Goal: Information Seeking & Learning: Learn about a topic

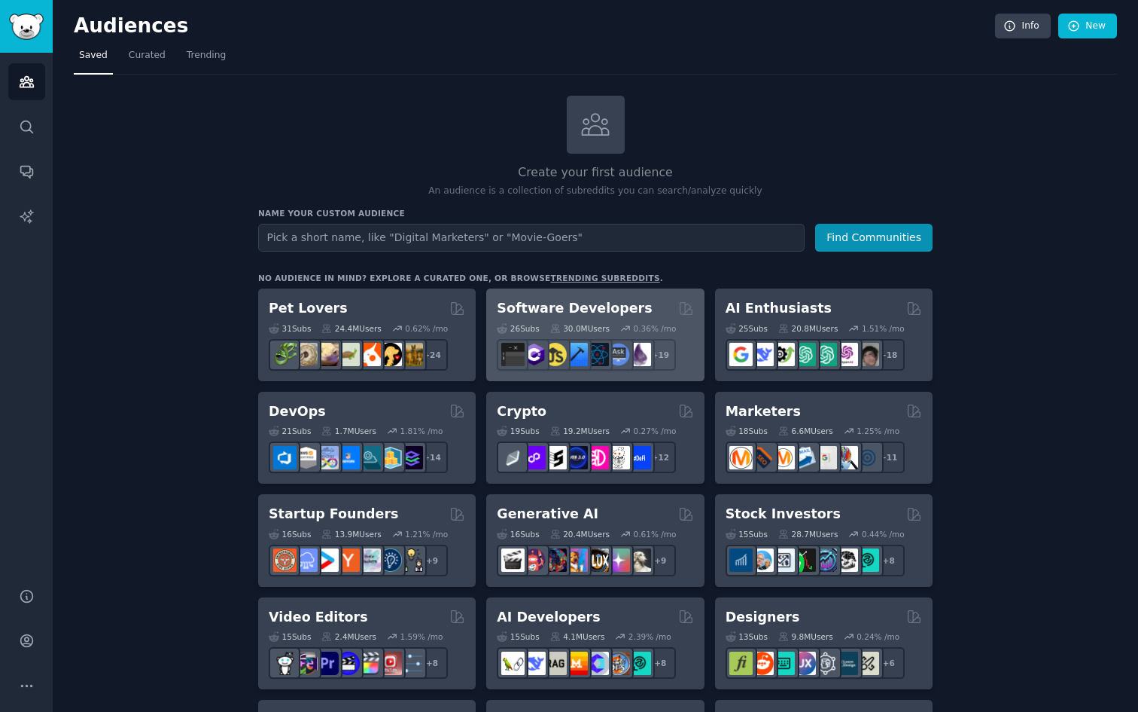
click at [535, 308] on h2 "Software Developers" at bounding box center [574, 308] width 155 height 19
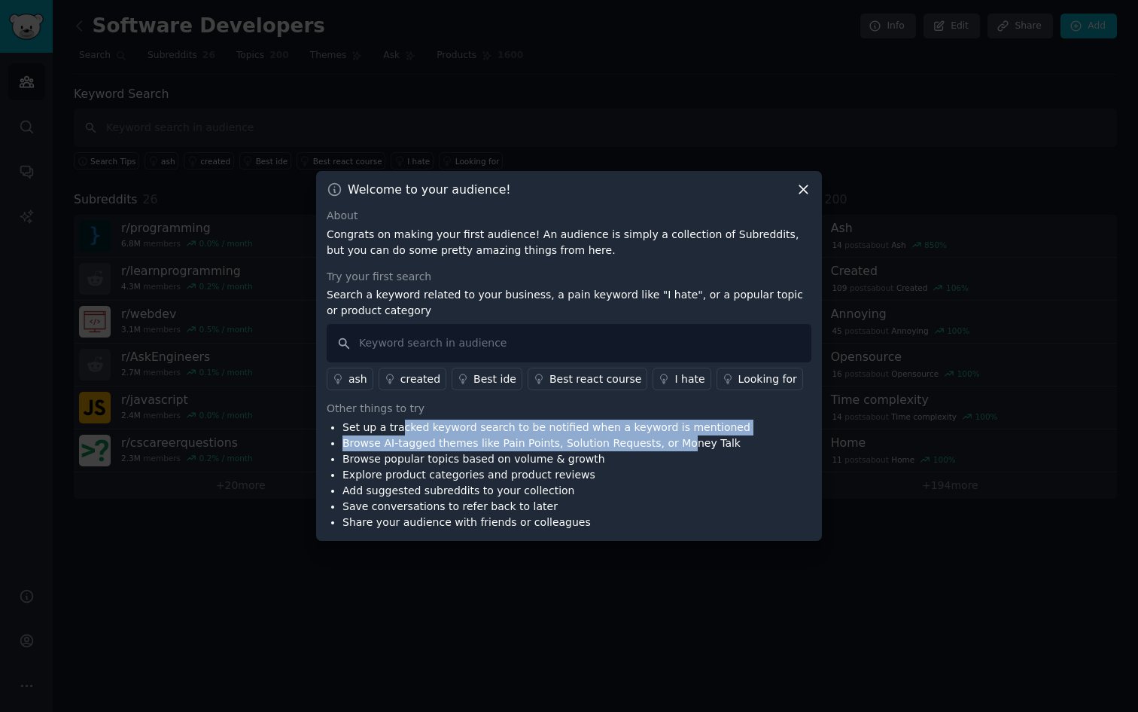
drag, startPoint x: 396, startPoint y: 427, endPoint x: 672, endPoint y: 436, distance: 275.7
click at [672, 436] on ul "Set up a tracked keyword search to be notified when a keyword is mentioned Brow…" at bounding box center [539, 474] width 424 height 111
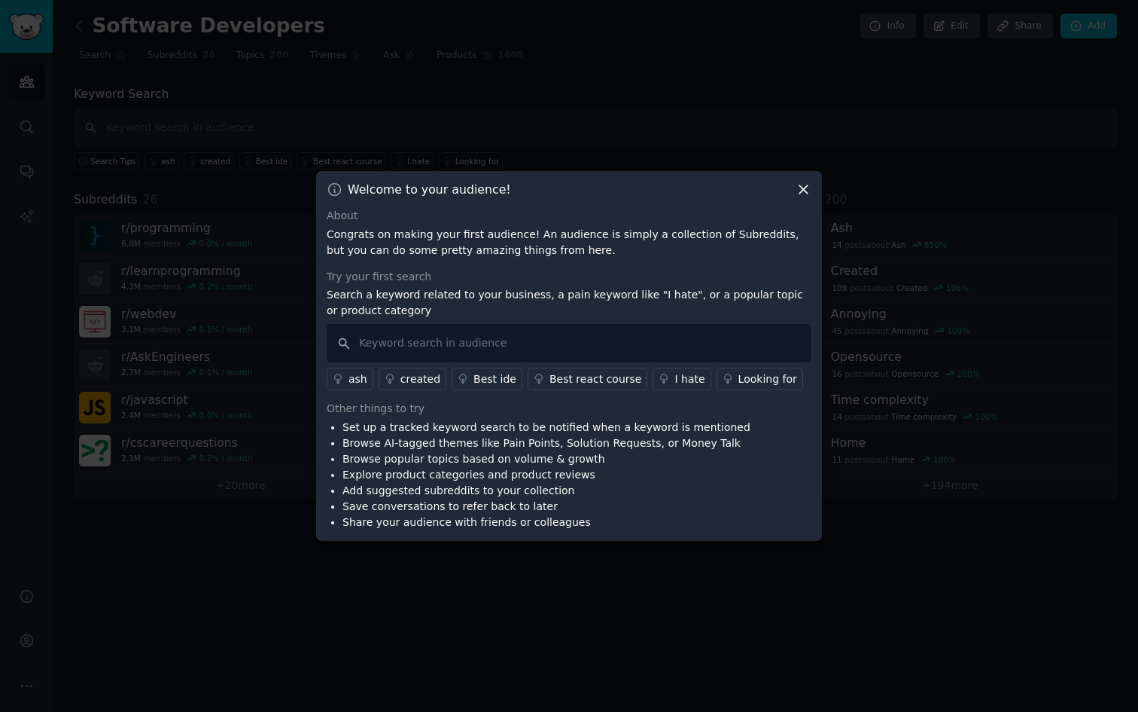
click at [594, 442] on li "Browse AI-tagged themes like Pain Points, Solution Requests, or Money Talk" at bounding box center [547, 443] width 408 height 16
drag, startPoint x: 360, startPoint y: 439, endPoint x: 593, endPoint y: 438, distance: 232.7
click at [593, 438] on li "Browse AI-tagged themes like Pain Points, Solution Requests, or Money Talk" at bounding box center [547, 443] width 408 height 16
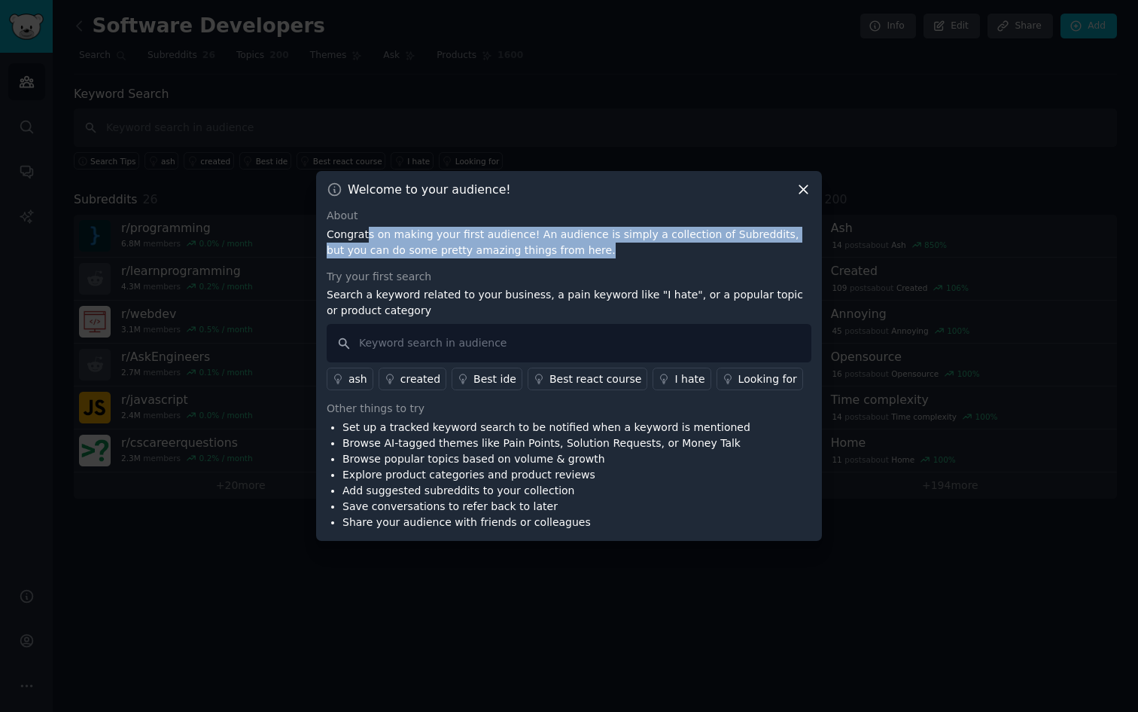
drag, startPoint x: 367, startPoint y: 231, endPoint x: 559, endPoint y: 255, distance: 194.2
click at [559, 255] on p "Congrats on making your first audience! An audience is simply a collection of S…" at bounding box center [569, 243] width 485 height 32
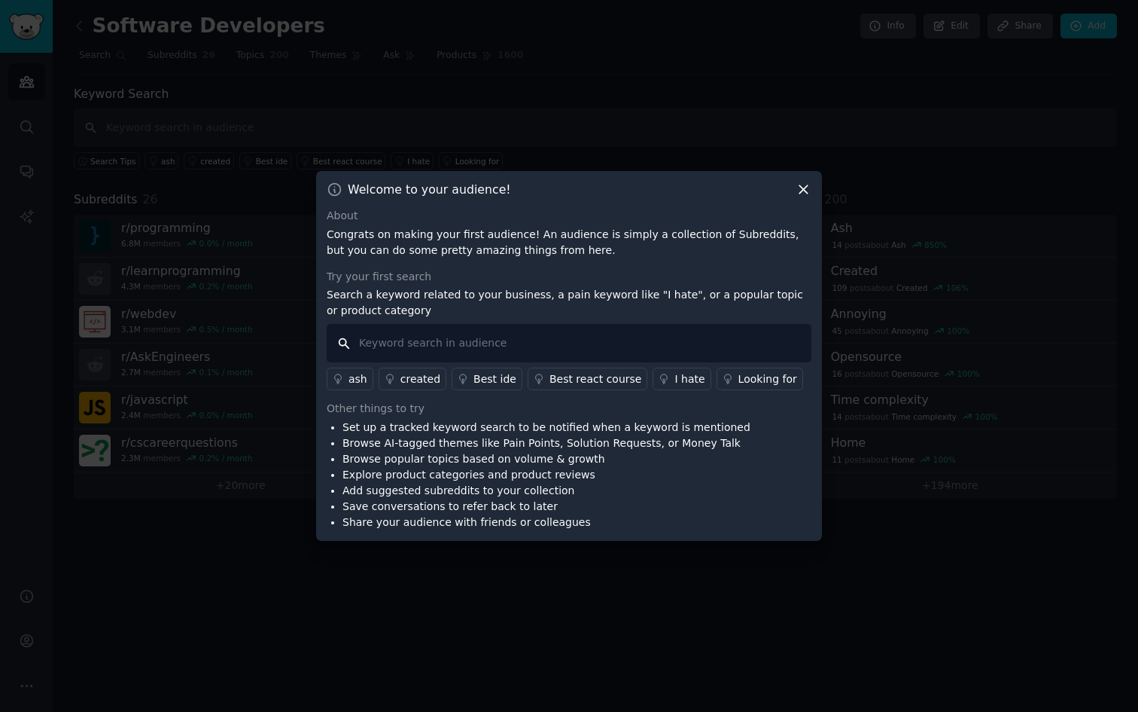
click at [422, 342] on input "text" at bounding box center [569, 343] width 485 height 38
type input "d"
type input "money talk"
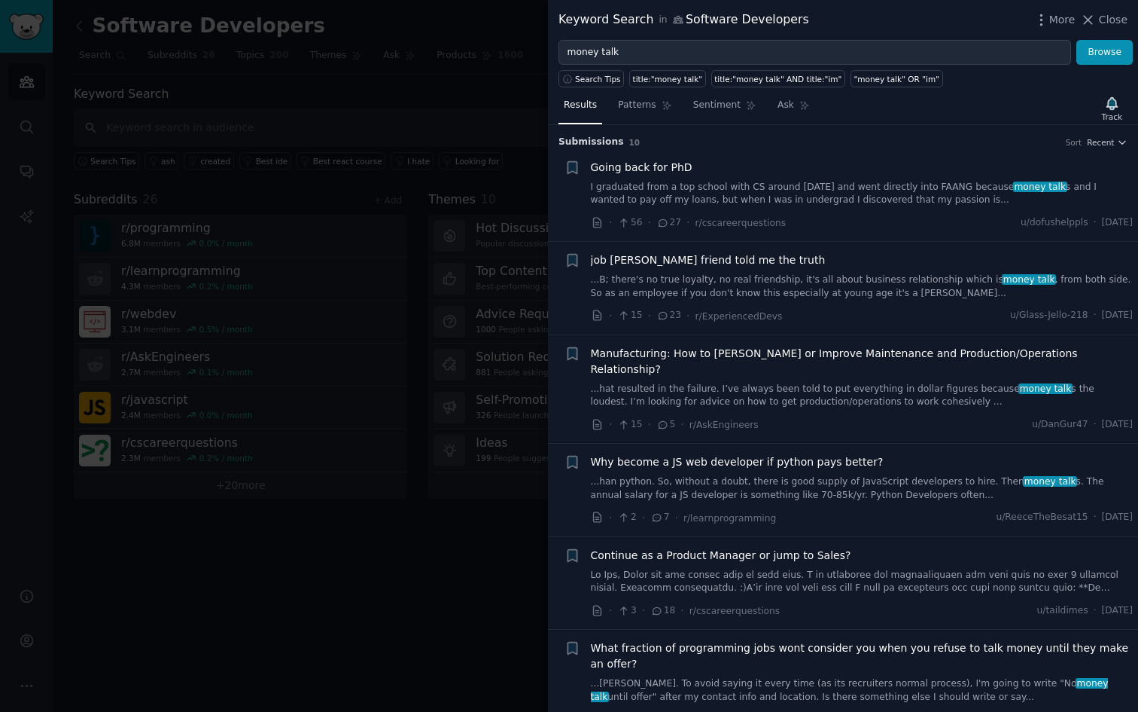
click at [638, 167] on span "Going back for PhD" at bounding box center [642, 168] width 102 height 16
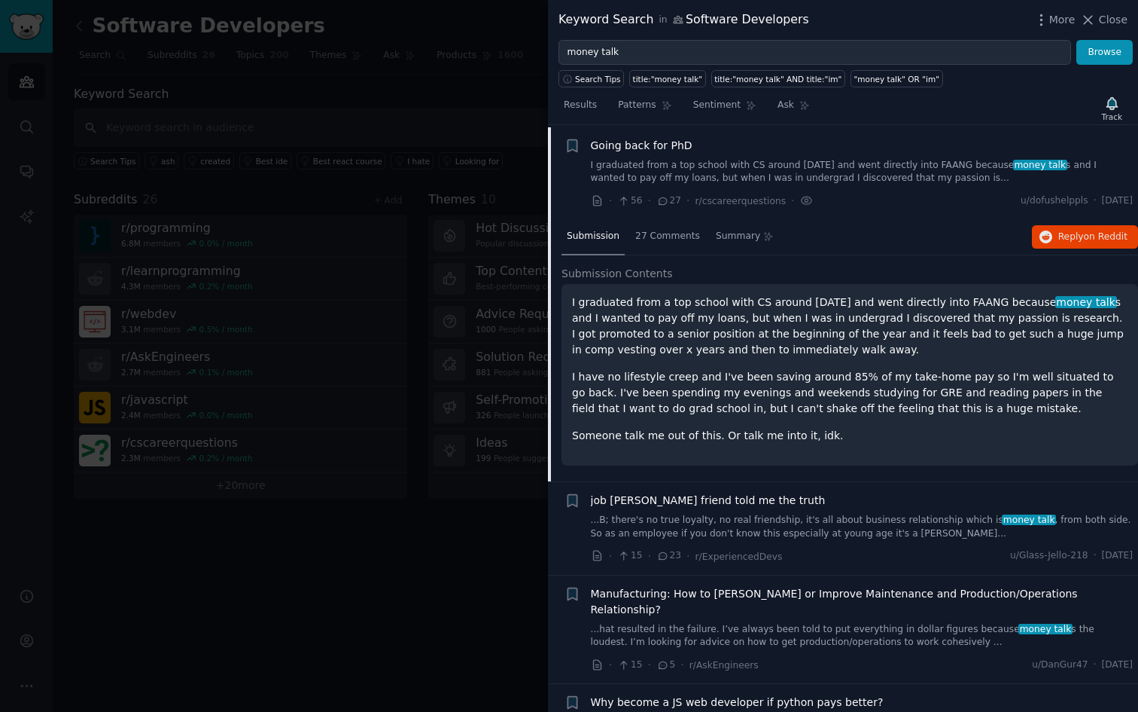
scroll to position [23, 0]
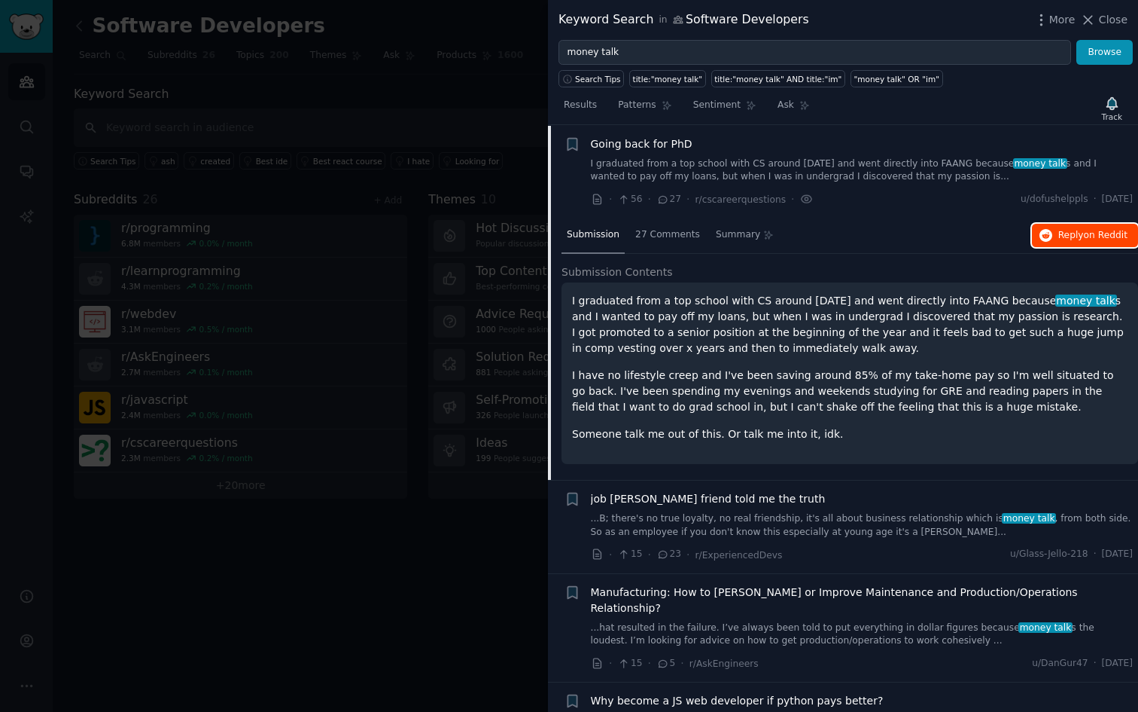
click at [1075, 235] on span "Reply on Reddit" at bounding box center [1093, 236] width 69 height 14
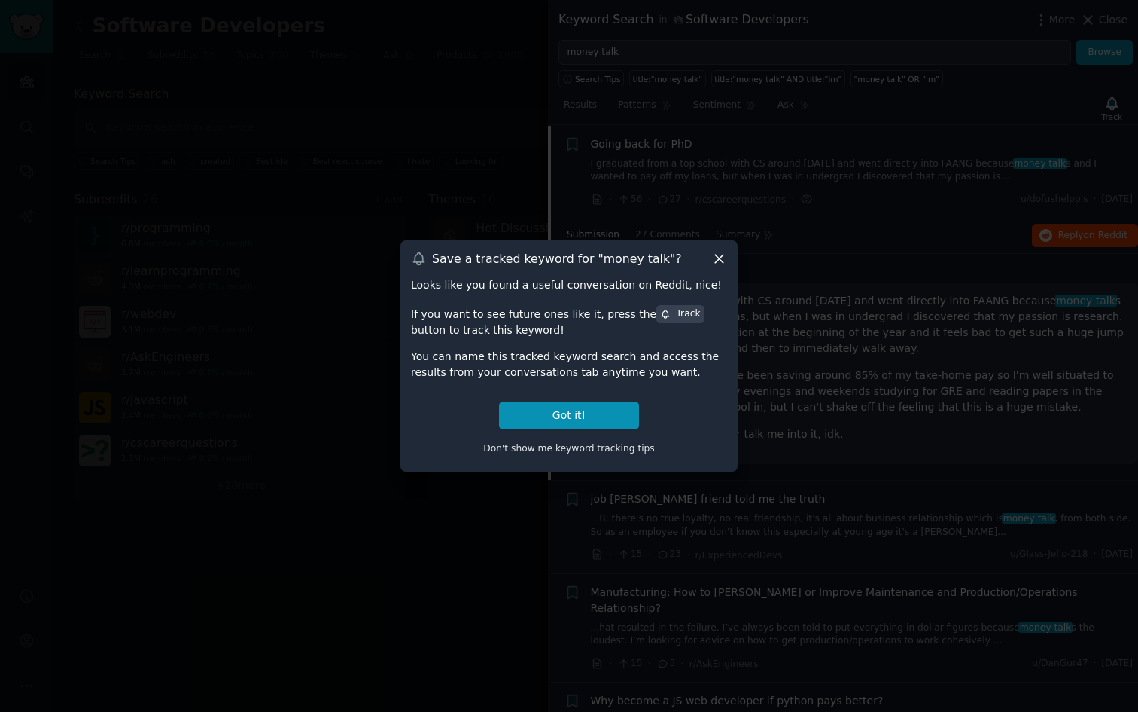
click at [721, 258] on icon at bounding box center [720, 259] width 16 height 16
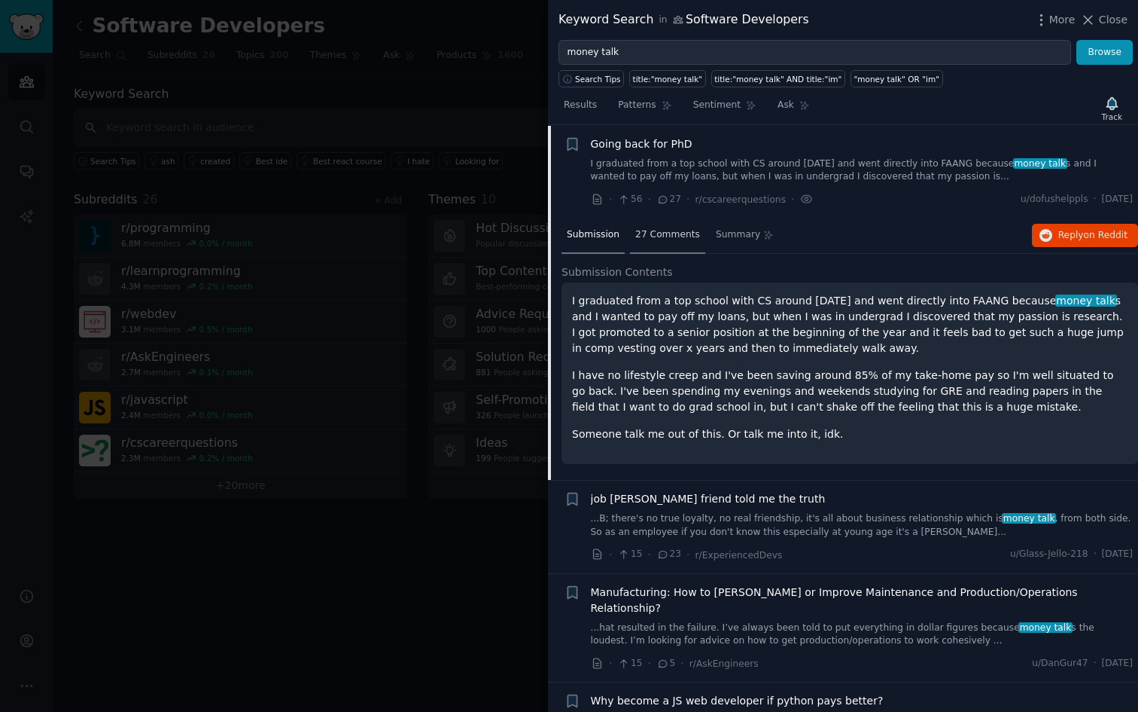
click at [670, 236] on span "27 Comments" at bounding box center [667, 235] width 65 height 14
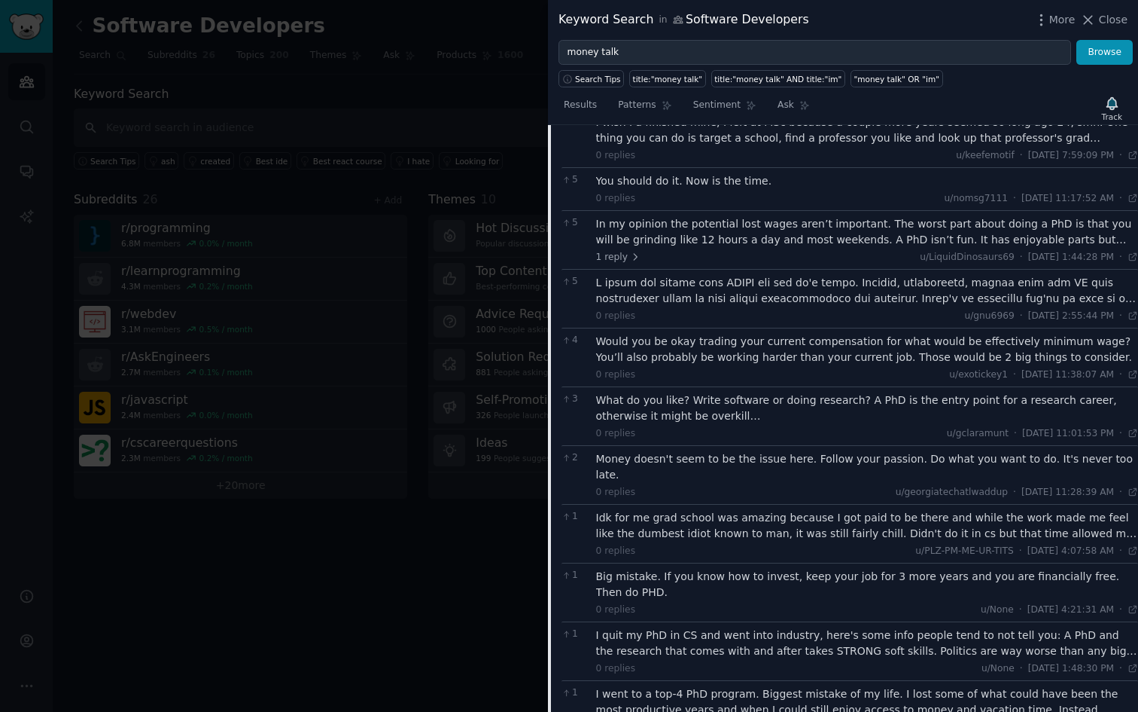
scroll to position [0, 0]
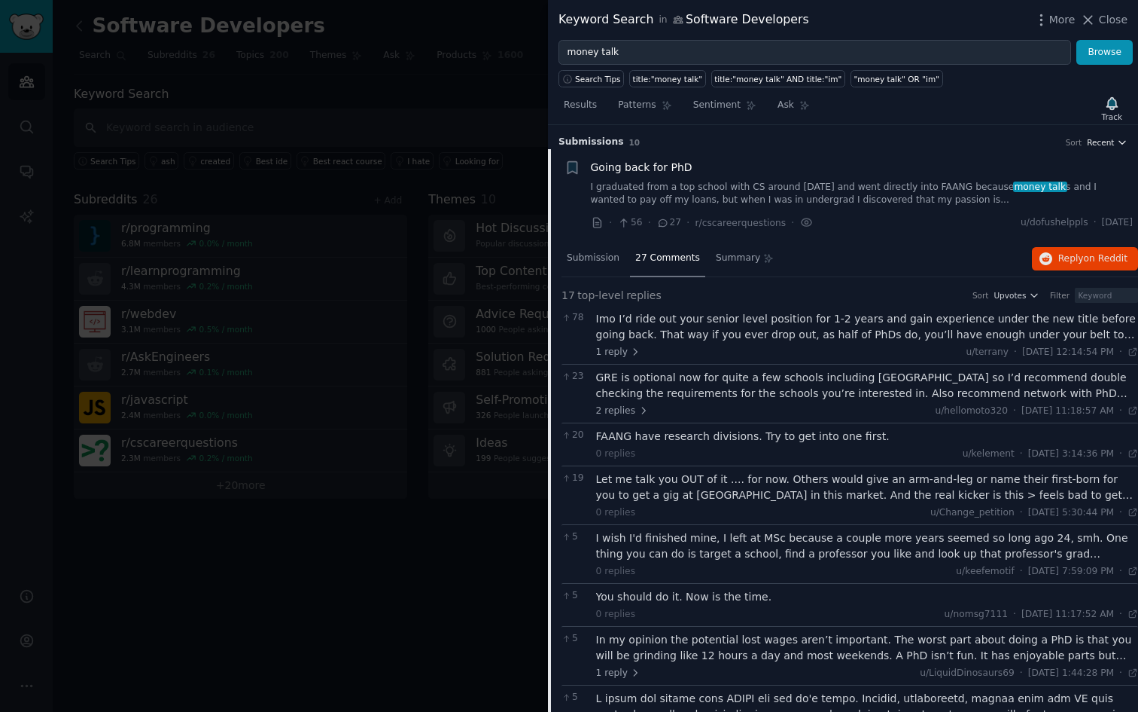
click at [1105, 141] on span "Recent" at bounding box center [1100, 142] width 27 height 11
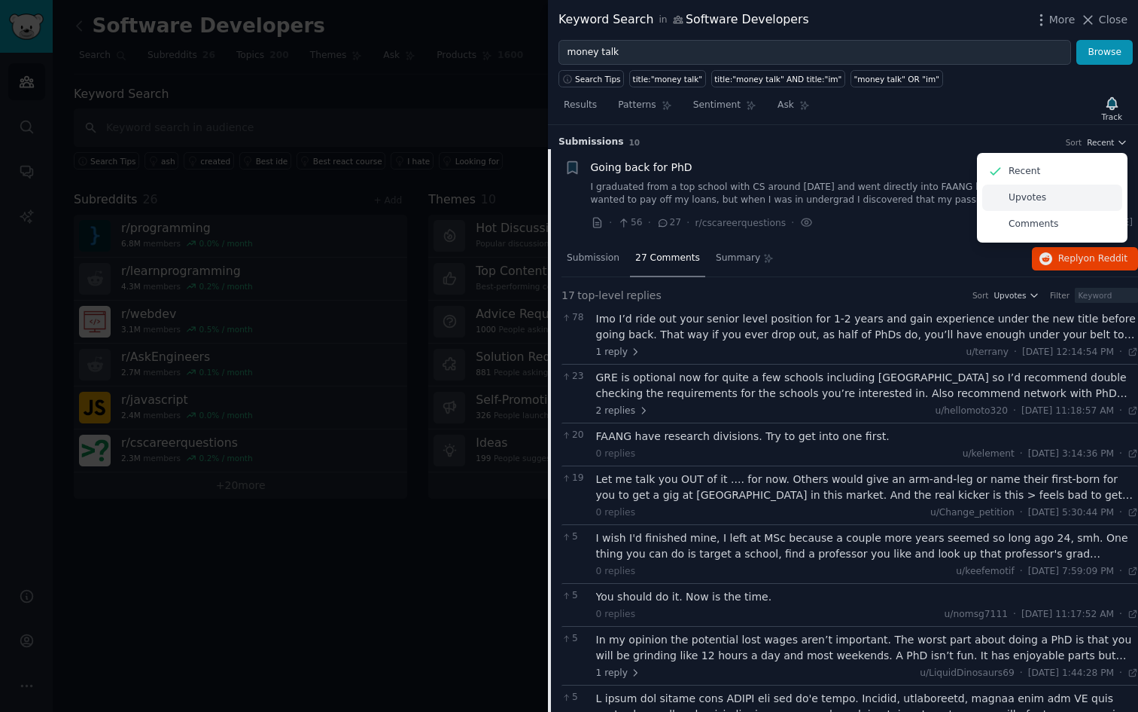
click at [1022, 190] on div "Upvotes" at bounding box center [1053, 197] width 140 height 26
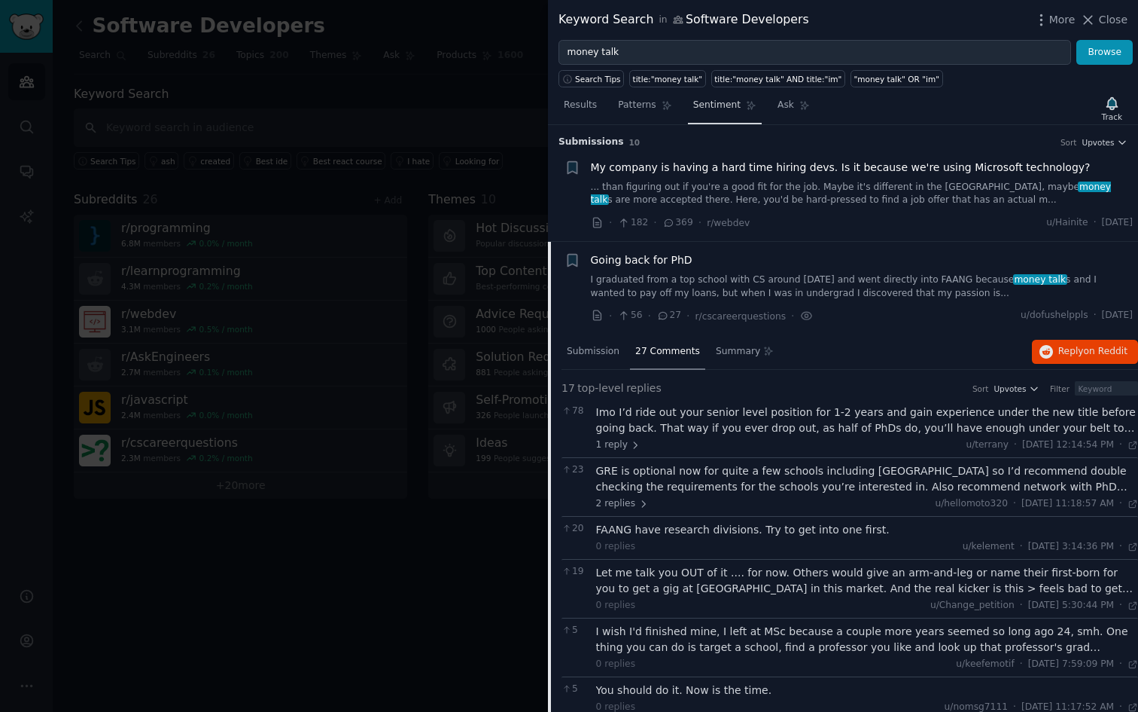
click at [727, 108] on span "Sentiment" at bounding box center [716, 106] width 47 height 14
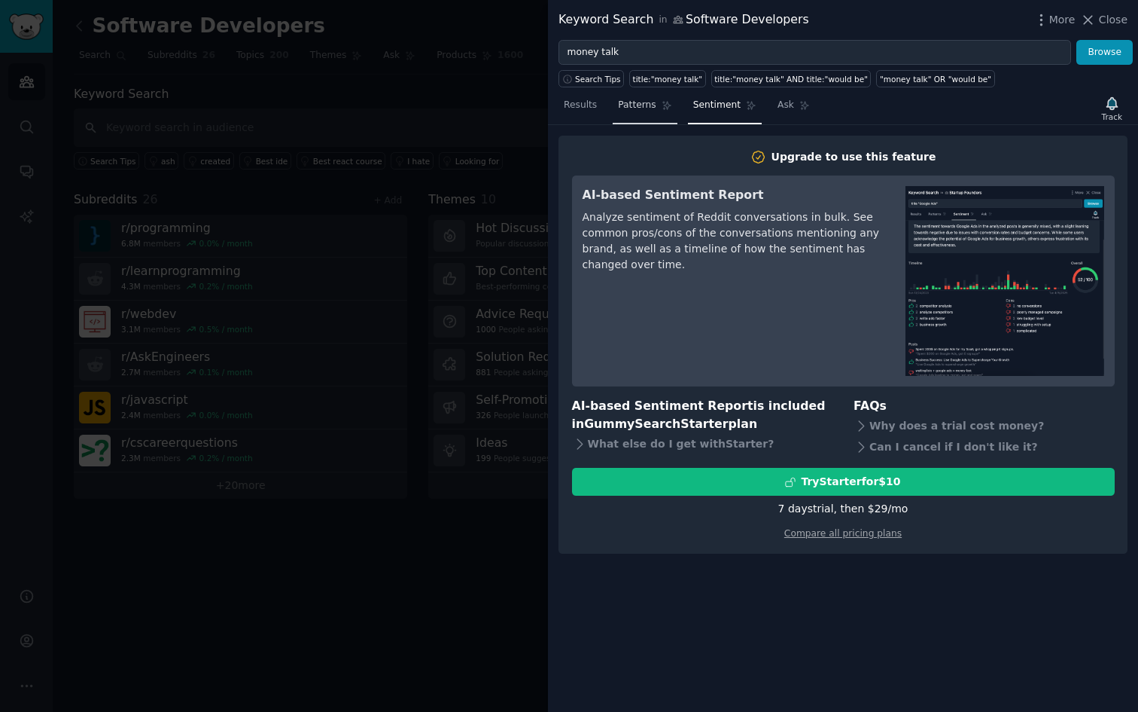
click at [639, 112] on link "Patterns" at bounding box center [645, 108] width 64 height 31
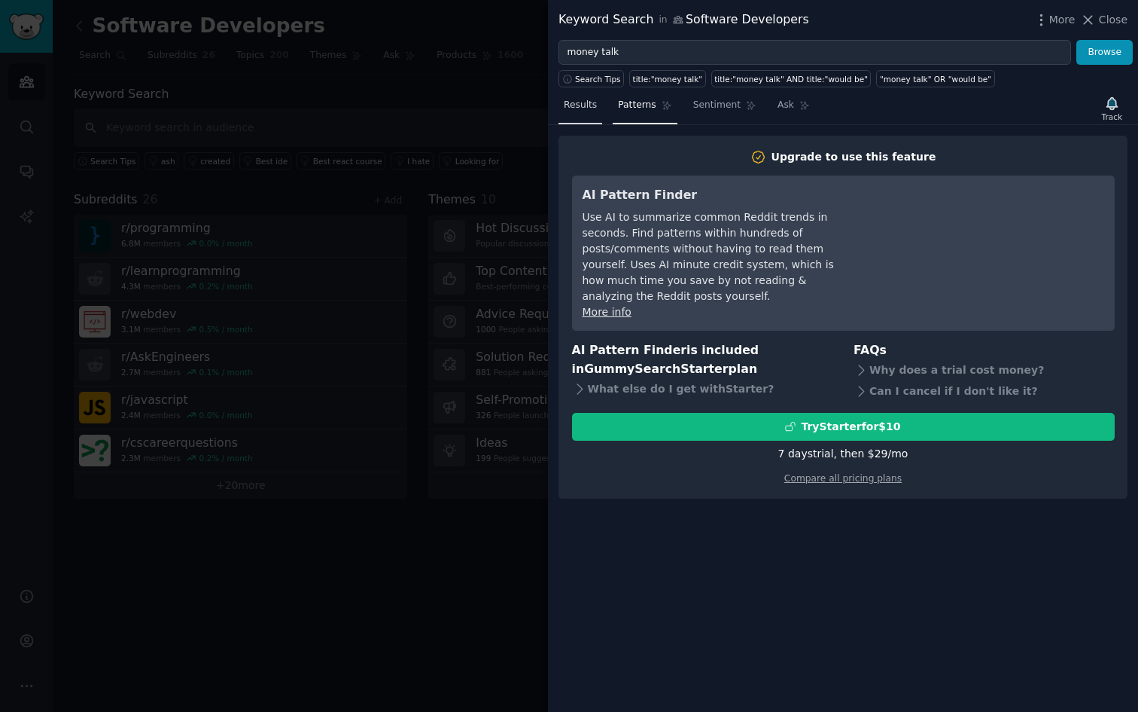
click at [590, 117] on link "Results" at bounding box center [581, 108] width 44 height 31
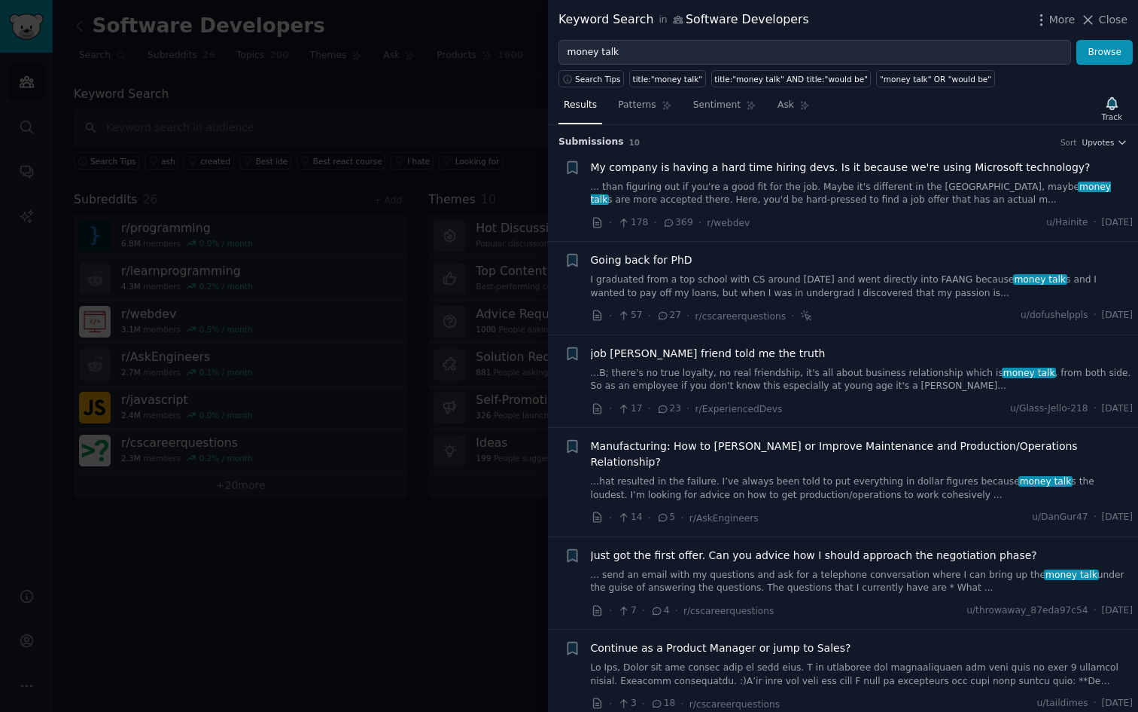
click at [477, 105] on div at bounding box center [569, 356] width 1138 height 712
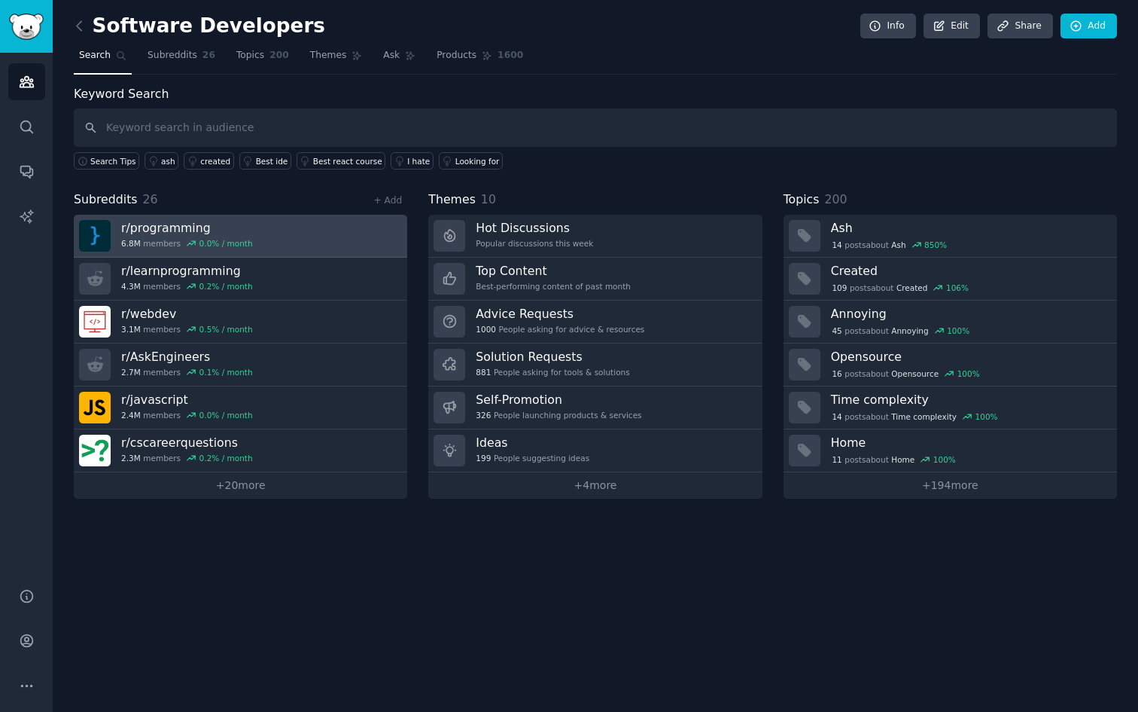
click at [202, 224] on h3 "r/ programming" at bounding box center [187, 228] width 132 height 16
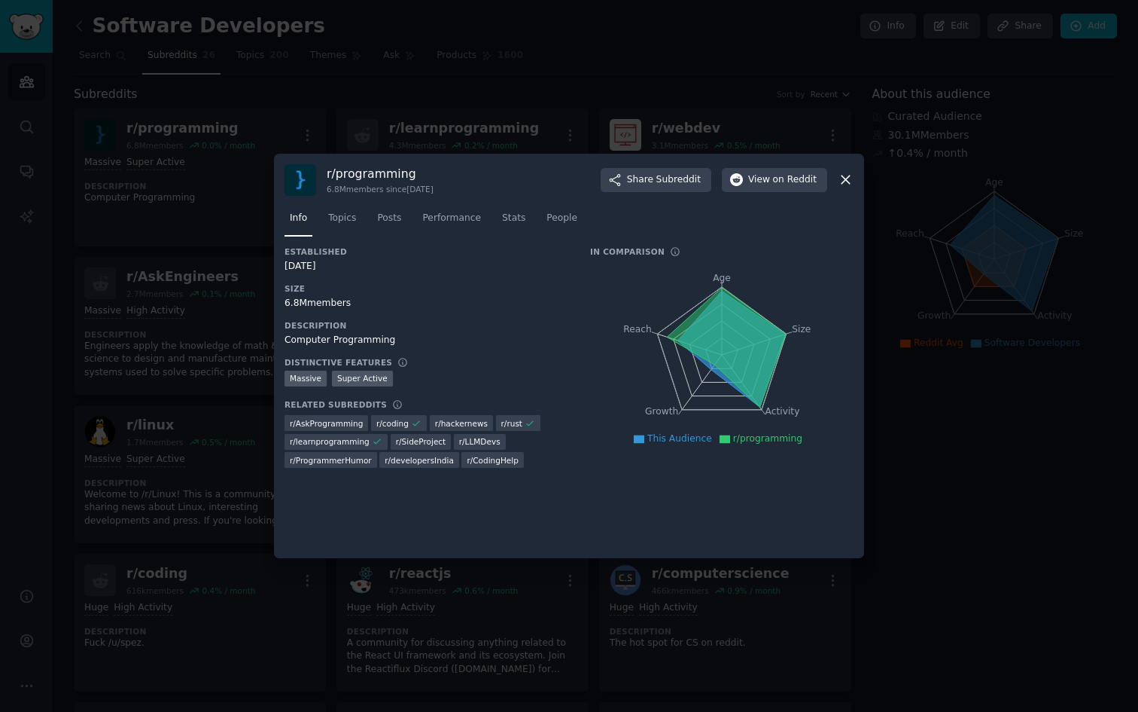
click at [443, 83] on div at bounding box center [569, 356] width 1138 height 712
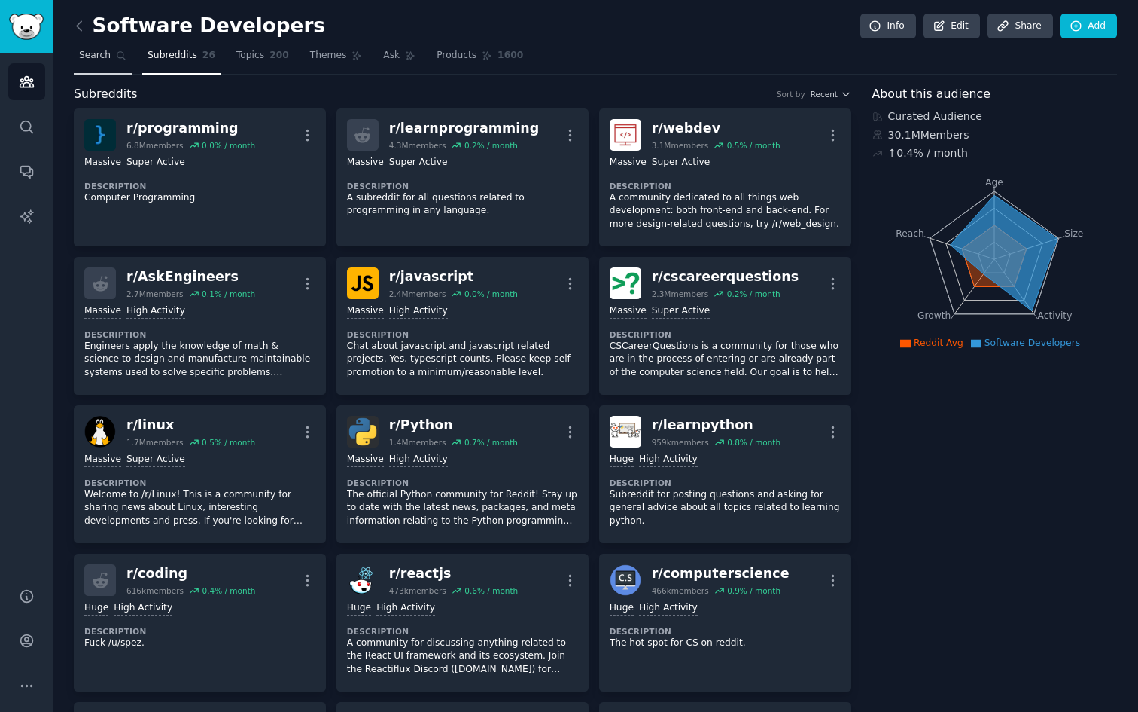
click at [99, 50] on span "Search" at bounding box center [95, 56] width 32 height 14
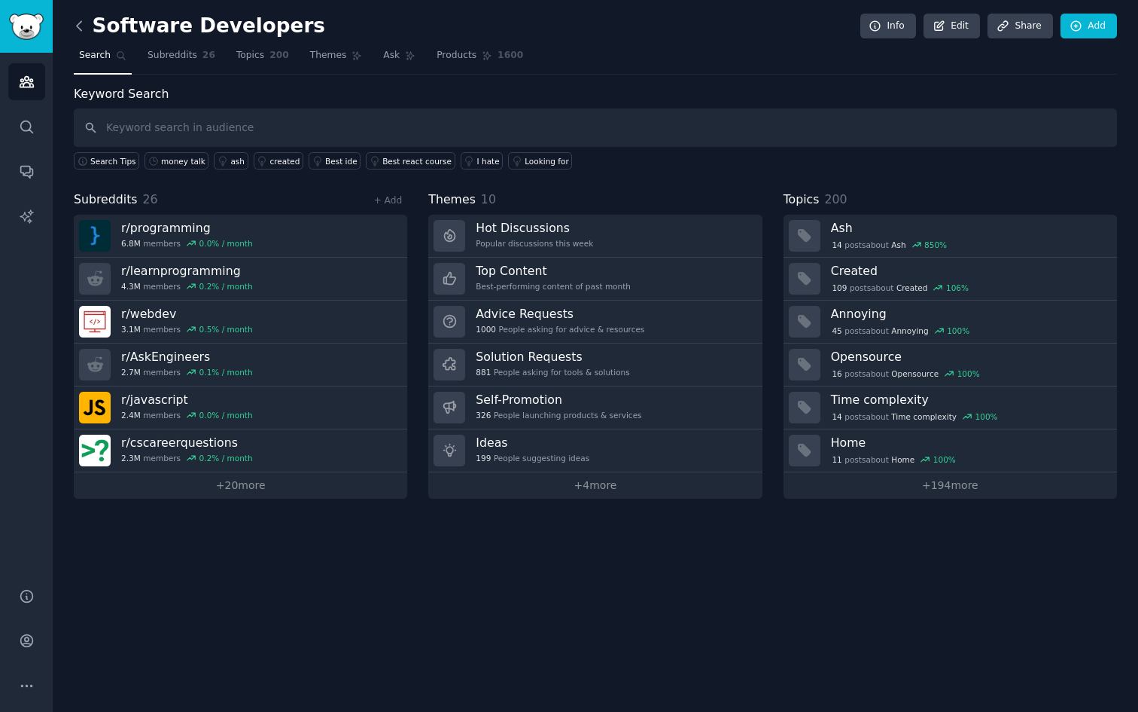
click at [86, 29] on icon at bounding box center [80, 26] width 16 height 16
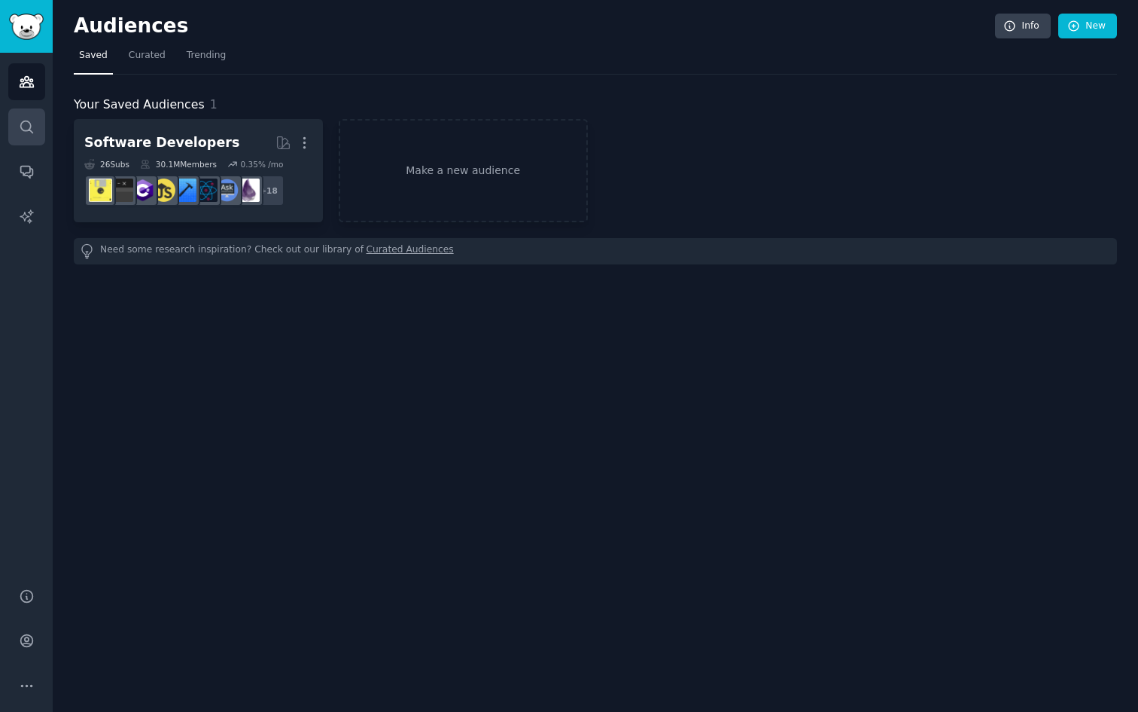
click at [35, 127] on link "Search" at bounding box center [26, 126] width 37 height 37
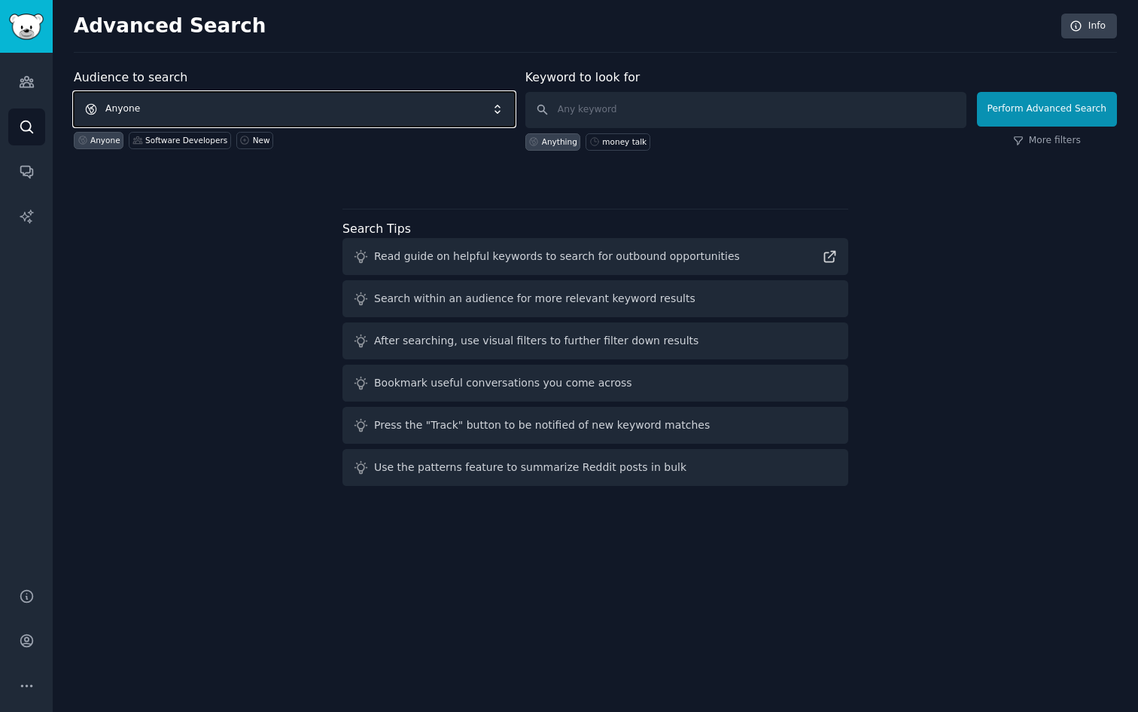
click at [261, 102] on span "Anyone" at bounding box center [294, 109] width 441 height 35
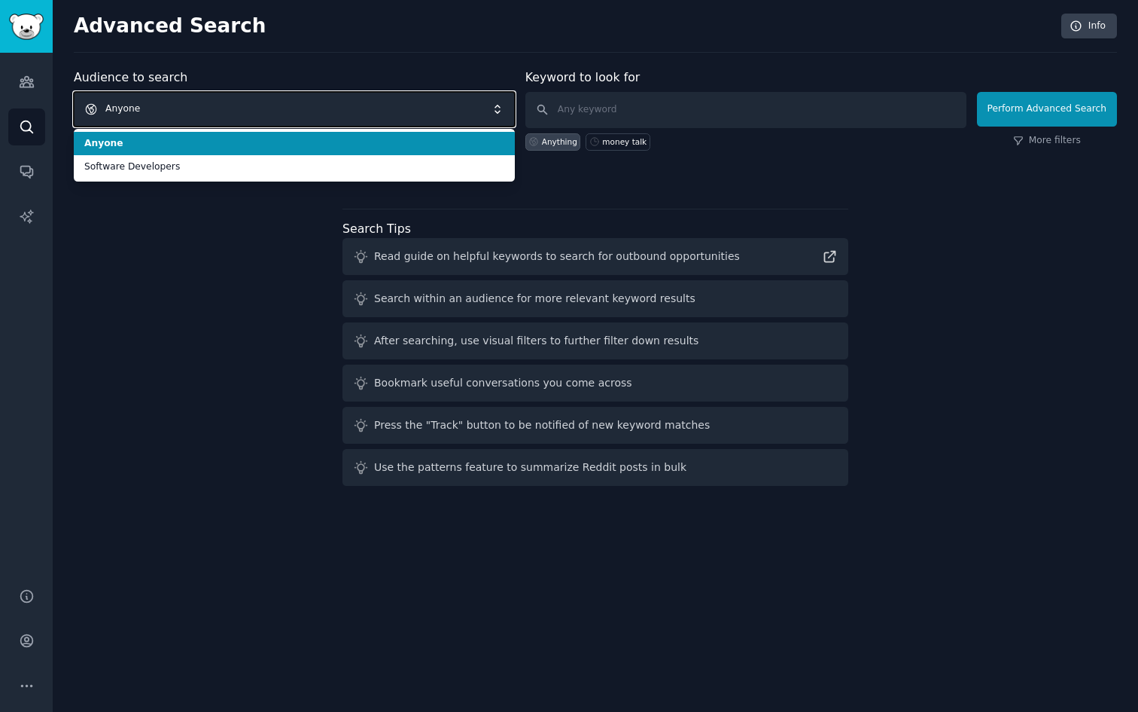
click at [261, 102] on span "Anyone" at bounding box center [294, 109] width 441 height 35
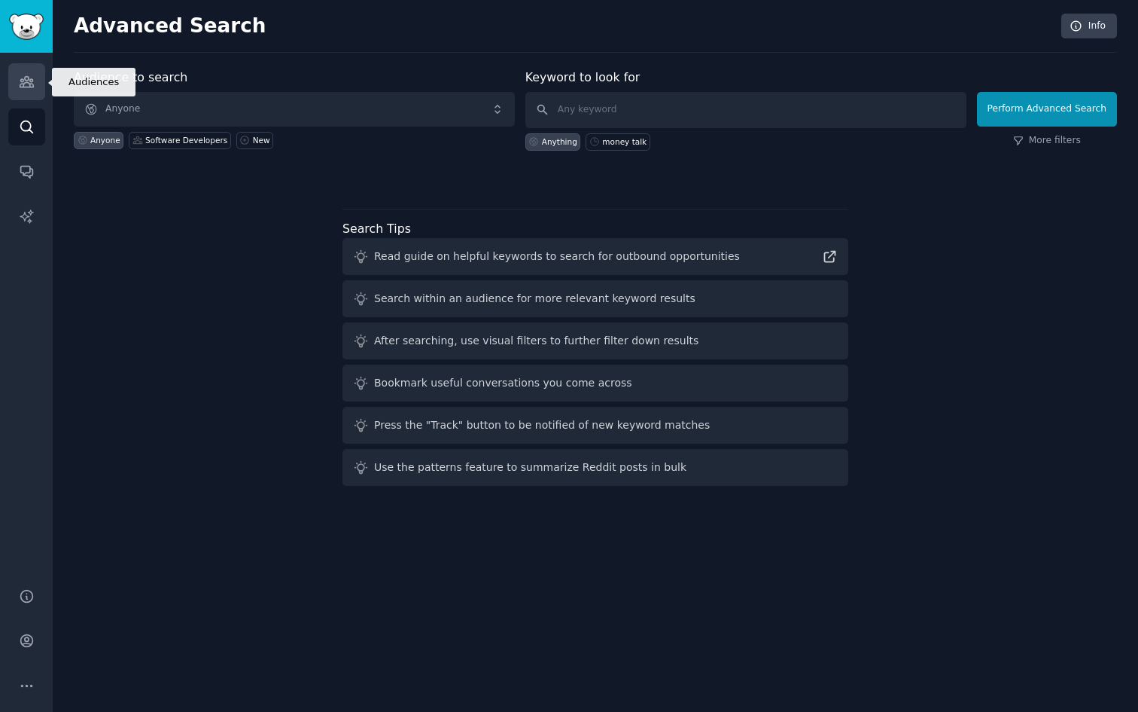
click at [41, 81] on link "Audiences" at bounding box center [26, 81] width 37 height 37
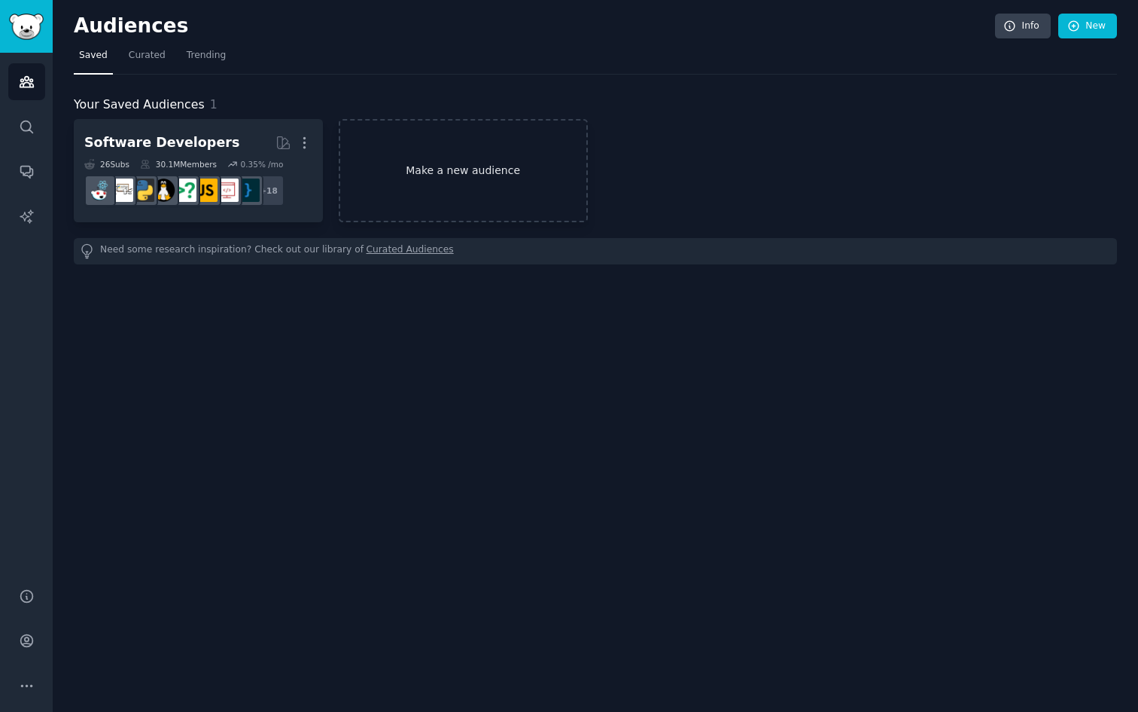
click at [411, 199] on link "Make a new audience" at bounding box center [463, 170] width 249 height 103
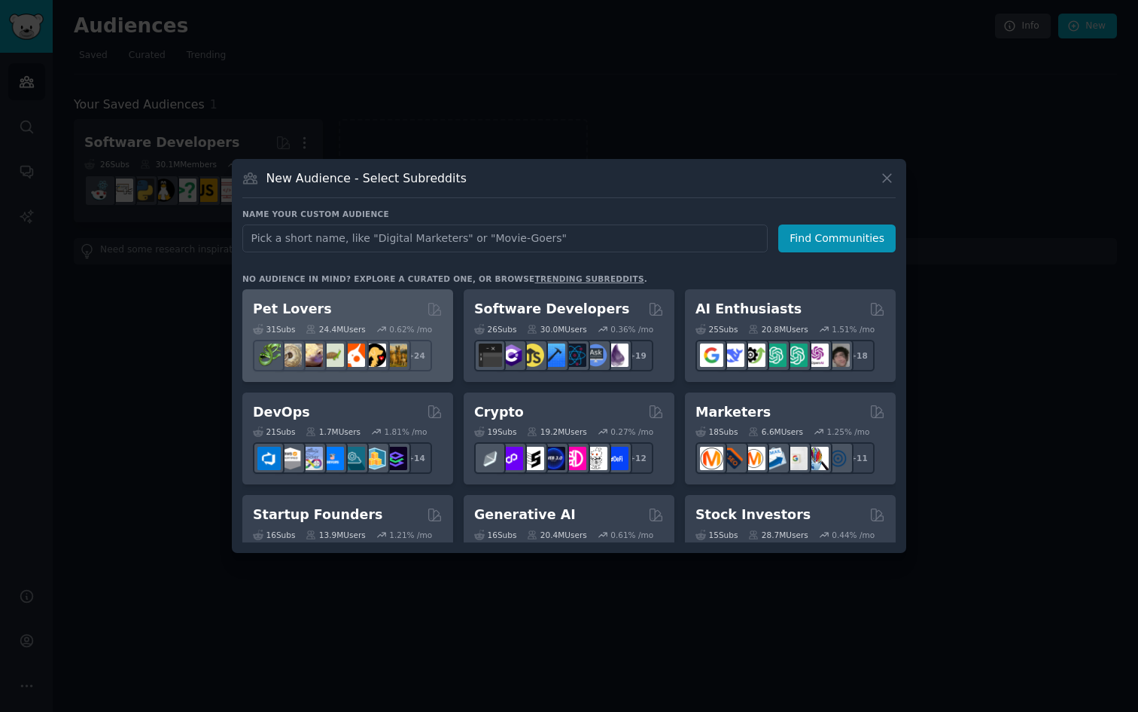
click at [331, 310] on div "Pet Lovers" at bounding box center [348, 309] width 190 height 19
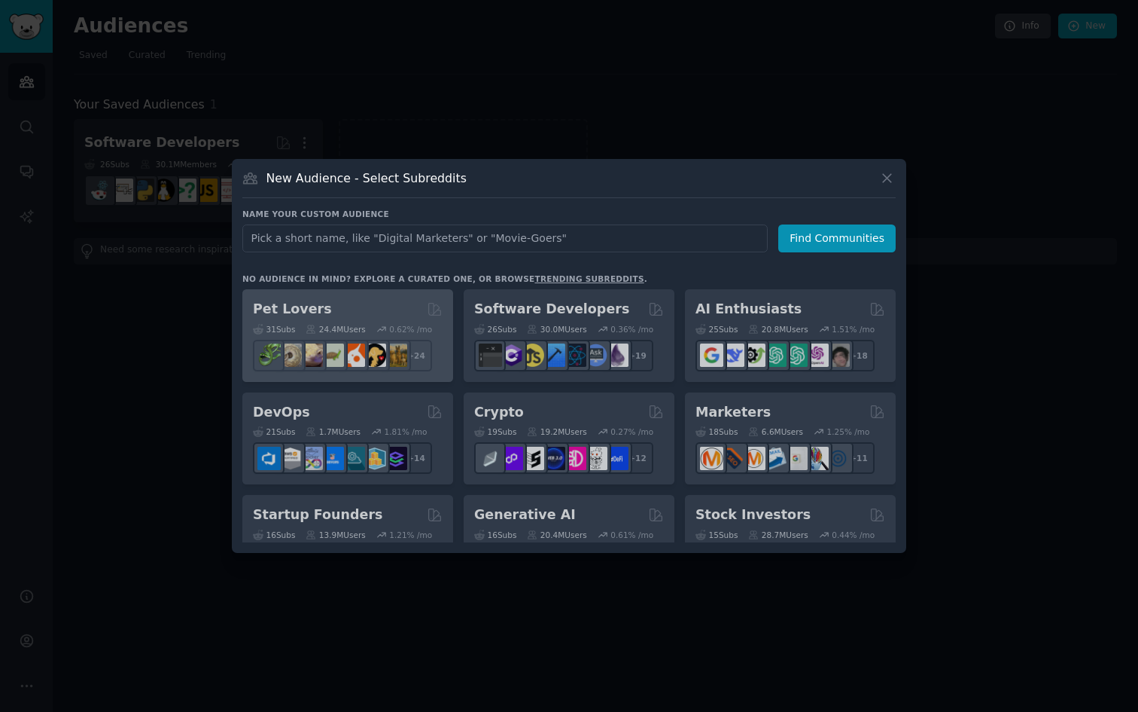
click at [331, 310] on div "Pet Lovers 31 Sub s 24.4M Users 0.62 % /mo + 24 Software Developers 26 Sub s 30…" at bounding box center [569, 415] width 654 height 253
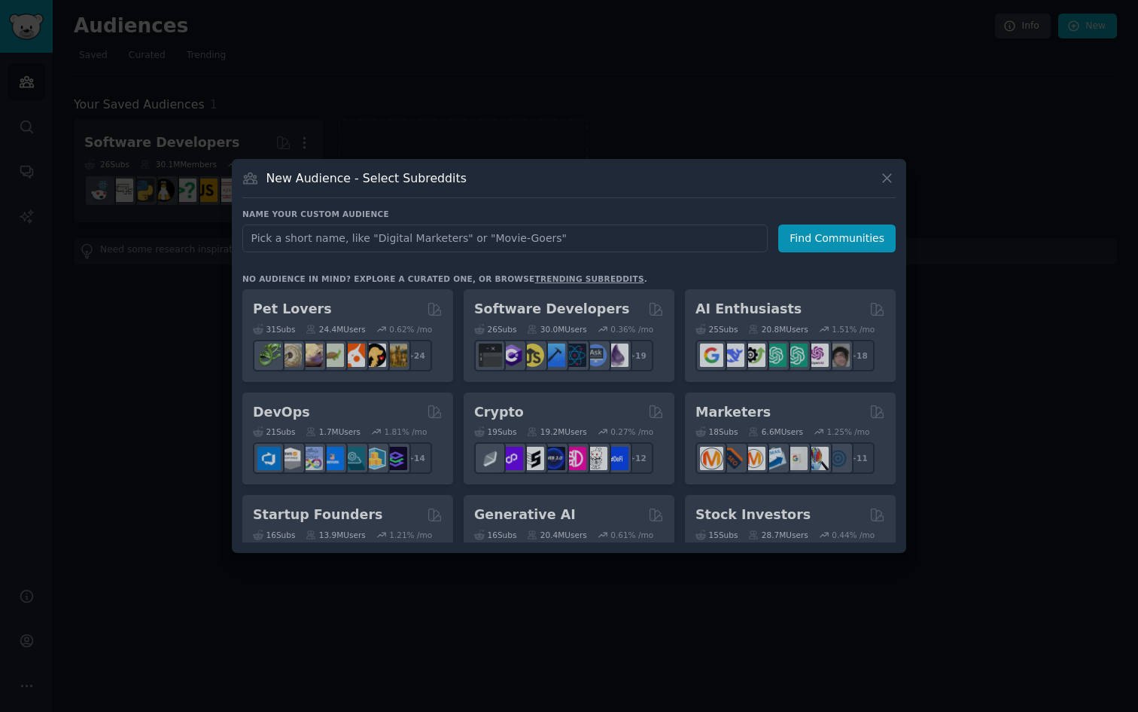
click at [302, 306] on div "Pet Lovers 31 Sub s 24.4M Users 0.62 % /mo + 24 Software Developers 26 Sub s 30…" at bounding box center [569, 415] width 654 height 253
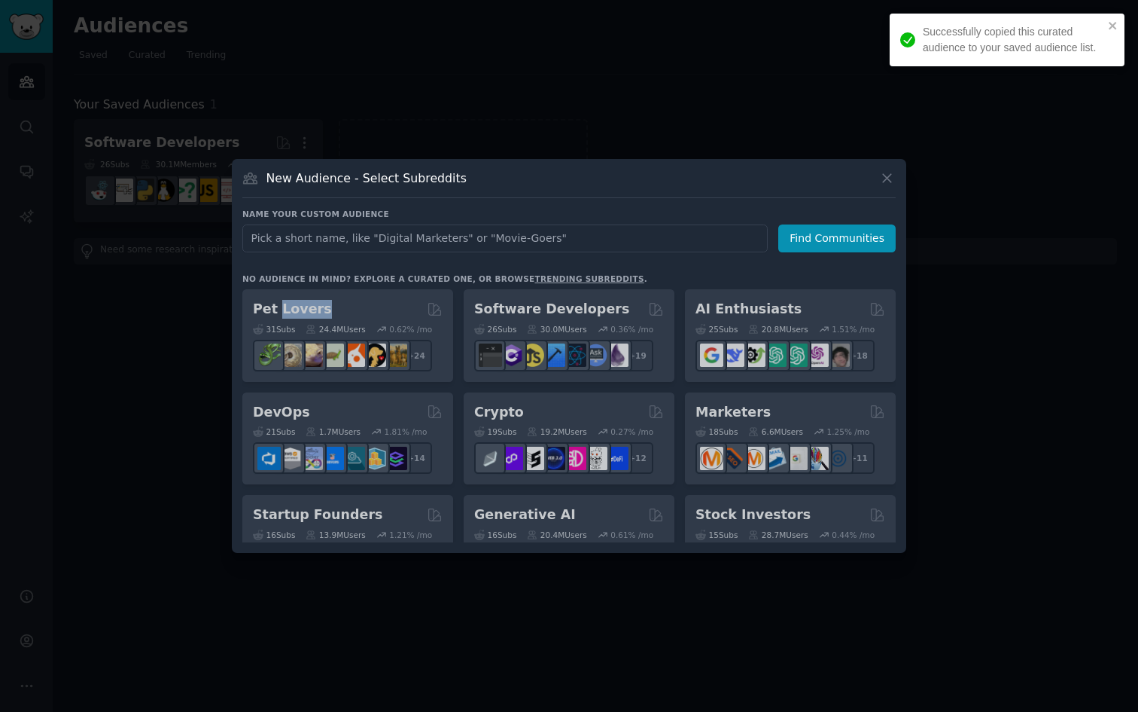
click at [346, 312] on div "Pet Lovers 31 Sub s 24.4M Users 0.62 % /mo + 24 Software Developers 26 Sub s 30…" at bounding box center [569, 415] width 654 height 253
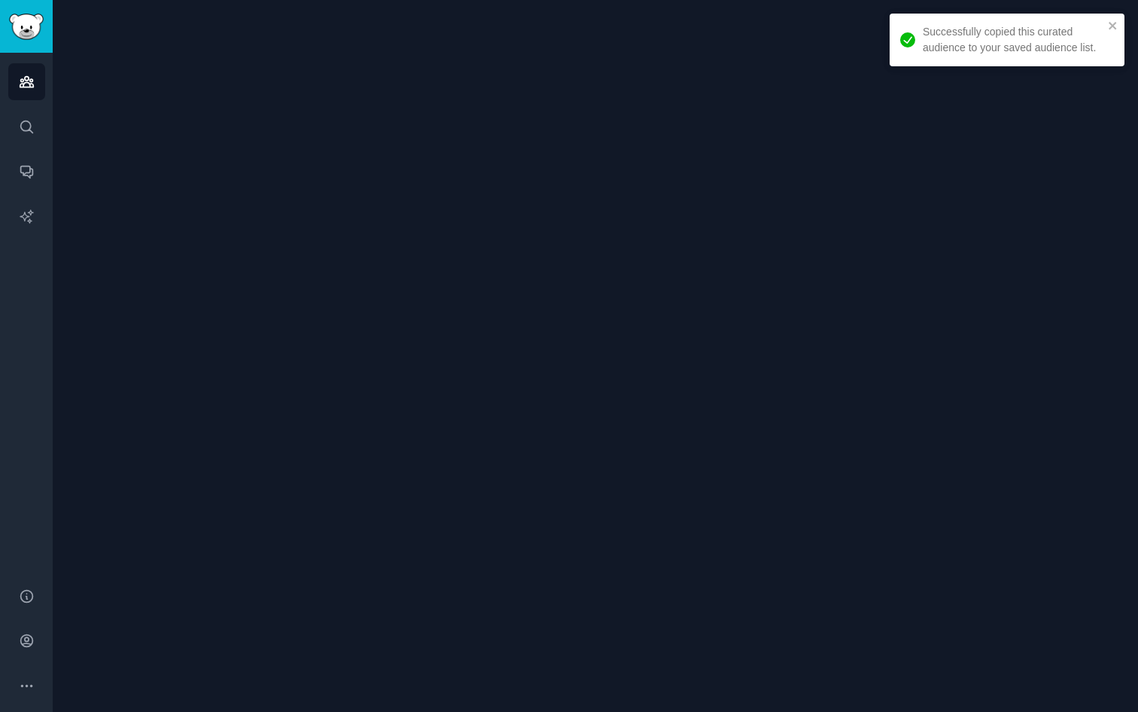
click at [346, 312] on div at bounding box center [596, 356] width 1086 height 712
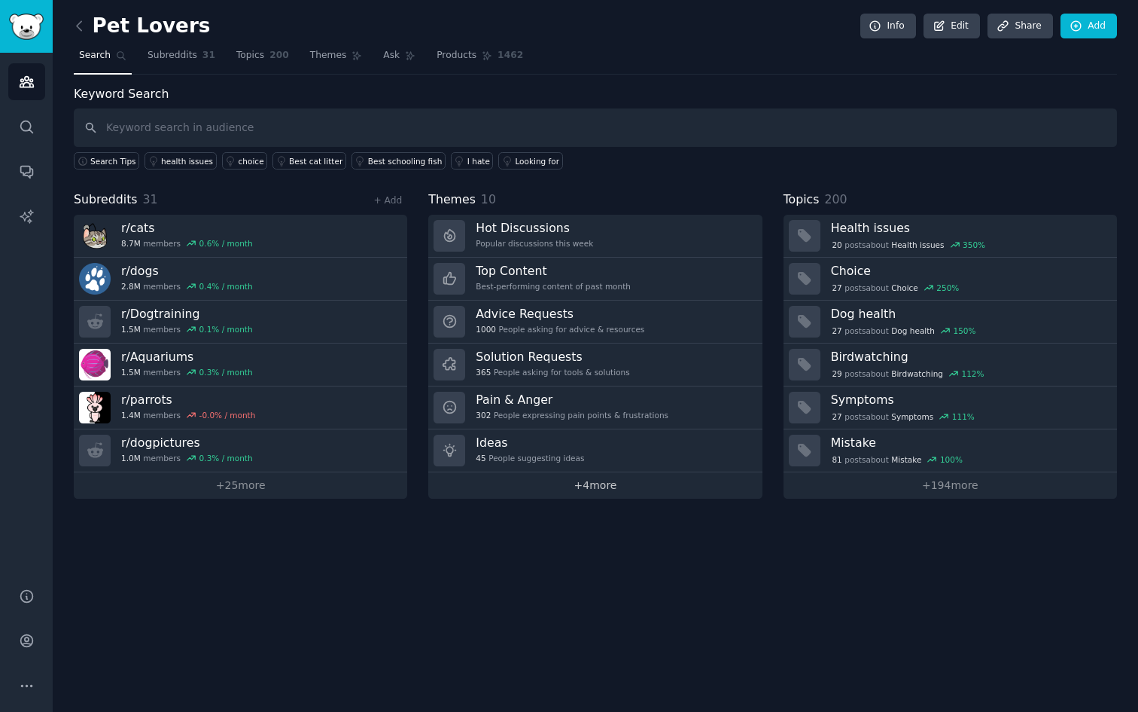
click at [602, 491] on link "+ 4 more" at bounding box center [595, 485] width 334 height 26
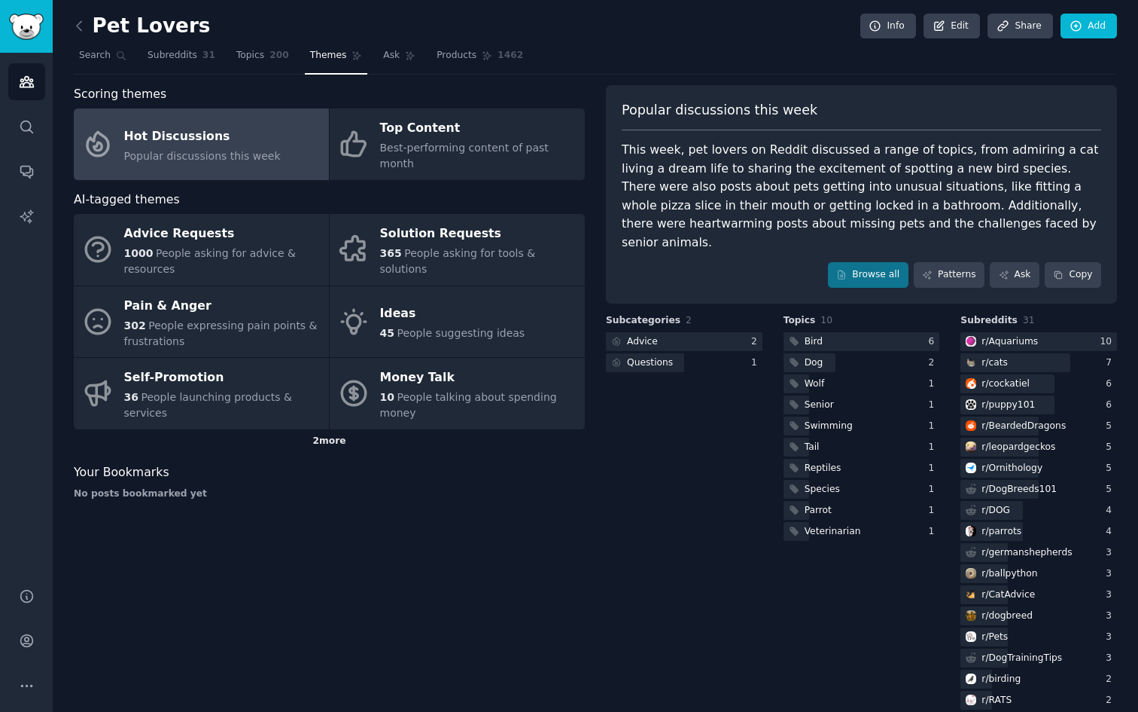
click at [329, 431] on div "2 more" at bounding box center [329, 441] width 511 height 24
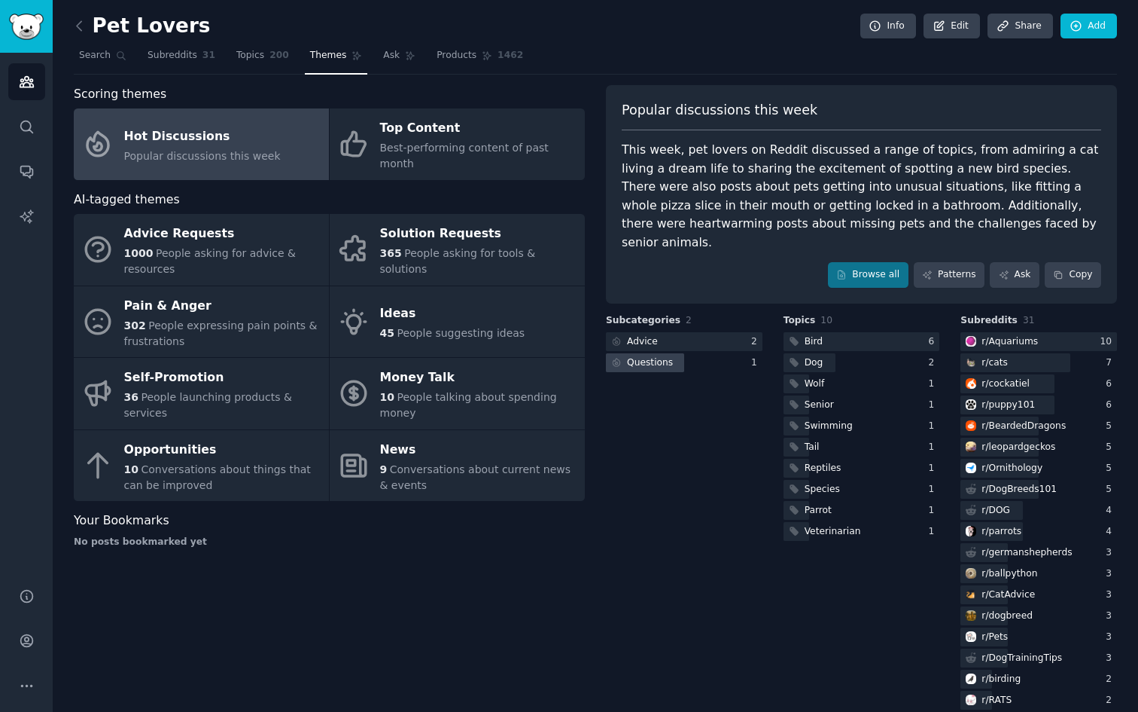
click at [661, 356] on div "Questions" at bounding box center [650, 363] width 46 height 14
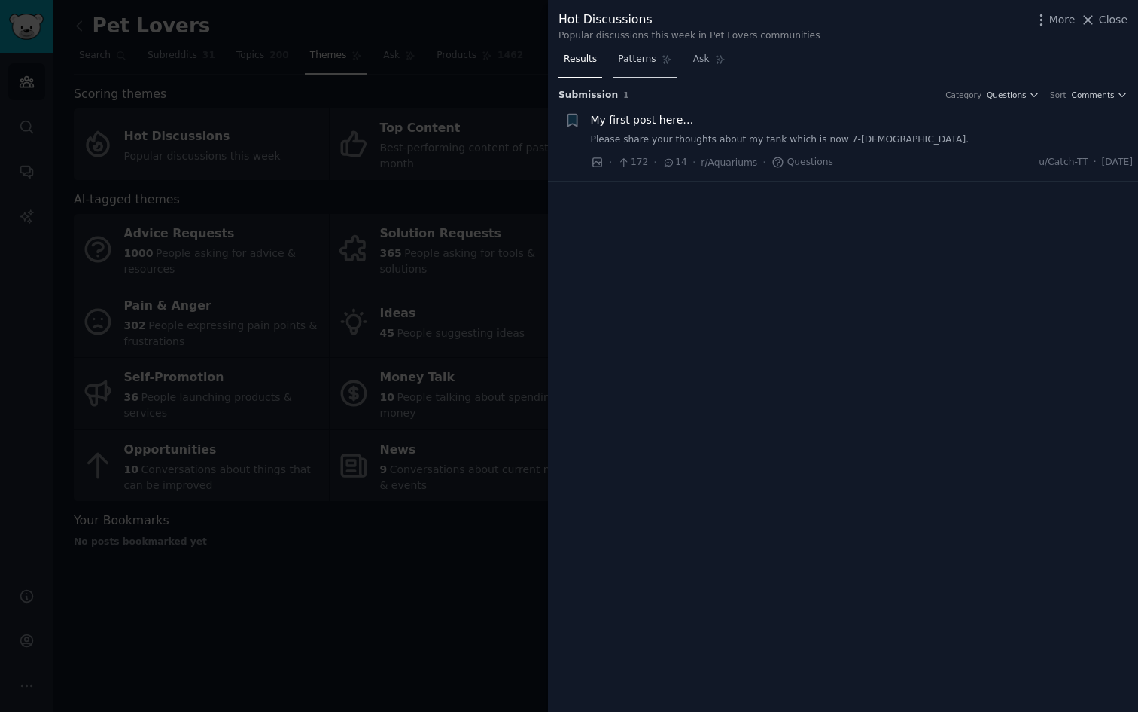
click at [653, 72] on link "Patterns" at bounding box center [645, 62] width 64 height 31
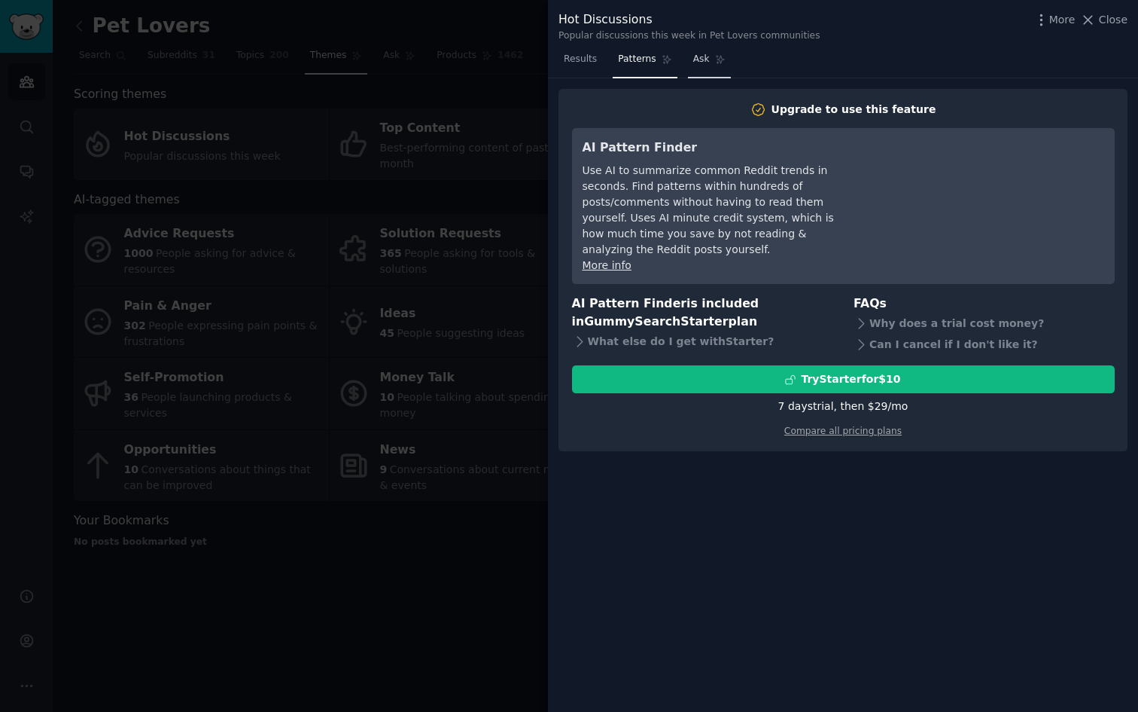
click at [715, 54] on icon at bounding box center [720, 59] width 11 height 11
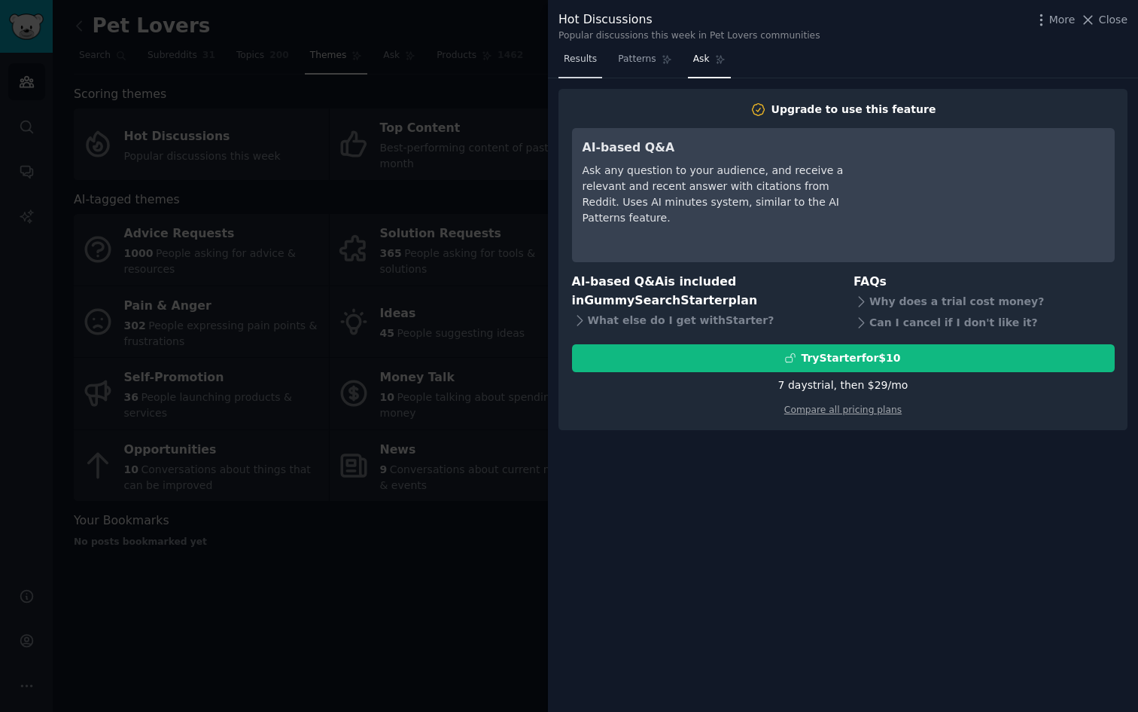
click at [592, 59] on span "Results" at bounding box center [580, 60] width 33 height 14
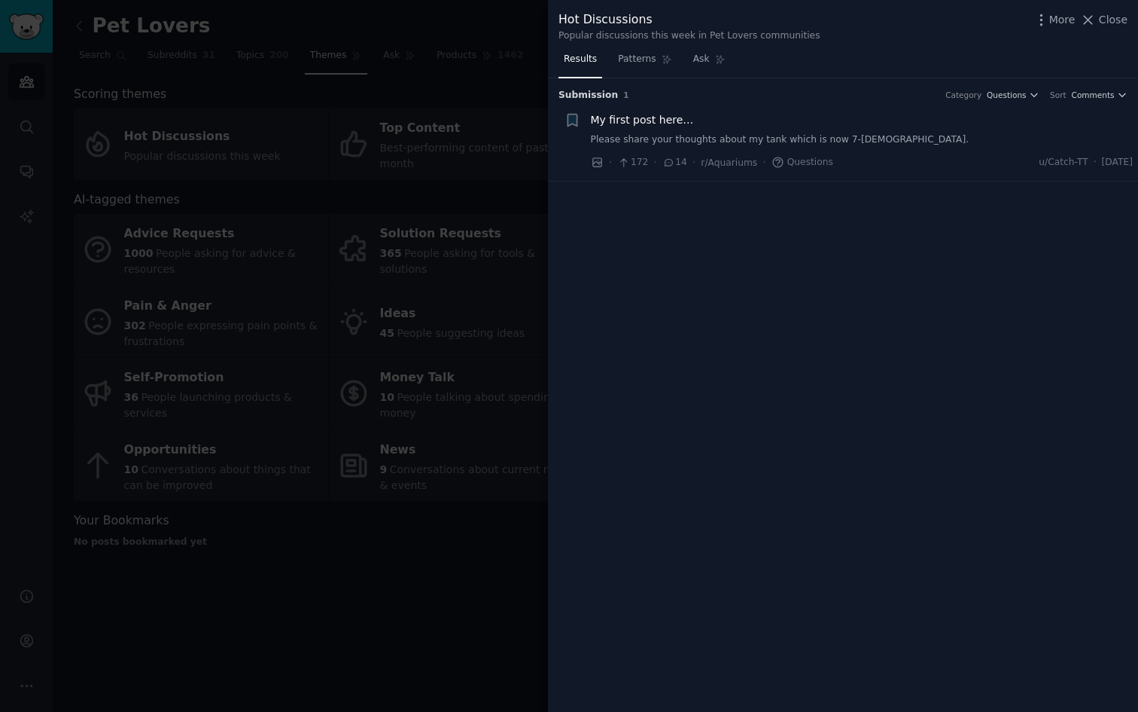
click at [432, 541] on div at bounding box center [569, 356] width 1138 height 712
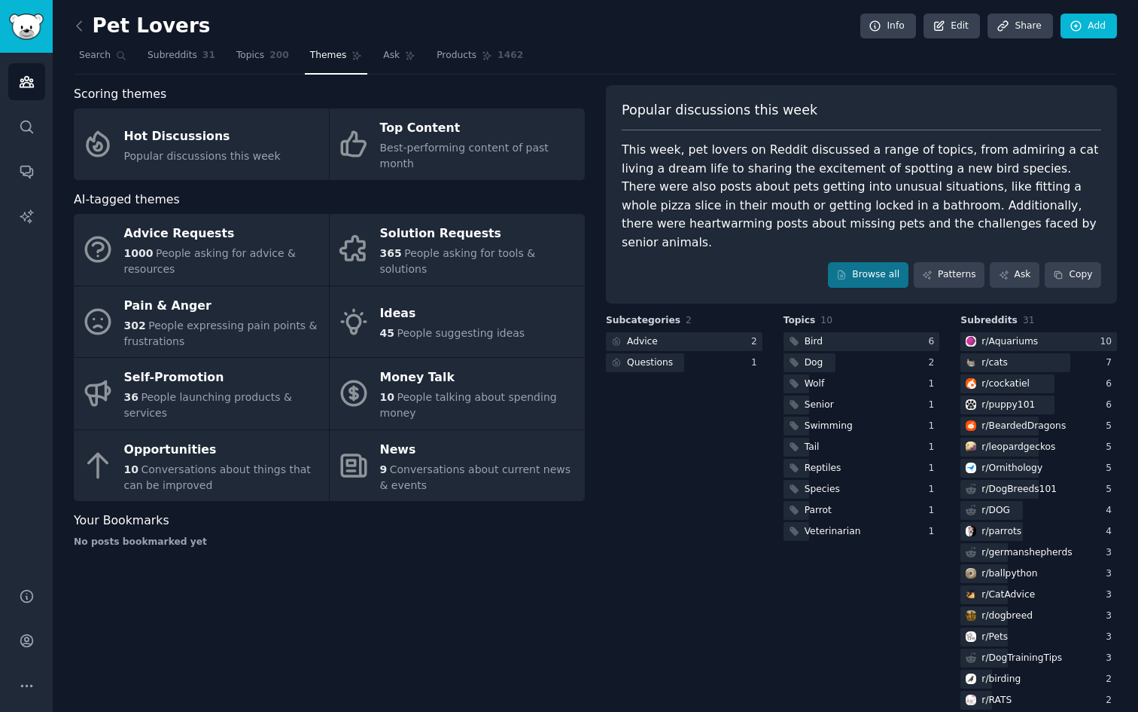
click at [432, 541] on div at bounding box center [569, 356] width 1138 height 712
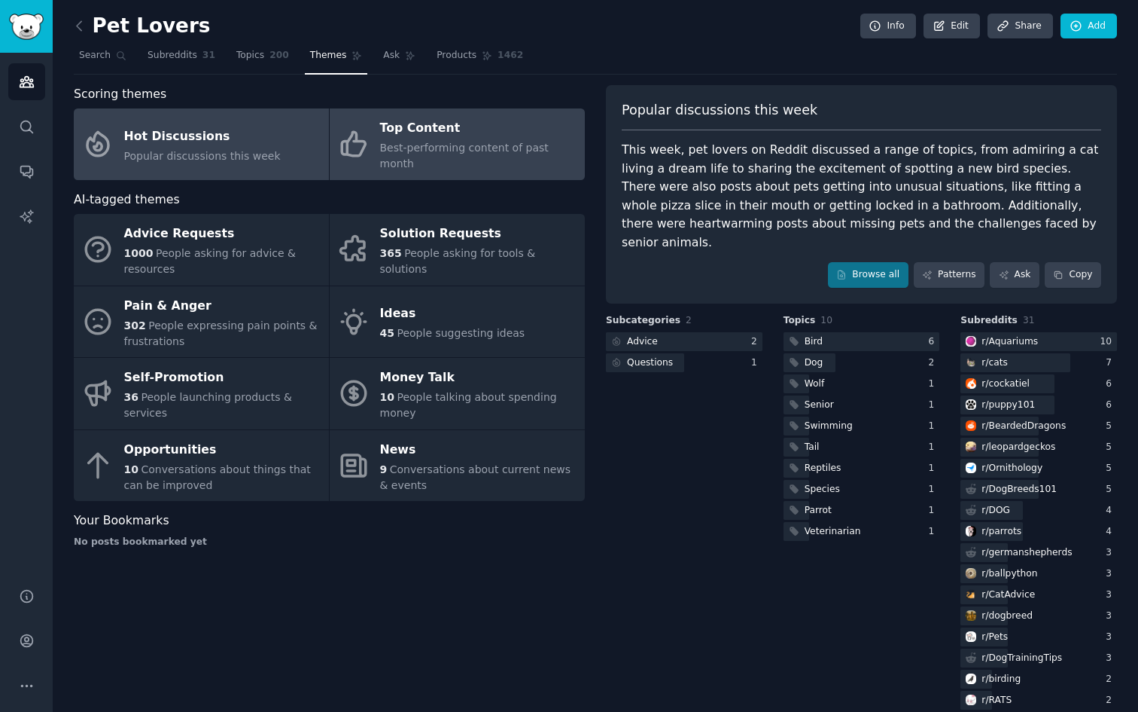
click at [507, 141] on div "Best-performing content of past month" at bounding box center [478, 156] width 197 height 32
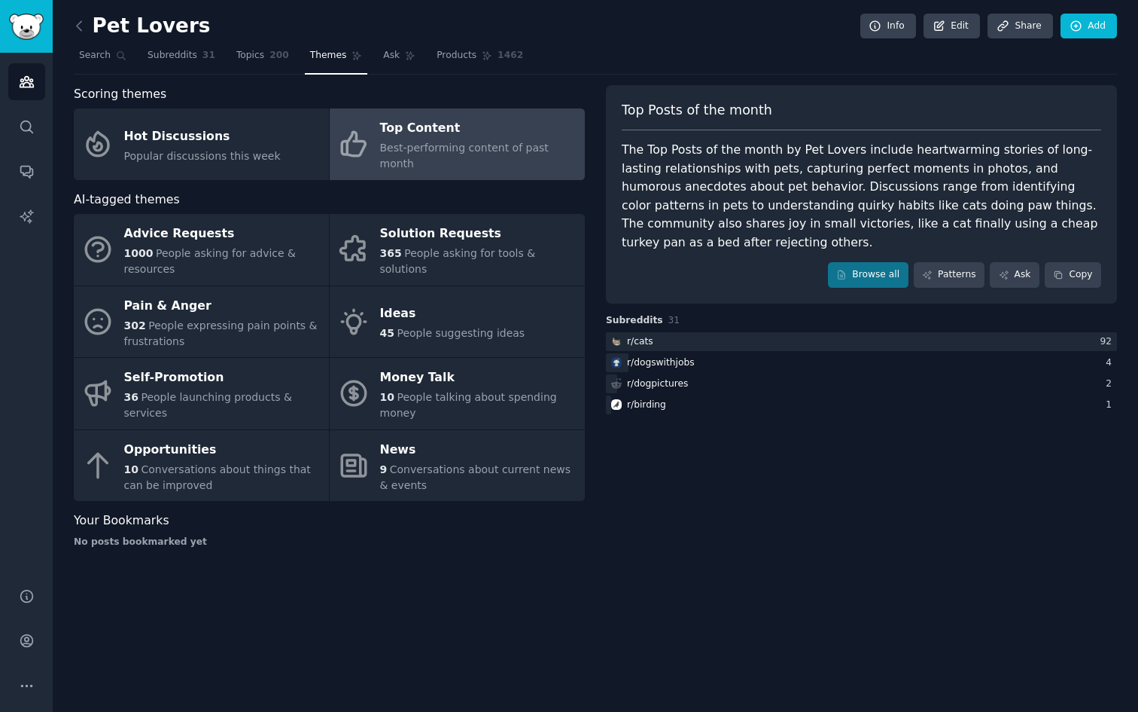
click at [87, 28] on link at bounding box center [83, 26] width 19 height 24
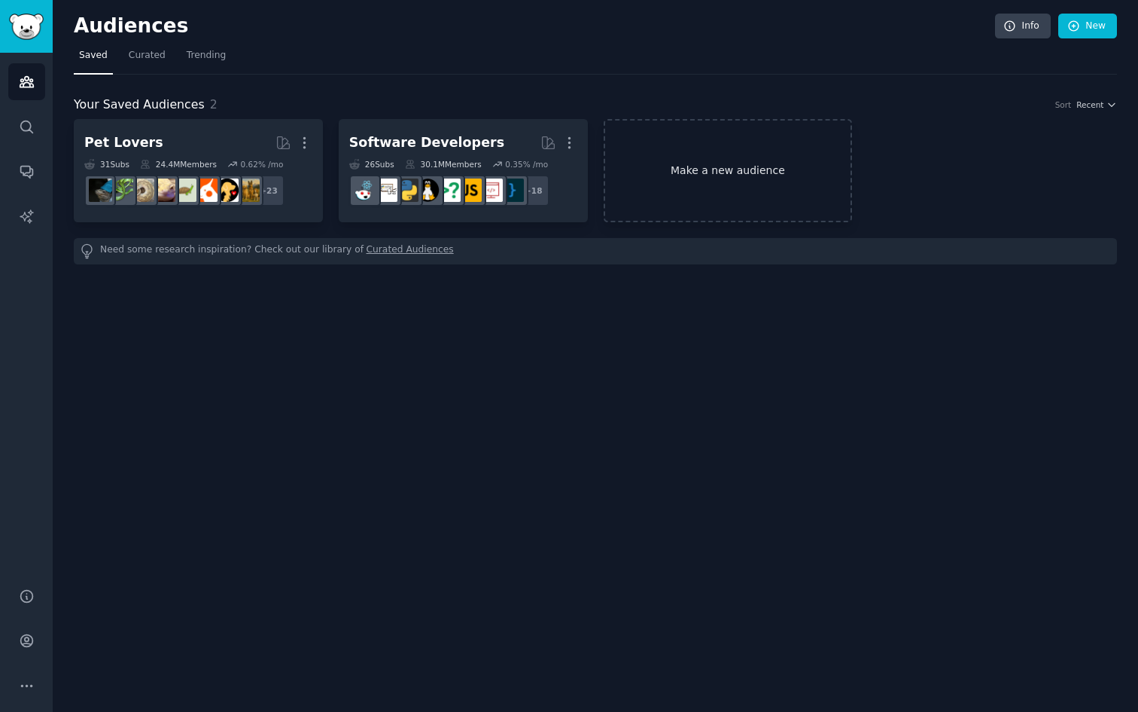
click at [684, 210] on link "Make a new audience" at bounding box center [728, 170] width 249 height 103
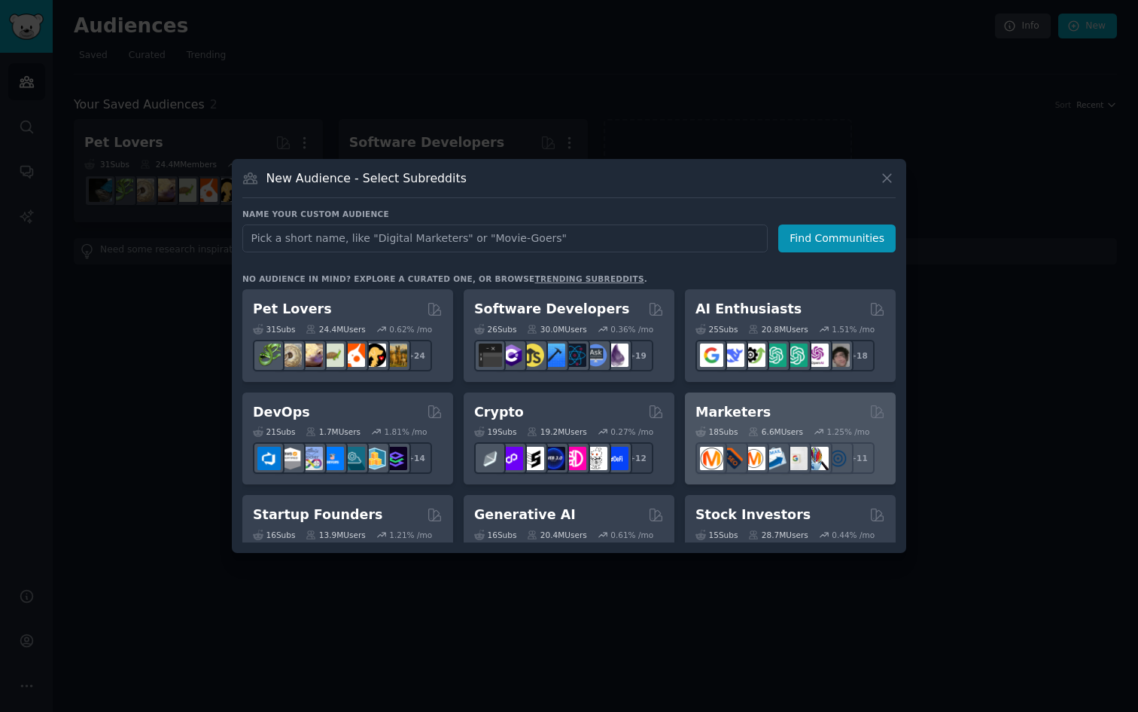
click at [765, 413] on div "Marketers" at bounding box center [791, 412] width 190 height 19
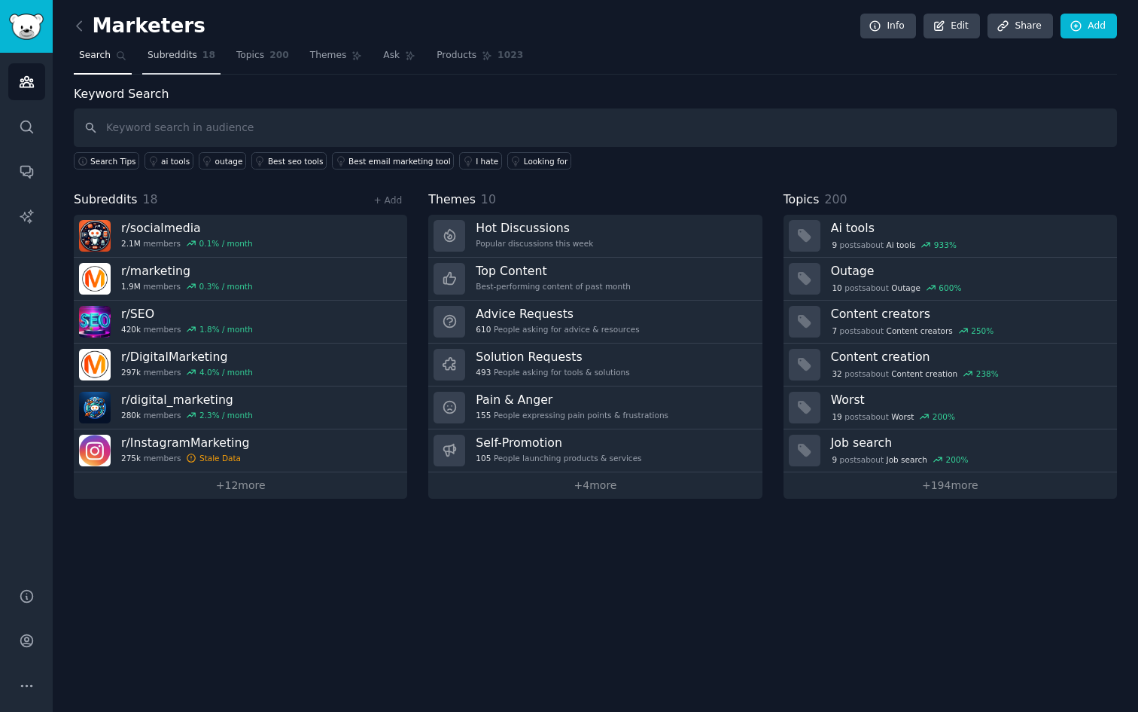
click at [179, 66] on link "Subreddits 18" at bounding box center [181, 59] width 78 height 31
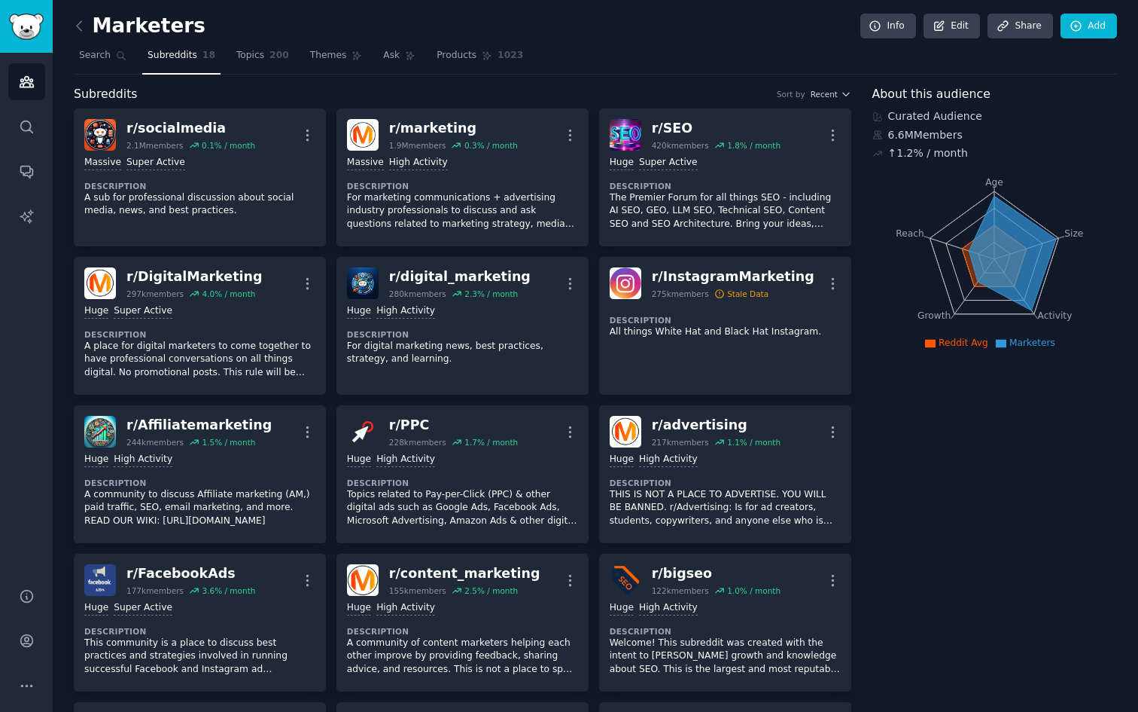
click at [975, 239] on icon at bounding box center [1012, 253] width 87 height 114
click at [963, 256] on icon at bounding box center [994, 255] width 65 height 61
click at [279, 62] on link "Topics 200" at bounding box center [262, 59] width 63 height 31
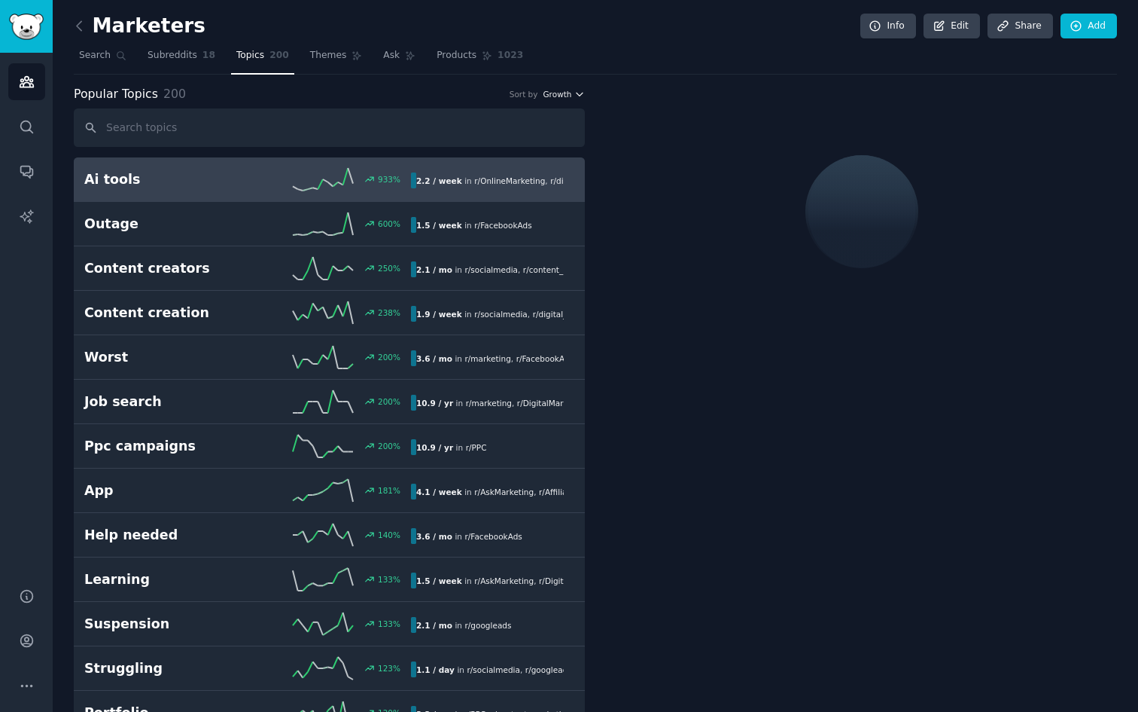
click at [569, 91] on span "Growth" at bounding box center [557, 94] width 29 height 11
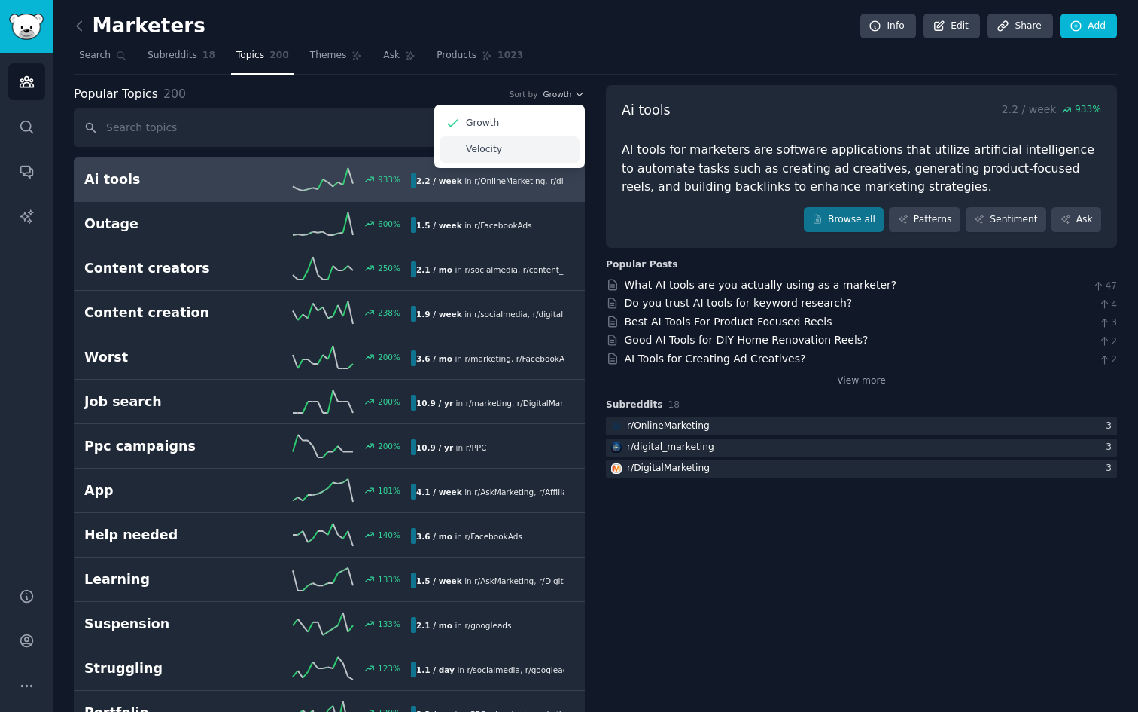
click at [518, 146] on div "Velocity" at bounding box center [510, 149] width 140 height 26
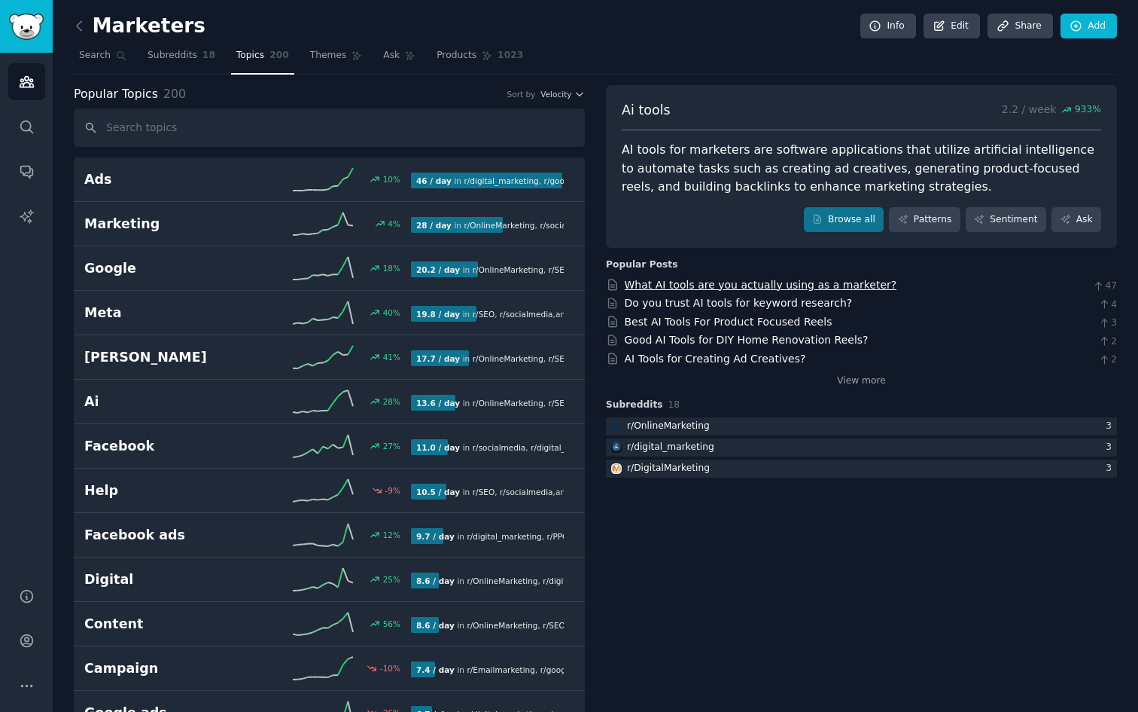
click at [670, 280] on link "What AI tools are you actually using as a marketer?" at bounding box center [761, 285] width 273 height 12
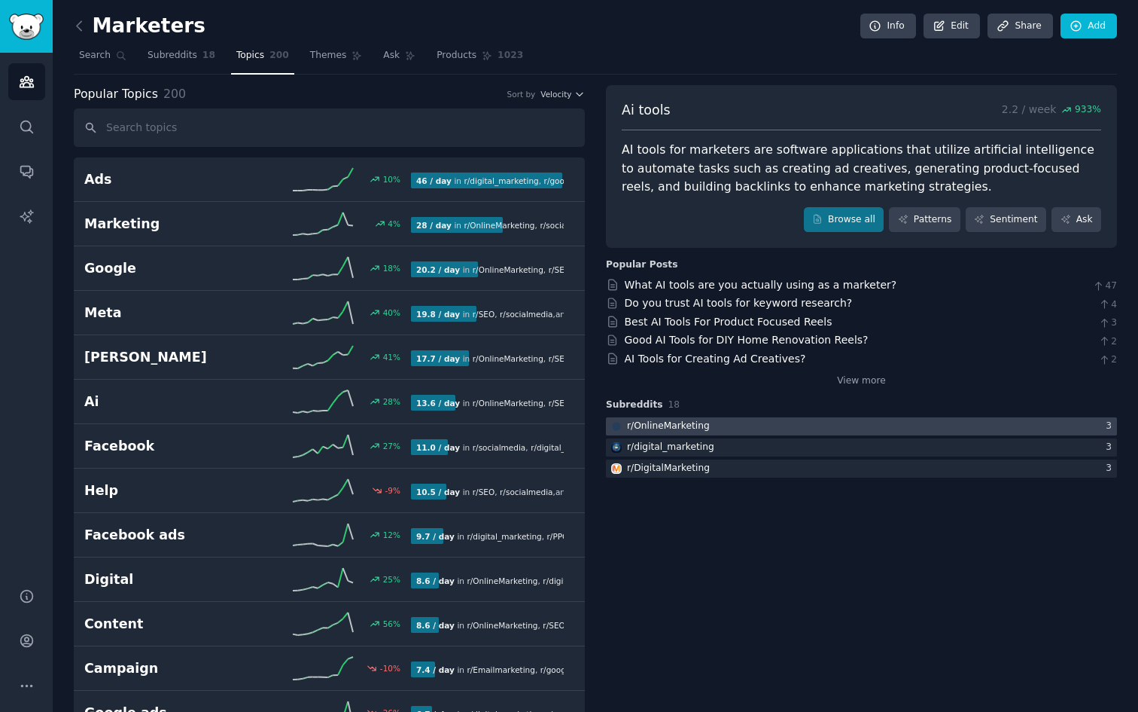
click at [670, 423] on div "r/ OnlineMarketing" at bounding box center [668, 426] width 83 height 14
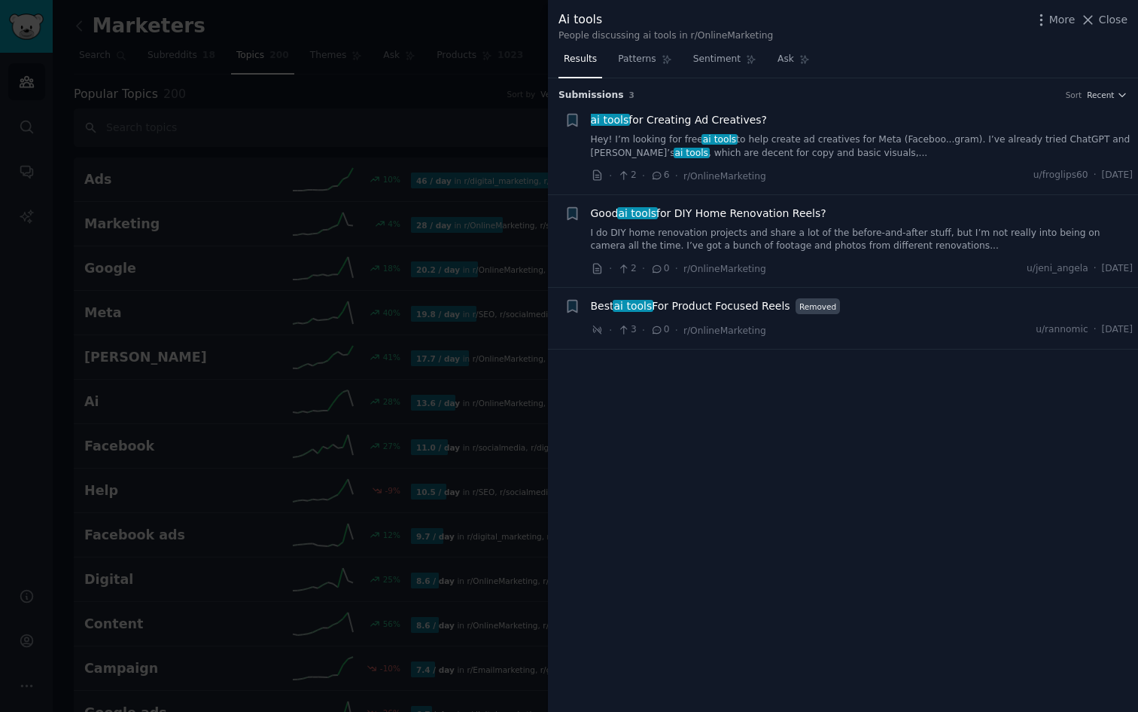
click at [457, 131] on div at bounding box center [569, 356] width 1138 height 712
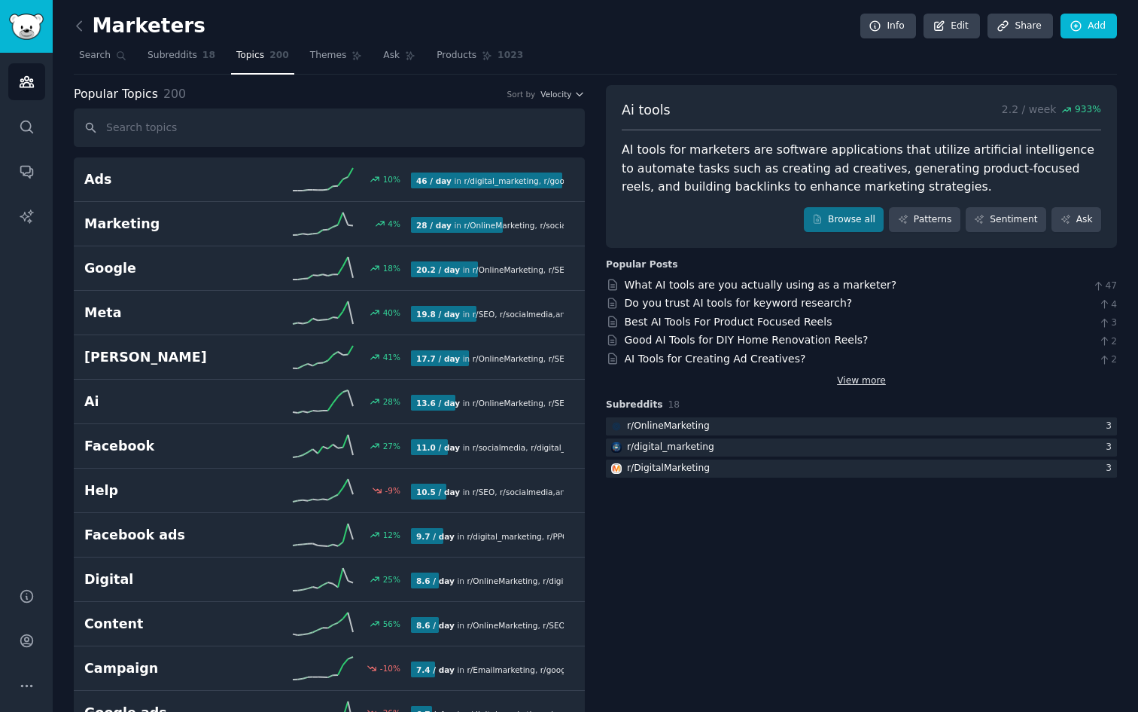
click at [842, 383] on link "View more" at bounding box center [861, 381] width 49 height 14
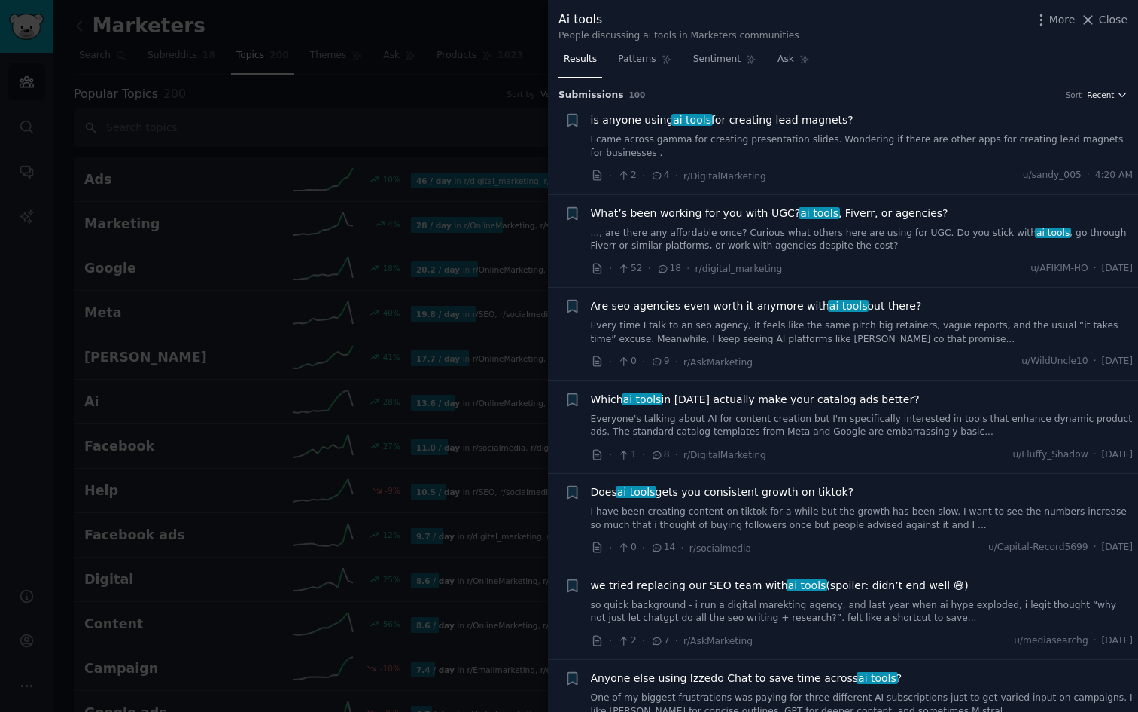
click at [1111, 96] on span "Recent" at bounding box center [1100, 95] width 27 height 11
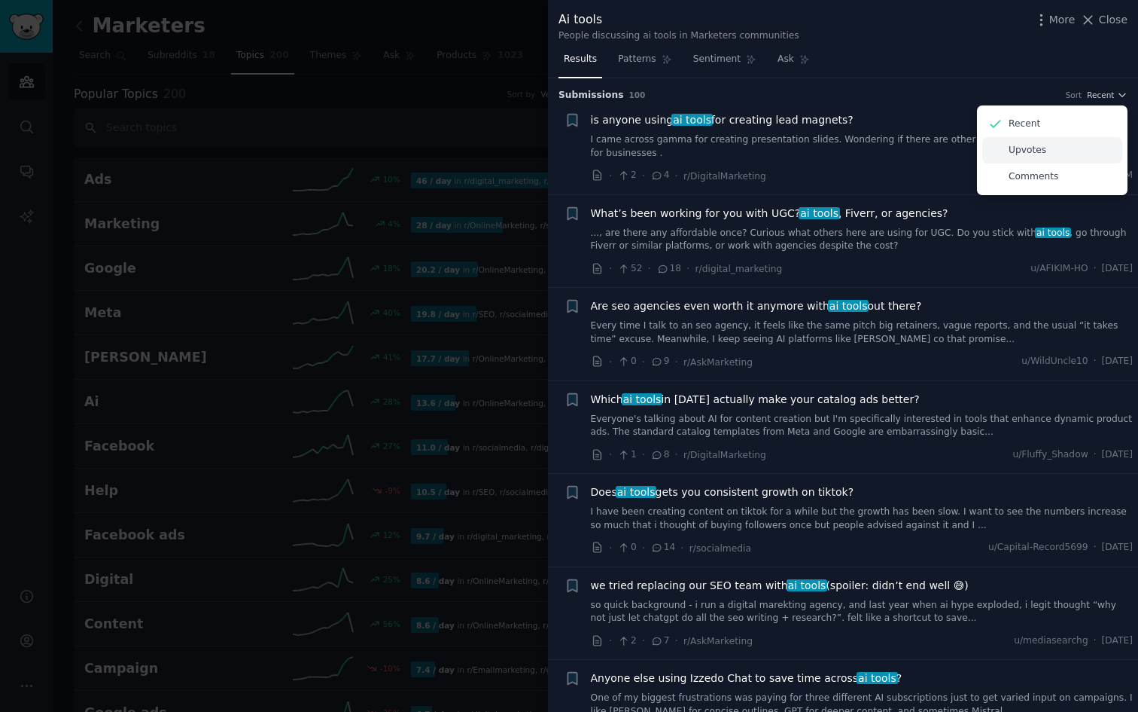
click at [1051, 158] on div "Upvotes" at bounding box center [1053, 150] width 140 height 26
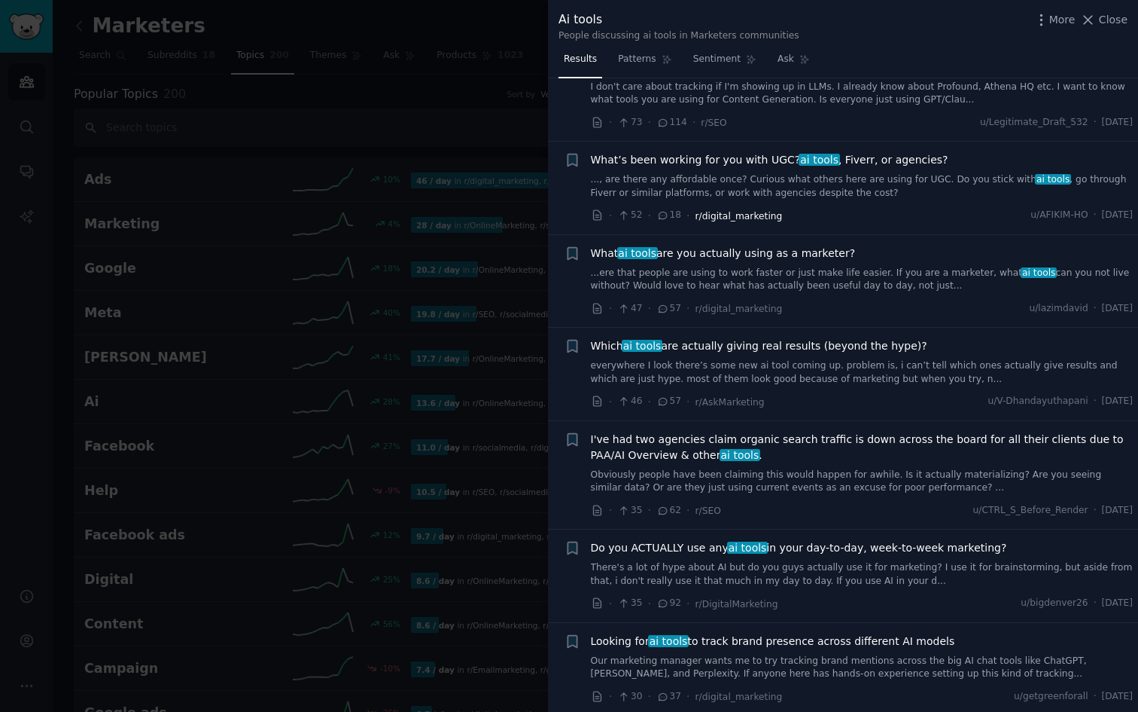
scroll to position [220, 0]
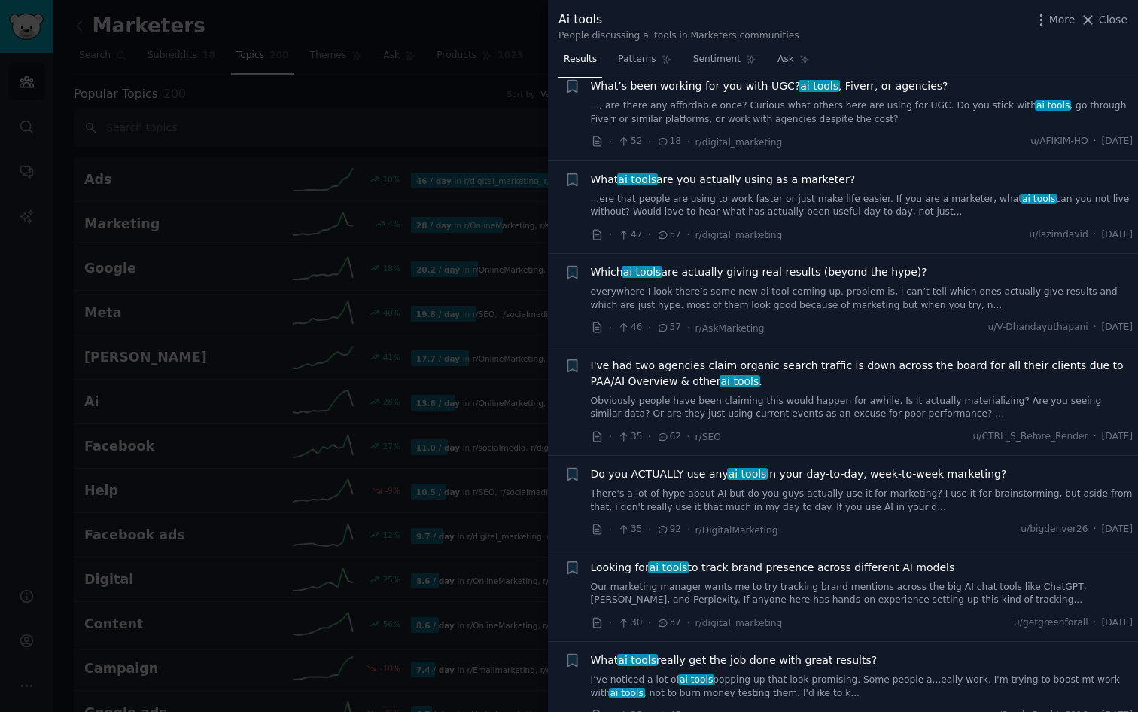
click at [544, 122] on div at bounding box center [569, 356] width 1138 height 712
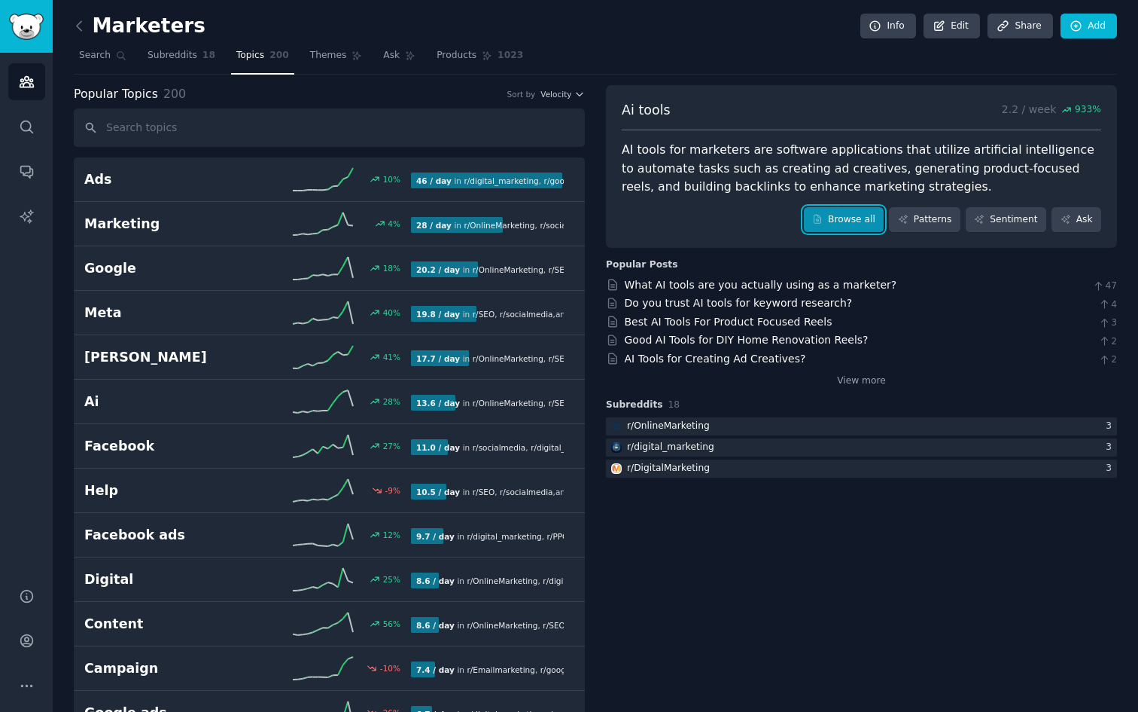
click at [857, 214] on link "Browse all" at bounding box center [844, 220] width 81 height 26
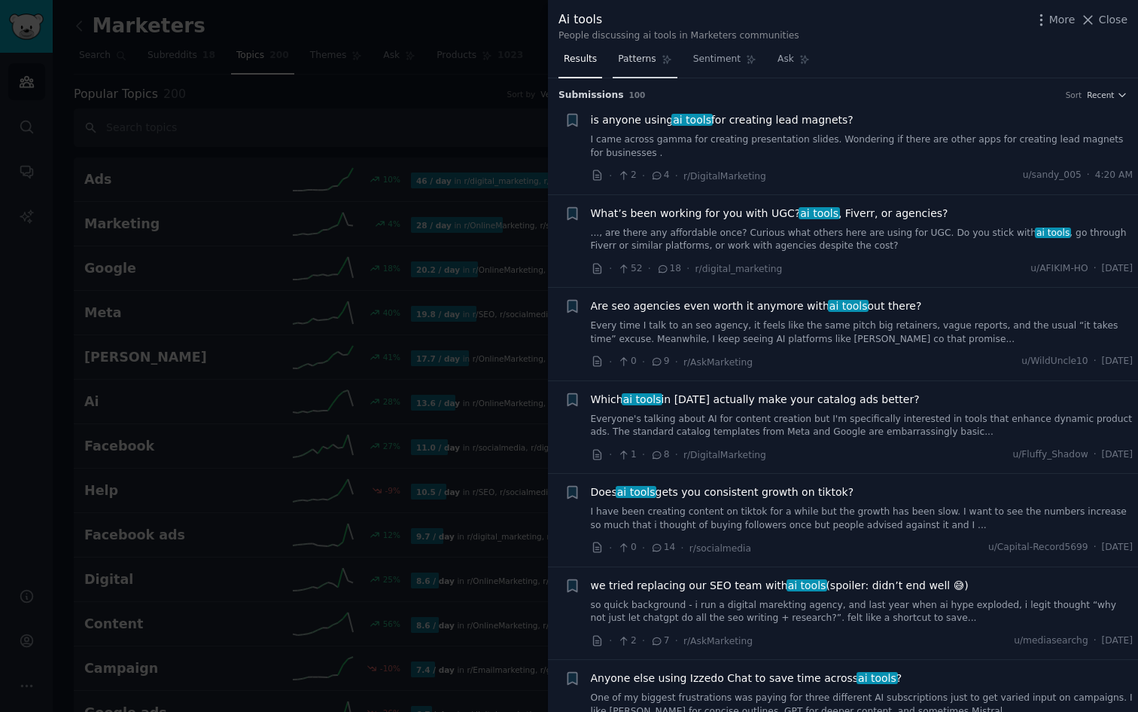
click at [638, 62] on span "Patterns" at bounding box center [637, 60] width 38 height 14
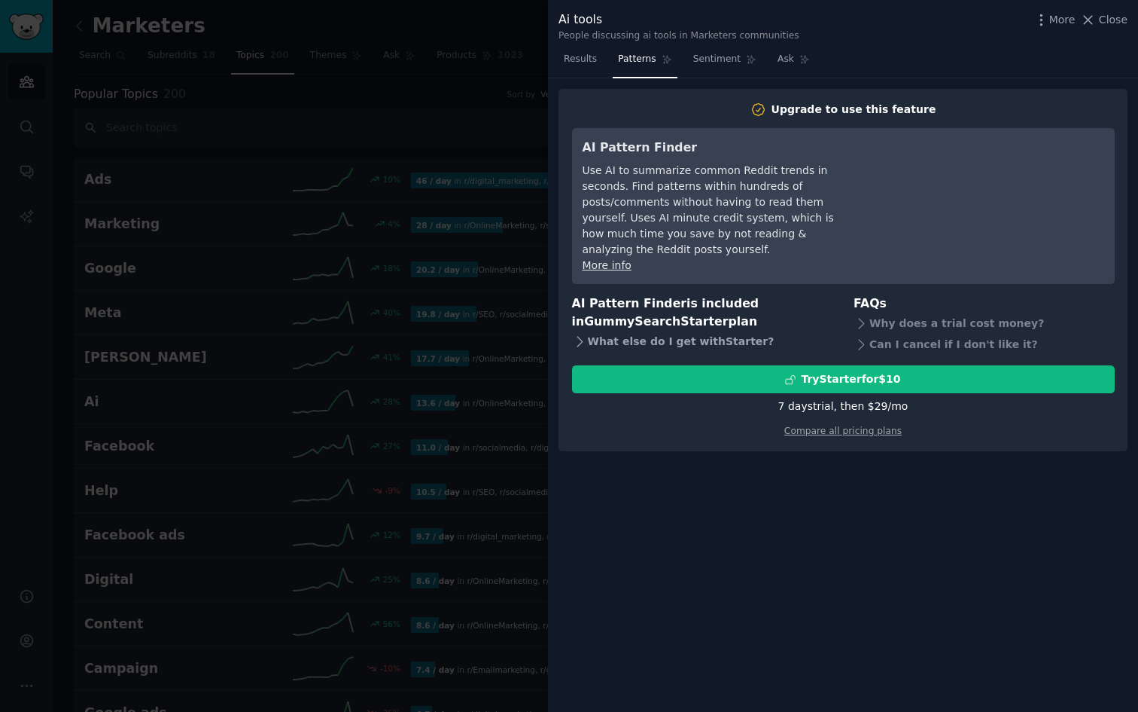
click at [578, 334] on icon at bounding box center [580, 342] width 16 height 16
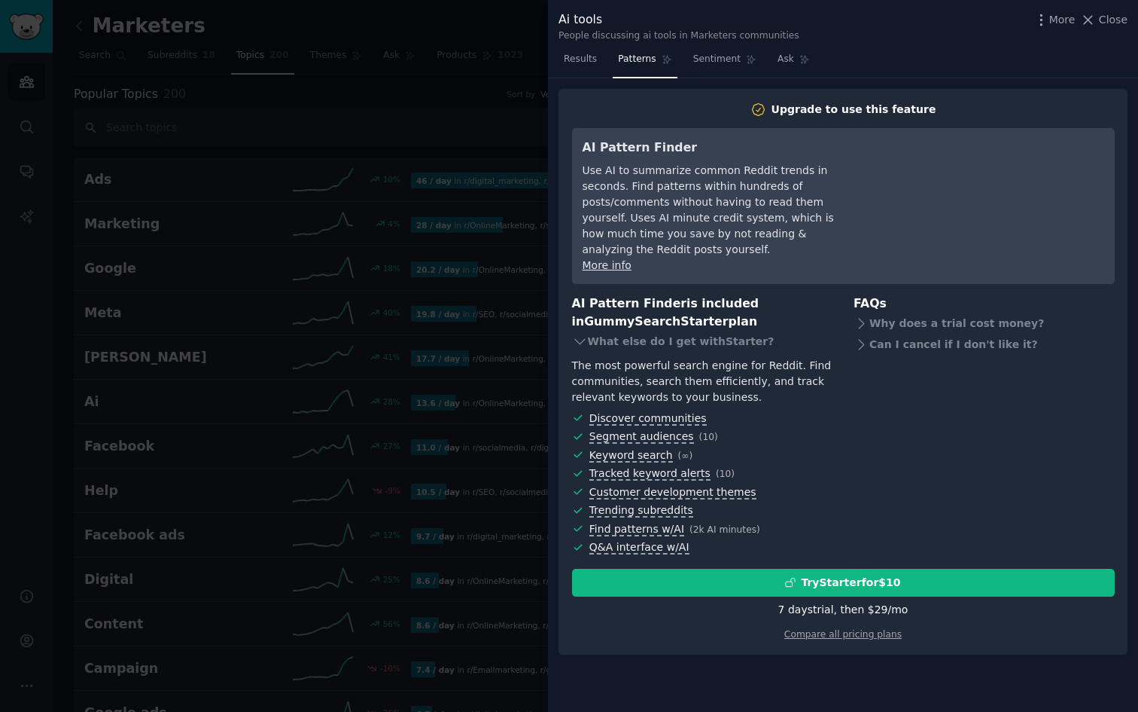
click at [727, 580] on div "Try Starter for $10 7 days trial, then $ 29 /mo" at bounding box center [843, 592] width 543 height 49
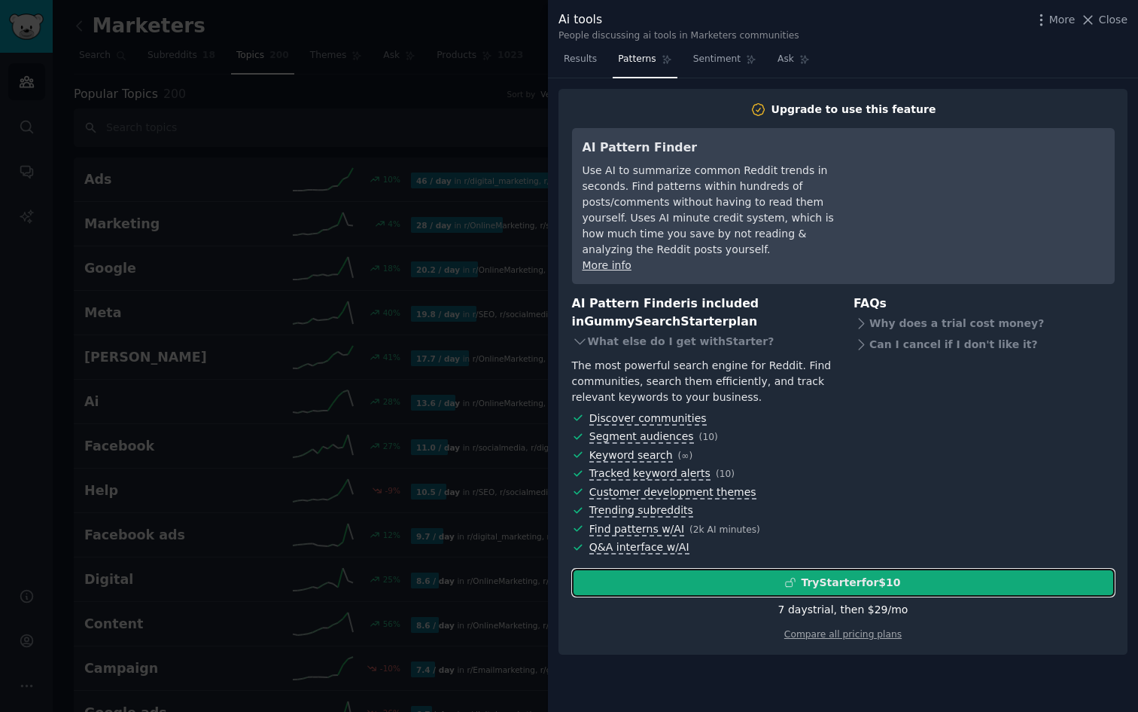
click at [708, 574] on div "Try Starter for $10" at bounding box center [843, 582] width 541 height 16
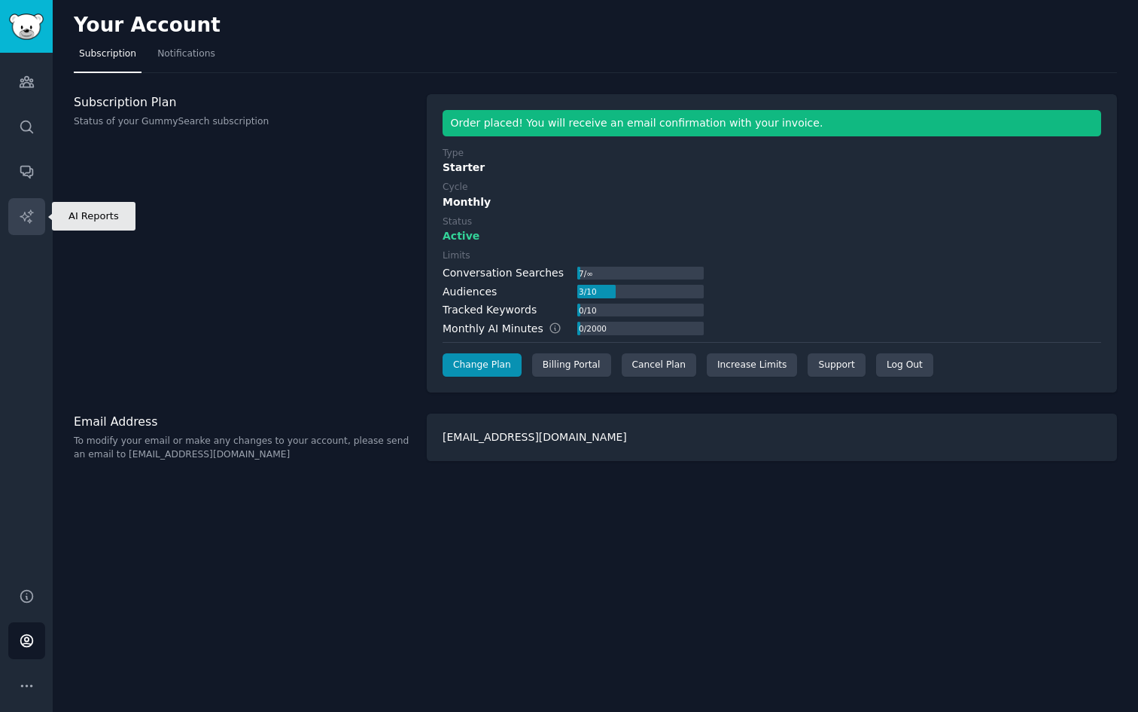
click at [23, 218] on icon "Sidebar" at bounding box center [26, 215] width 13 height 13
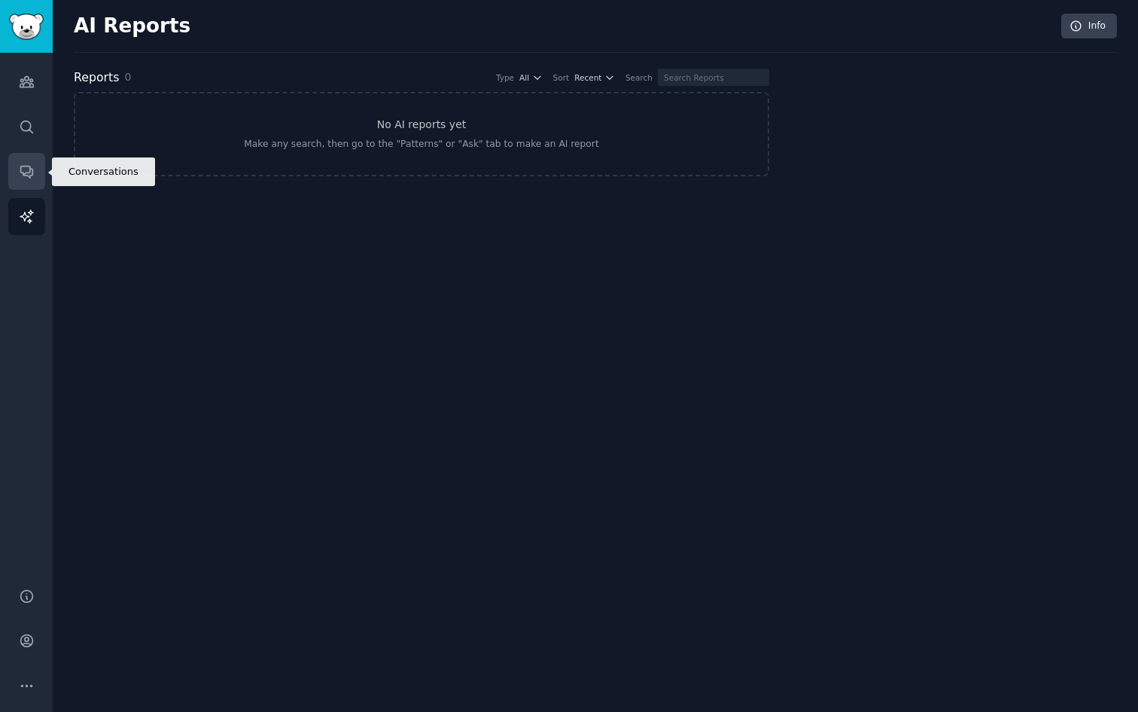
click at [22, 184] on link "Conversations" at bounding box center [26, 171] width 37 height 37
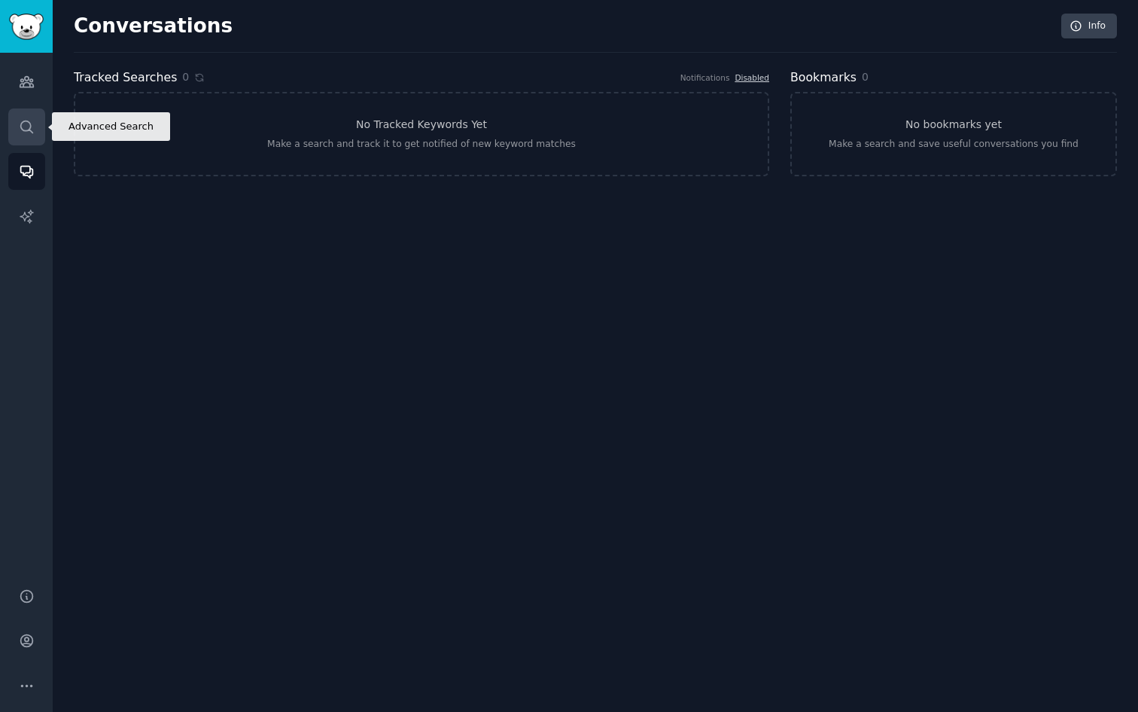
click at [26, 129] on icon "Sidebar" at bounding box center [27, 127] width 16 height 16
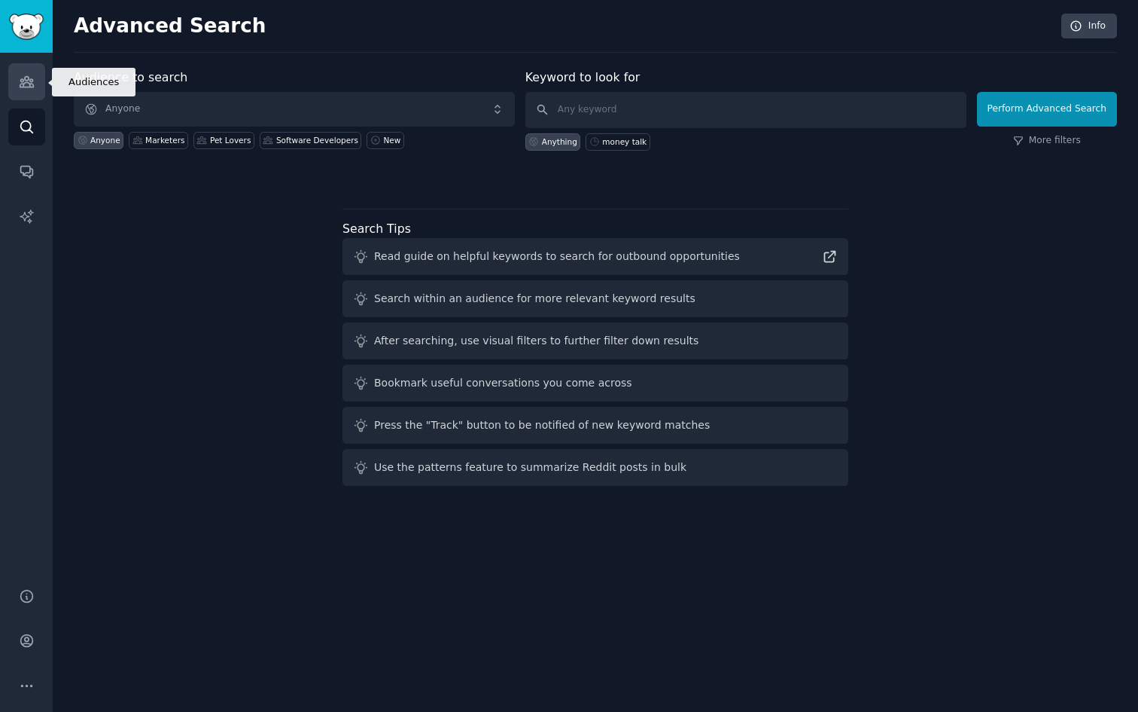
click at [19, 85] on icon "Sidebar" at bounding box center [27, 82] width 16 height 16
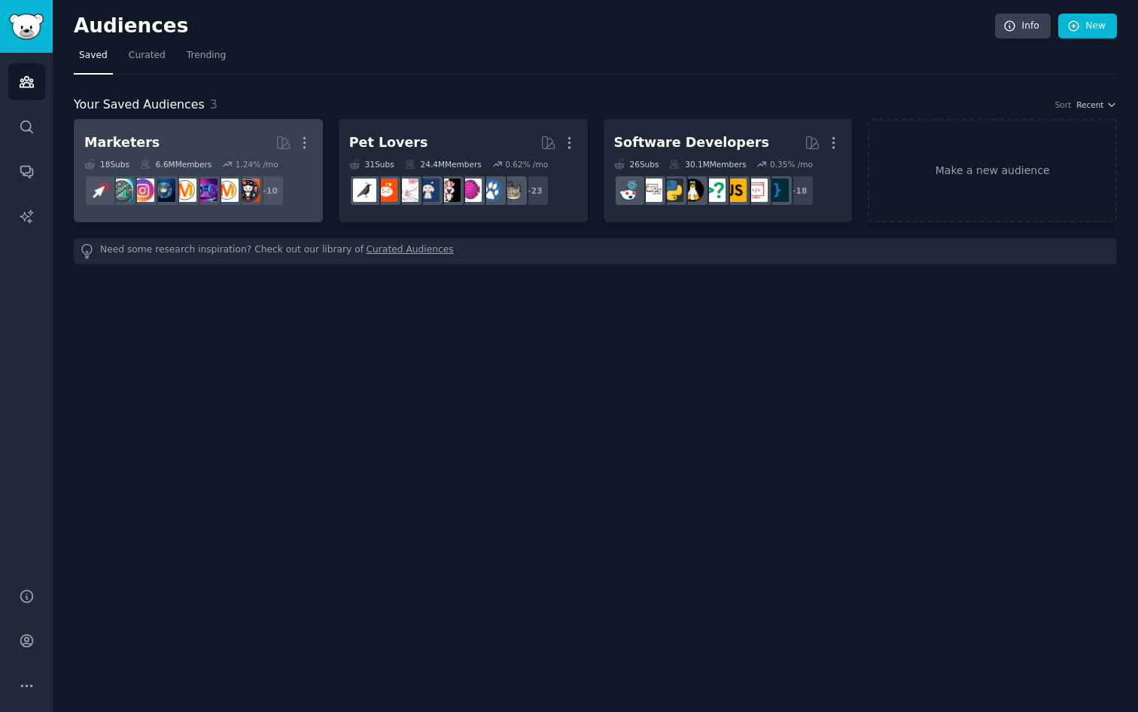
click at [198, 141] on h2 "Marketers More" at bounding box center [198, 143] width 228 height 26
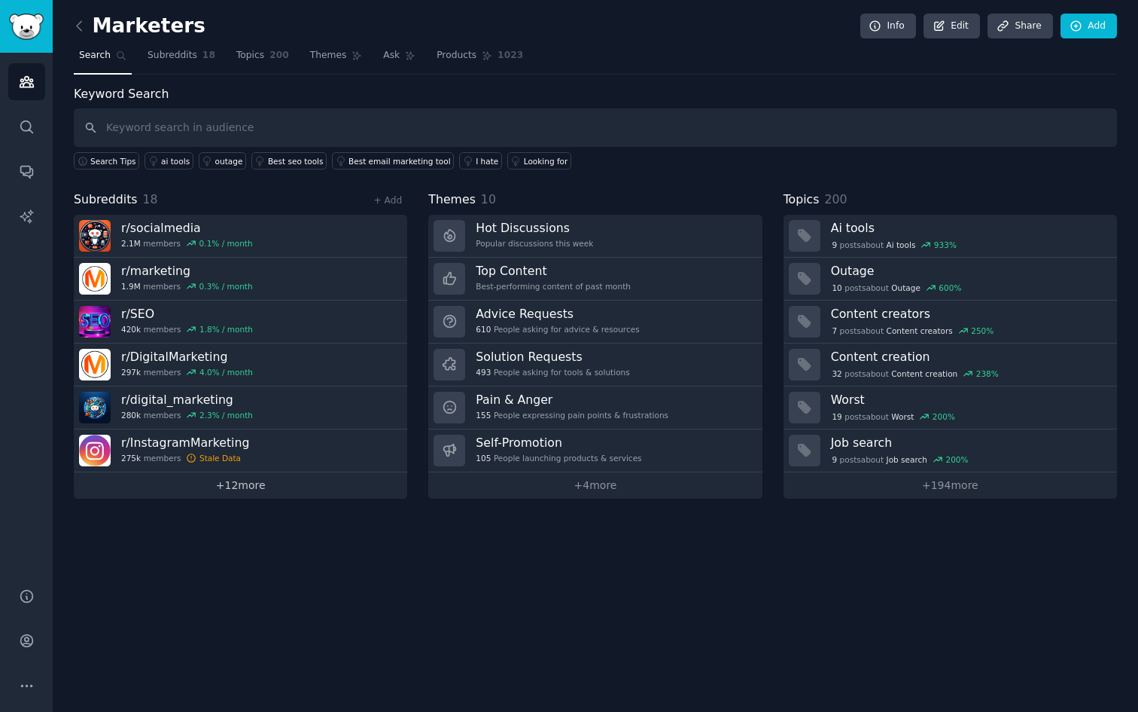
click at [326, 475] on link "+ 12 more" at bounding box center [241, 485] width 334 height 26
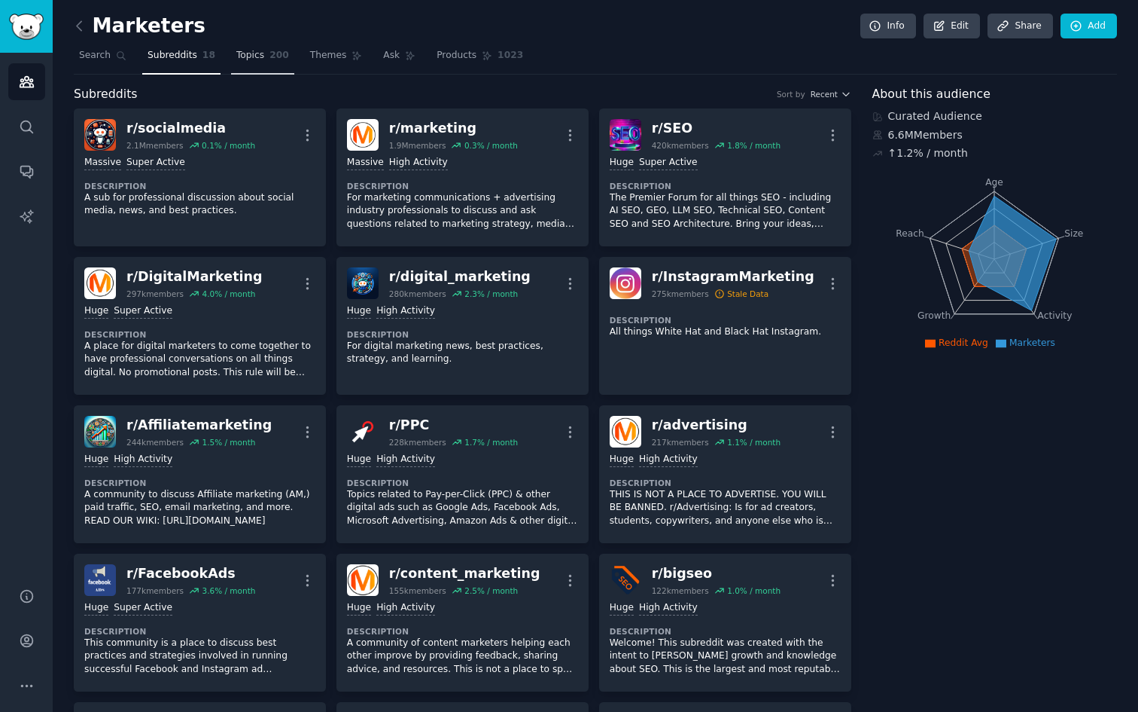
click at [257, 55] on span "Topics" at bounding box center [250, 56] width 28 height 14
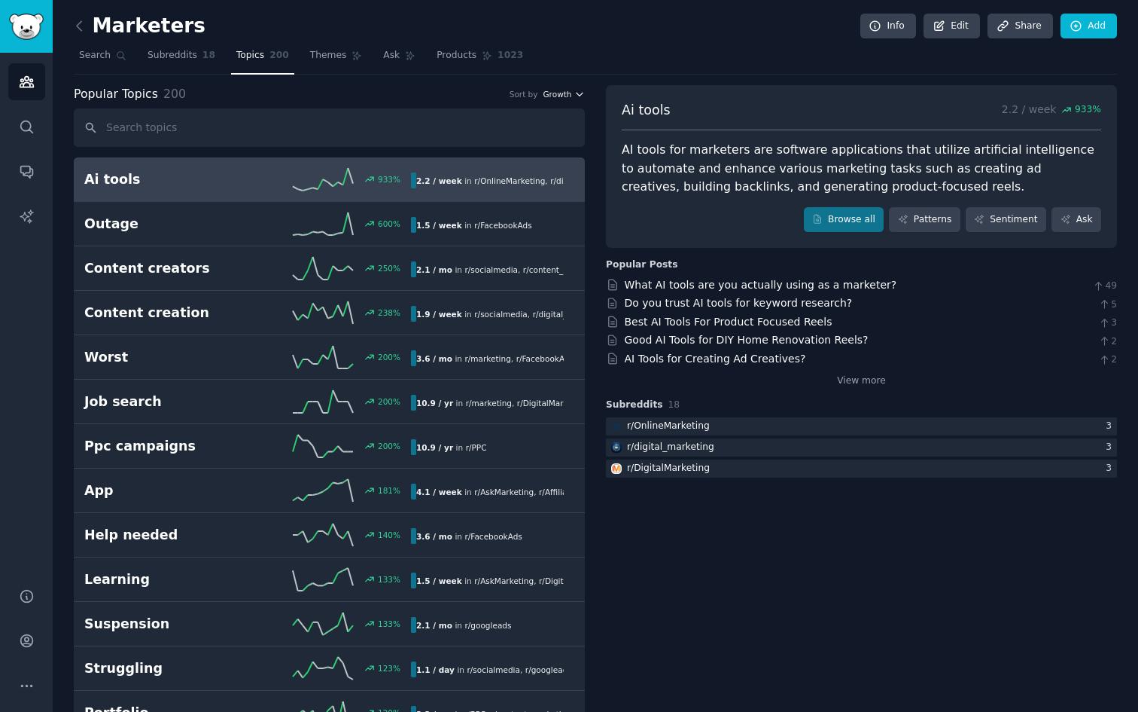
click at [567, 96] on span "Growth" at bounding box center [557, 94] width 29 height 11
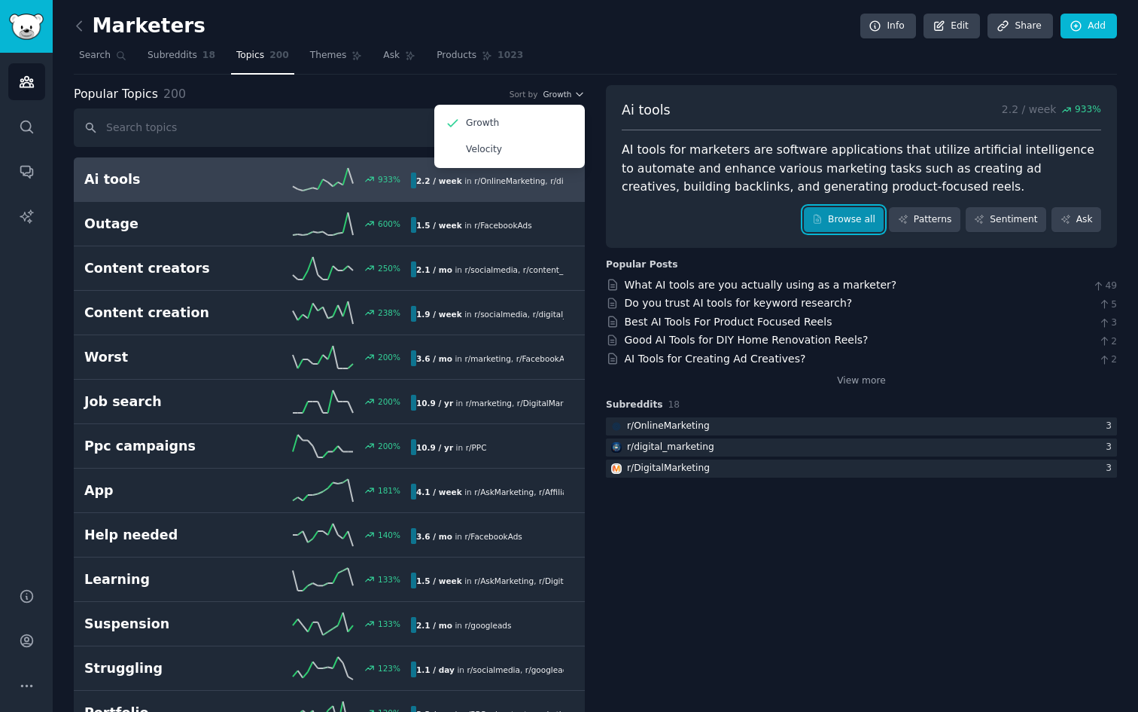
click at [843, 215] on link "Browse all" at bounding box center [844, 220] width 81 height 26
click at [843, 215] on body "Audiences Search Conversations AI Reports Help Account More Marketers Info Edit…" at bounding box center [569, 356] width 1138 height 712
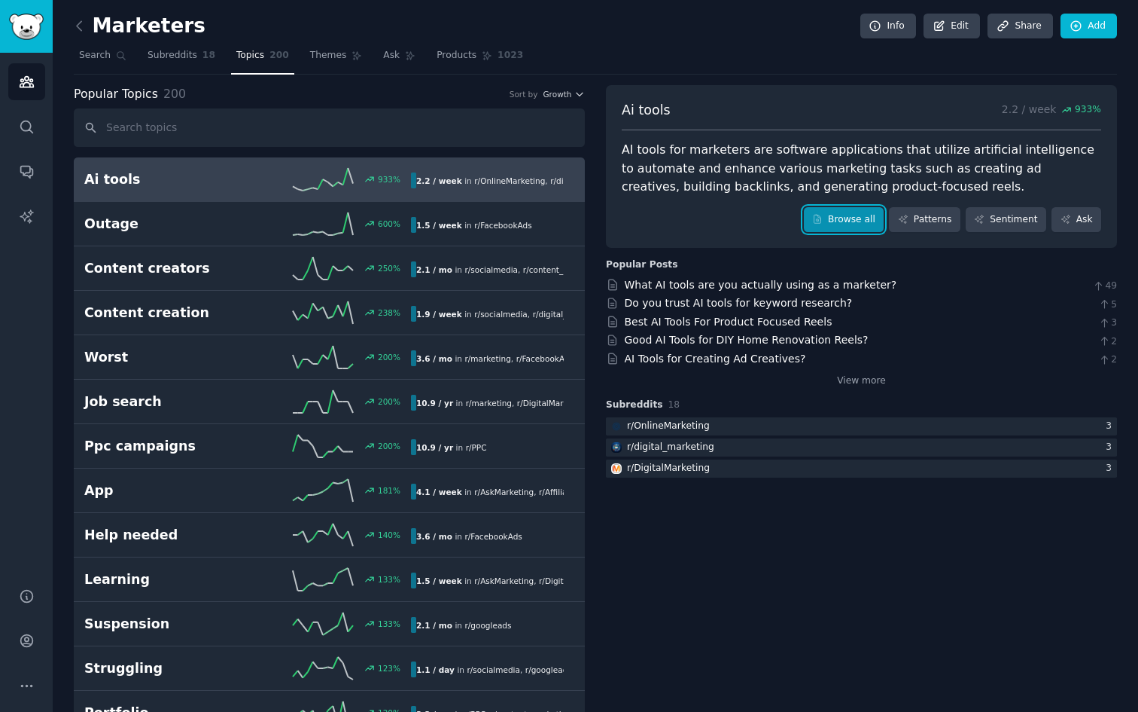
click at [846, 228] on link "Browse all" at bounding box center [844, 220] width 81 height 26
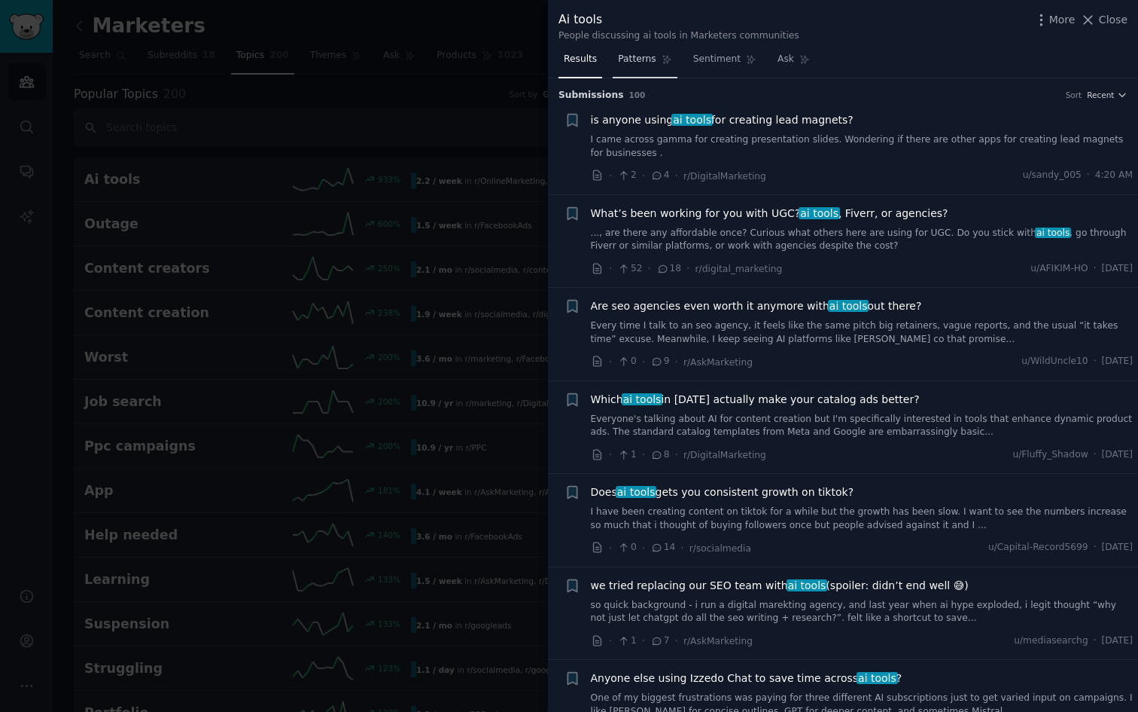
click at [632, 59] on span "Patterns" at bounding box center [637, 60] width 38 height 14
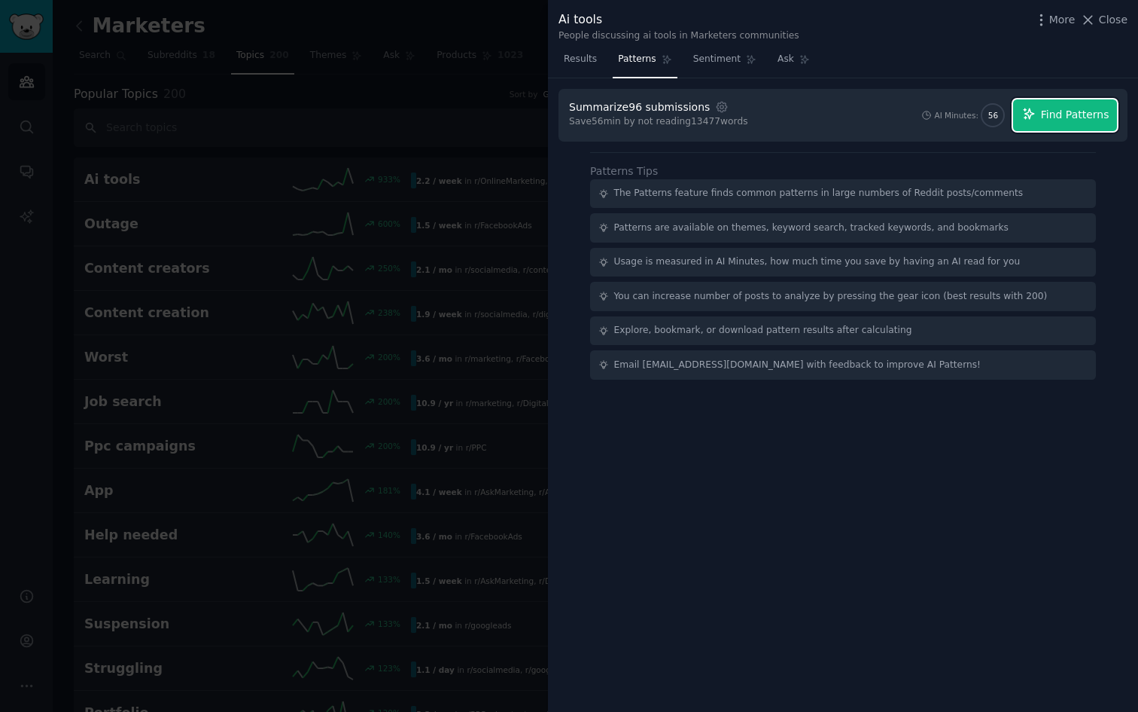
click at [1050, 118] on span "Find Patterns" at bounding box center [1075, 115] width 69 height 16
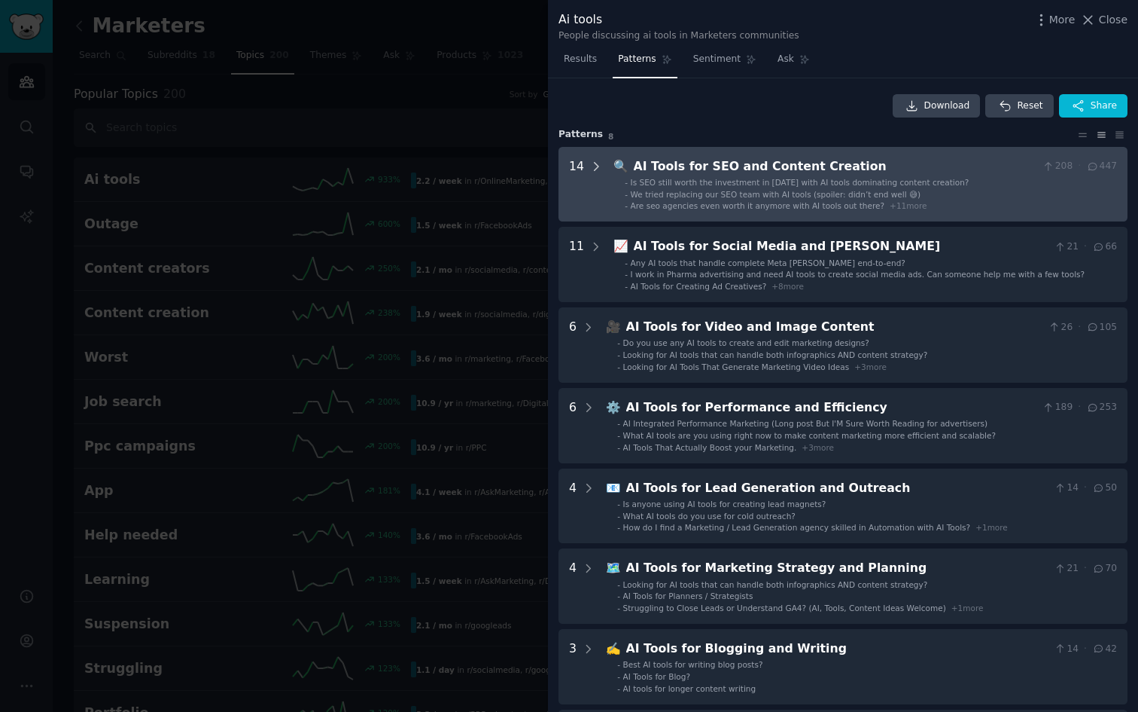
click at [591, 166] on icon at bounding box center [597, 167] width 14 height 14
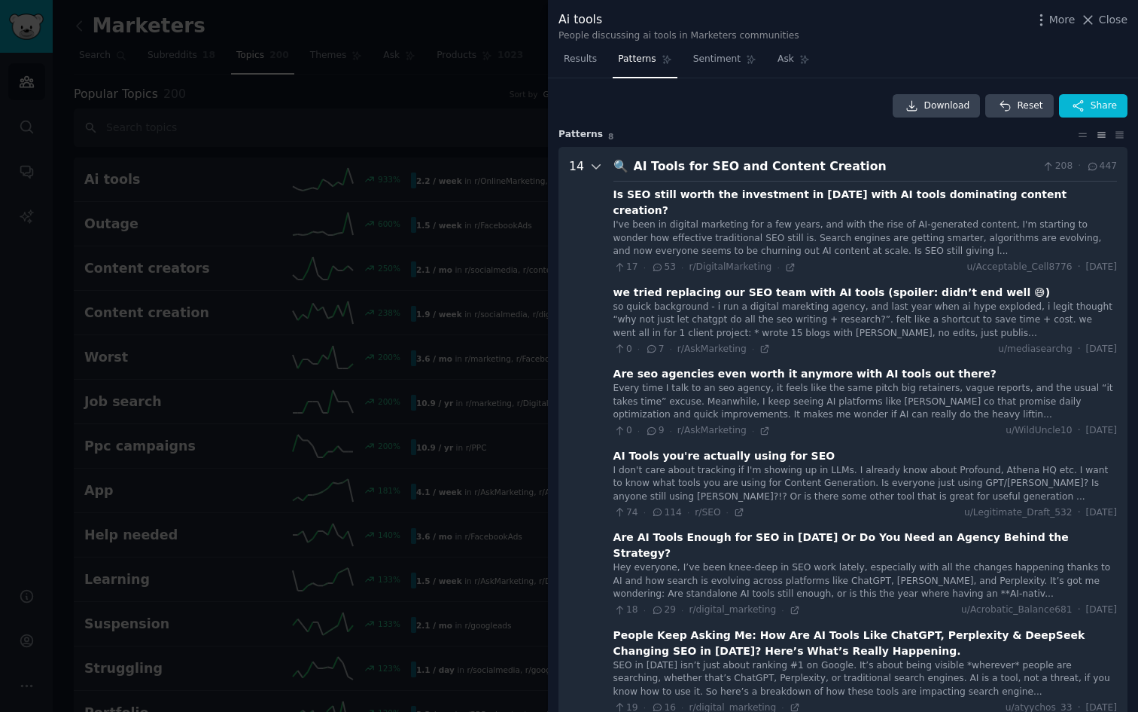
click at [593, 166] on icon at bounding box center [597, 167] width 14 height 14
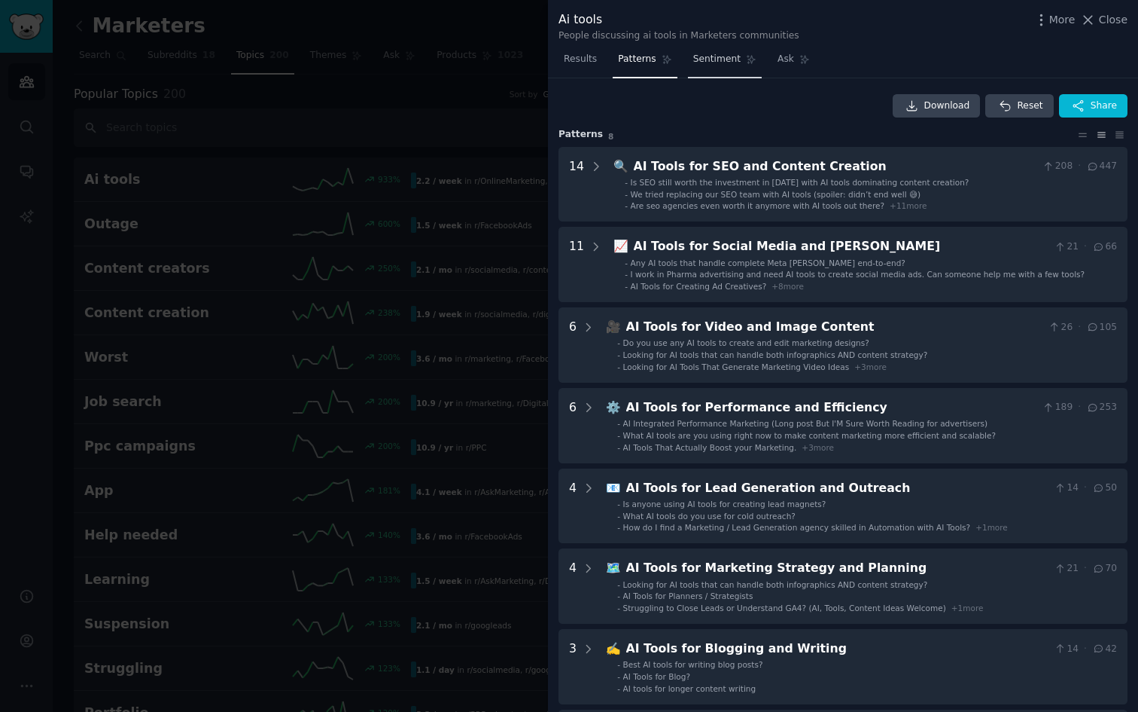
click at [727, 59] on span "Sentiment" at bounding box center [716, 60] width 47 height 14
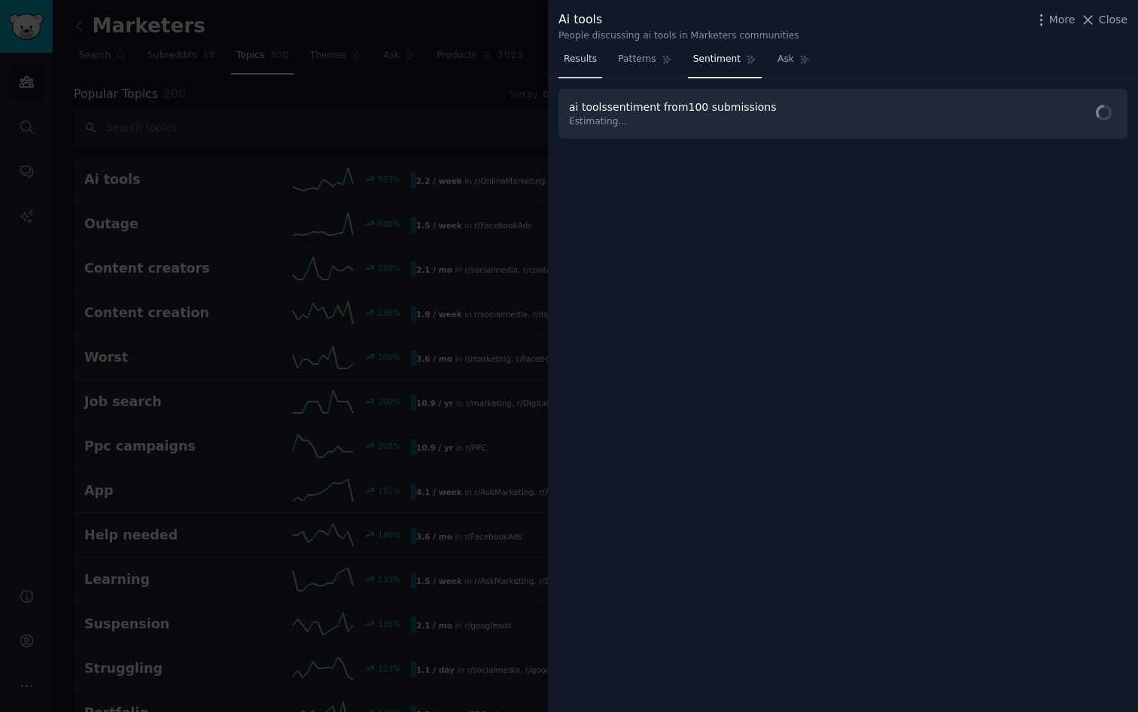
click at [596, 64] on span "Results" at bounding box center [580, 60] width 33 height 14
click at [647, 62] on span "Patterns" at bounding box center [637, 60] width 38 height 14
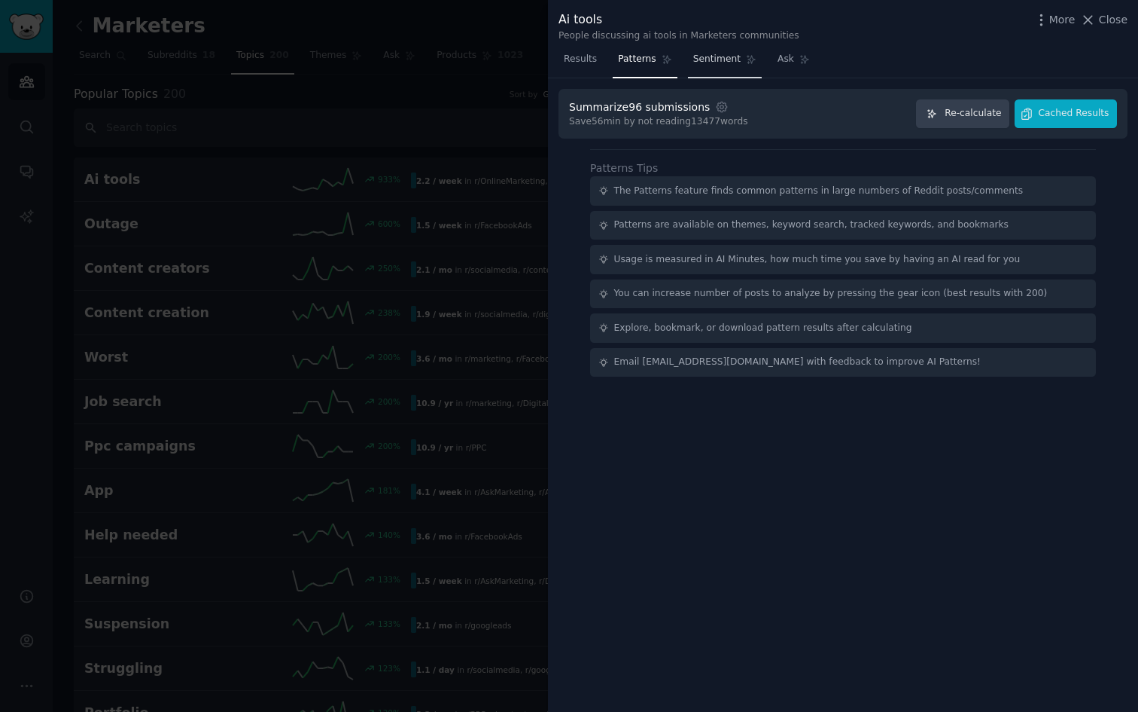
click at [707, 66] on link "Sentiment" at bounding box center [725, 62] width 74 height 31
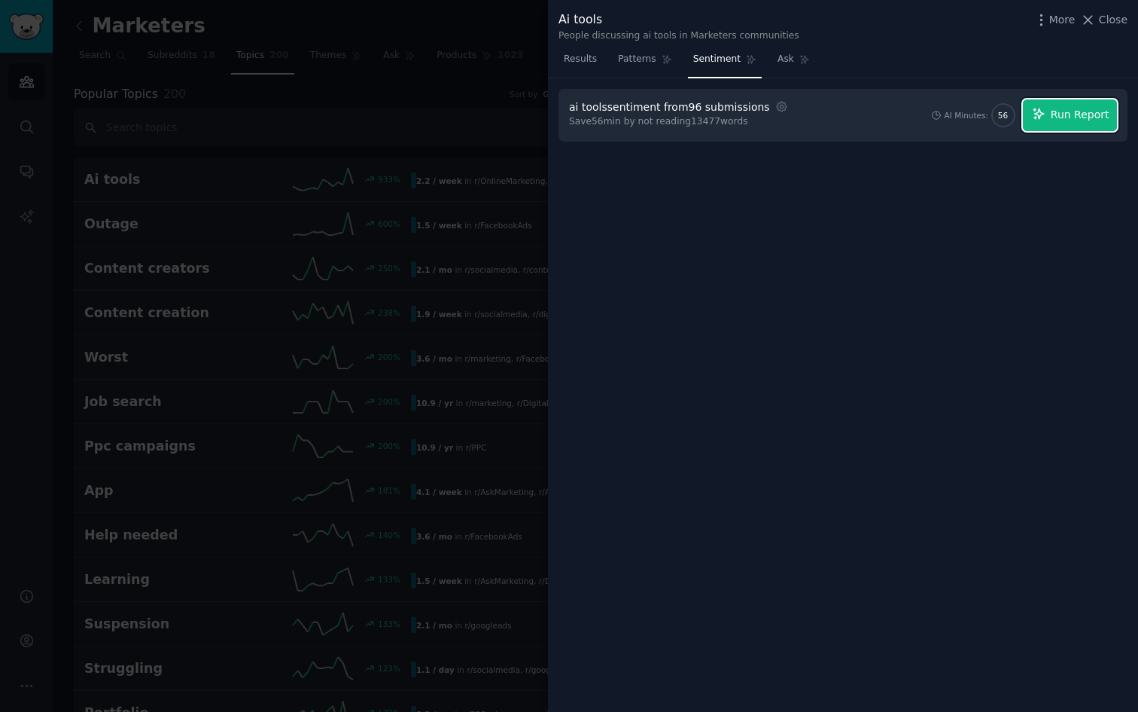
click at [1072, 121] on span "Run Report" at bounding box center [1080, 115] width 59 height 16
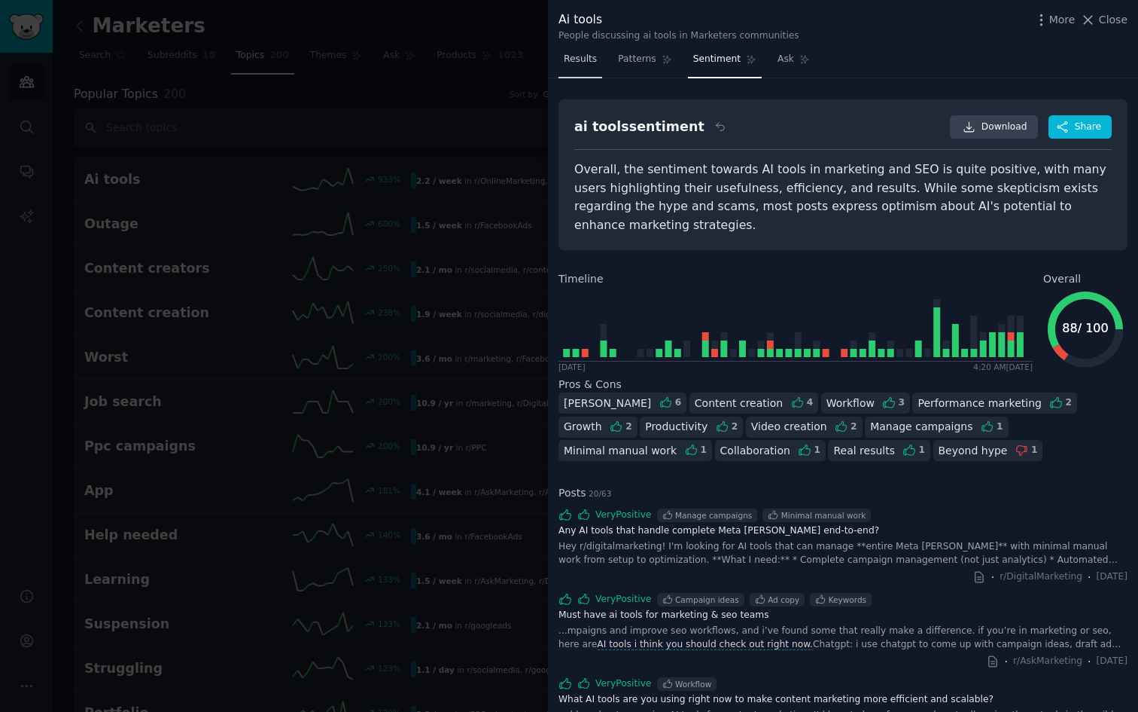
click at [573, 61] on span "Results" at bounding box center [580, 60] width 33 height 14
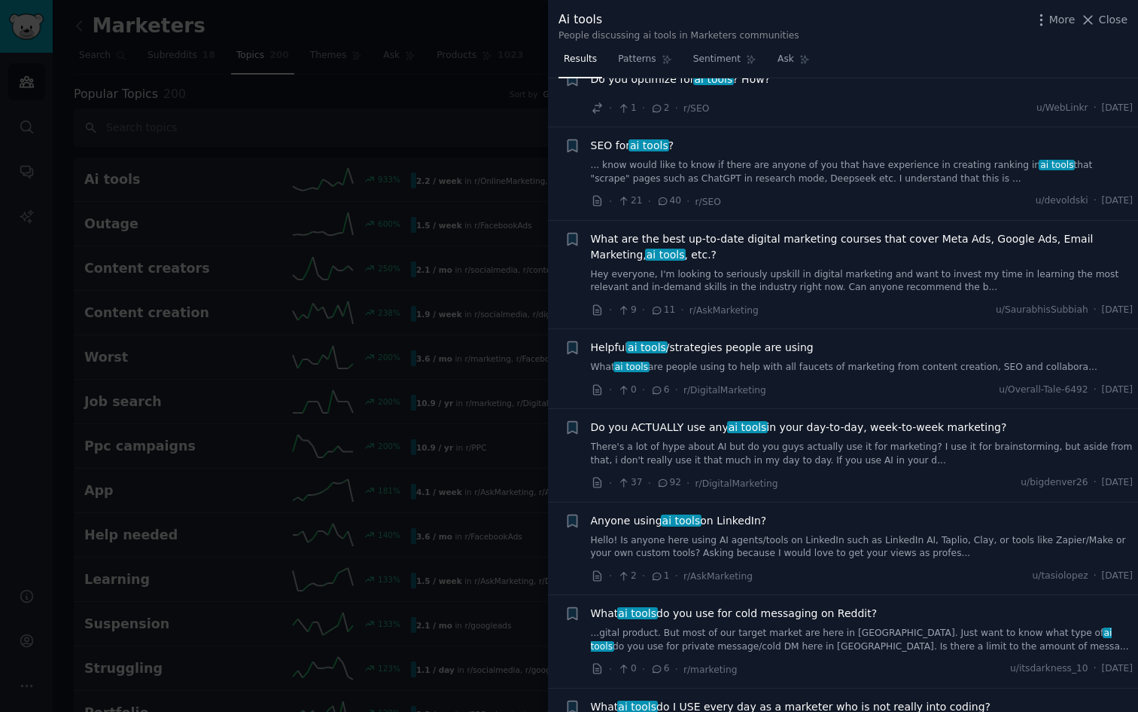
scroll to position [8552, 0]
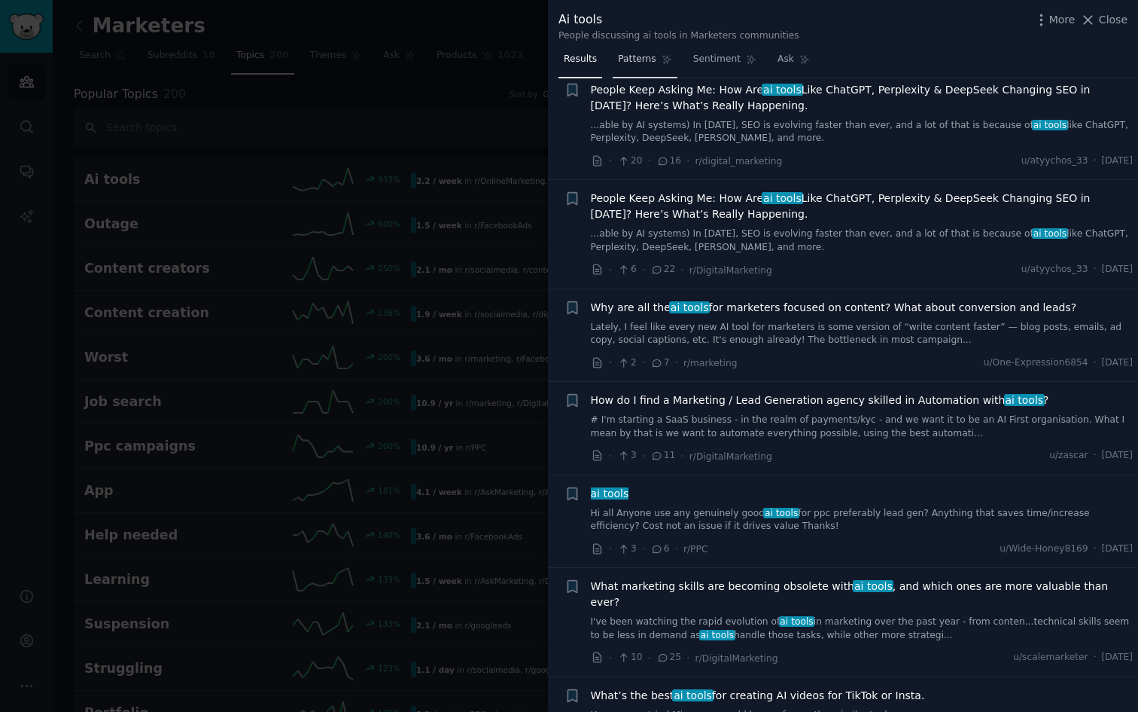
click at [646, 66] on link "Patterns" at bounding box center [645, 62] width 64 height 31
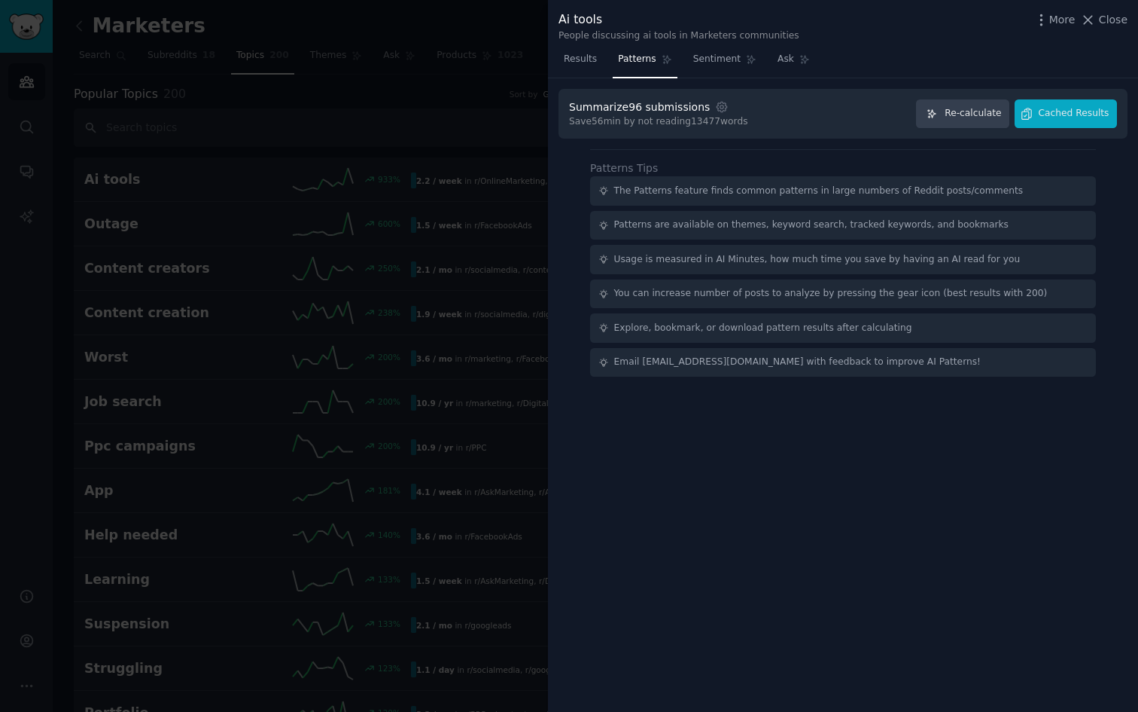
click at [714, 123] on div "Save 56 min by not reading 13477 words" at bounding box center [658, 122] width 179 height 14
click at [715, 112] on icon "button" at bounding box center [722, 107] width 14 height 14
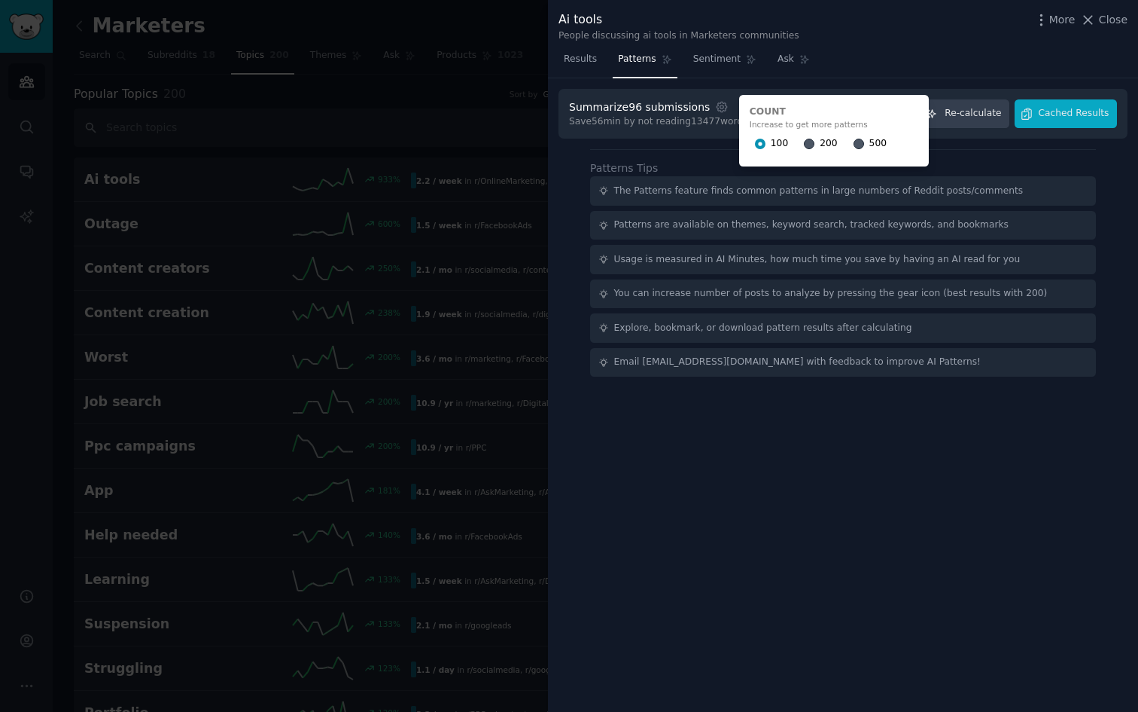
click at [721, 146] on div "Summarize 96 submissions Settings Count Increase to get more patterns 100 200 5…" at bounding box center [843, 235] width 590 height 315
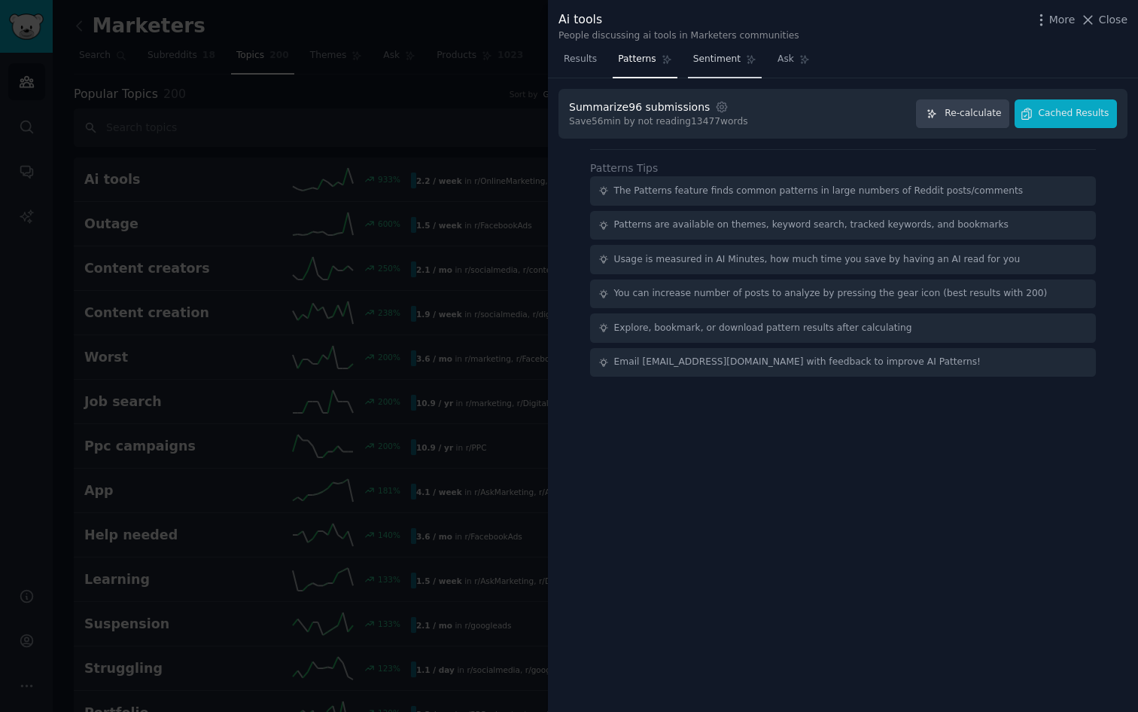
click at [725, 61] on span "Sentiment" at bounding box center [716, 60] width 47 height 14
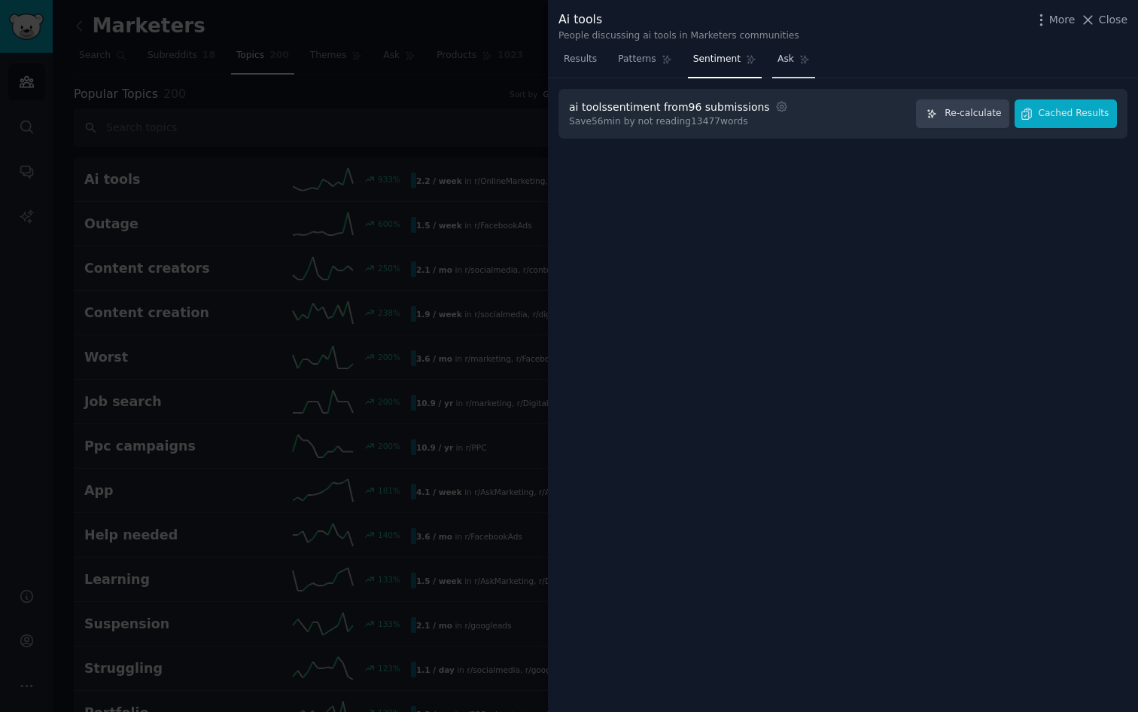
click at [786, 70] on link "Ask" at bounding box center [793, 62] width 43 height 31
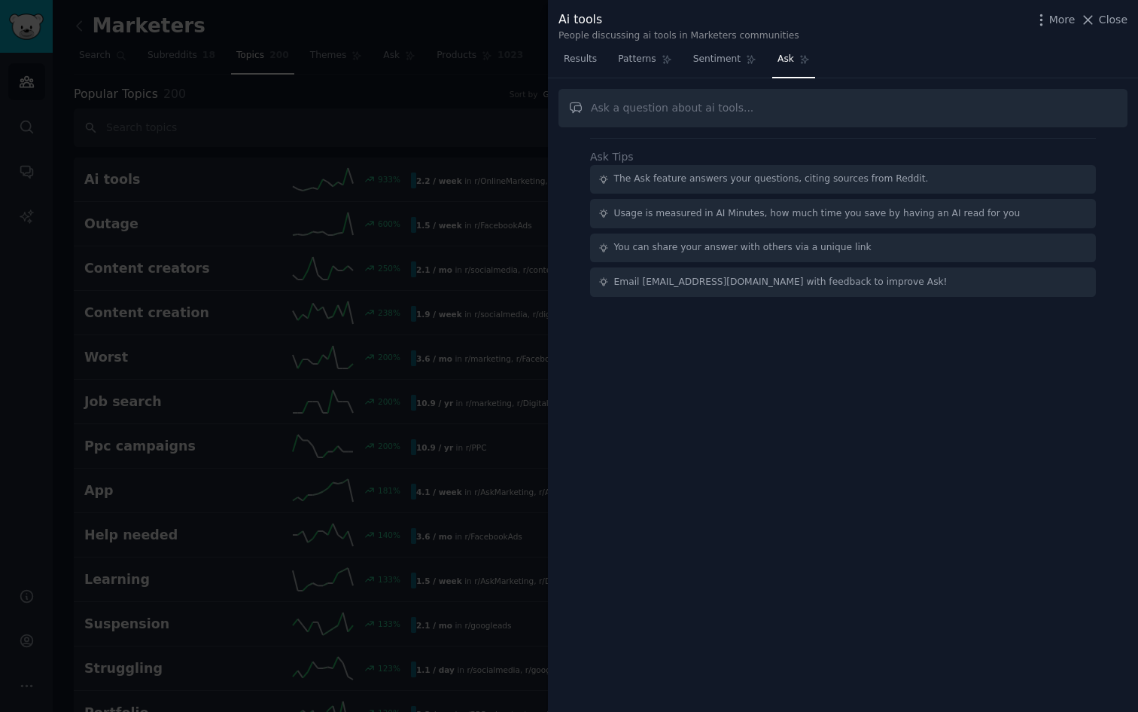
click at [419, 117] on div at bounding box center [569, 356] width 1138 height 712
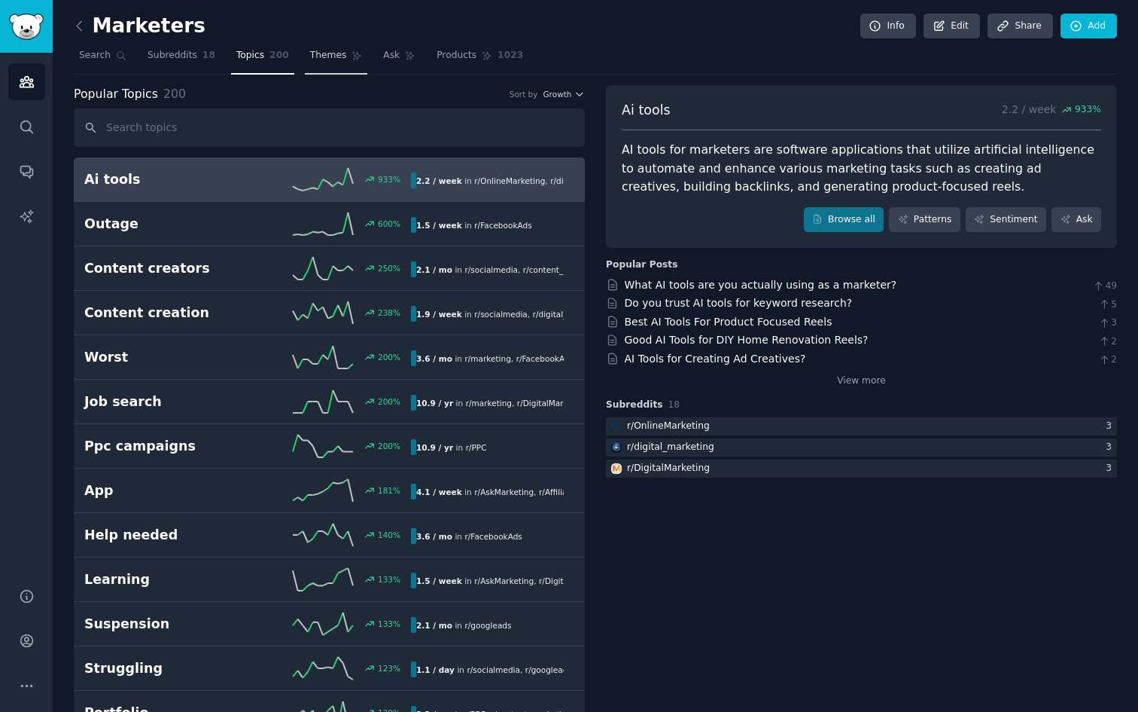
click at [315, 56] on span "Themes" at bounding box center [328, 56] width 37 height 14
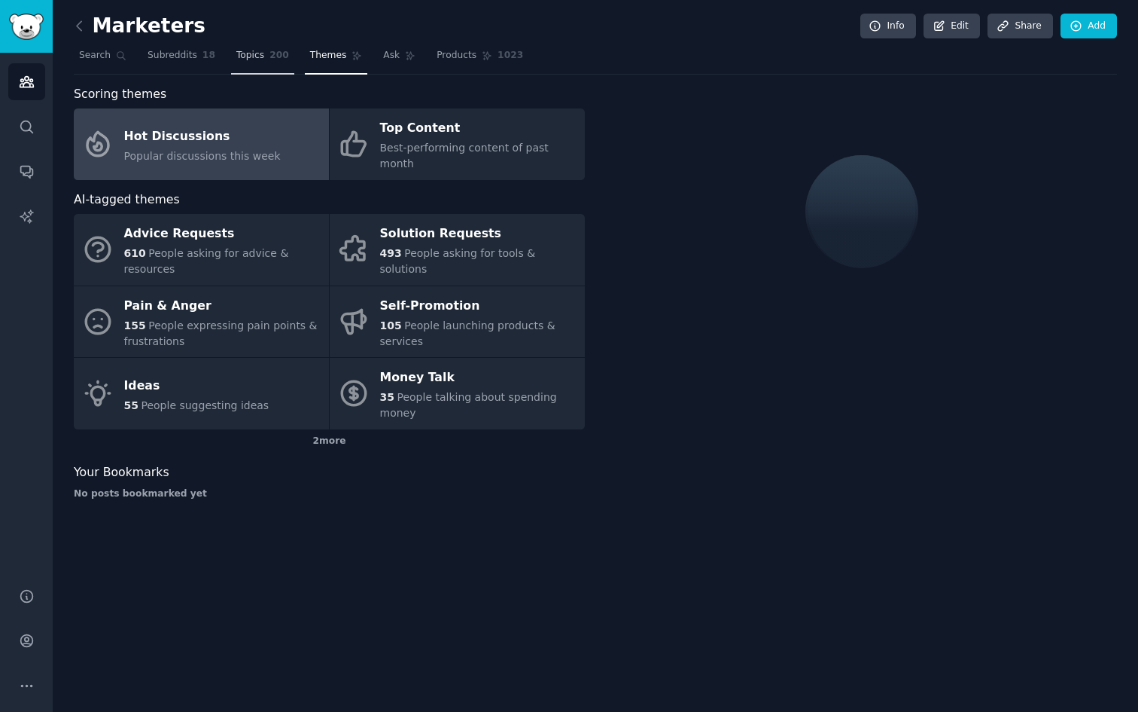
click at [258, 62] on link "Topics 200" at bounding box center [262, 59] width 63 height 31
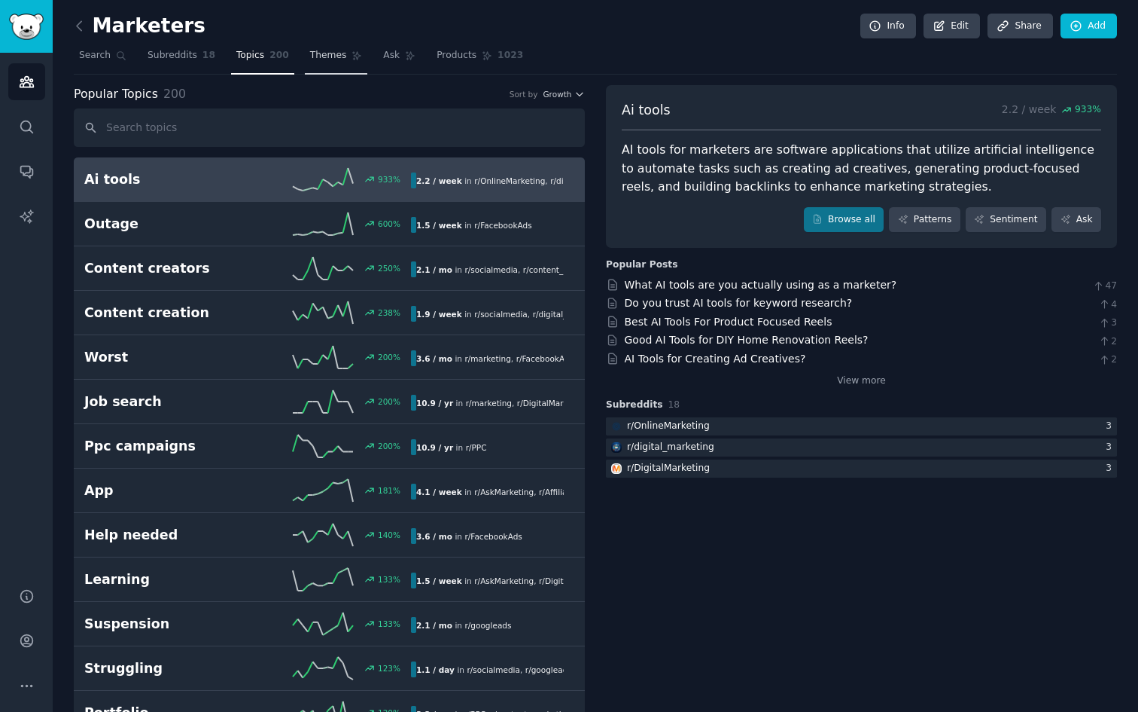
click at [354, 49] on link "Themes" at bounding box center [336, 59] width 63 height 31
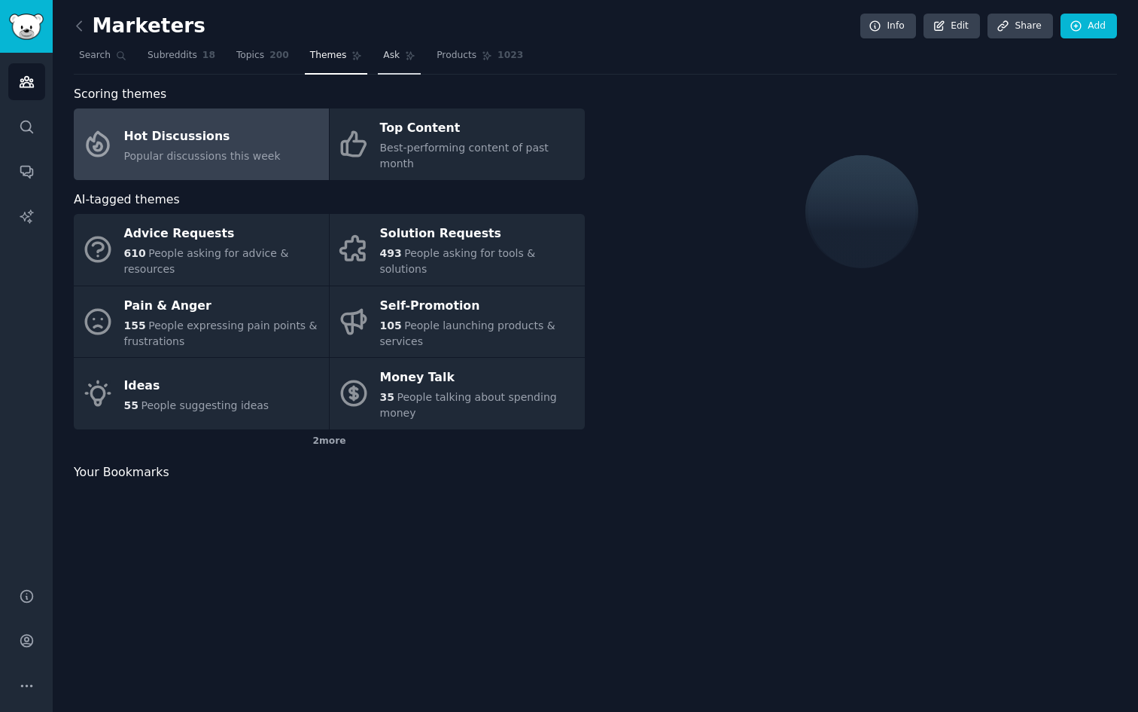
click at [405, 53] on icon at bounding box center [410, 55] width 11 height 11
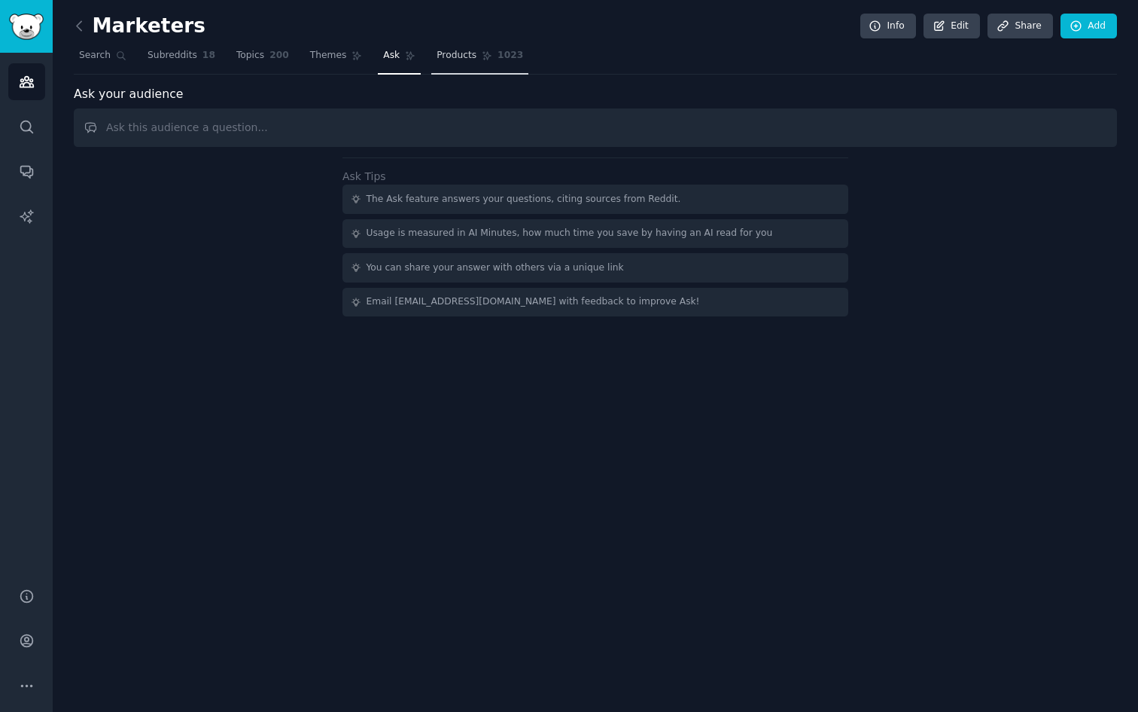
click at [461, 58] on span "Products" at bounding box center [457, 56] width 40 height 14
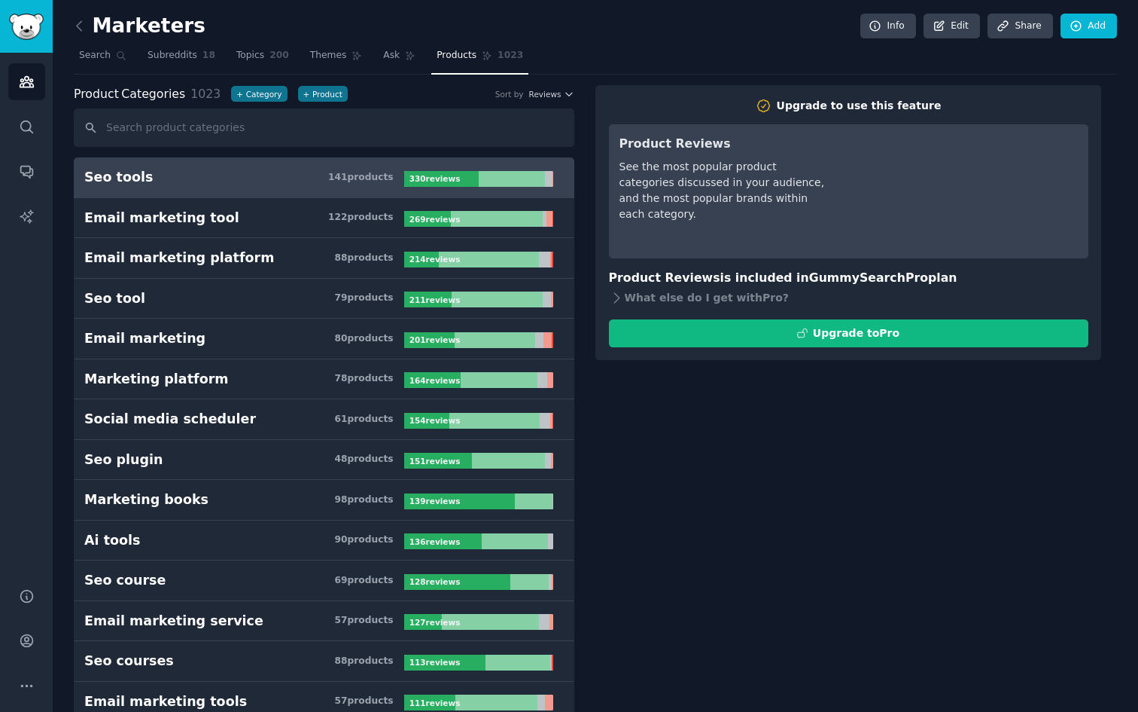
click at [681, 183] on div "See the most popular product categories discussed in your audience, and the mos…" at bounding box center [726, 190] width 212 height 63
click at [827, 208] on div "Product Reviews See the most popular product categories discussed in your audie…" at bounding box center [726, 191] width 212 height 113
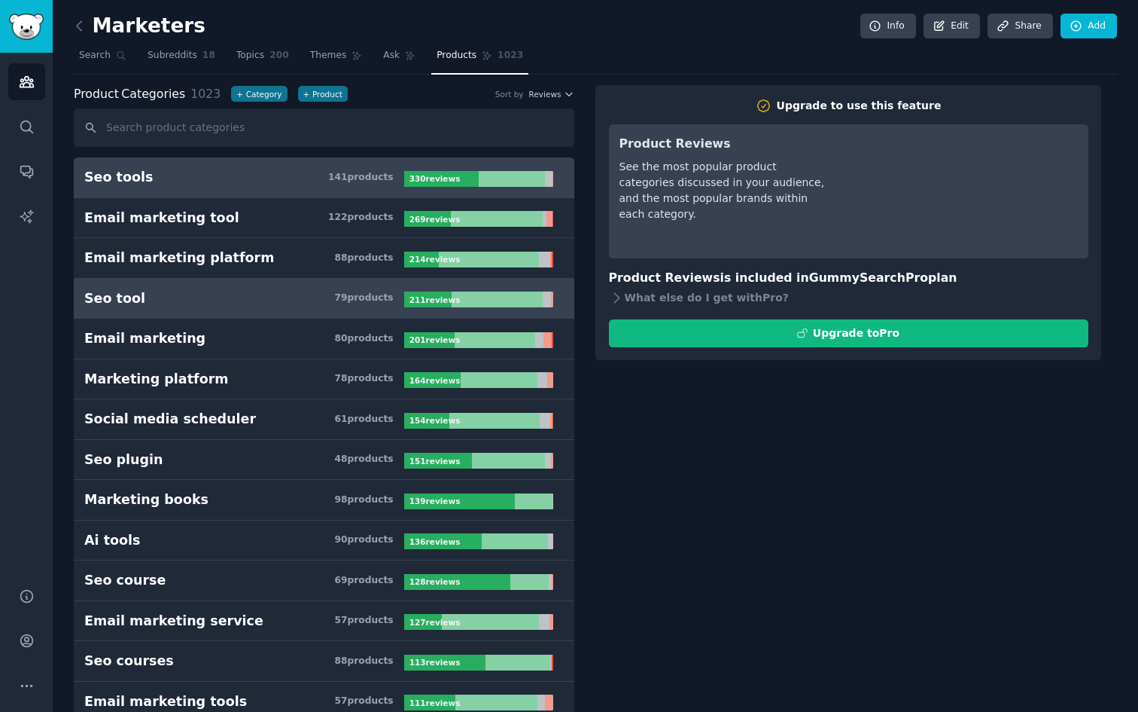
click at [298, 291] on h3 "Seo tool 79 product s" at bounding box center [244, 298] width 320 height 19
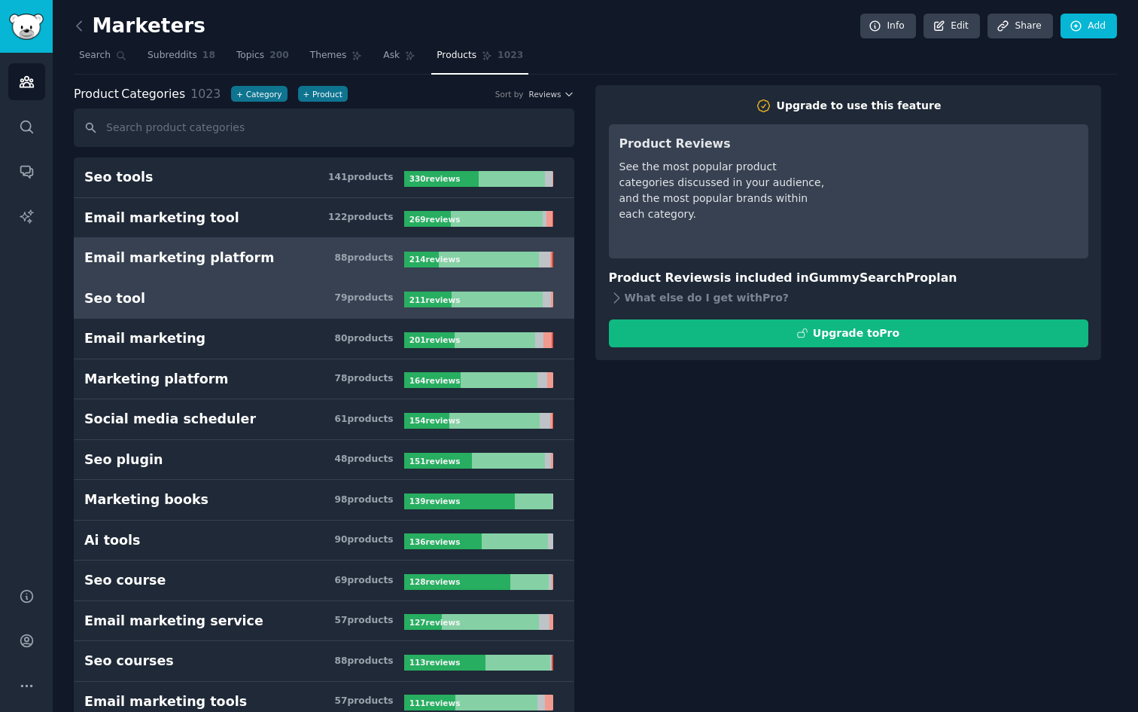
click at [285, 246] on link "Email marketing platform 88 product s 214 review s" at bounding box center [324, 258] width 501 height 41
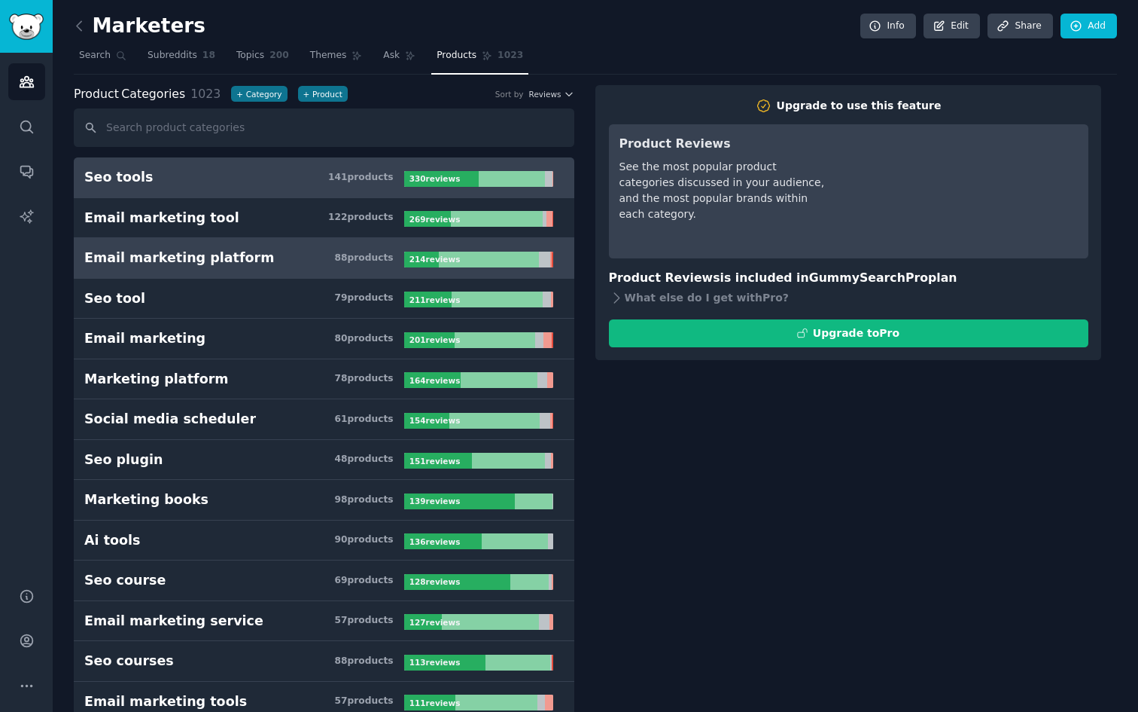
click at [254, 181] on h3 "Seo tools 141 product s" at bounding box center [244, 177] width 320 height 19
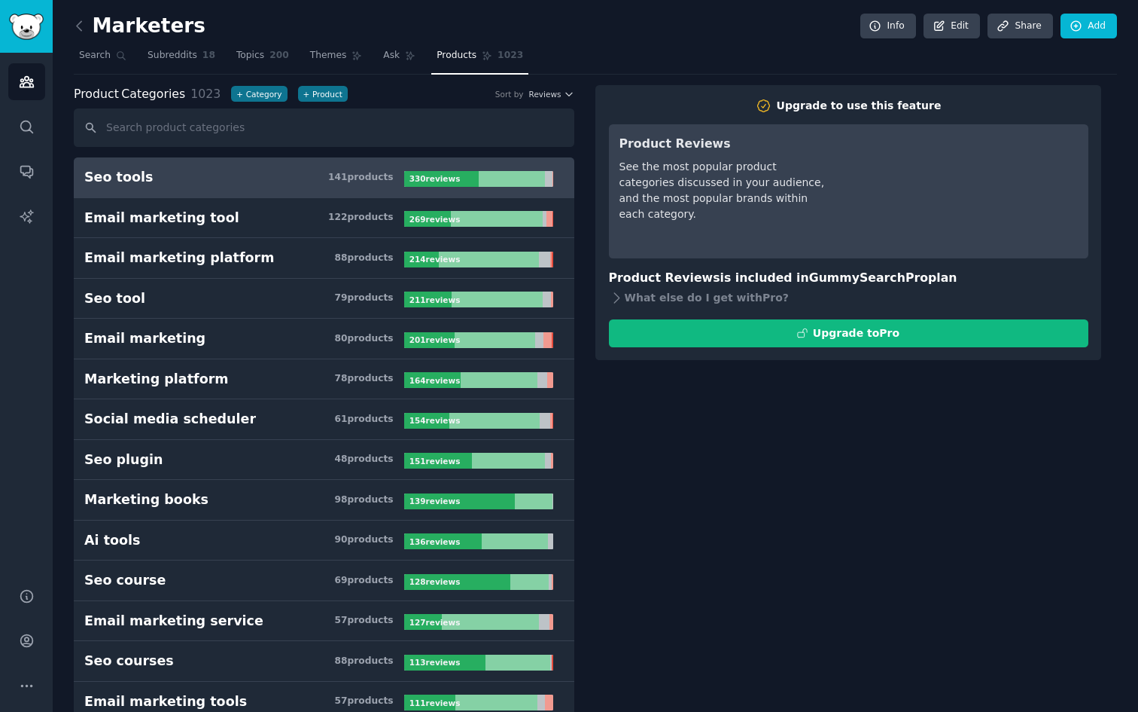
click at [254, 181] on h3 "Seo tools 141 product s" at bounding box center [244, 177] width 320 height 19
click at [248, 56] on span "Topics" at bounding box center [250, 56] width 28 height 14
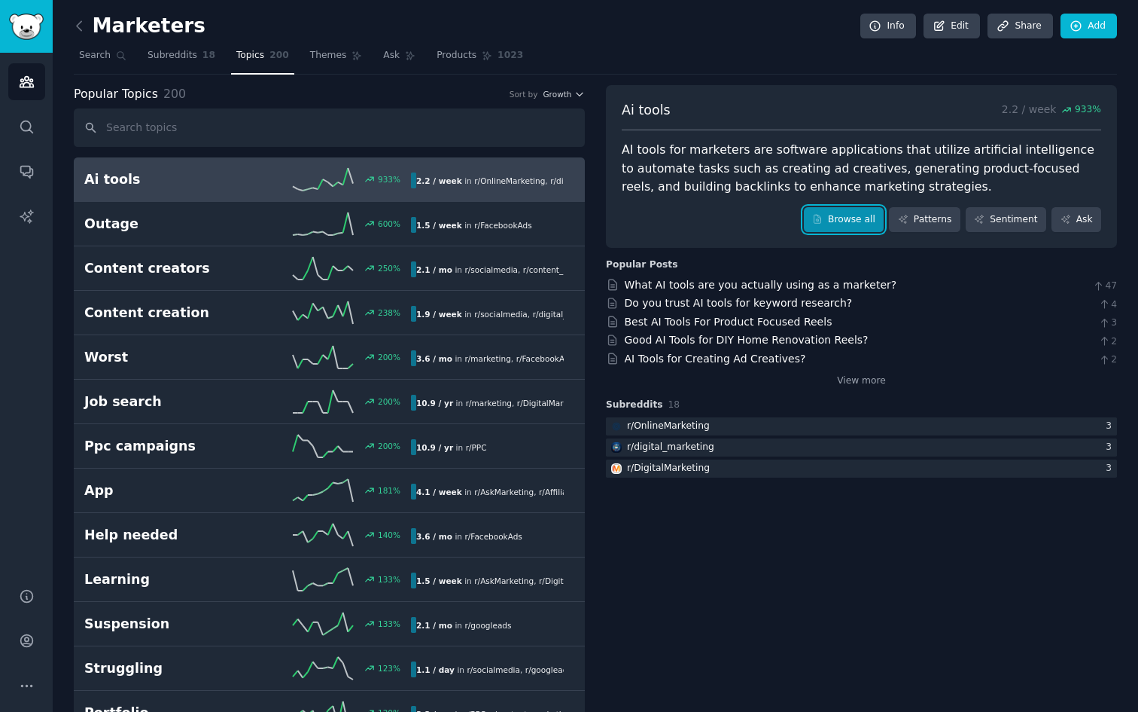
click at [823, 216] on icon at bounding box center [817, 219] width 11 height 11
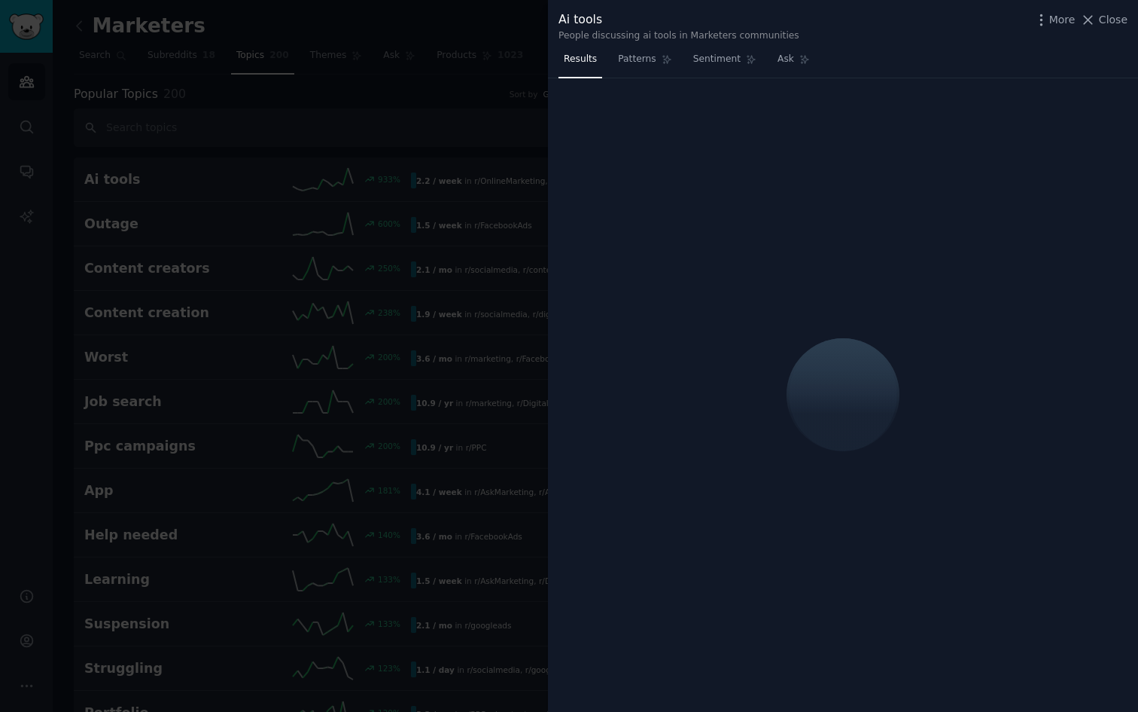
click at [513, 91] on div at bounding box center [569, 356] width 1138 height 712
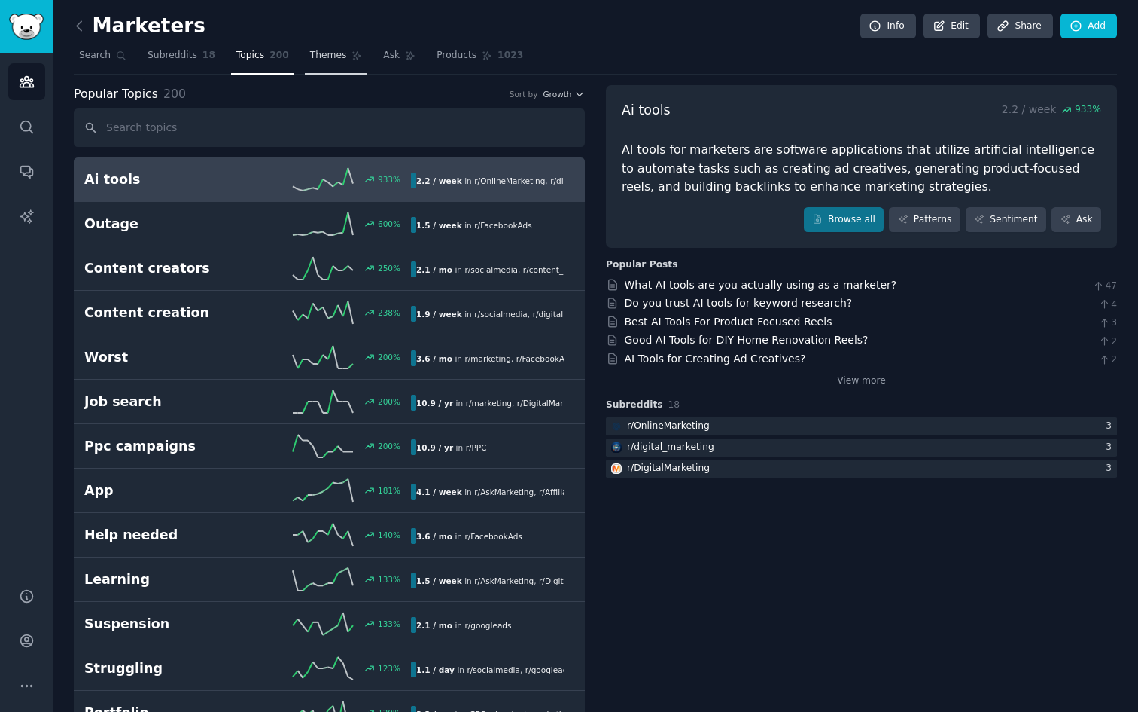
click at [328, 56] on span "Themes" at bounding box center [328, 56] width 37 height 14
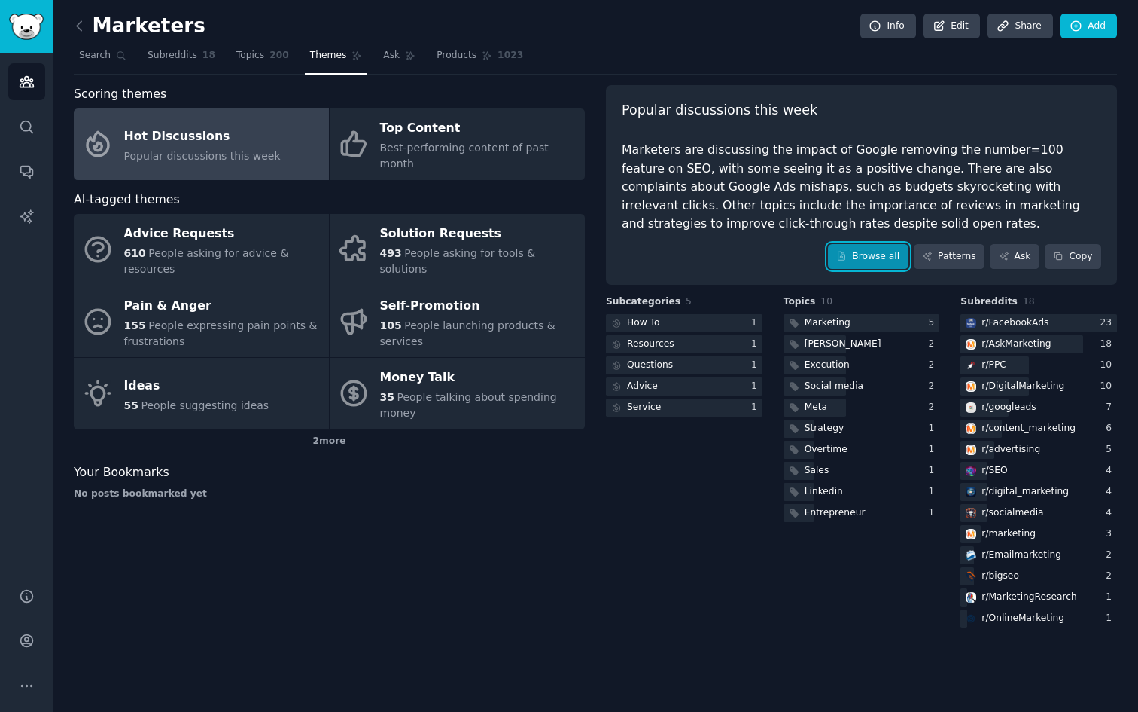
click at [838, 266] on link "Browse all" at bounding box center [868, 257] width 81 height 26
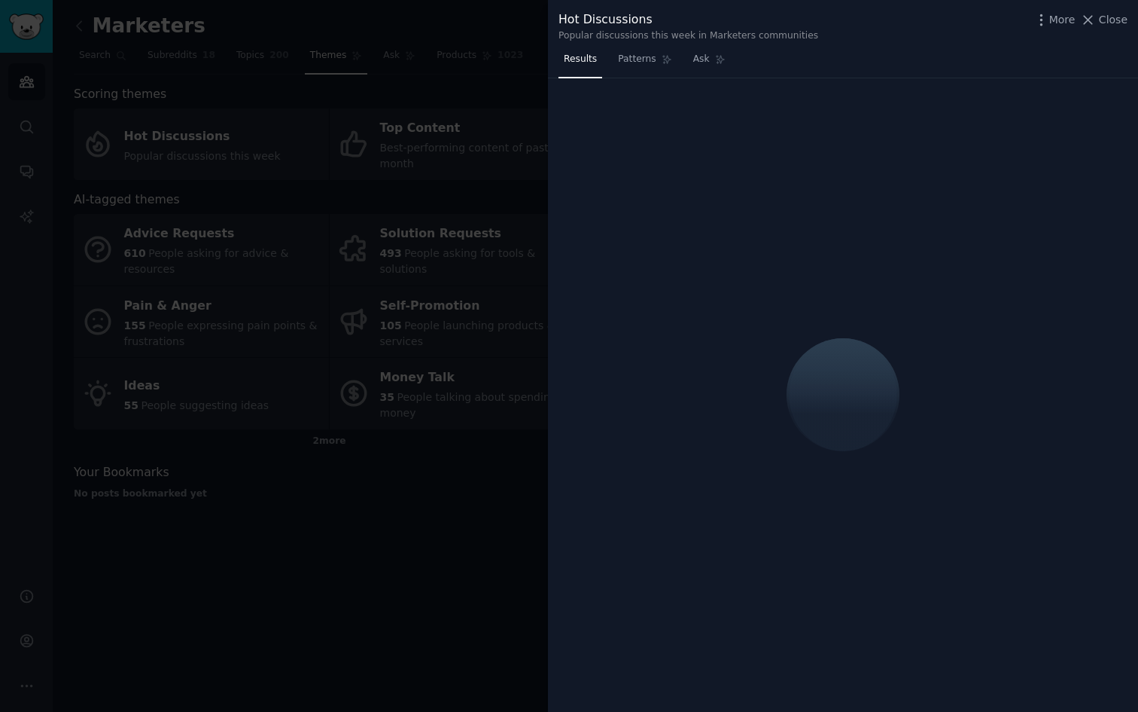
click at [529, 146] on div at bounding box center [569, 356] width 1138 height 712
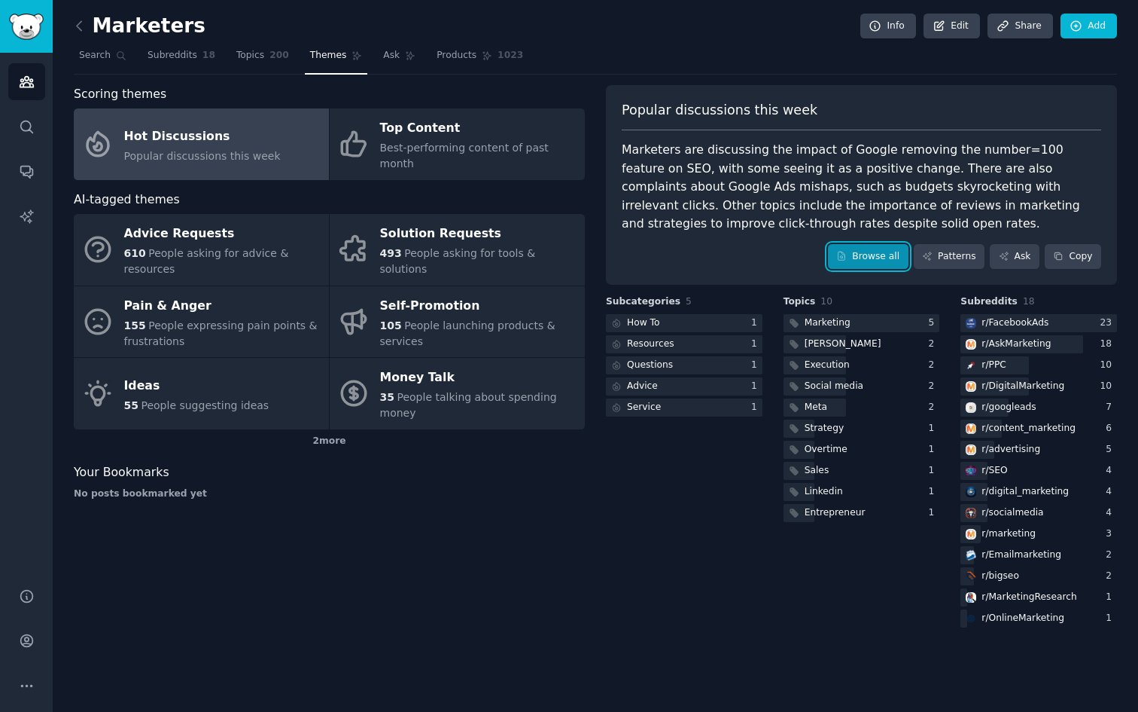
click at [873, 259] on link "Browse all" at bounding box center [868, 257] width 81 height 26
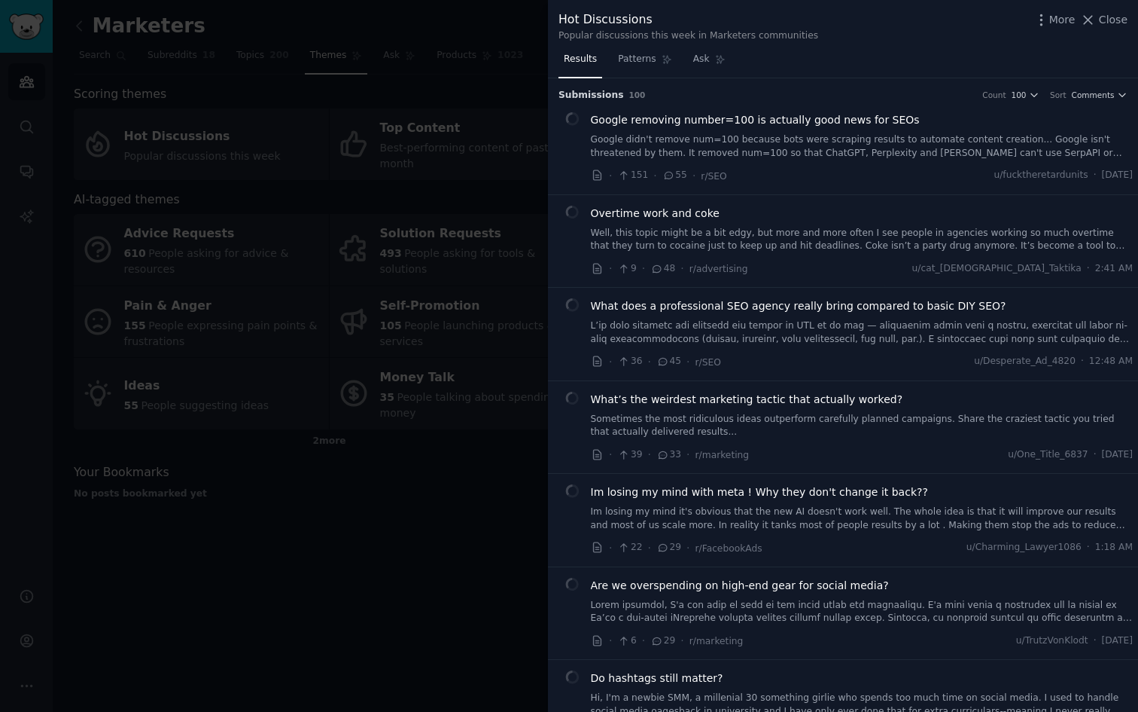
click at [523, 183] on div at bounding box center [569, 356] width 1138 height 712
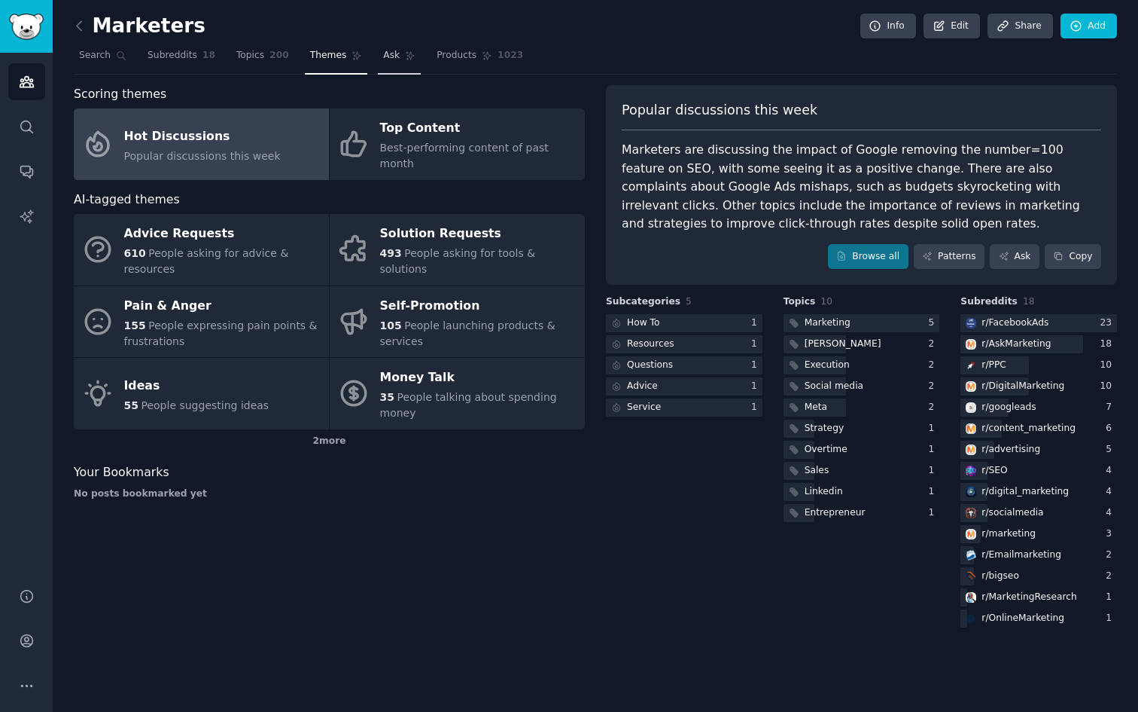
click at [405, 50] on icon at bounding box center [410, 55] width 11 height 11
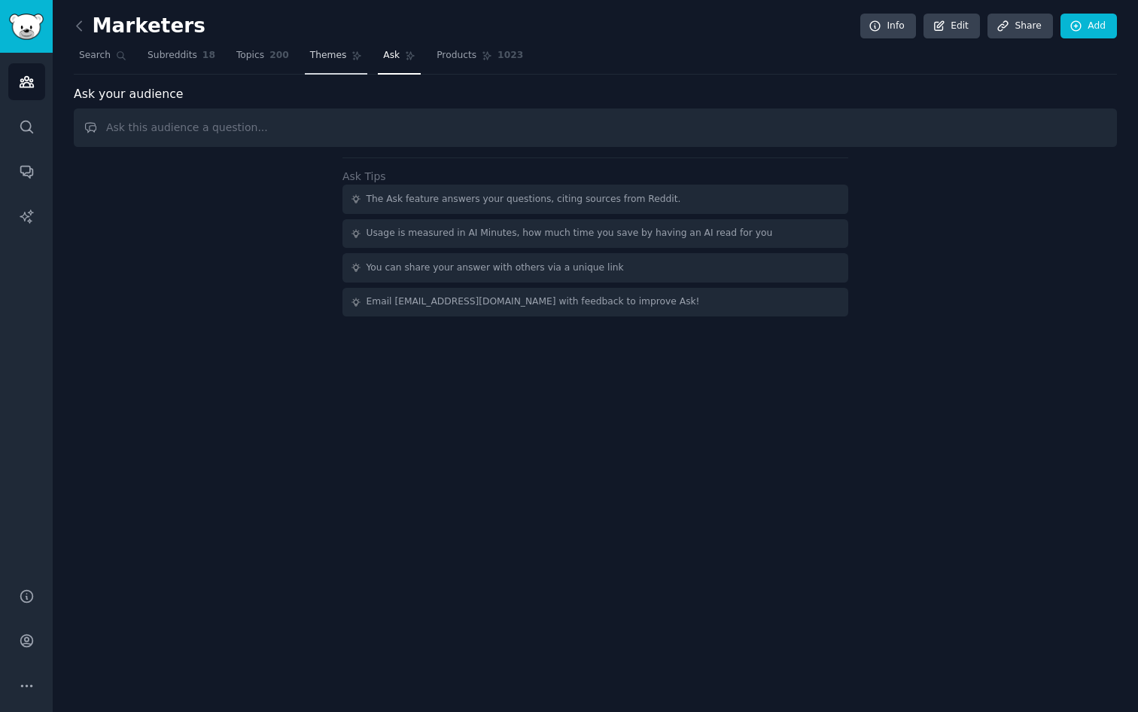
click at [331, 52] on span "Themes" at bounding box center [328, 56] width 37 height 14
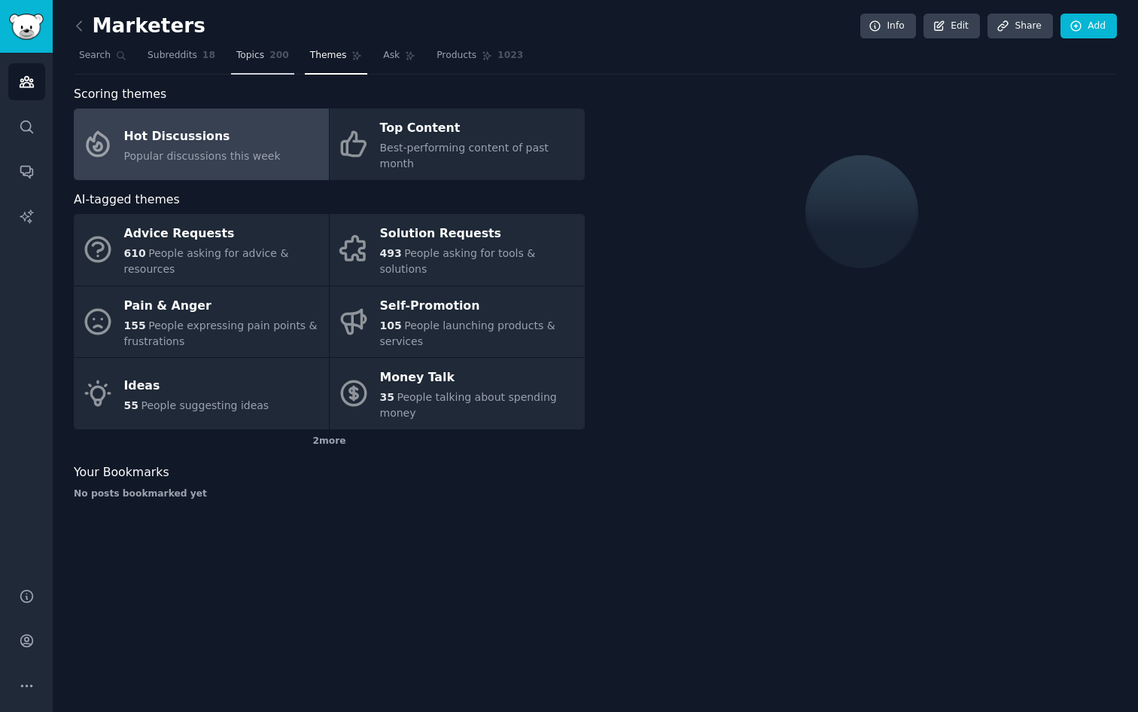
click at [263, 58] on link "Topics 200" at bounding box center [262, 59] width 63 height 31
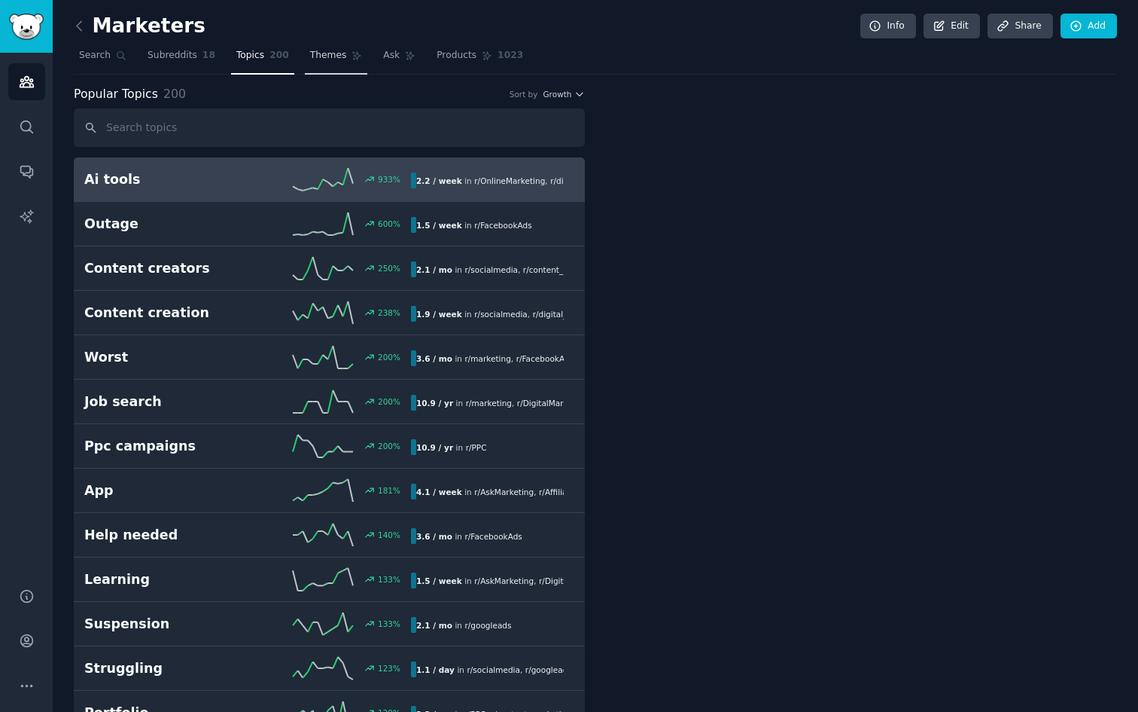
click at [340, 63] on link "Themes" at bounding box center [336, 59] width 63 height 31
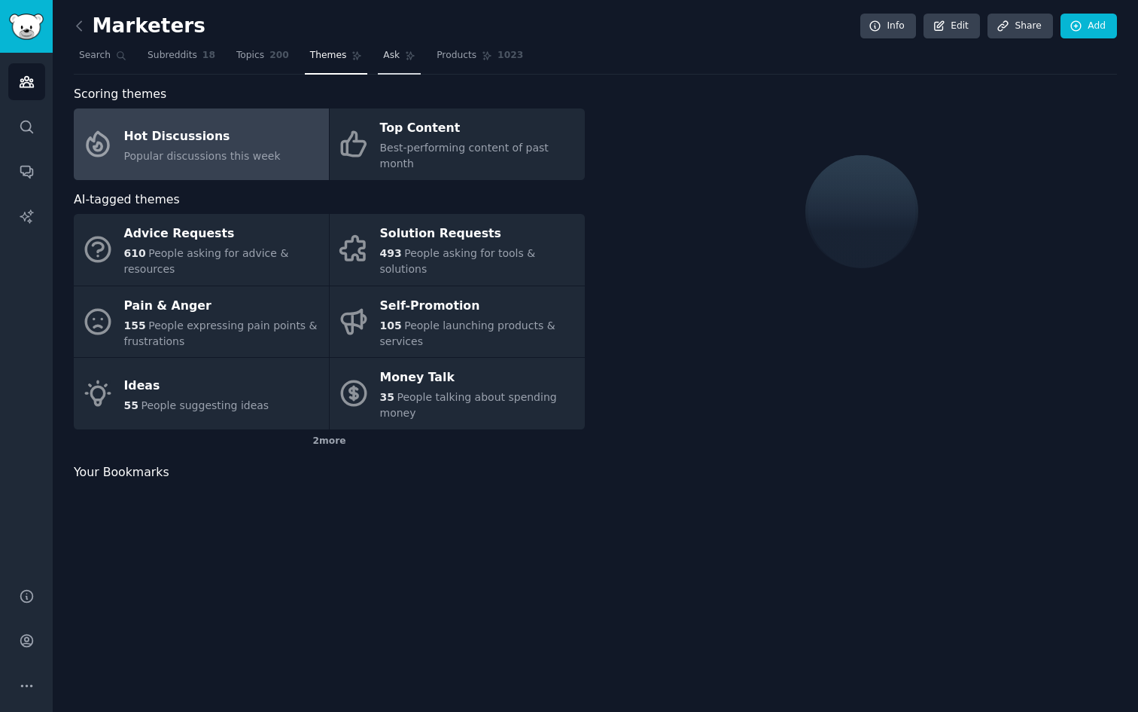
click at [401, 62] on link "Ask" at bounding box center [399, 59] width 43 height 31
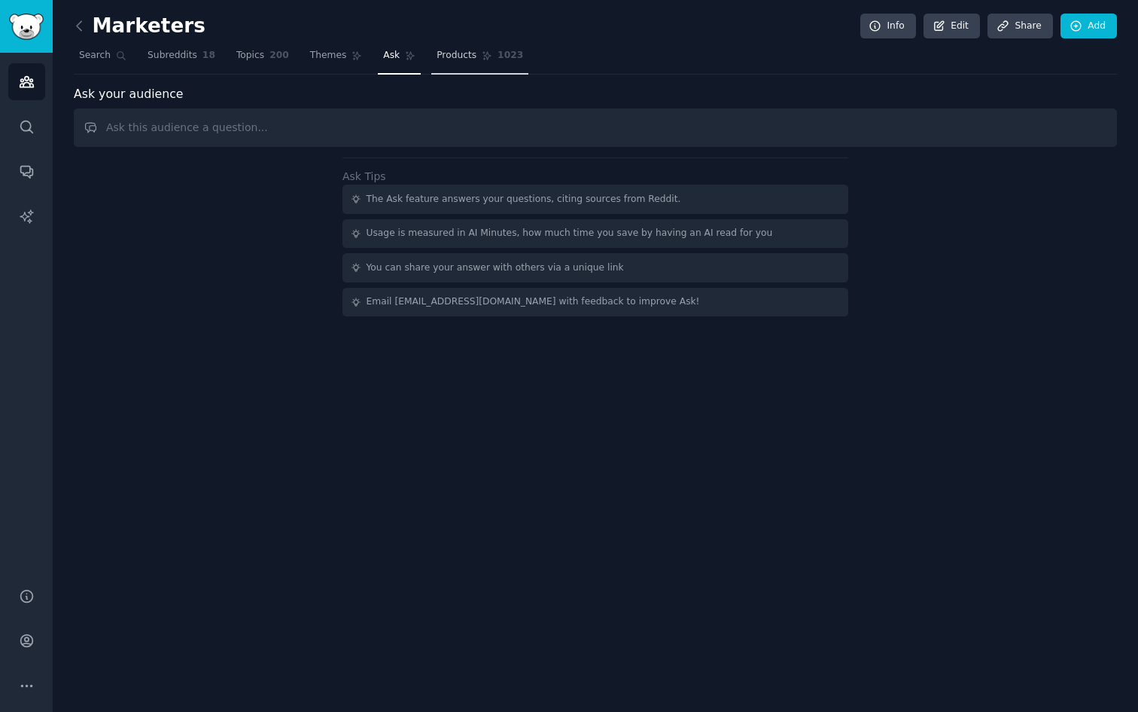
click at [469, 63] on link "Products 1023" at bounding box center [479, 59] width 97 height 31
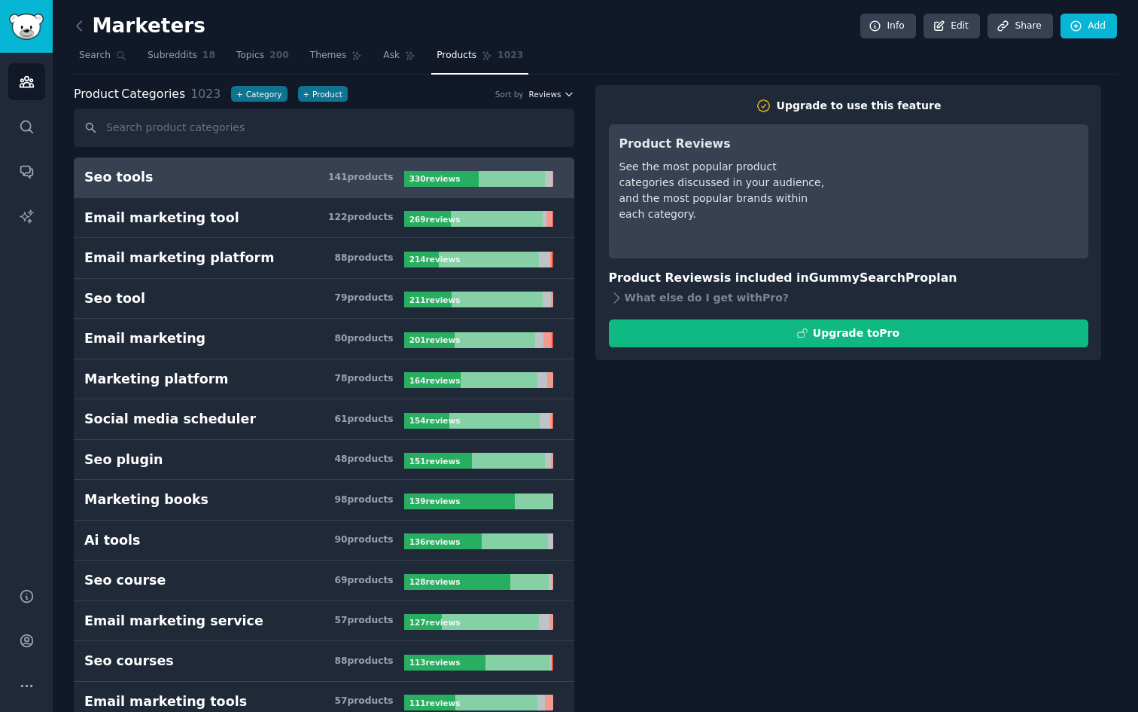
click at [543, 91] on span "Reviews" at bounding box center [545, 94] width 32 height 11
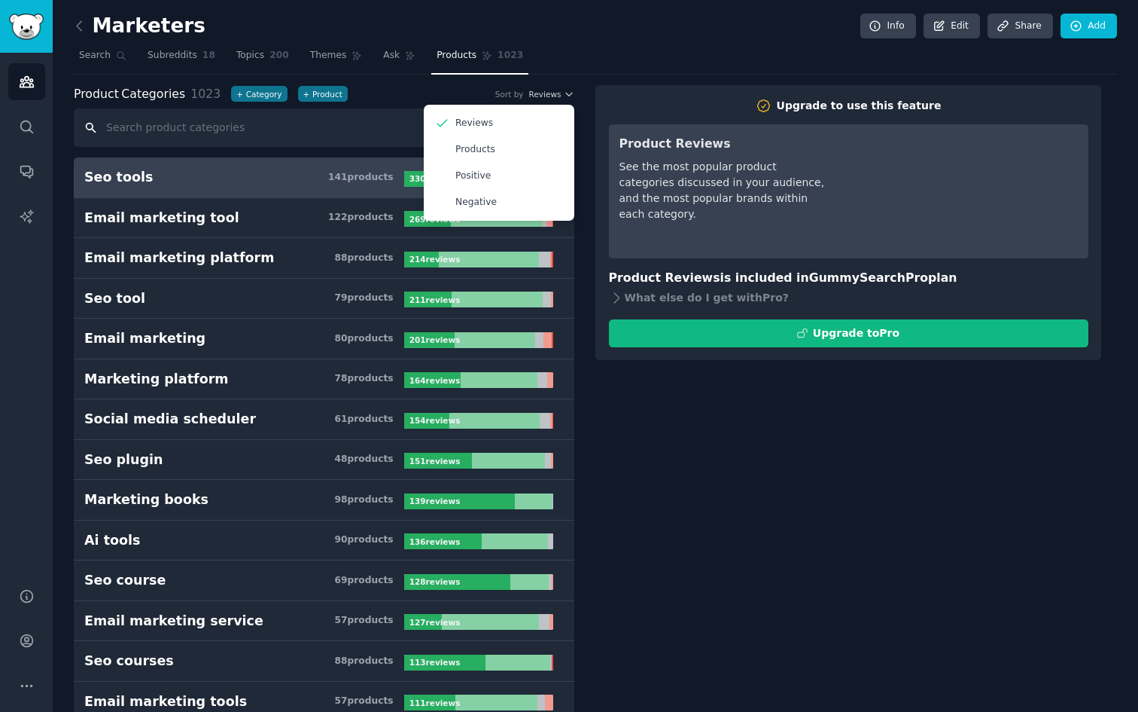
click at [373, 135] on input "text" at bounding box center [324, 127] width 501 height 38
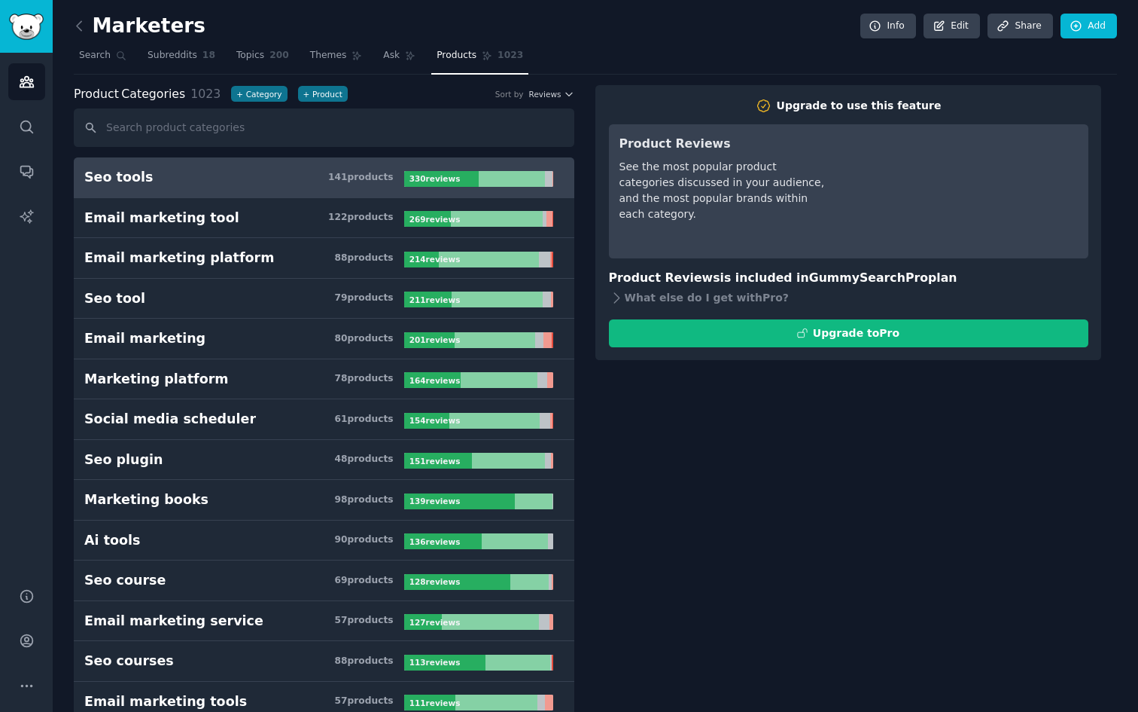
click at [80, 20] on icon at bounding box center [80, 26] width 16 height 16
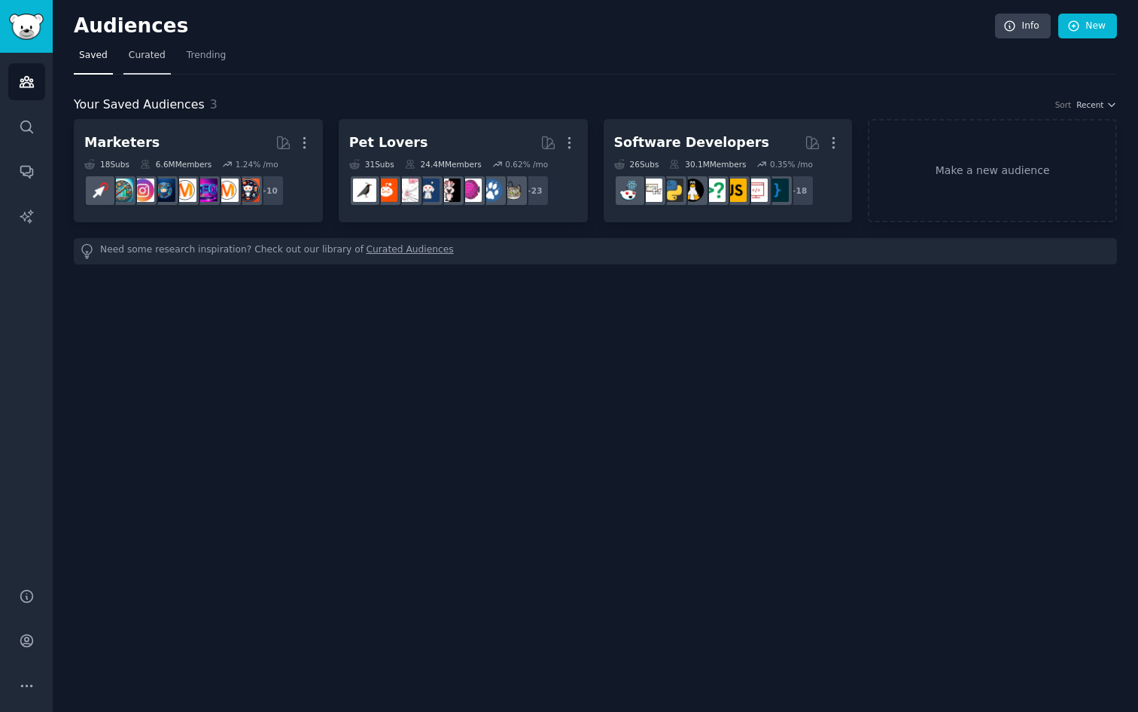
click at [151, 52] on span "Curated" at bounding box center [147, 56] width 37 height 14
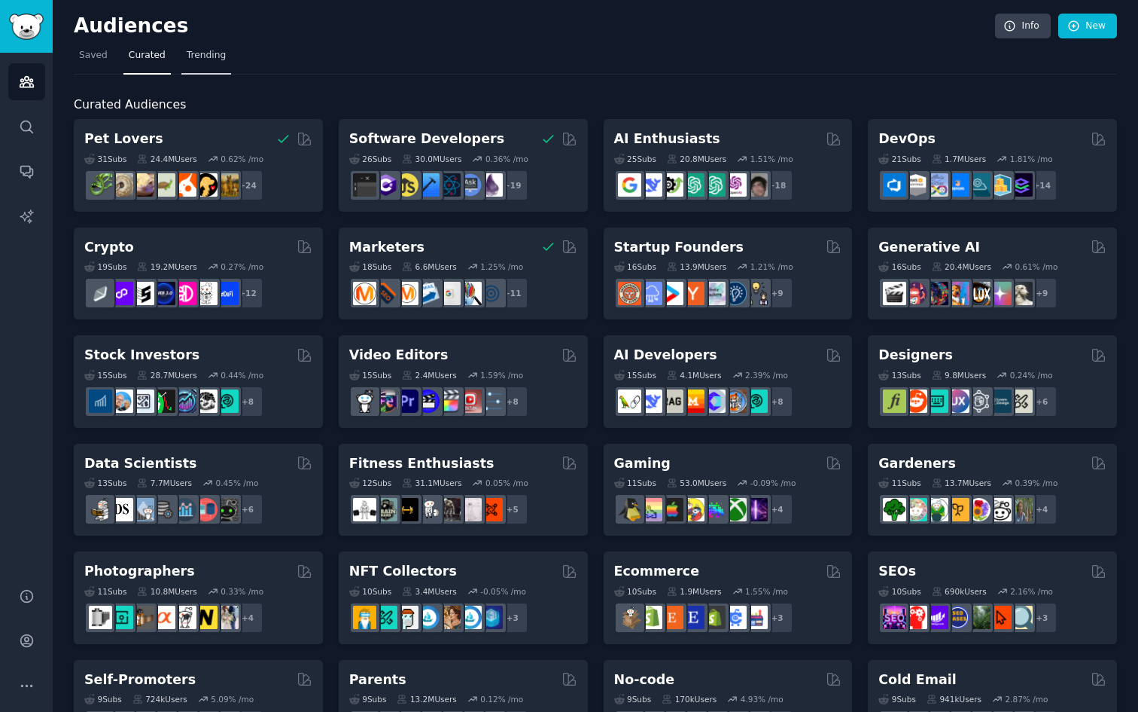
click at [202, 50] on span "Trending" at bounding box center [206, 56] width 39 height 14
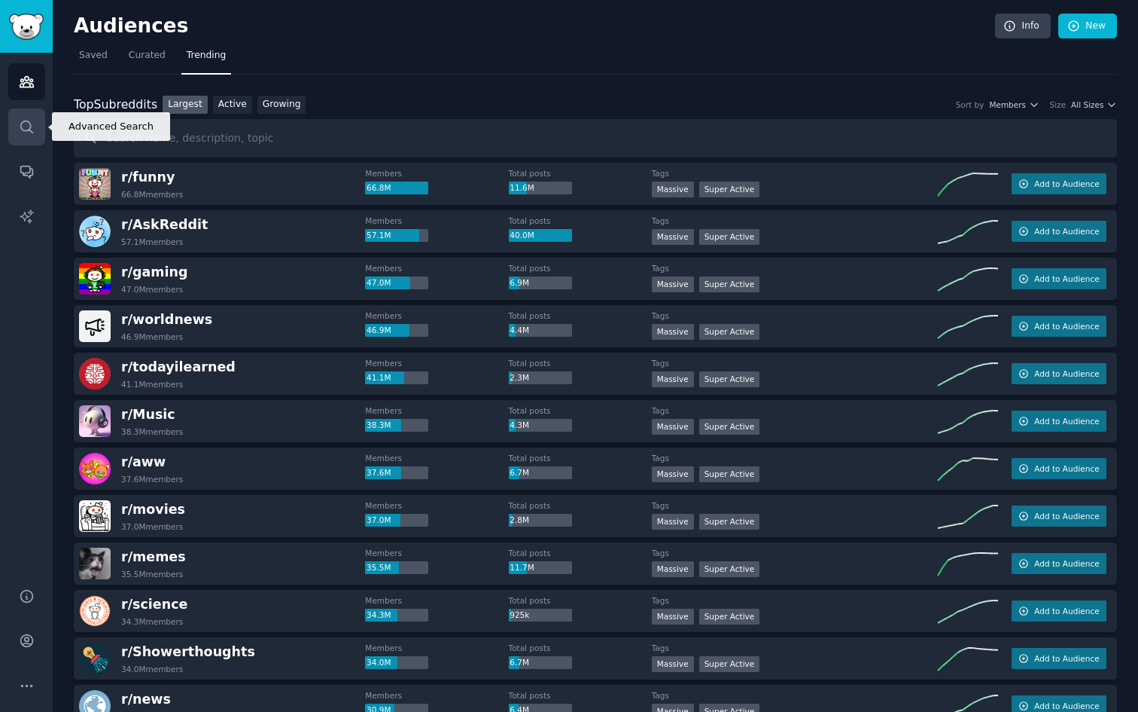
click at [37, 127] on link "Search" at bounding box center [26, 126] width 37 height 37
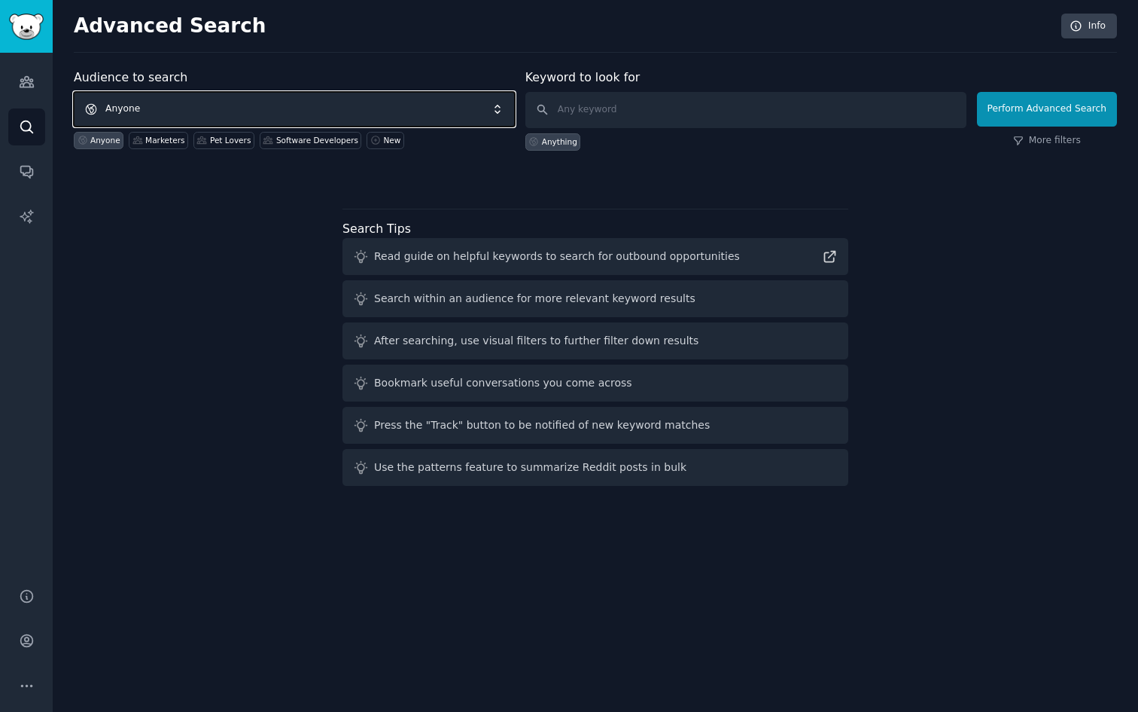
click at [167, 102] on span "Anyone" at bounding box center [294, 109] width 441 height 35
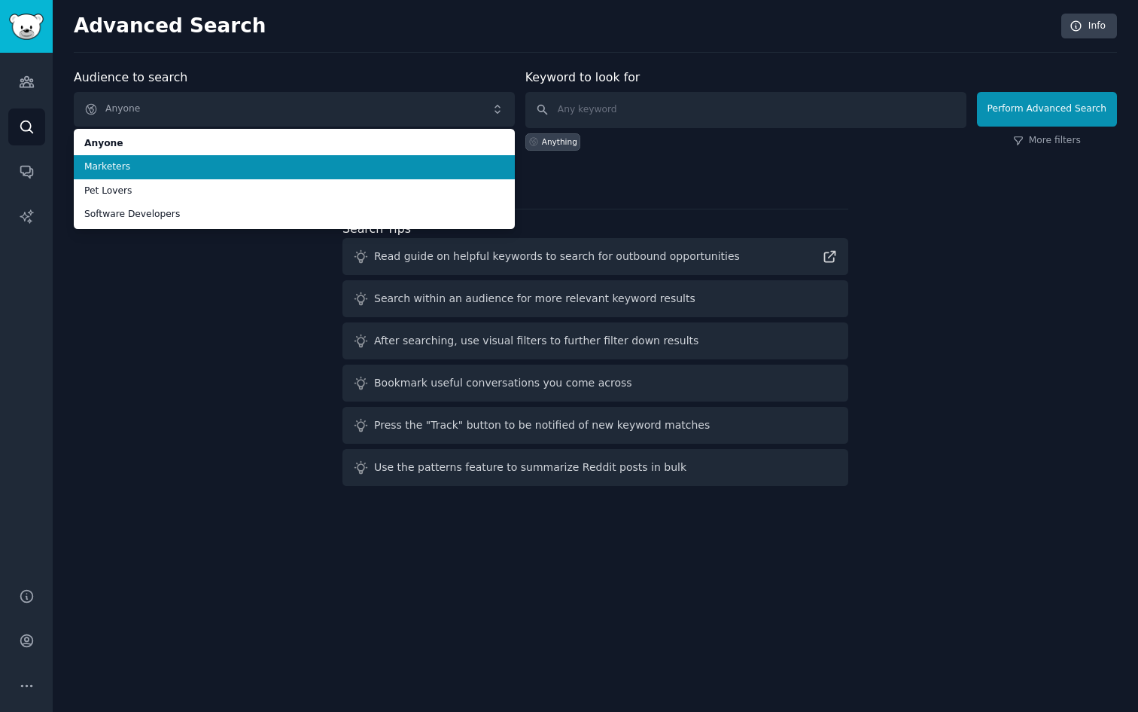
click at [121, 166] on span "Marketers" at bounding box center [294, 167] width 420 height 14
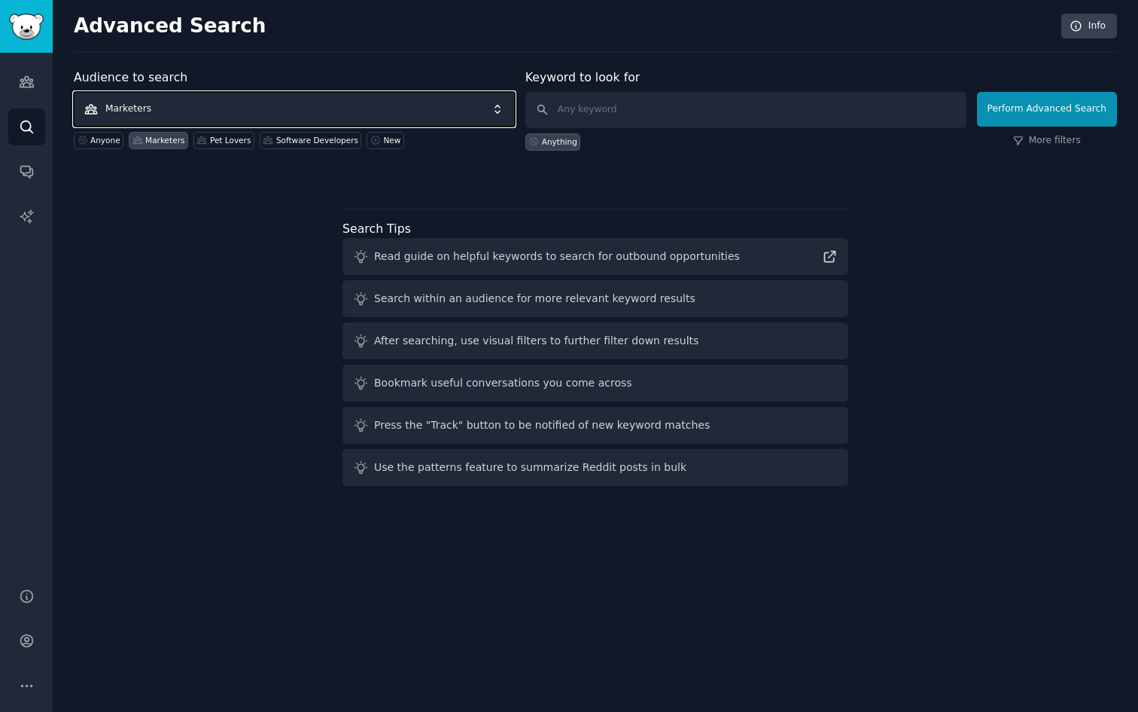
click at [265, 118] on span "Marketers" at bounding box center [294, 109] width 441 height 35
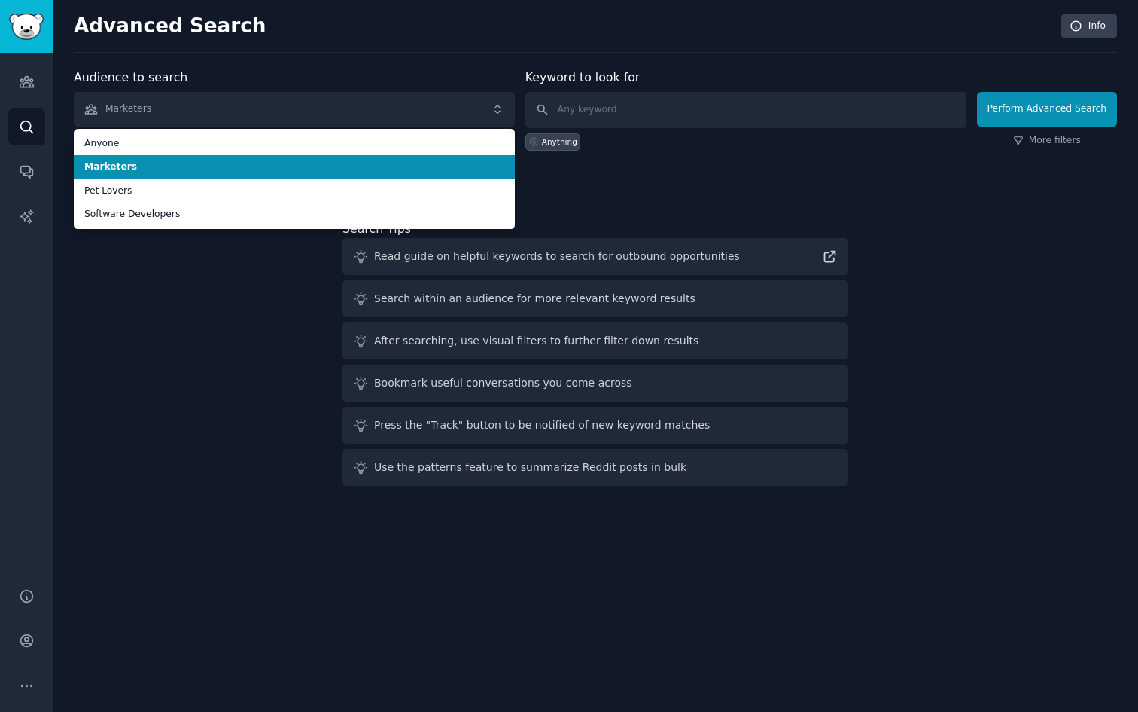
click at [190, 168] on span "Marketers" at bounding box center [294, 167] width 420 height 14
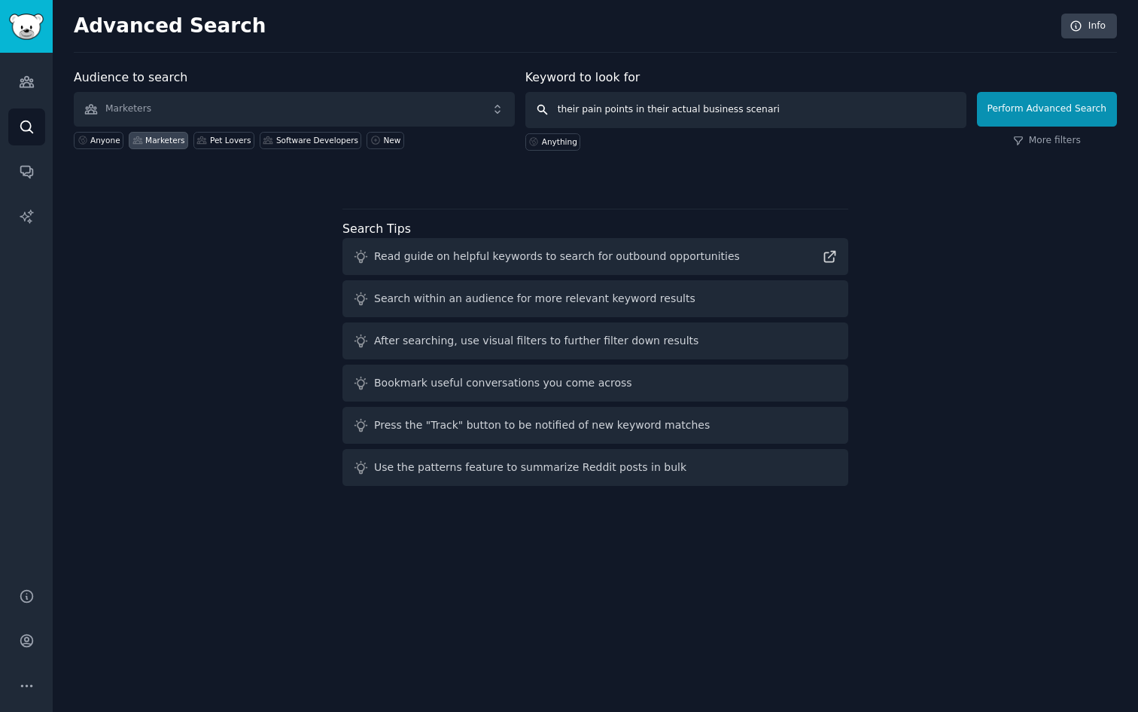
type input "their pain points in their actual business scenario"
click button "Perform Advanced Search" at bounding box center [1047, 109] width 140 height 35
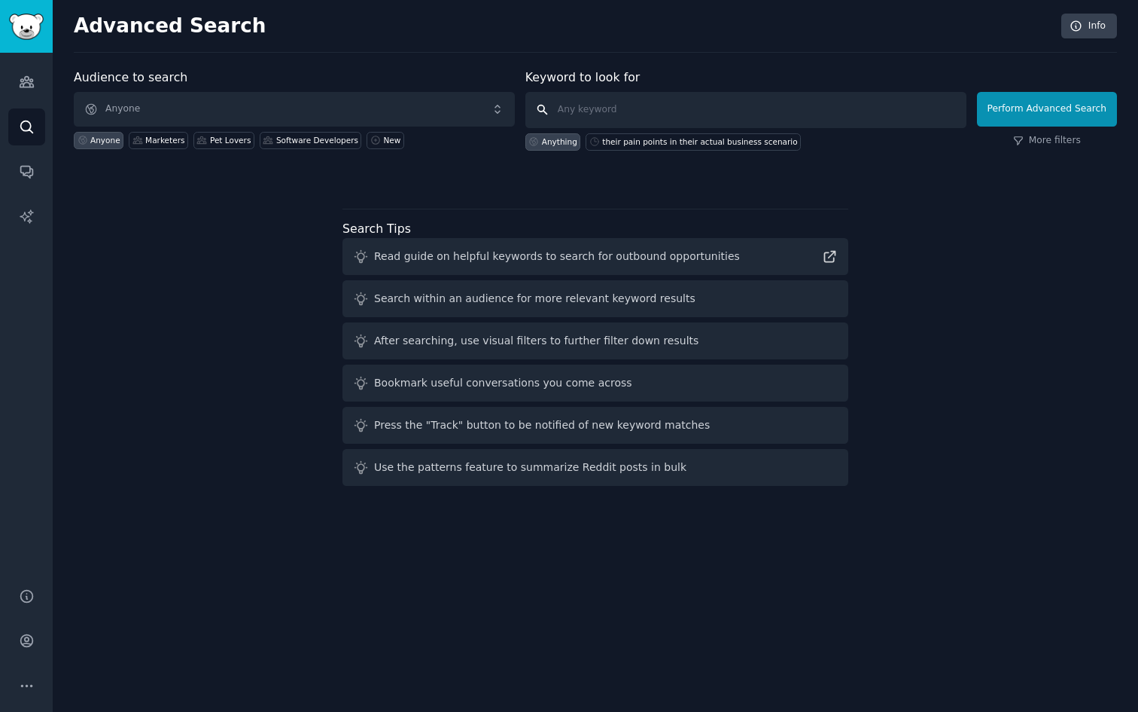
click at [624, 108] on input "text" at bounding box center [746, 110] width 441 height 36
type input "pain points"
click button "Perform Advanced Search" at bounding box center [1047, 109] width 140 height 35
click at [407, 111] on span "Anyone" at bounding box center [294, 109] width 441 height 35
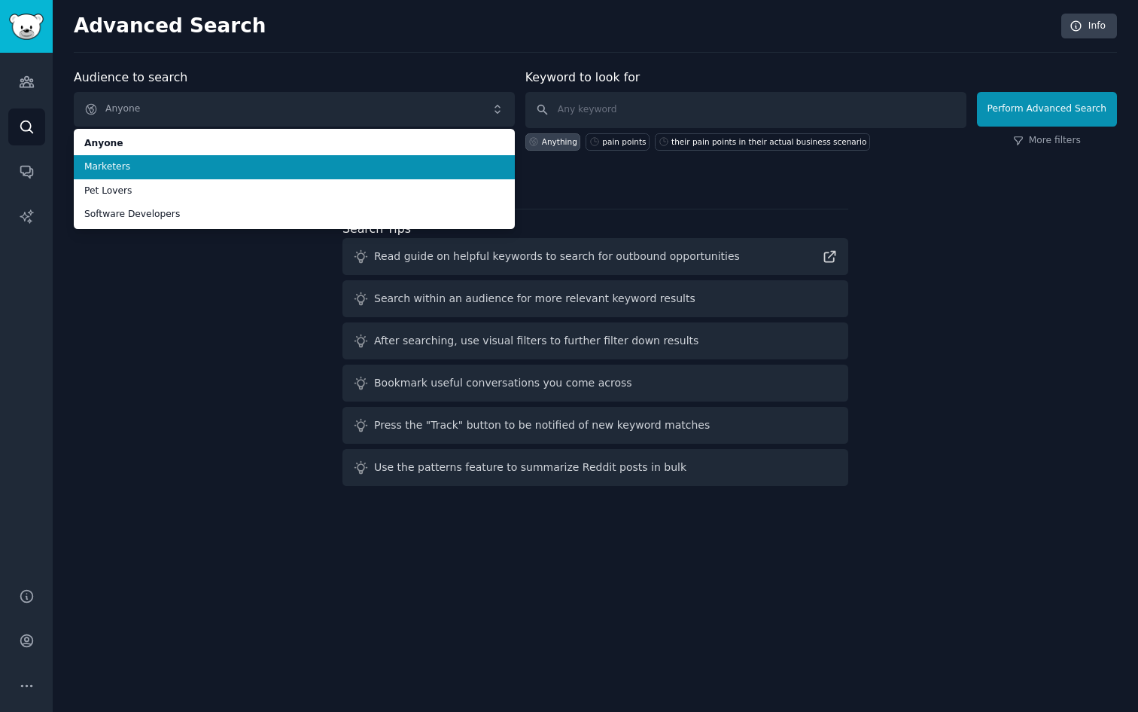
click at [282, 165] on span "Marketers" at bounding box center [294, 167] width 420 height 14
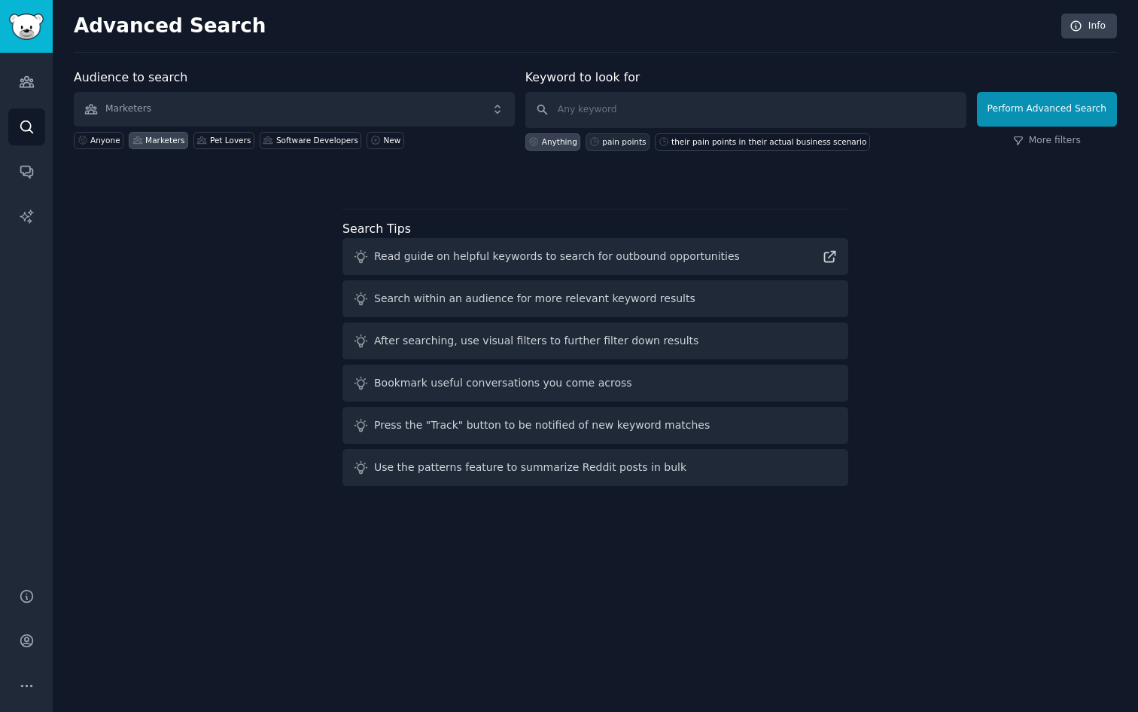
click at [620, 143] on div "pain points" at bounding box center [624, 141] width 44 height 11
type input "pain points"
click at [1019, 102] on button "Perform Advanced Search" at bounding box center [1047, 109] width 140 height 35
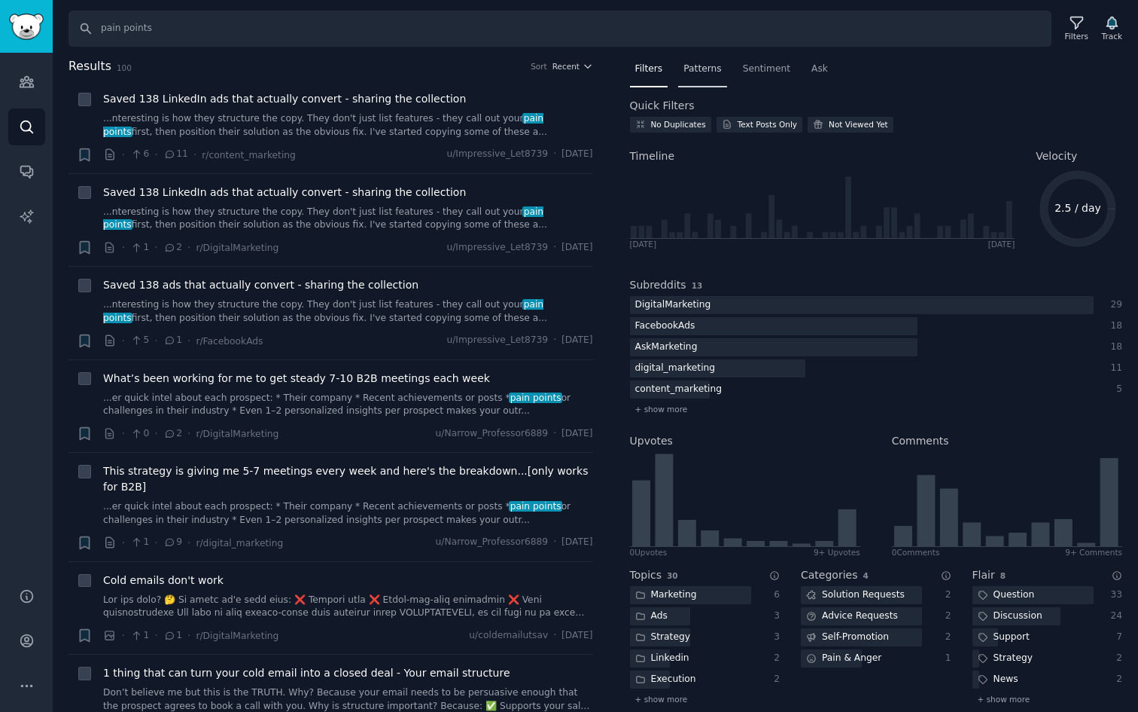
click at [712, 73] on span "Patterns" at bounding box center [703, 69] width 38 height 14
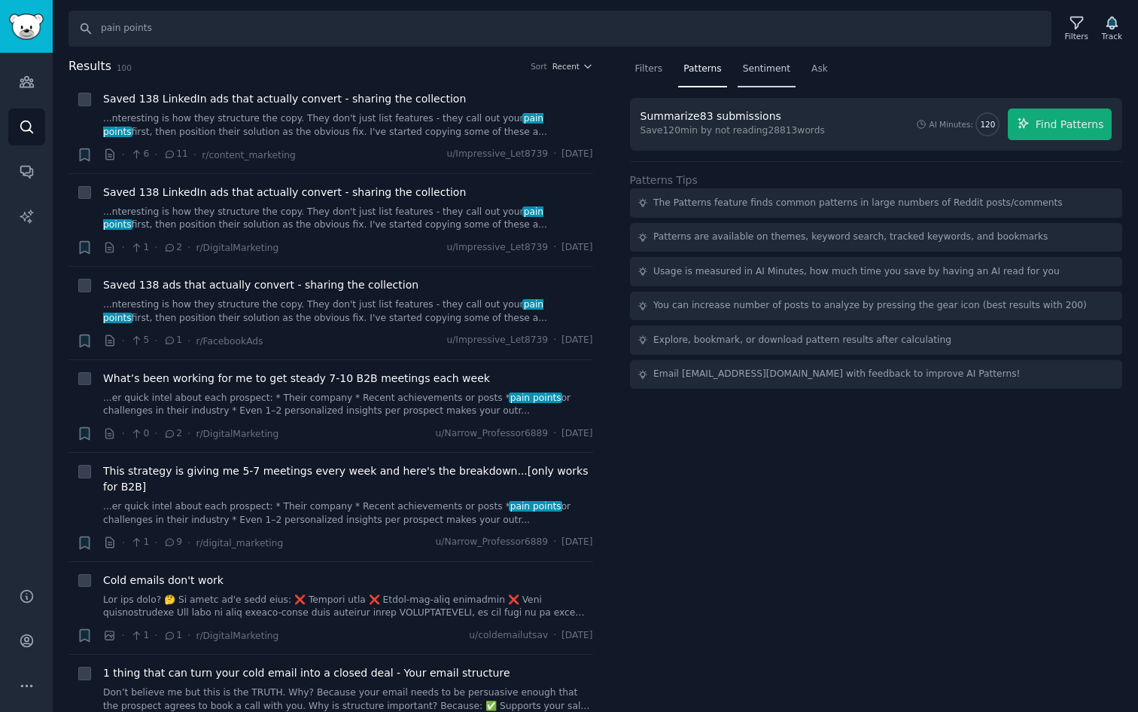
click at [755, 73] on span "Sentiment" at bounding box center [766, 69] width 47 height 14
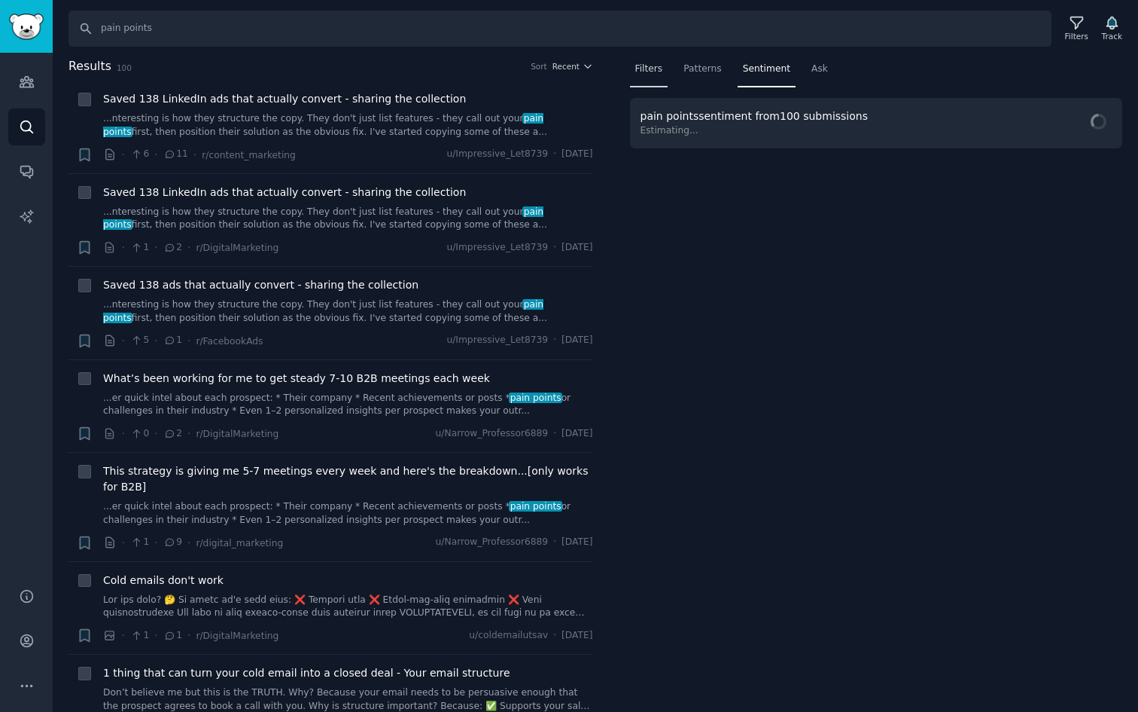
click at [651, 72] on span "Filters" at bounding box center [649, 69] width 28 height 14
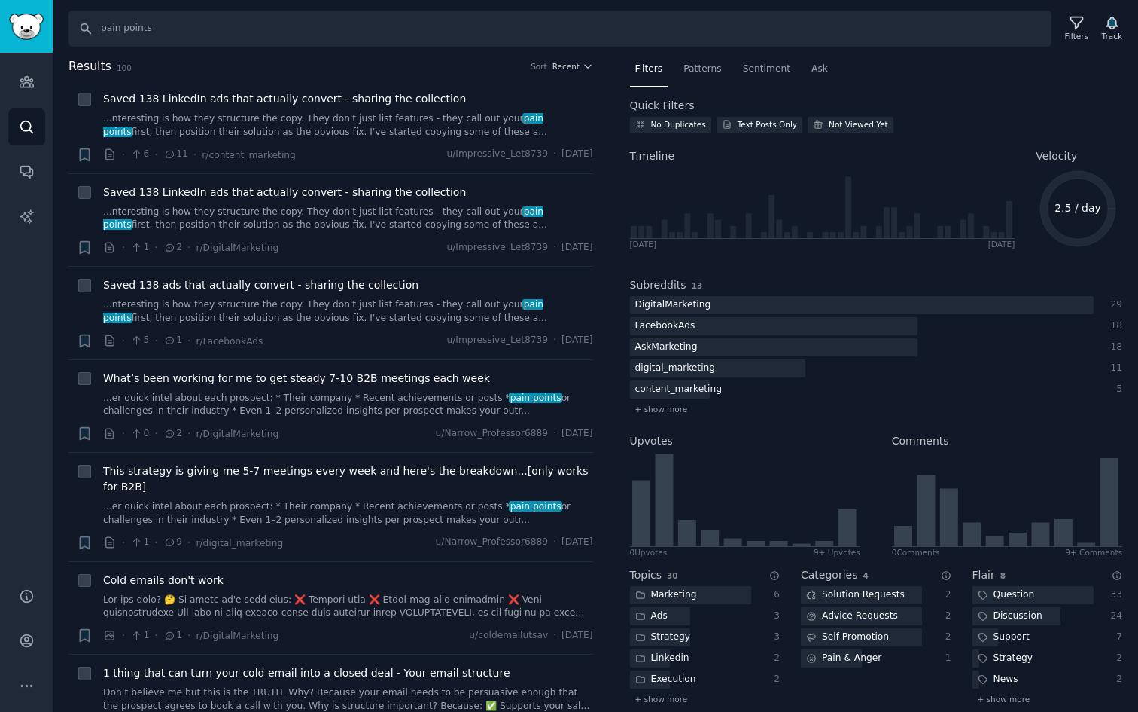
click at [1074, 209] on text "2.5 / day" at bounding box center [1078, 208] width 47 height 12
click at [261, 189] on span "Saved 138 LinkedIn ads that actually convert - sharing the collection" at bounding box center [284, 192] width 363 height 16
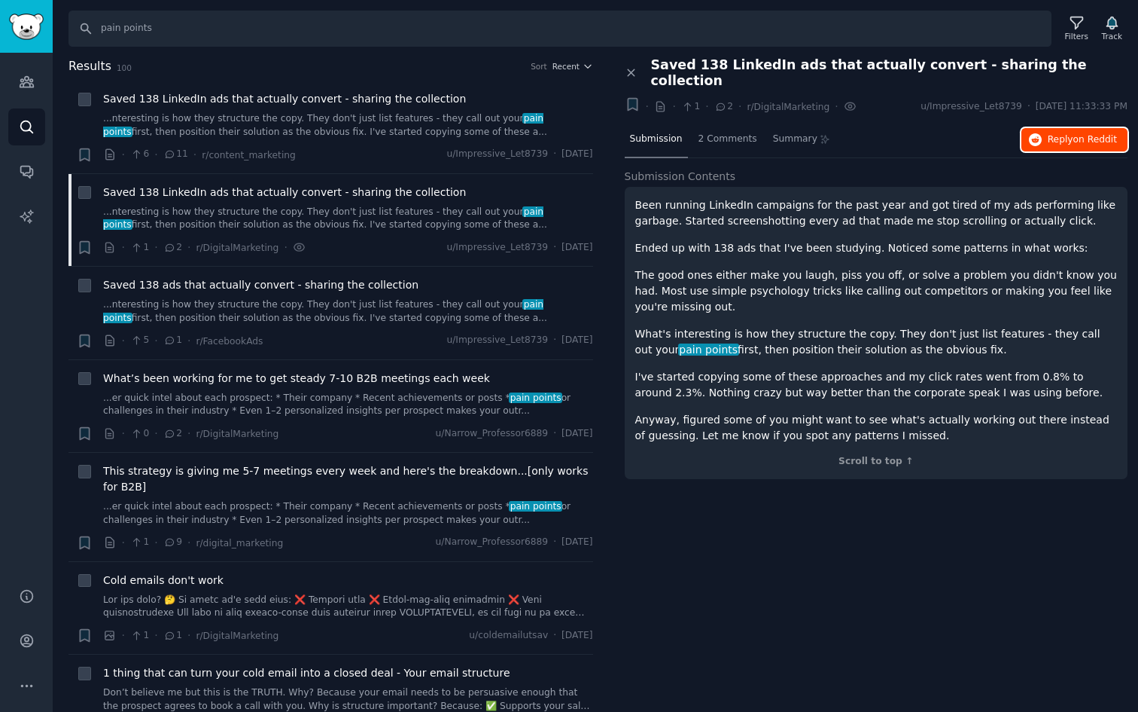
click at [1050, 133] on span "Reply on Reddit" at bounding box center [1082, 140] width 69 height 14
click at [27, 119] on icon "Sidebar" at bounding box center [27, 127] width 16 height 16
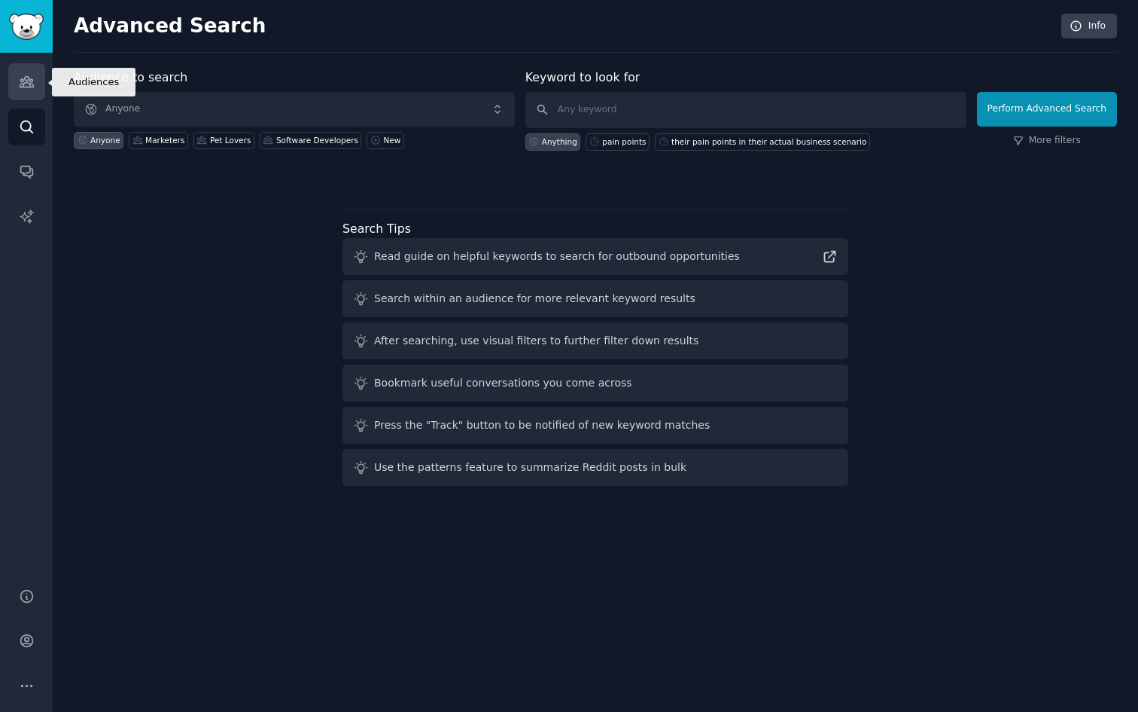
click at [24, 86] on icon "Sidebar" at bounding box center [27, 82] width 16 height 16
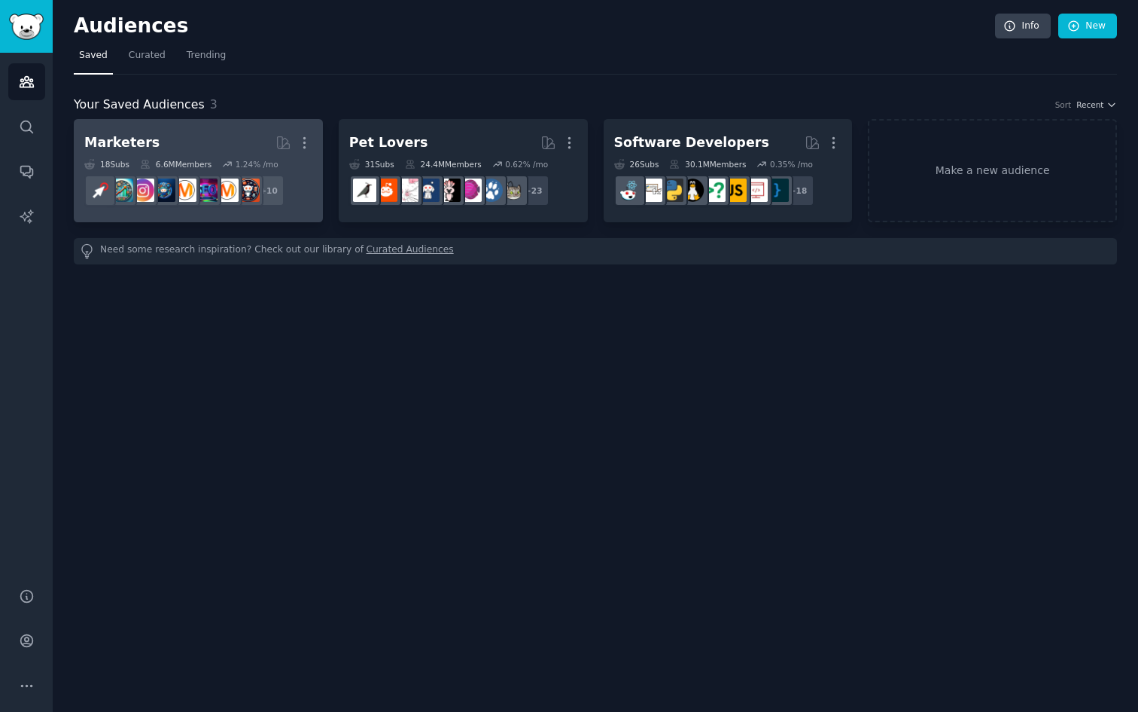
click at [204, 143] on h2 "Marketers More" at bounding box center [198, 143] width 228 height 26
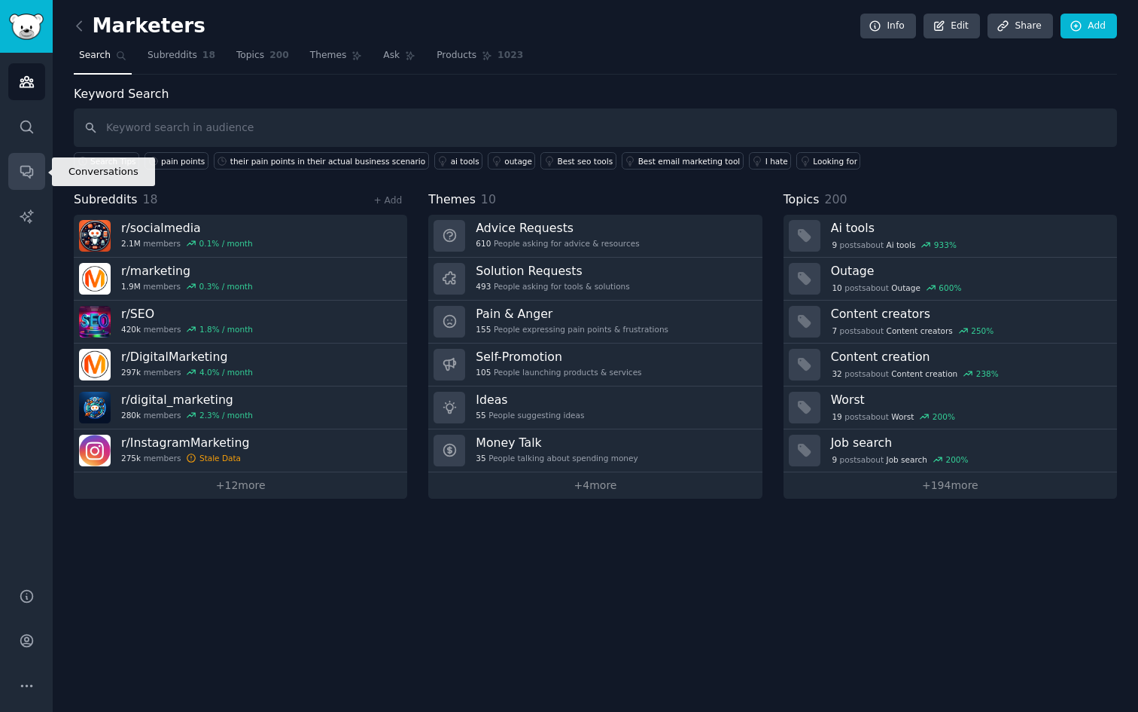
click at [19, 170] on icon "Sidebar" at bounding box center [27, 171] width 16 height 16
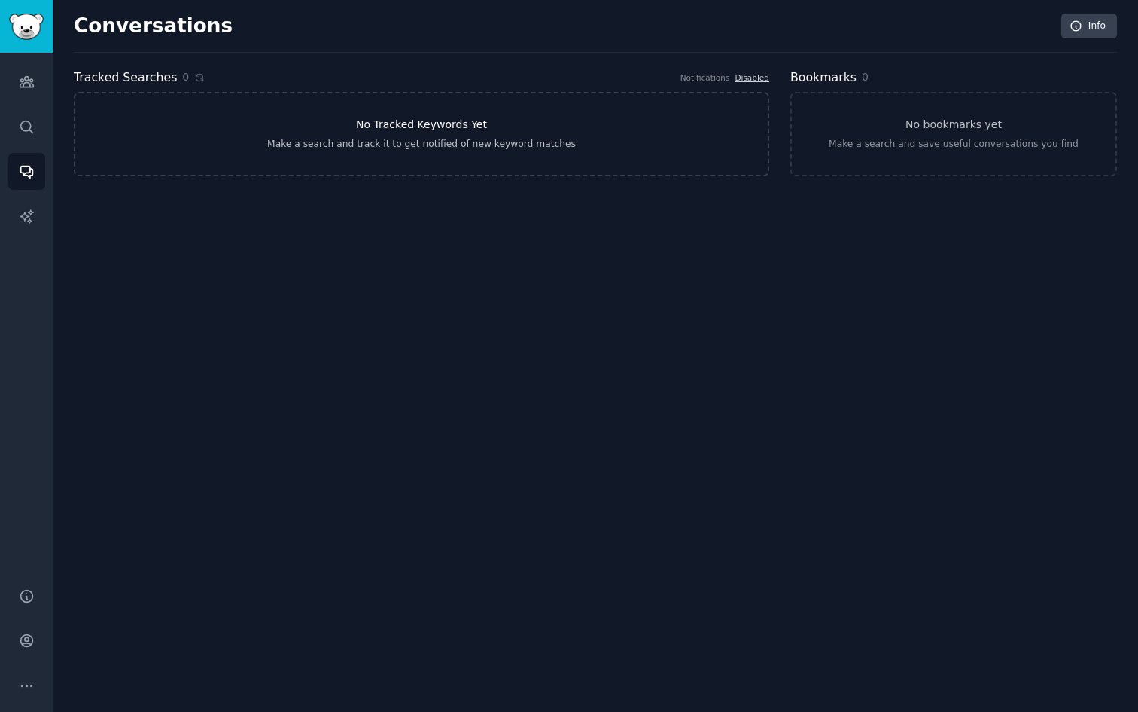
click at [357, 153] on link "No Tracked Keywords Yet Make a search and track it to get notified of new keywo…" at bounding box center [422, 134] width 696 height 84
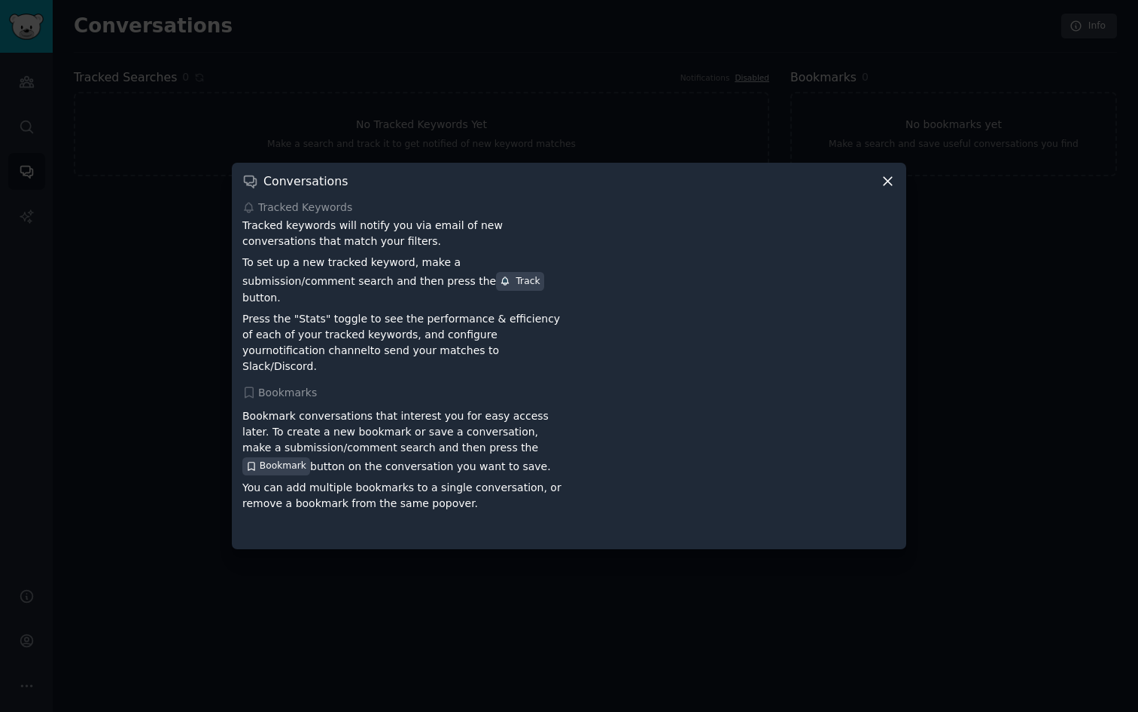
click at [206, 604] on div at bounding box center [569, 356] width 1138 height 712
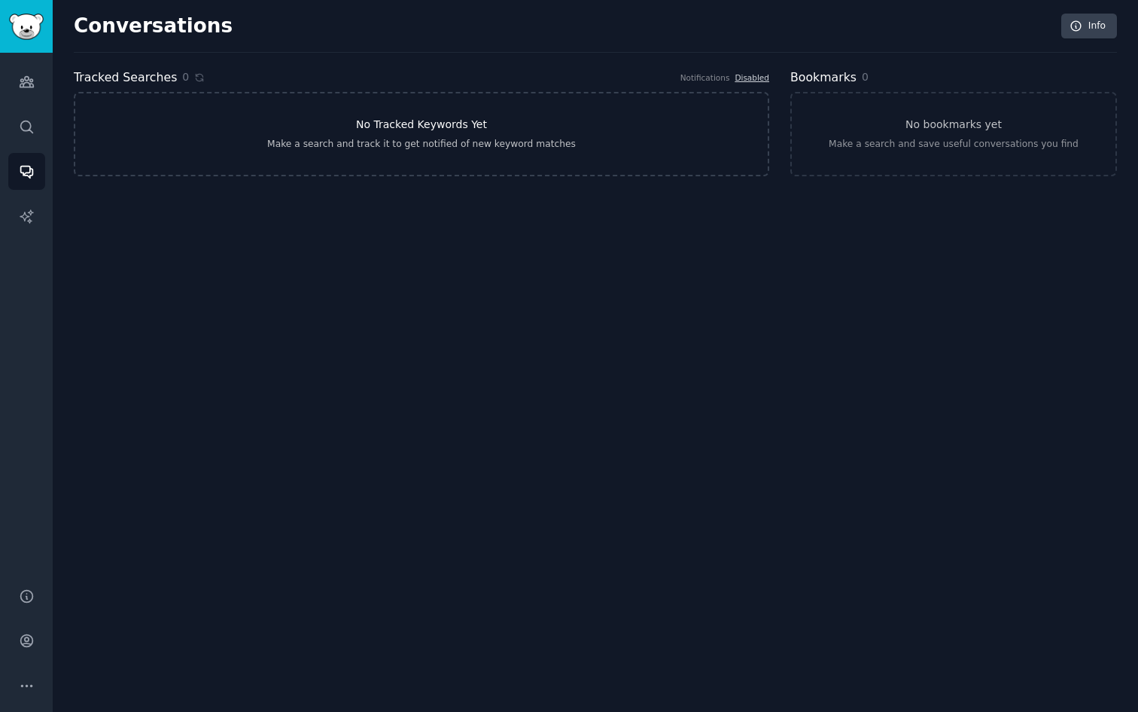
click at [278, 142] on div "Make a search and track it to get notified of new keyword matches" at bounding box center [421, 145] width 309 height 14
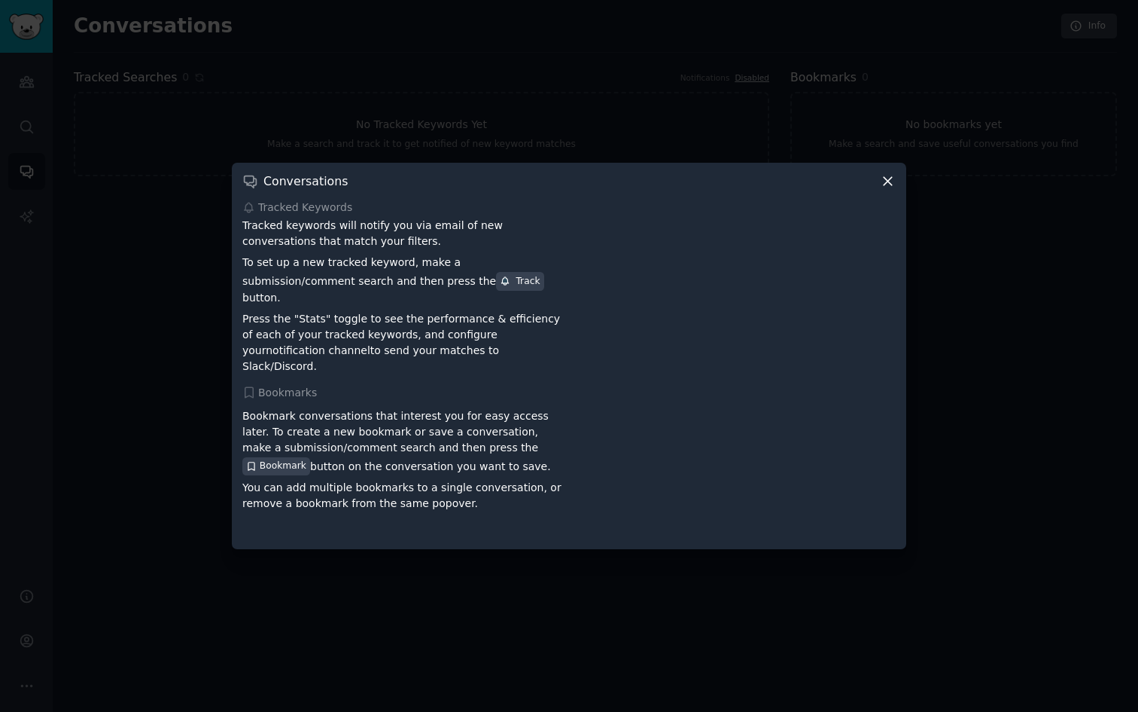
click at [882, 186] on icon at bounding box center [888, 181] width 16 height 16
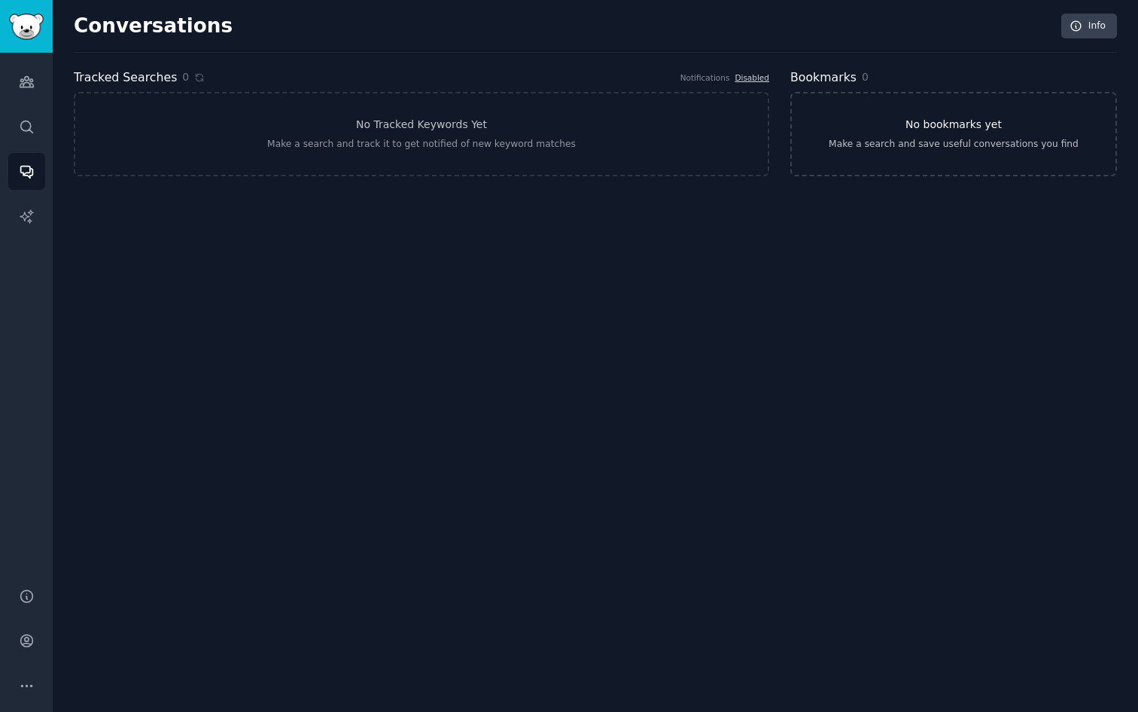
click at [892, 144] on div "Make a search and save useful conversations you find" at bounding box center [954, 145] width 250 height 14
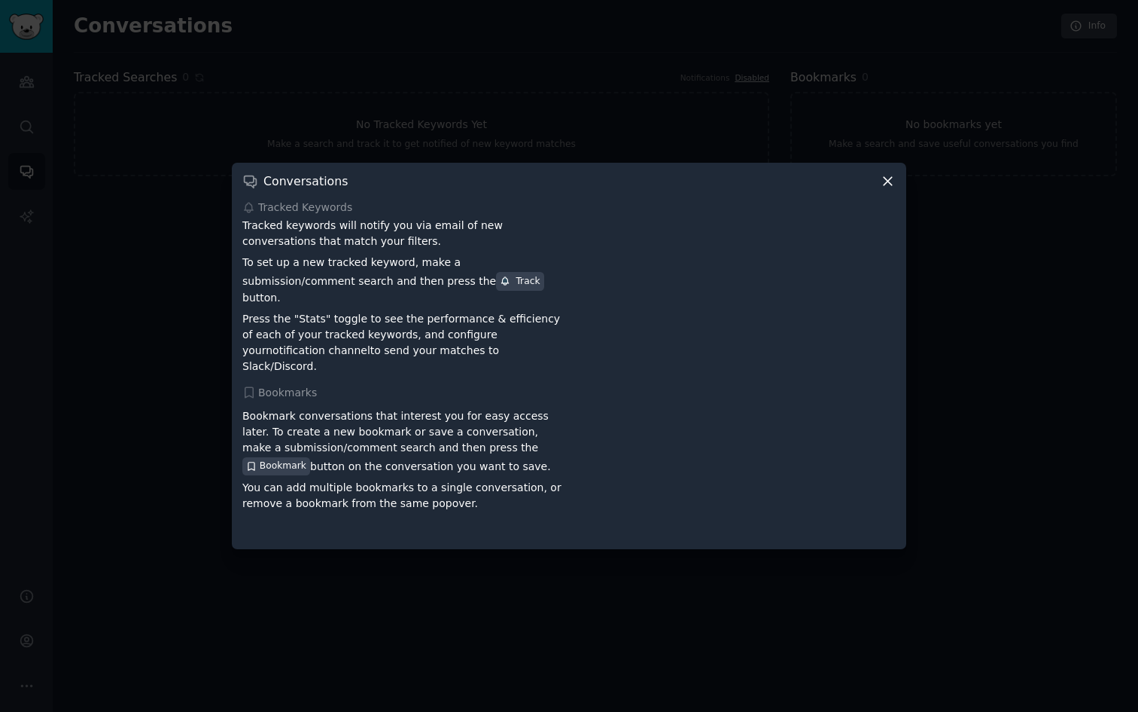
click at [891, 189] on icon at bounding box center [888, 181] width 16 height 16
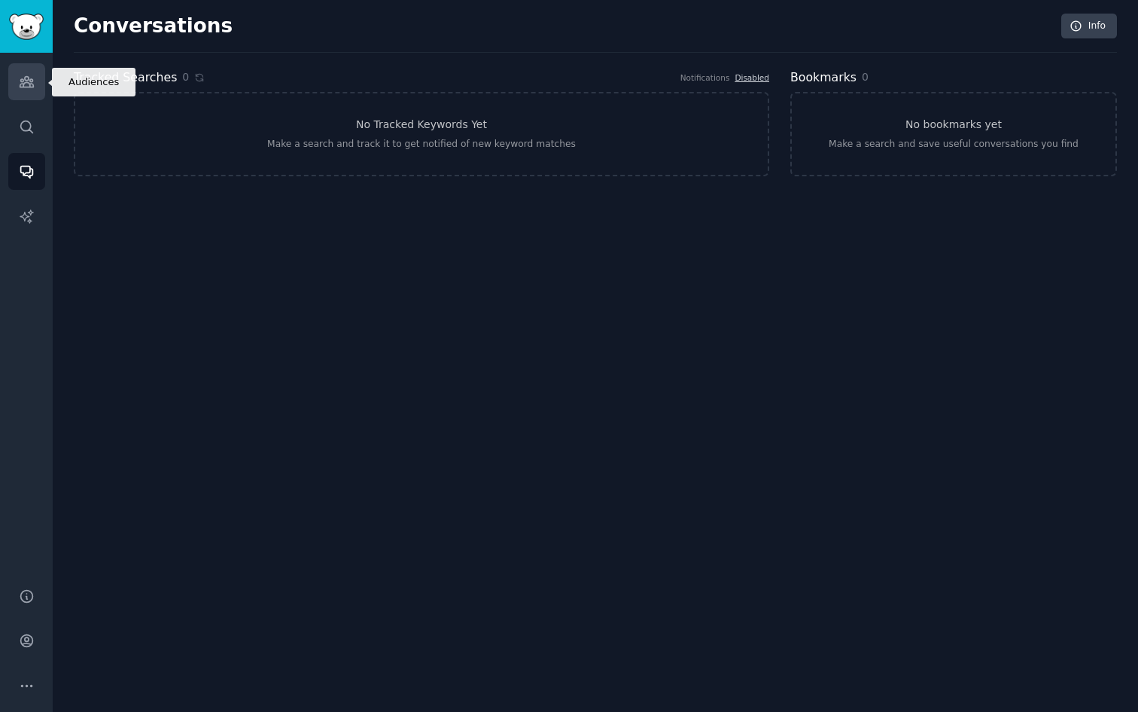
click at [29, 86] on icon "Sidebar" at bounding box center [27, 82] width 14 height 11
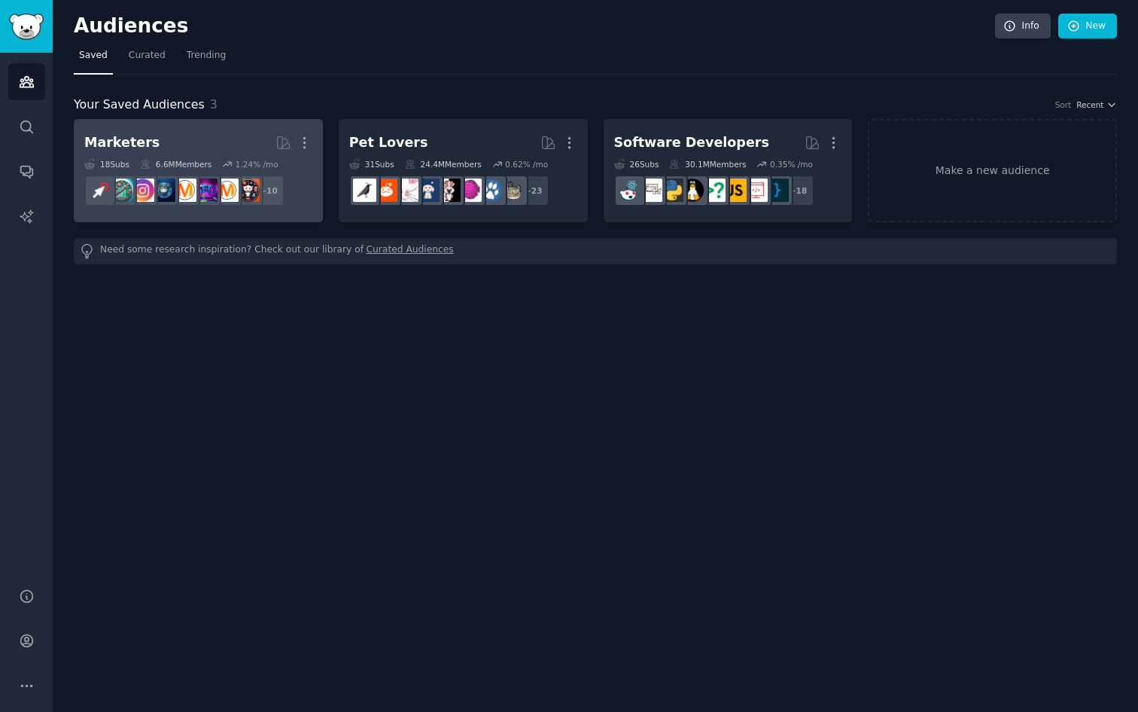
click at [181, 137] on h2 "Marketers More" at bounding box center [198, 143] width 228 height 26
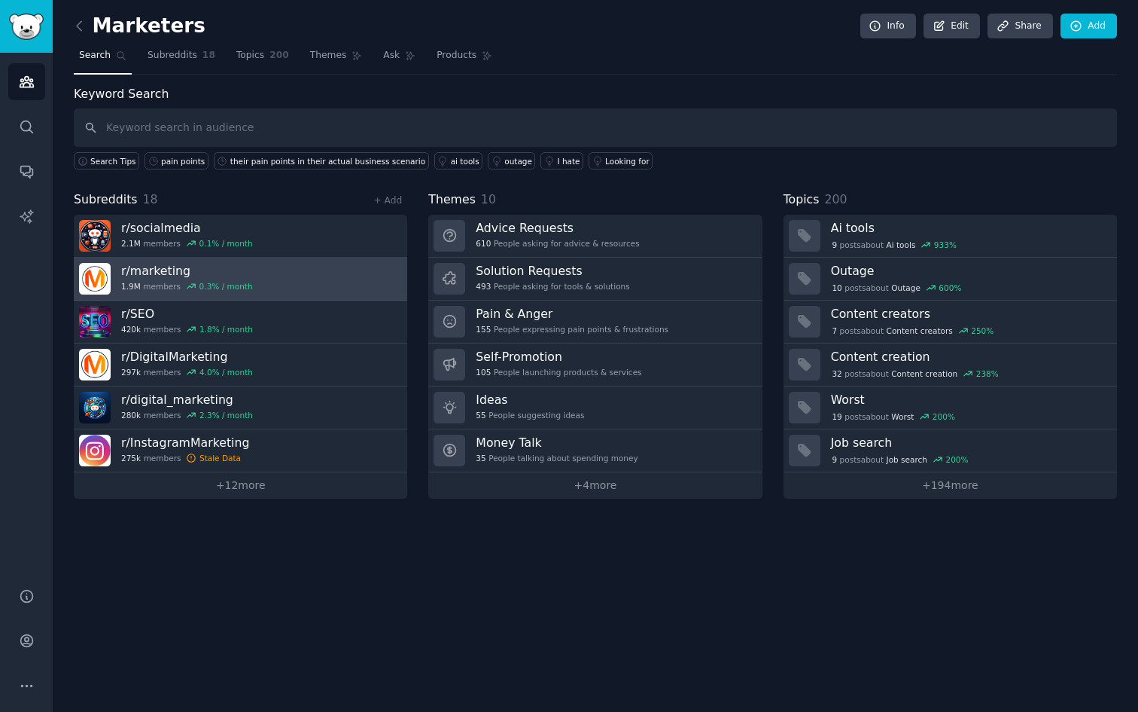
click at [274, 279] on link "r/ marketing 1.9M members 0.3 % / month" at bounding box center [241, 278] width 334 height 43
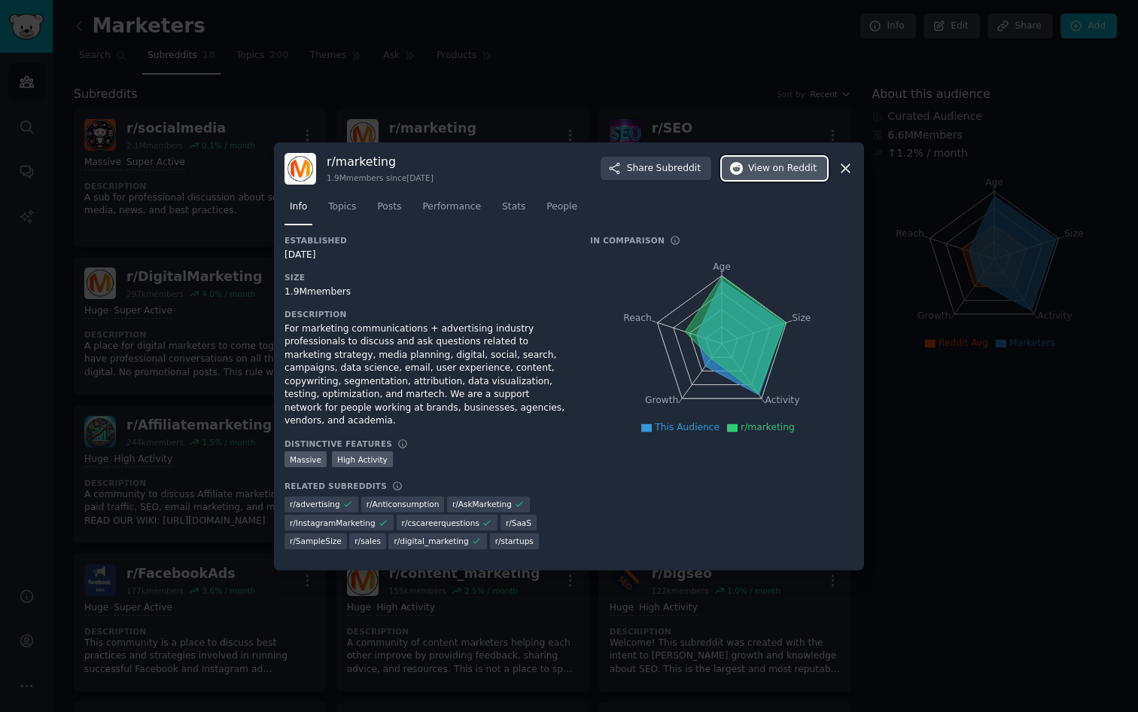
click at [764, 167] on button "View on Reddit" at bounding box center [774, 169] width 105 height 24
click at [580, 107] on div at bounding box center [569, 356] width 1138 height 712
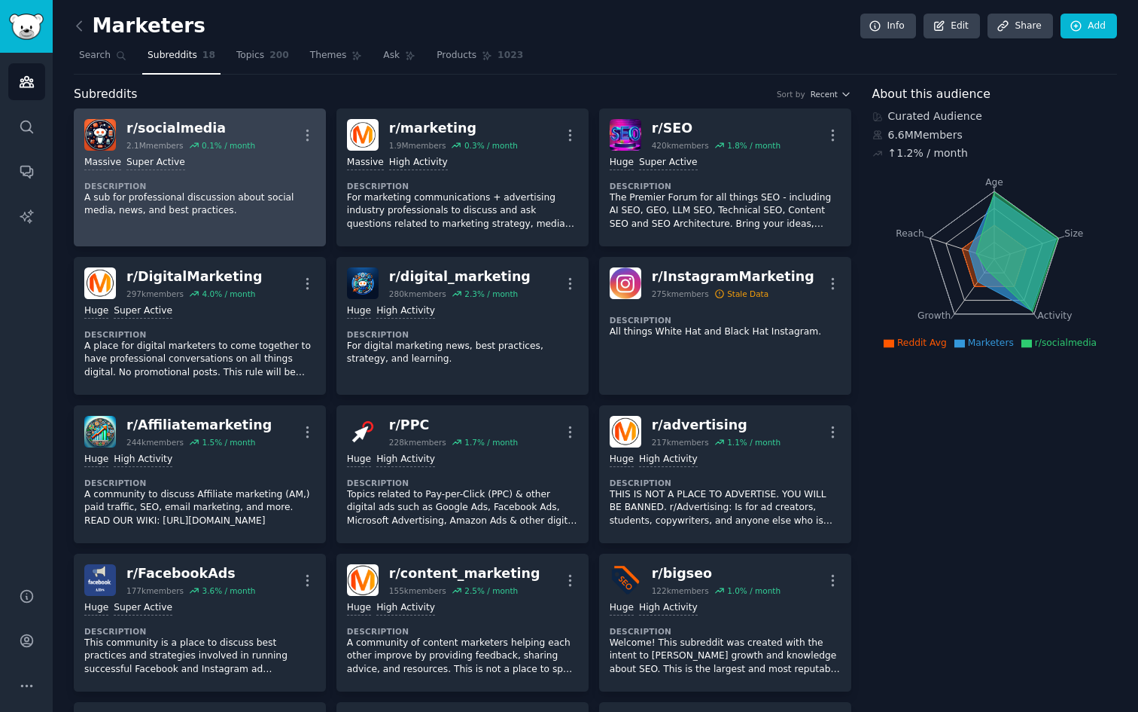
click at [195, 185] on dt "Description" at bounding box center [199, 186] width 231 height 11
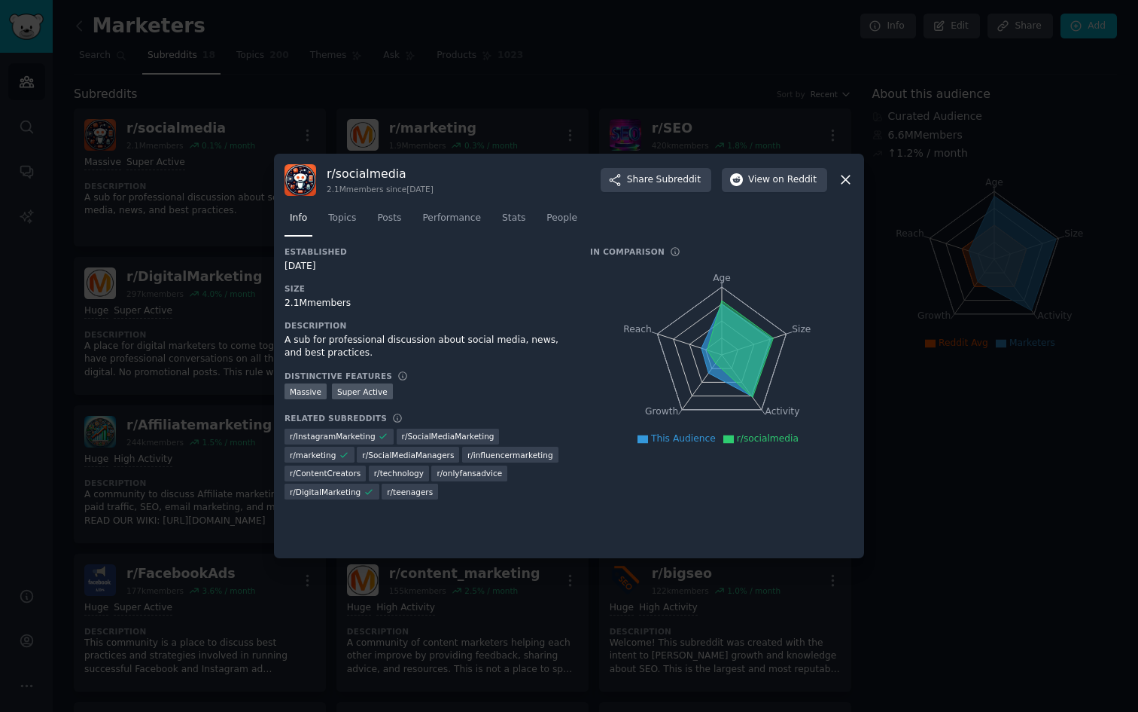
click at [177, 186] on div at bounding box center [569, 356] width 1138 height 712
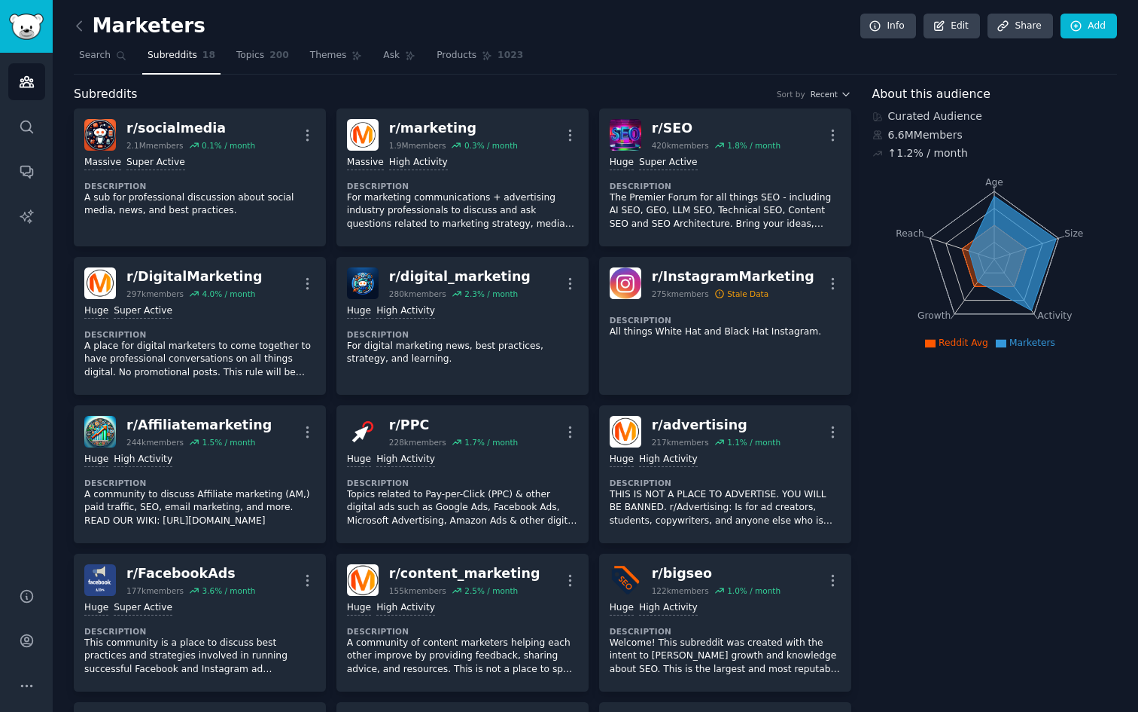
click at [177, 186] on dt "Description" at bounding box center [199, 186] width 231 height 11
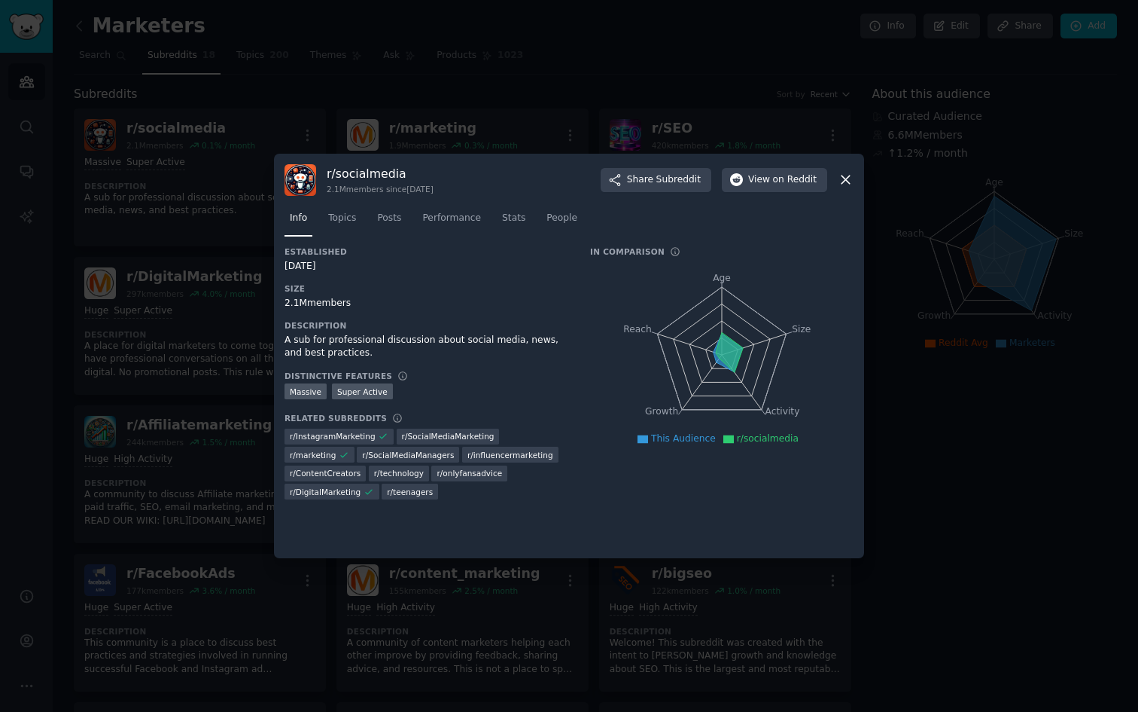
click at [177, 186] on div at bounding box center [569, 356] width 1138 height 712
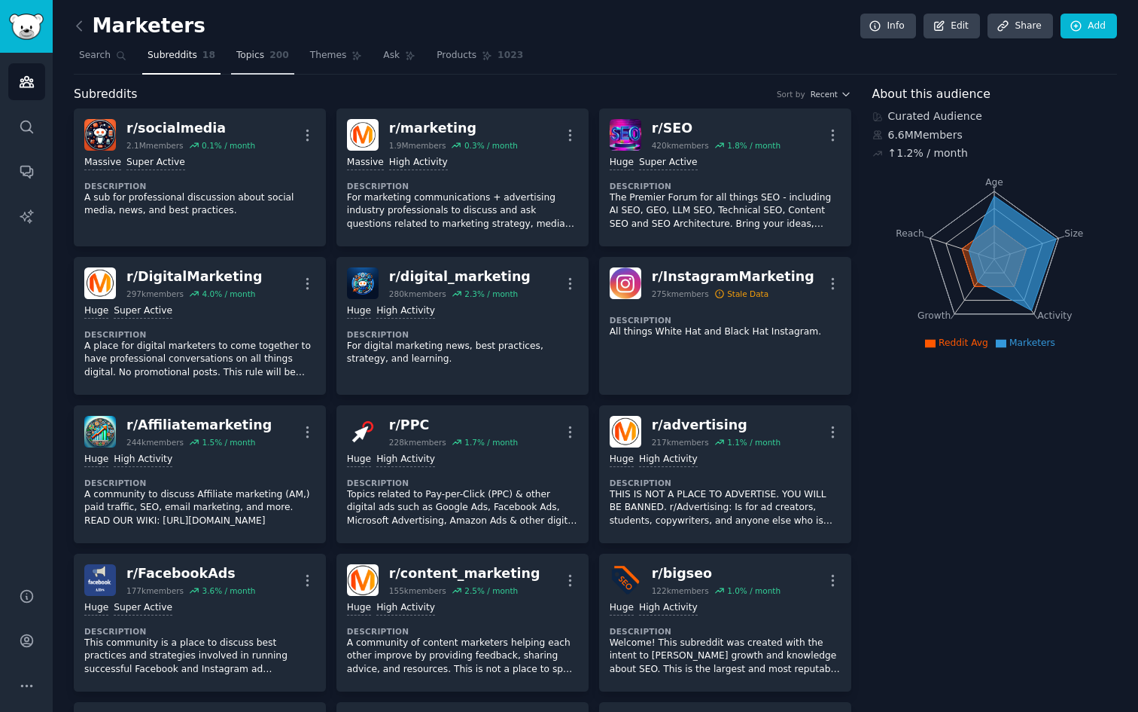
click at [263, 61] on link "Topics 200" at bounding box center [262, 59] width 63 height 31
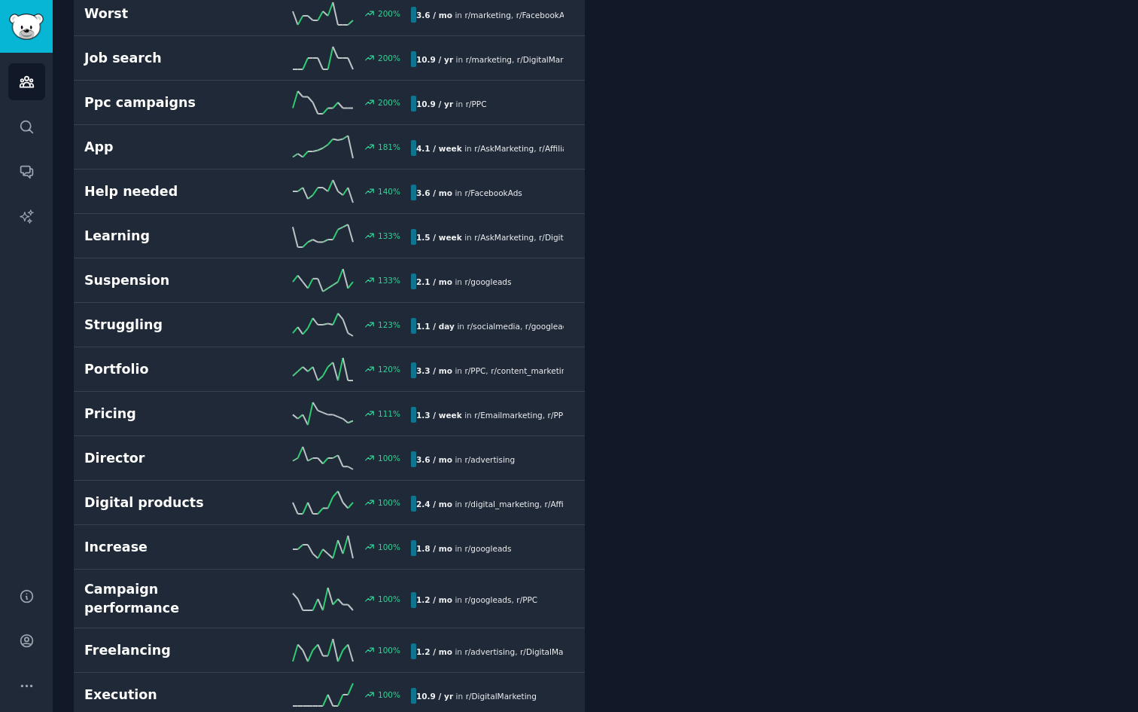
scroll to position [473, 0]
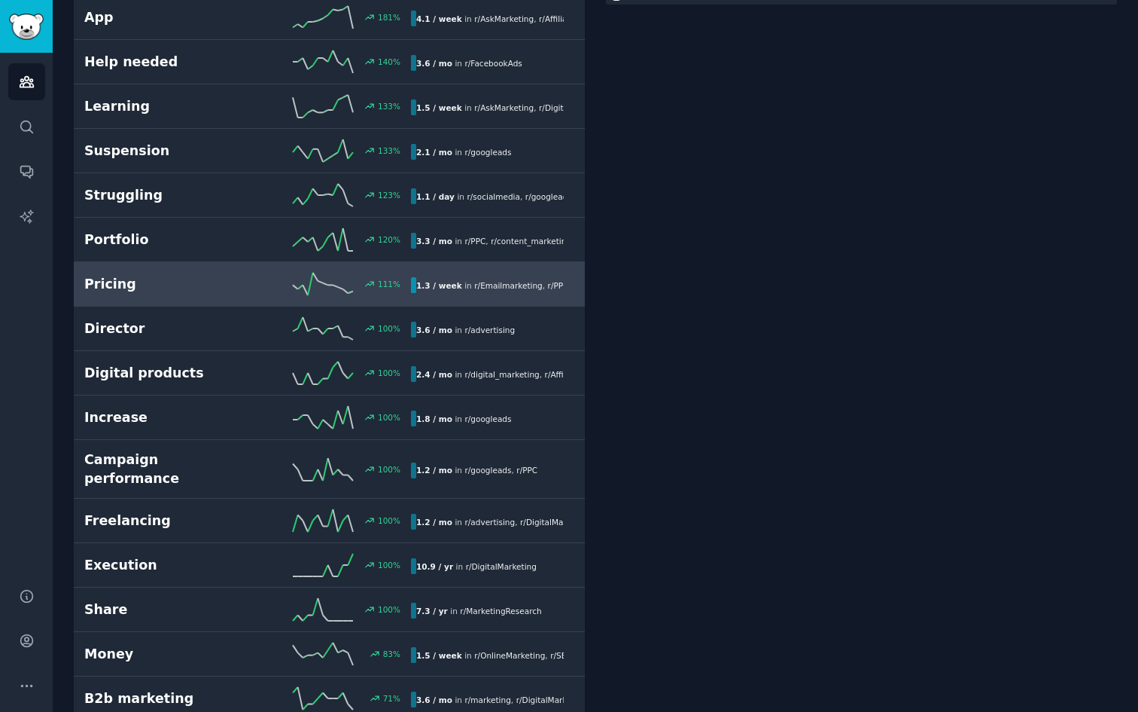
click at [150, 285] on h2 "Pricing" at bounding box center [165, 284] width 163 height 19
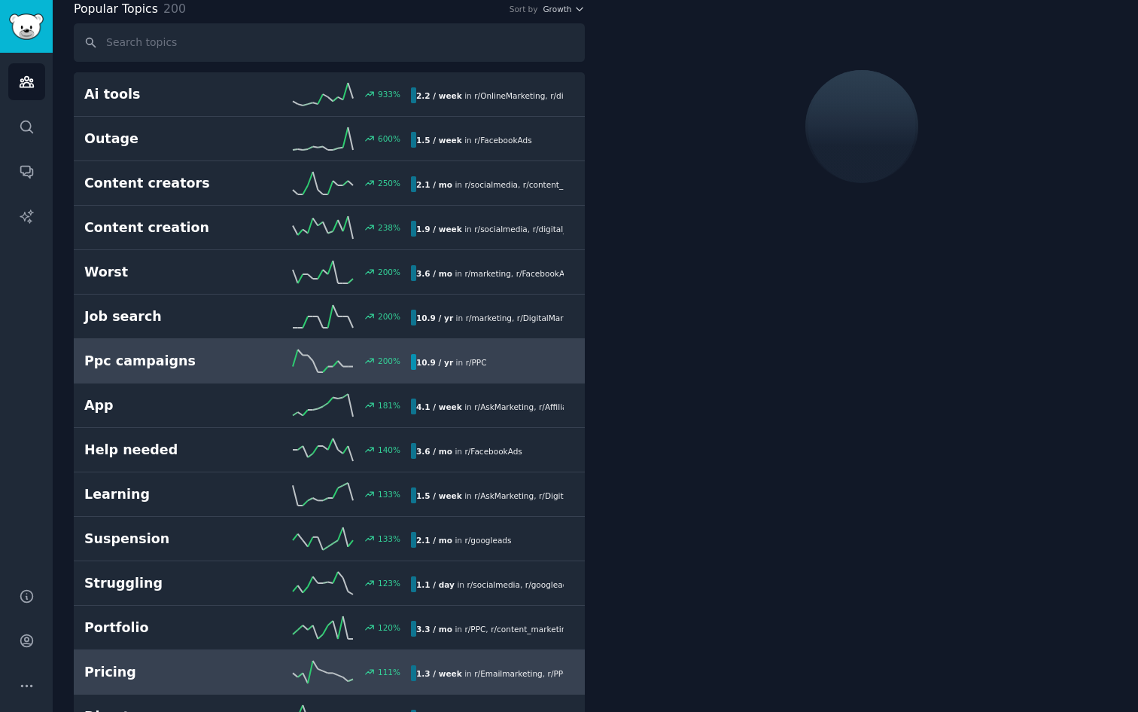
scroll to position [84, 0]
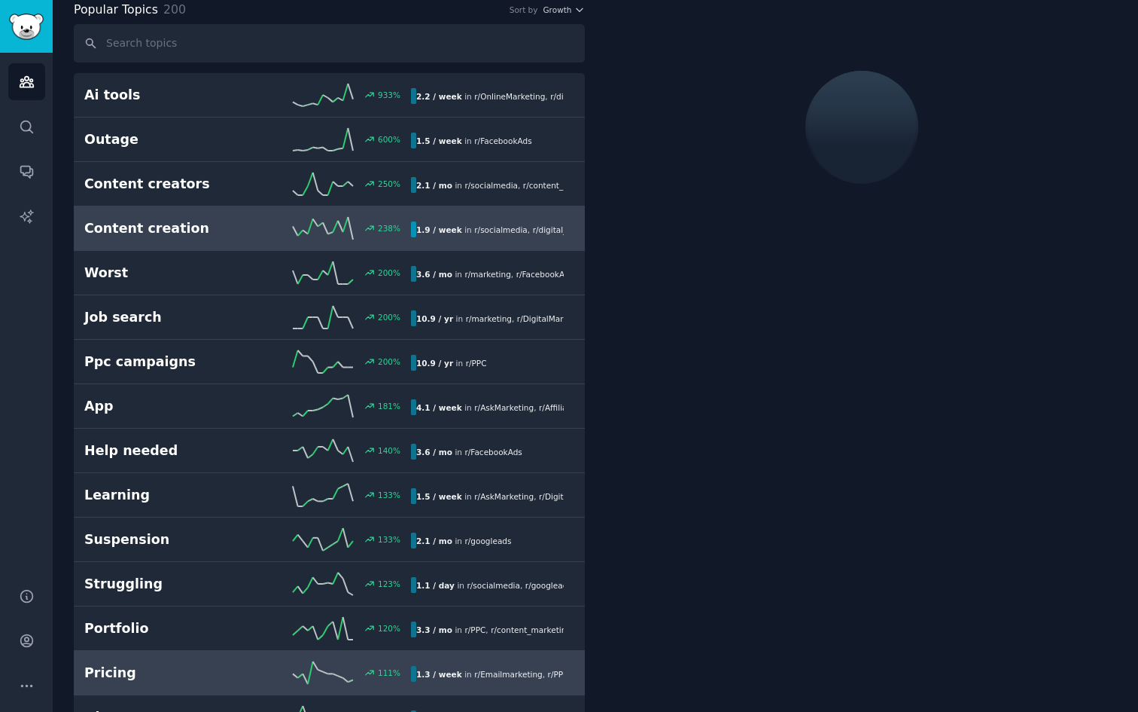
click at [178, 236] on h2 "Content creation" at bounding box center [165, 228] width 163 height 19
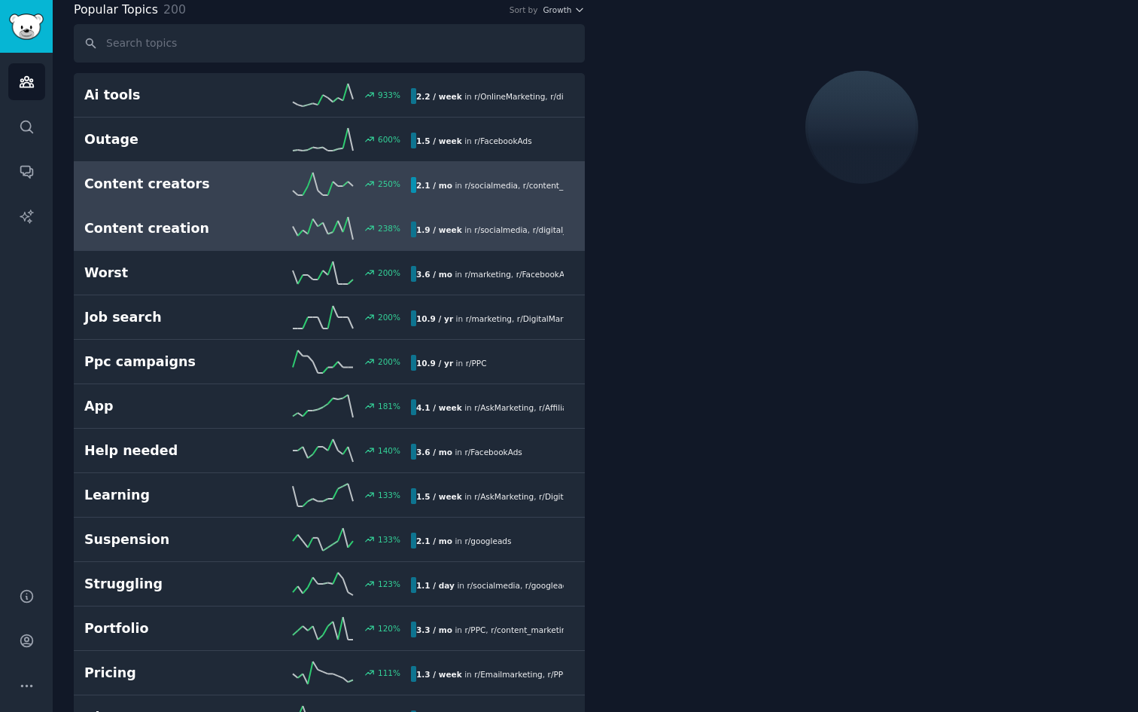
click at [193, 186] on h2 "Content creators" at bounding box center [165, 184] width 163 height 19
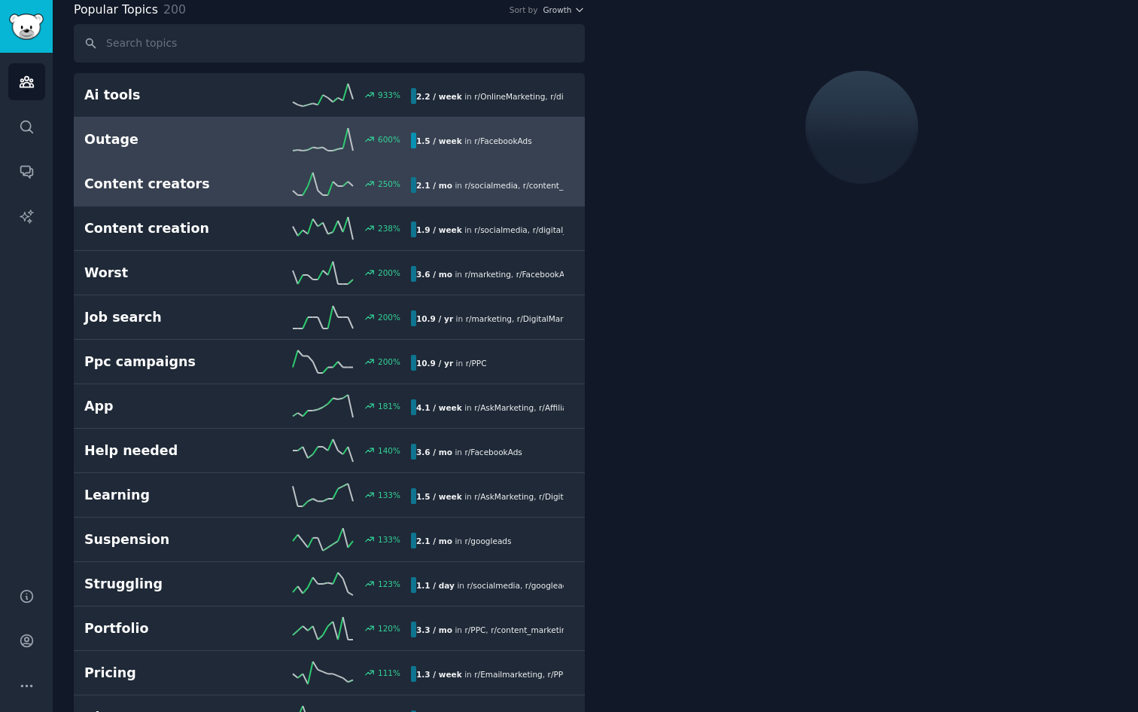
click at [161, 131] on h2 "Outage" at bounding box center [165, 139] width 163 height 19
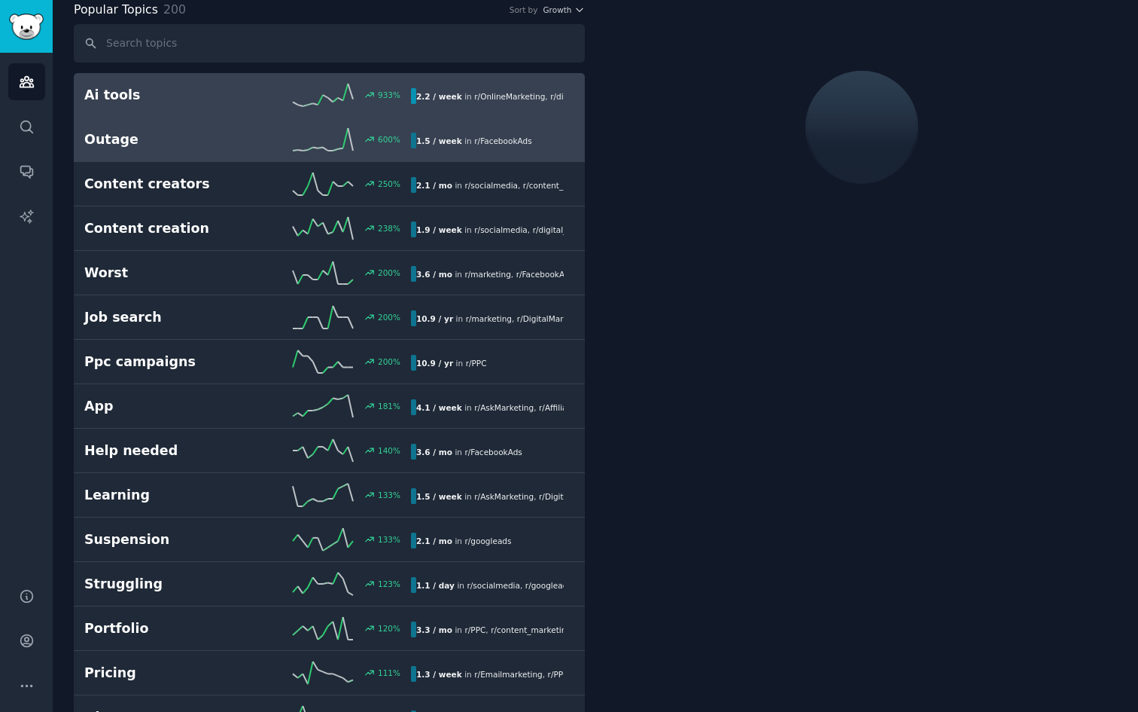
click at [159, 102] on h2 "Ai tools" at bounding box center [165, 95] width 163 height 19
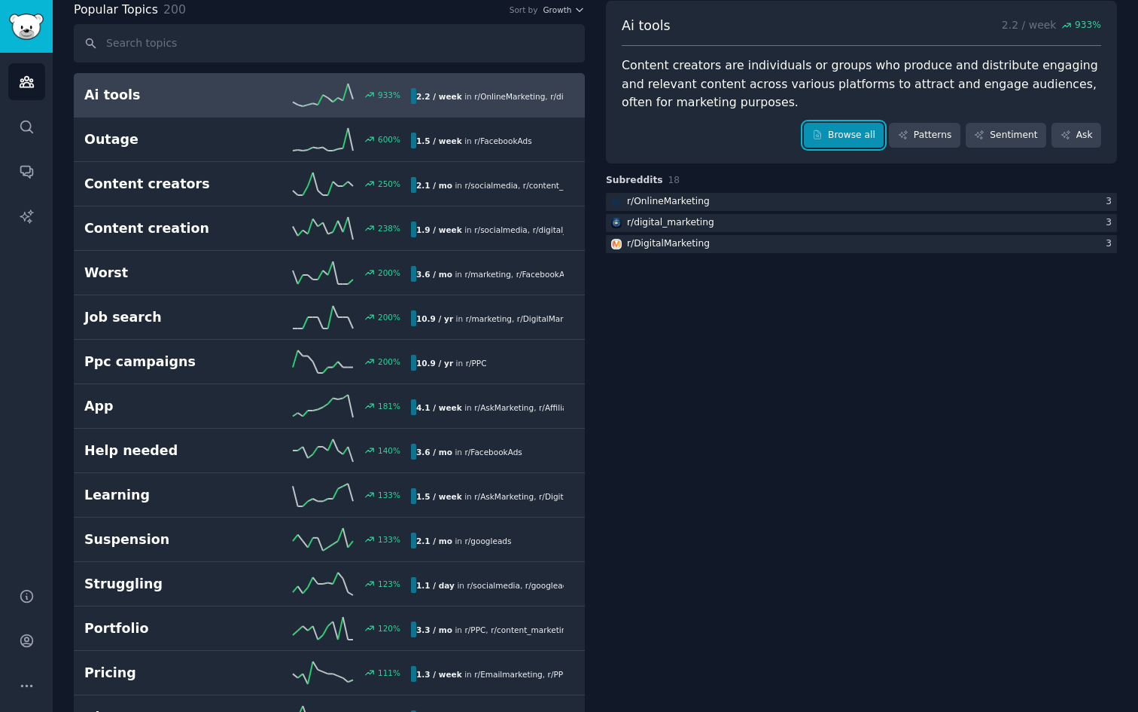
click at [847, 142] on link "Browse all" at bounding box center [844, 136] width 81 height 26
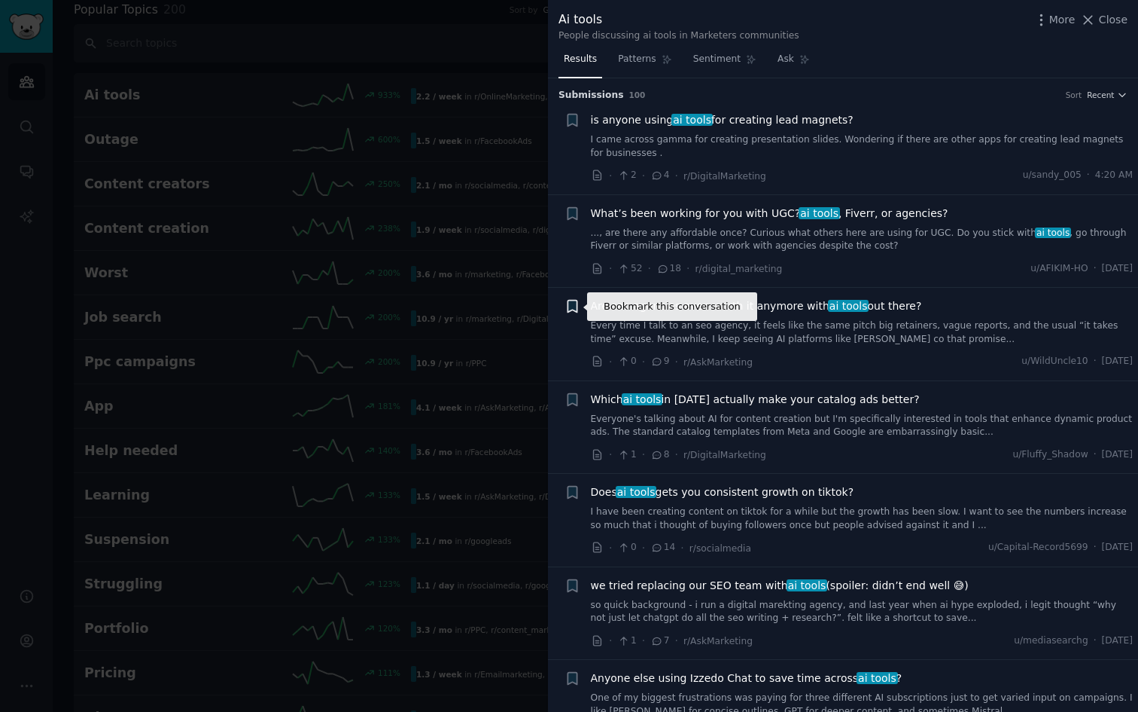
click at [571, 309] on icon "button" at bounding box center [572, 306] width 9 height 12
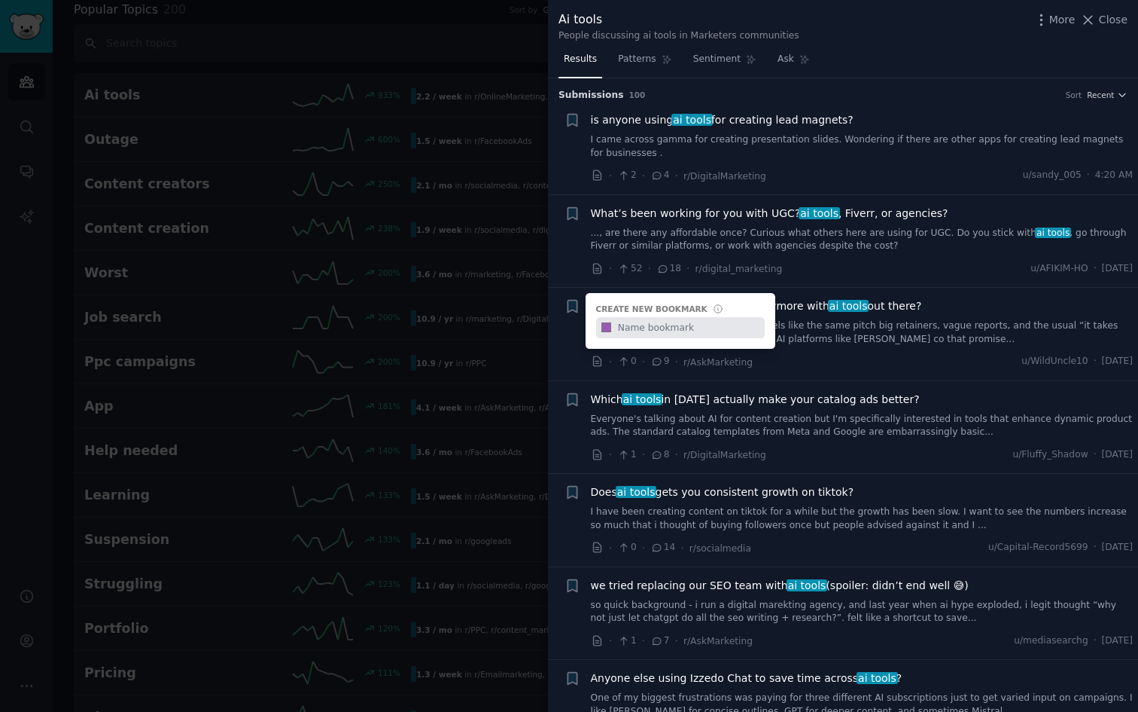
scroll to position [22, 0]
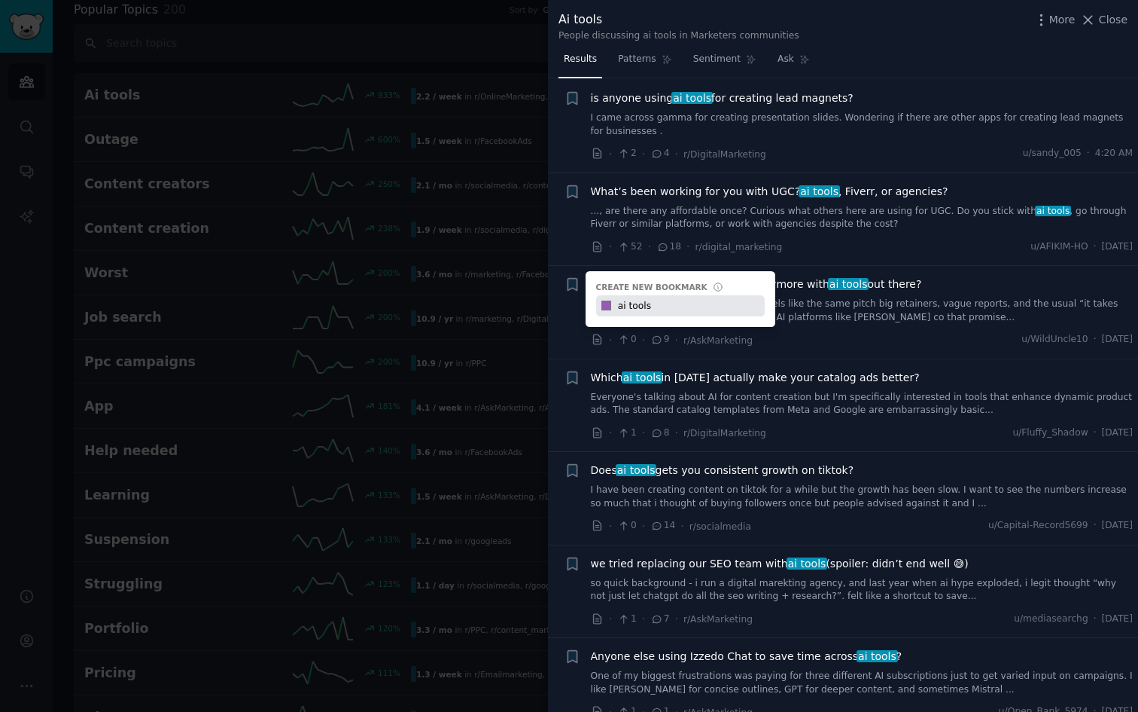
type input "ai tools"
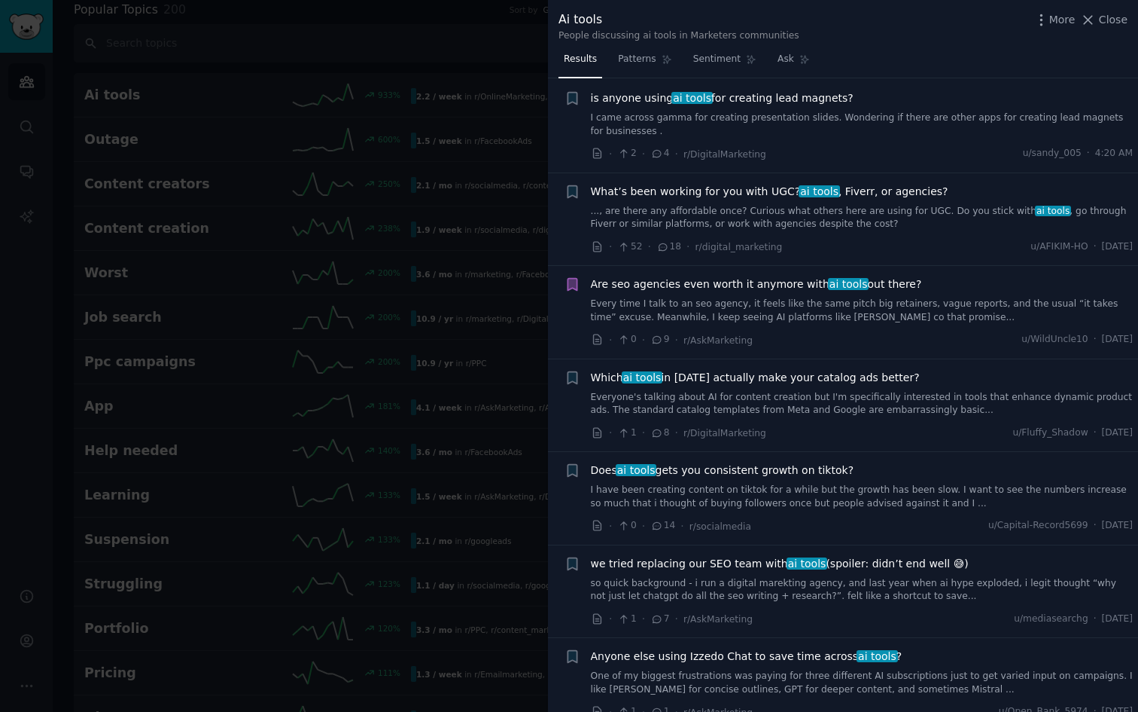
scroll to position [0, 0]
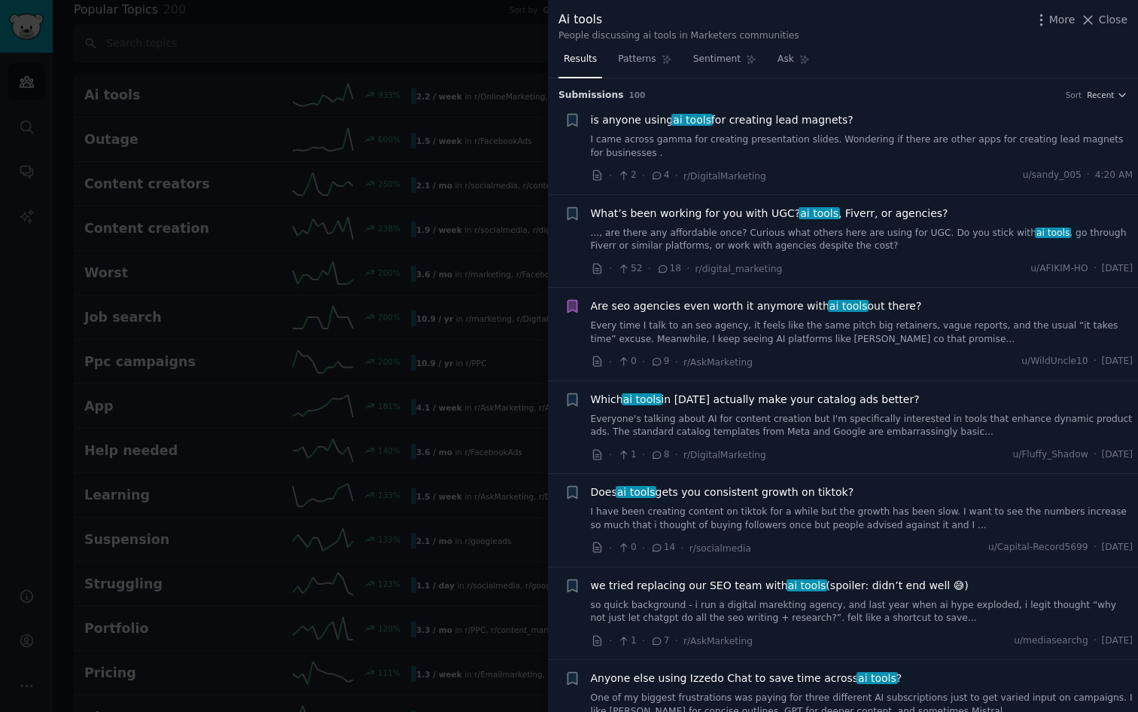
click at [493, 114] on div at bounding box center [569, 356] width 1138 height 712
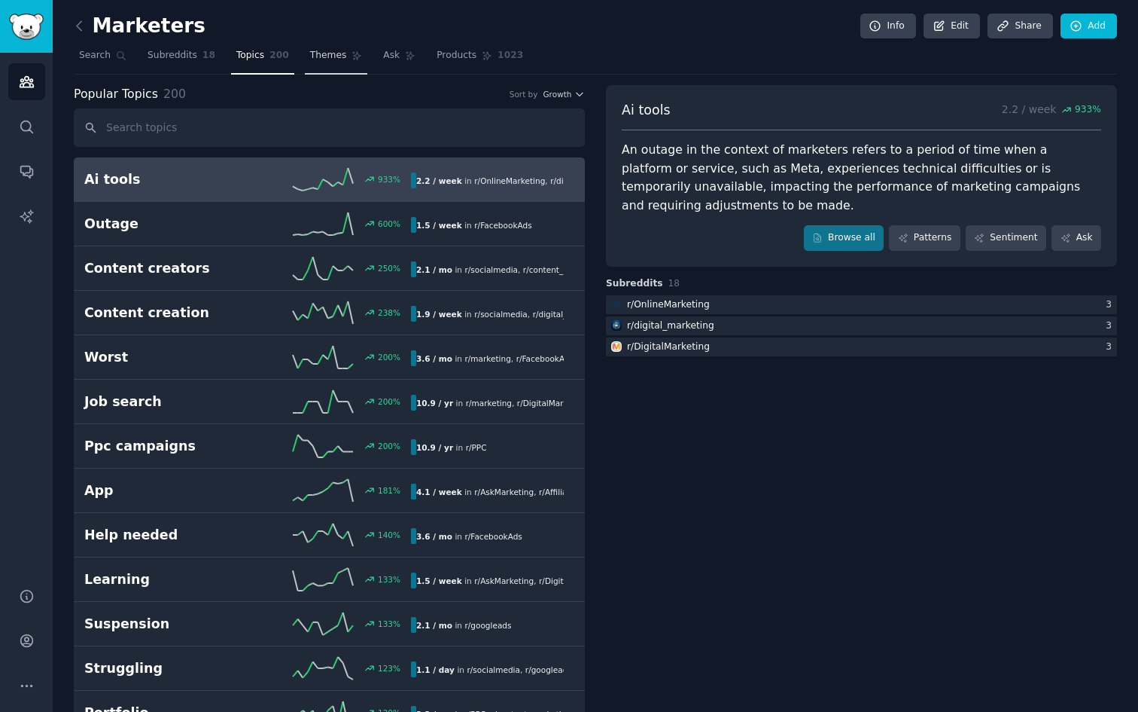
click at [334, 66] on link "Themes" at bounding box center [336, 59] width 63 height 31
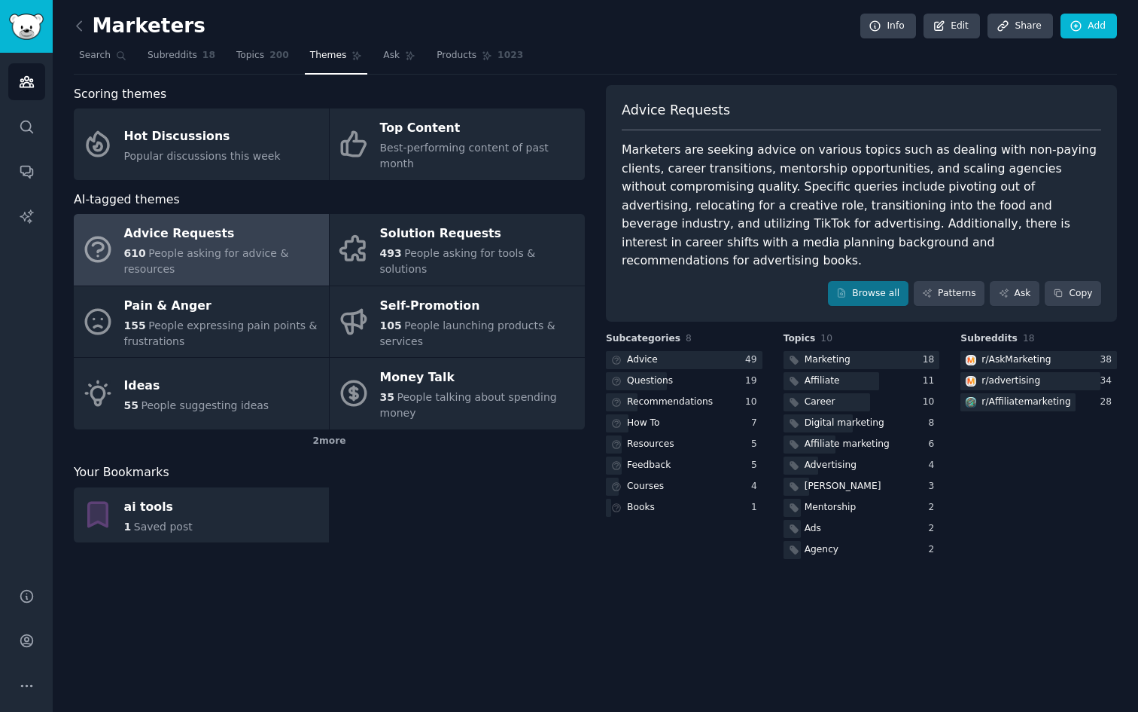
click at [776, 261] on div "Advice Requests Marketers are seeking advice on various topics such as dealing …" at bounding box center [861, 203] width 511 height 237
click at [876, 281] on link "Browse all" at bounding box center [868, 294] width 81 height 26
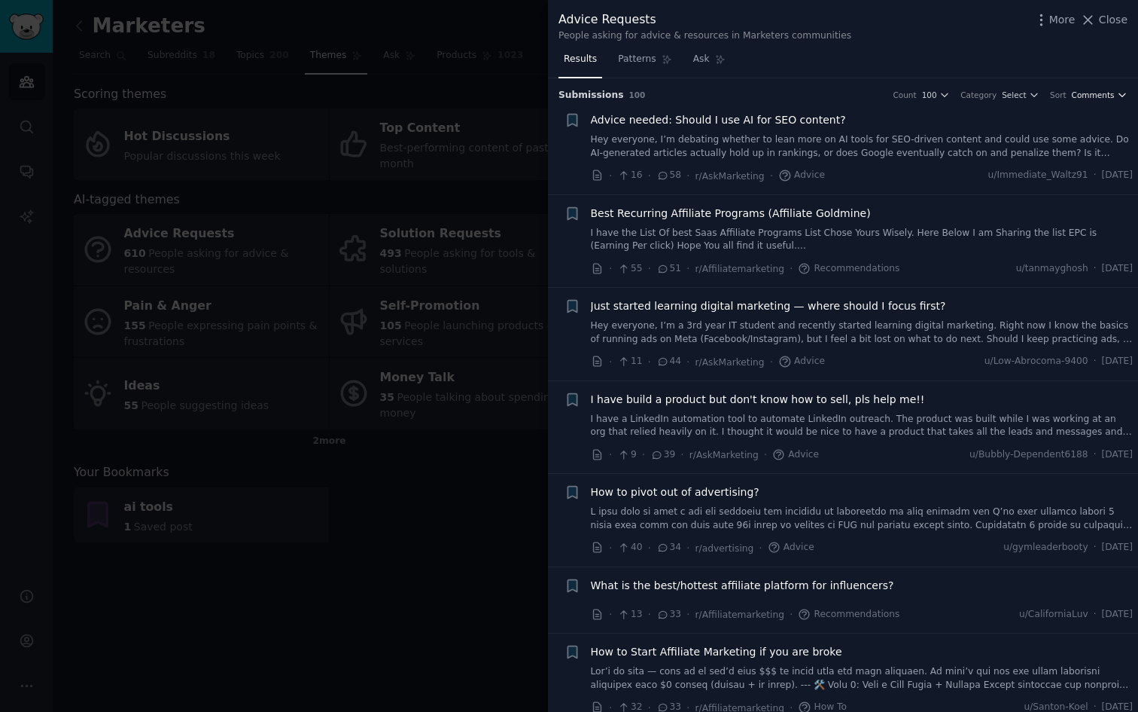
click at [1102, 95] on span "Comments" at bounding box center [1093, 95] width 43 height 11
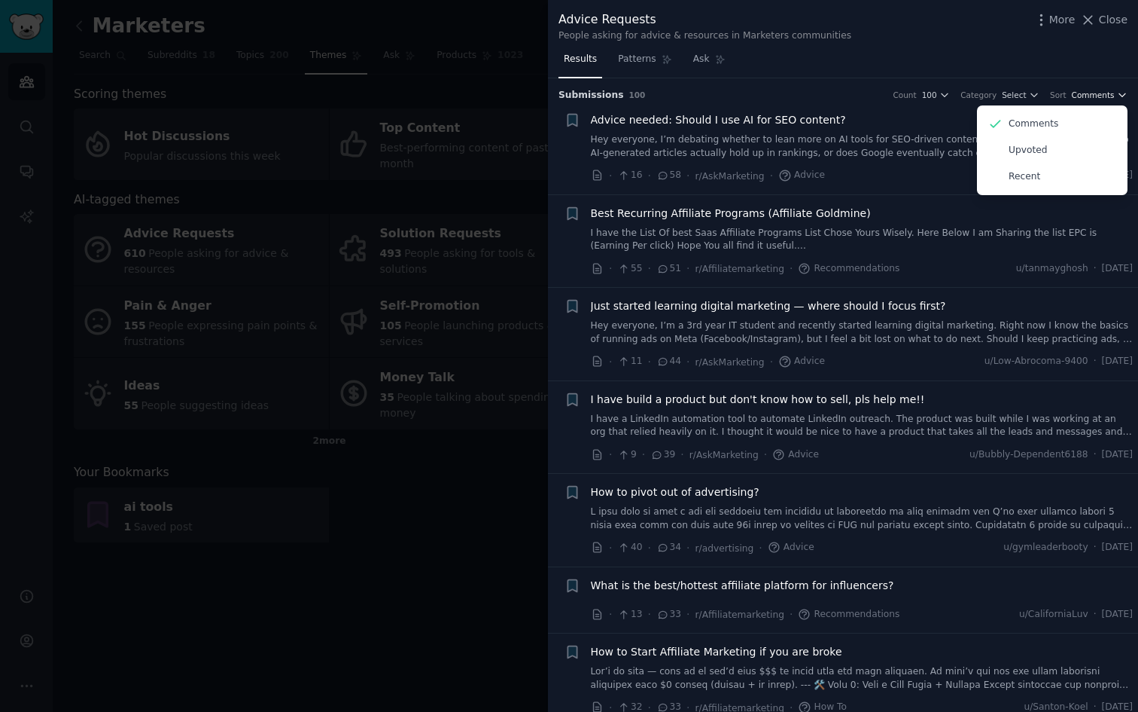
click at [1102, 95] on span "Comments" at bounding box center [1093, 95] width 43 height 11
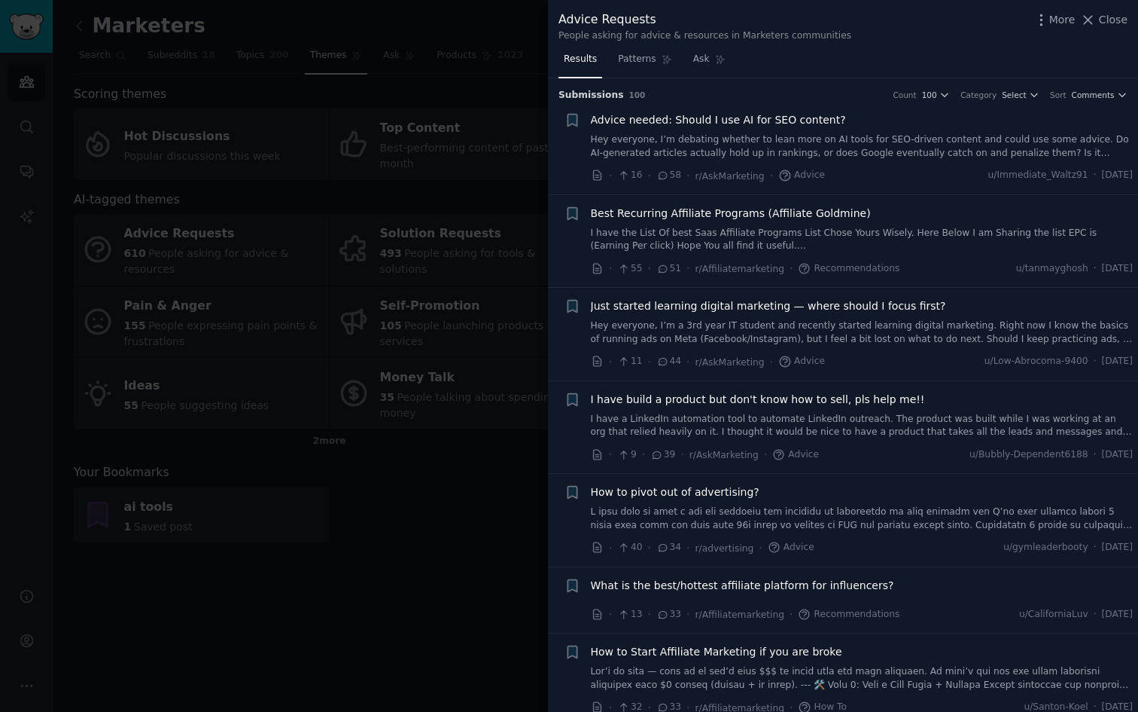
click at [425, 494] on div at bounding box center [569, 356] width 1138 height 712
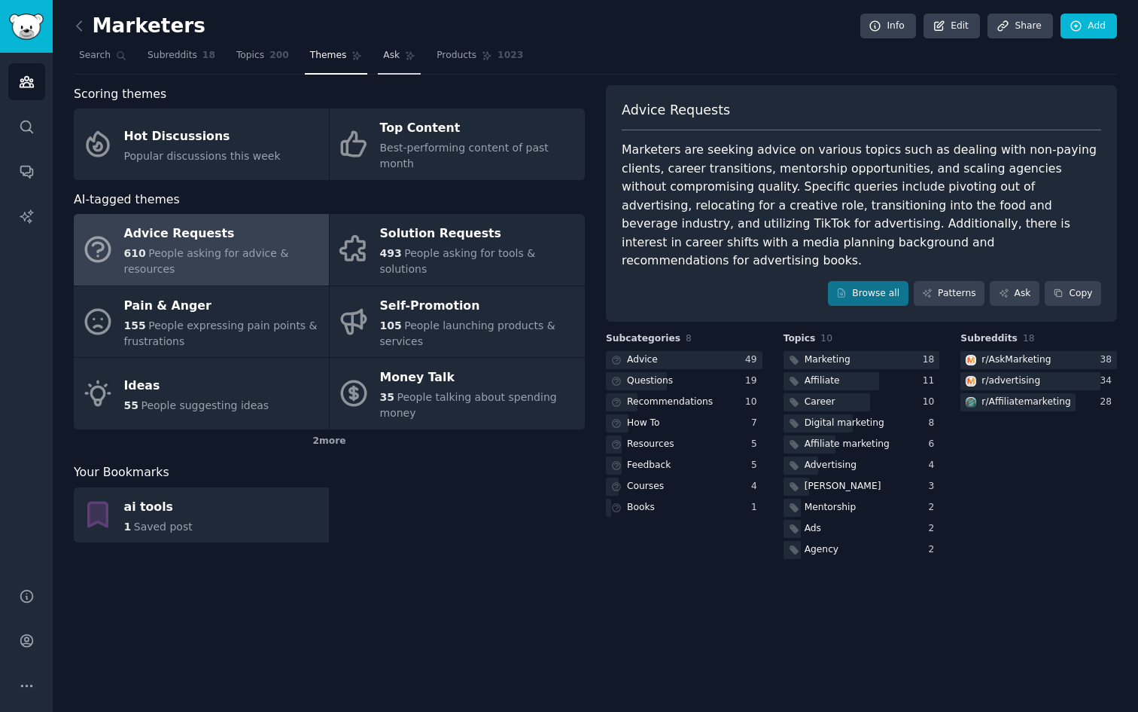
click at [386, 65] on link "Ask" at bounding box center [399, 59] width 43 height 31
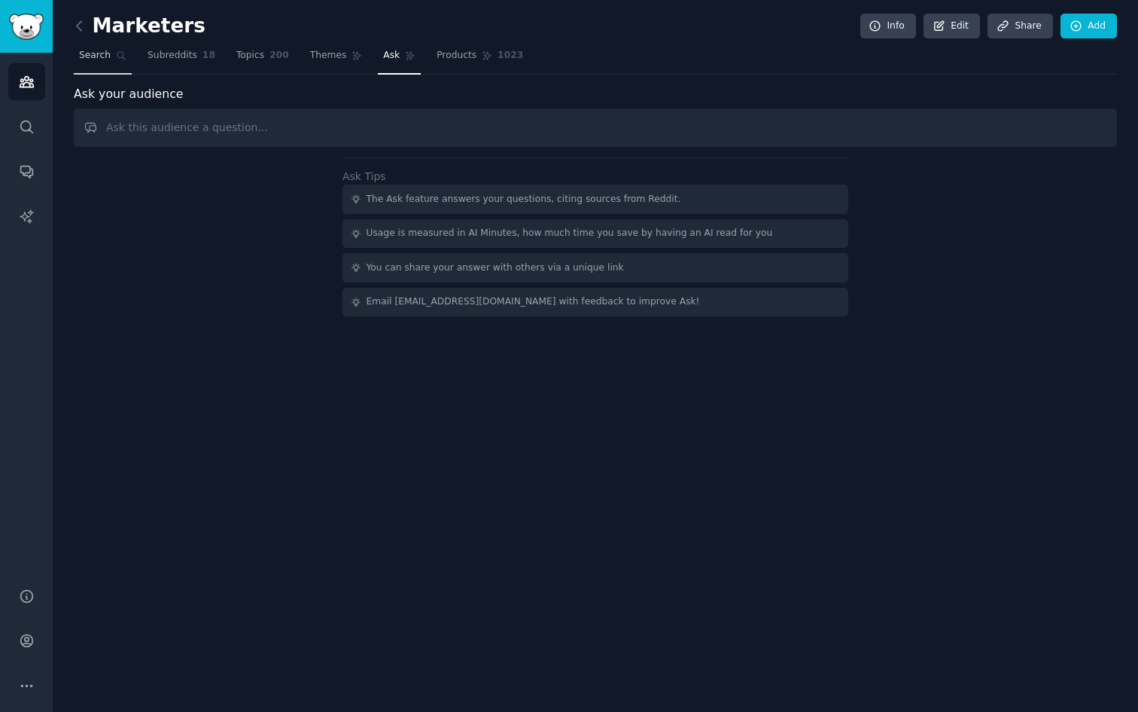
click at [108, 50] on span "Search" at bounding box center [95, 56] width 32 height 14
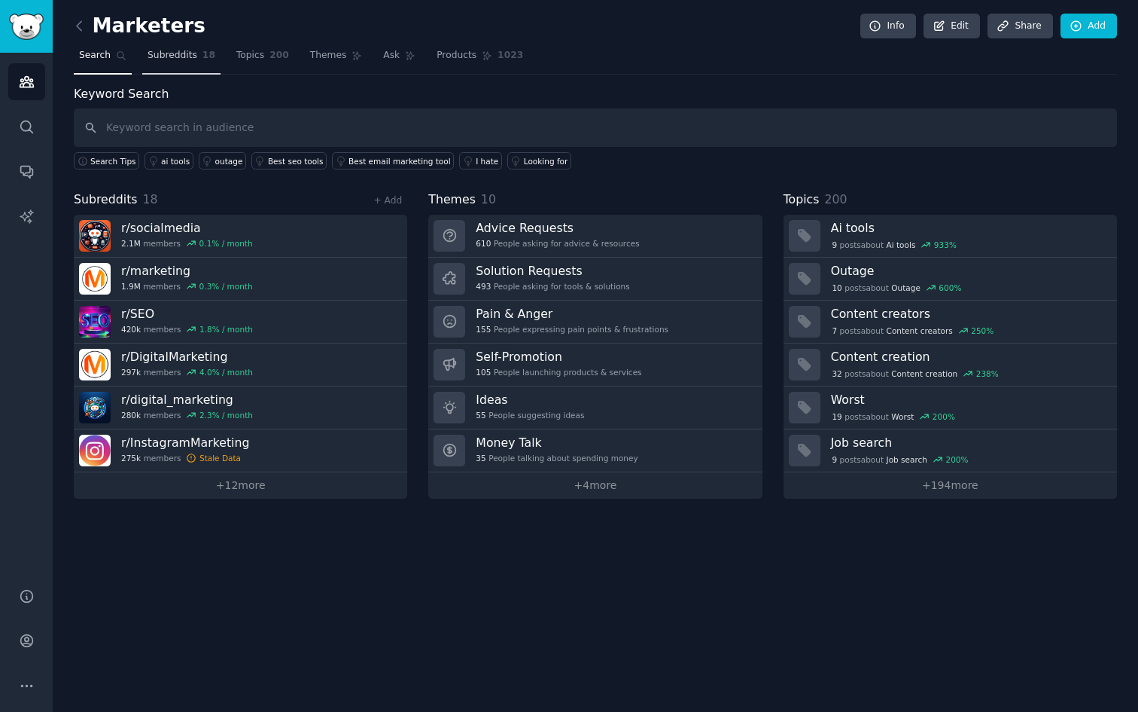
click at [192, 52] on span "Subreddits" at bounding box center [173, 56] width 50 height 14
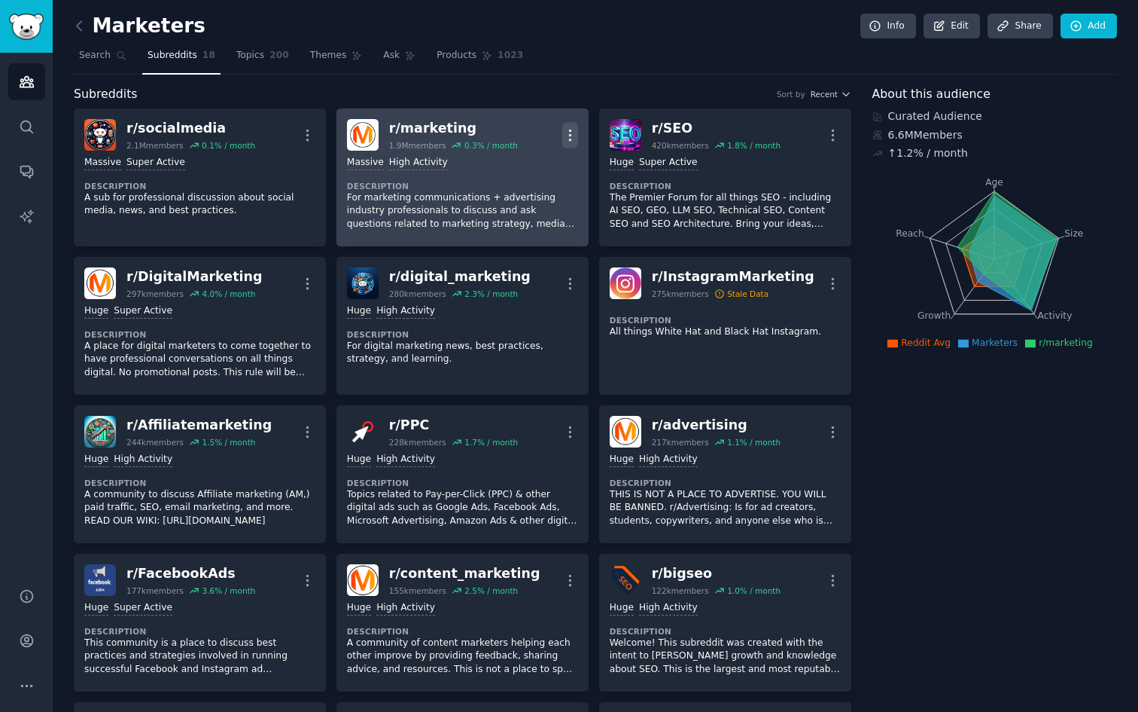
click at [565, 133] on icon "button" at bounding box center [570, 135] width 16 height 16
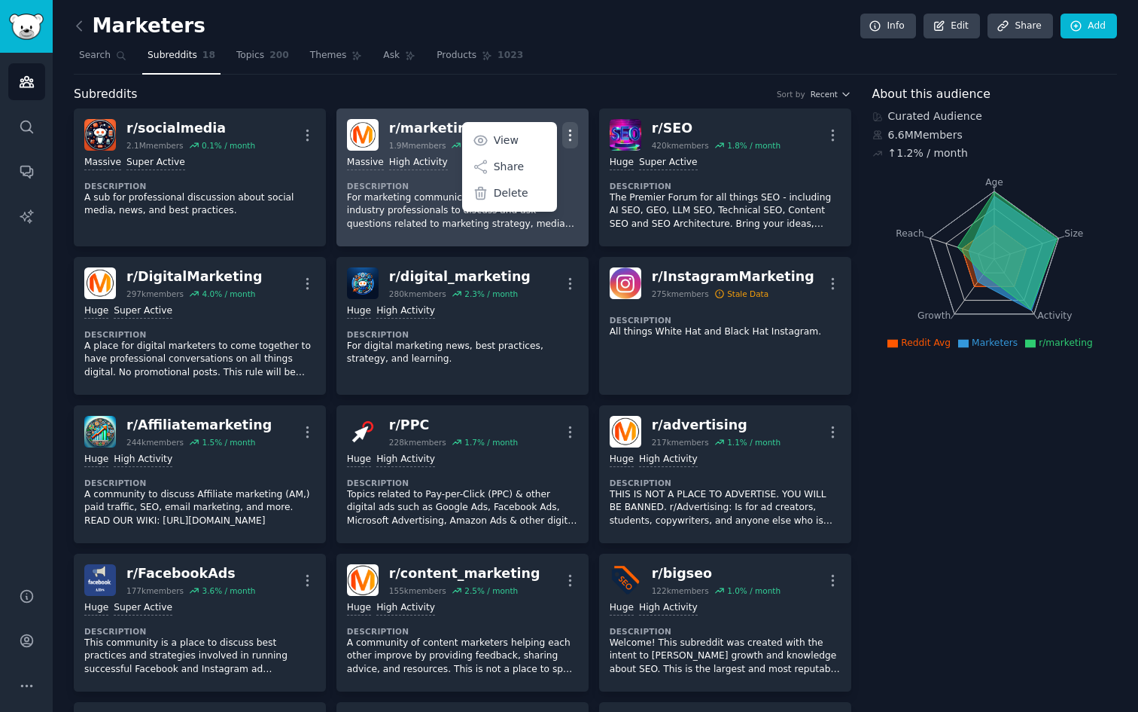
click at [571, 147] on button "More" at bounding box center [570, 135] width 16 height 26
click at [567, 133] on icon "button" at bounding box center [570, 135] width 16 height 16
click at [505, 129] on link "View" at bounding box center [510, 140] width 90 height 32
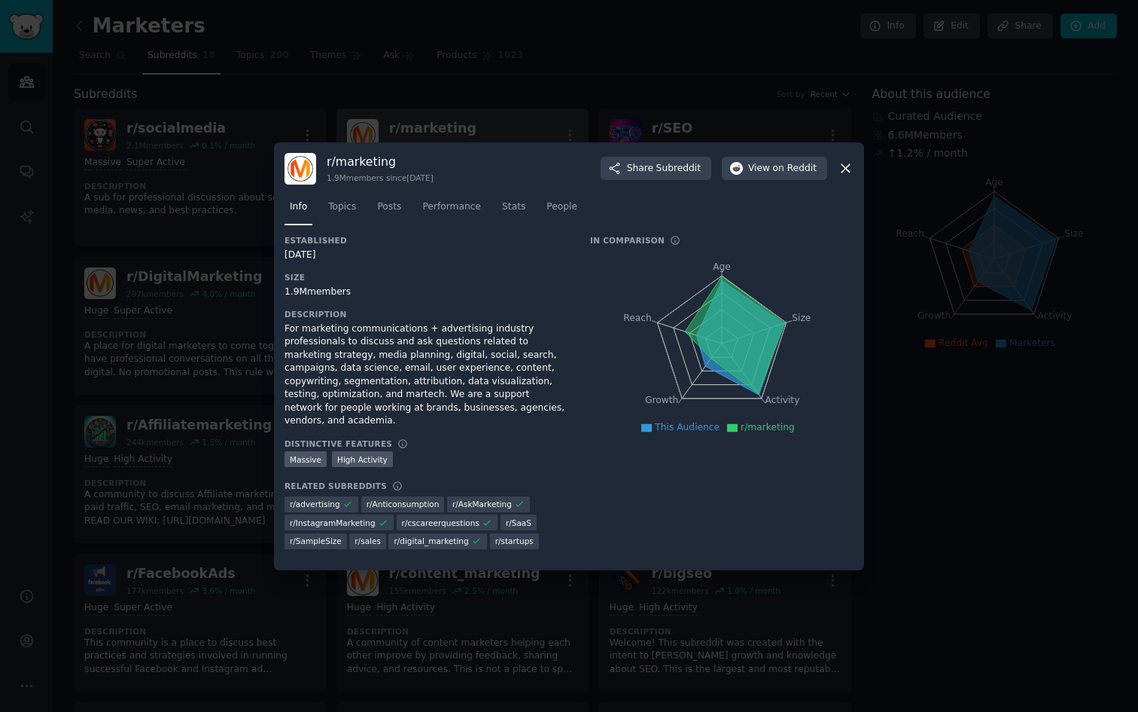
click at [227, 424] on div at bounding box center [569, 356] width 1138 height 712
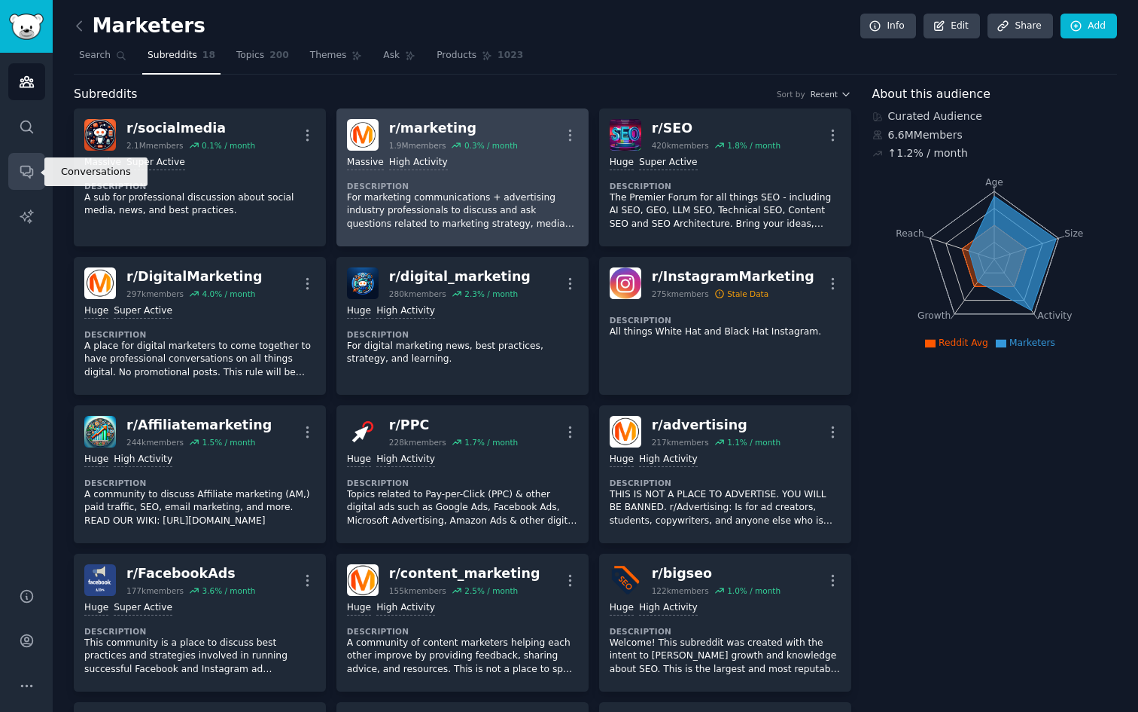
click at [43, 166] on link "Conversations" at bounding box center [26, 171] width 37 height 37
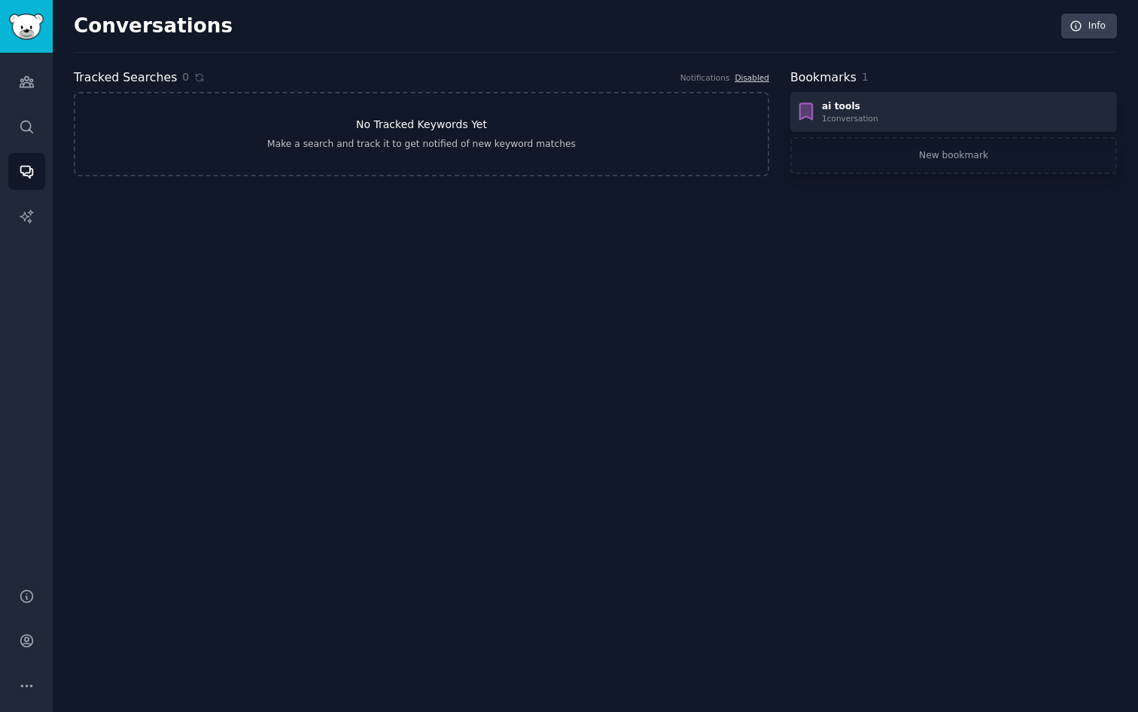
click at [166, 136] on link "No Tracked Keywords Yet Make a search and track it to get notified of new keywo…" at bounding box center [422, 134] width 696 height 84
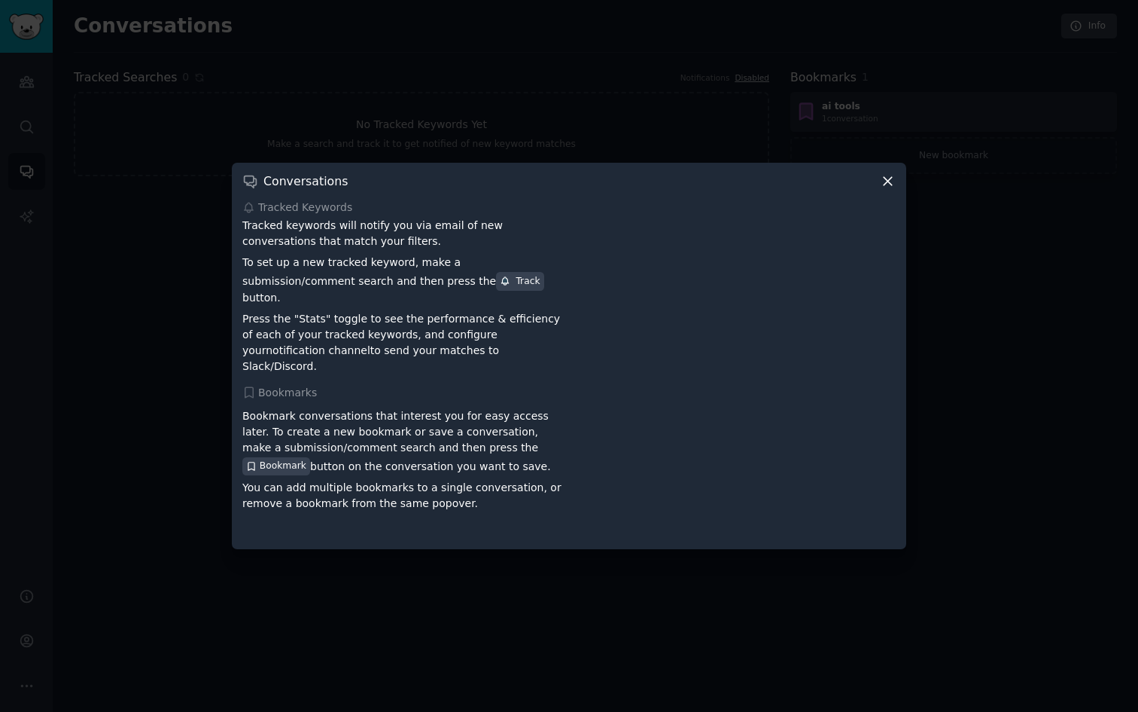
click at [879, 184] on div "Conversations" at bounding box center [569, 181] width 654 height 16
click at [881, 185] on icon at bounding box center [888, 181] width 16 height 16
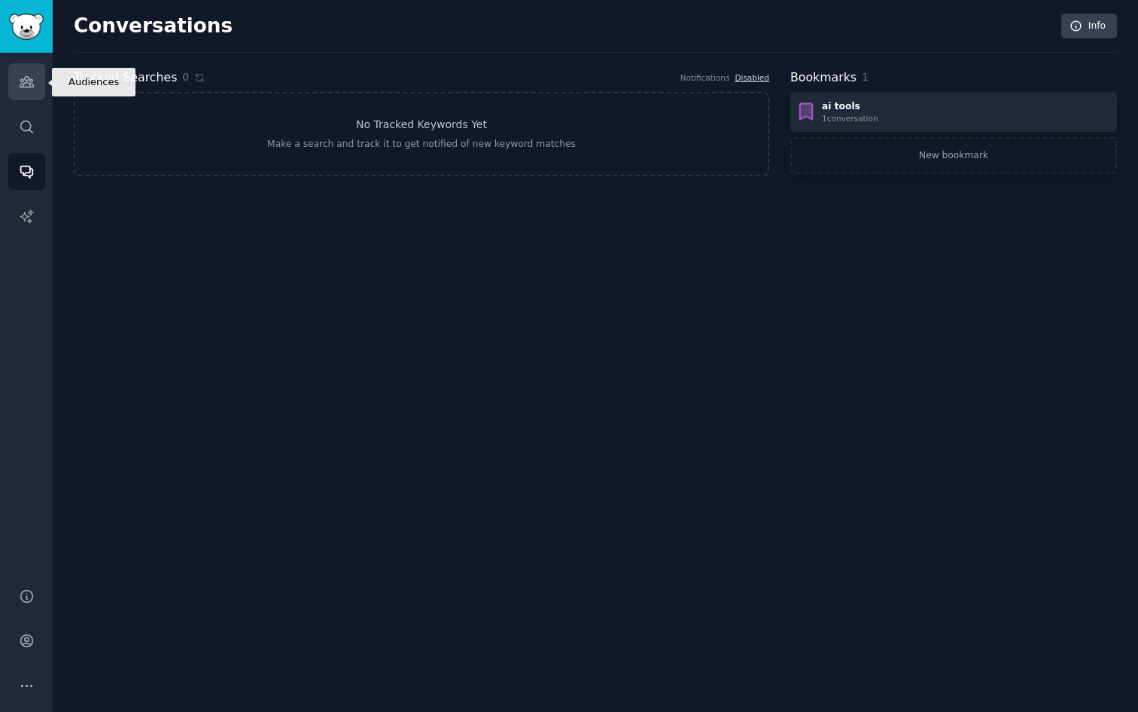
click at [26, 97] on link "Audiences" at bounding box center [26, 81] width 37 height 37
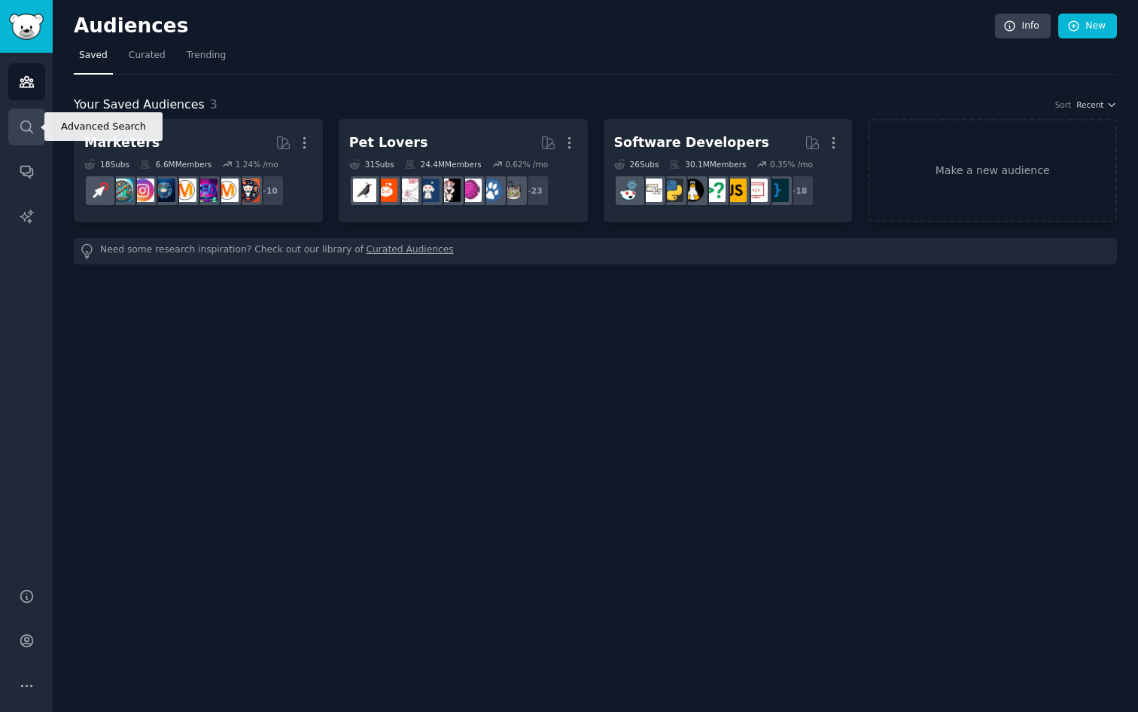
click at [31, 129] on icon "Sidebar" at bounding box center [27, 127] width 16 height 16
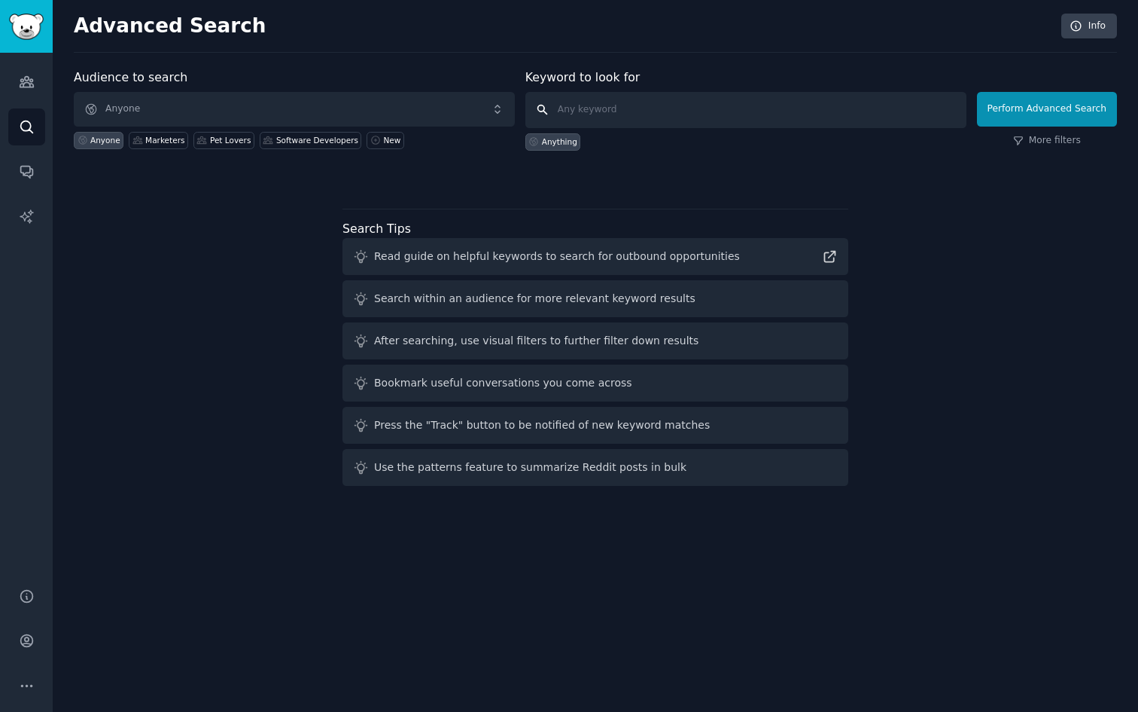
click at [595, 105] on input "text" at bounding box center [746, 110] width 441 height 36
click at [255, 122] on span "Anyone" at bounding box center [294, 109] width 441 height 35
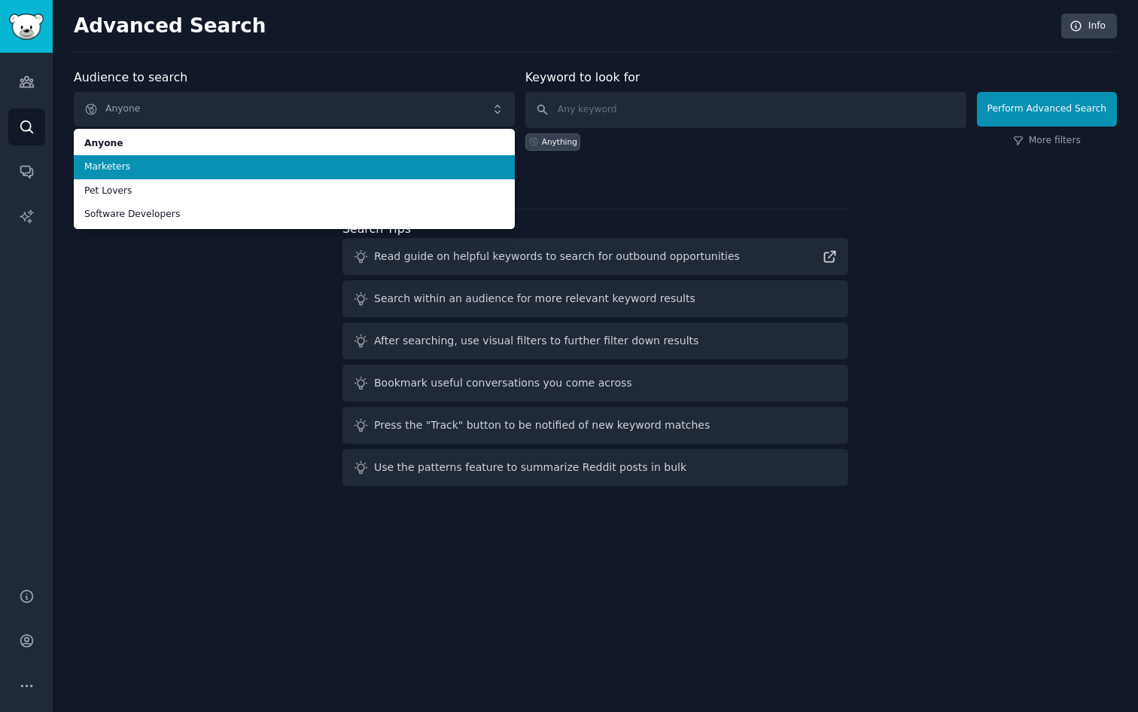
click at [151, 158] on li "Marketers" at bounding box center [294, 167] width 441 height 24
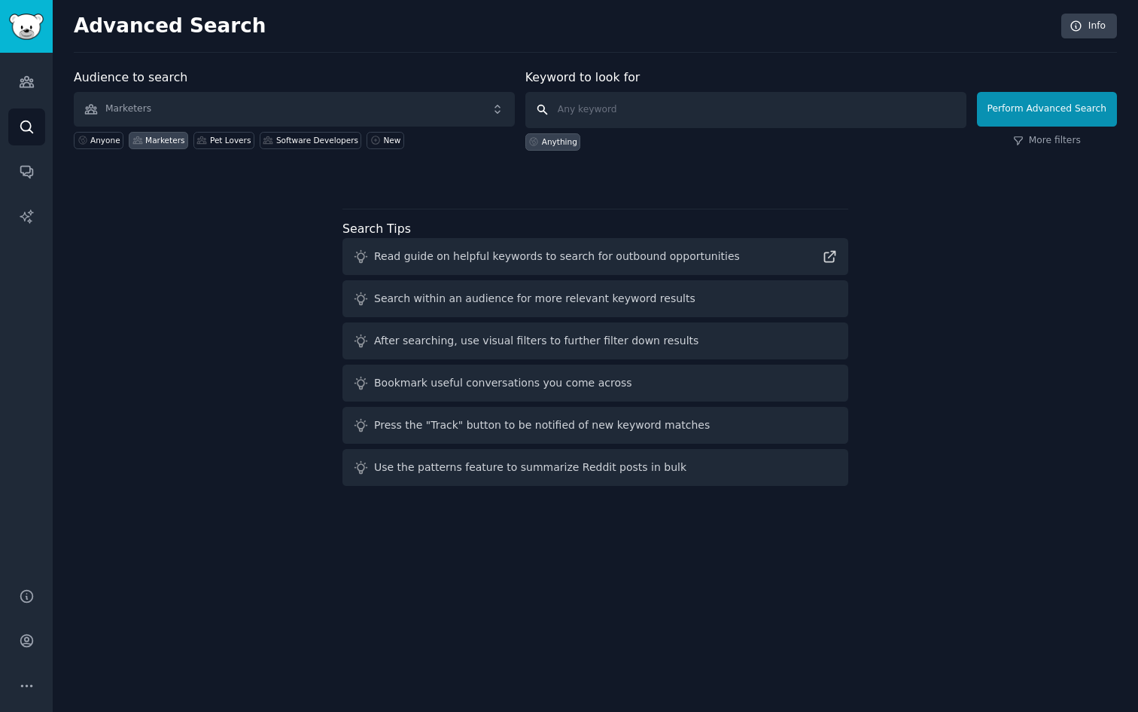
click at [584, 115] on input "text" at bounding box center [746, 110] width 441 height 36
type input "painpoints"
click button "Perform Advanced Search" at bounding box center [1047, 109] width 140 height 35
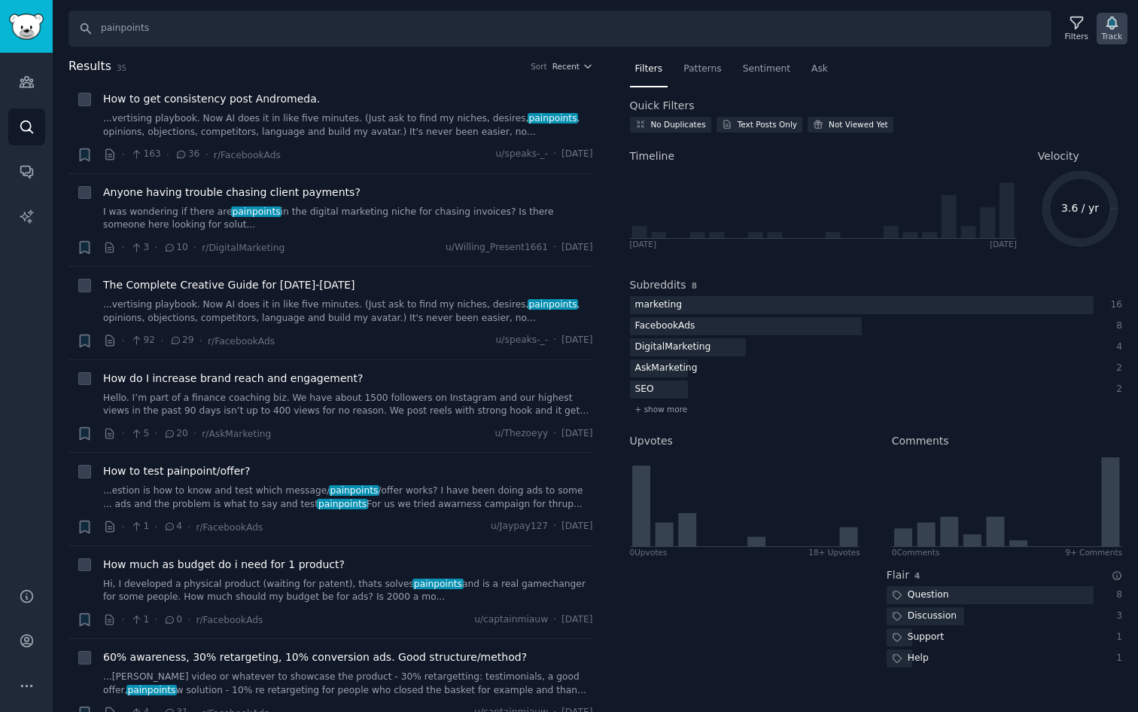
click at [1112, 37] on div "Track" at bounding box center [1112, 36] width 20 height 11
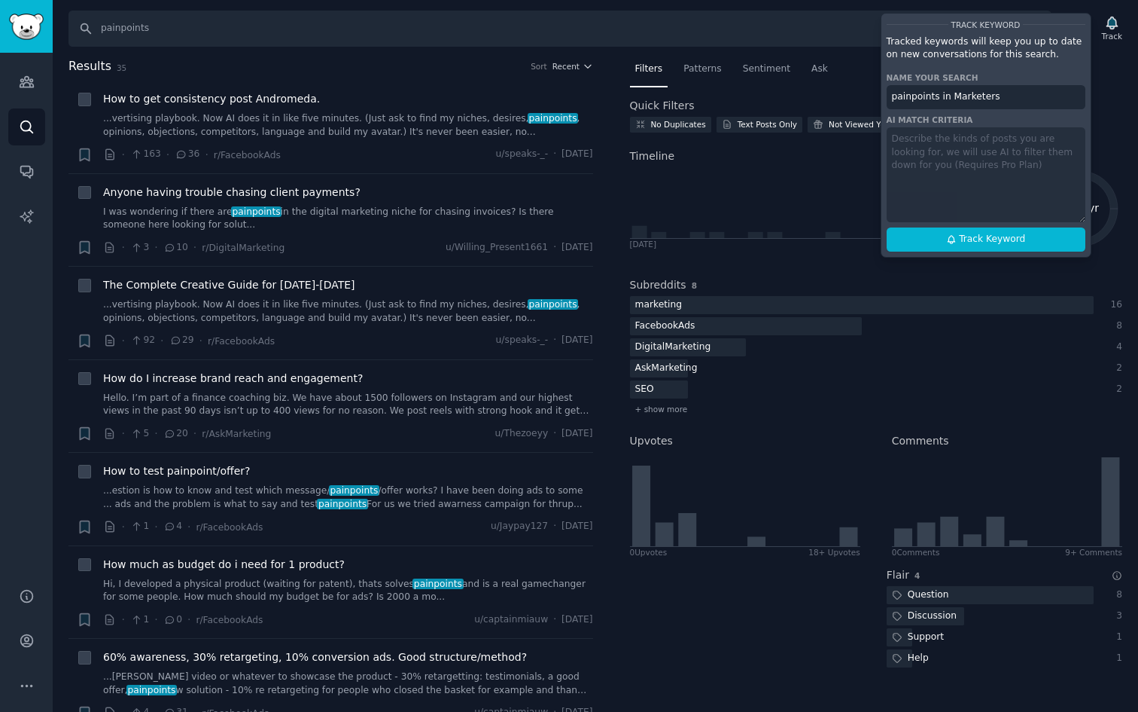
drag, startPoint x: 977, startPoint y: 230, endPoint x: 983, endPoint y: 174, distance: 56.1
click at [983, 174] on div "Track Keyword Tracked keywords will keep you up to date on new conversations fo…" at bounding box center [986, 135] width 211 height 245
click at [34, 85] on link "Audiences" at bounding box center [26, 81] width 37 height 37
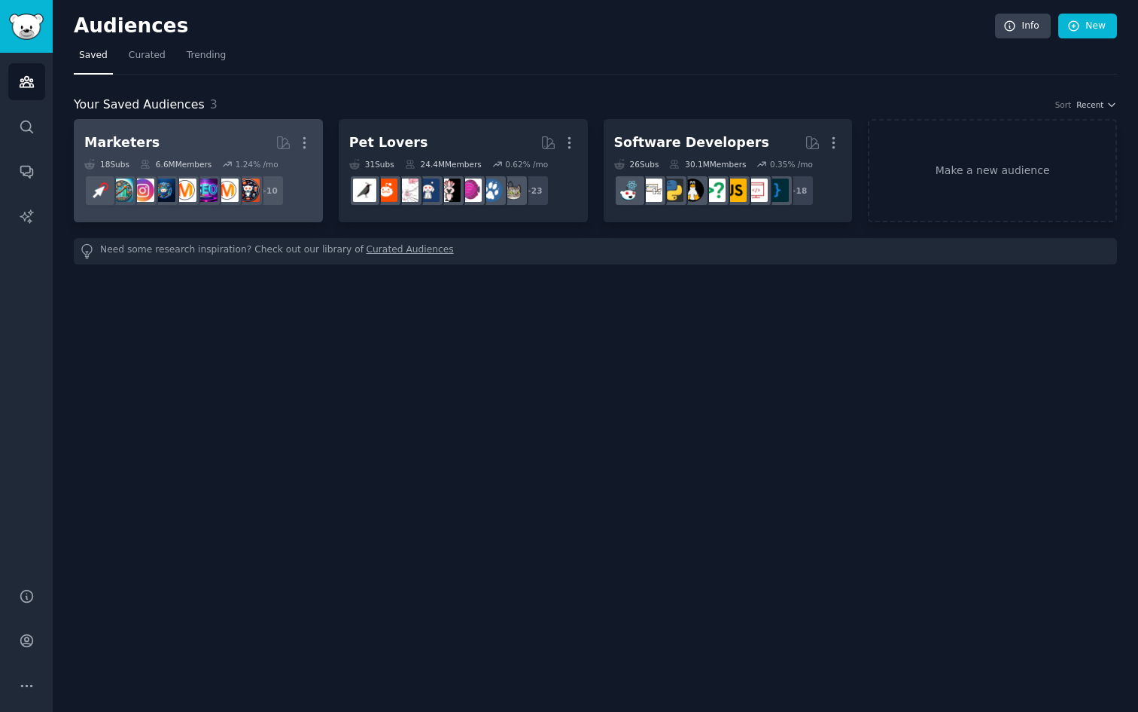
click at [209, 139] on h2 "Marketers More" at bounding box center [198, 143] width 228 height 26
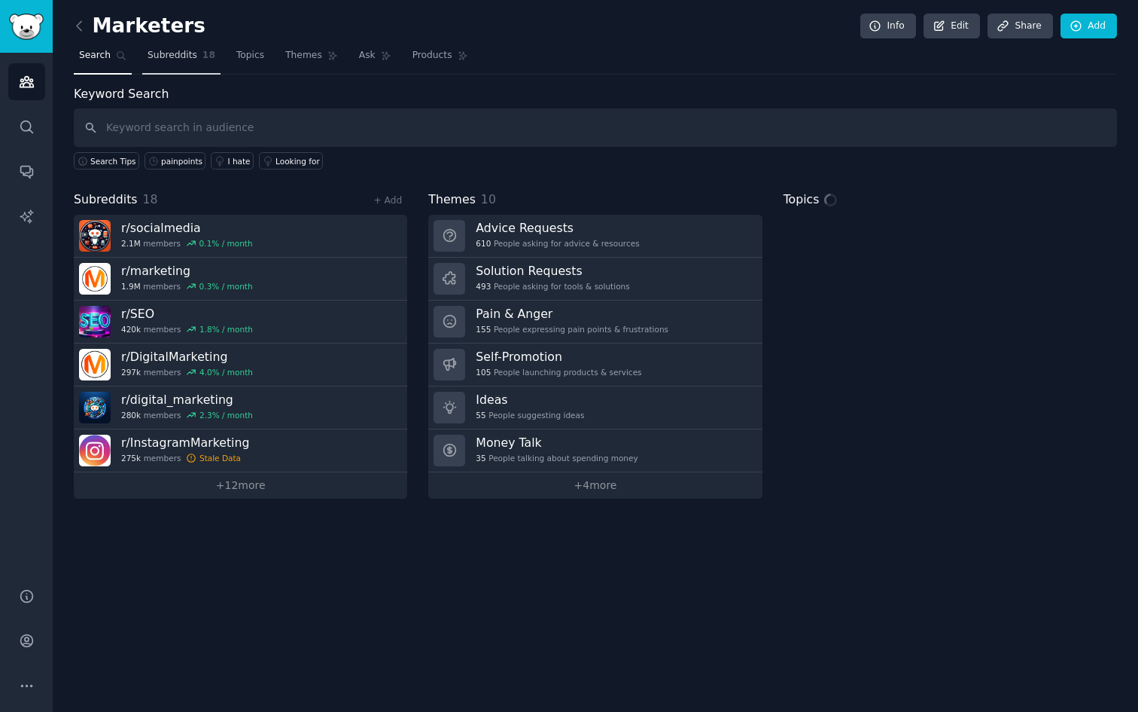
click at [184, 60] on span "Subreddits" at bounding box center [173, 56] width 50 height 14
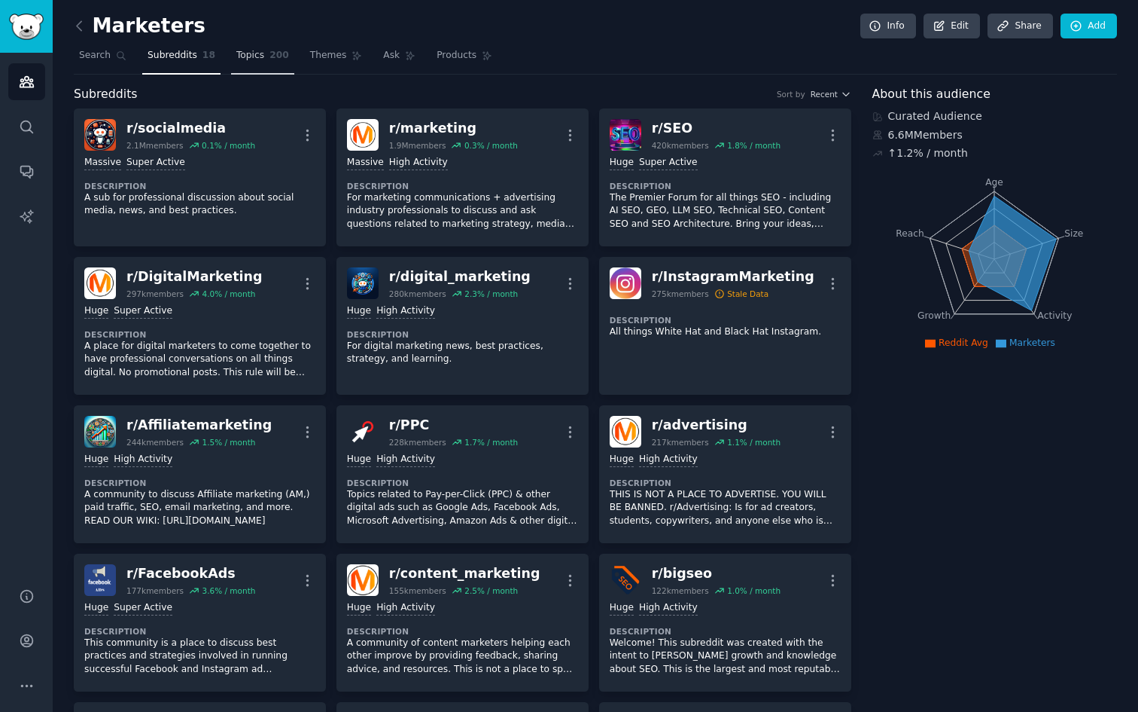
click at [262, 53] on link "Topics 200" at bounding box center [262, 59] width 63 height 31
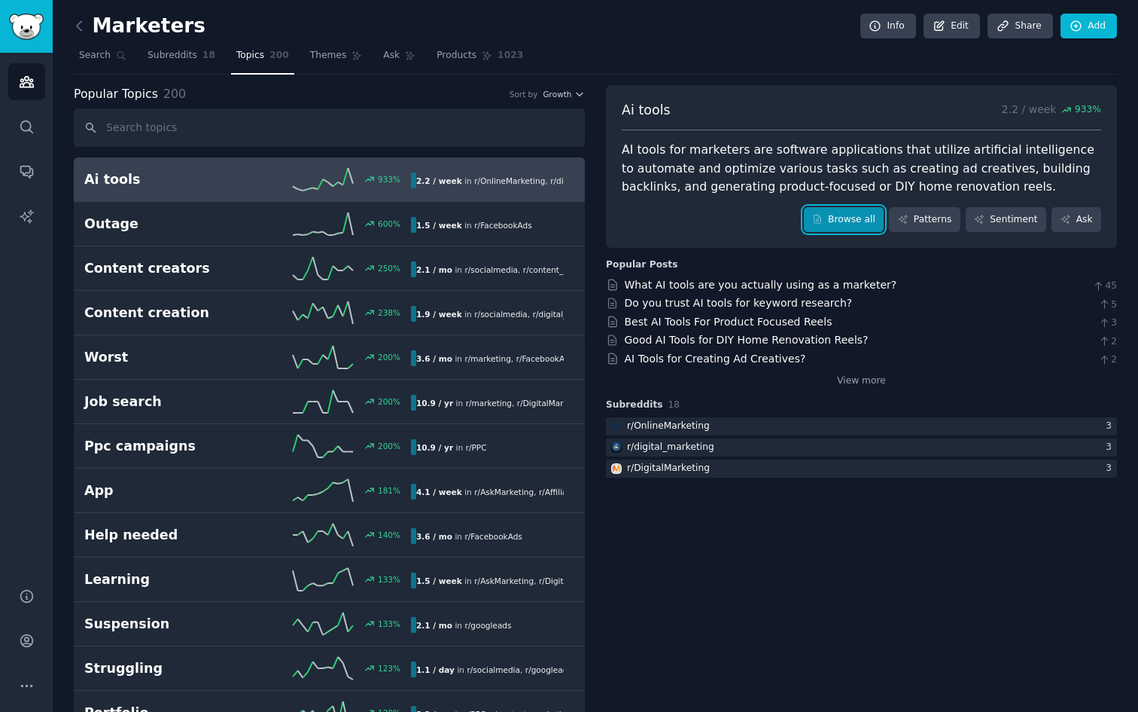
click at [853, 224] on link "Browse all" at bounding box center [844, 220] width 81 height 26
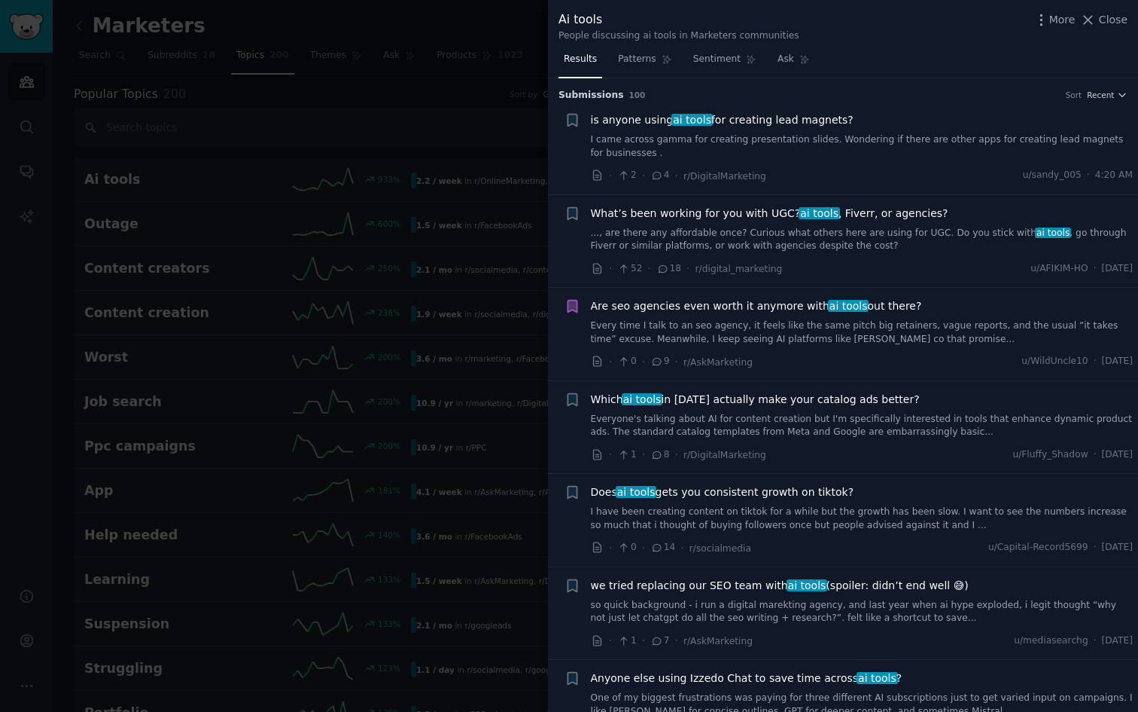
click at [774, 145] on link "I came across gamma for creating presentation slides. Wondering if there are ot…" at bounding box center [862, 146] width 543 height 26
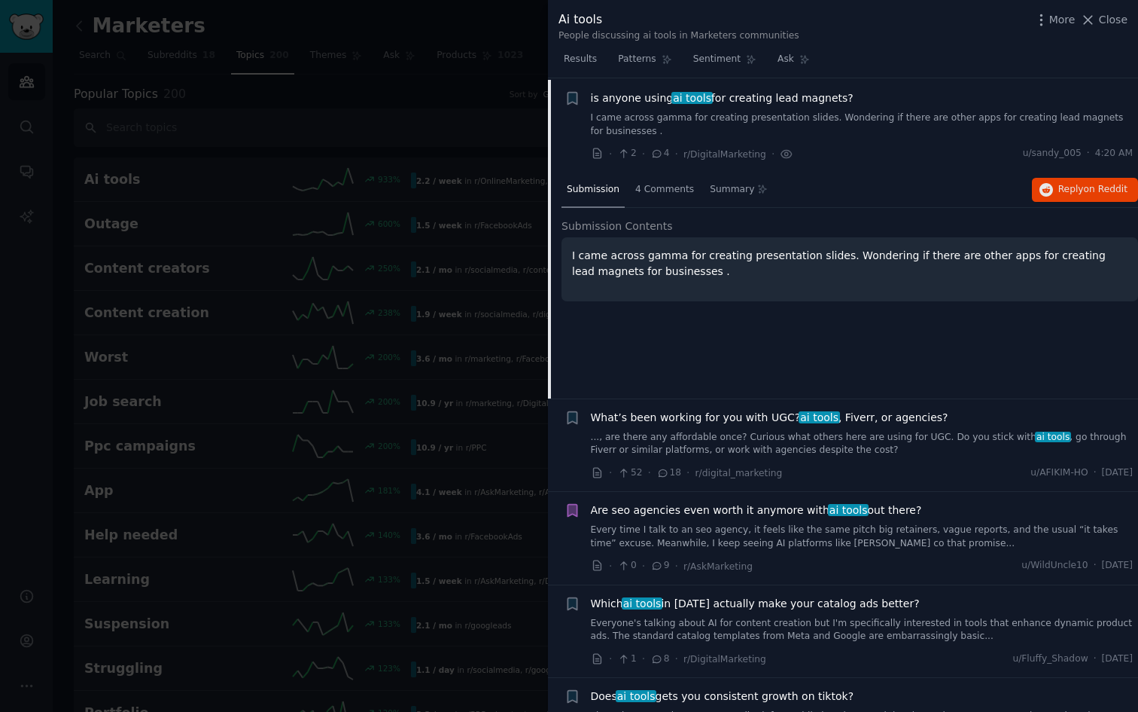
scroll to position [23, 0]
click at [198, 126] on div at bounding box center [569, 356] width 1138 height 712
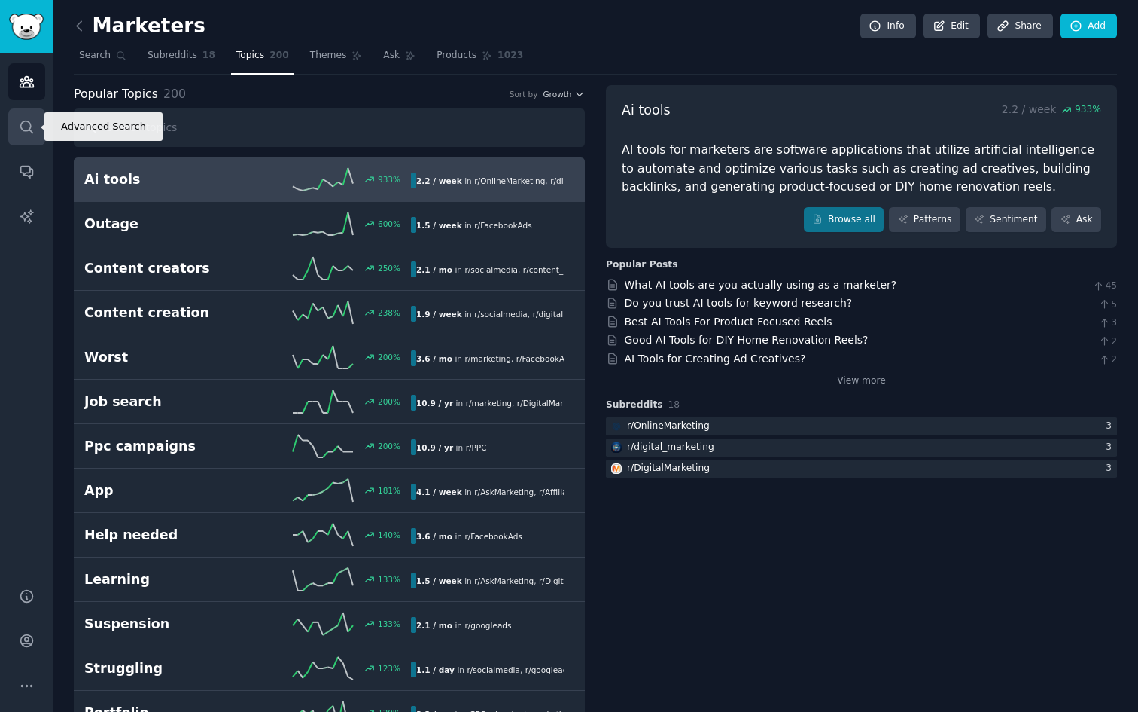
click at [29, 132] on icon "Sidebar" at bounding box center [27, 127] width 16 height 16
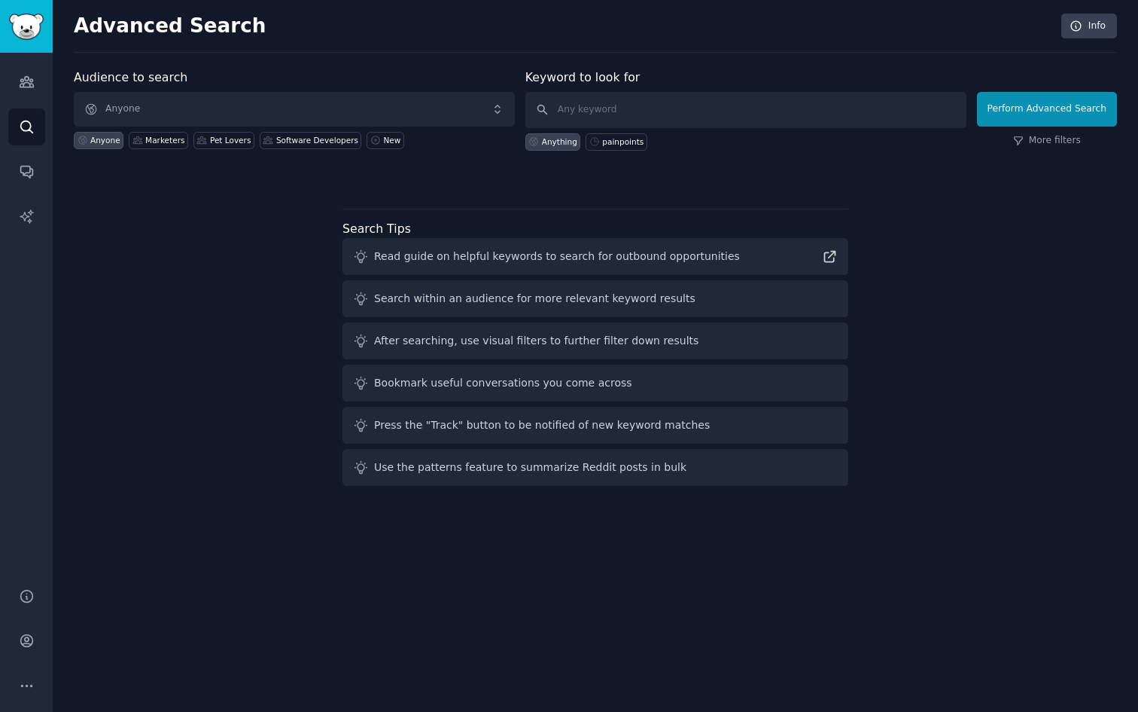
click at [521, 265] on div "Read guide on helpful keywords to search for outbound opportunities" at bounding box center [596, 256] width 506 height 37
click at [640, 145] on div "painpoints" at bounding box center [622, 141] width 41 height 11
type input "painpoints"
click at [174, 140] on div "Marketers" at bounding box center [164, 140] width 39 height 11
click at [1084, 105] on button "Perform Advanced Search" at bounding box center [1047, 109] width 140 height 35
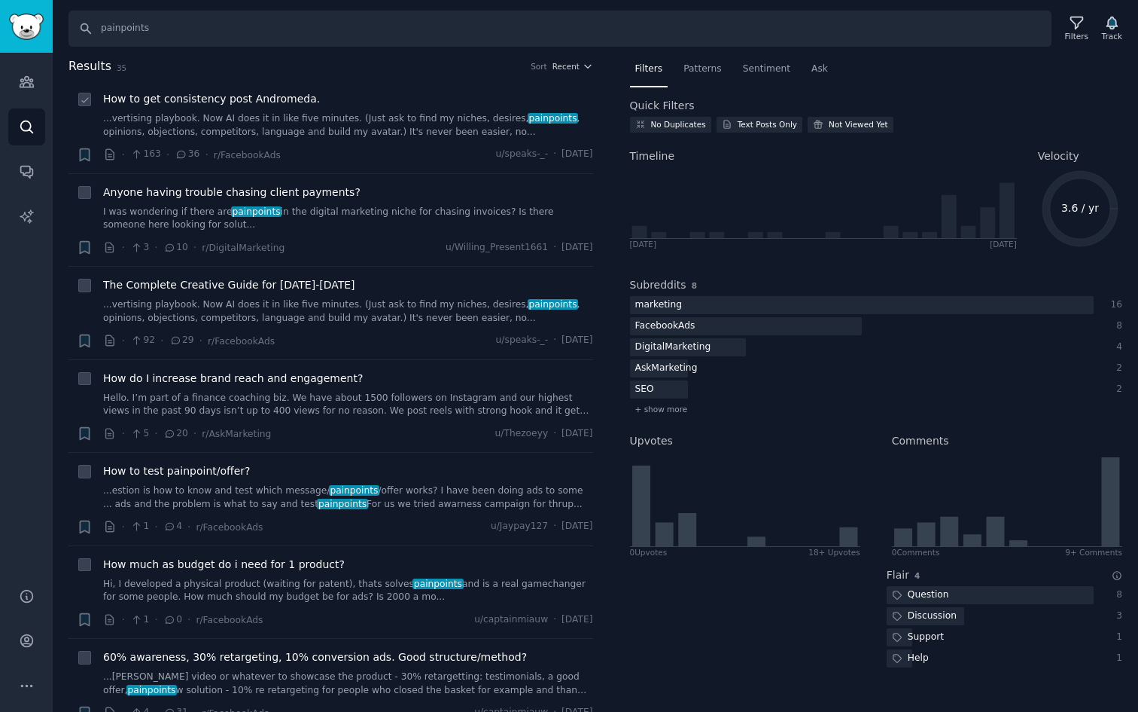
click at [256, 100] on span "How to get consistency post Andromeda." at bounding box center [211, 99] width 217 height 16
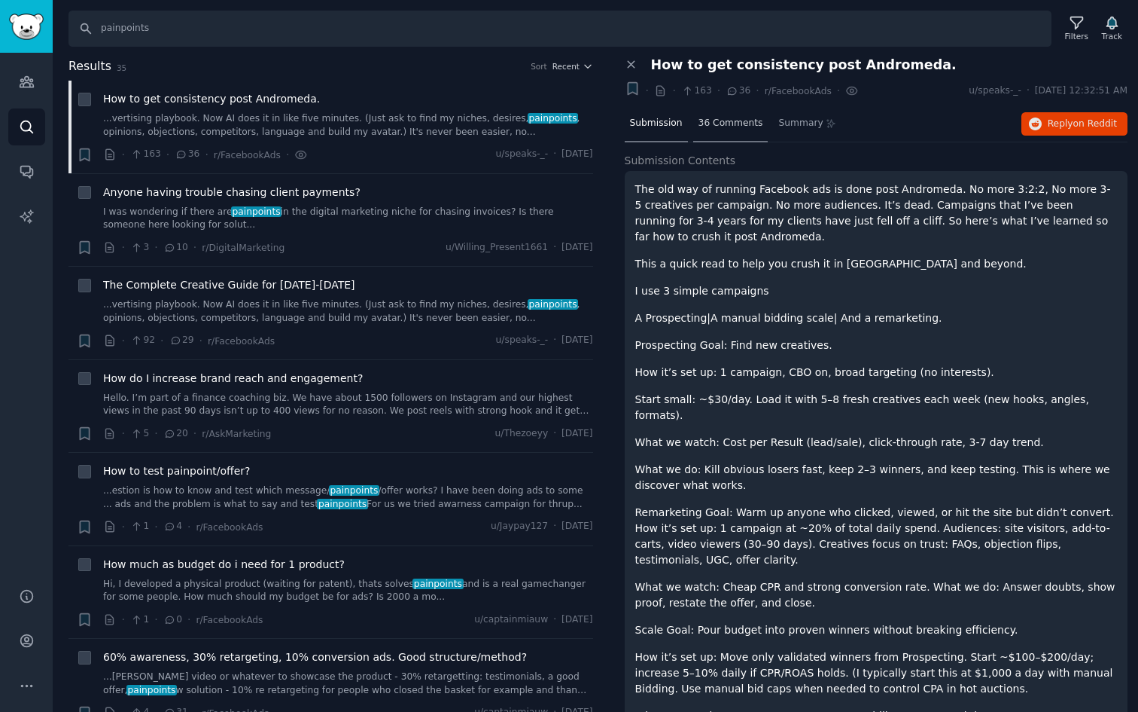
click at [720, 117] on span "36 Comments" at bounding box center [731, 124] width 65 height 14
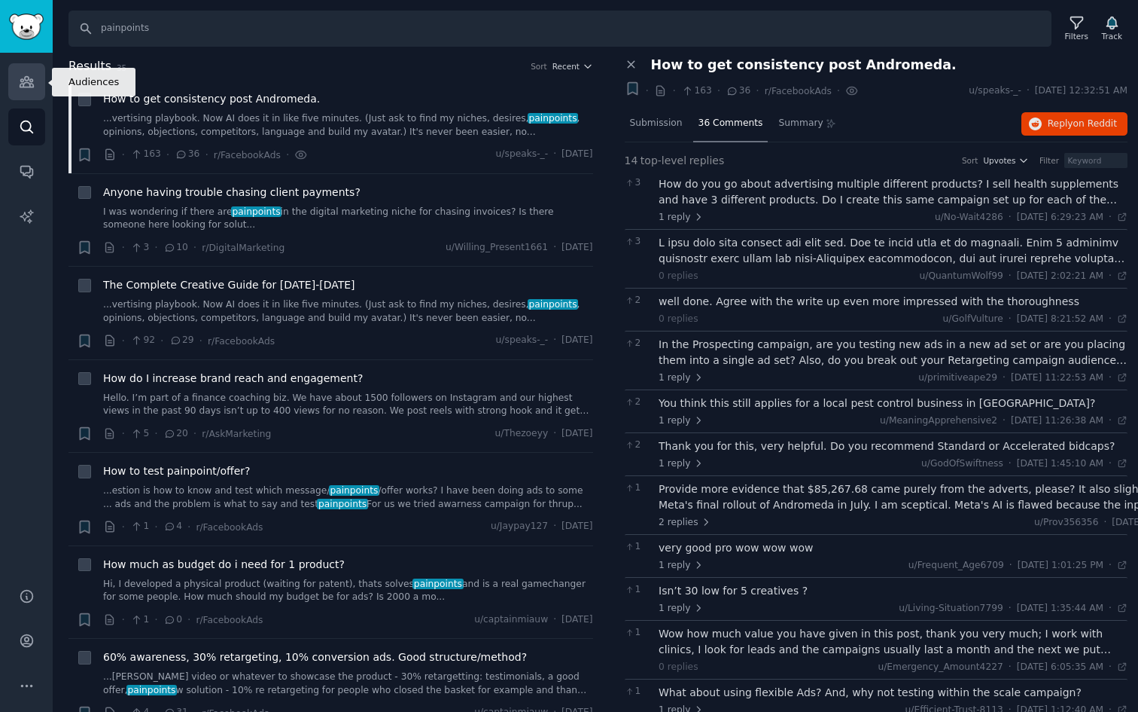
click at [24, 82] on icon "Sidebar" at bounding box center [27, 82] width 14 height 11
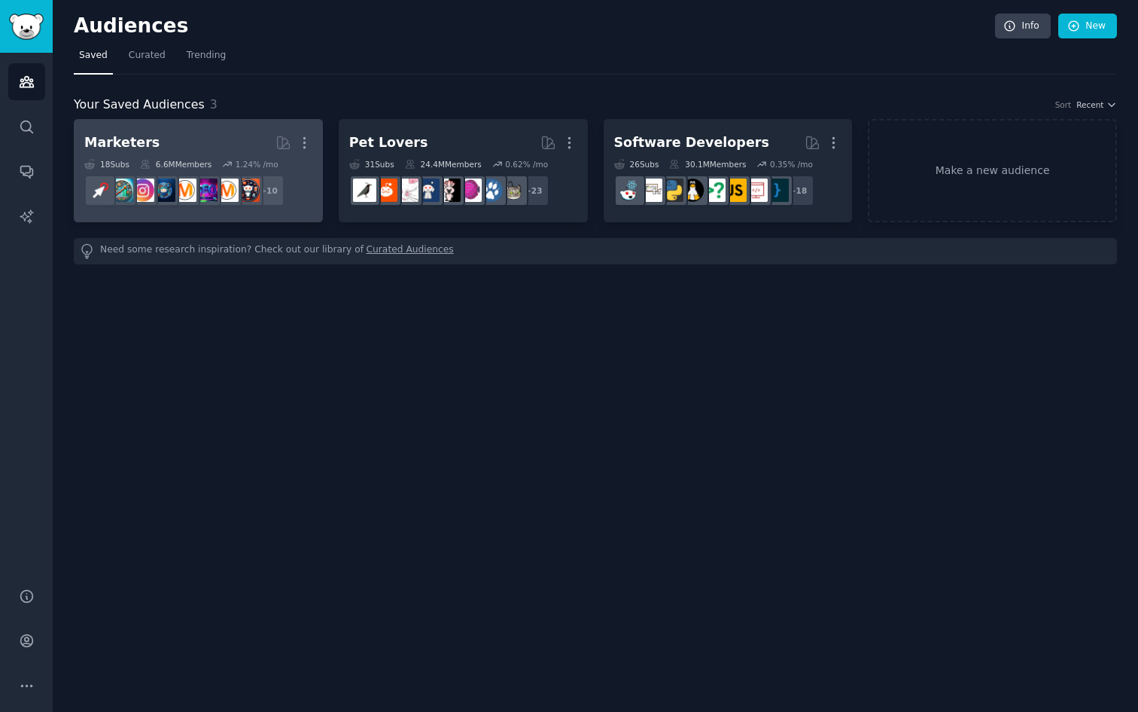
click at [173, 143] on h2 "Marketers More" at bounding box center [198, 143] width 228 height 26
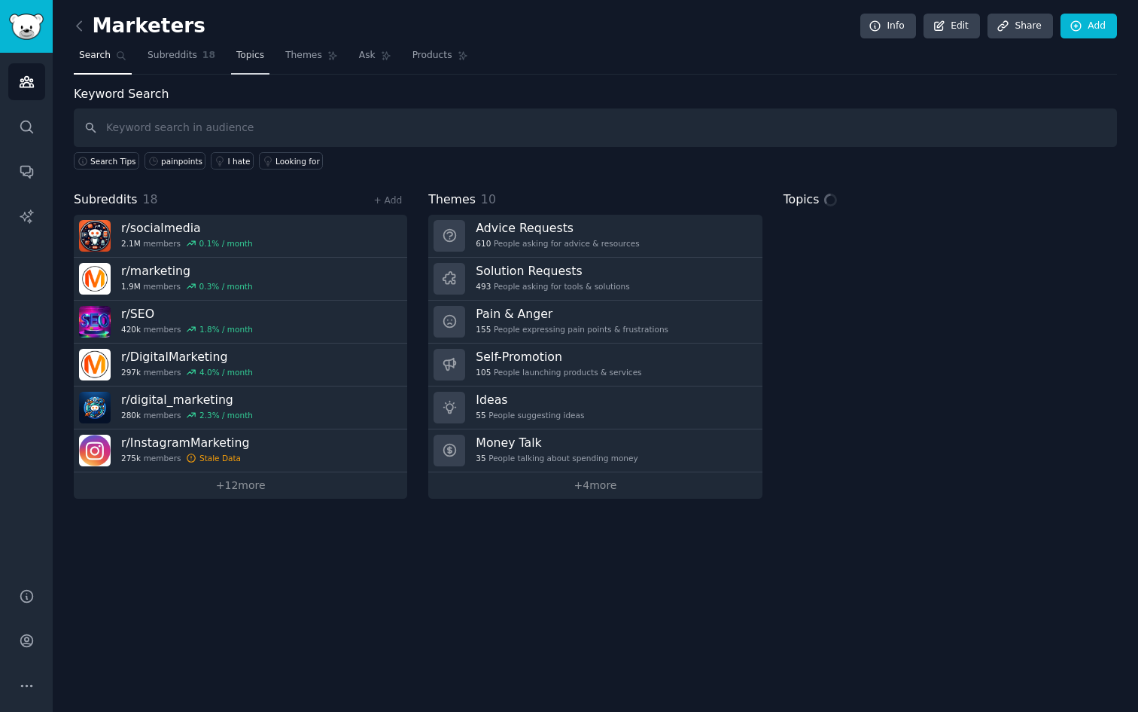
click at [242, 49] on span "Topics" at bounding box center [250, 56] width 28 height 14
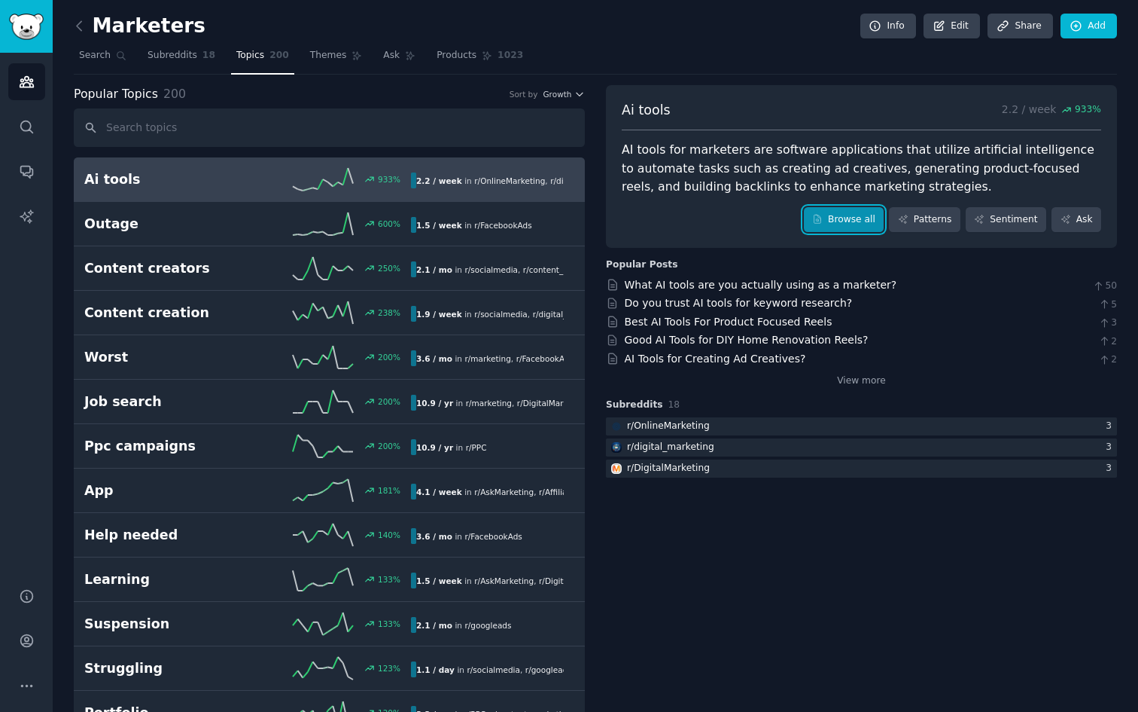
click at [831, 219] on link "Browse all" at bounding box center [844, 220] width 81 height 26
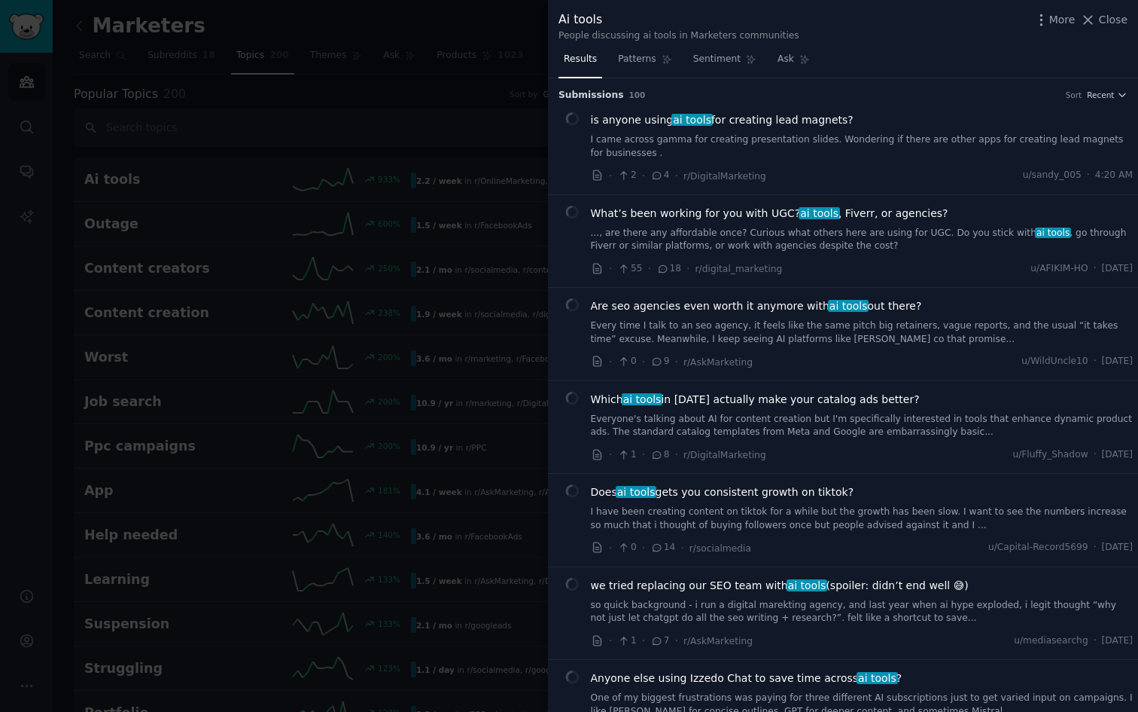
click at [636, 132] on div "is anyone using ai tools for creating lead magnets? I came across gamma for cre…" at bounding box center [862, 135] width 543 height 47
click at [725, 136] on link "I came across gamma for creating presentation slides. Wondering if there are ot…" at bounding box center [862, 146] width 543 height 26
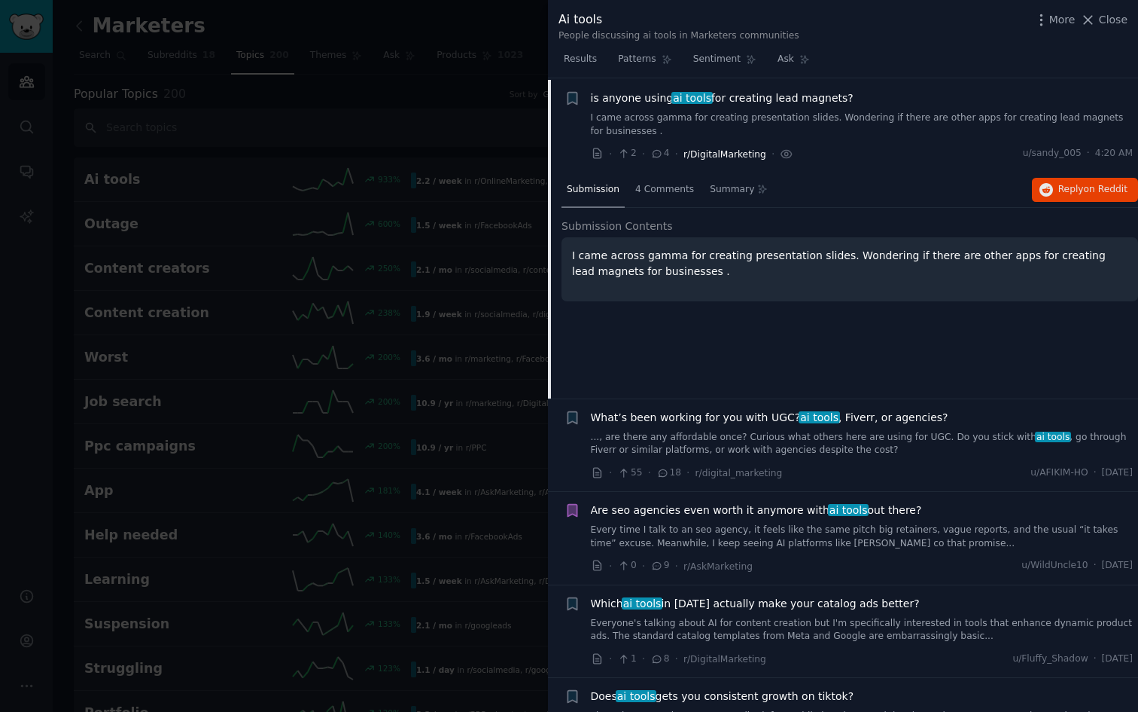
scroll to position [23, 0]
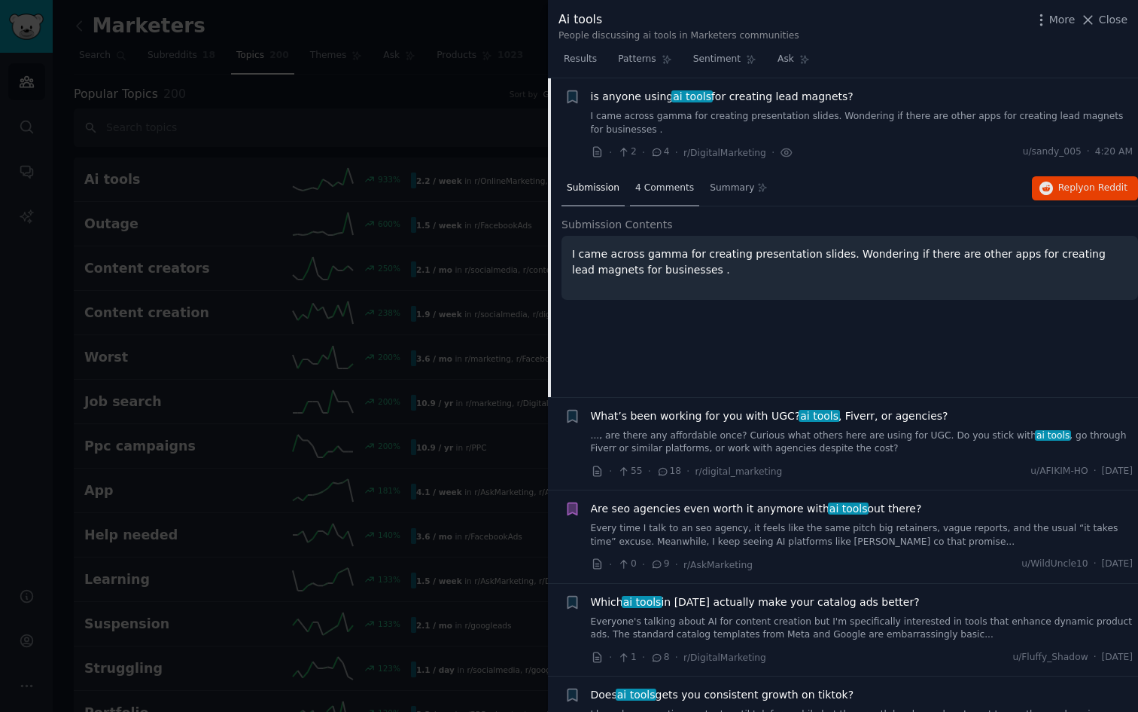
click at [678, 187] on span "4 Comments" at bounding box center [664, 188] width 59 height 14
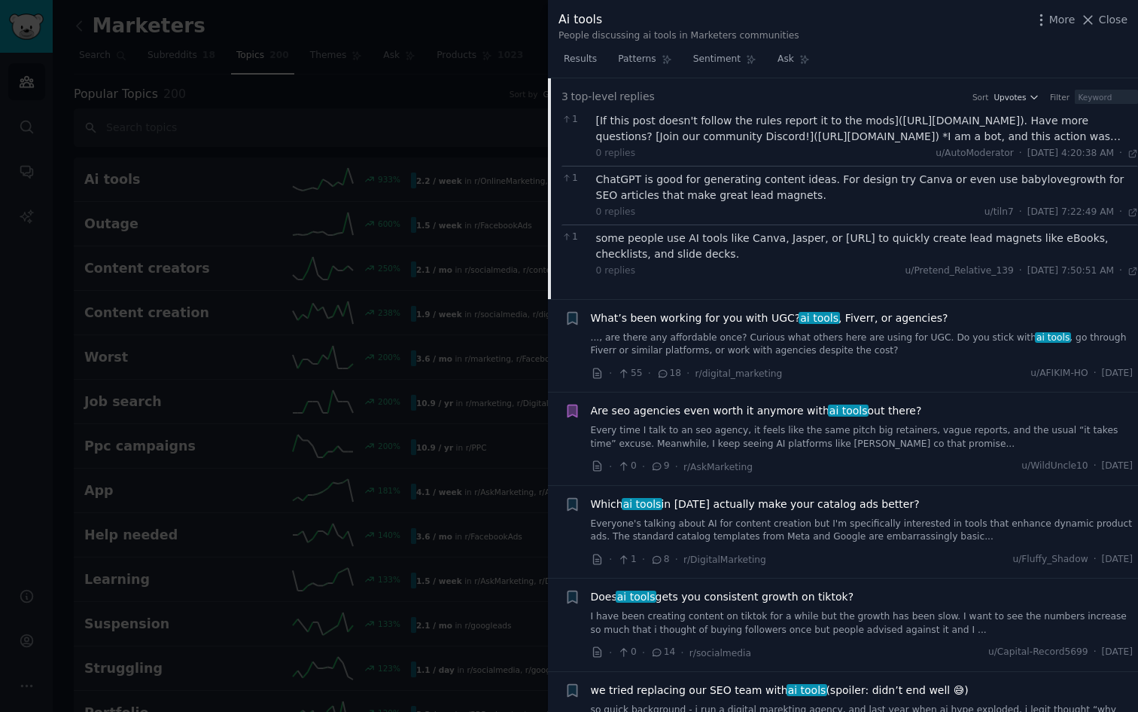
scroll to position [0, 0]
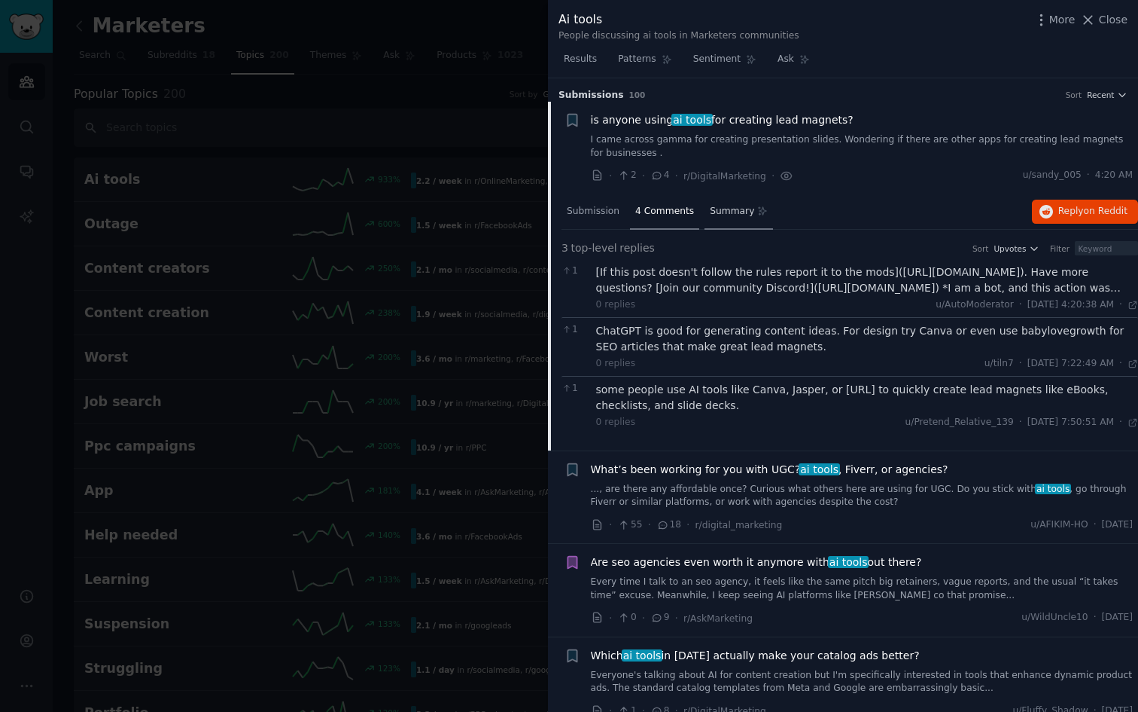
click at [733, 214] on span "Summary" at bounding box center [732, 212] width 44 height 14
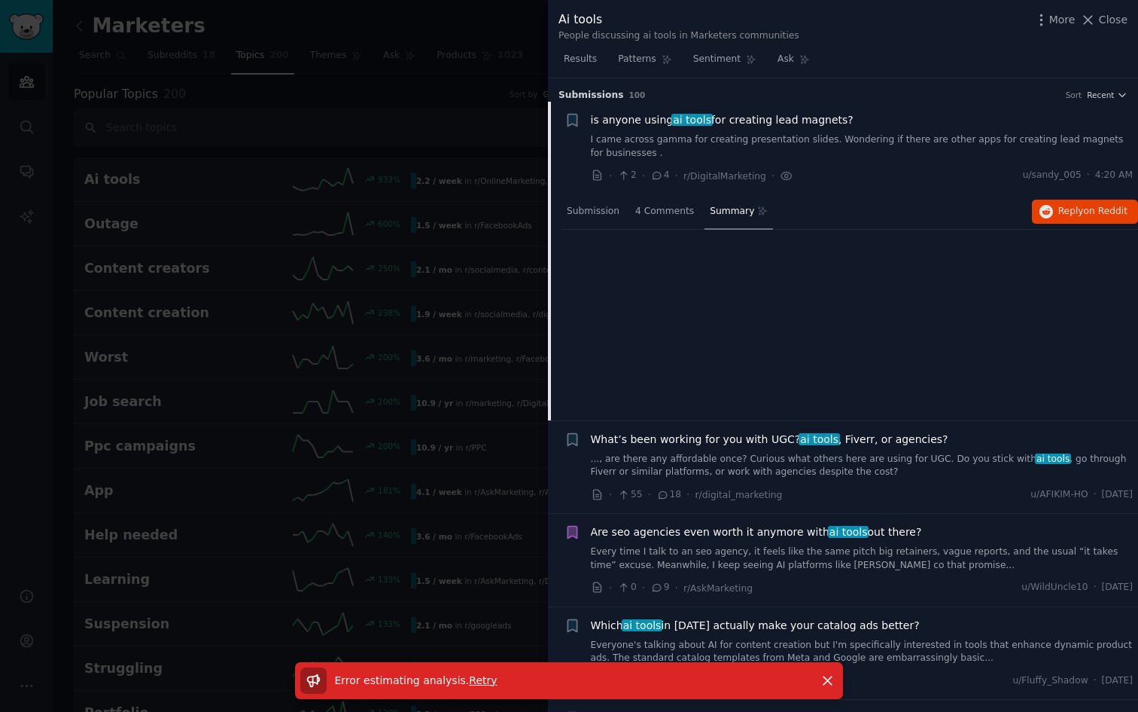
click at [488, 117] on div at bounding box center [569, 356] width 1138 height 712
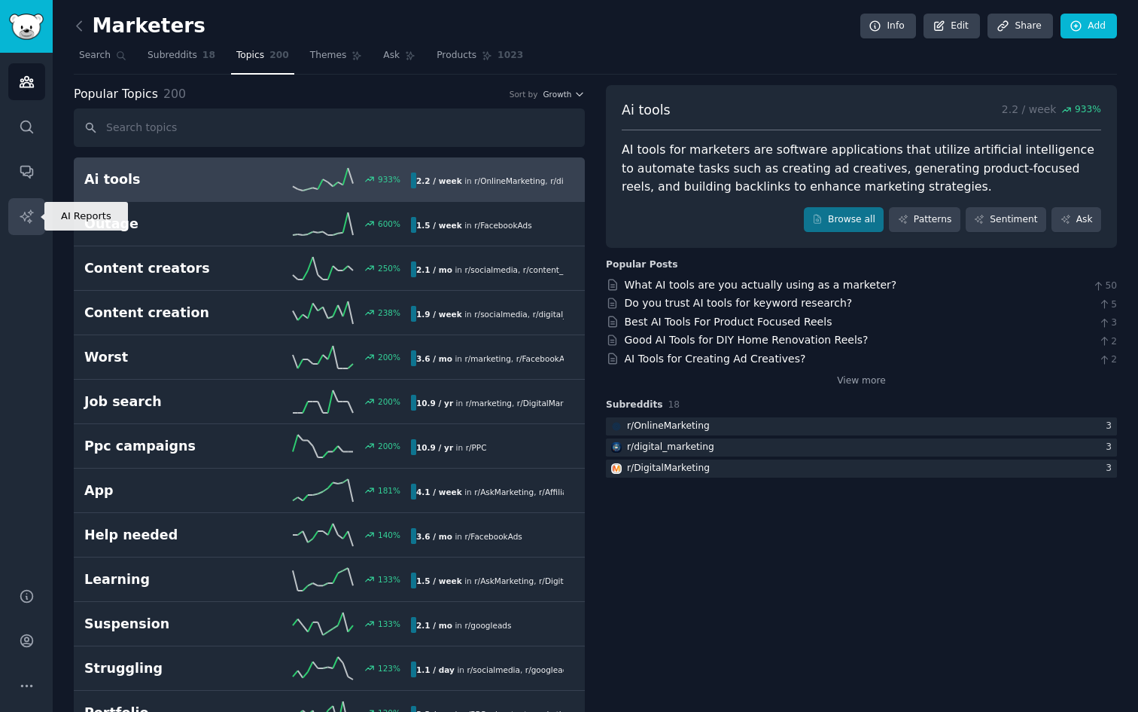
click at [33, 214] on icon "Sidebar" at bounding box center [27, 217] width 16 height 16
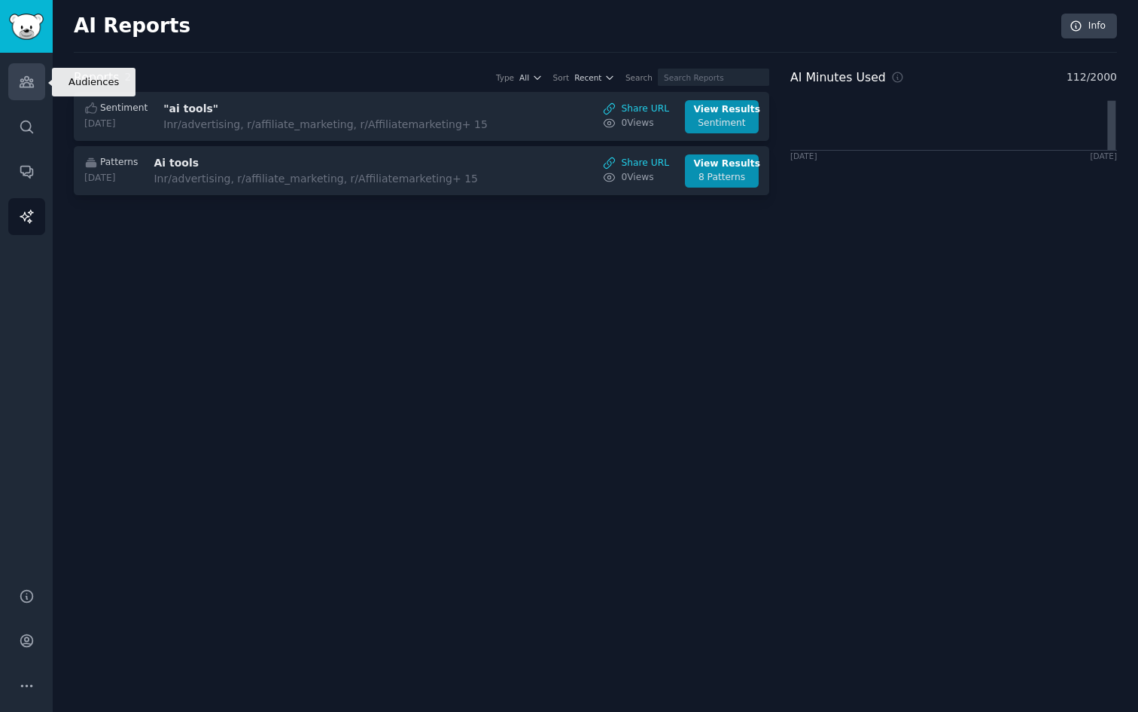
click at [29, 84] on icon "Sidebar" at bounding box center [27, 82] width 14 height 11
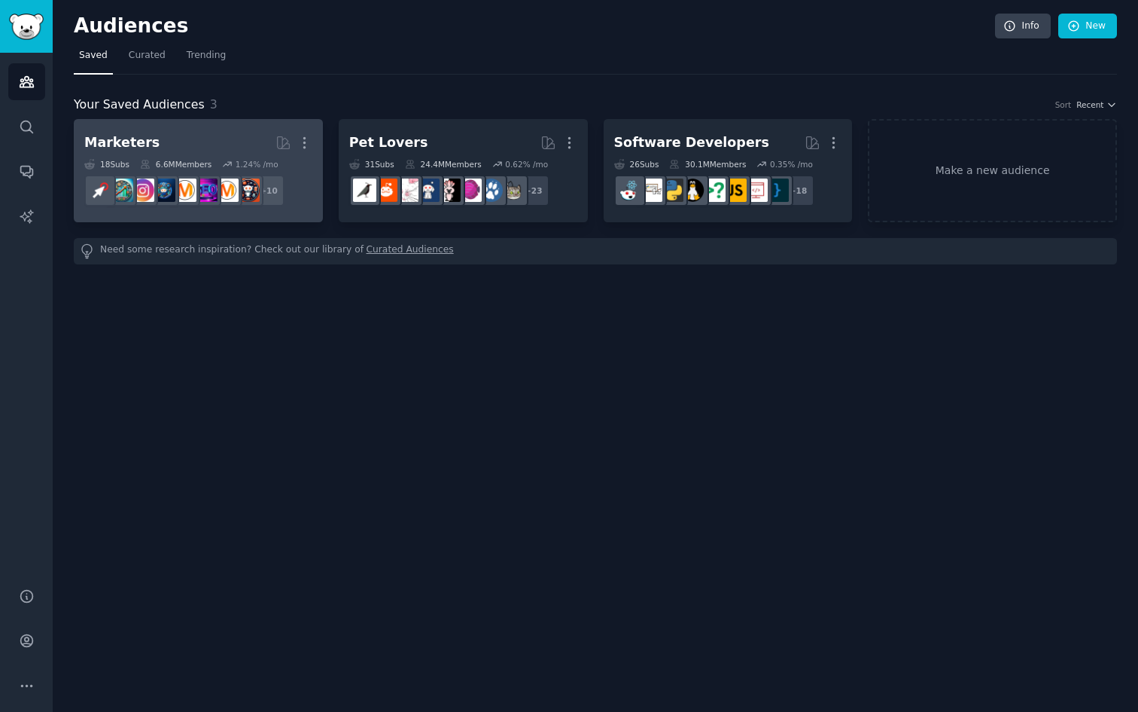
click at [179, 130] on h2 "Marketers More" at bounding box center [198, 143] width 228 height 26
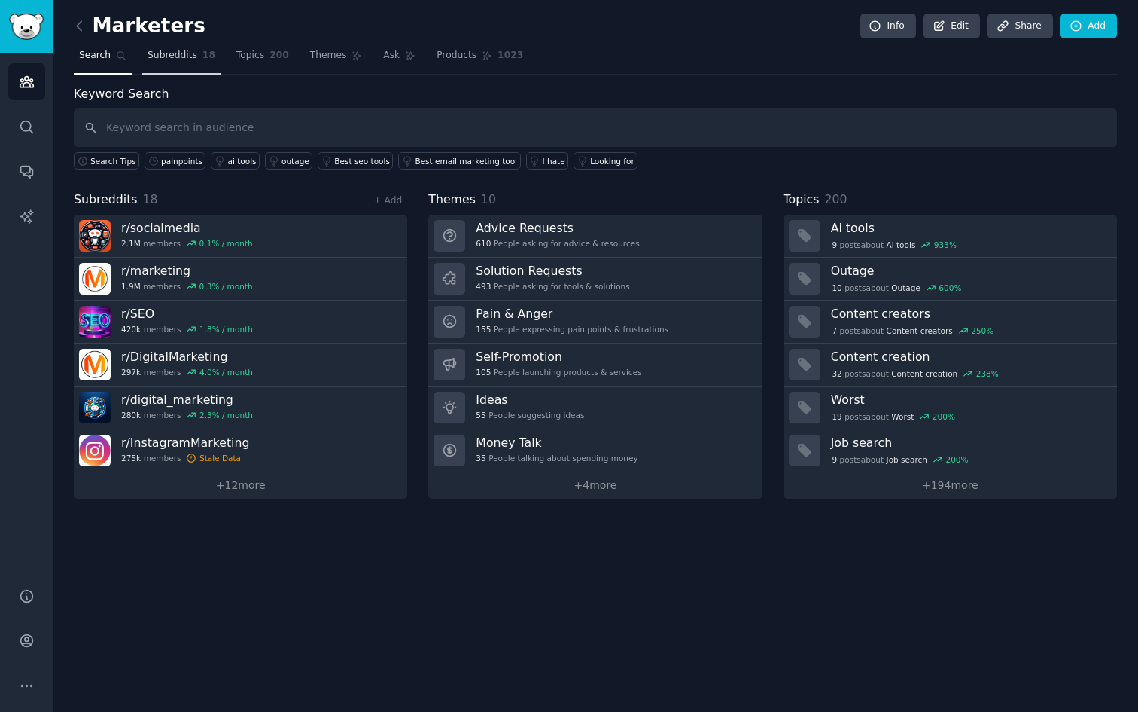
click at [175, 69] on link "Subreddits 18" at bounding box center [181, 59] width 78 height 31
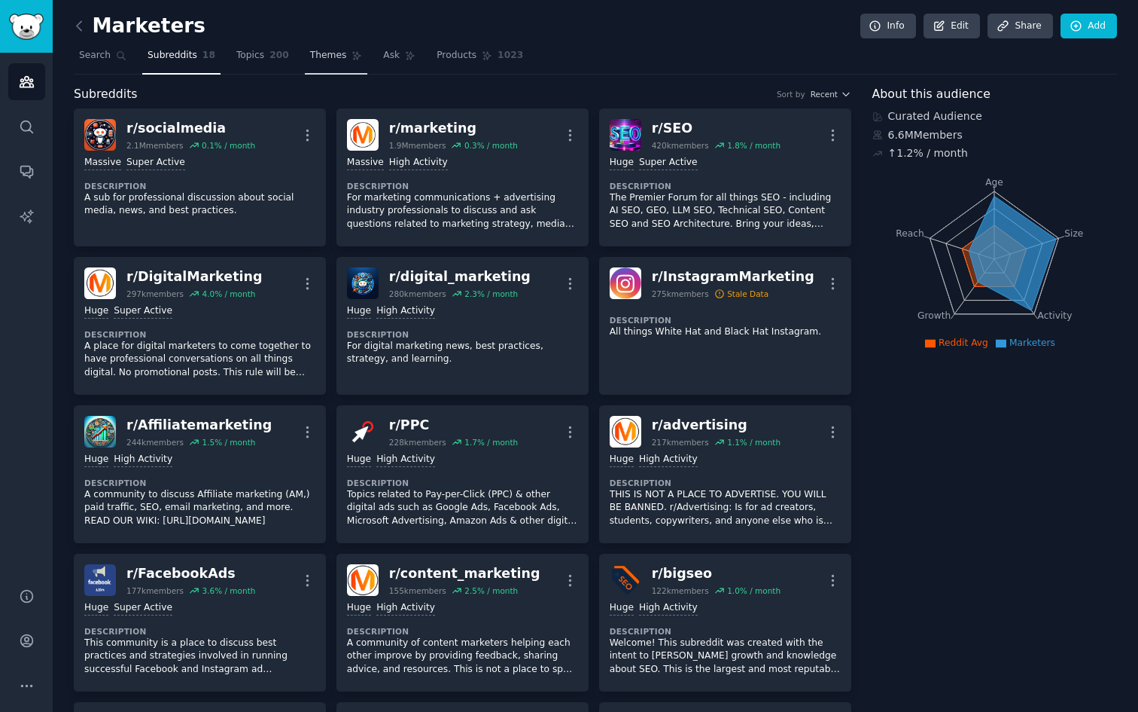
drag, startPoint x: 271, startPoint y: 58, endPoint x: 337, endPoint y: 54, distance: 65.6
click at [271, 58] on span "200" at bounding box center [280, 56] width 20 height 14
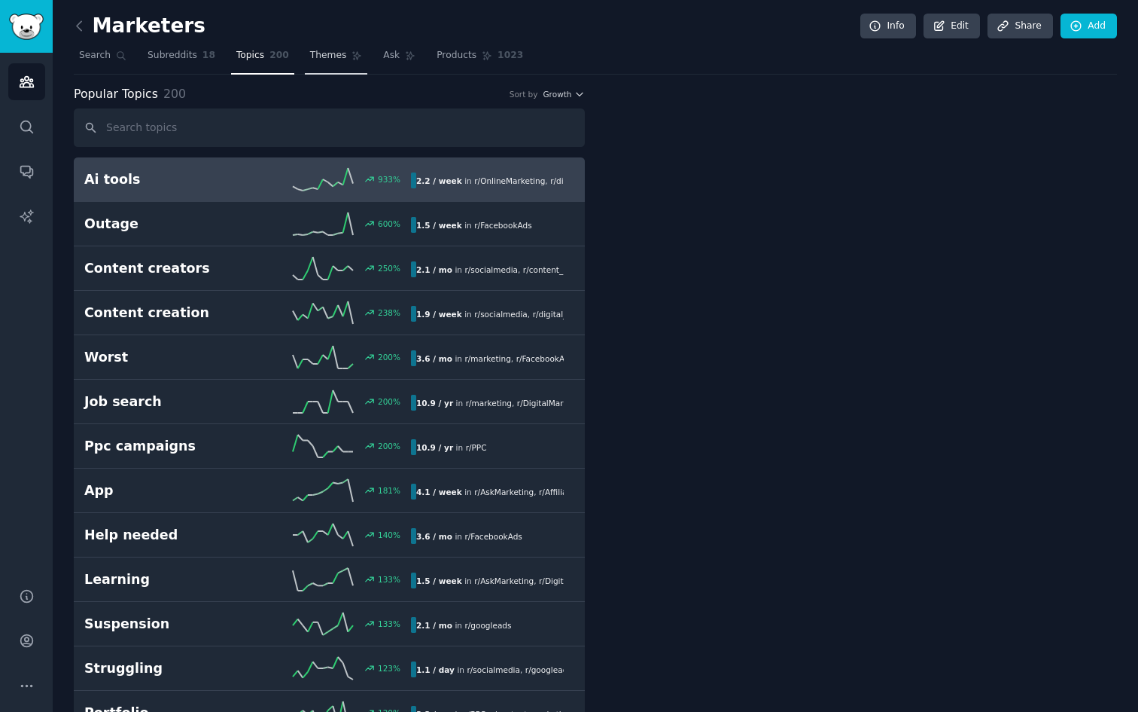
click at [337, 54] on span "Themes" at bounding box center [328, 56] width 37 height 14
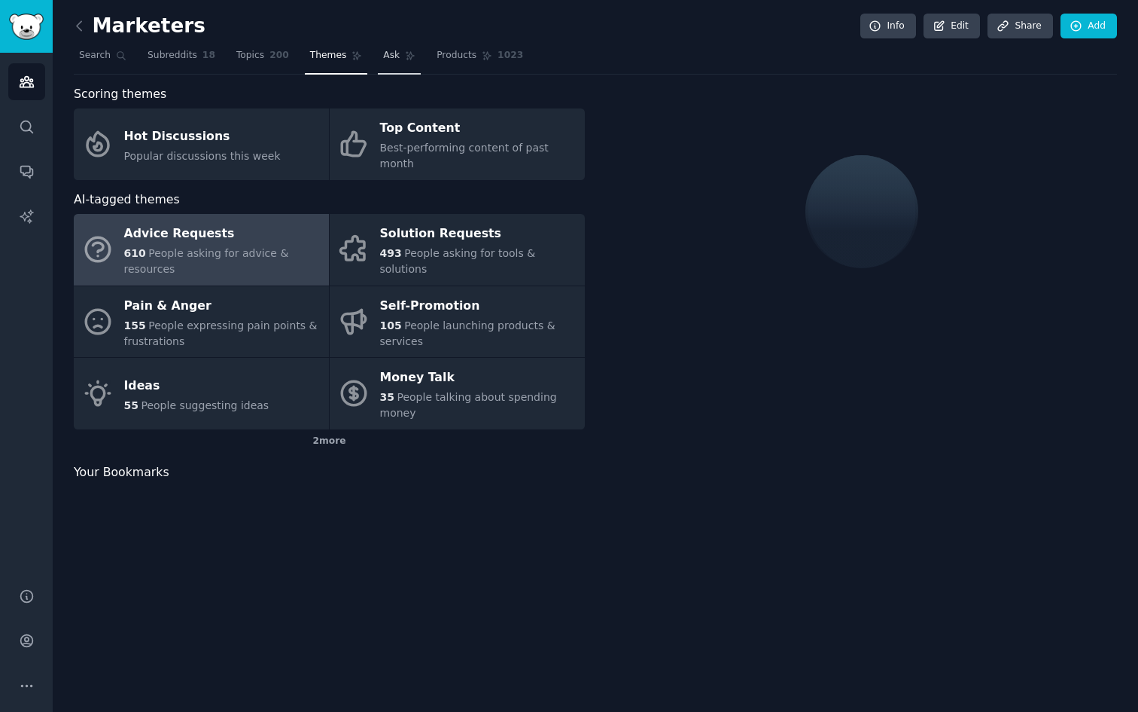
click at [397, 53] on link "Ask" at bounding box center [399, 59] width 43 height 31
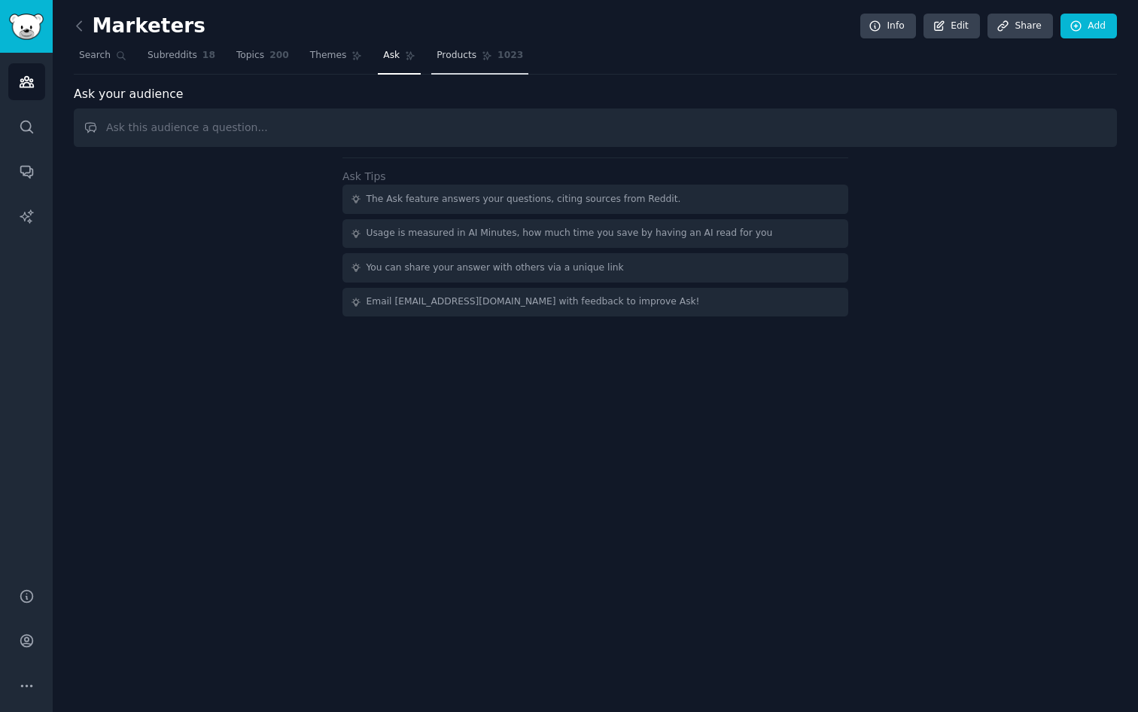
click at [483, 48] on link "Products 1023" at bounding box center [479, 59] width 97 height 31
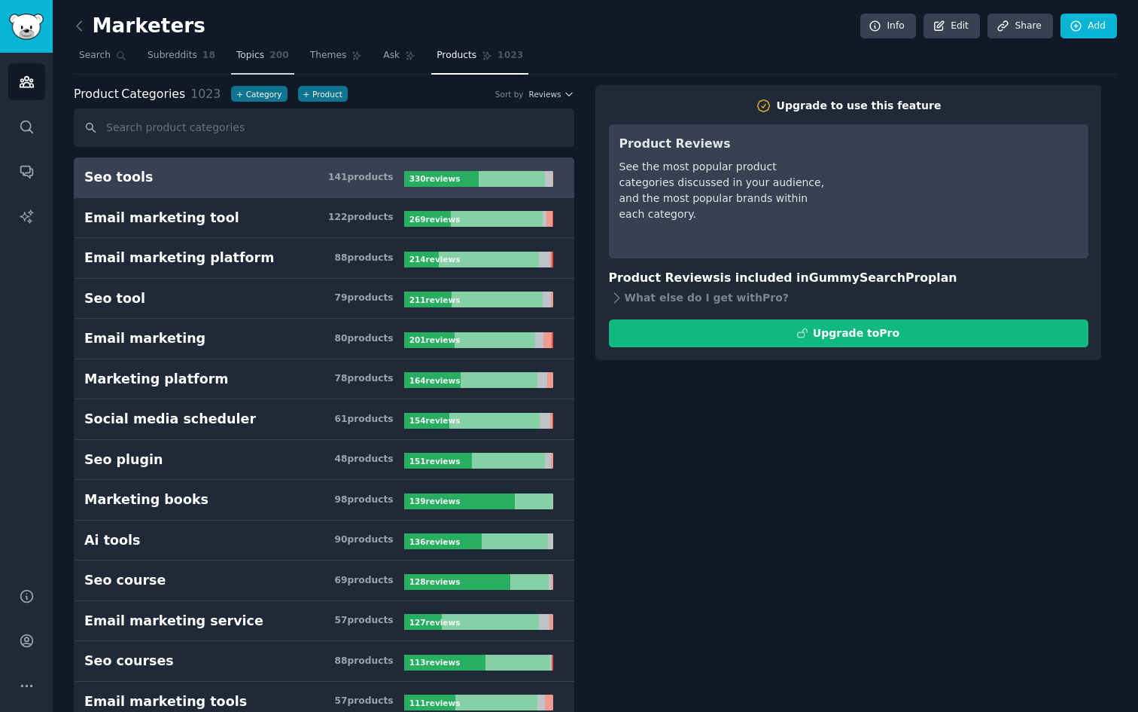
click at [257, 53] on span "Topics" at bounding box center [250, 56] width 28 height 14
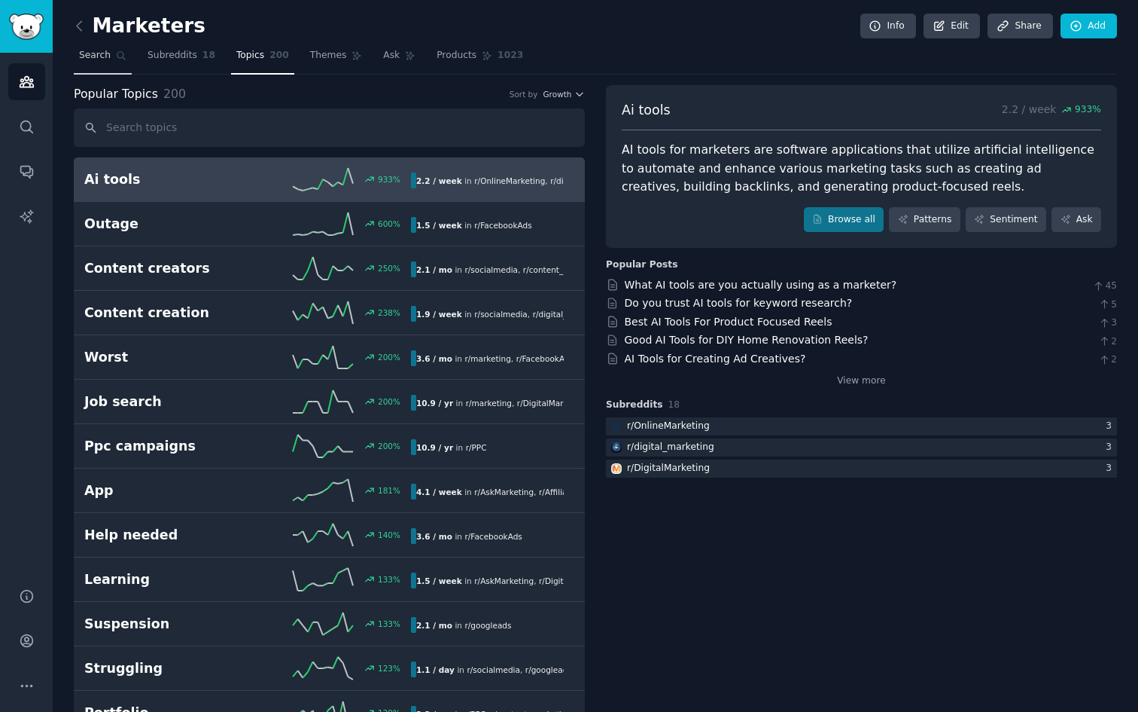
click at [100, 56] on span "Search" at bounding box center [95, 56] width 32 height 14
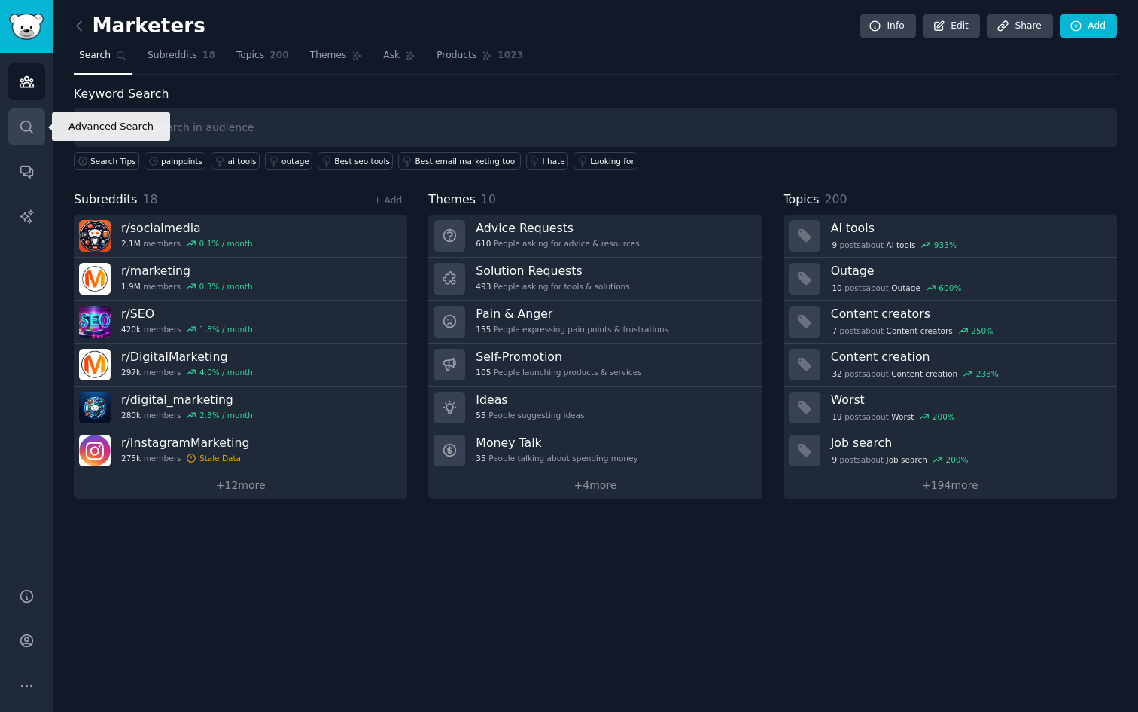
click at [29, 120] on icon "Sidebar" at bounding box center [27, 127] width 16 height 16
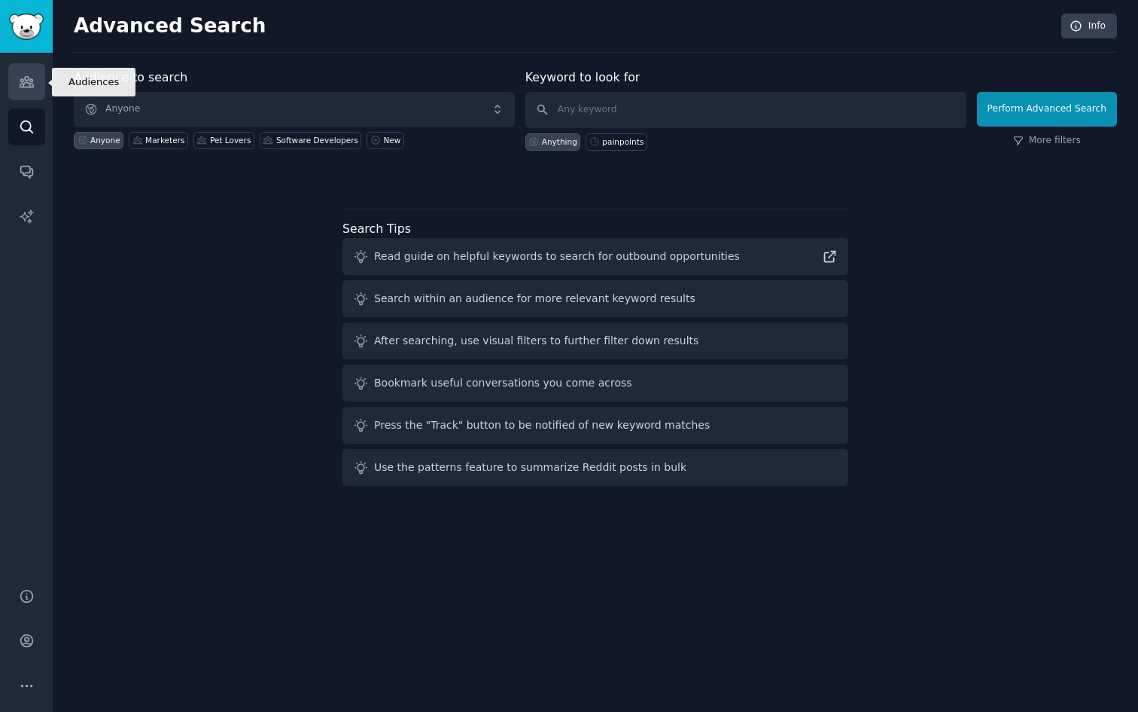
click at [23, 87] on icon "Sidebar" at bounding box center [27, 82] width 14 height 11
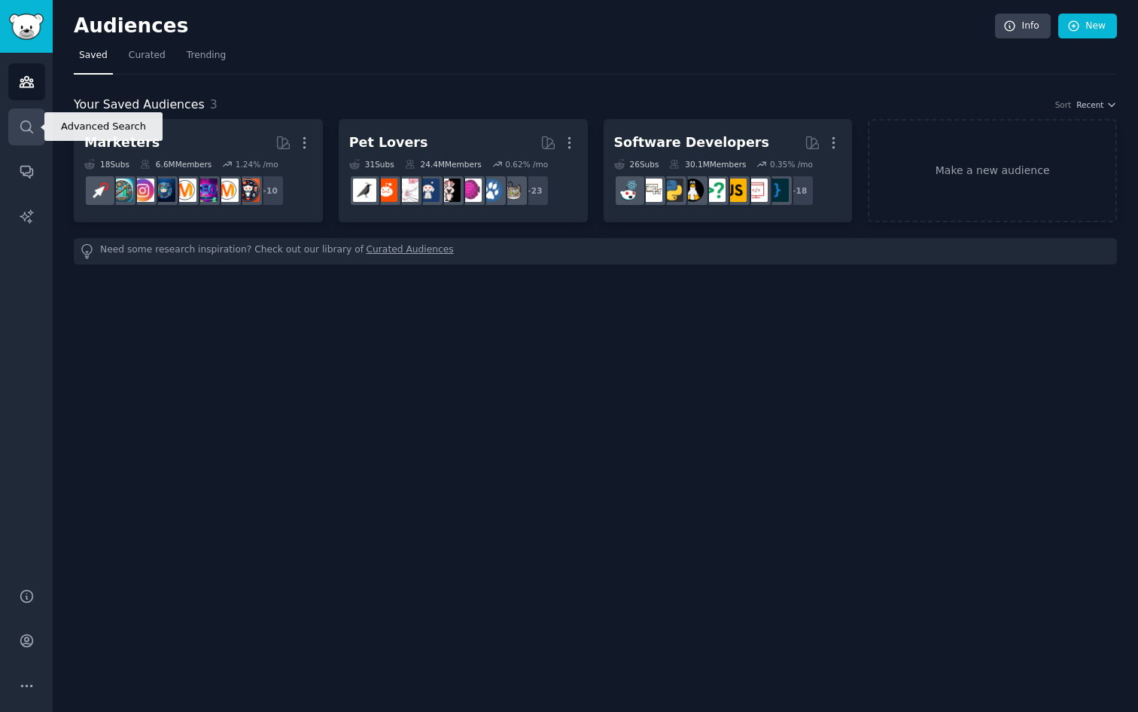
click at [27, 138] on link "Search" at bounding box center [26, 126] width 37 height 37
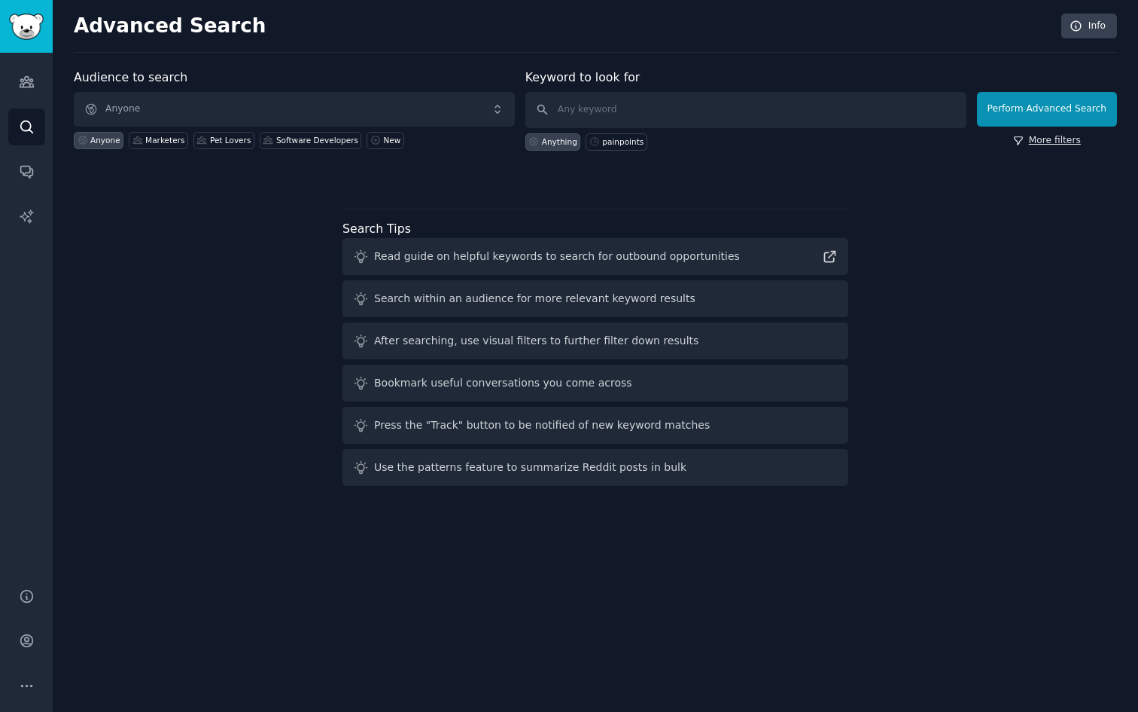
click at [1033, 142] on link "More filters" at bounding box center [1047, 141] width 68 height 14
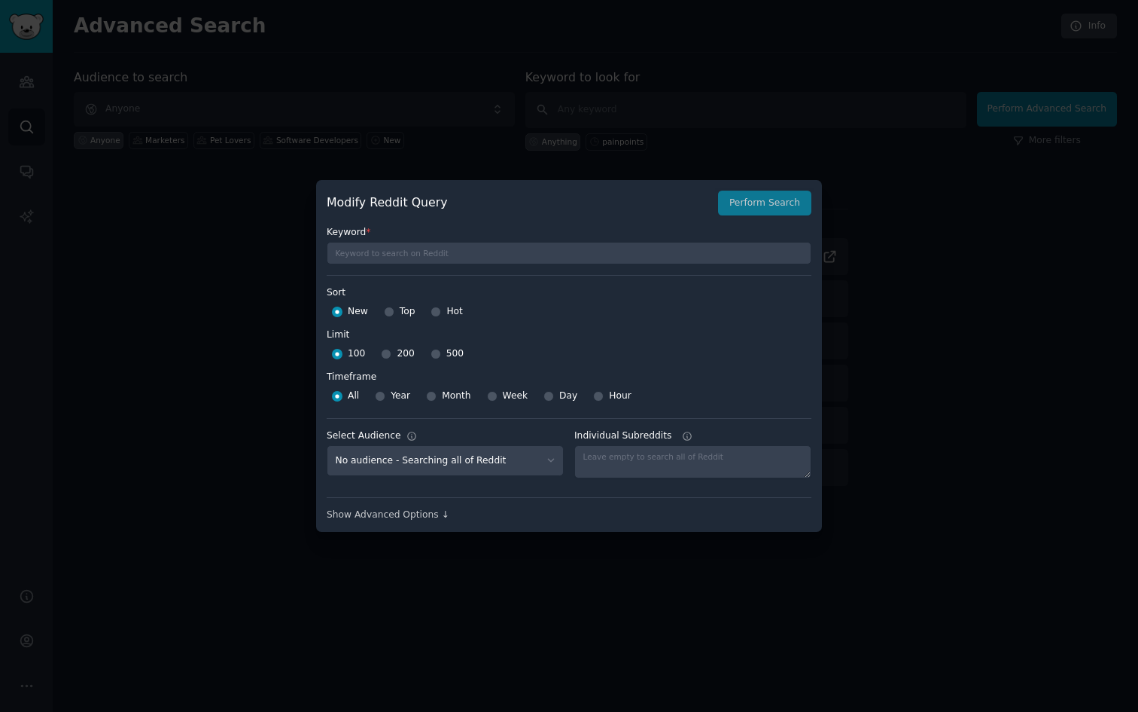
click at [855, 372] on div at bounding box center [569, 356] width 1138 height 712
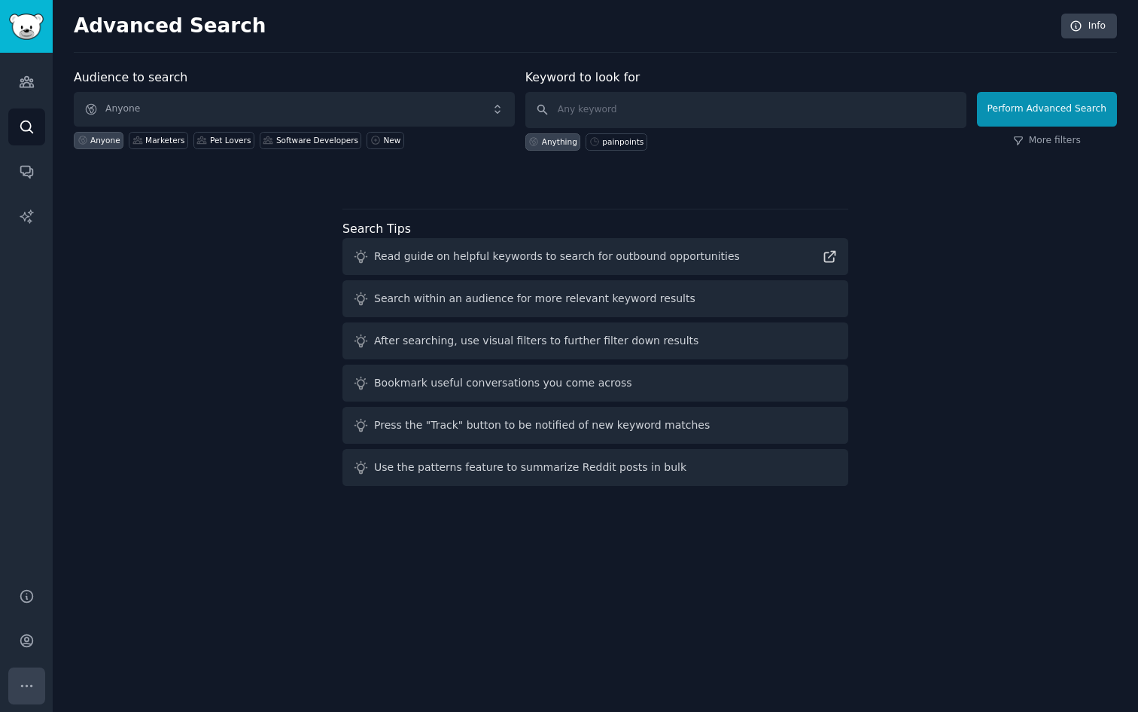
click at [26, 690] on icon "Sidebar" at bounding box center [27, 686] width 16 height 16
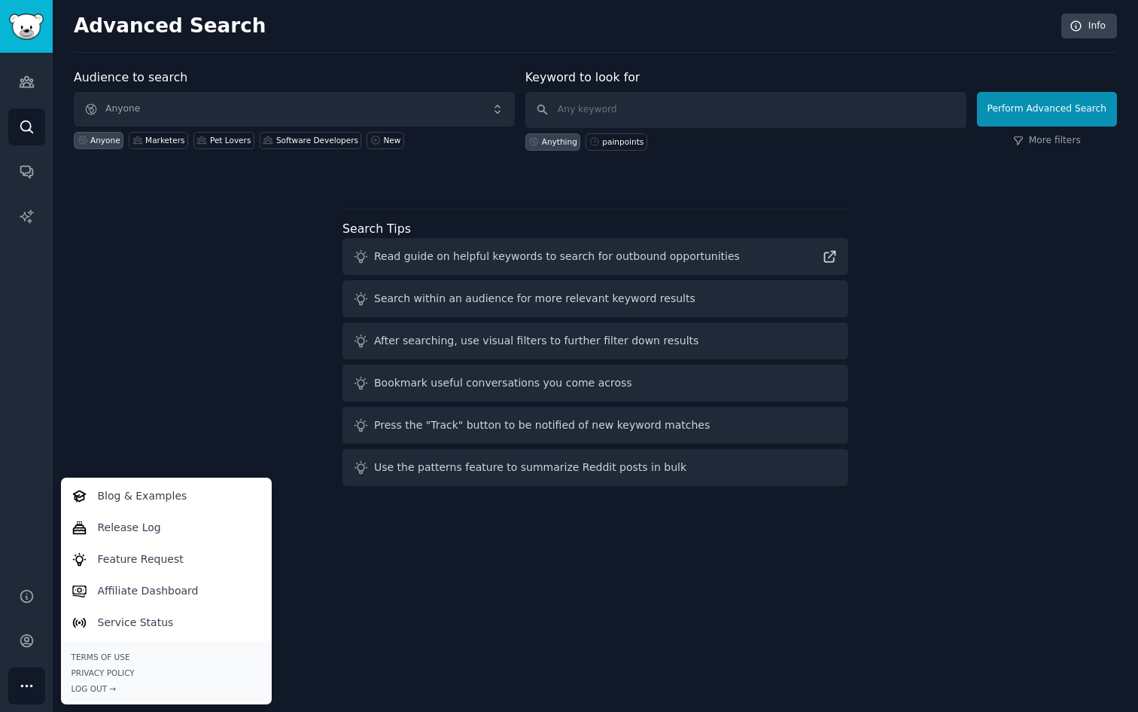
click at [118, 424] on div "Audience to search Anyone Anyone Marketers Pet Lovers Software Developers New K…" at bounding box center [596, 280] width 1044 height 423
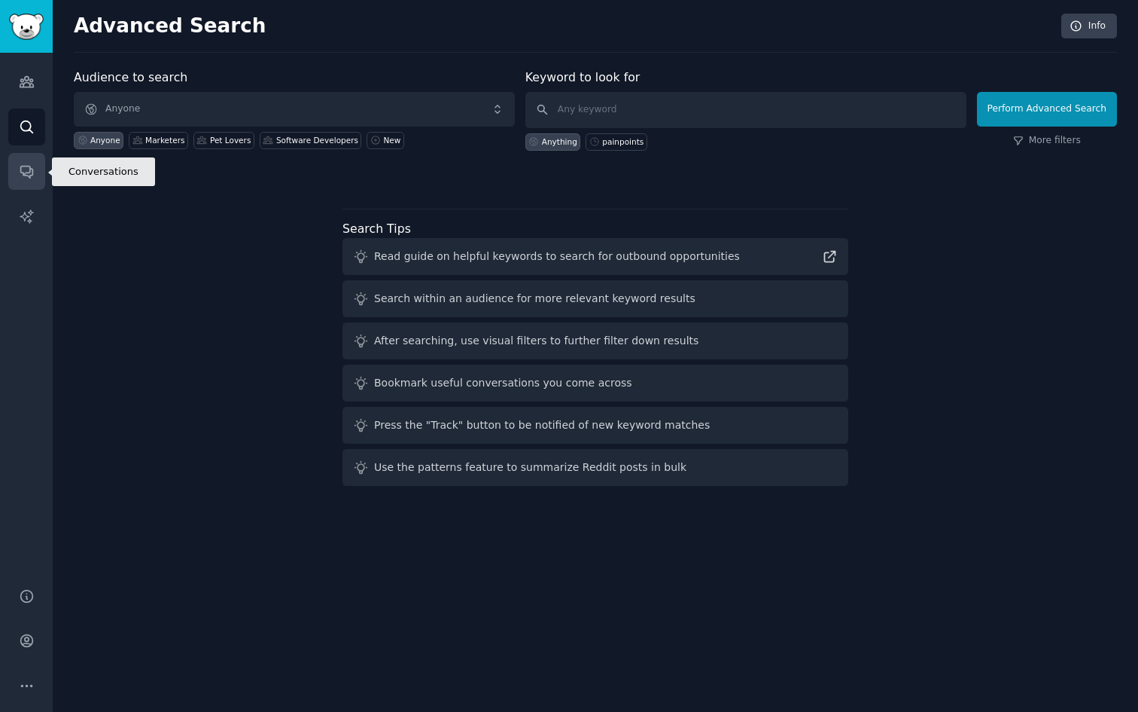
click at [28, 178] on icon "Sidebar" at bounding box center [27, 171] width 16 height 16
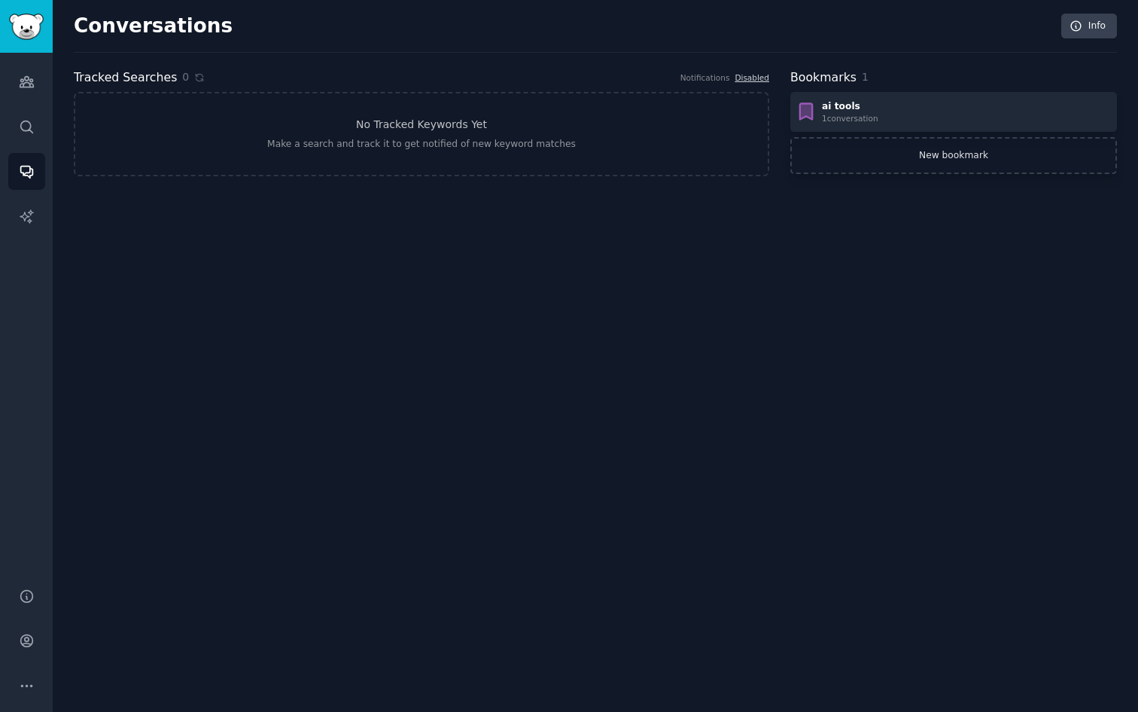
click at [1003, 163] on link "New bookmark" at bounding box center [954, 156] width 327 height 38
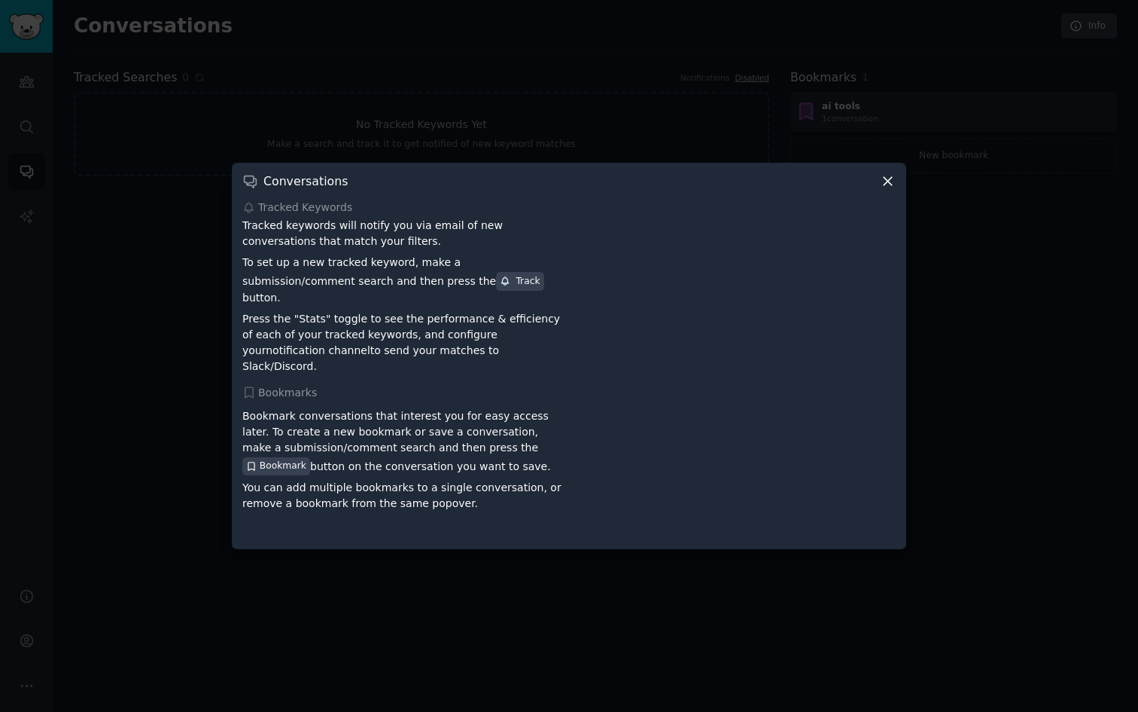
click at [882, 203] on div "Conversations Tracked Keywords Tracked keywords will notify you via email of ne…" at bounding box center [569, 356] width 675 height 386
click at [882, 189] on icon at bounding box center [888, 181] width 16 height 16
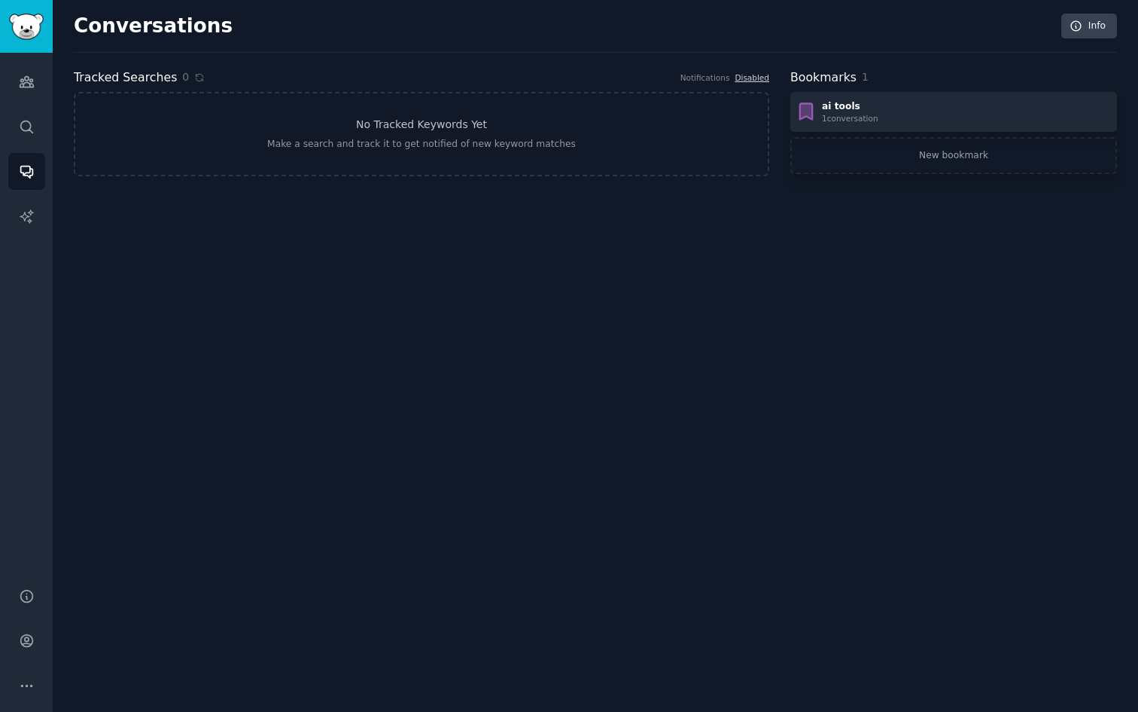
click at [890, 258] on div "Conversations Info Tracked Searches 0 Notifications Disabled No Tracked Keyword…" at bounding box center [596, 356] width 1086 height 712
click at [570, 128] on link "No Tracked Keywords Yet Make a search and track it to get notified of new keywo…" at bounding box center [422, 134] width 696 height 84
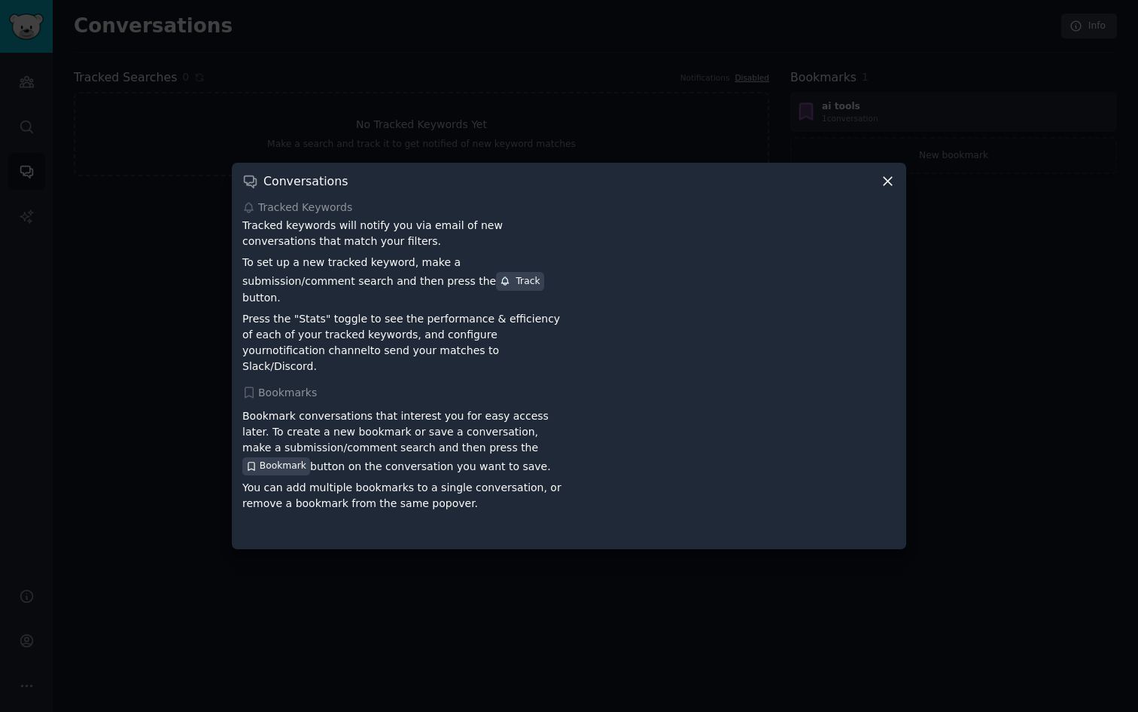
click at [592, 129] on div at bounding box center [569, 356] width 1138 height 712
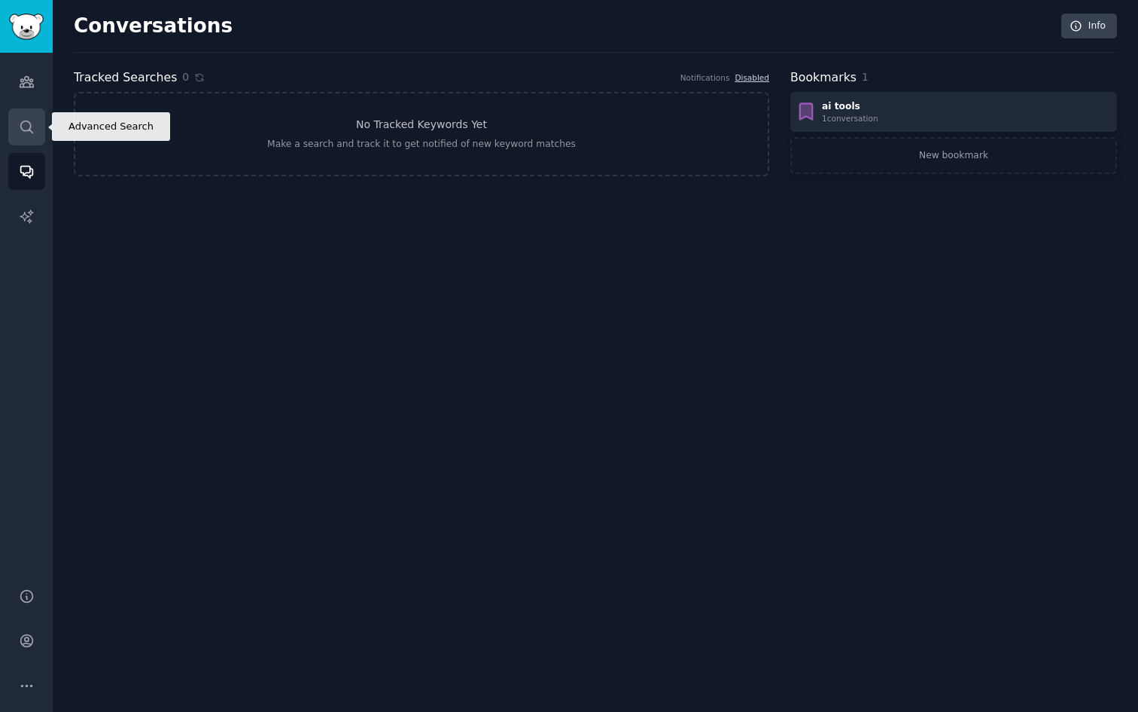
click at [17, 124] on link "Search" at bounding box center [26, 126] width 37 height 37
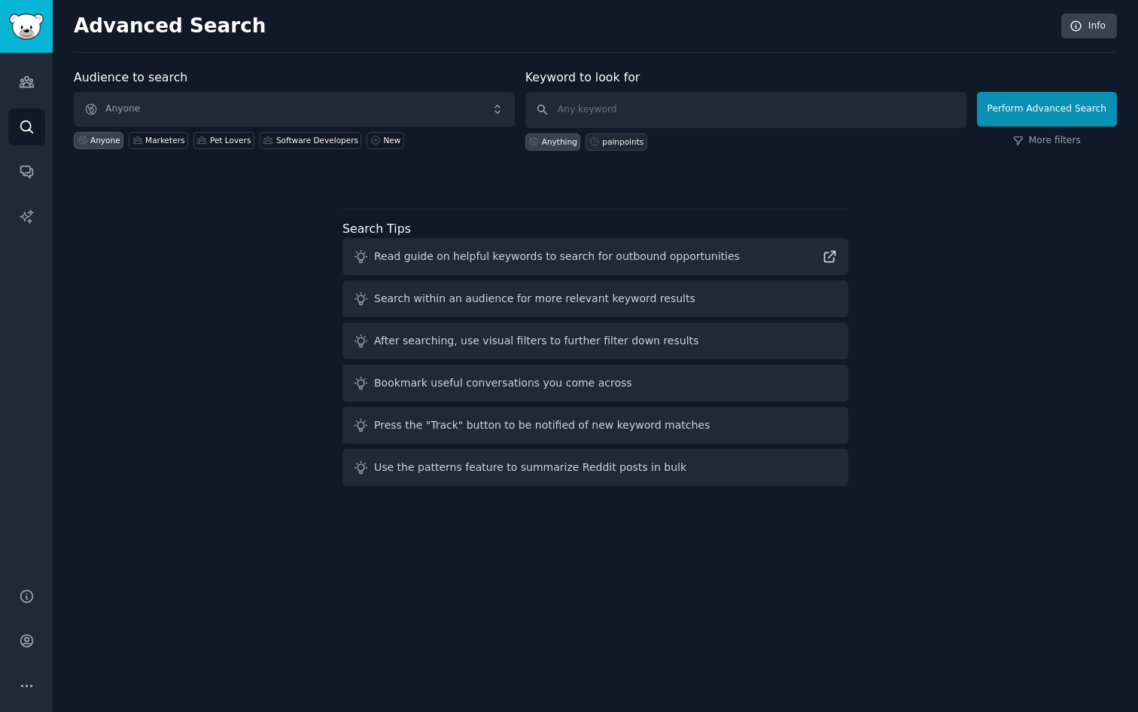
click at [623, 145] on div "painpoints" at bounding box center [622, 141] width 41 height 11
type input "painpoints"
click at [177, 139] on div "Marketers" at bounding box center [164, 140] width 39 height 11
click at [1063, 103] on button "Perform Advanced Search" at bounding box center [1047, 109] width 140 height 35
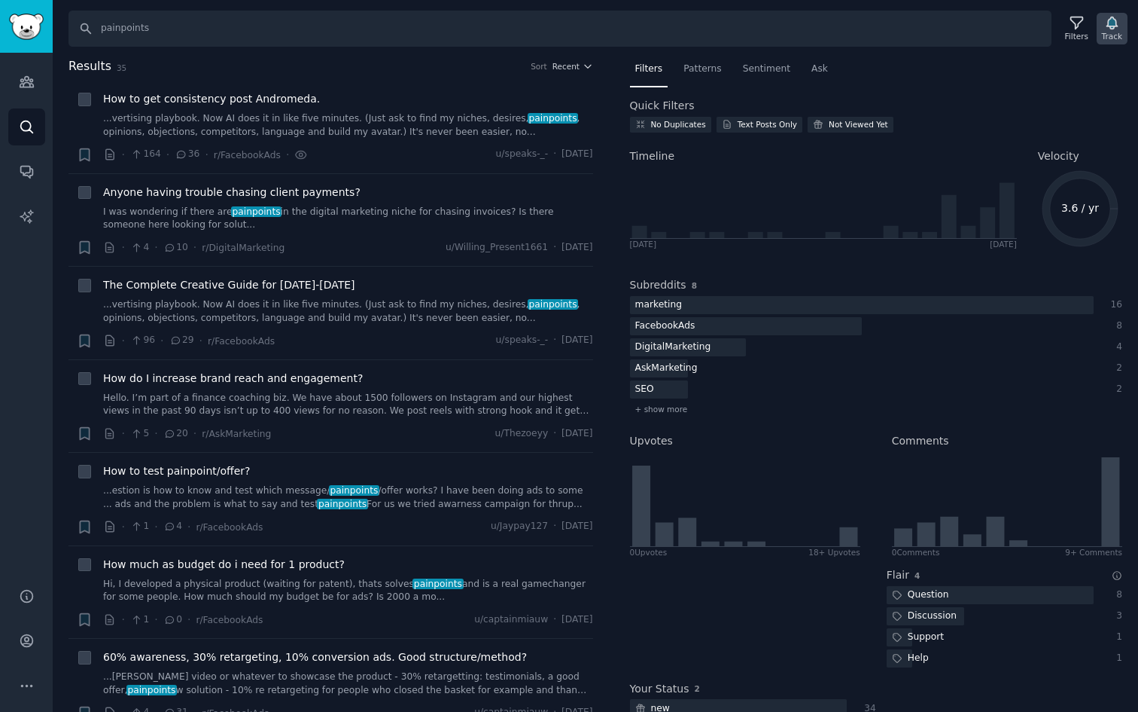
click at [1105, 26] on icon "button" at bounding box center [1113, 23] width 16 height 16
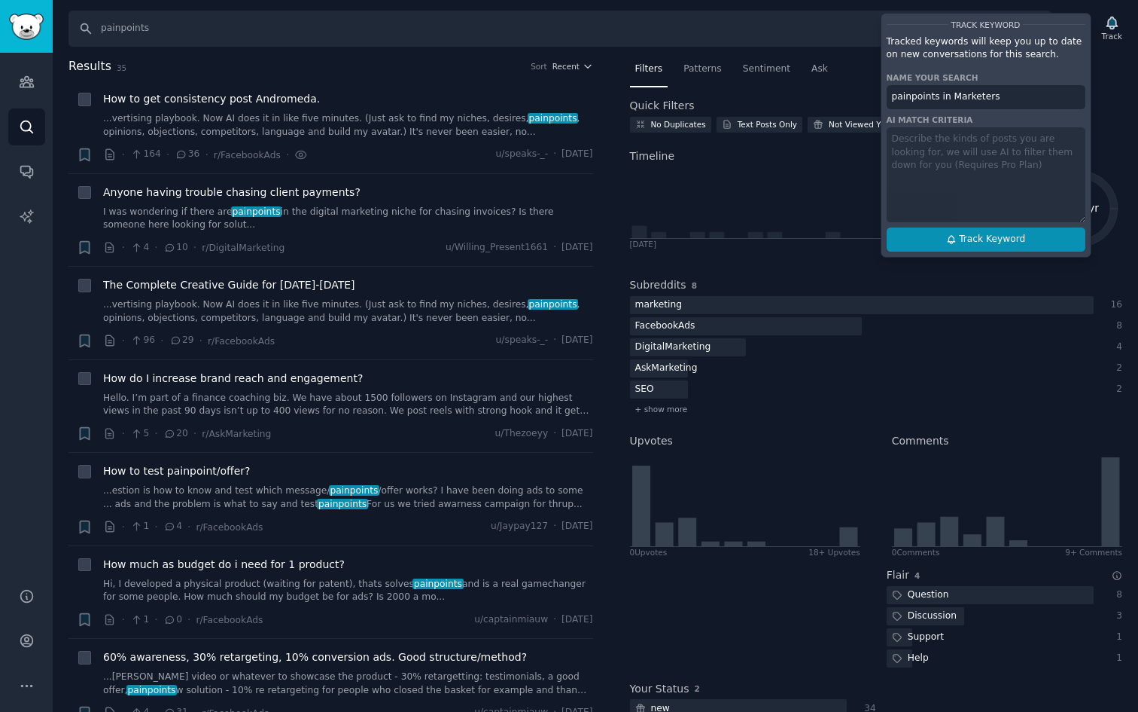
click at [964, 242] on span "Track Keyword" at bounding box center [992, 240] width 66 height 14
type input "painpoints in Marketers"
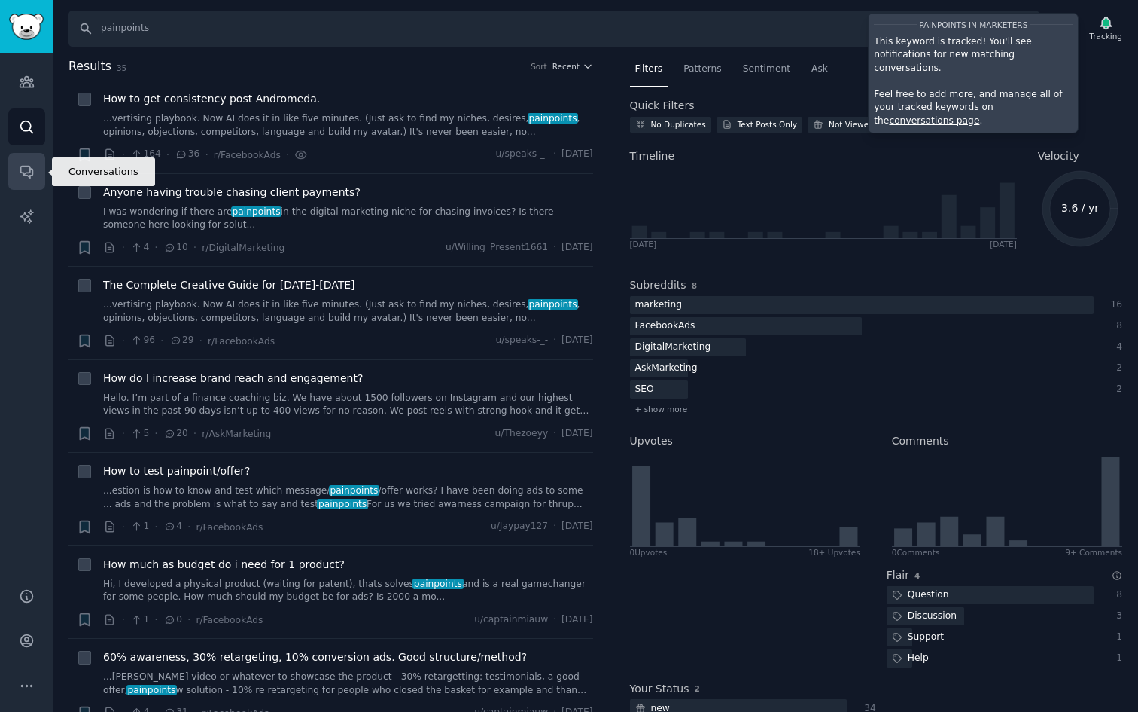
click at [29, 180] on link "Conversations" at bounding box center [26, 171] width 37 height 37
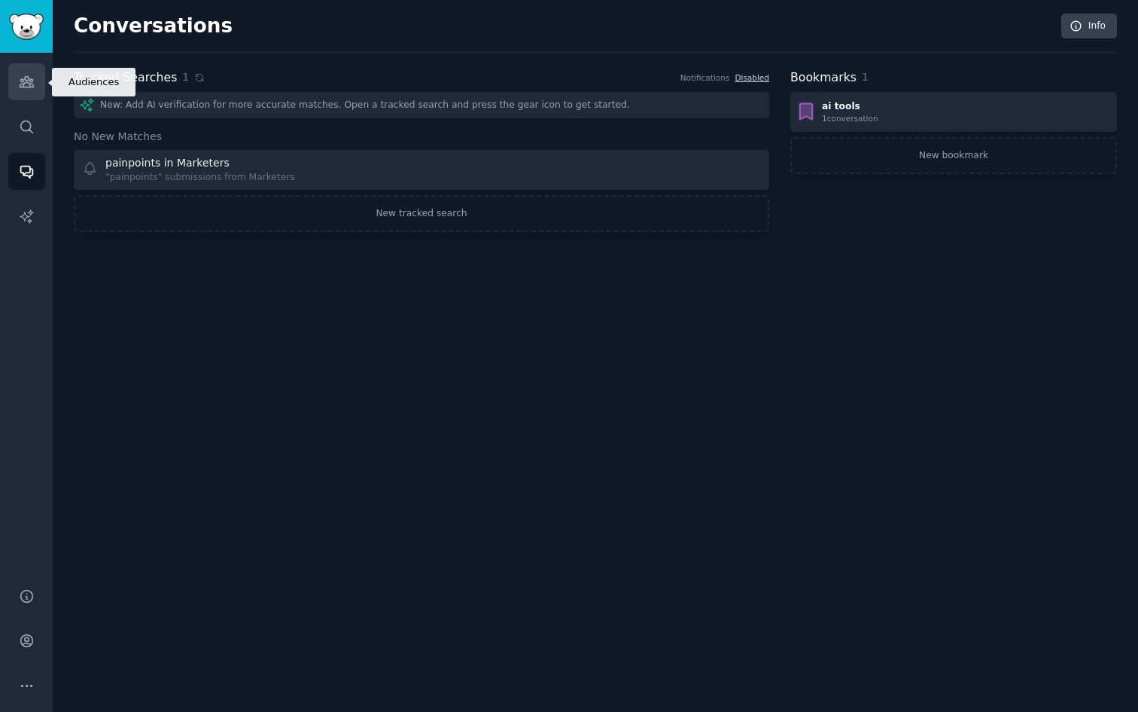
click at [26, 88] on icon "Sidebar" at bounding box center [27, 82] width 16 height 16
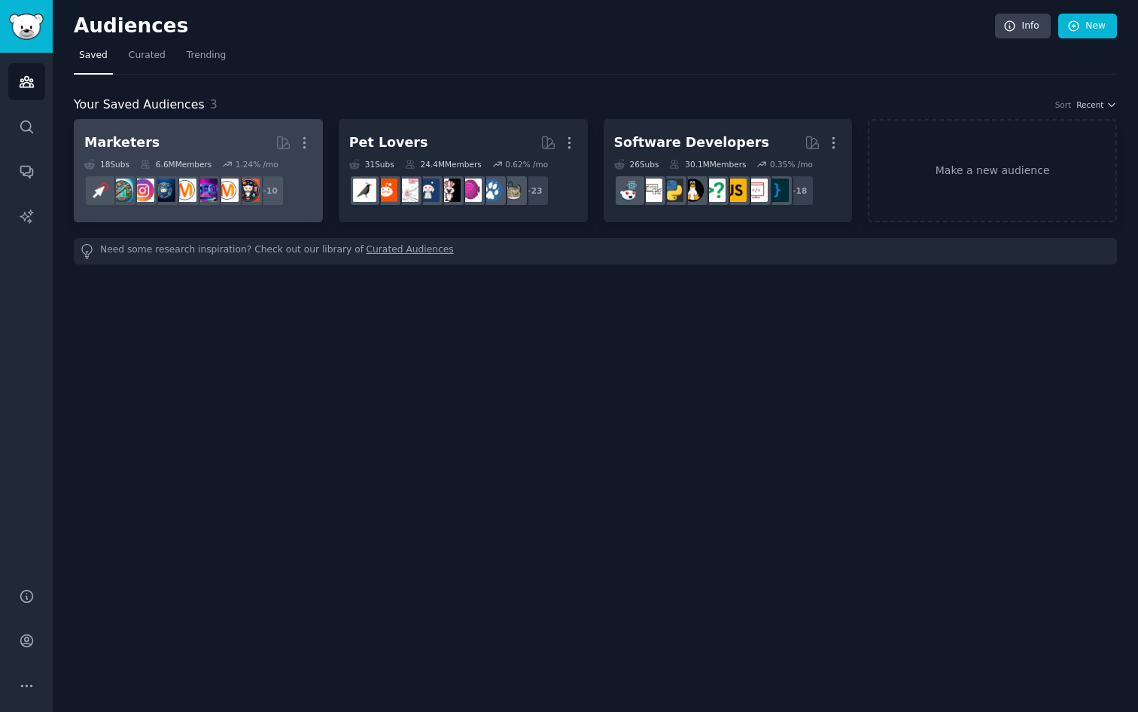
click at [234, 136] on h2 "Marketers Curated by GummySearch More" at bounding box center [198, 143] width 228 height 26
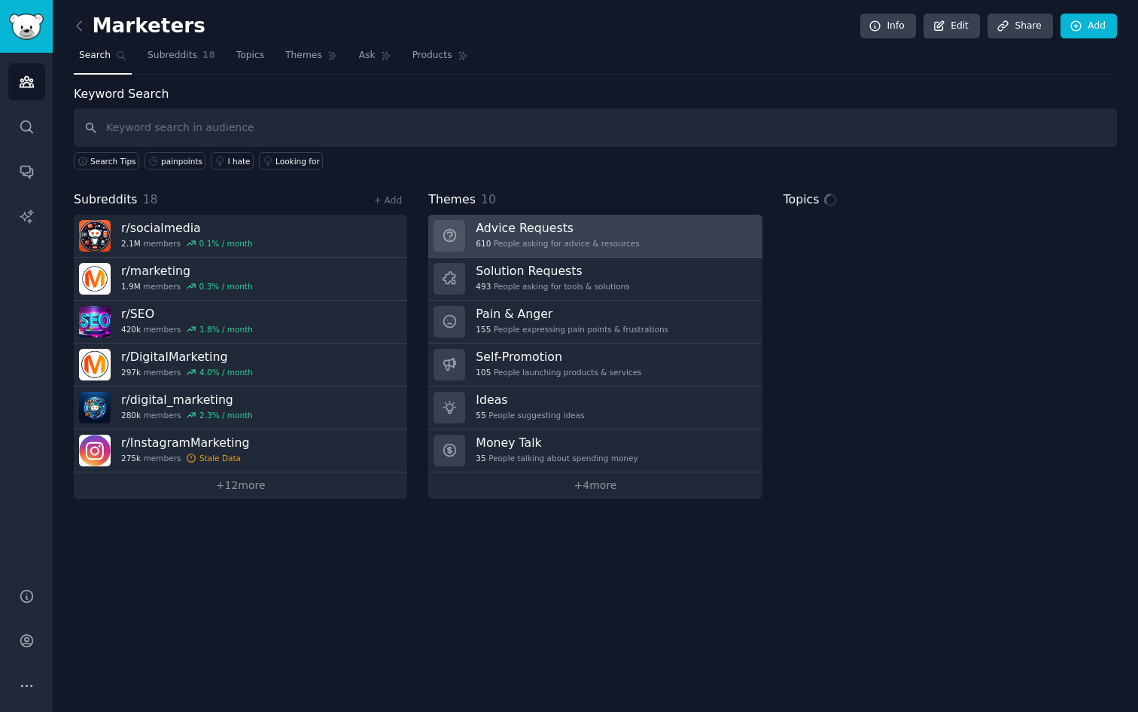
click at [505, 238] on div "610 People asking for advice & resources" at bounding box center [557, 243] width 163 height 11
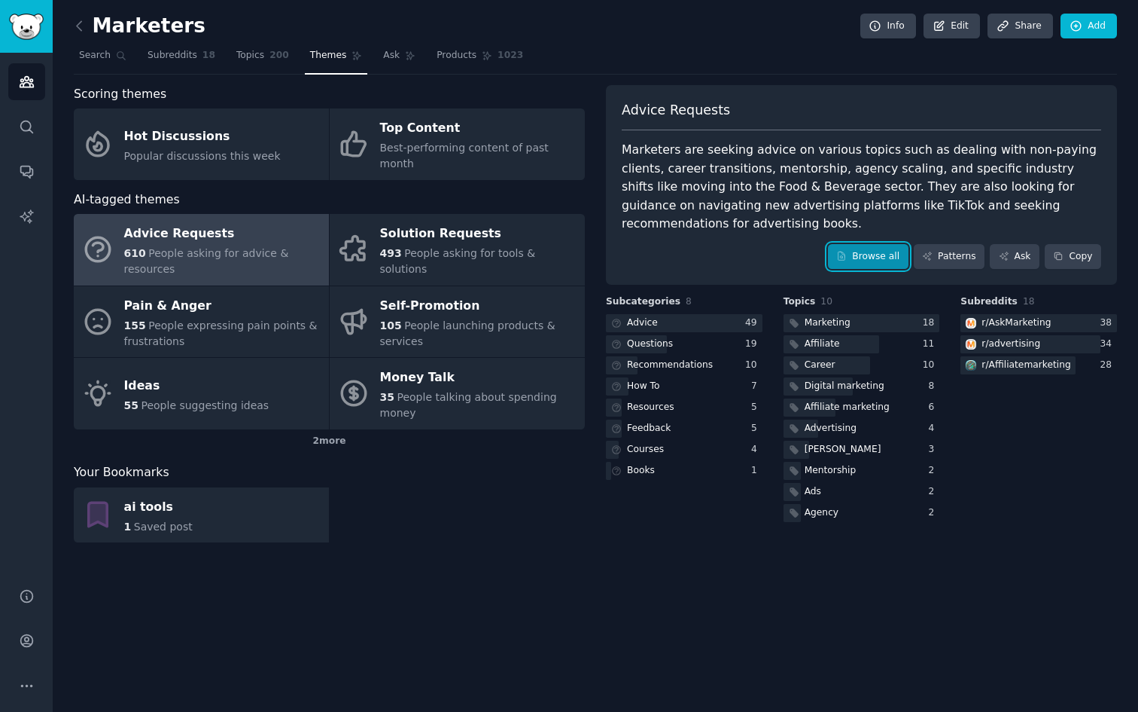
click at [850, 246] on link "Browse all" at bounding box center [868, 257] width 81 height 26
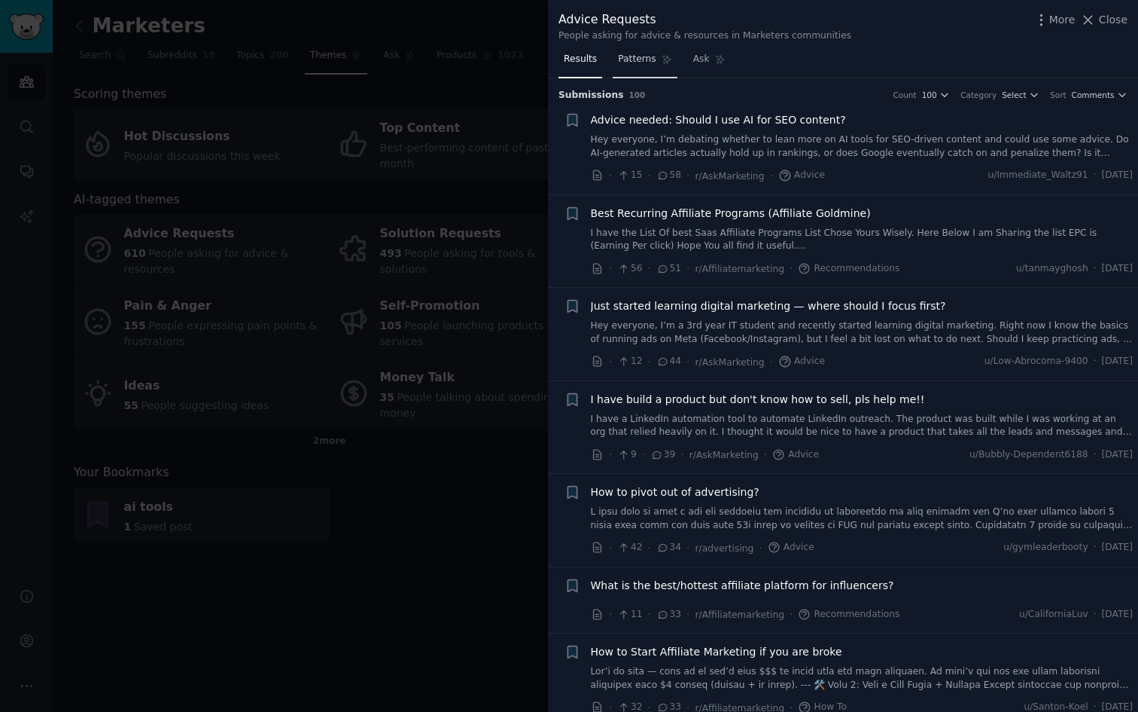
click at [653, 62] on span "Patterns" at bounding box center [637, 60] width 38 height 14
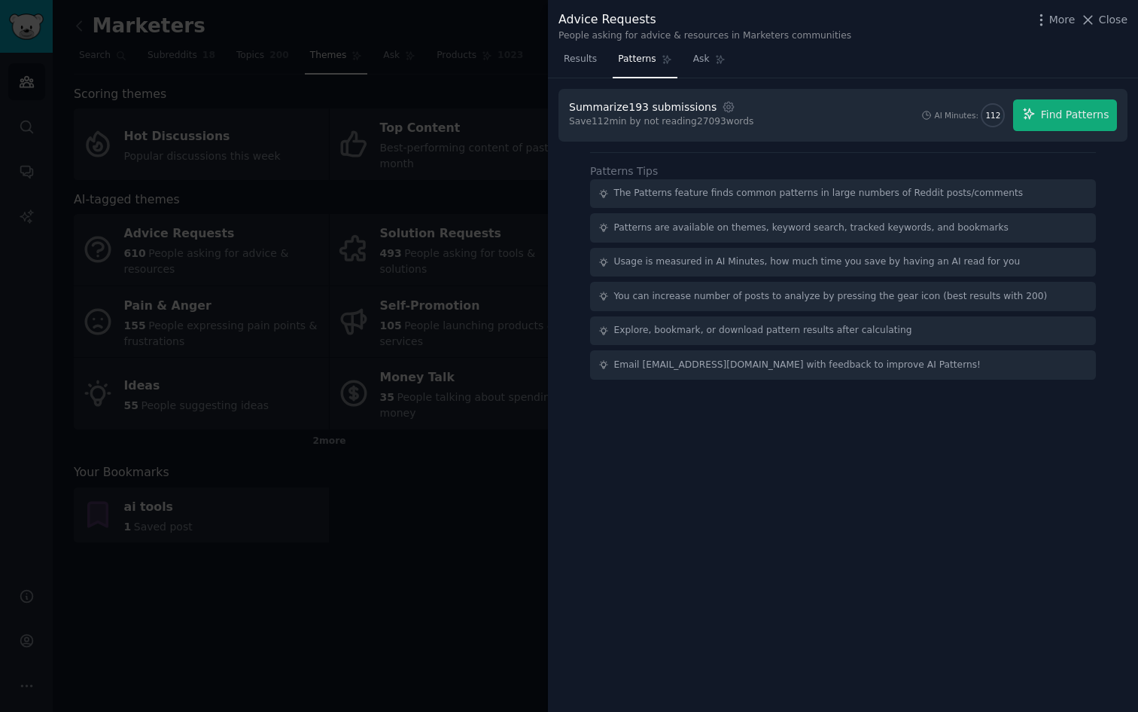
click at [542, 87] on div at bounding box center [569, 356] width 1138 height 712
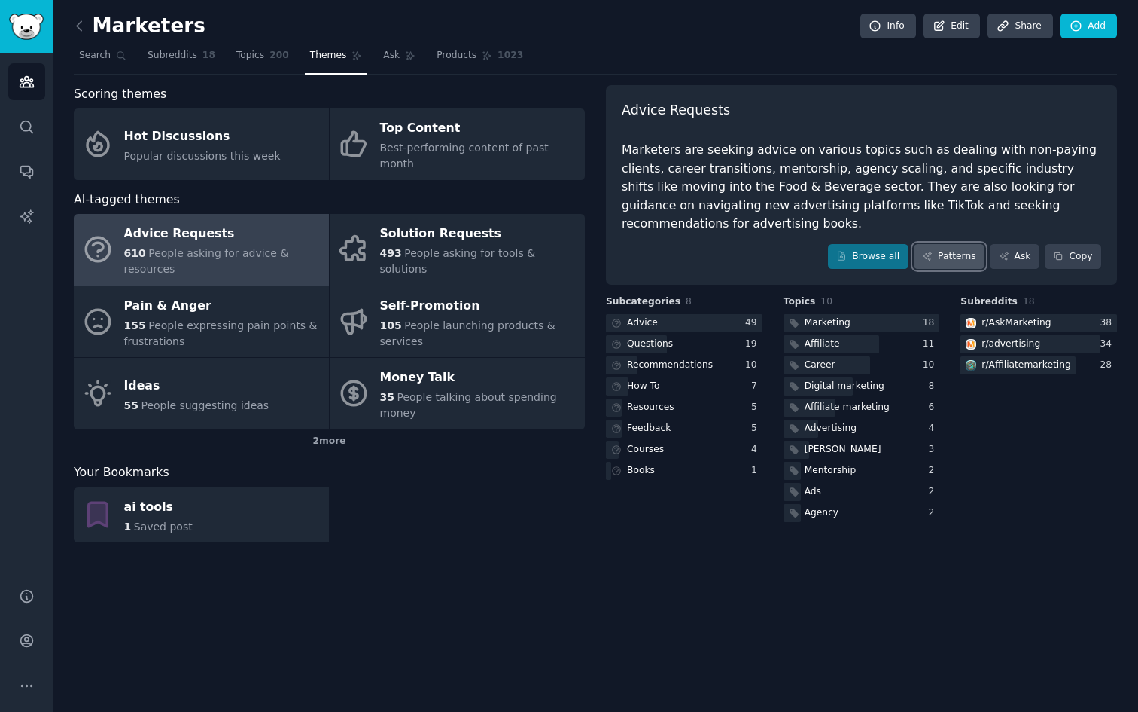
click at [943, 244] on link "Patterns" at bounding box center [949, 257] width 71 height 26
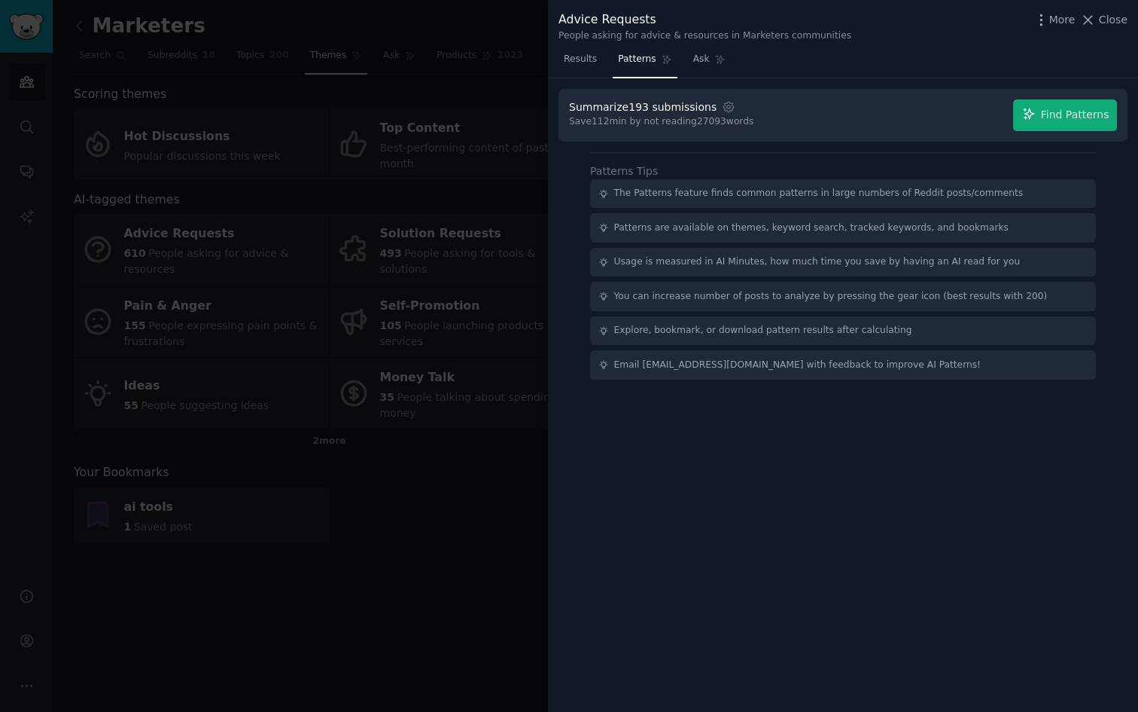
click at [748, 192] on div "The Patterns feature finds common patterns in large numbers of Reddit posts/com…" at bounding box center [819, 194] width 410 height 14
click at [1062, 123] on button "Find Patterns" at bounding box center [1065, 115] width 104 height 32
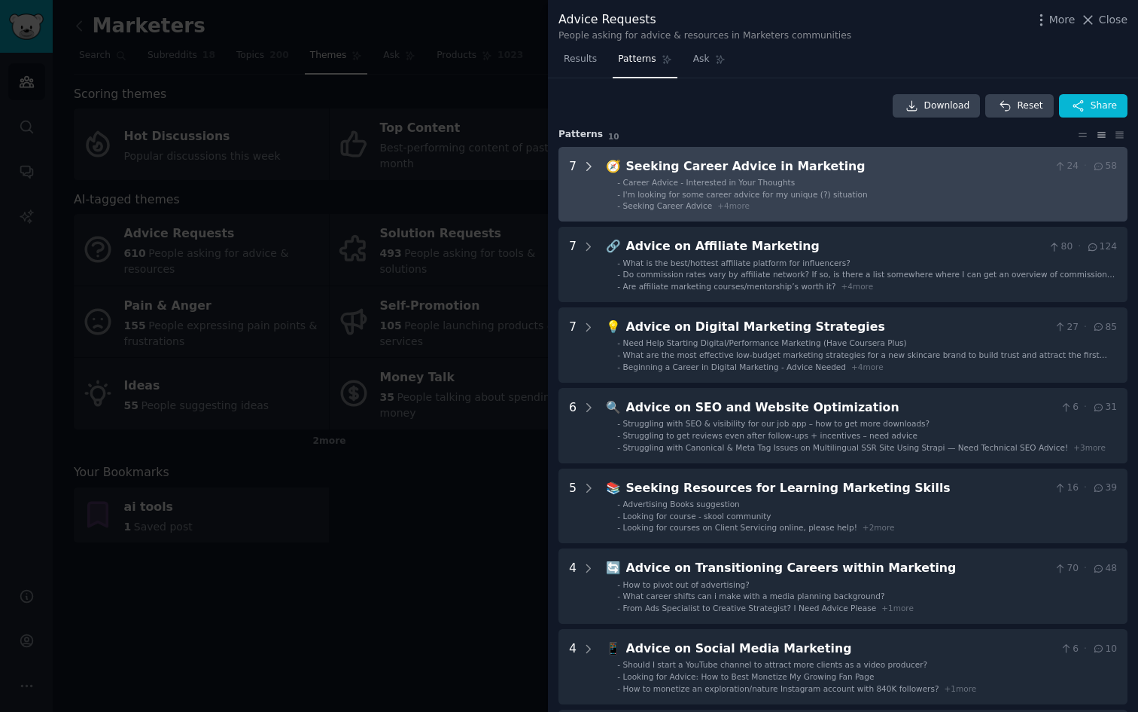
click at [590, 165] on icon at bounding box center [589, 167] width 14 height 14
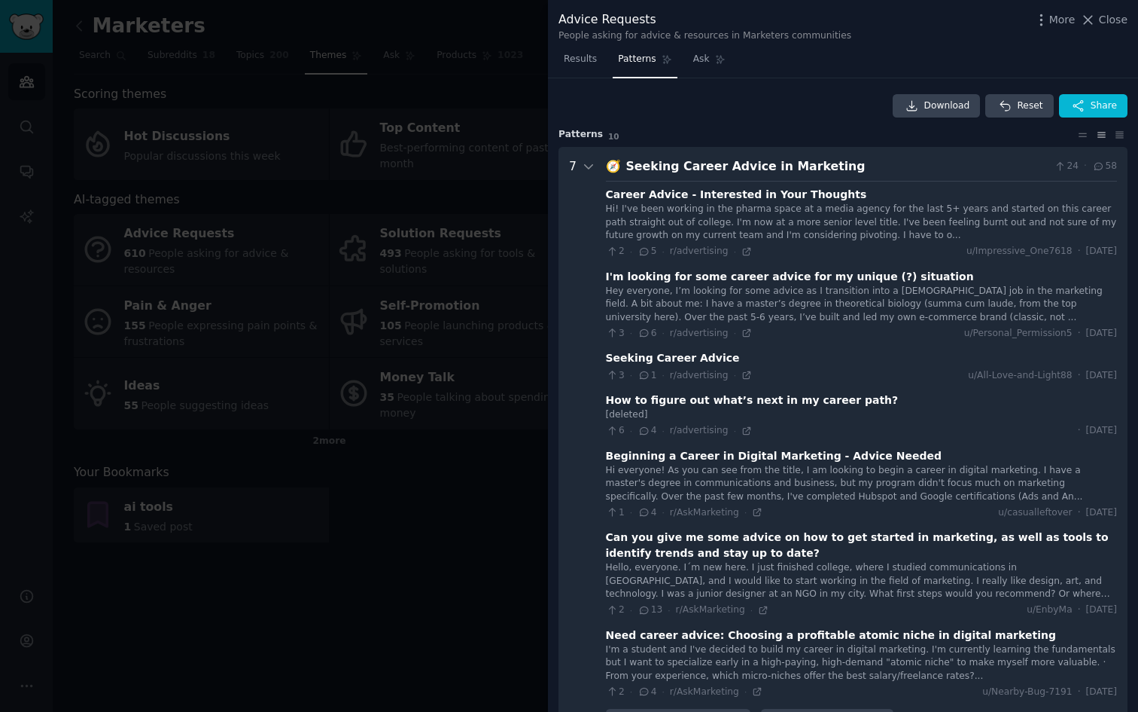
click at [529, 176] on div at bounding box center [569, 356] width 1138 height 712
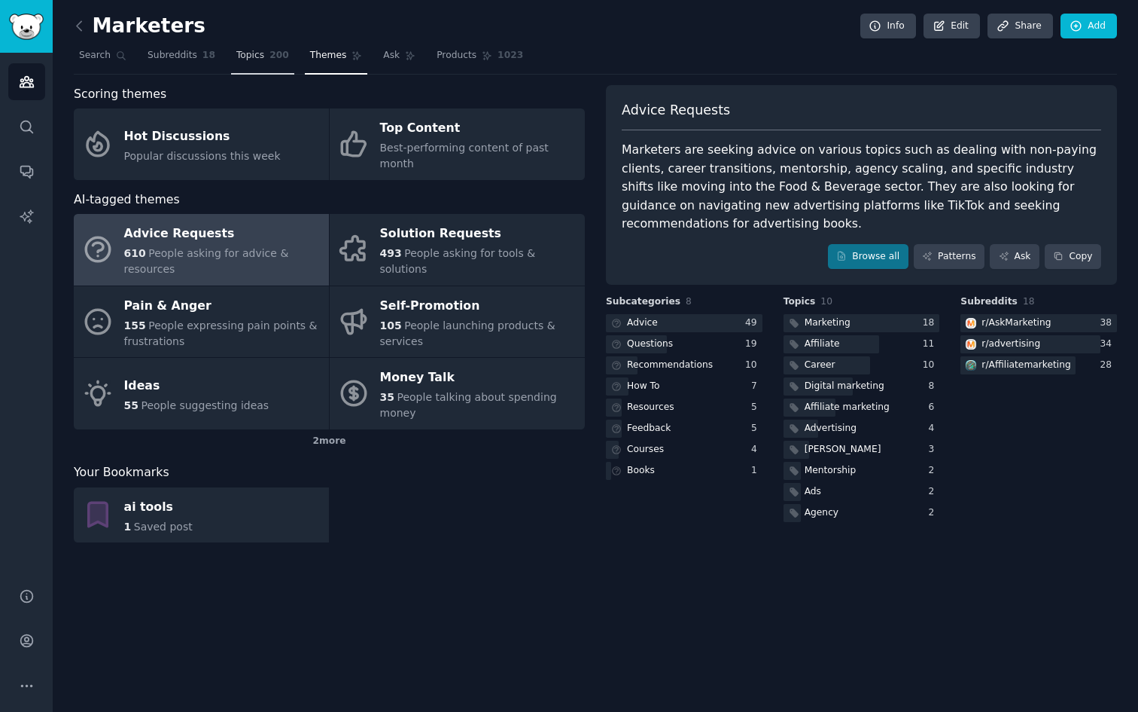
click at [251, 60] on span "Topics" at bounding box center [250, 56] width 28 height 14
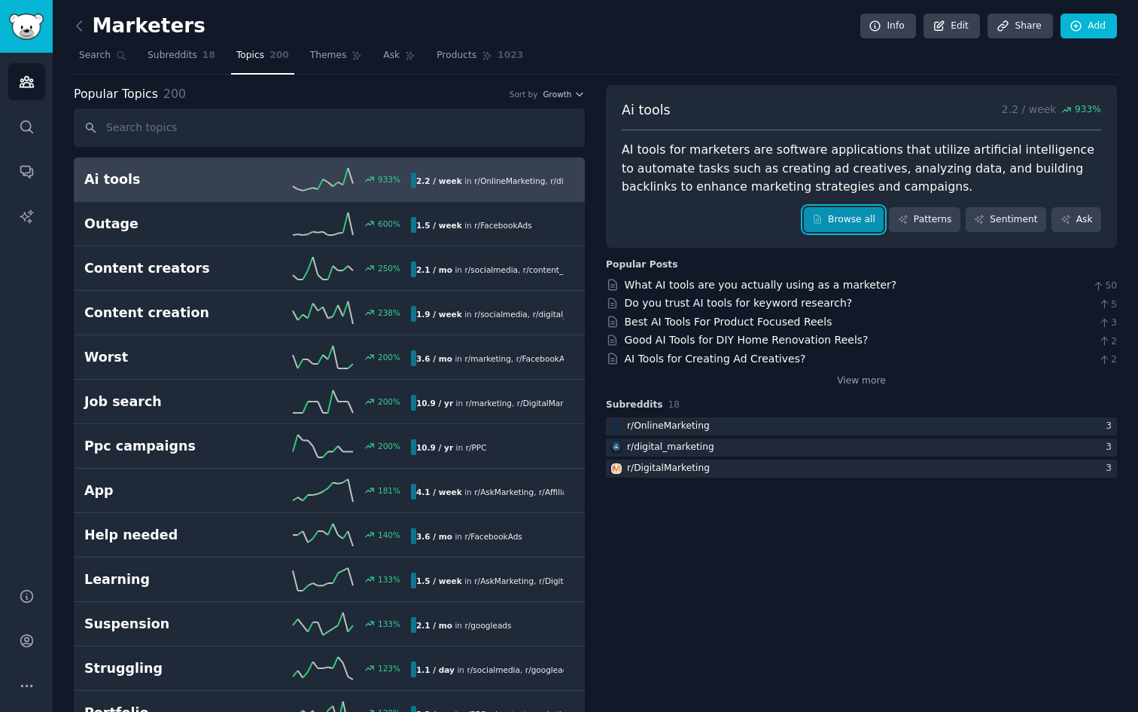
click at [858, 227] on link "Browse all" at bounding box center [844, 220] width 81 height 26
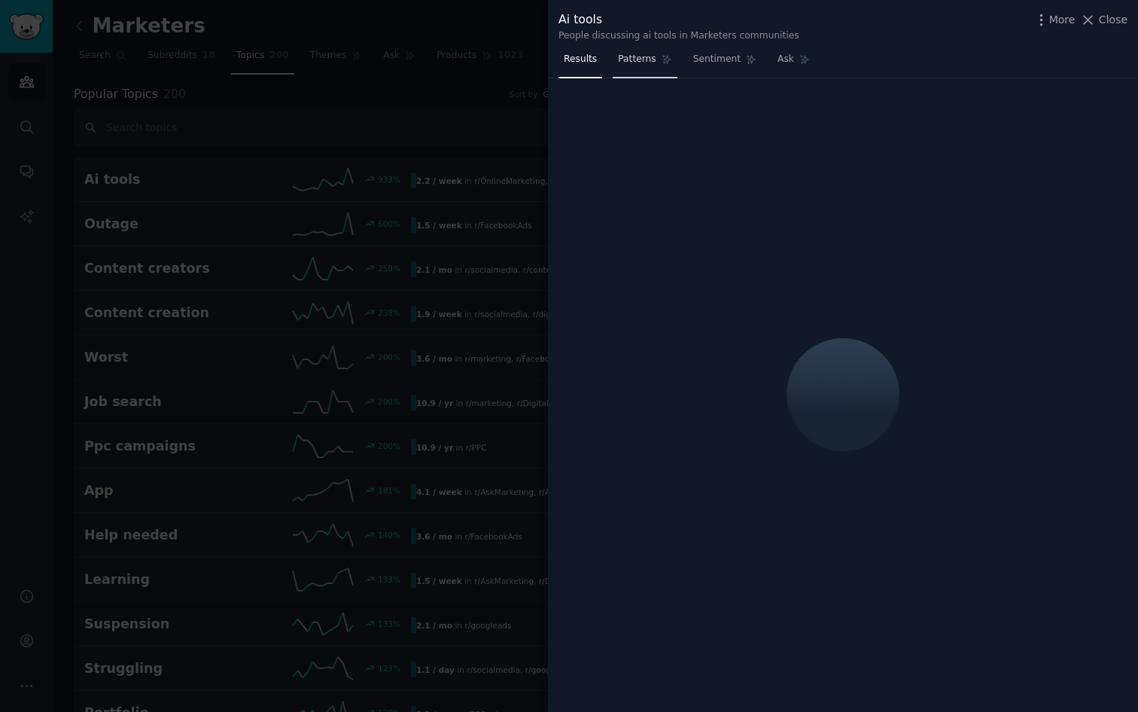
click at [642, 56] on span "Patterns" at bounding box center [637, 60] width 38 height 14
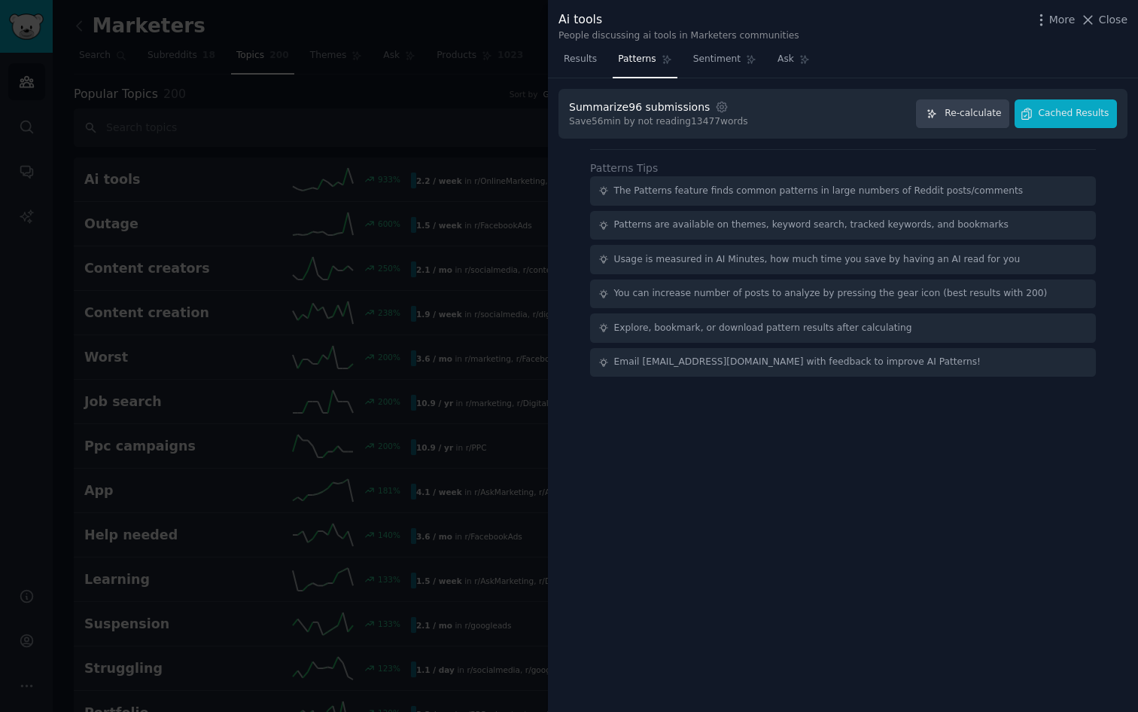
click at [642, 56] on span "Patterns" at bounding box center [637, 60] width 38 height 14
click at [459, 103] on div at bounding box center [569, 356] width 1138 height 712
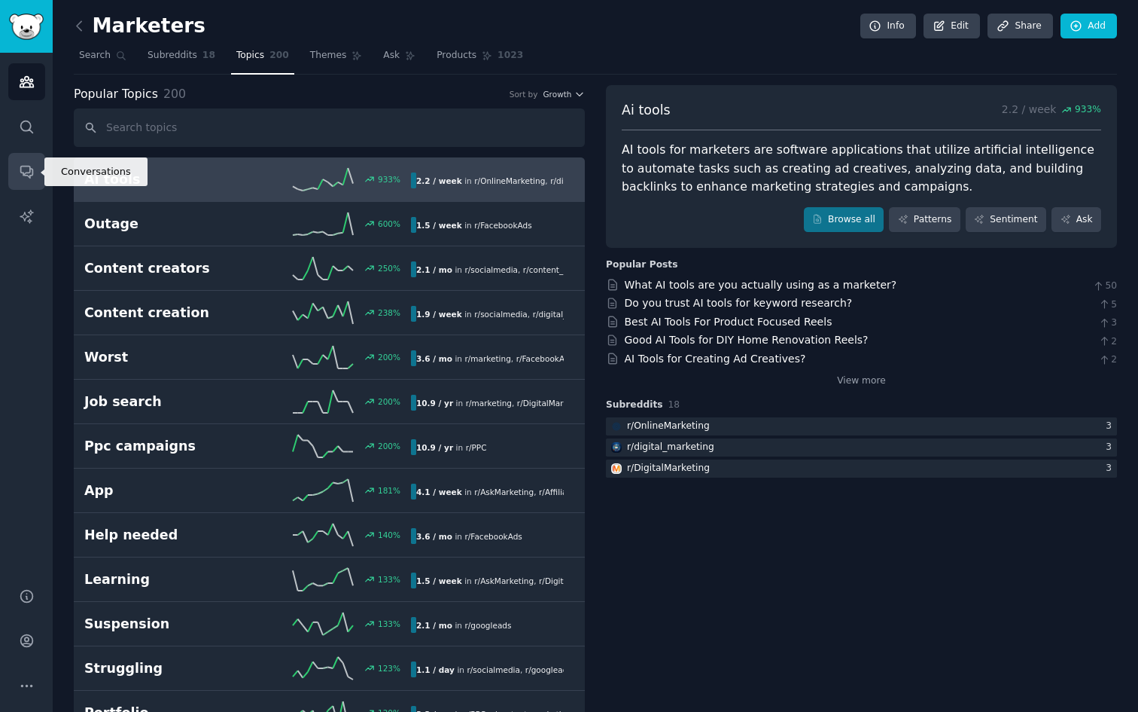
click at [34, 173] on link "Conversations" at bounding box center [26, 171] width 37 height 37
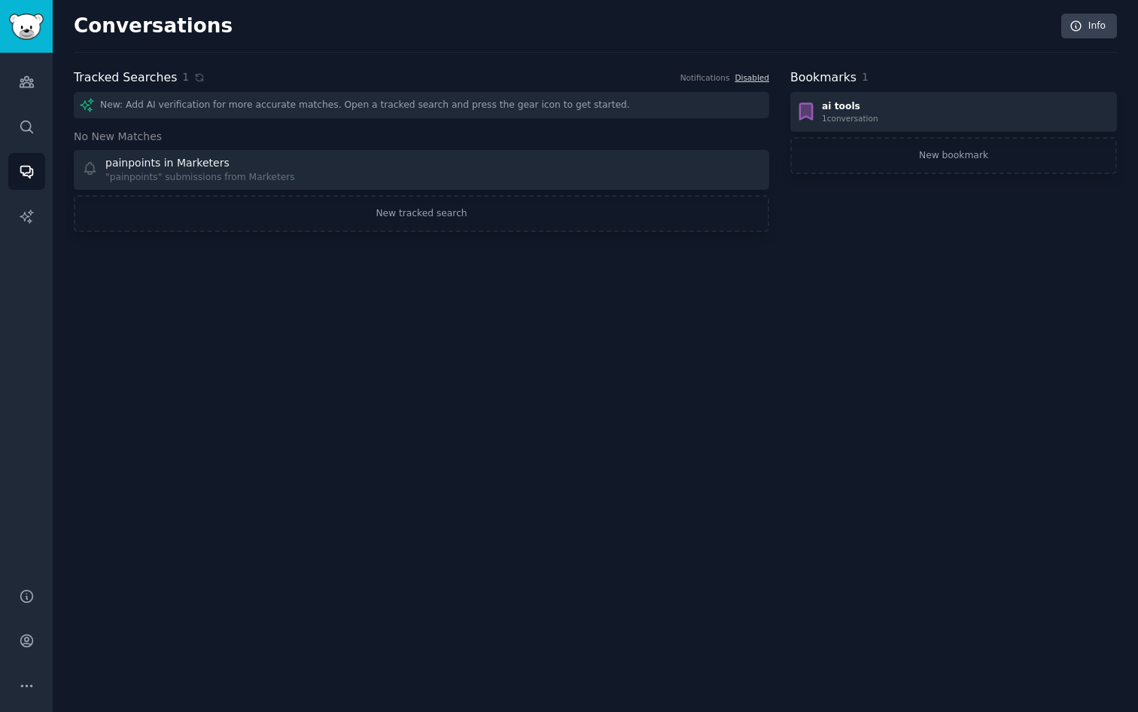
click at [836, 79] on h2 "Bookmarks" at bounding box center [824, 78] width 66 height 19
click at [922, 166] on link "New bookmark" at bounding box center [954, 156] width 327 height 38
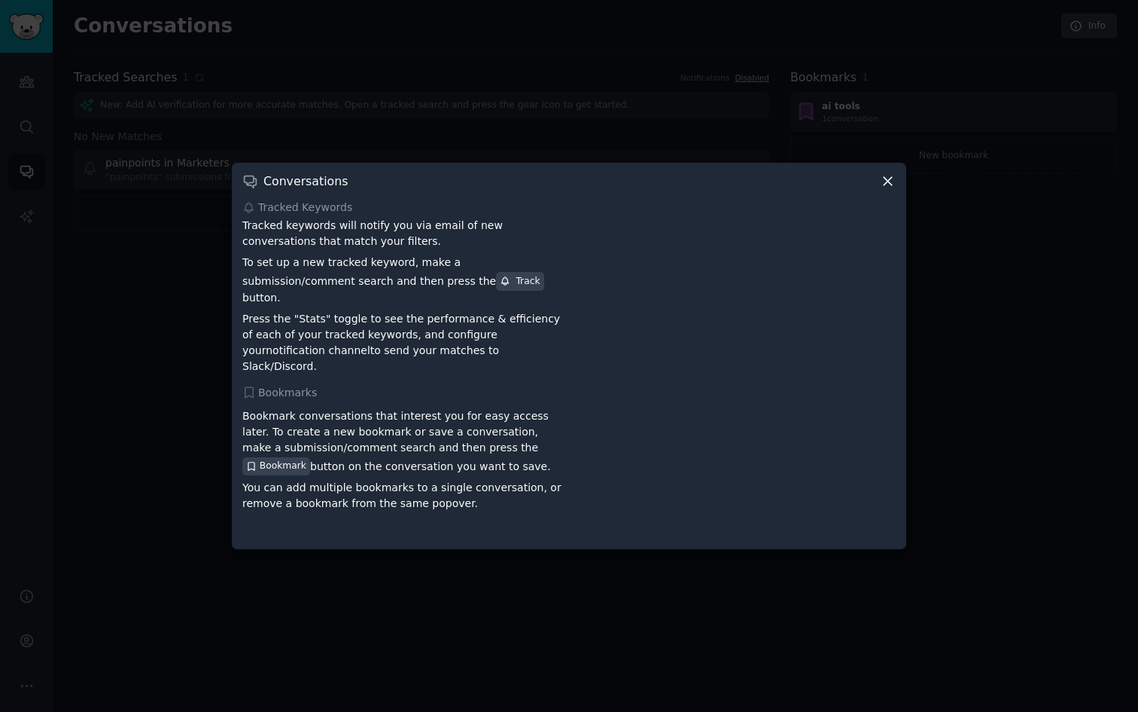
click at [168, 402] on div at bounding box center [569, 356] width 1138 height 712
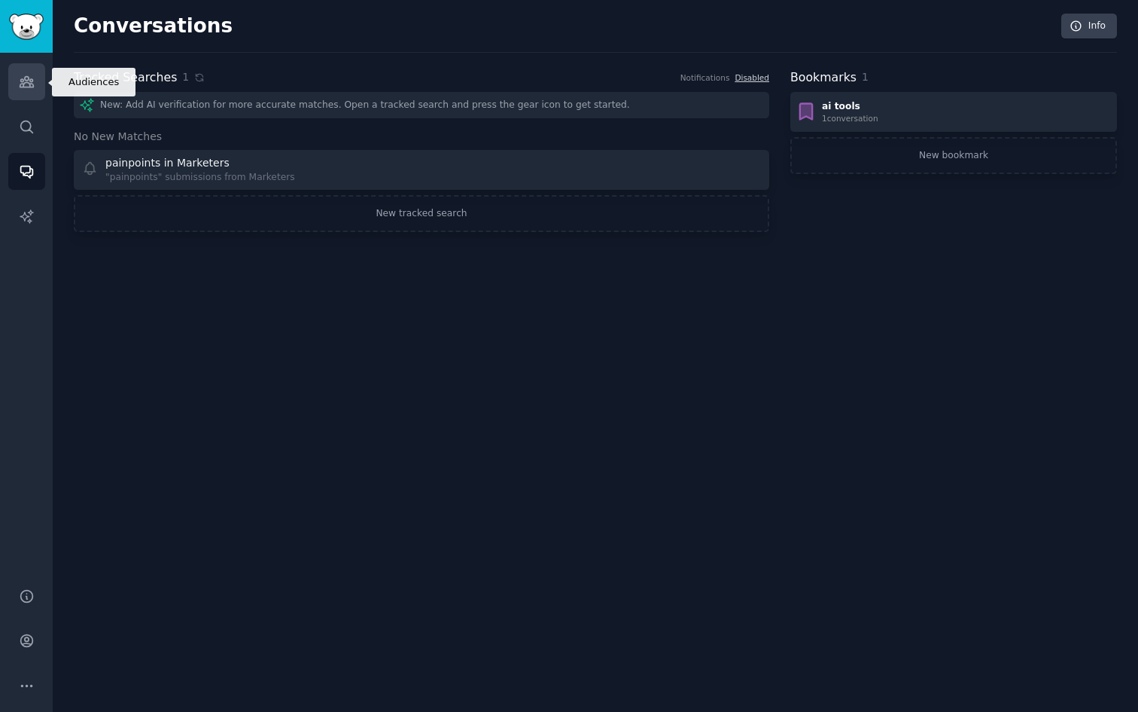
click at [17, 83] on link "Audiences" at bounding box center [26, 81] width 37 height 37
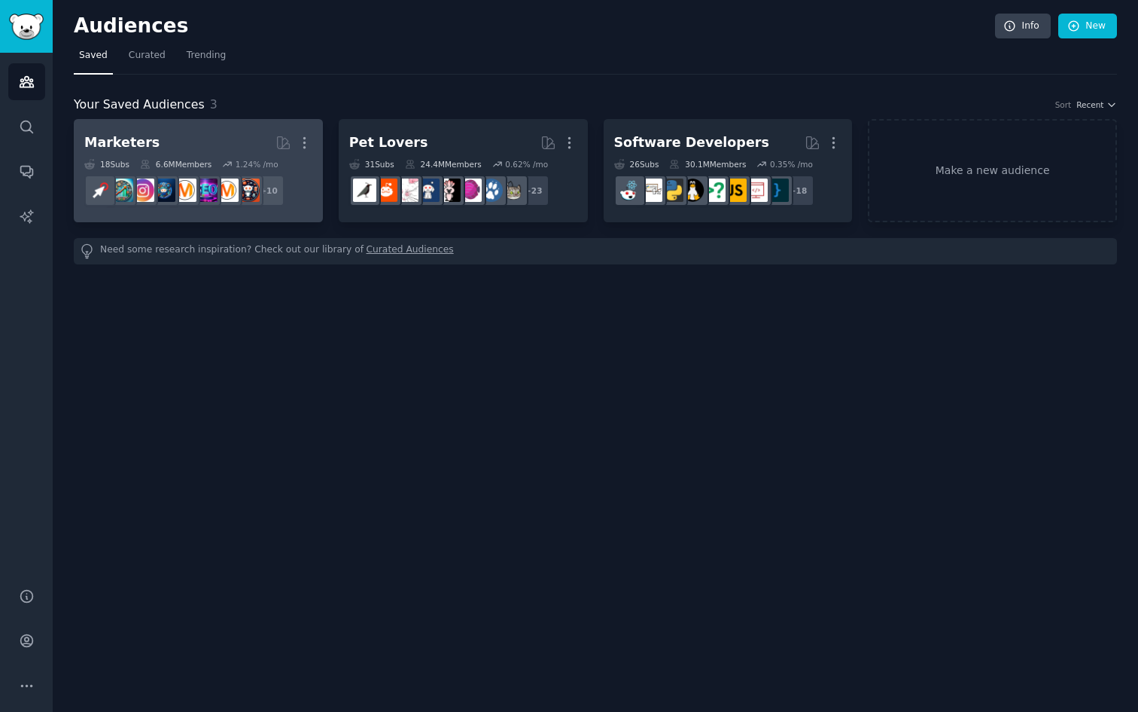
click at [182, 133] on h2 "Marketers More" at bounding box center [198, 143] width 228 height 26
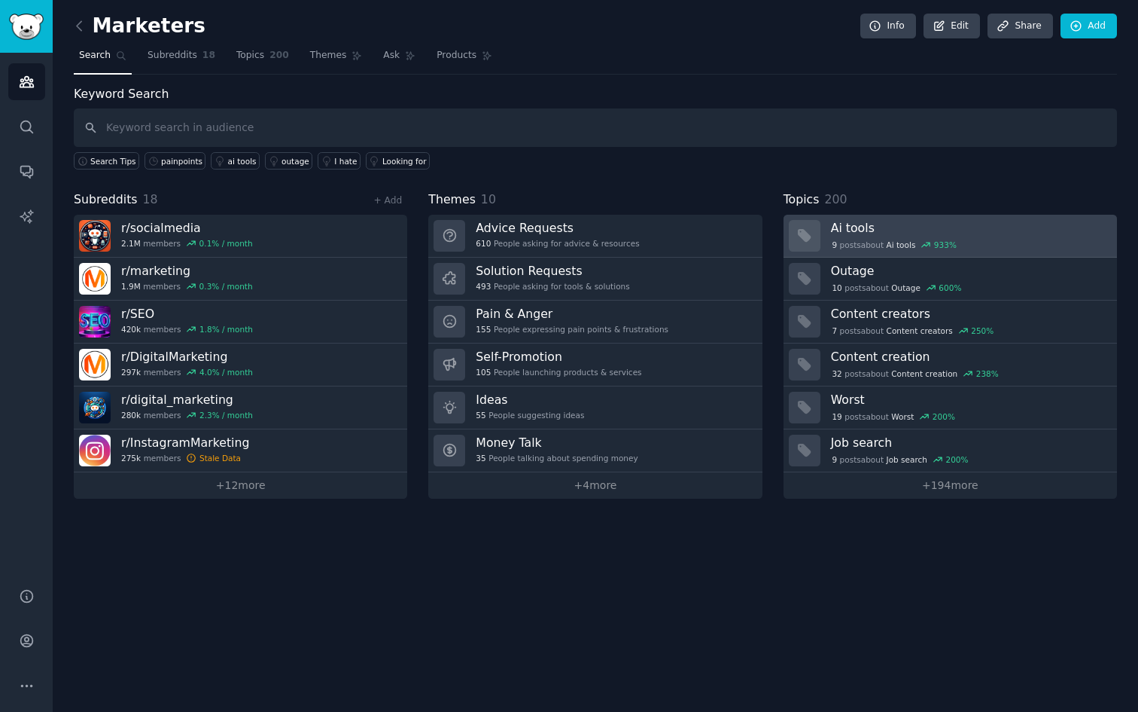
click at [850, 224] on h3 "Ai tools" at bounding box center [969, 228] width 276 height 16
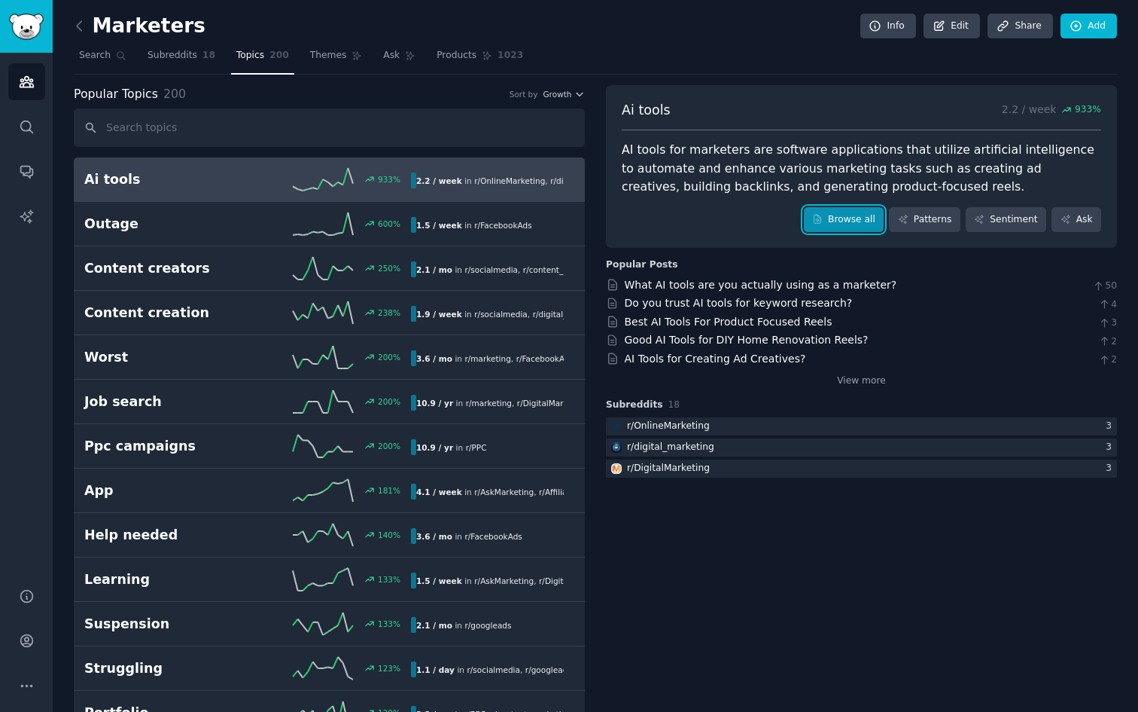
click at [826, 221] on link "Browse all" at bounding box center [844, 220] width 81 height 26
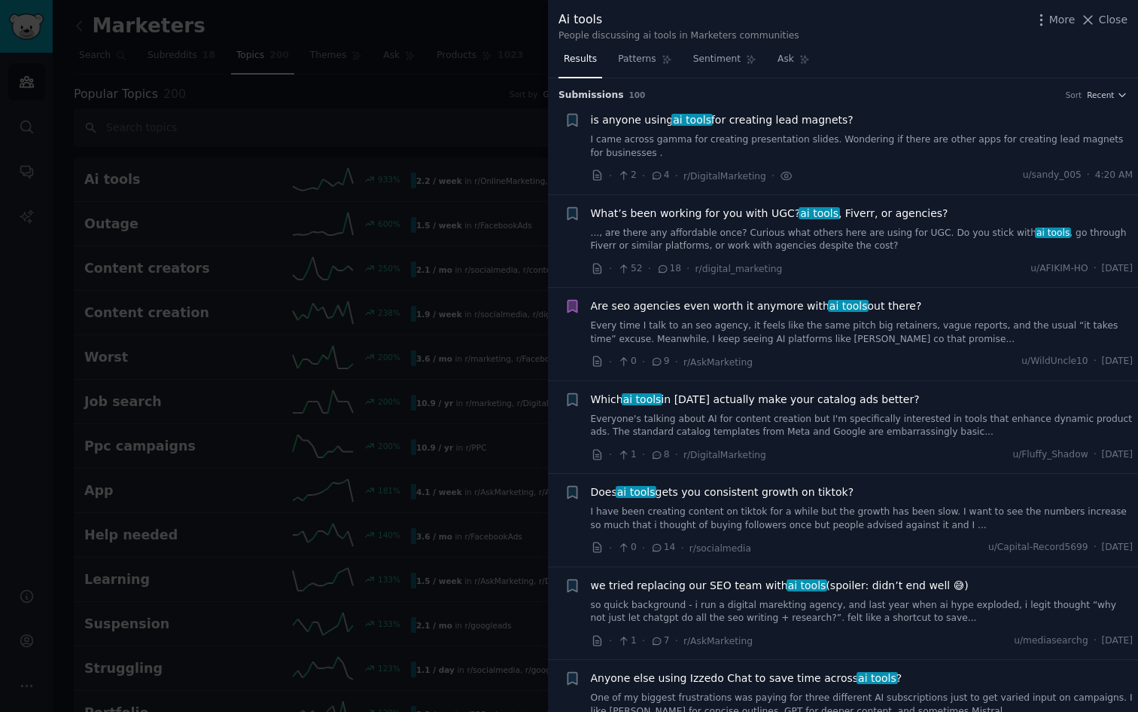
click at [227, 168] on div at bounding box center [569, 356] width 1138 height 712
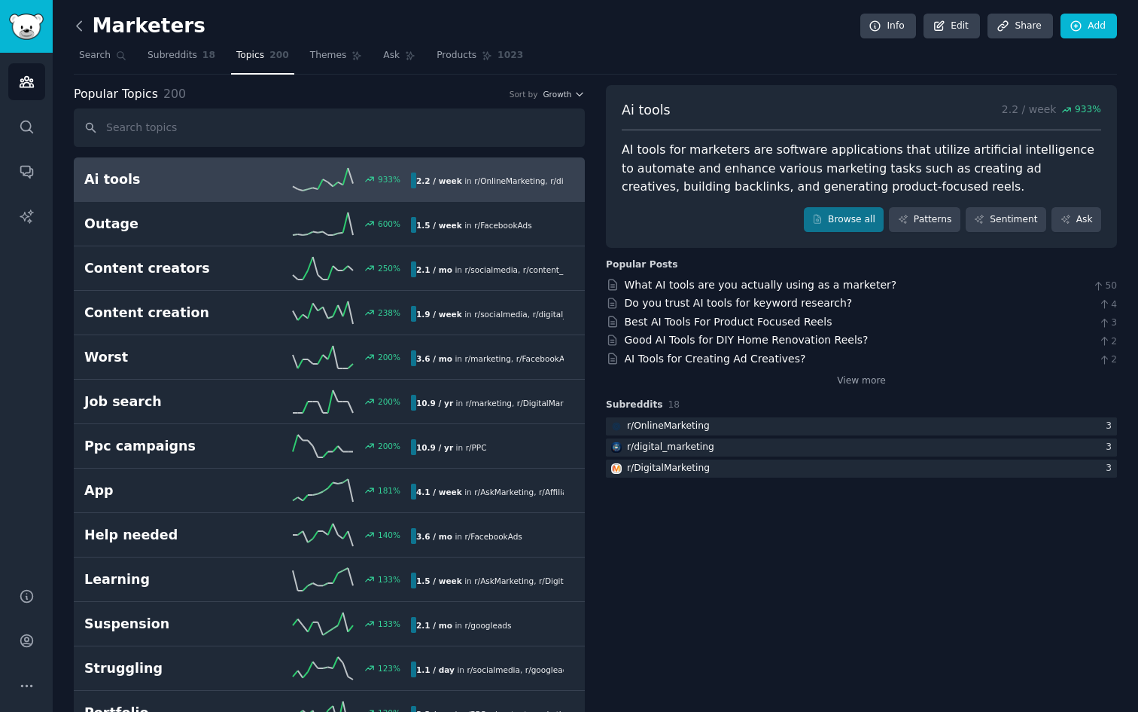
click at [84, 23] on icon at bounding box center [80, 26] width 16 height 16
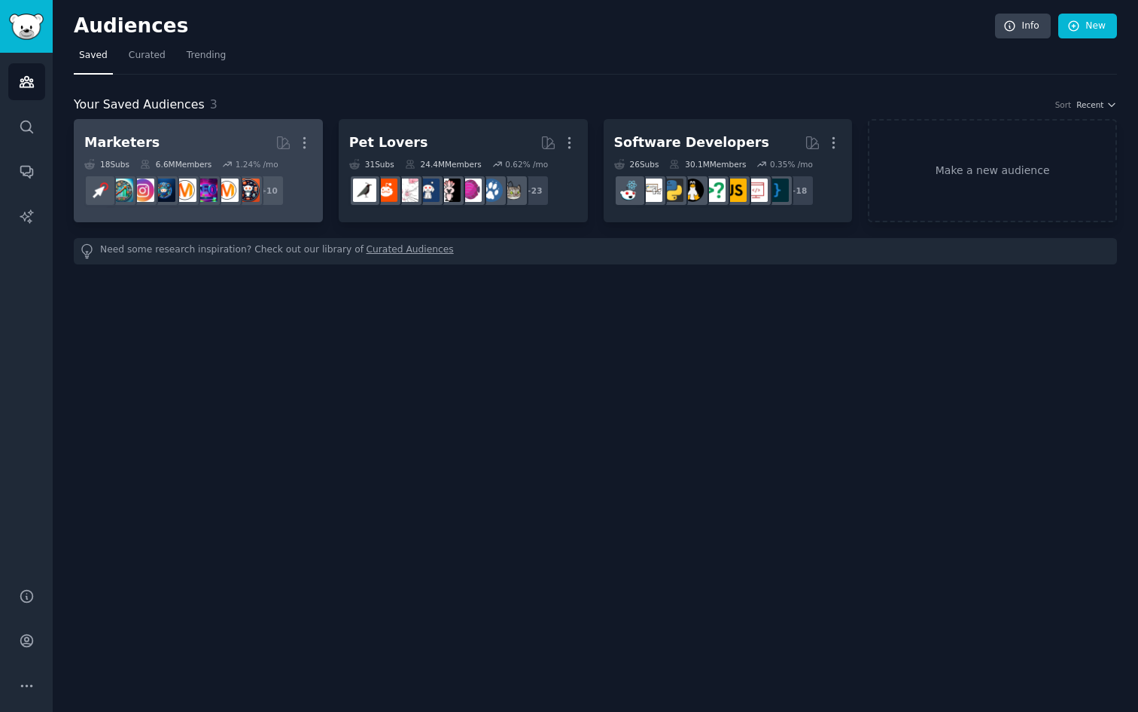
click at [172, 136] on h2 "Marketers More" at bounding box center [198, 143] width 228 height 26
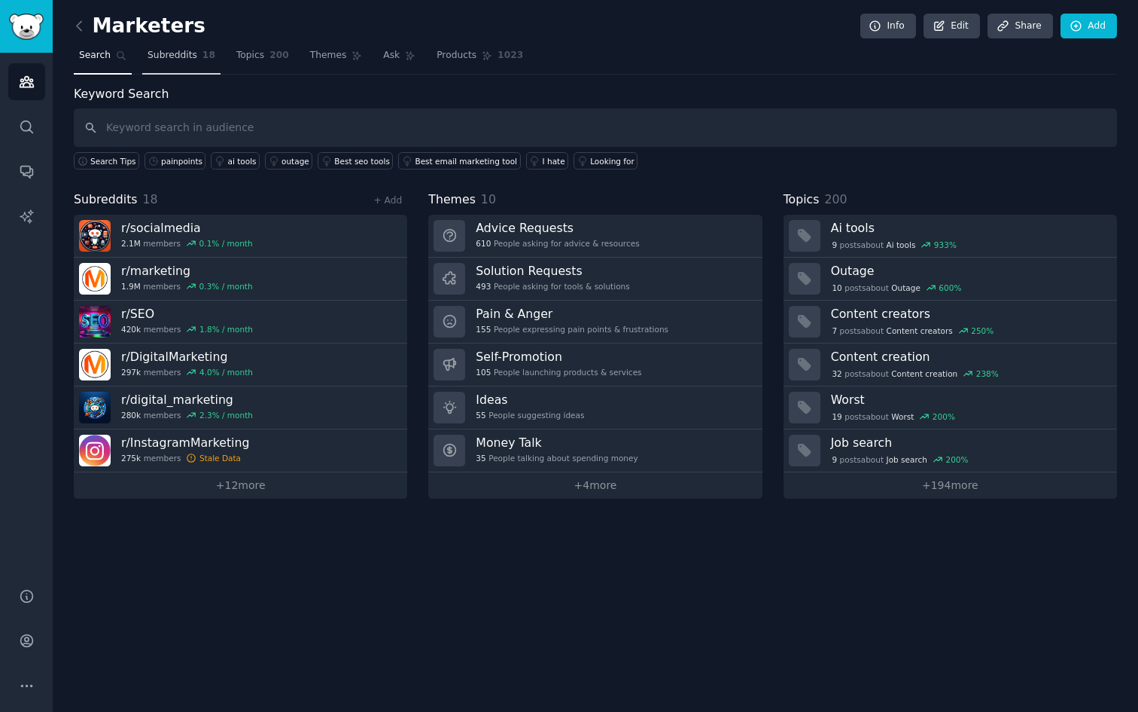
click at [173, 58] on span "Subreddits" at bounding box center [173, 56] width 50 height 14
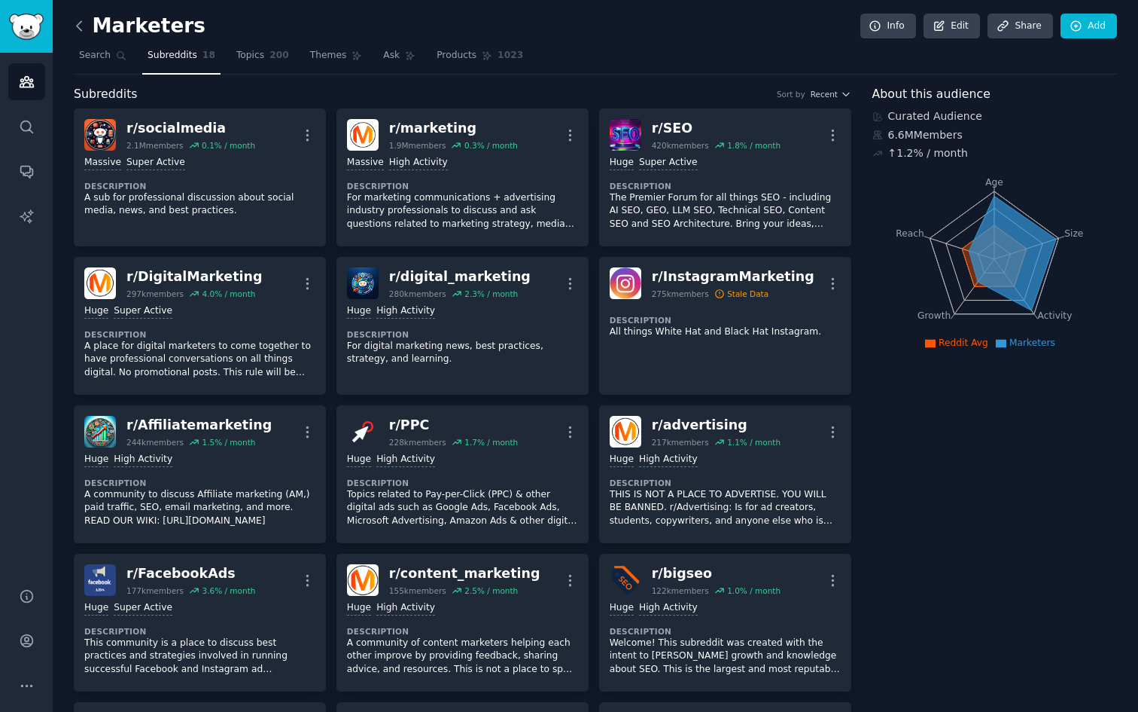
click at [82, 20] on icon at bounding box center [80, 26] width 16 height 16
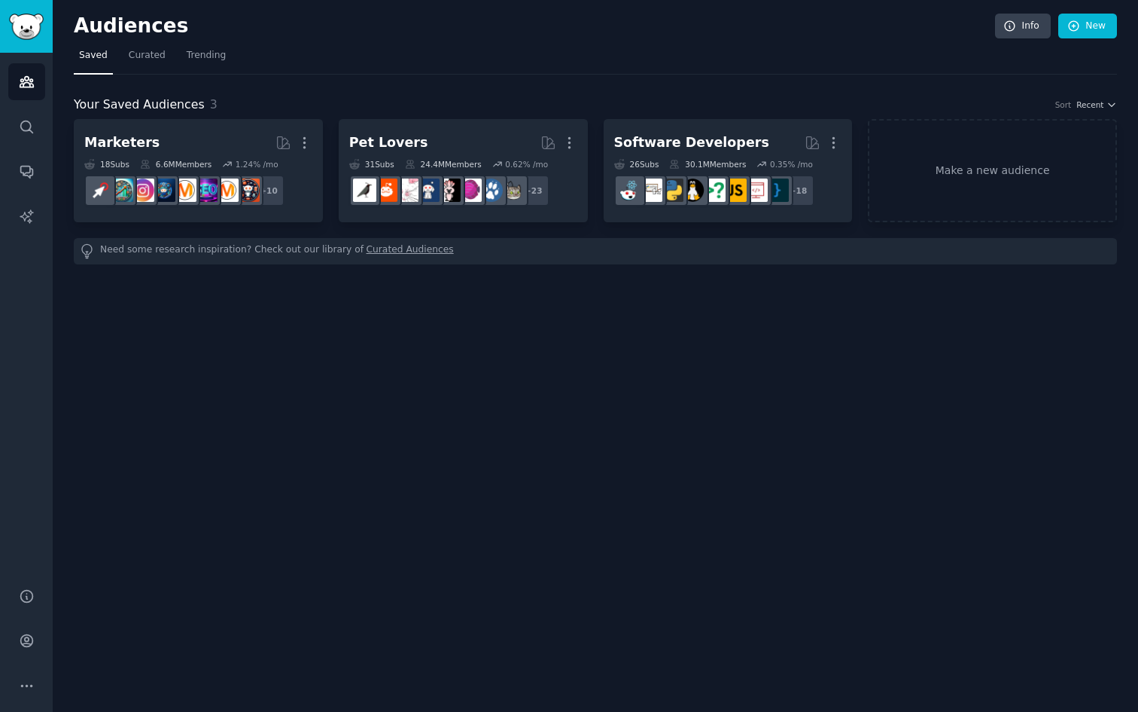
click at [82, 20] on h2 "Audiences" at bounding box center [535, 26] width 922 height 24
click at [916, 132] on link "Make a new audience" at bounding box center [992, 170] width 249 height 103
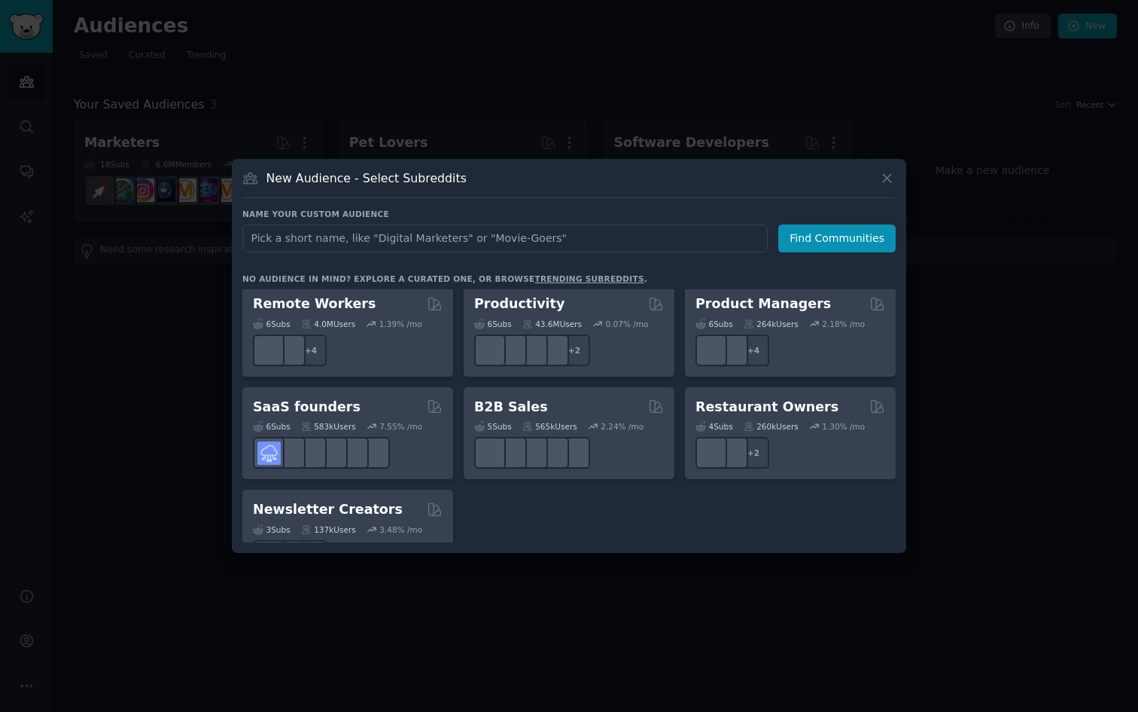
scroll to position [1175, 0]
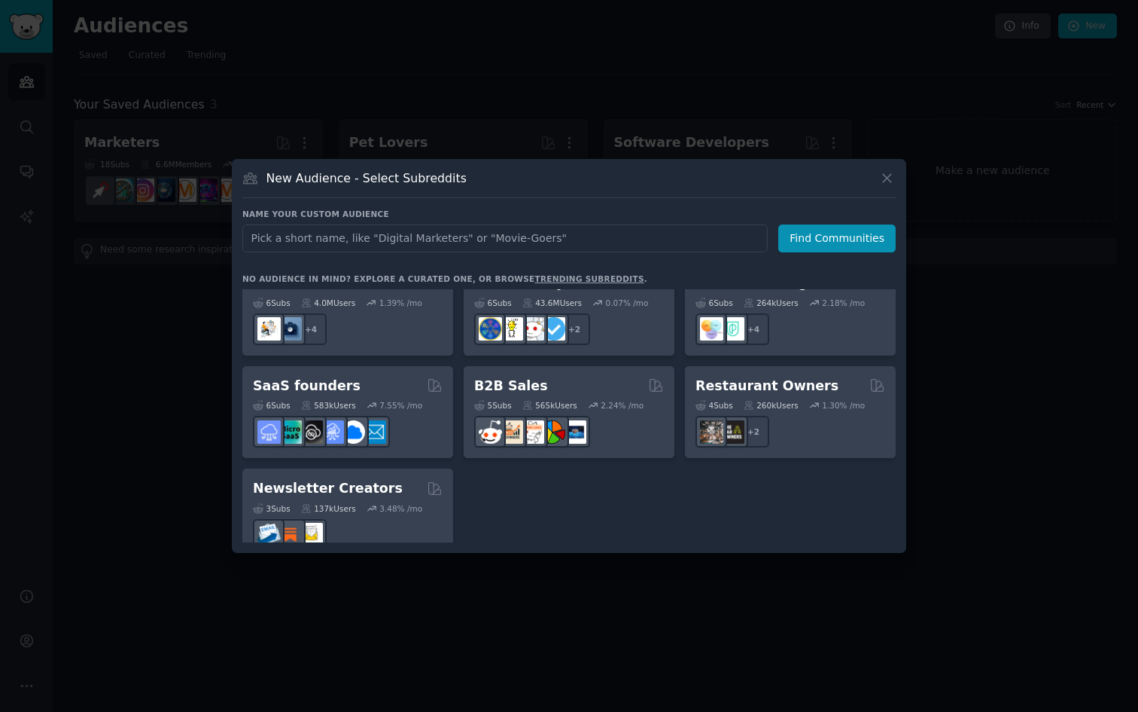
click at [1023, 333] on div at bounding box center [569, 356] width 1138 height 712
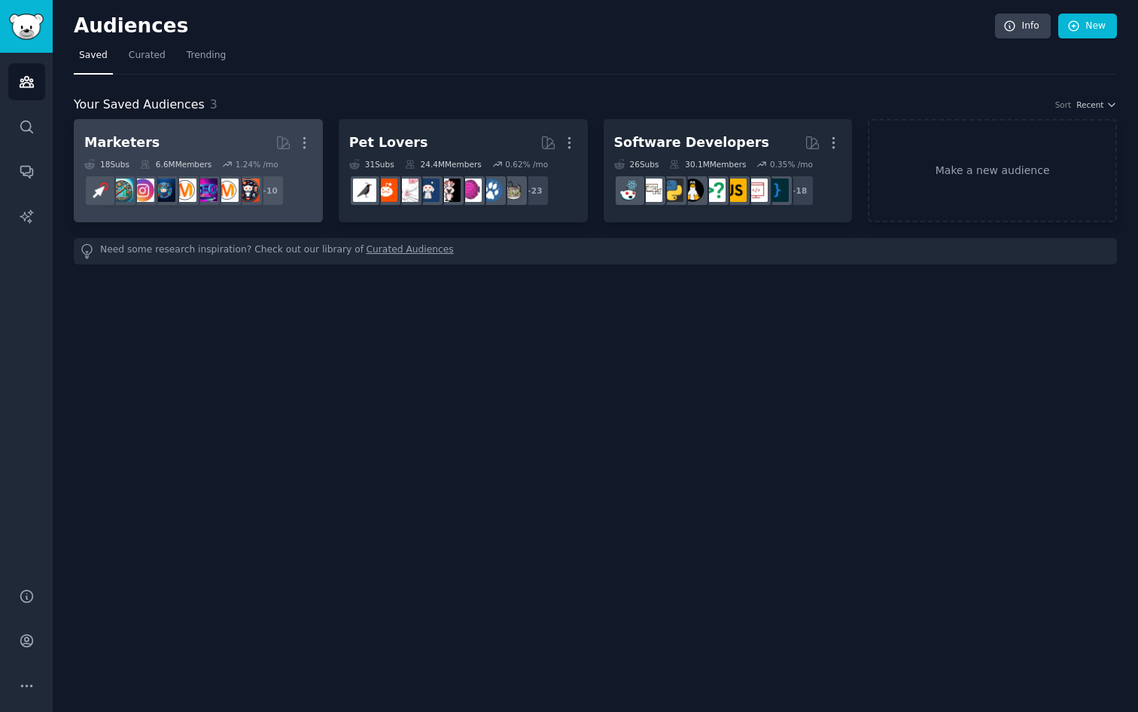
click at [203, 122] on link "Marketers More 18 Sub s 6.6M Members 1.24 % /mo + 10" at bounding box center [198, 170] width 249 height 103
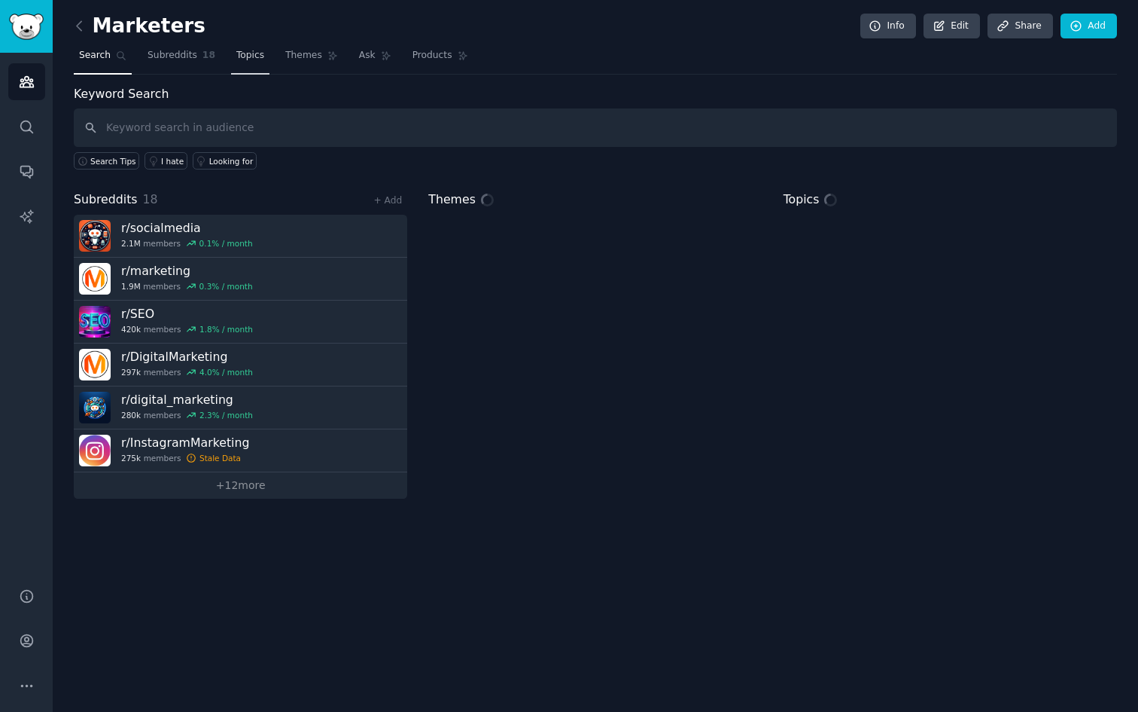
click at [231, 64] on link "Topics" at bounding box center [250, 59] width 38 height 31
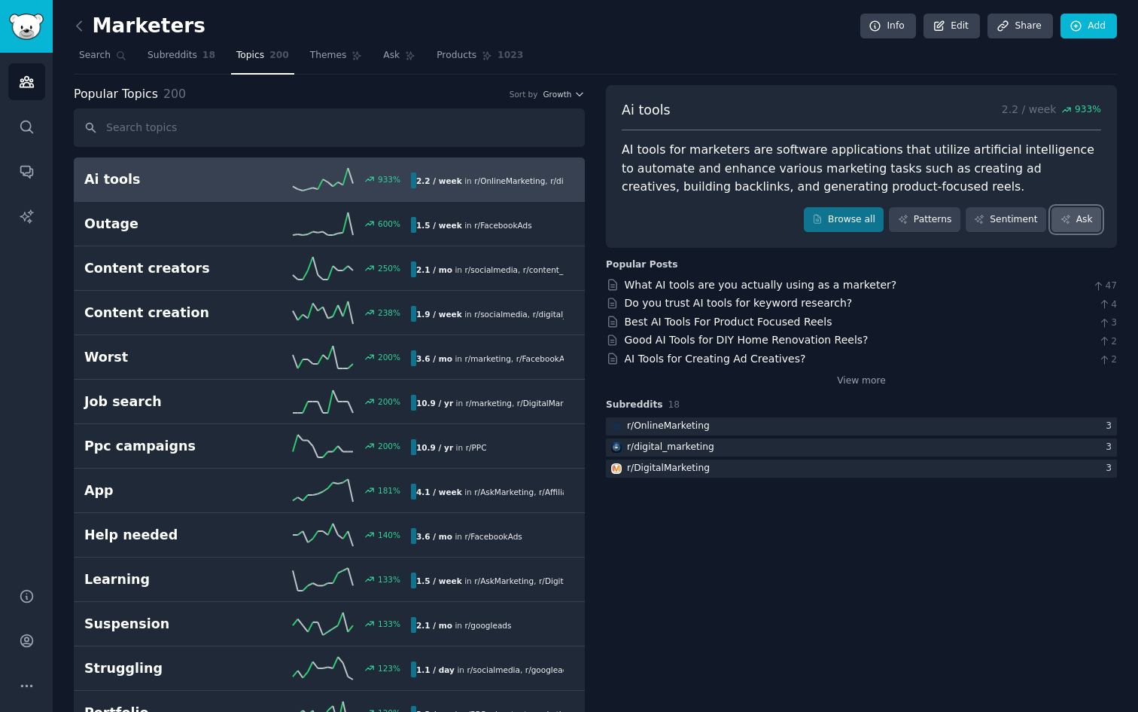
click at [1080, 222] on link "Ask" at bounding box center [1077, 220] width 50 height 26
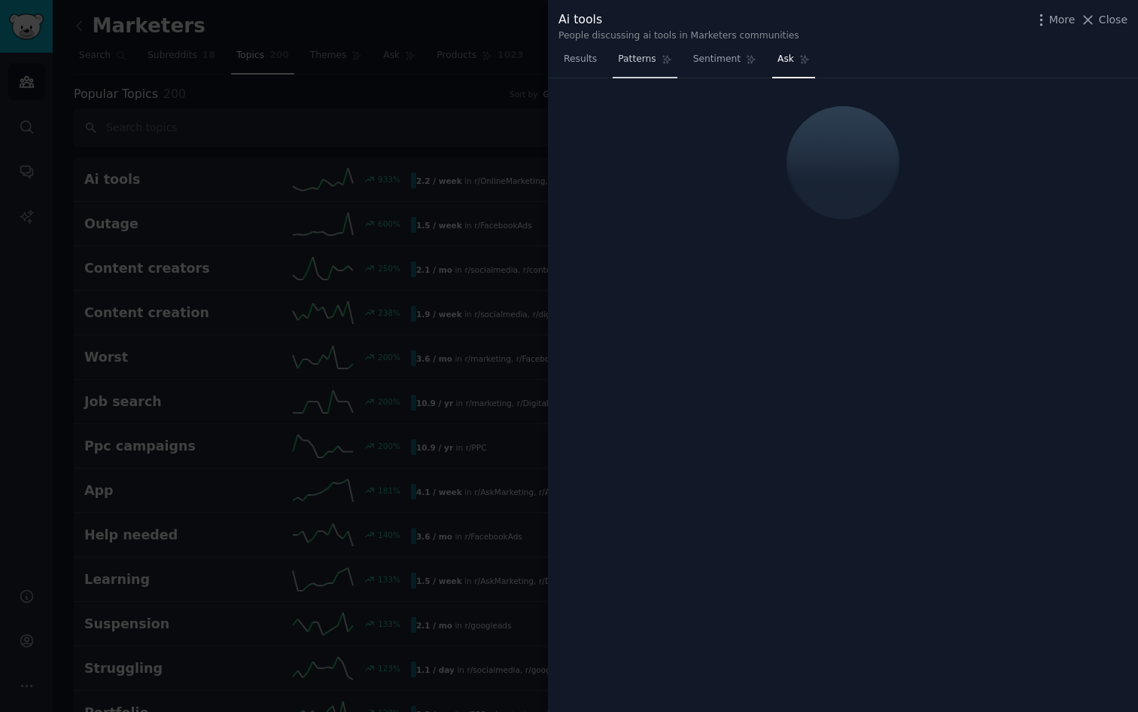
click at [617, 67] on link "Patterns" at bounding box center [645, 62] width 64 height 31
click at [516, 90] on div at bounding box center [569, 356] width 1138 height 712
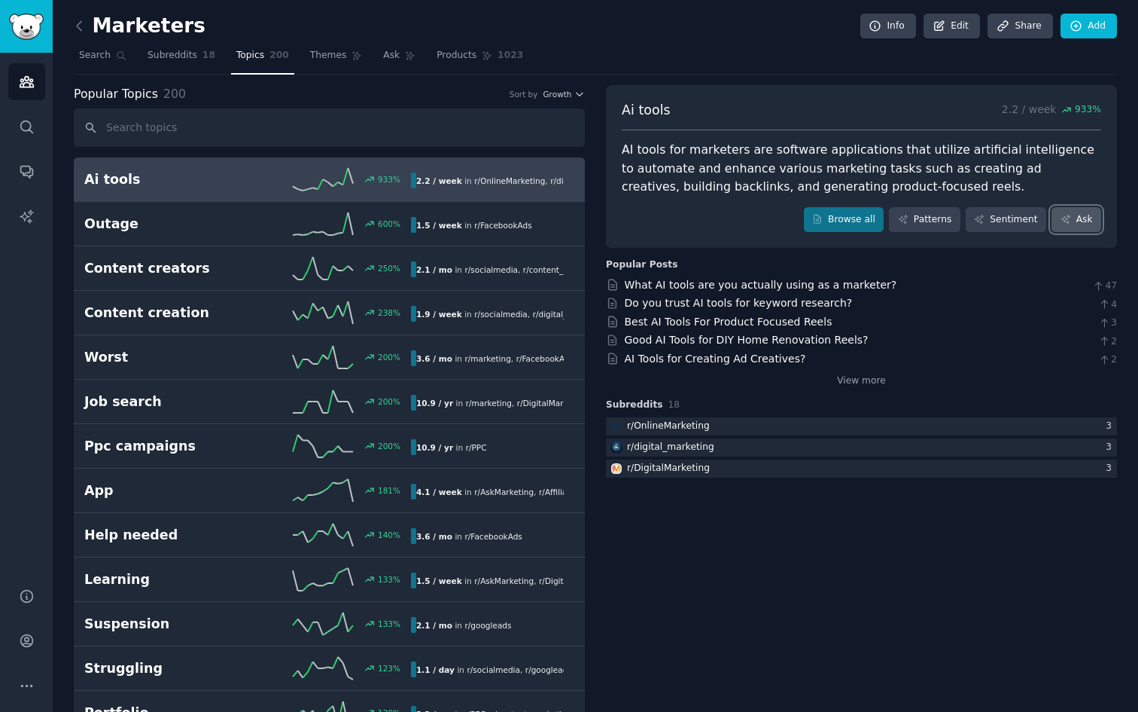
click at [1052, 225] on link "Ask" at bounding box center [1077, 220] width 50 height 26
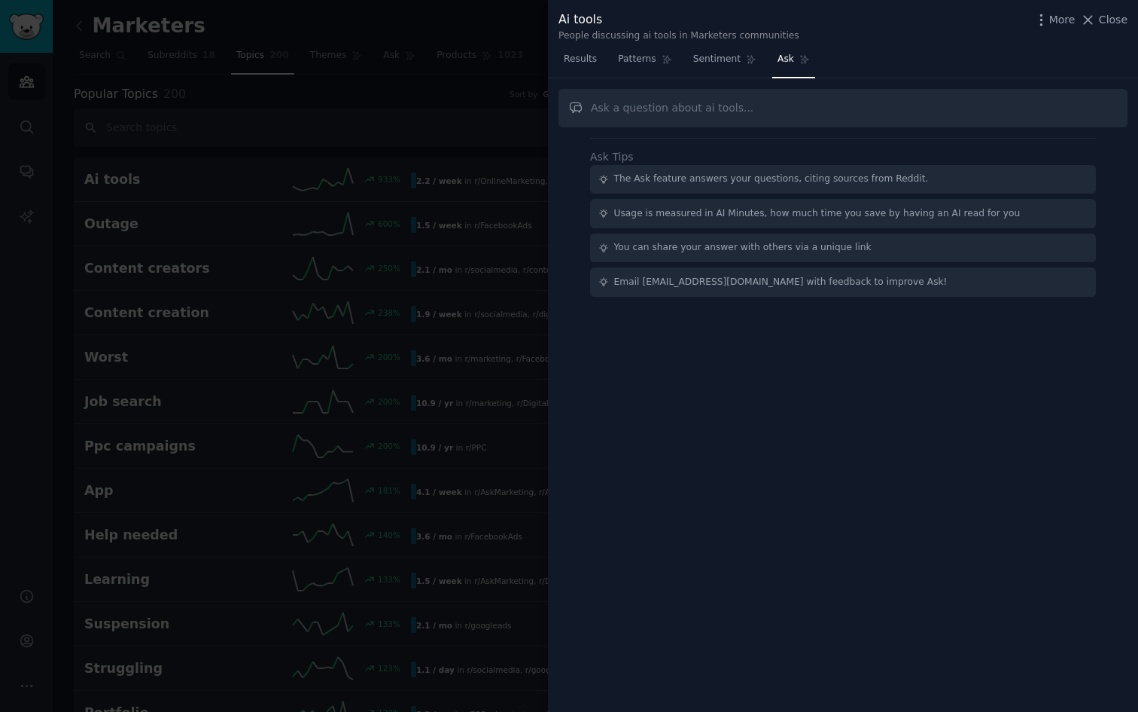
click at [686, 108] on input "text" at bounding box center [843, 108] width 569 height 38
type input "贴"
type input "the most popular ai tools discussed in marketers communities"
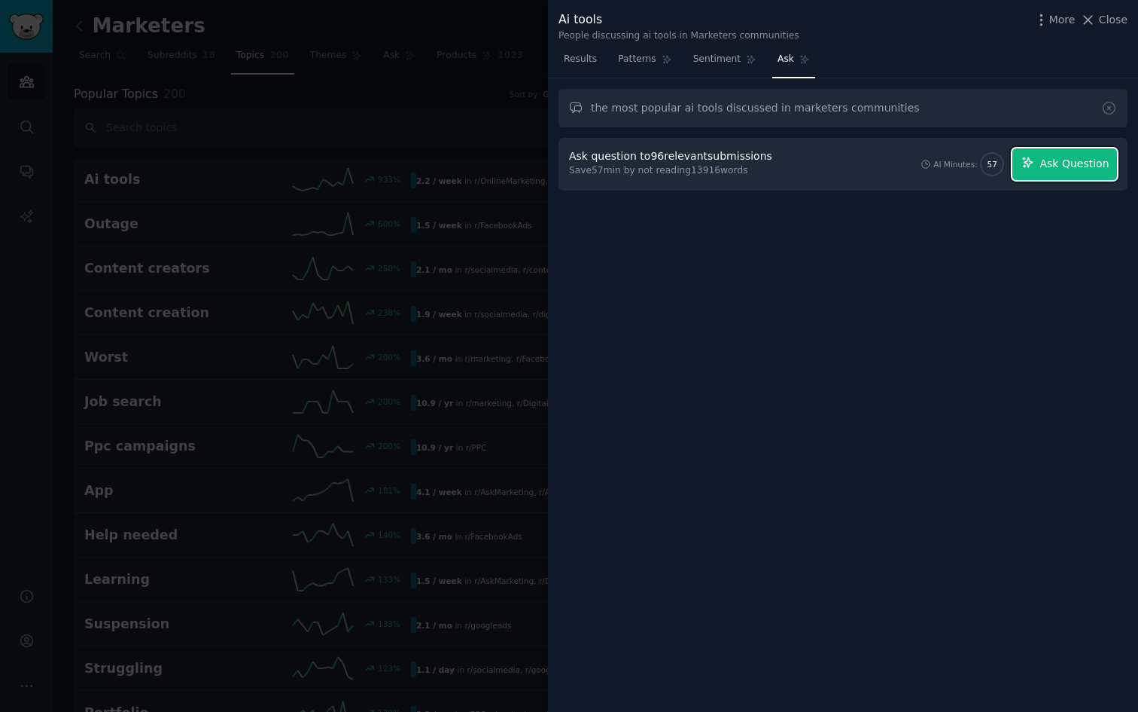
click at [1076, 164] on span "Ask Question" at bounding box center [1074, 164] width 69 height 16
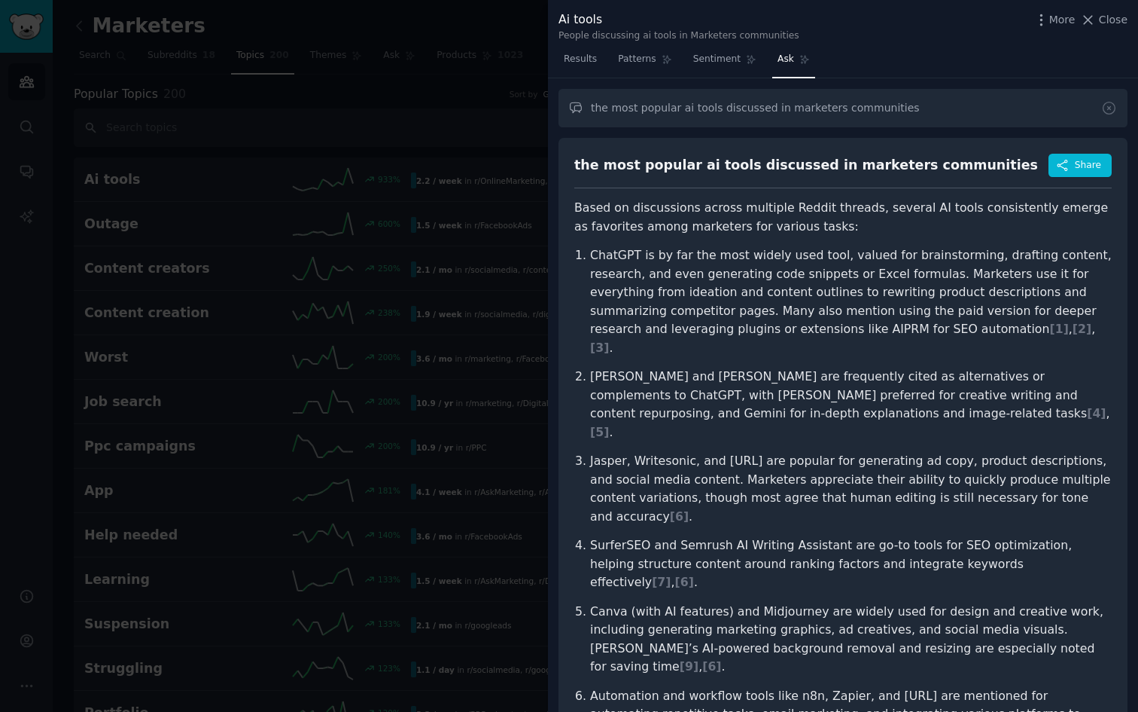
click at [503, 92] on div at bounding box center [569, 356] width 1138 height 712
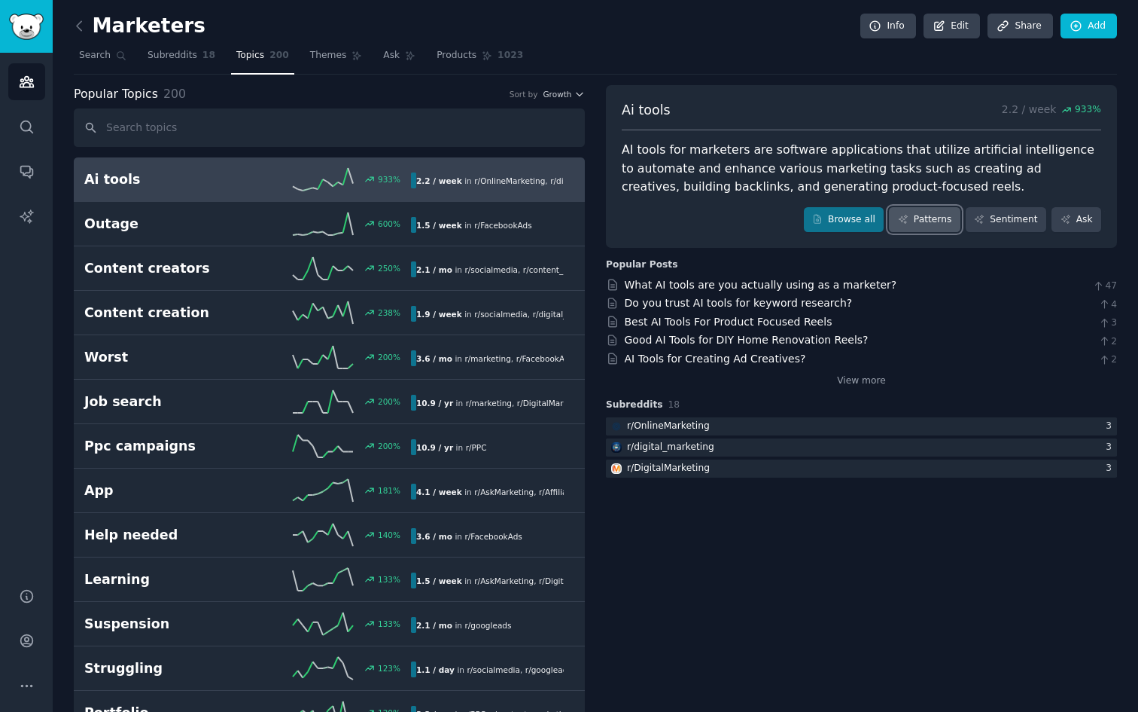
click at [939, 217] on link "Patterns" at bounding box center [924, 220] width 71 height 26
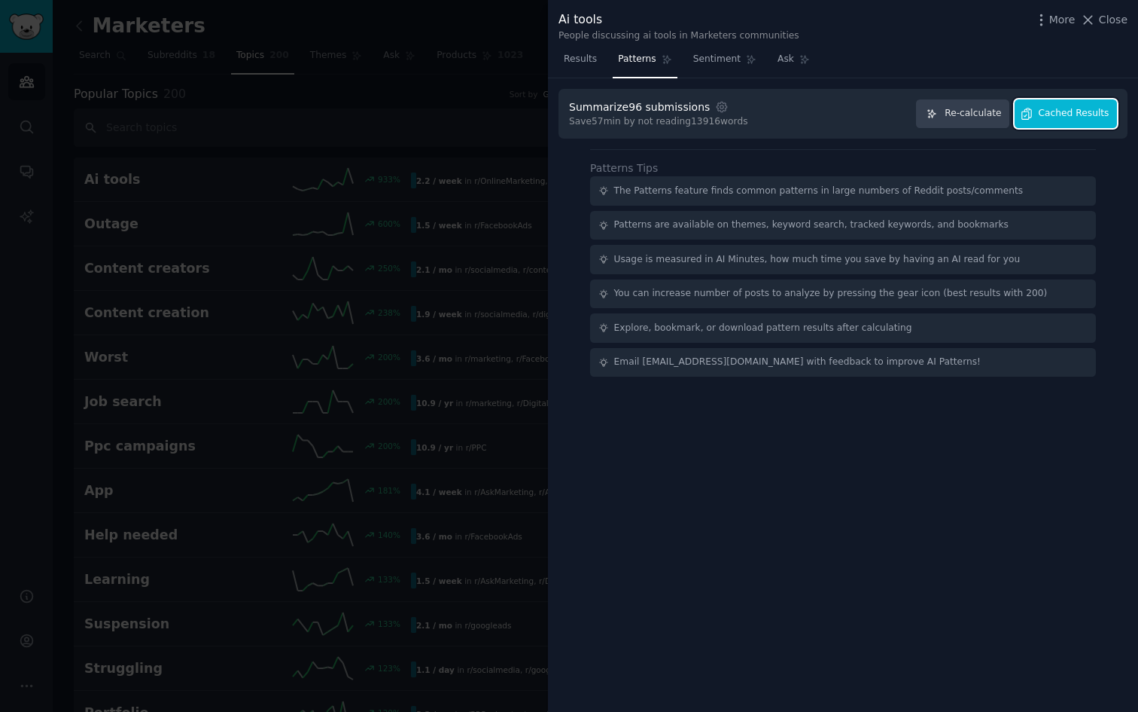
click at [1081, 120] on button "Cached Results" at bounding box center [1066, 113] width 102 height 29
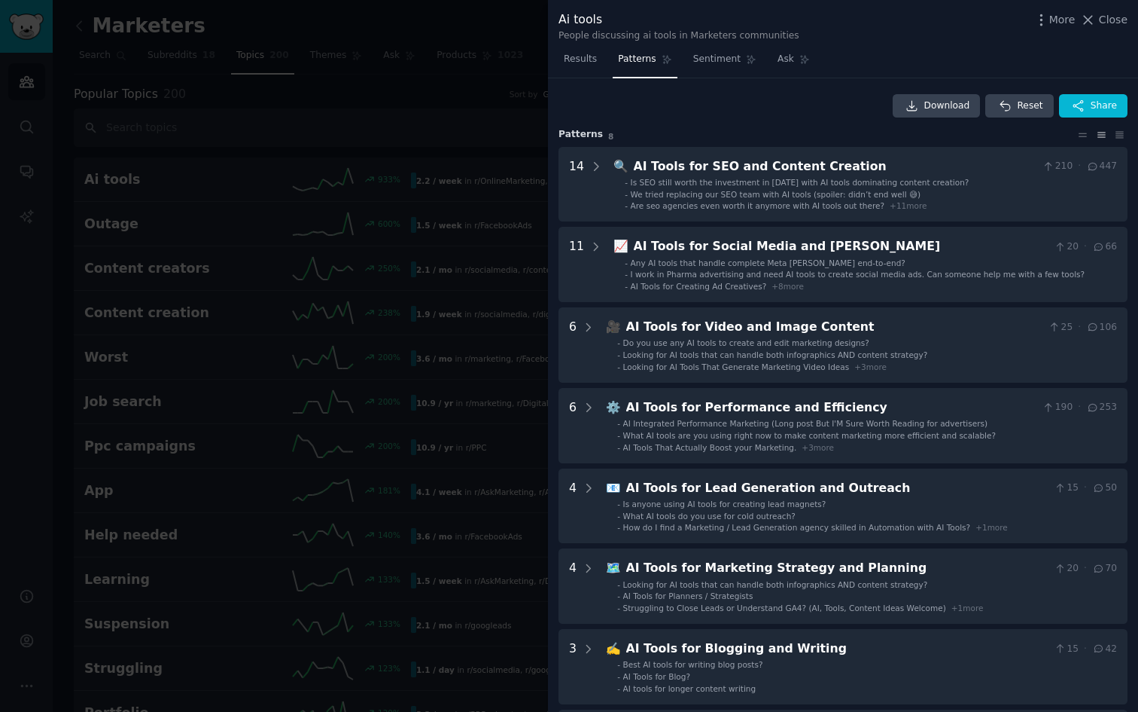
click at [440, 87] on div at bounding box center [569, 356] width 1138 height 712
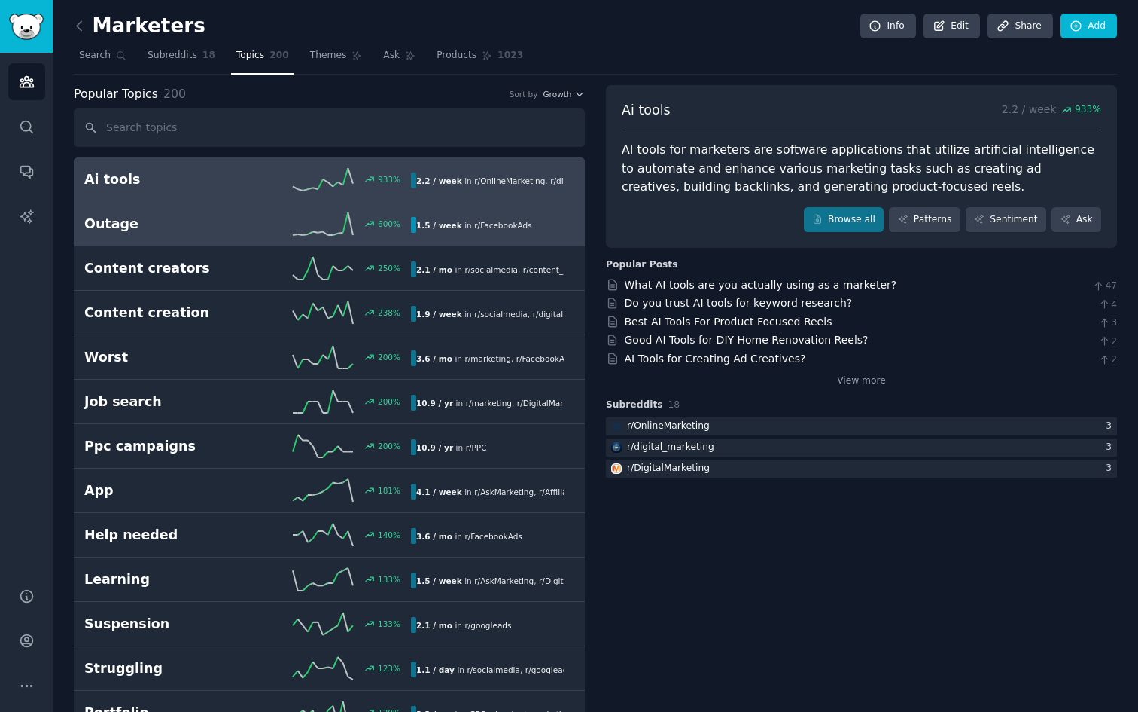
click at [198, 222] on h2 "Outage" at bounding box center [165, 224] width 163 height 19
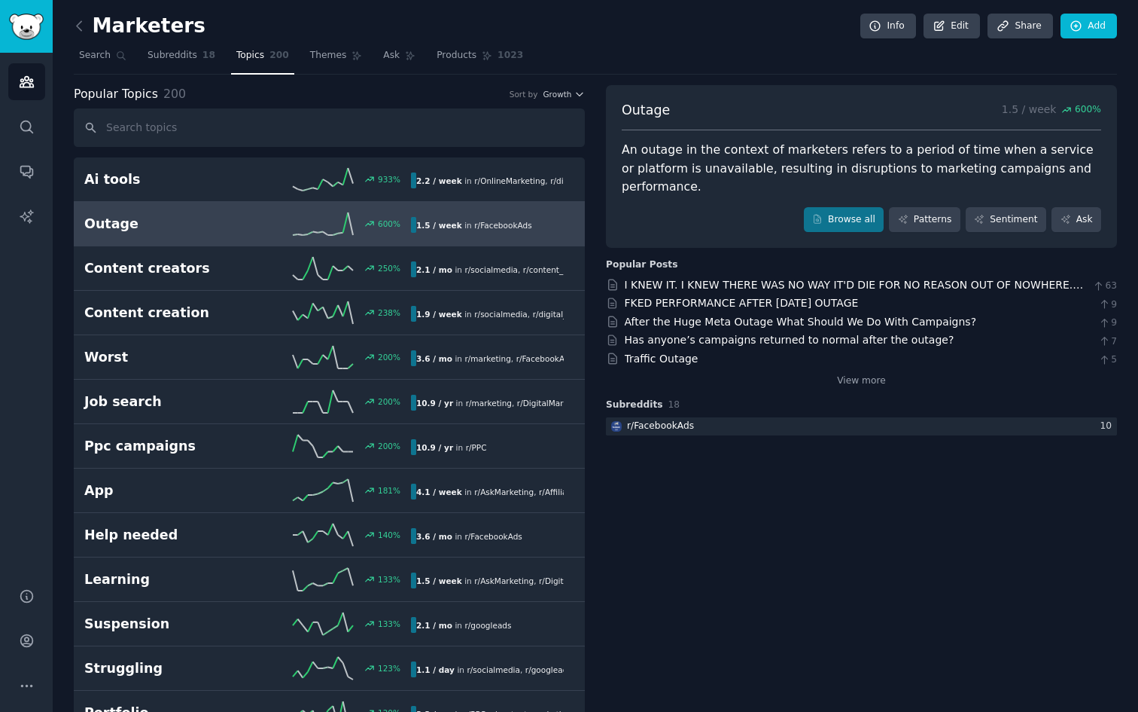
click at [928, 206] on div "Outage 1.5 / week 600 % An outage in the context of marketers refers to a perio…" at bounding box center [861, 166] width 511 height 163
click at [928, 221] on link "Patterns" at bounding box center [924, 220] width 71 height 26
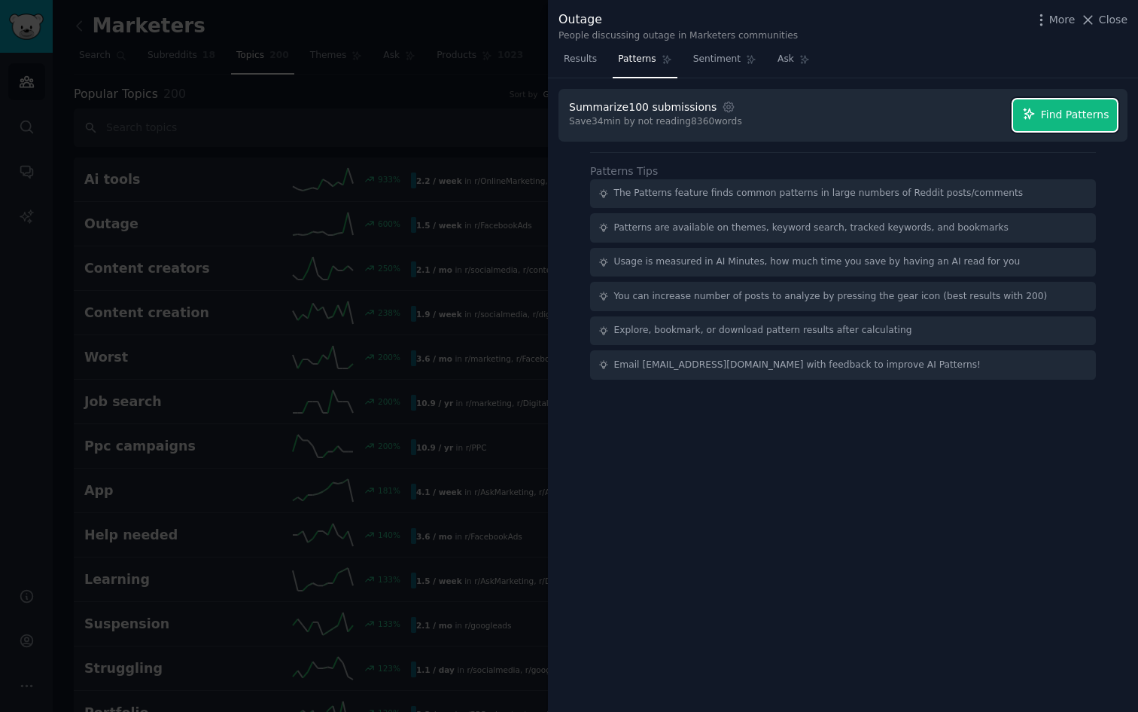
click at [1073, 123] on button "Find Patterns" at bounding box center [1065, 115] width 104 height 32
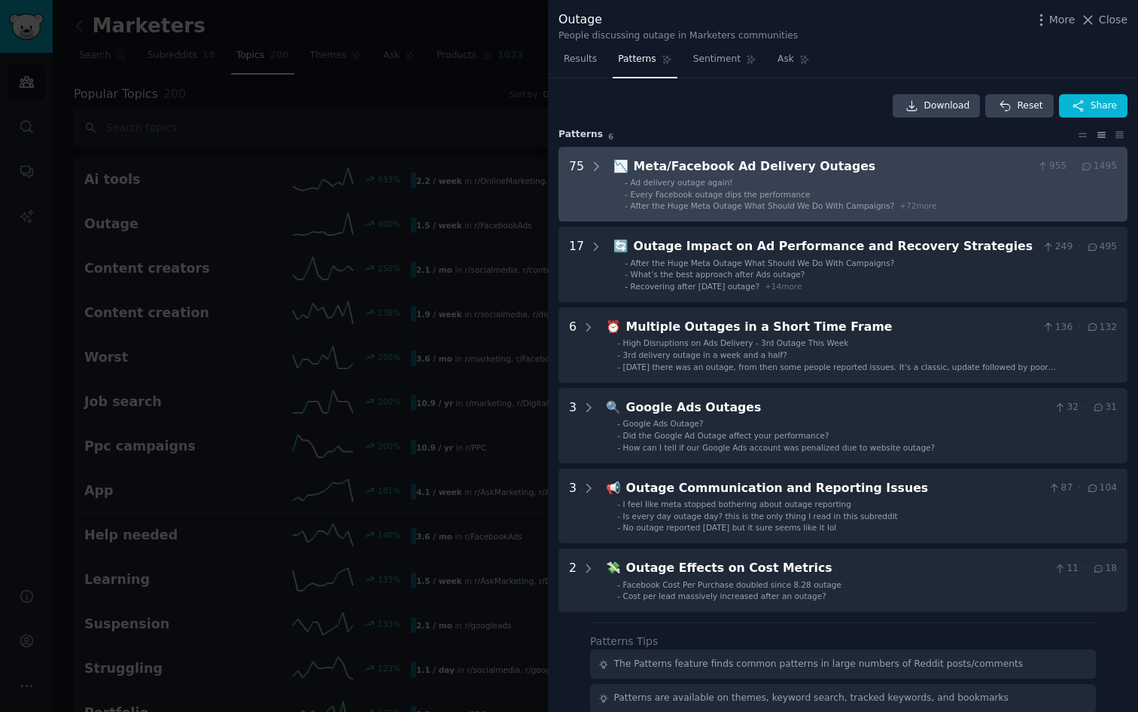
click at [827, 157] on div "Meta/Facebook Ad Delivery Outages" at bounding box center [833, 166] width 398 height 19
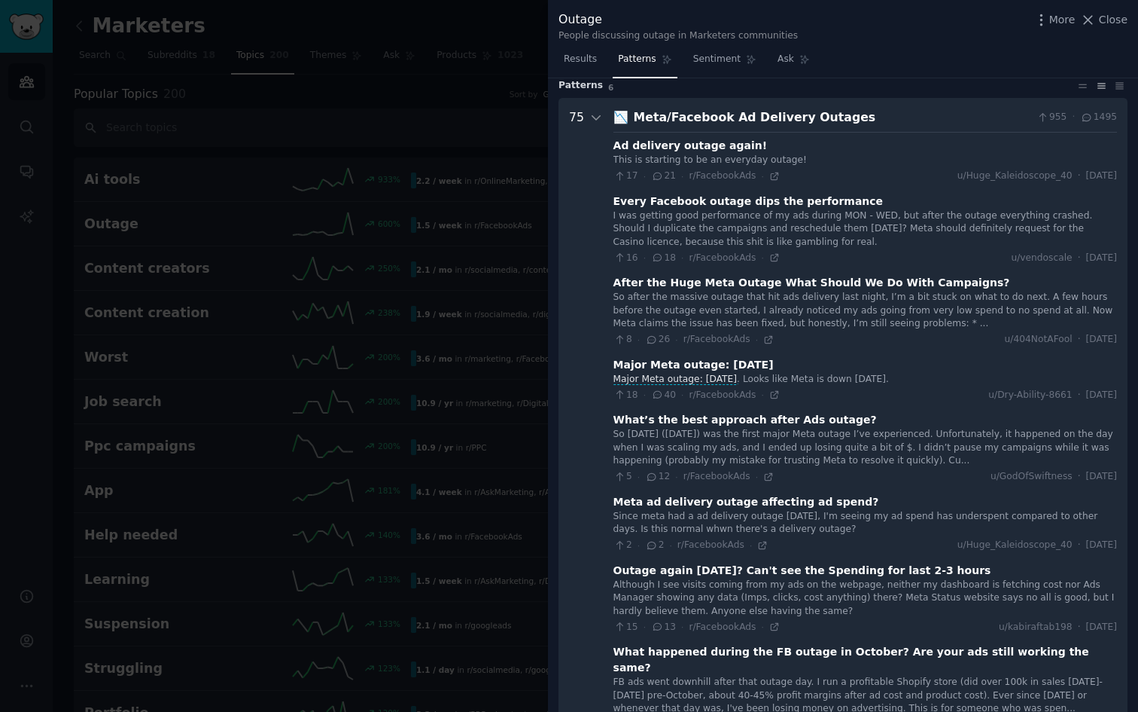
scroll to position [69, 0]
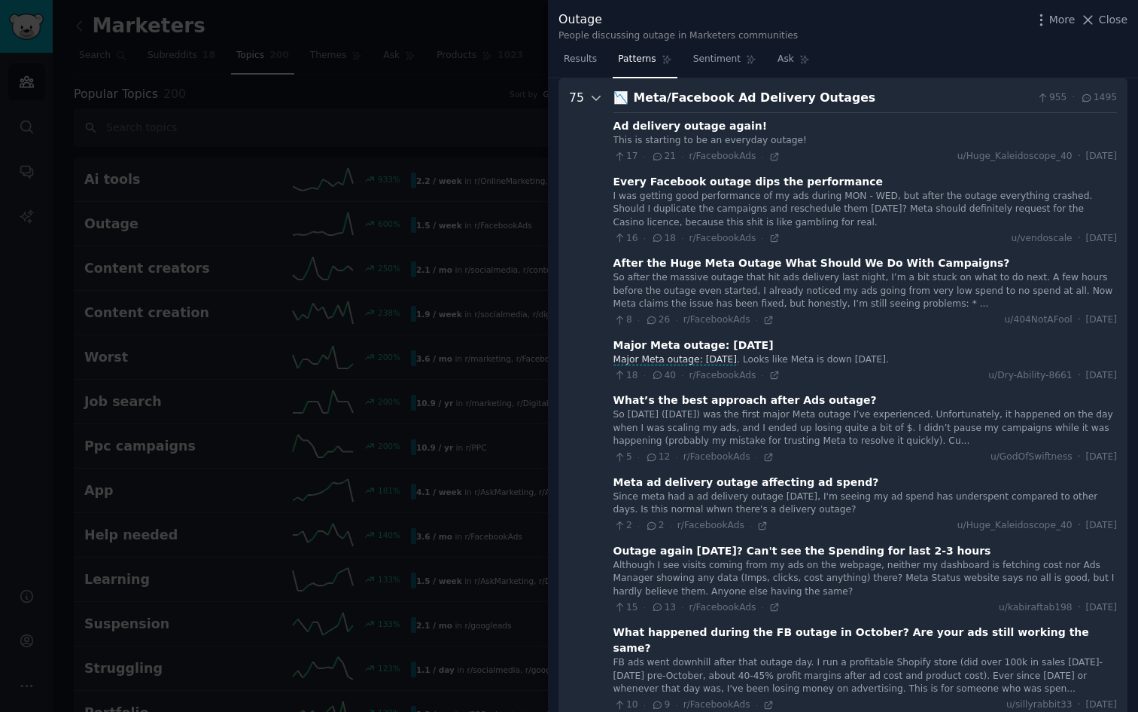
click at [593, 102] on icon at bounding box center [597, 98] width 14 height 14
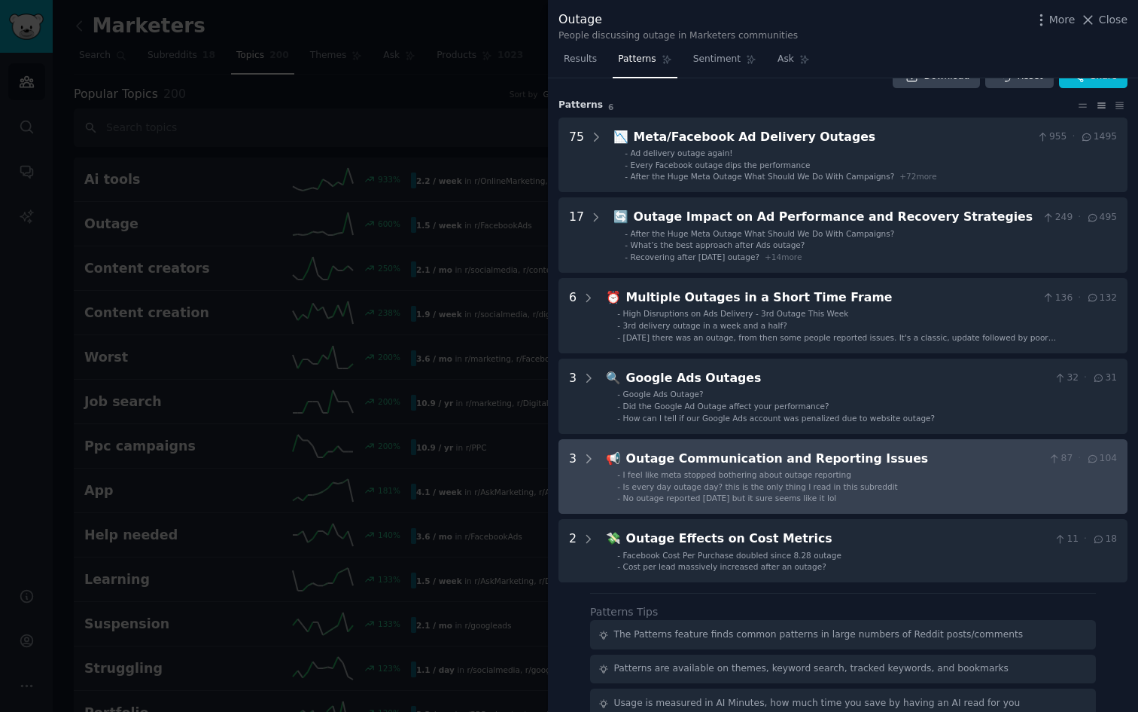
scroll to position [0, 0]
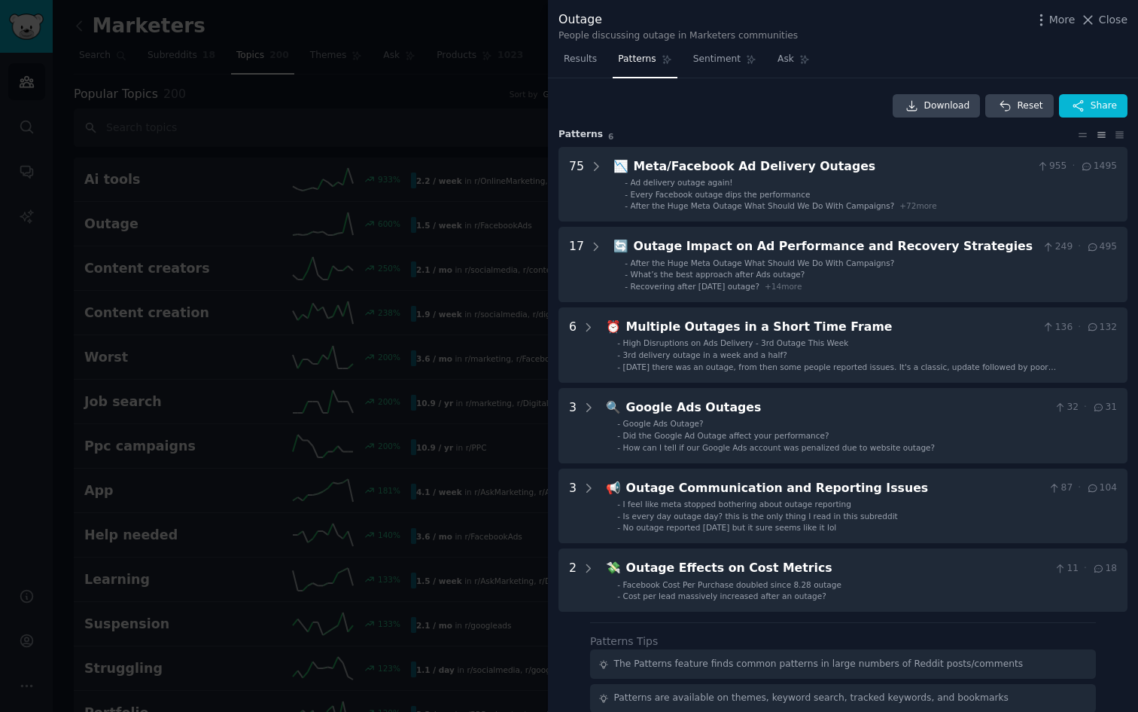
click at [431, 161] on div at bounding box center [569, 356] width 1138 height 712
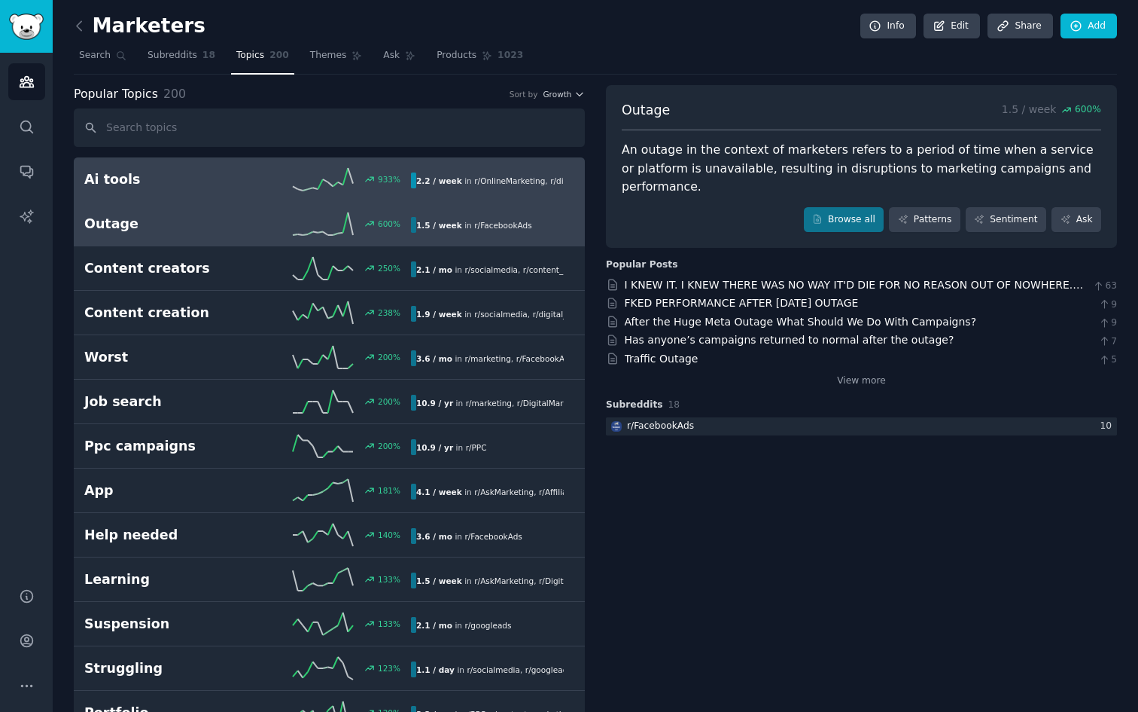
click at [265, 175] on div "933 %" at bounding box center [329, 179] width 163 height 23
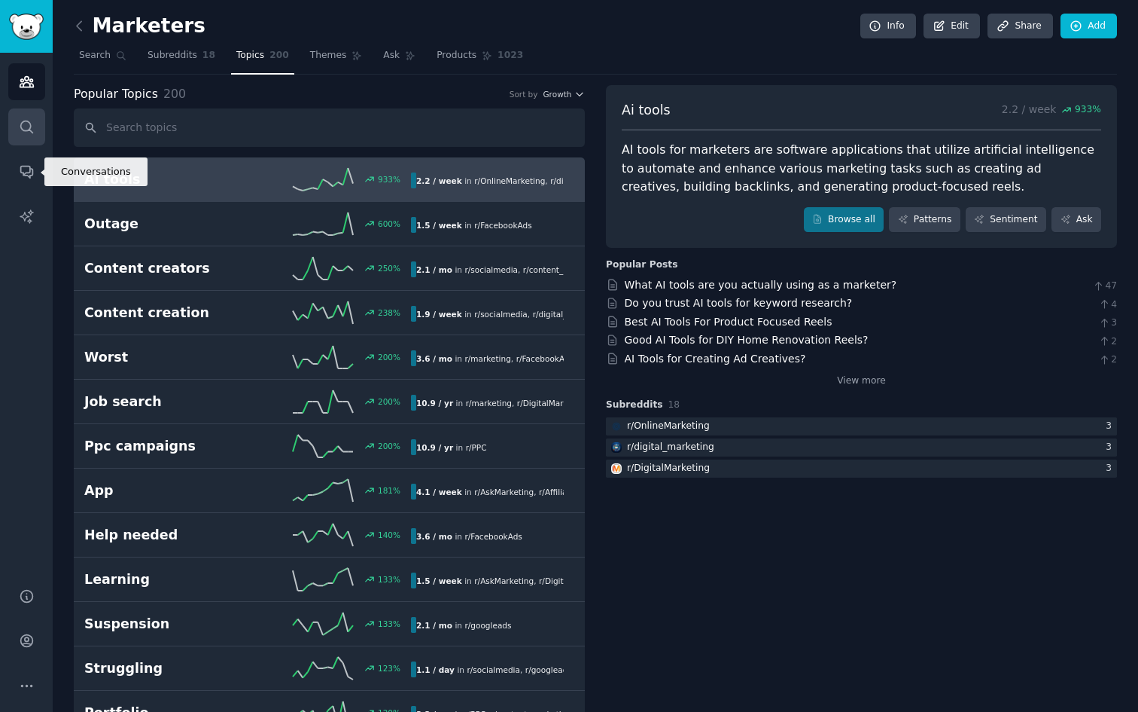
click at [15, 135] on link "Search" at bounding box center [26, 126] width 37 height 37
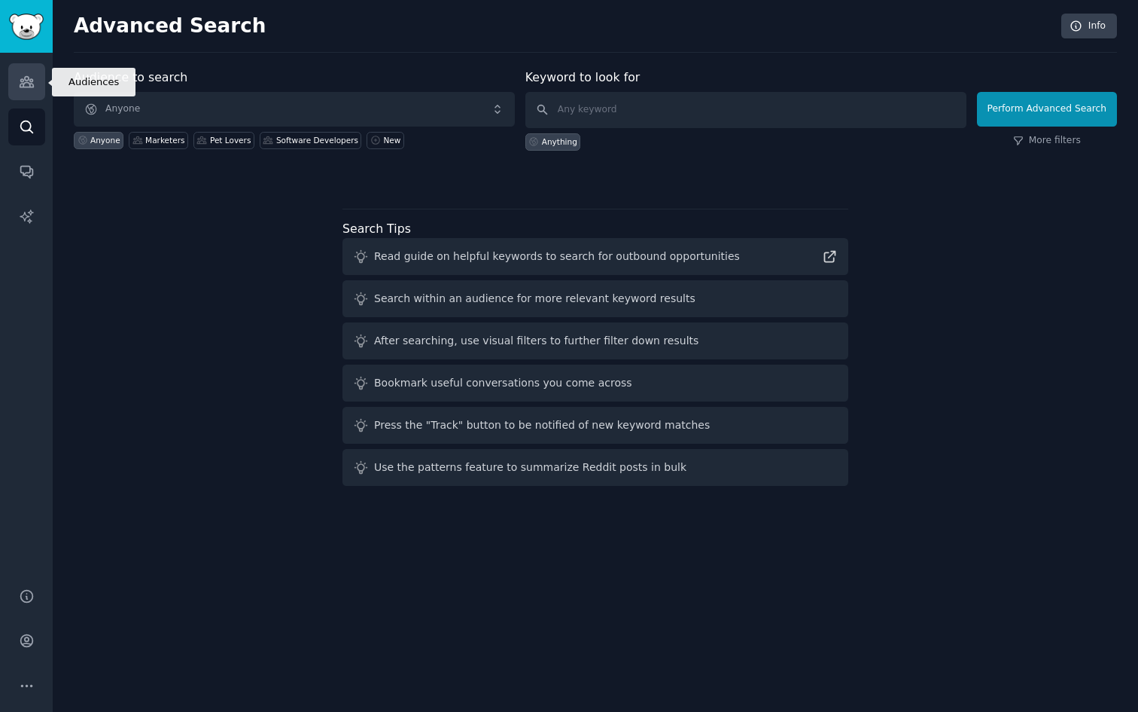
click at [23, 88] on icon "Sidebar" at bounding box center [27, 82] width 16 height 16
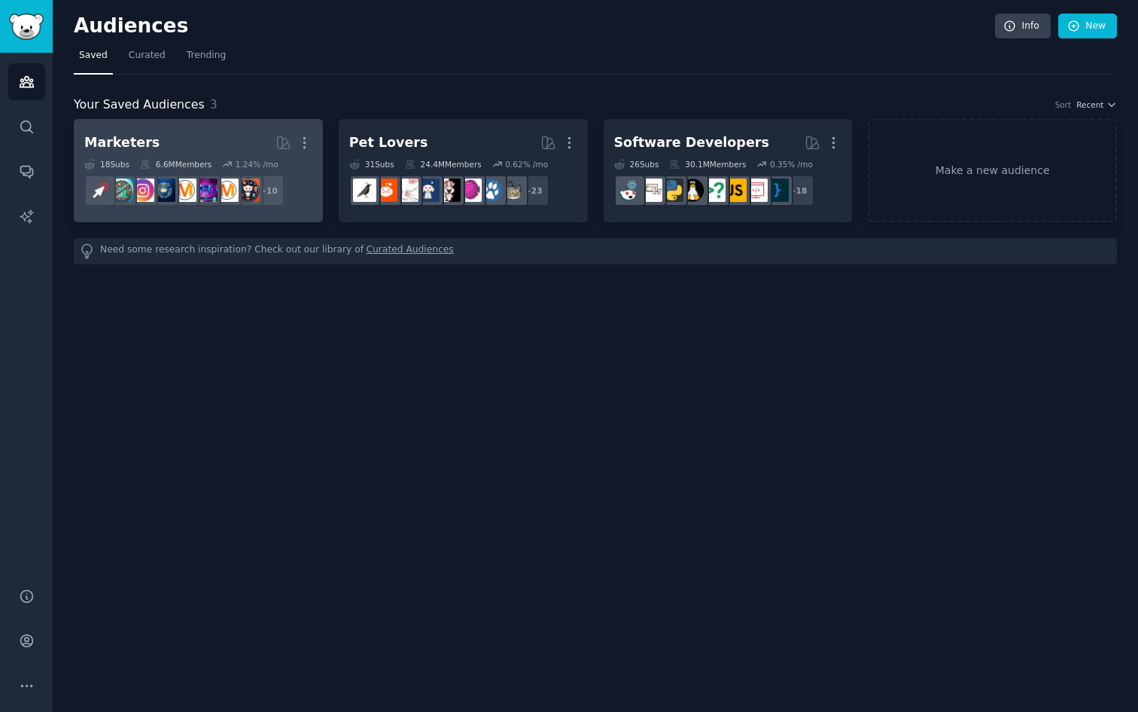
click at [169, 123] on link "Marketers More 18 Sub s 6.6M Members 1.24 % /mo + 10" at bounding box center [198, 170] width 249 height 103
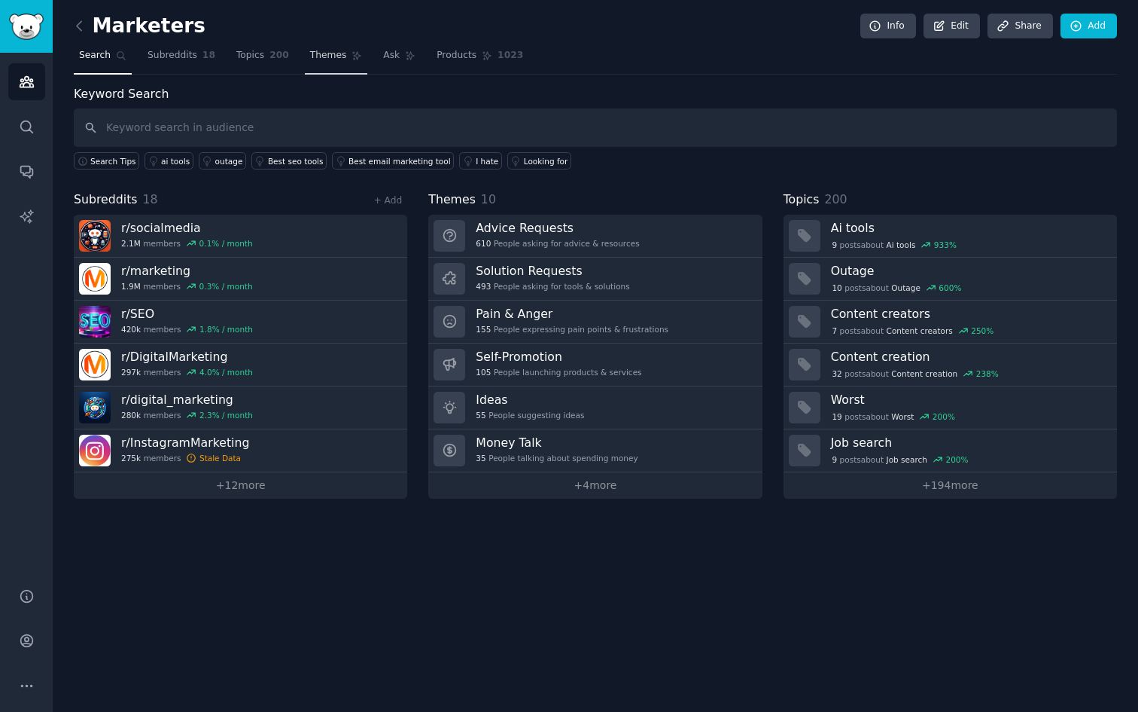
click at [319, 67] on link "Themes" at bounding box center [336, 59] width 63 height 31
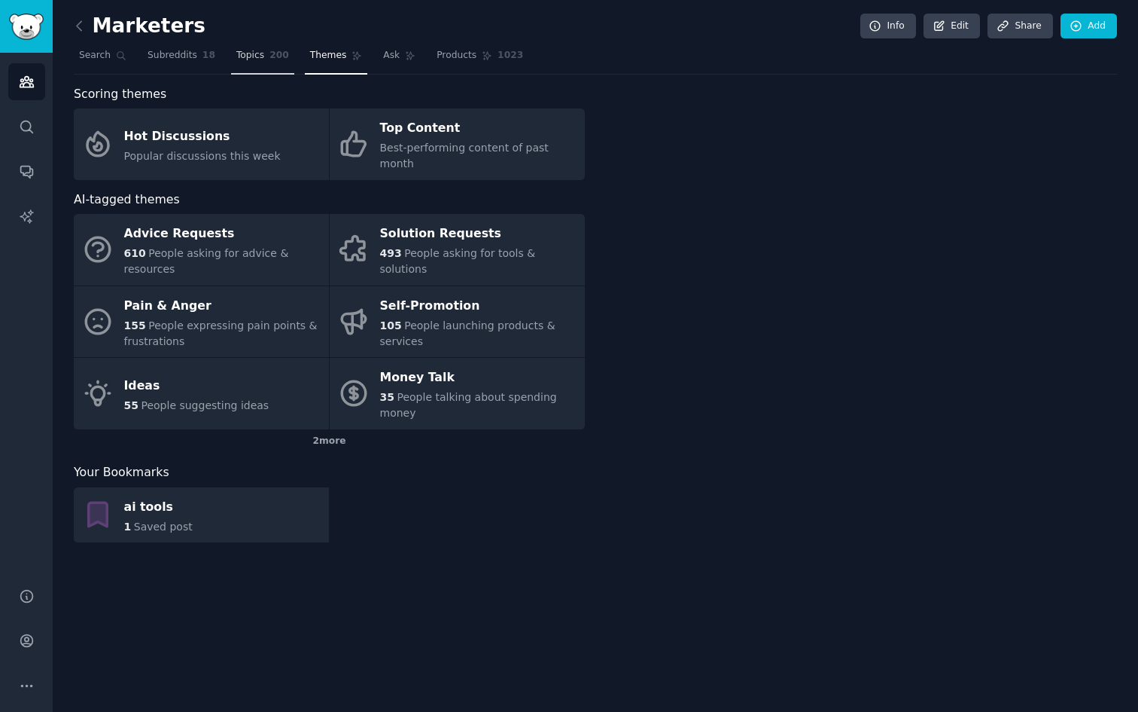
click at [270, 59] on span "200" at bounding box center [280, 56] width 20 height 14
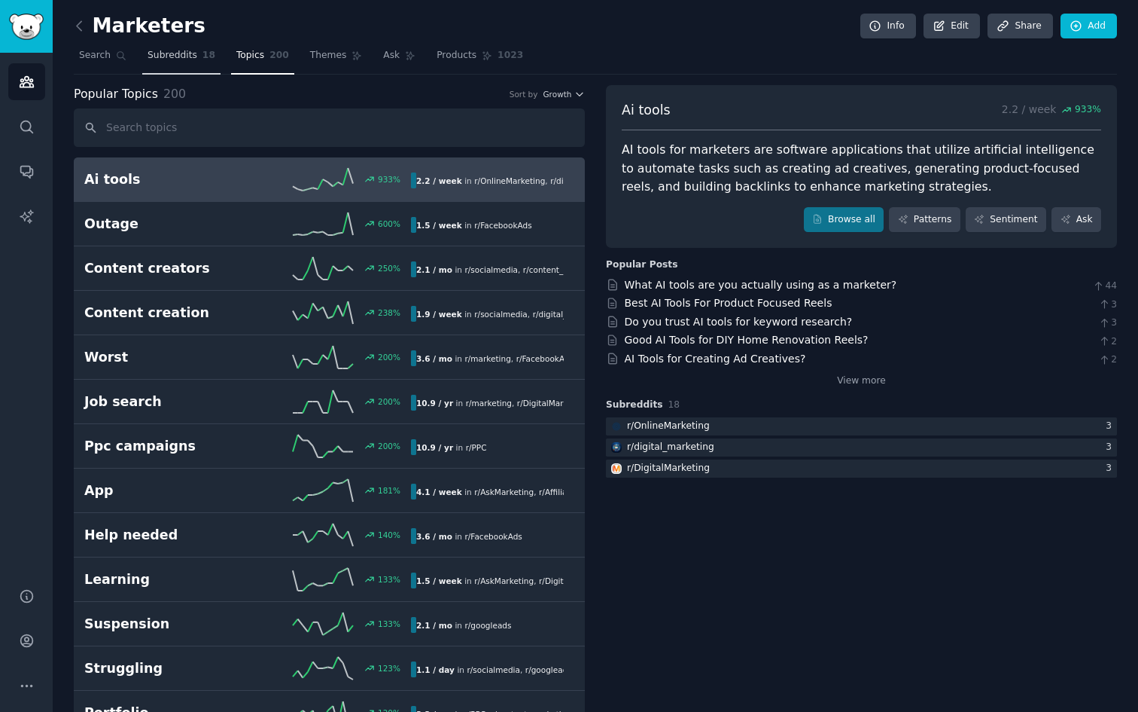
click at [203, 61] on span "18" at bounding box center [209, 56] width 13 height 14
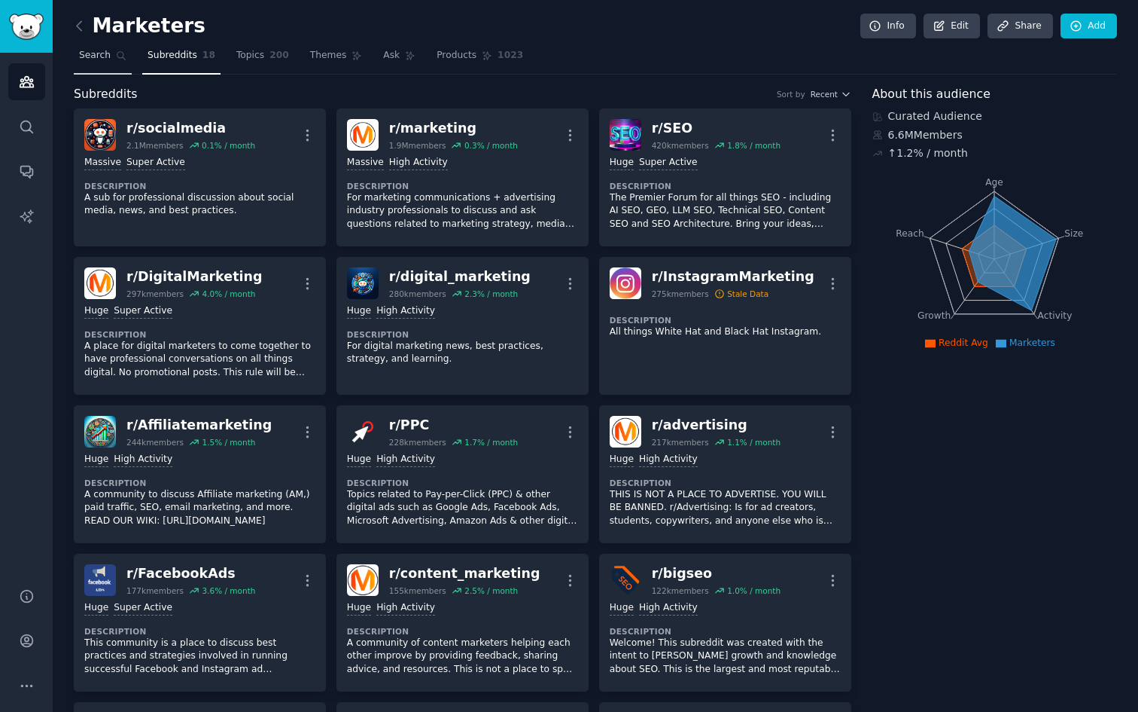
click at [88, 53] on span "Search" at bounding box center [95, 56] width 32 height 14
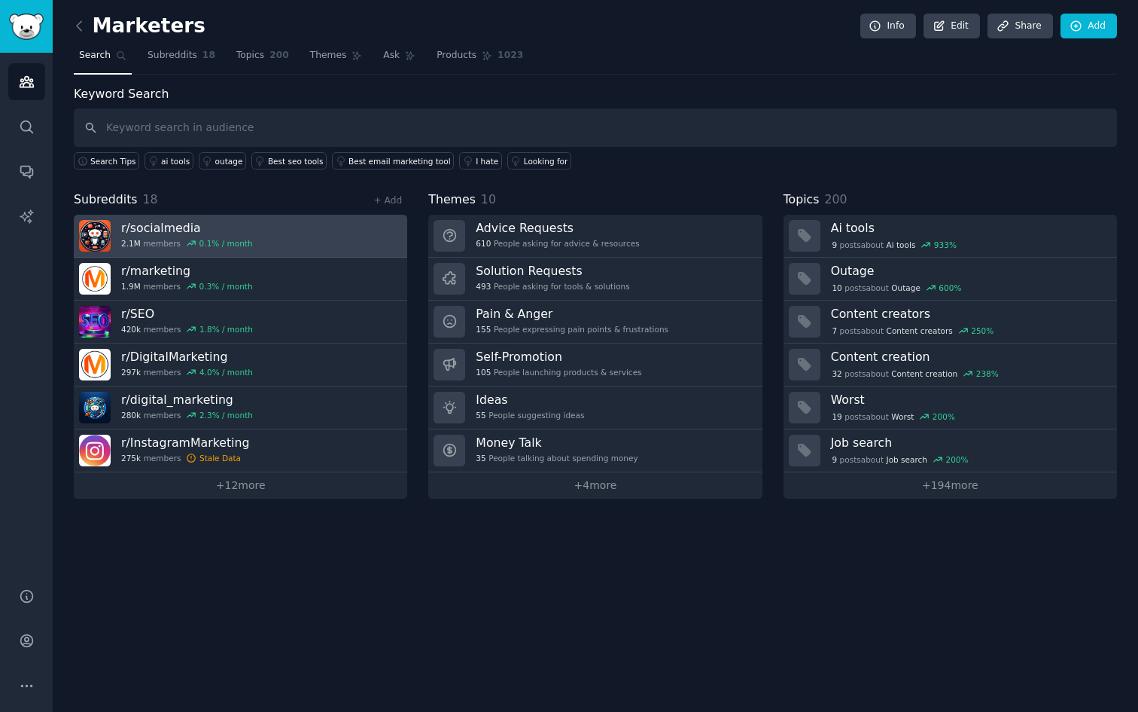
click at [119, 228] on link "r/ socialmedia 2.1M members 0.1 % / month" at bounding box center [241, 236] width 334 height 43
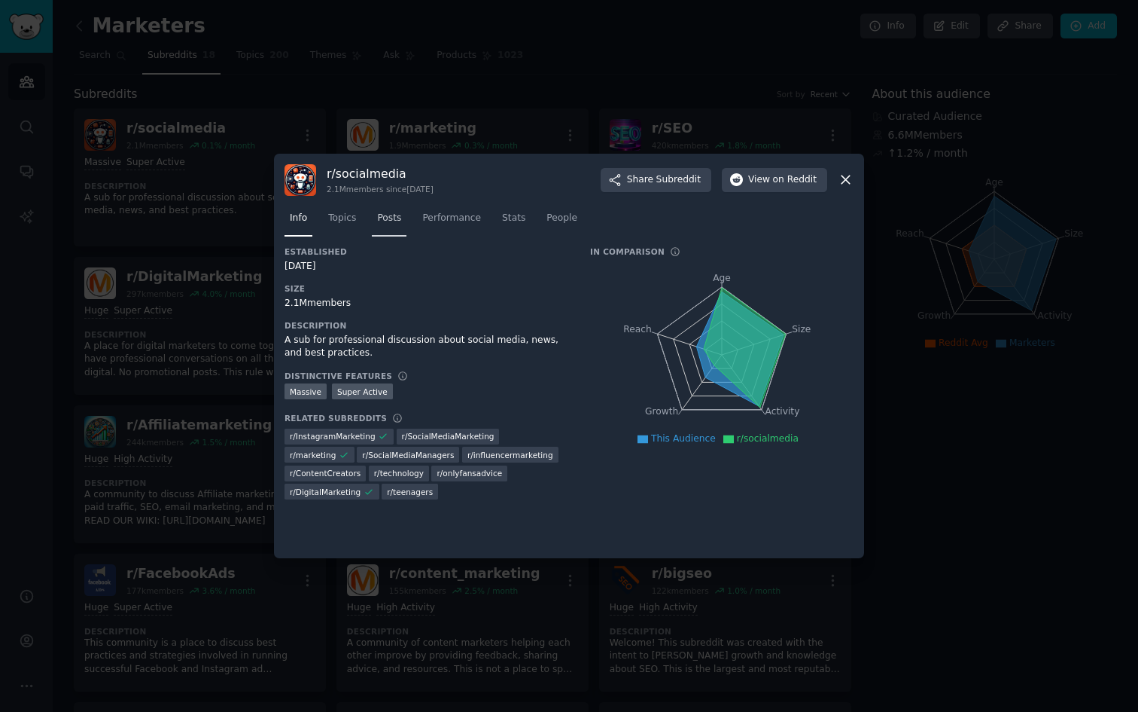
click at [379, 220] on span "Posts" at bounding box center [389, 219] width 24 height 14
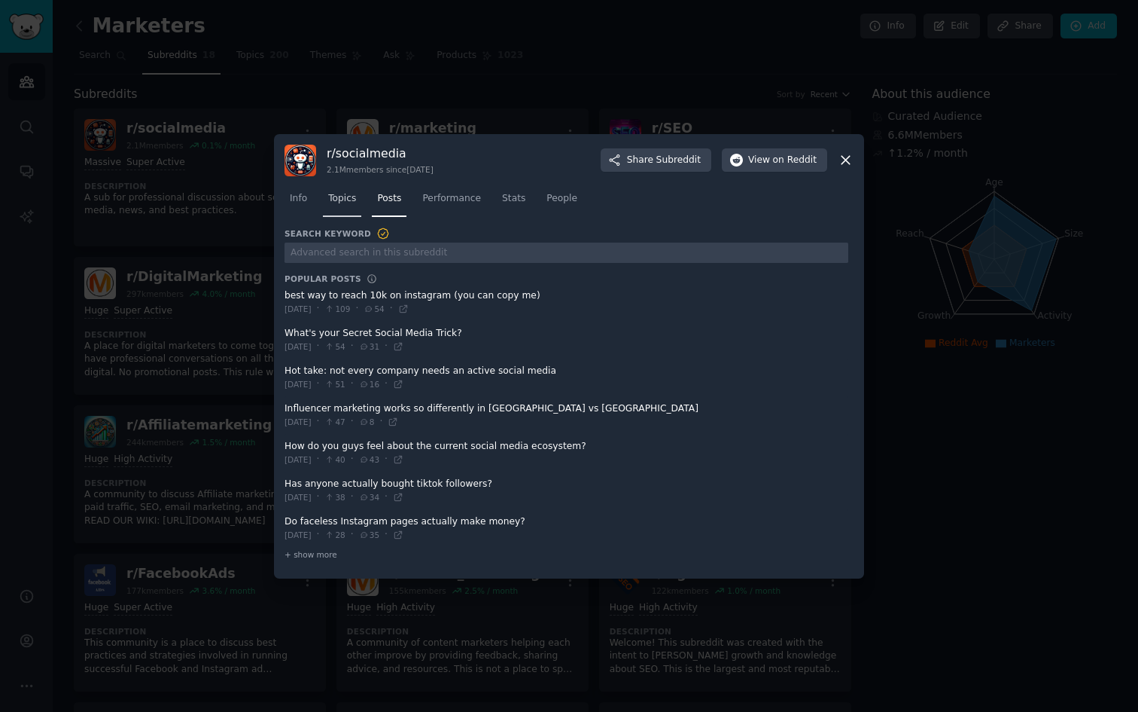
click at [340, 199] on span "Topics" at bounding box center [342, 199] width 28 height 14
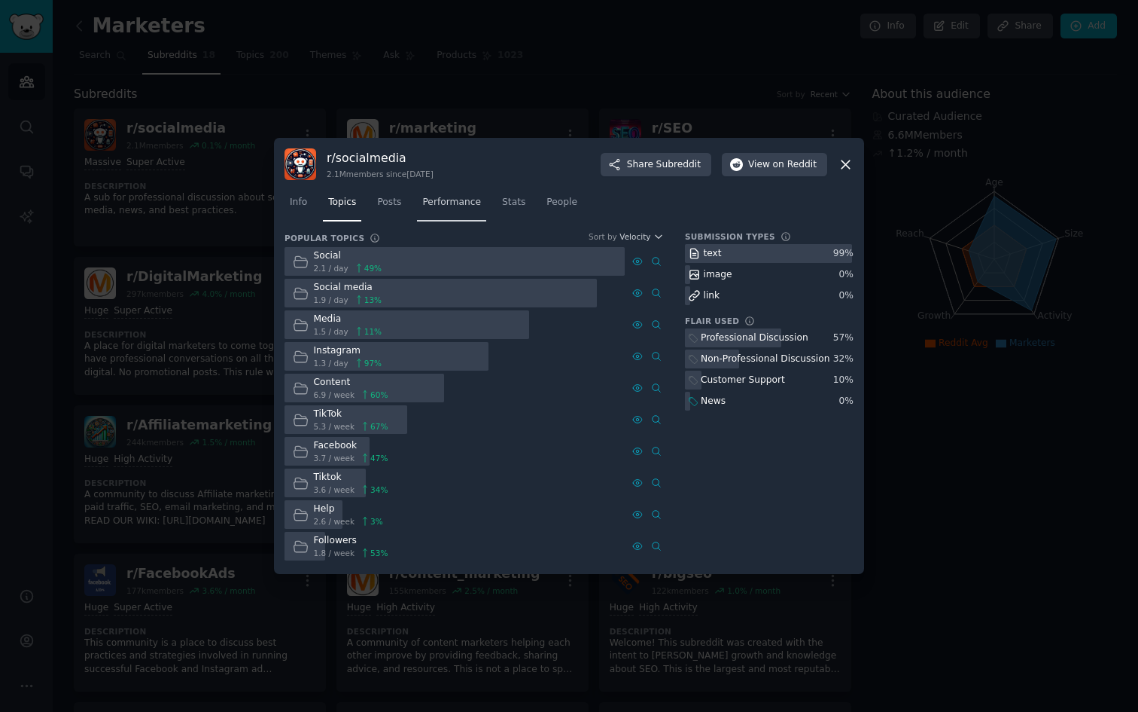
click at [463, 200] on span "Performance" at bounding box center [451, 203] width 59 height 14
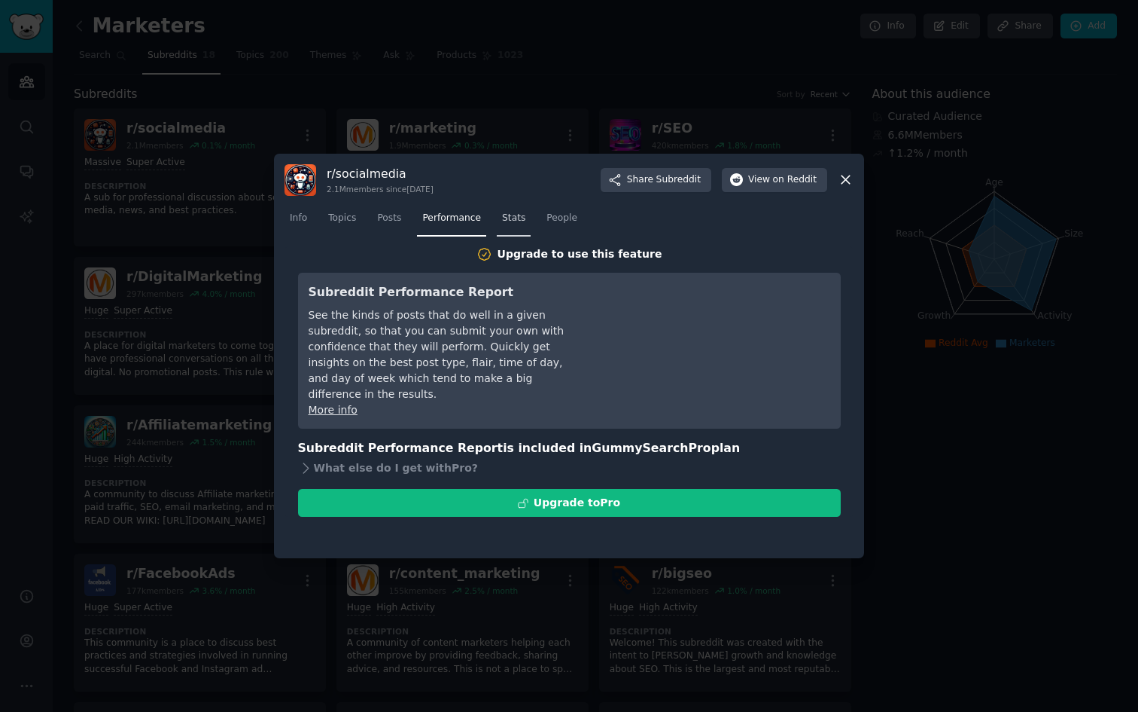
click at [520, 227] on link "Stats" at bounding box center [514, 221] width 34 height 31
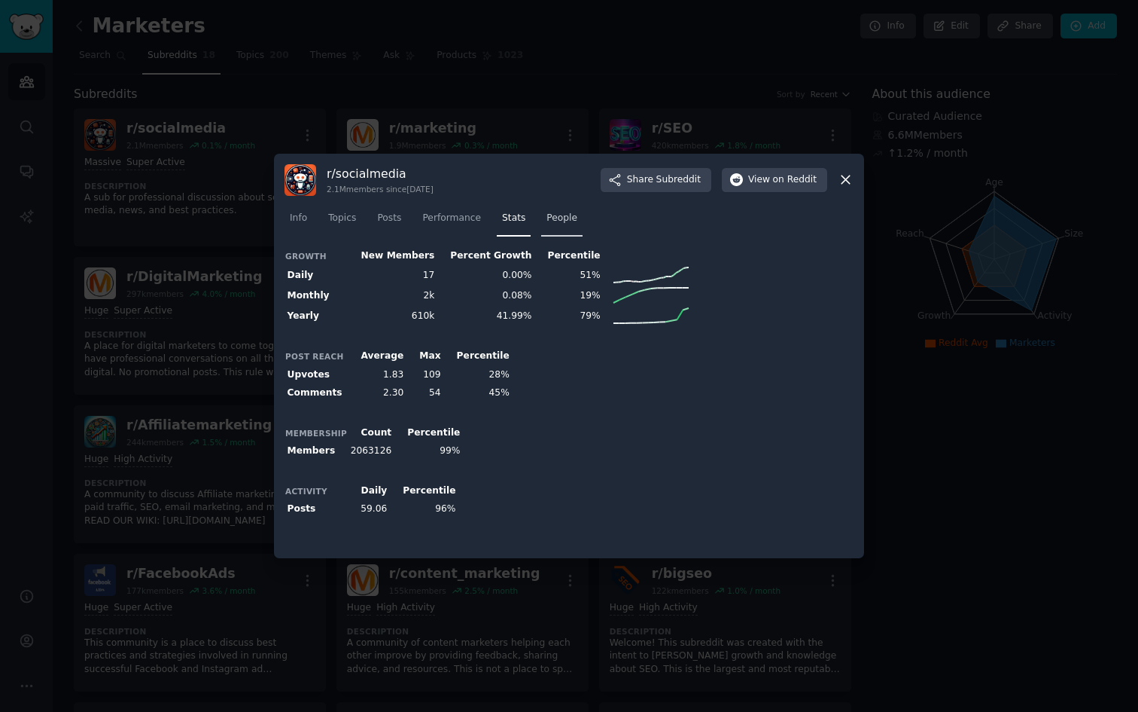
click at [547, 218] on span "People" at bounding box center [562, 219] width 31 height 14
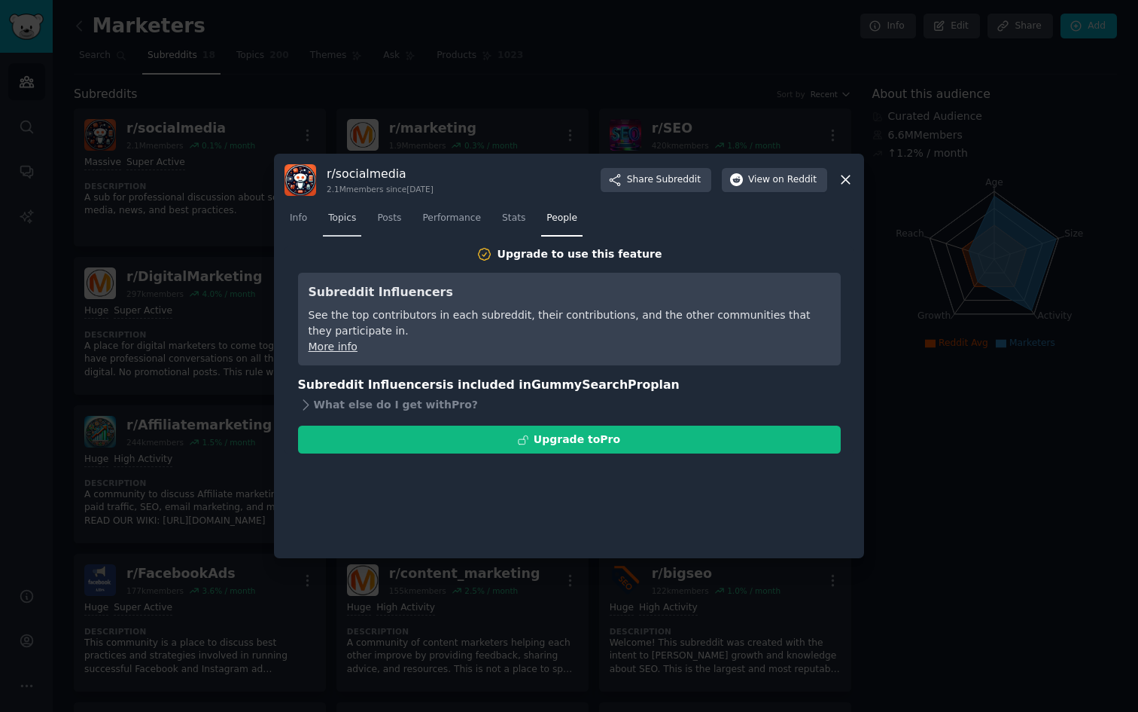
click at [345, 228] on link "Topics" at bounding box center [342, 221] width 38 height 31
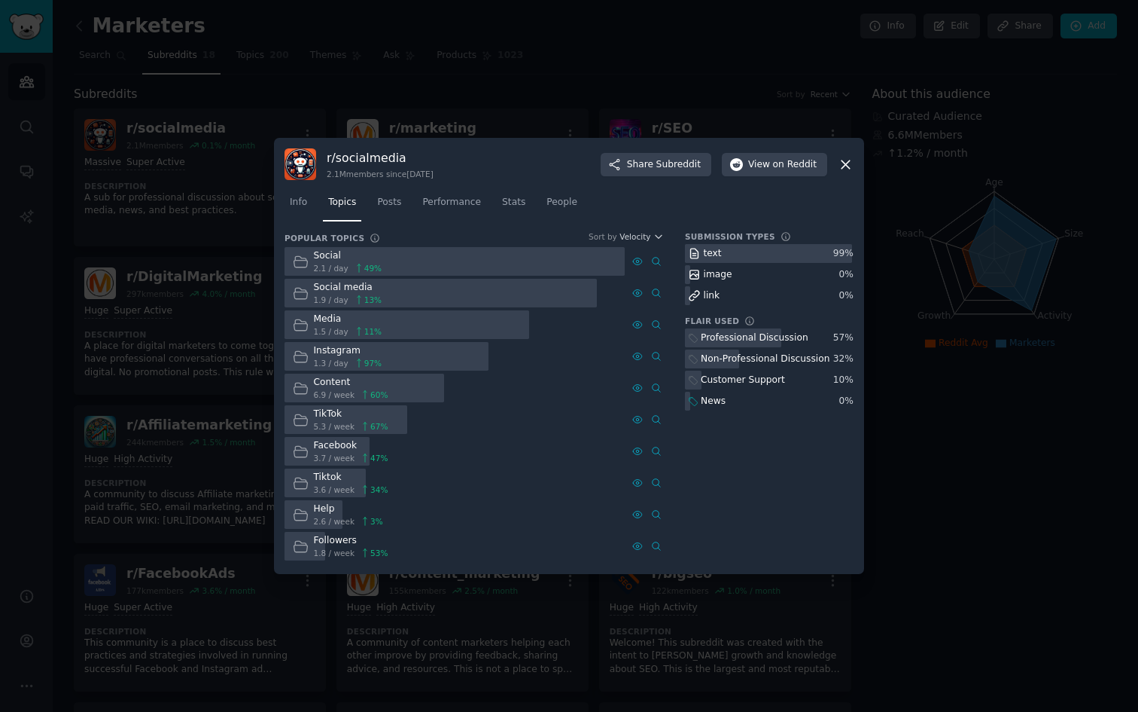
click at [197, 262] on div at bounding box center [569, 356] width 1138 height 712
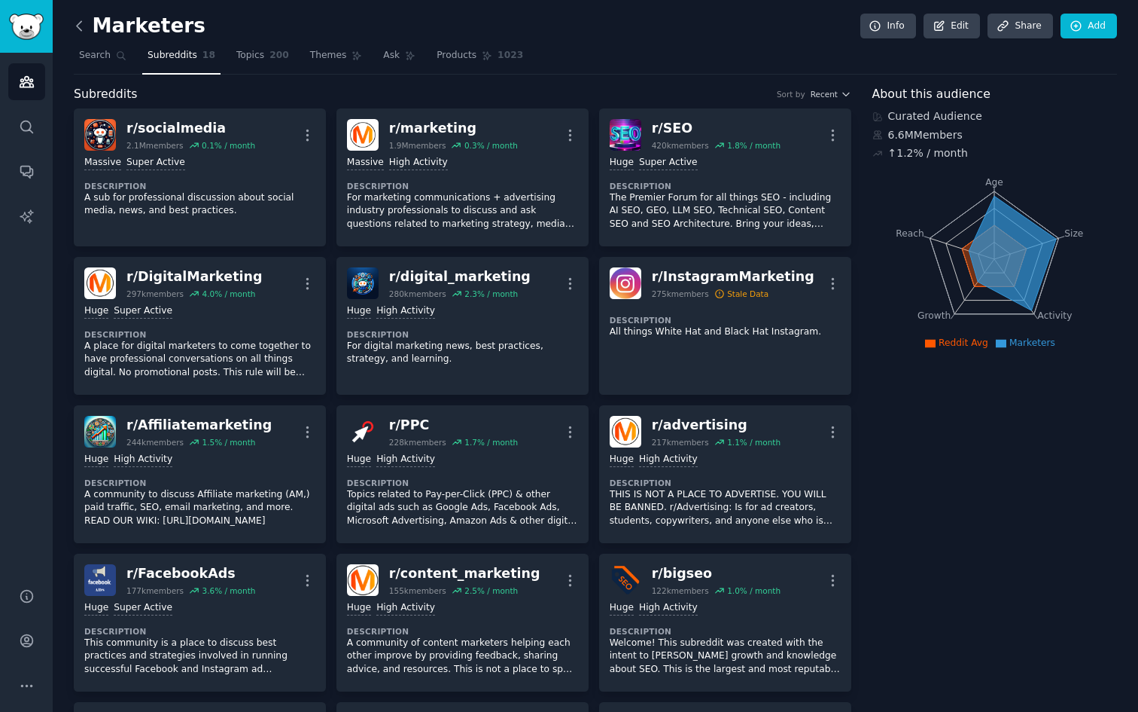
click at [84, 29] on icon at bounding box center [80, 26] width 16 height 16
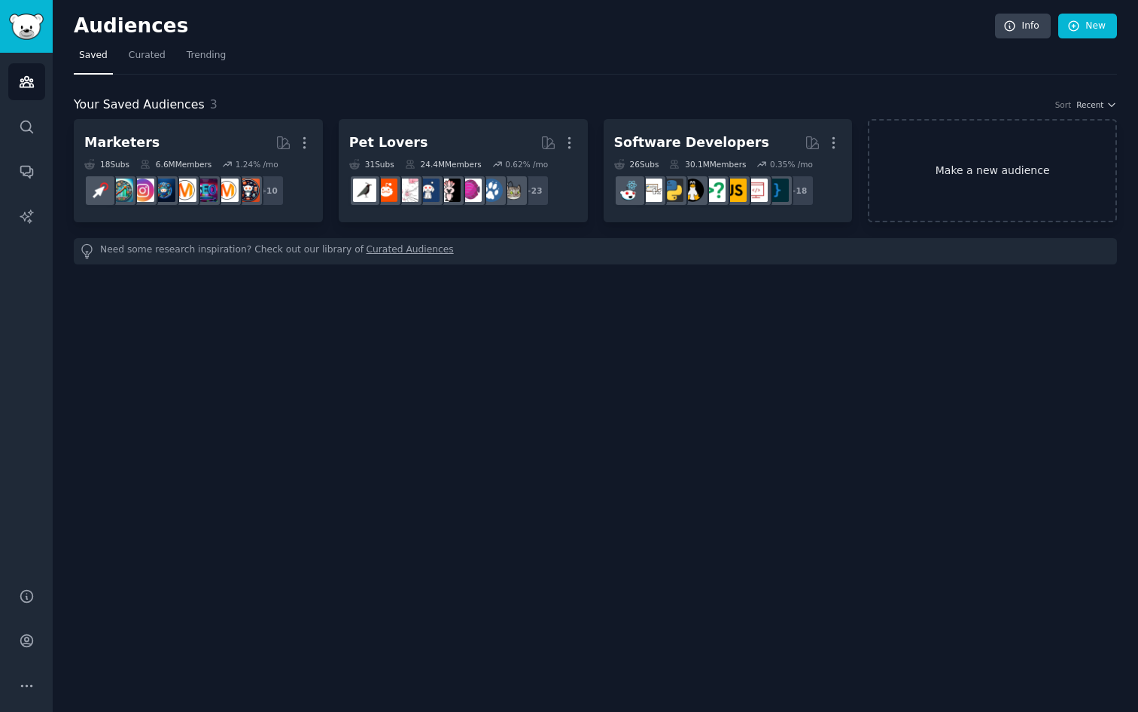
click at [935, 201] on link "Make a new audience" at bounding box center [992, 170] width 249 height 103
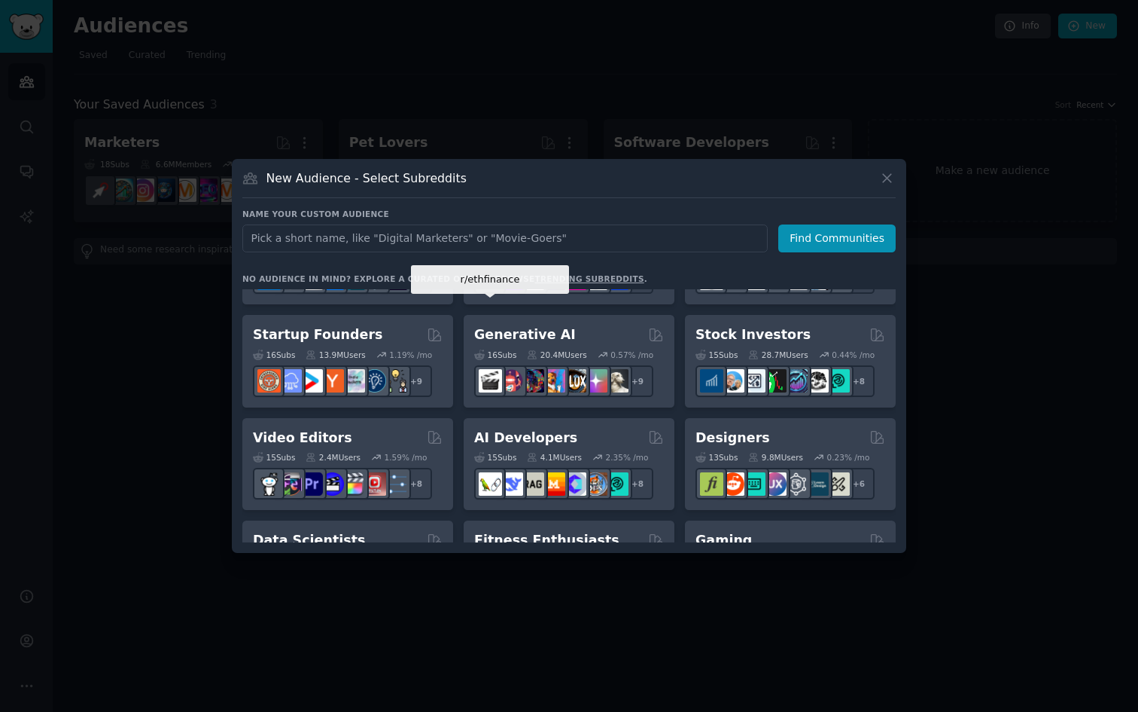
scroll to position [176, 0]
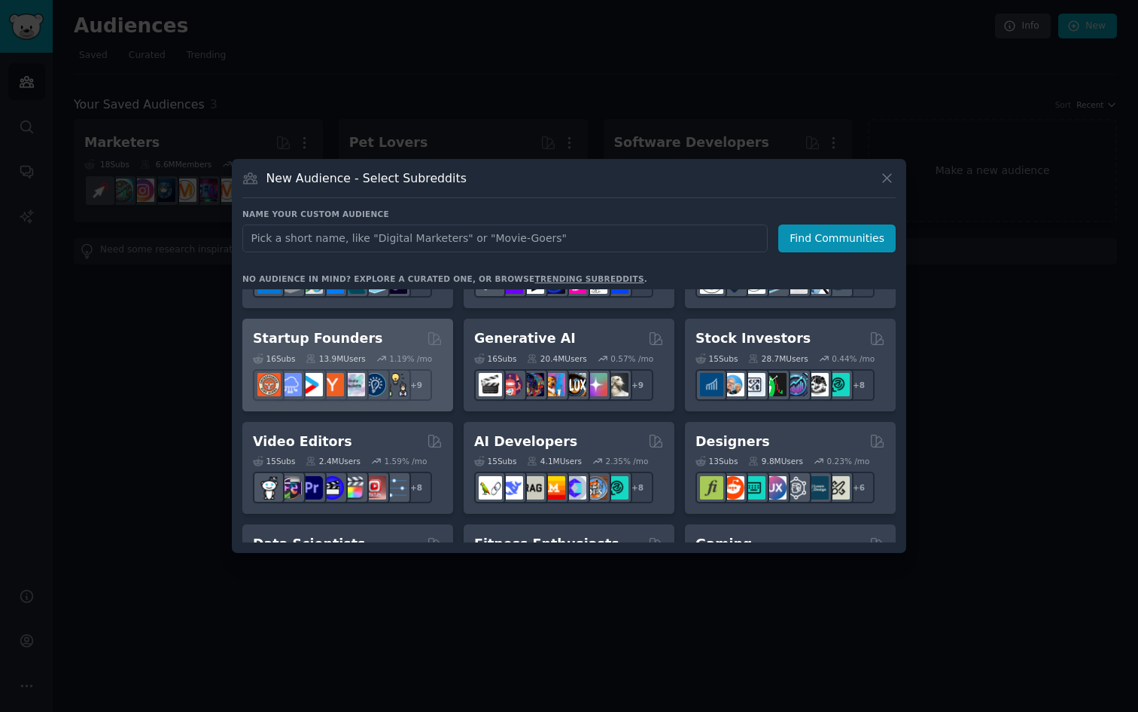
click at [346, 331] on h2 "Startup Founders" at bounding box center [318, 338] width 130 height 19
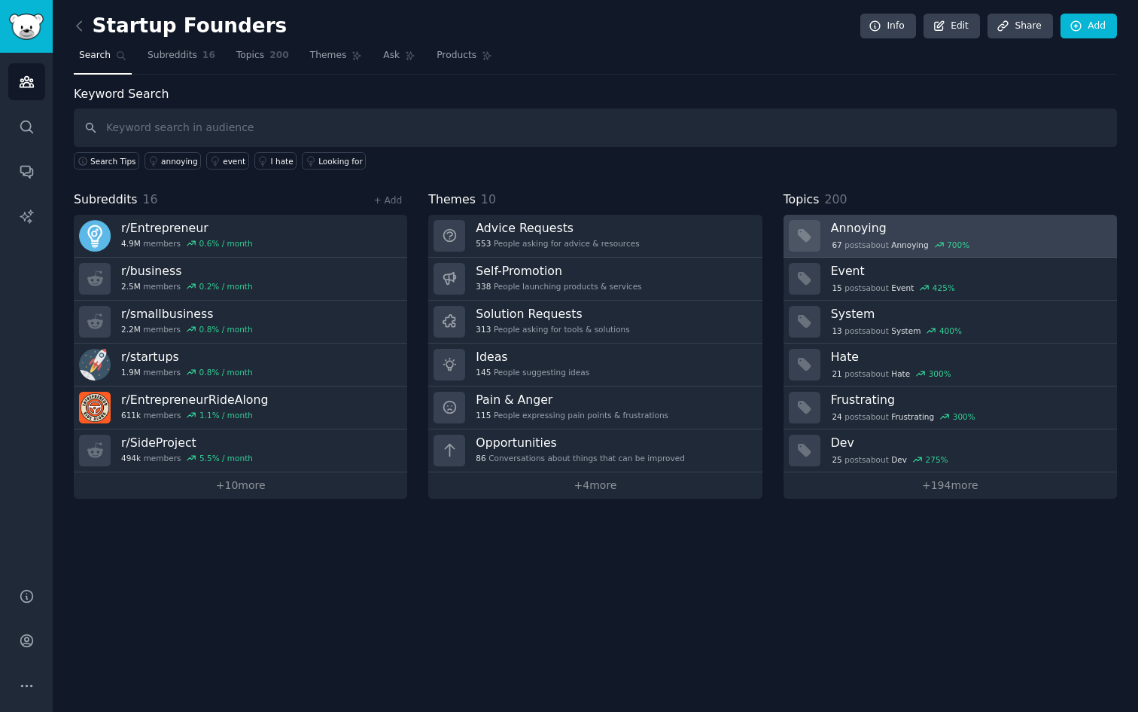
click at [849, 230] on h3 "Annoying" at bounding box center [969, 228] width 276 height 16
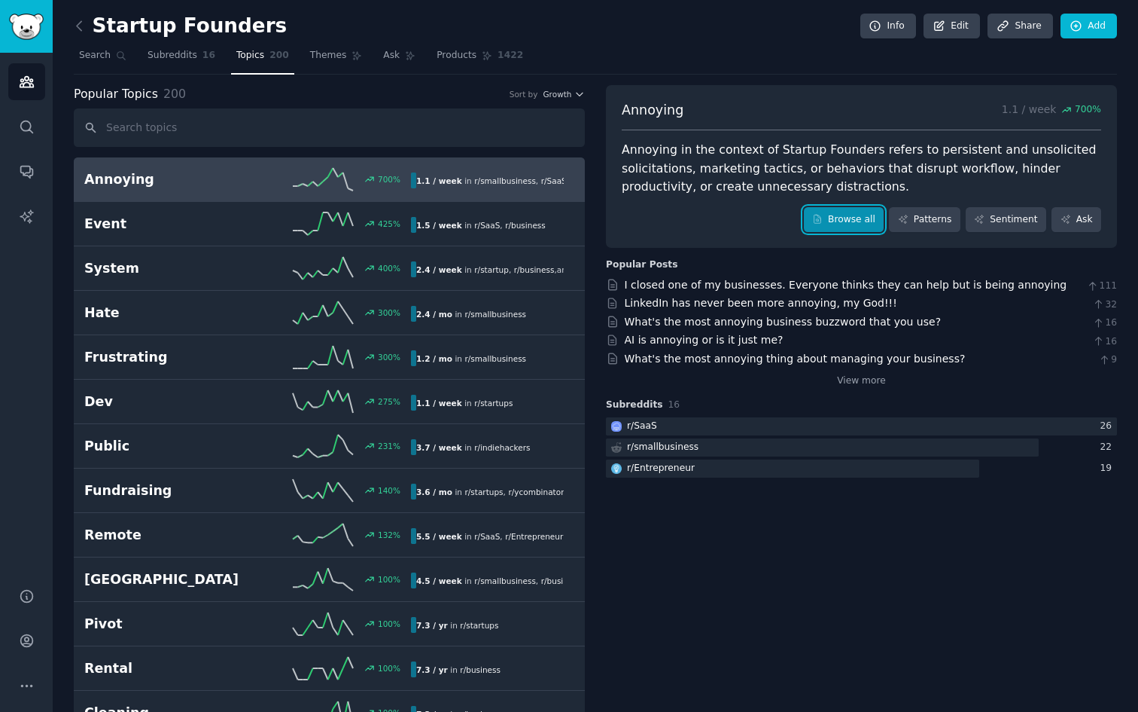
click at [847, 227] on link "Browse all" at bounding box center [844, 220] width 81 height 26
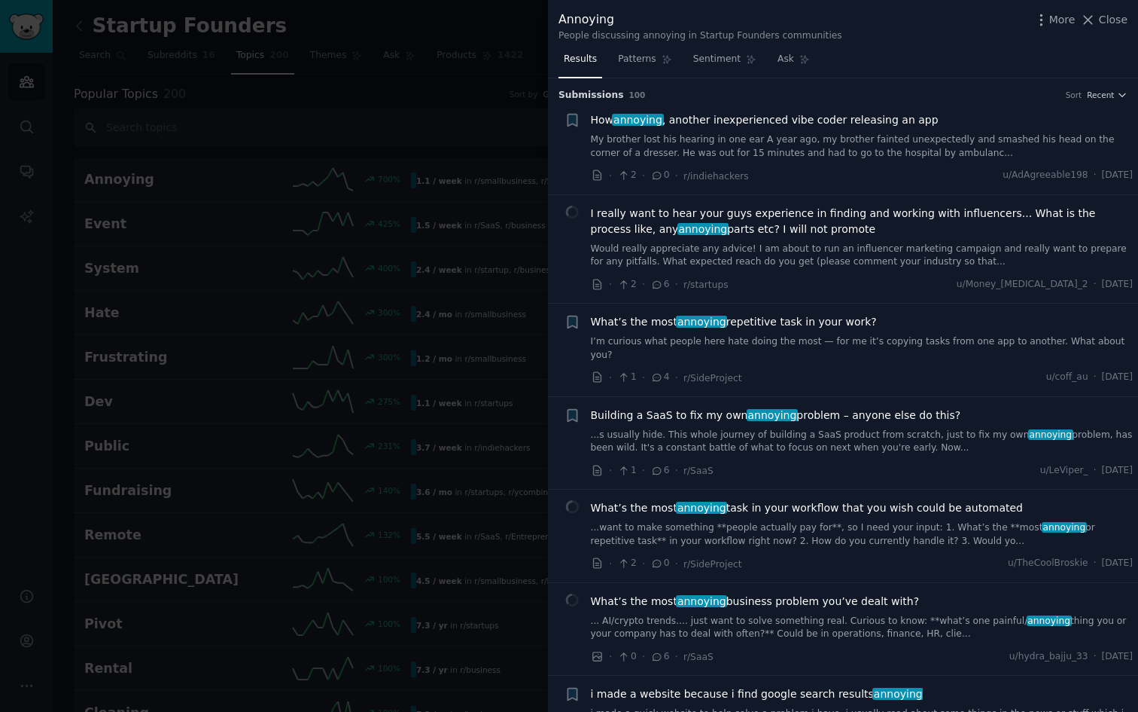
click at [494, 97] on div at bounding box center [569, 356] width 1138 height 712
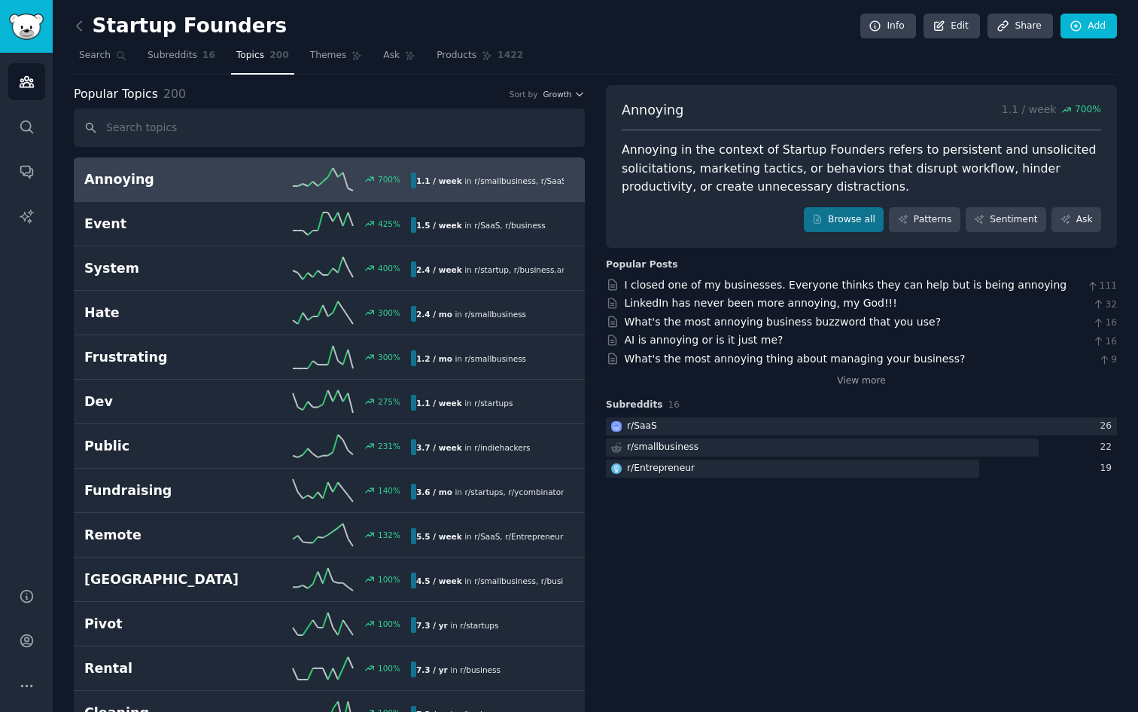
click at [78, 20] on icon at bounding box center [80, 26] width 16 height 16
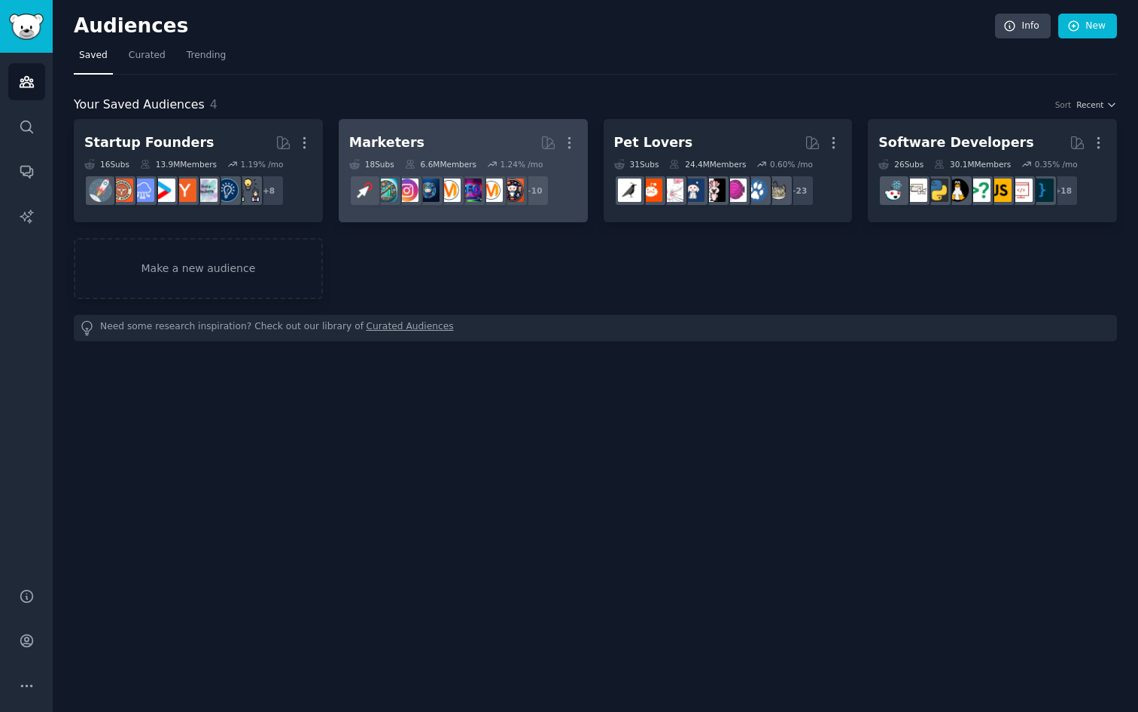
click at [474, 132] on h2 "Marketers More" at bounding box center [463, 143] width 228 height 26
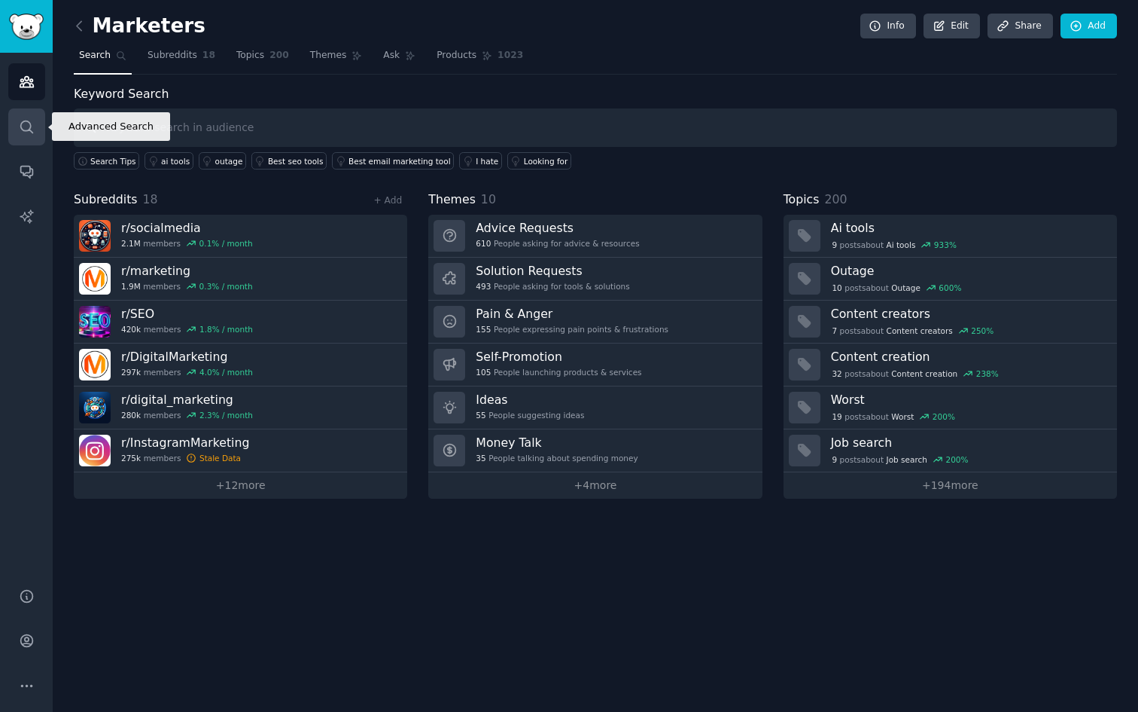
click at [17, 136] on link "Search" at bounding box center [26, 126] width 37 height 37
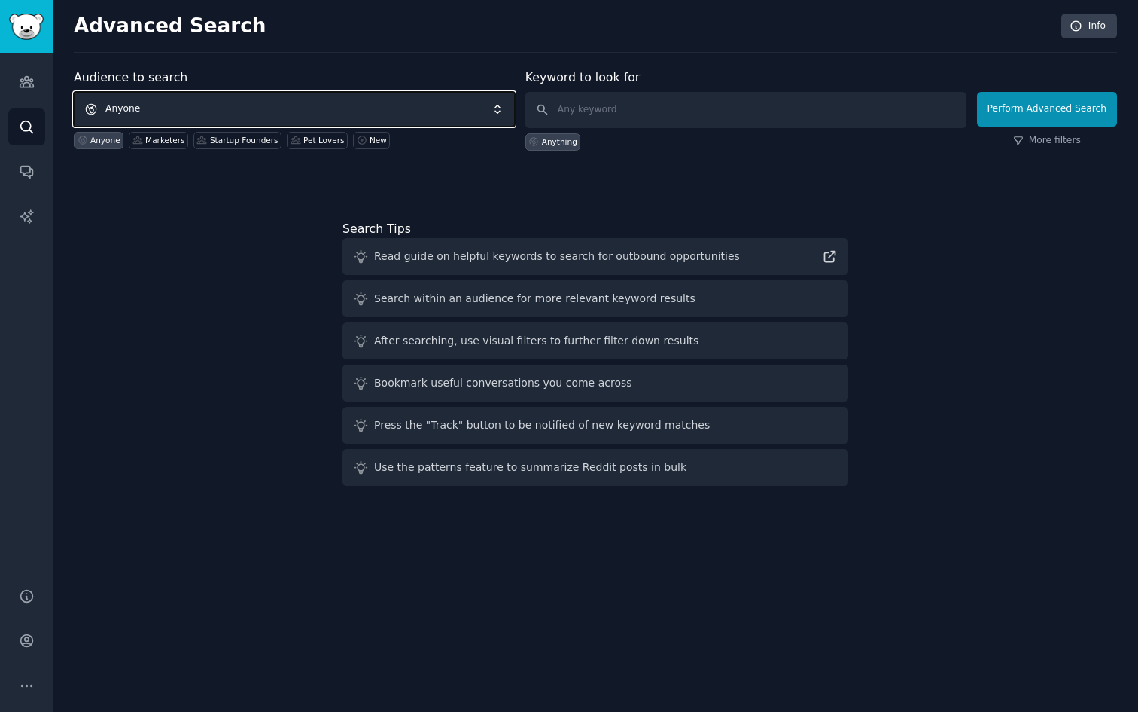
click at [145, 112] on span "Anyone" at bounding box center [294, 109] width 441 height 35
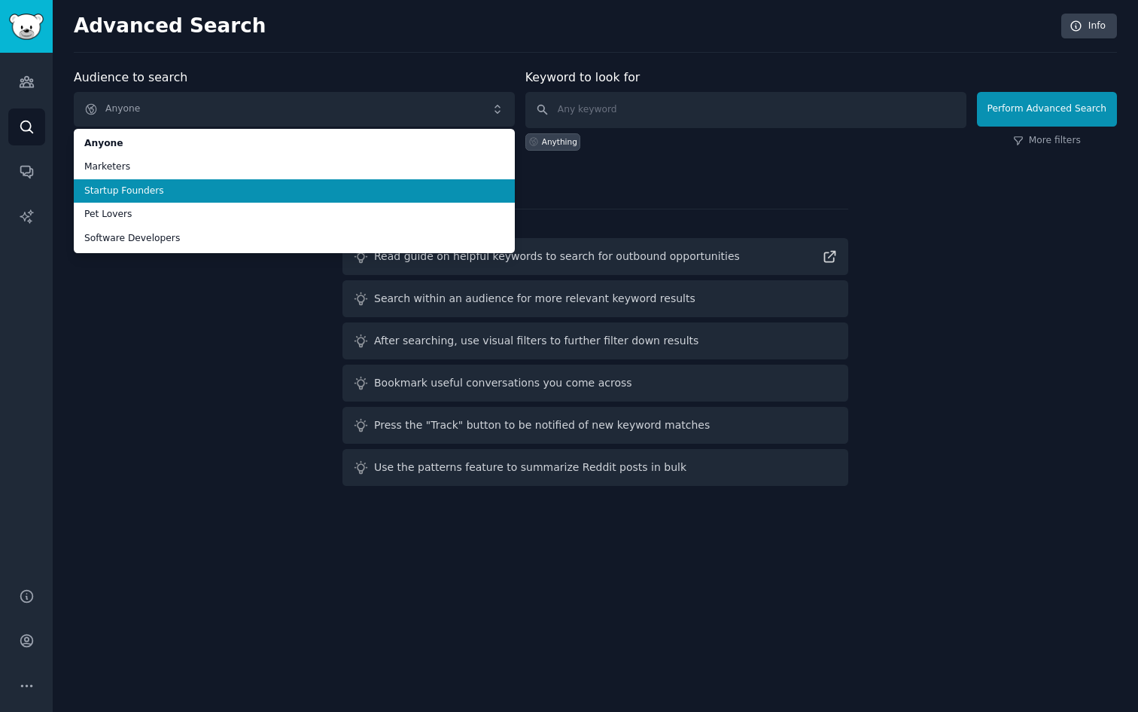
click at [176, 191] on span "Startup Founders" at bounding box center [294, 191] width 420 height 14
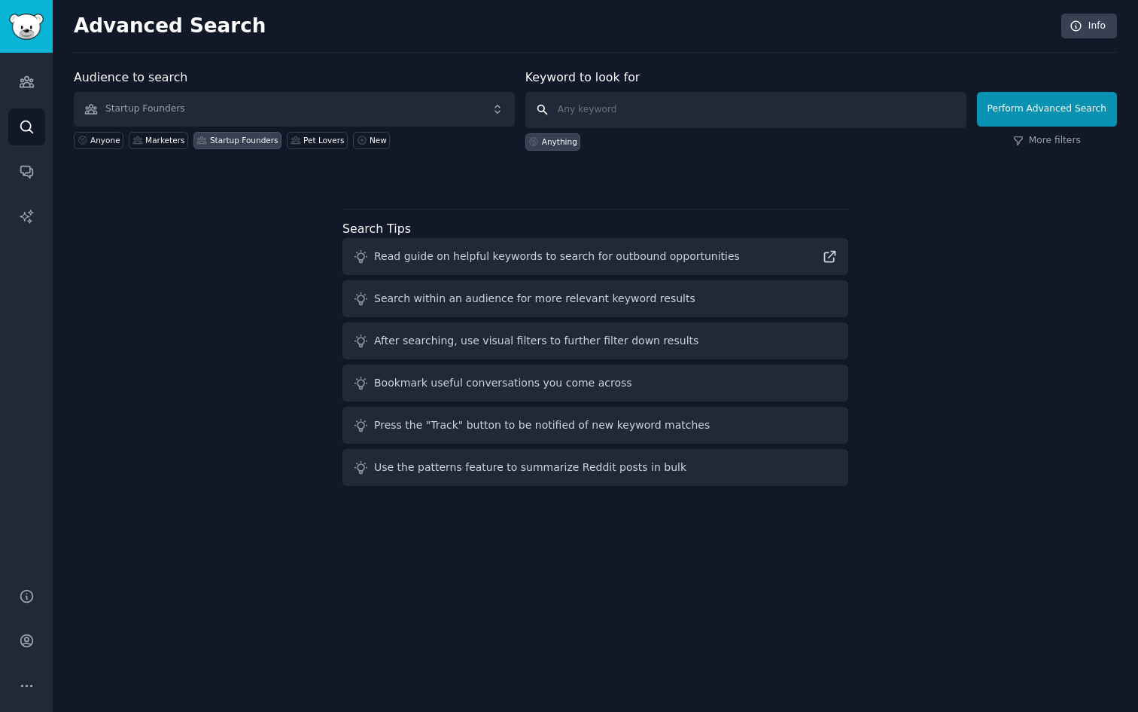
click at [586, 108] on input "text" at bounding box center [746, 110] width 441 height 36
type input "dipytique"
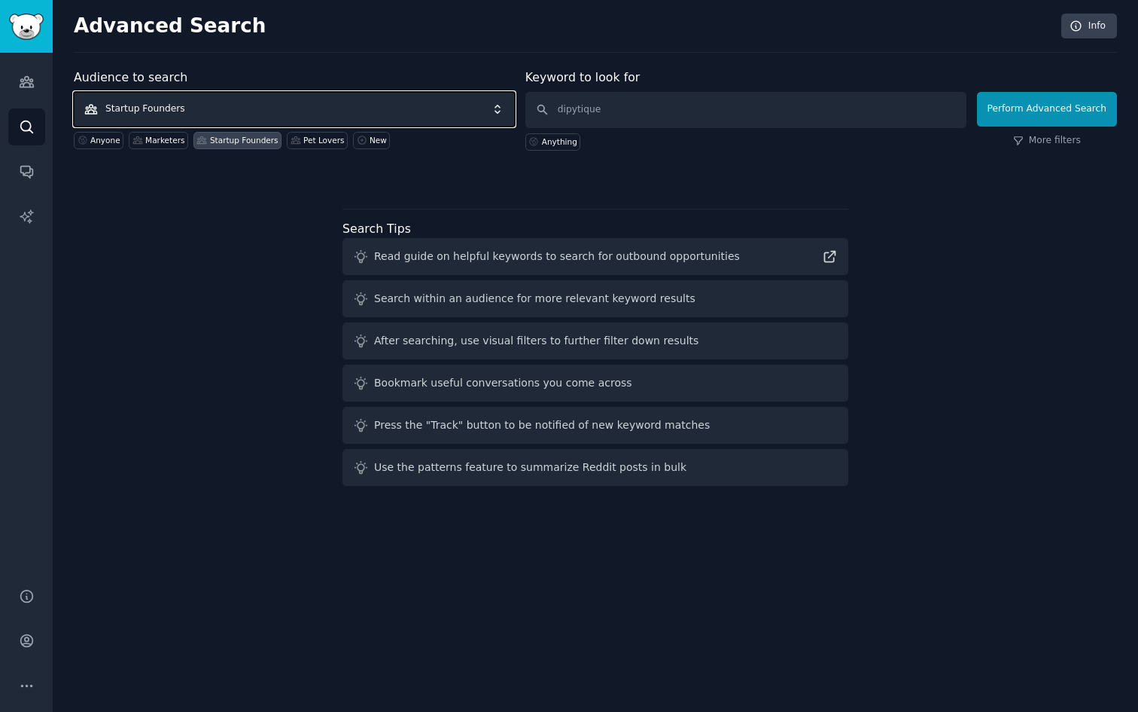
click at [207, 114] on span "Startup Founders" at bounding box center [294, 109] width 441 height 35
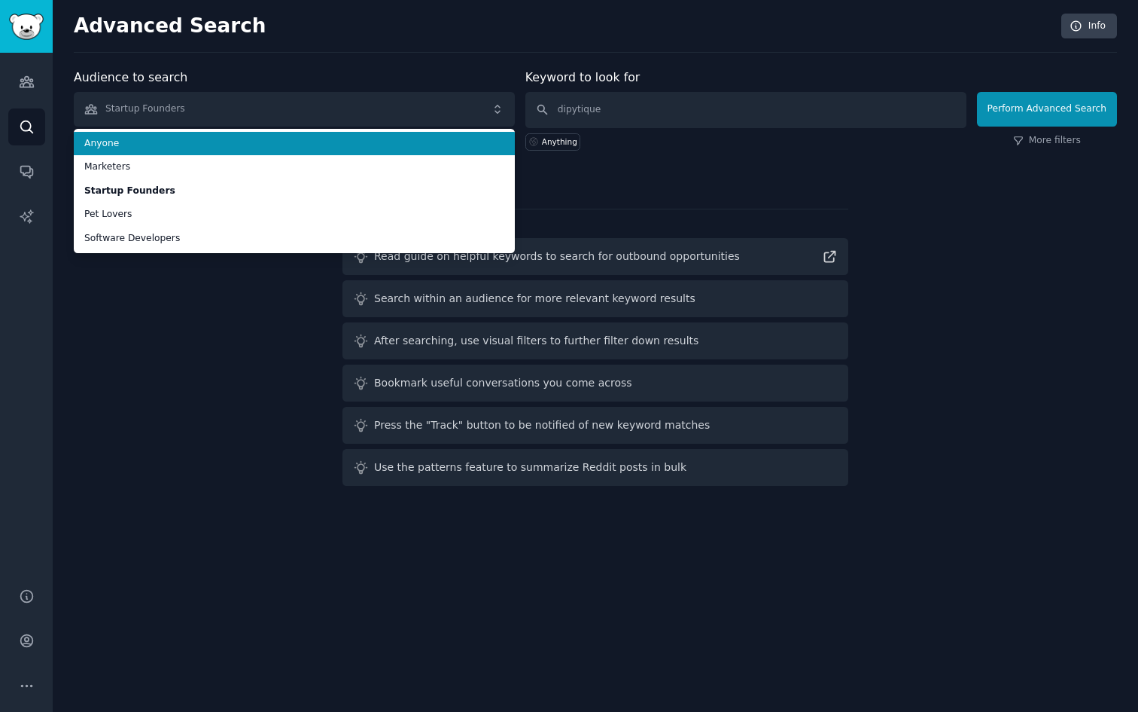
click at [158, 141] on span "Anyone" at bounding box center [294, 144] width 420 height 14
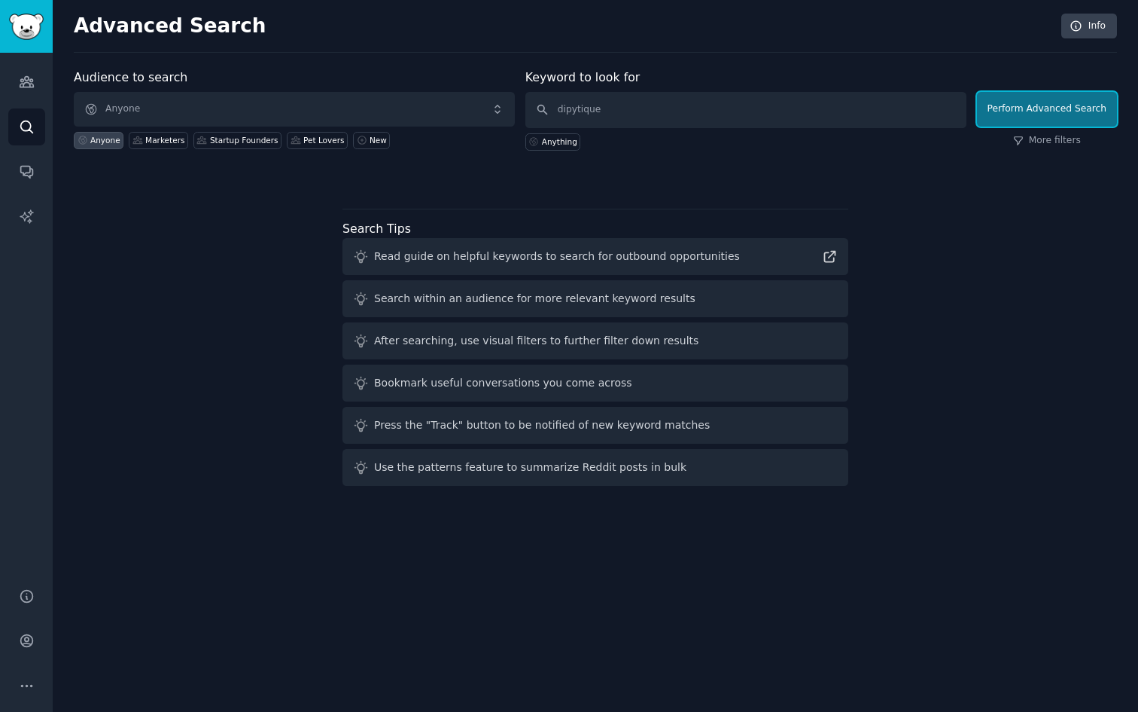
click at [1004, 102] on button "Perform Advanced Search" at bounding box center [1047, 109] width 140 height 35
click at [607, 108] on input "text" at bounding box center [746, 110] width 441 height 36
type input "designers"
click button "Perform Advanced Search" at bounding box center [1047, 109] width 140 height 35
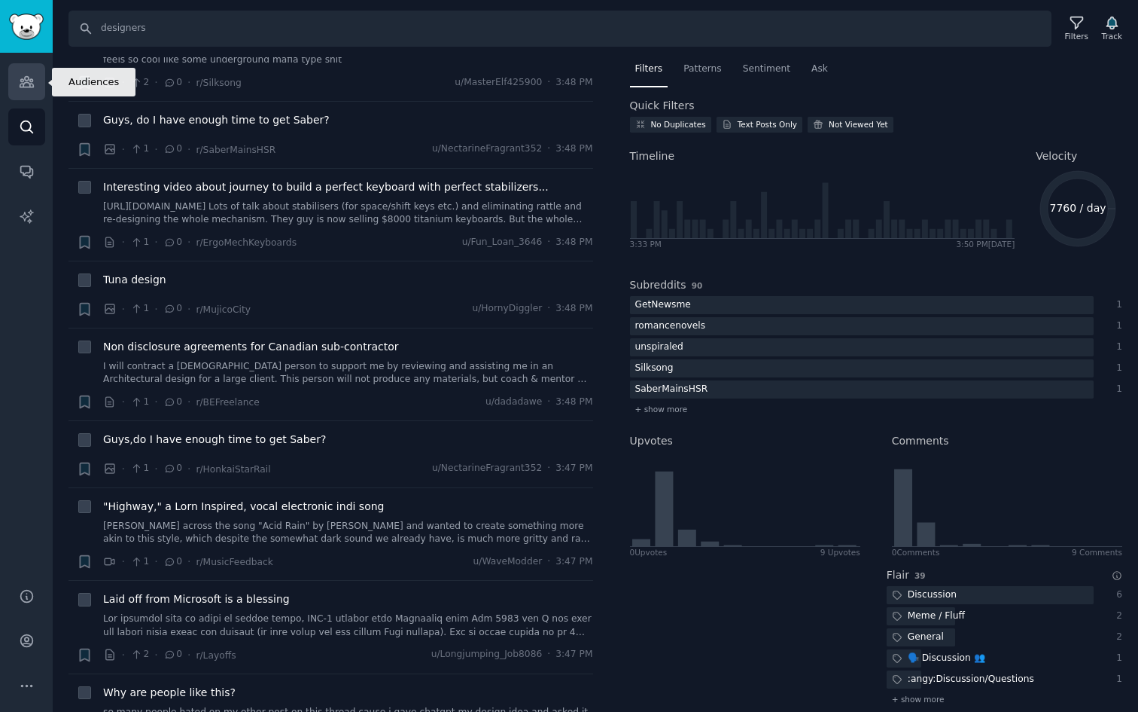
click at [40, 87] on link "Audiences" at bounding box center [26, 81] width 37 height 37
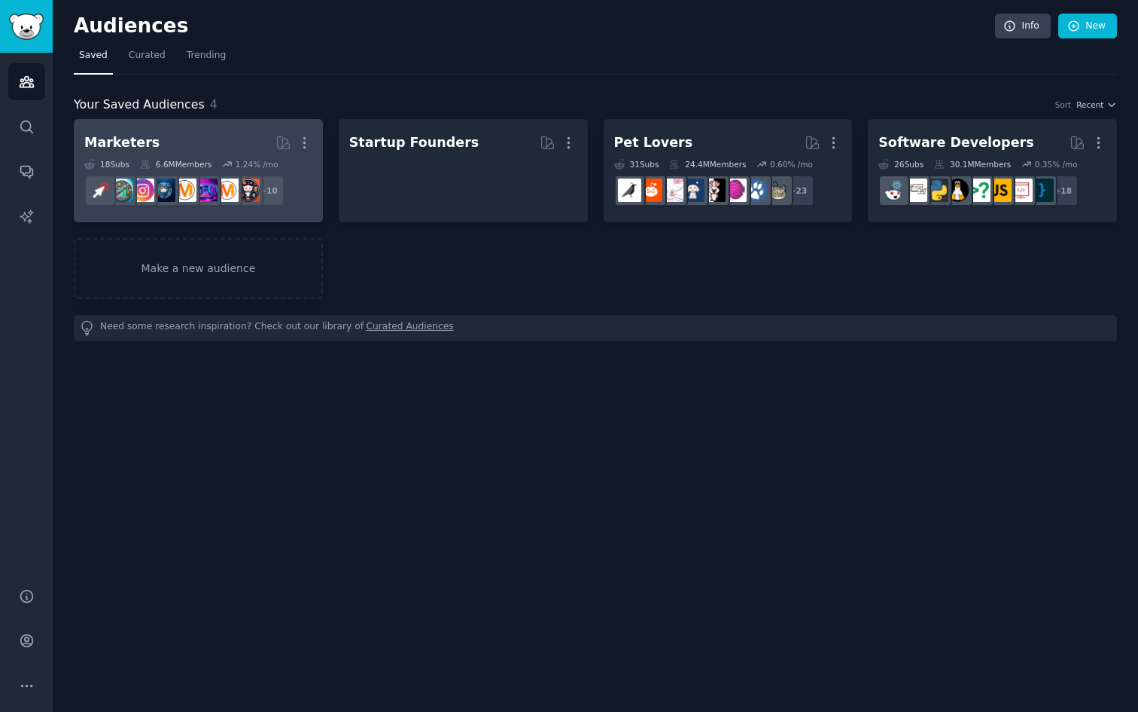
click at [183, 148] on h2 "Marketers More" at bounding box center [198, 143] width 228 height 26
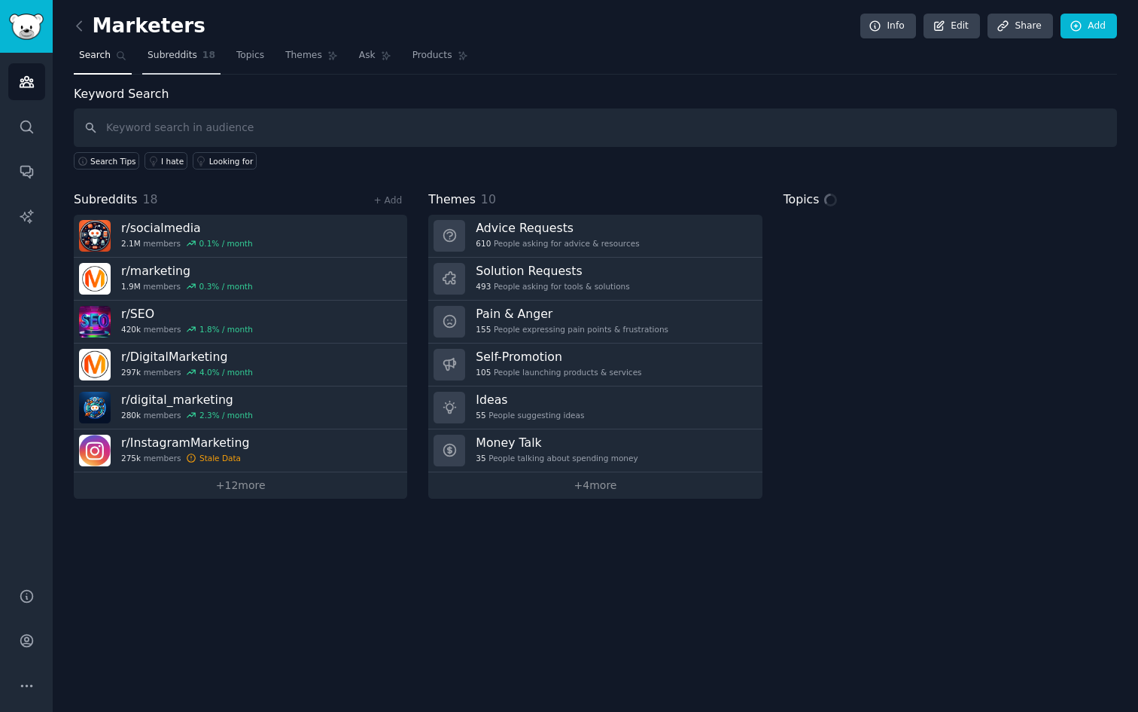
click at [177, 62] on link "Subreddits 18" at bounding box center [181, 59] width 78 height 31
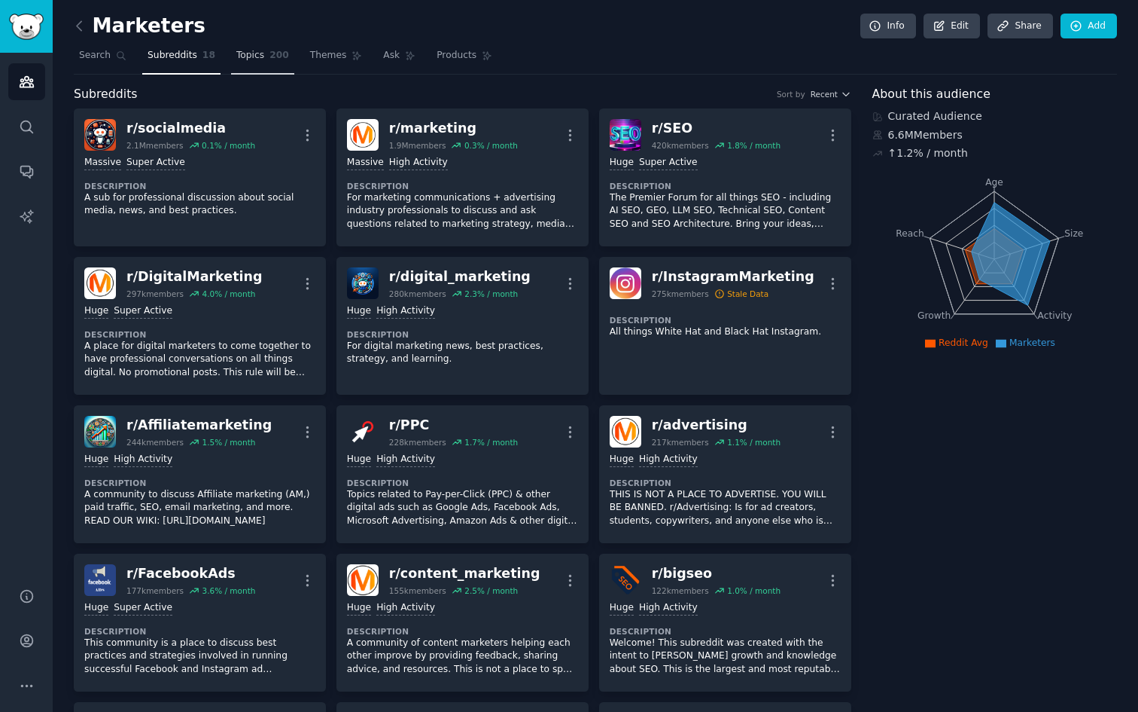
click at [270, 53] on span "200" at bounding box center [280, 56] width 20 height 14
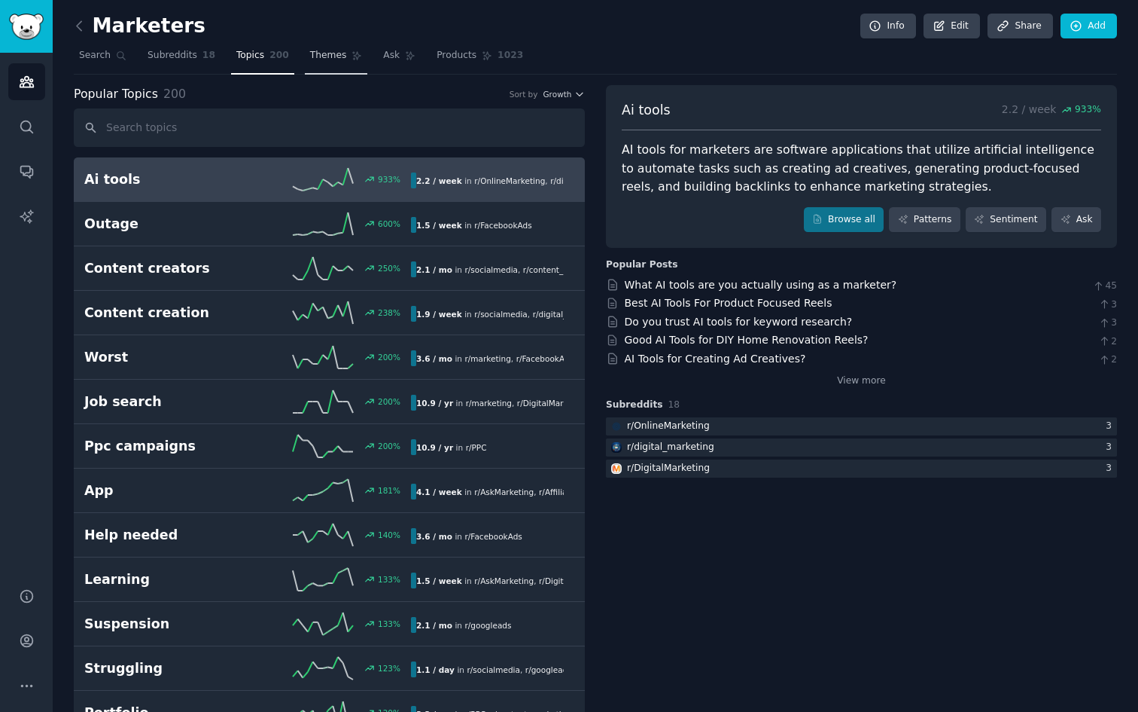
click at [337, 50] on span "Themes" at bounding box center [328, 56] width 37 height 14
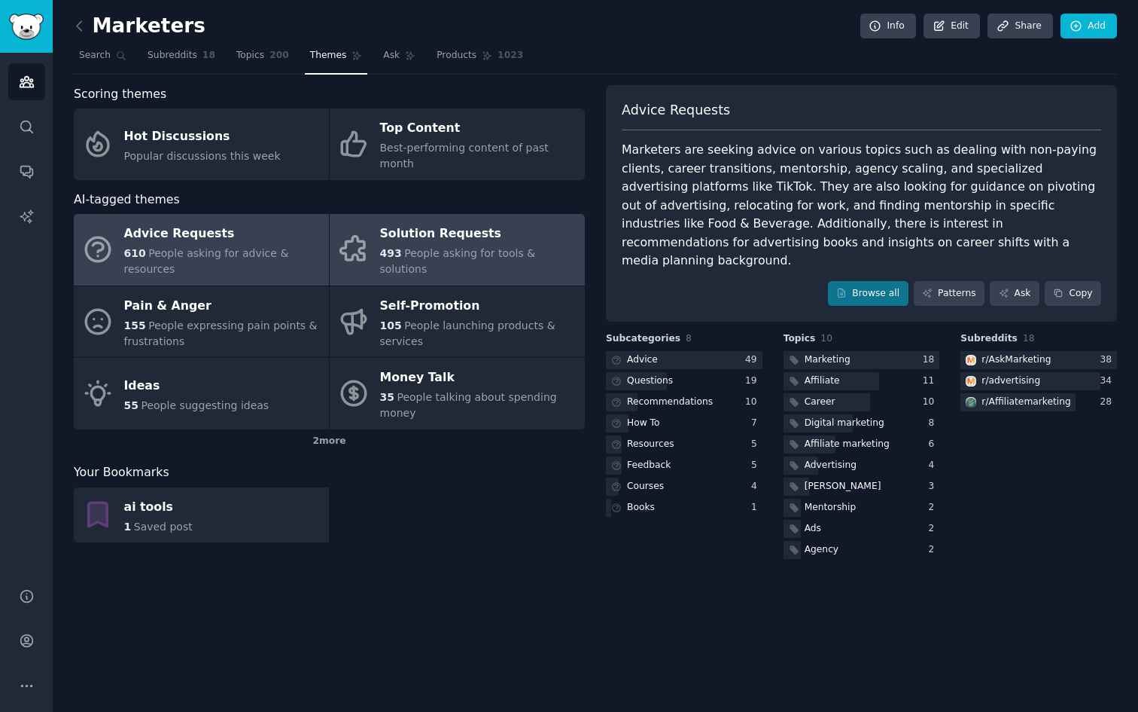
click at [371, 242] on link "Solution Requests 493 People asking for tools & solutions" at bounding box center [457, 250] width 255 height 72
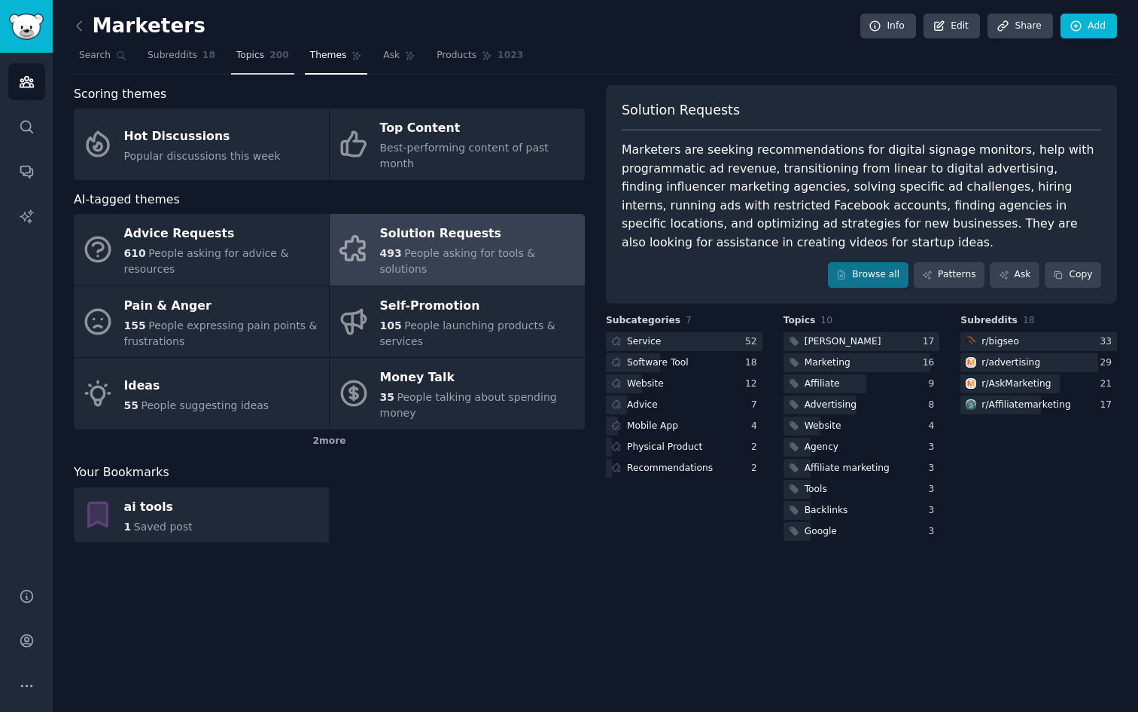
click at [266, 60] on link "Topics 200" at bounding box center [262, 59] width 63 height 31
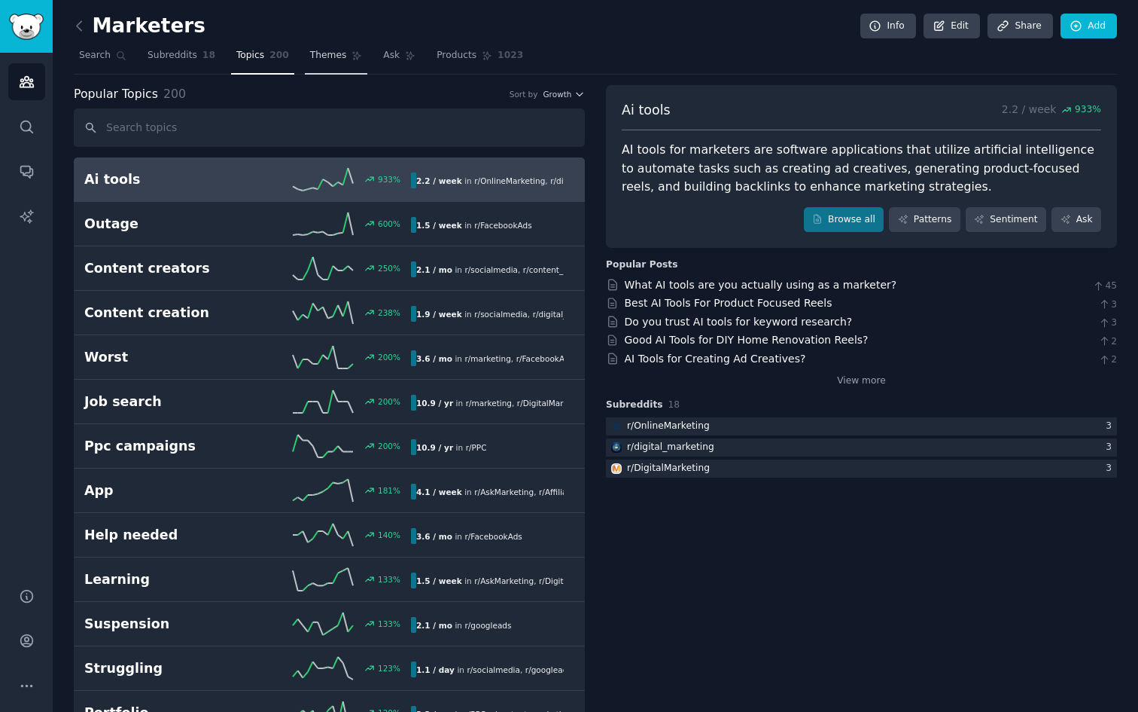
click at [324, 56] on span "Themes" at bounding box center [328, 56] width 37 height 14
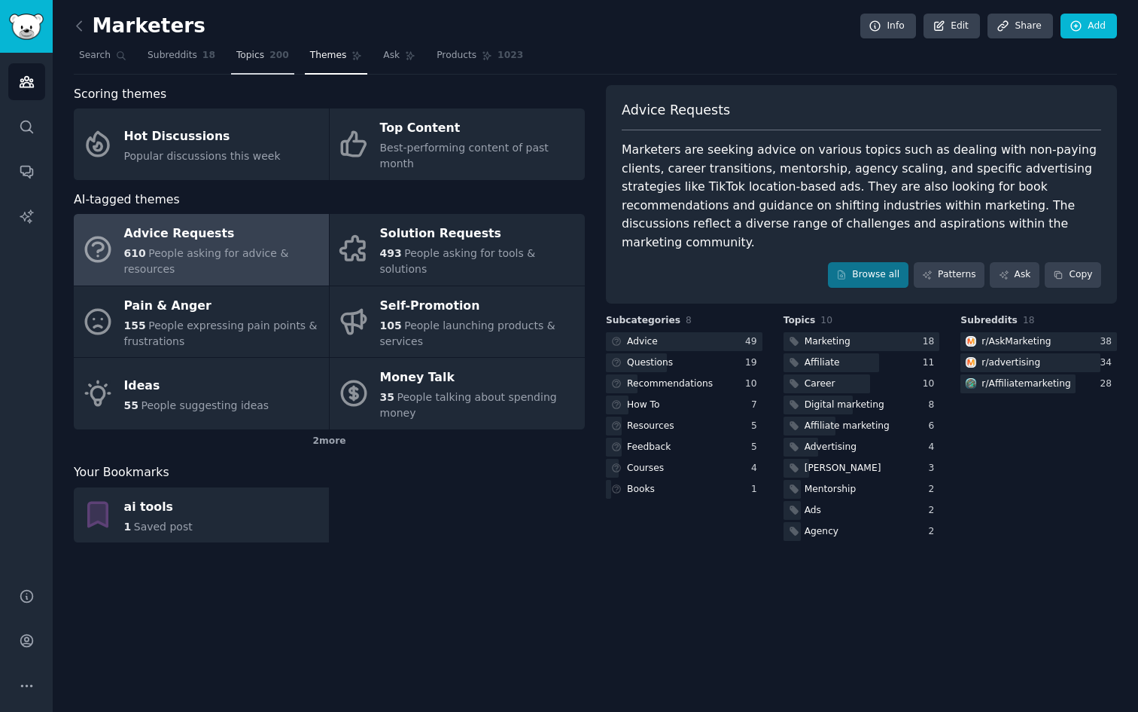
click at [274, 58] on span "200" at bounding box center [280, 56] width 20 height 14
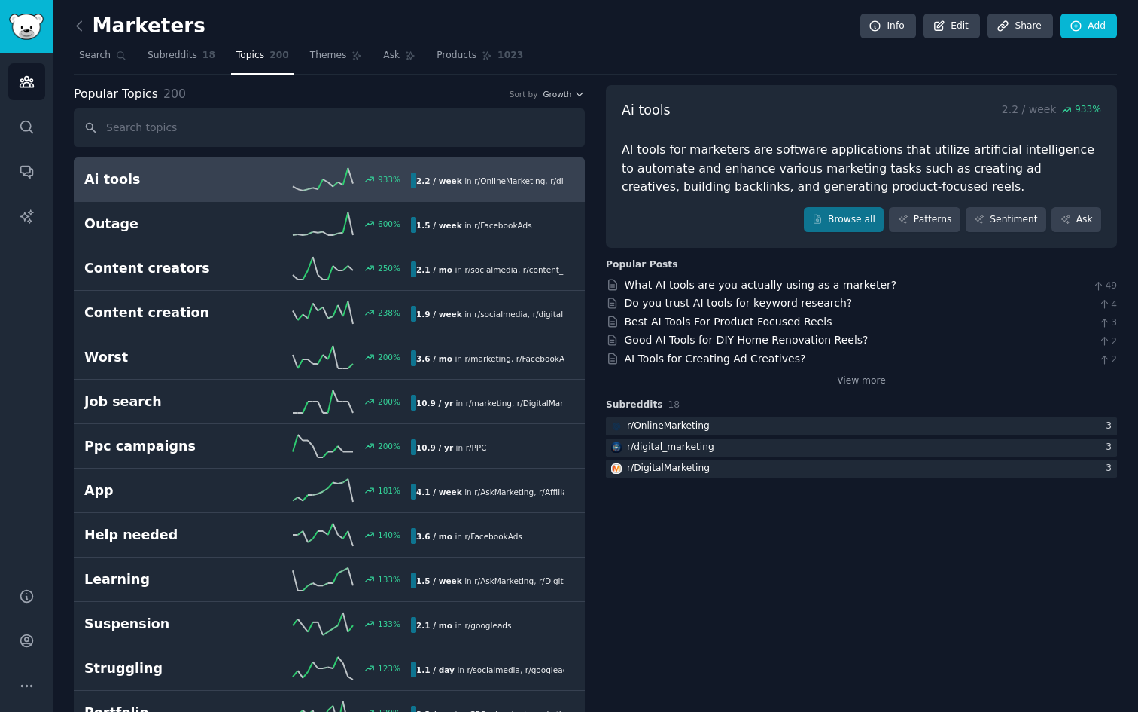
click at [40, 84] on link "Audiences" at bounding box center [26, 81] width 37 height 37
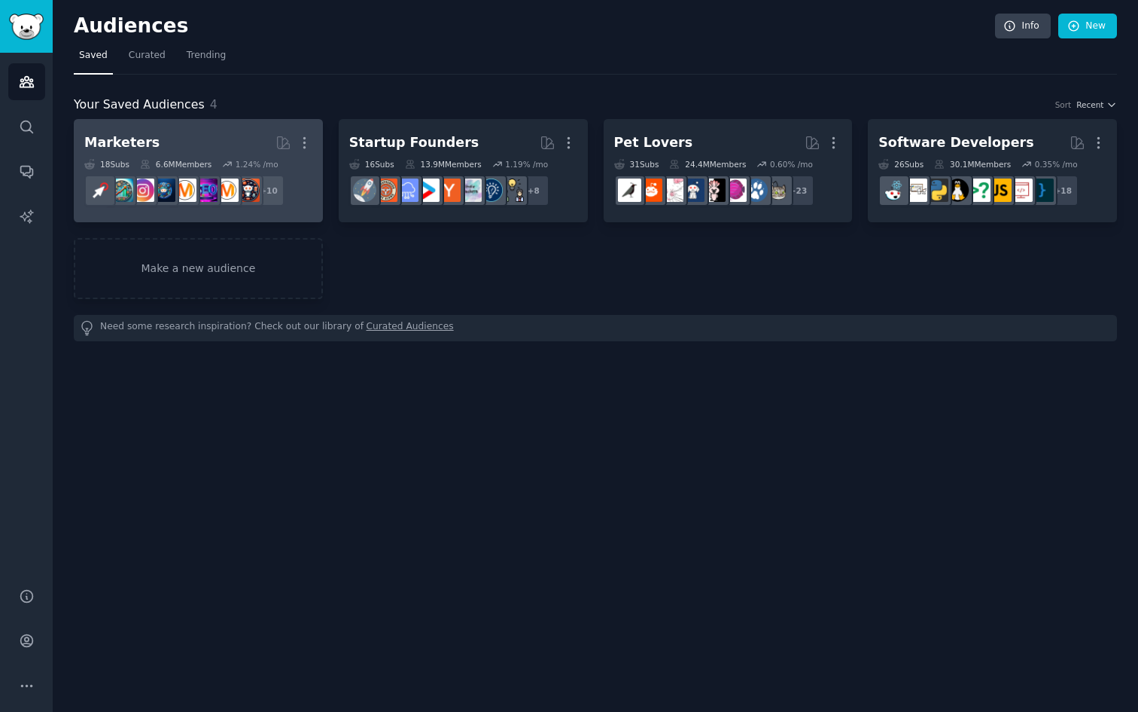
click at [200, 123] on link "Marketers More 18 Sub s 6.6M Members 1.24 % /mo r/socialmedia + 10" at bounding box center [198, 170] width 249 height 103
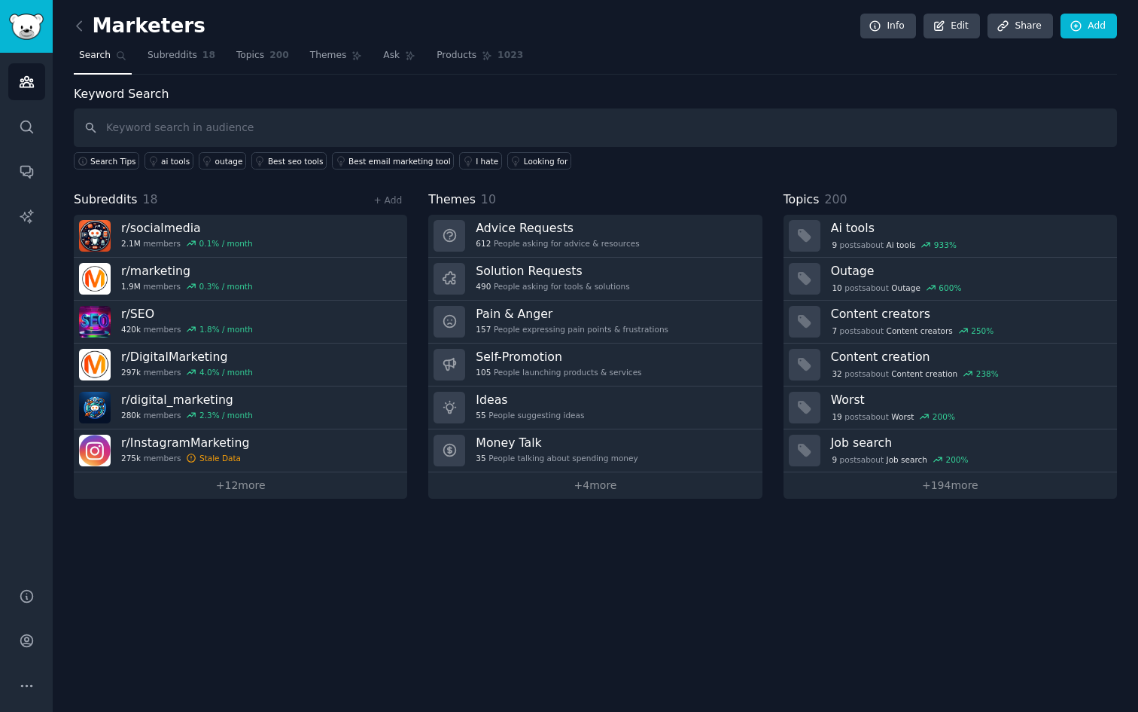
click at [257, 96] on div "Keyword Search Search Tips ai tools outage Best seo tools Best email marketing …" at bounding box center [596, 127] width 1044 height 85
click at [12, 178] on link "Conversations" at bounding box center [26, 171] width 37 height 37
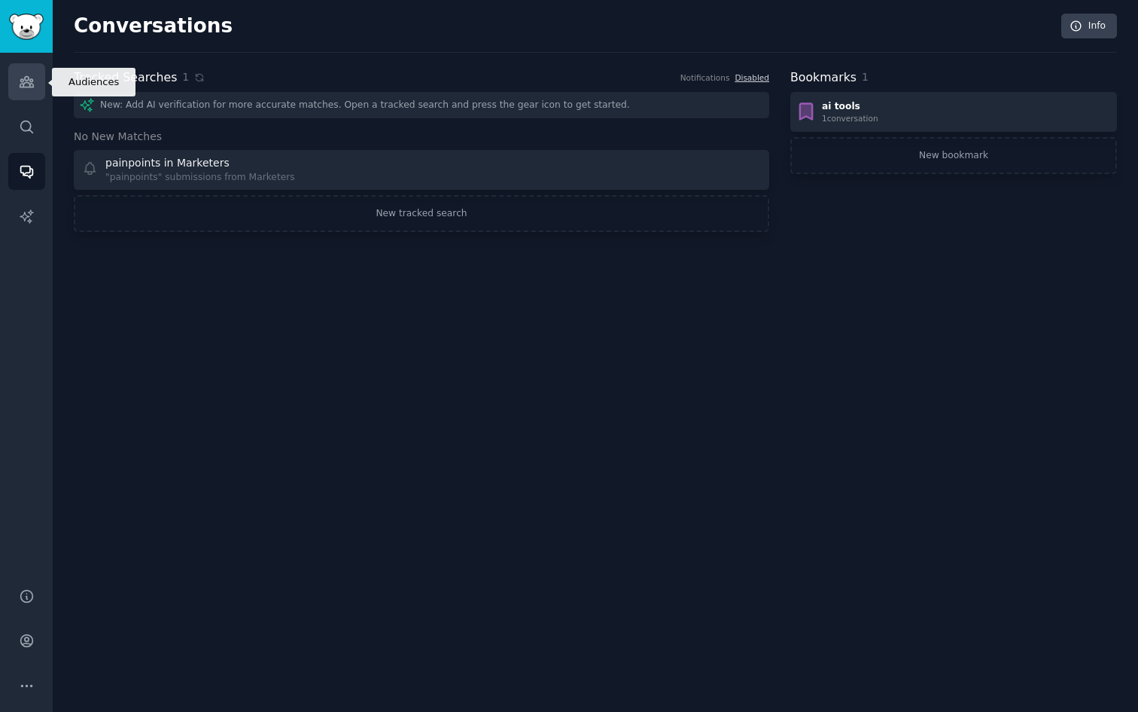
click at [26, 90] on link "Audiences" at bounding box center [26, 81] width 37 height 37
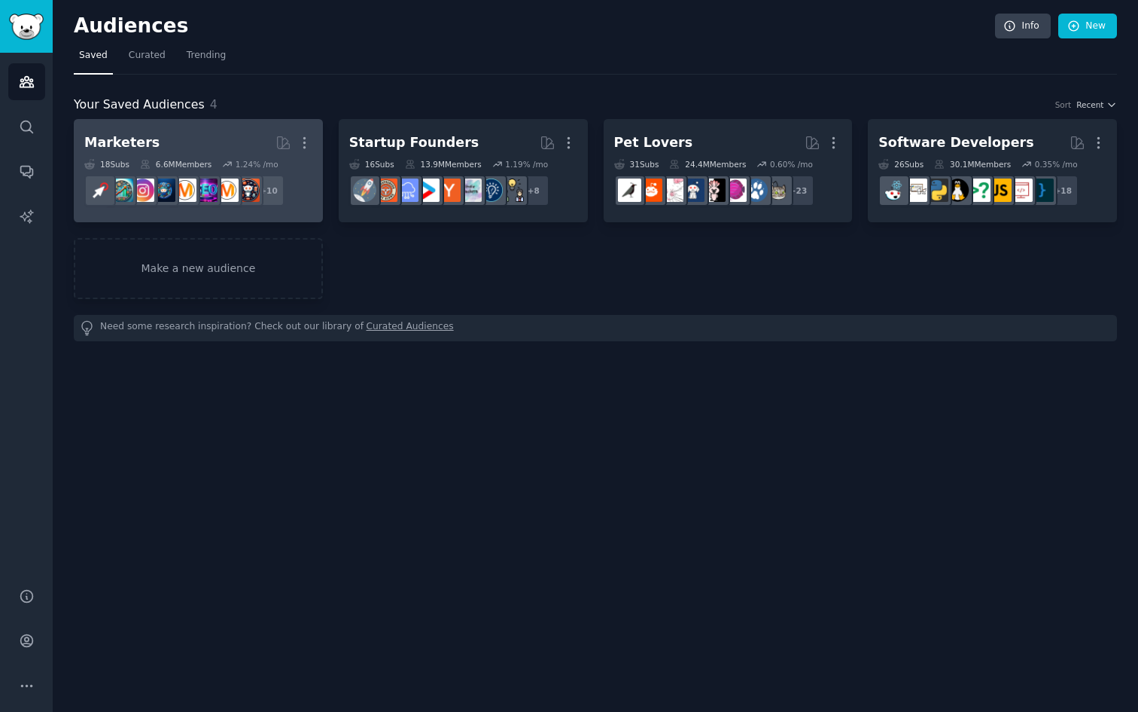
click at [218, 142] on h2 "Marketers More" at bounding box center [198, 143] width 228 height 26
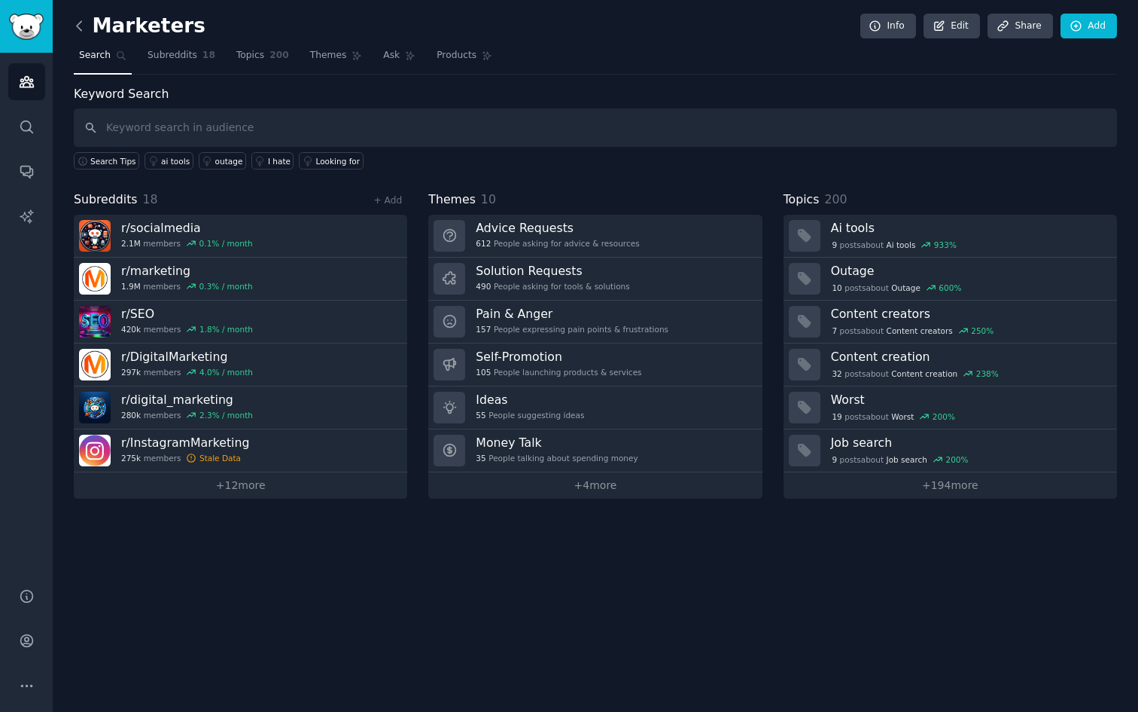
click at [78, 25] on icon at bounding box center [80, 26] width 16 height 16
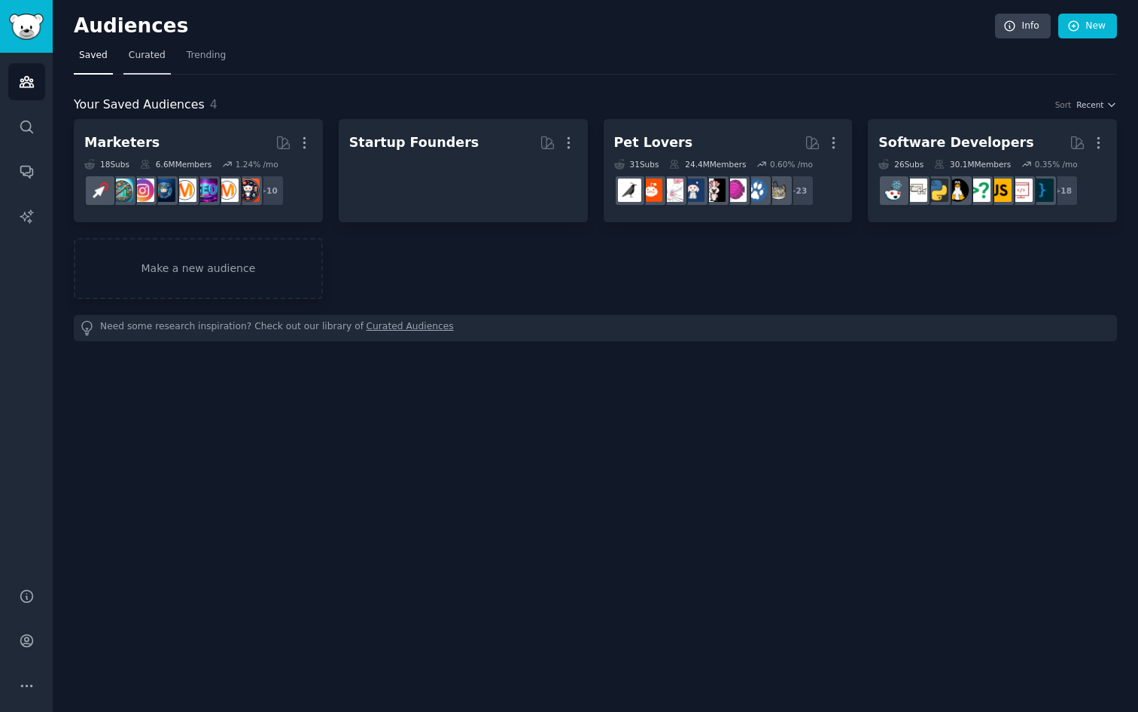
click at [154, 50] on span "Curated" at bounding box center [147, 56] width 37 height 14
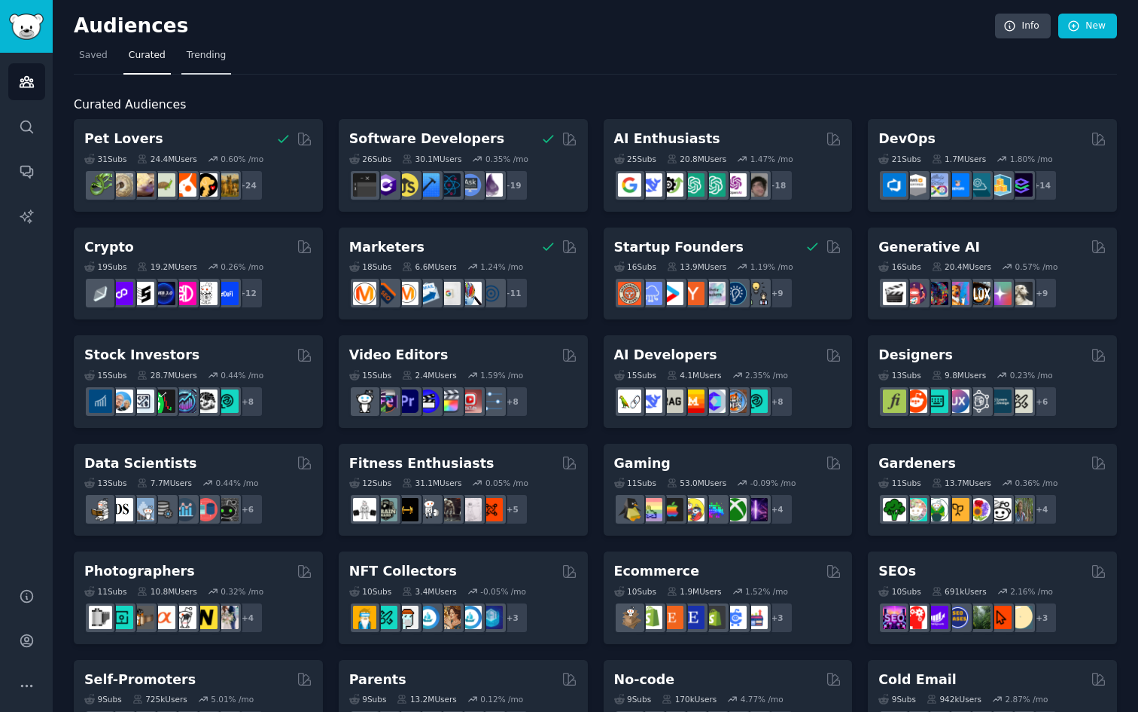
click at [215, 55] on span "Trending" at bounding box center [206, 56] width 39 height 14
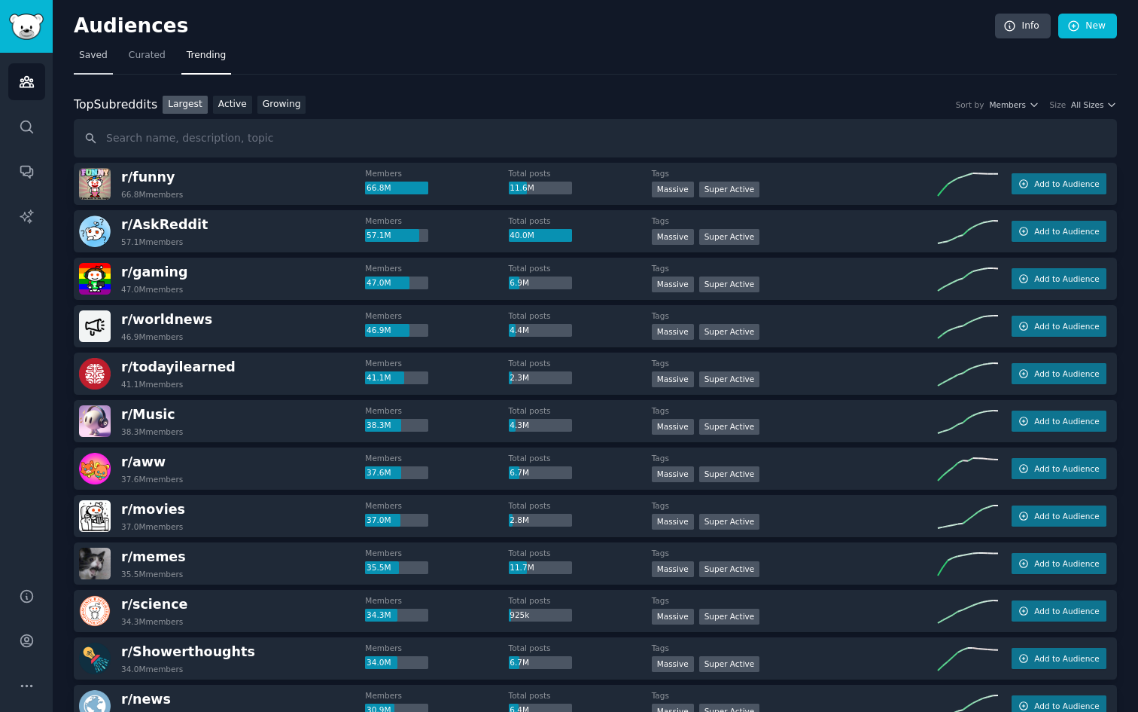
click at [87, 61] on span "Saved" at bounding box center [93, 56] width 29 height 14
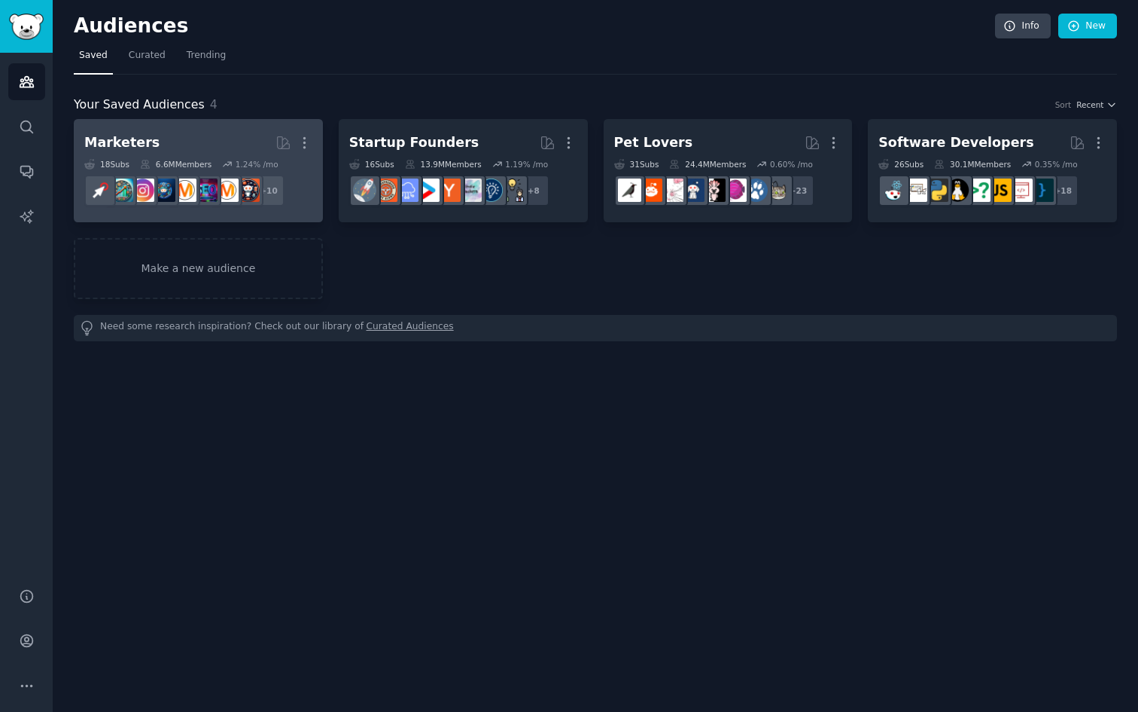
click at [222, 135] on h2 "Marketers More" at bounding box center [198, 143] width 228 height 26
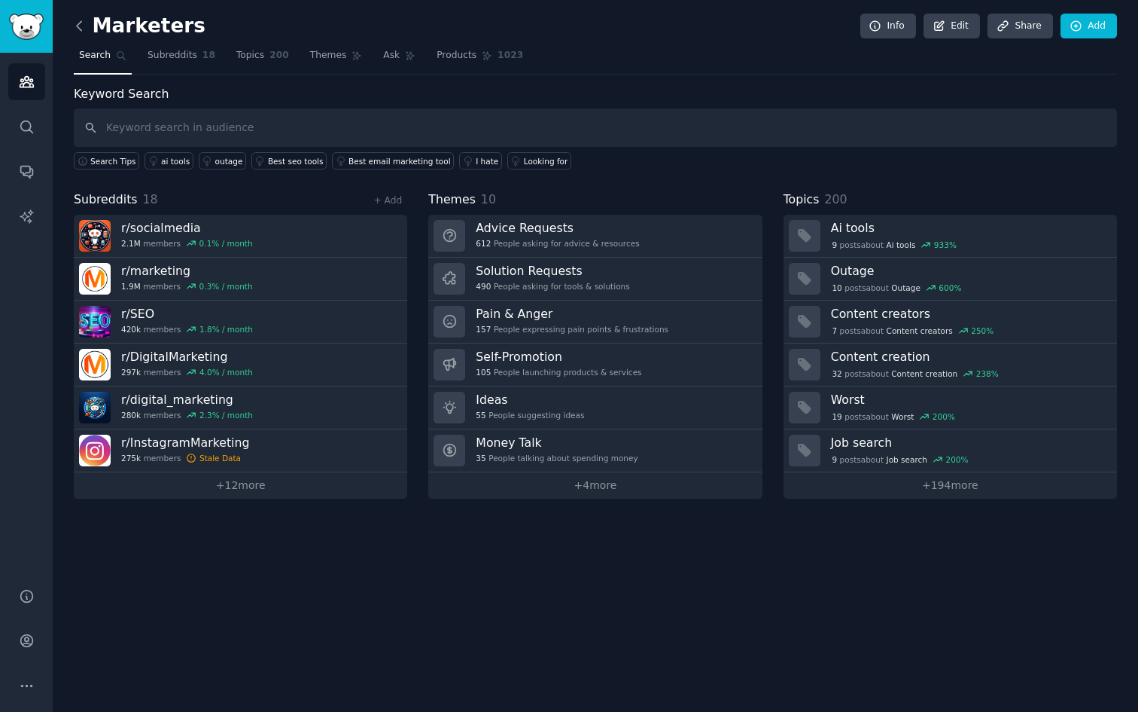
click at [83, 26] on icon at bounding box center [80, 26] width 16 height 16
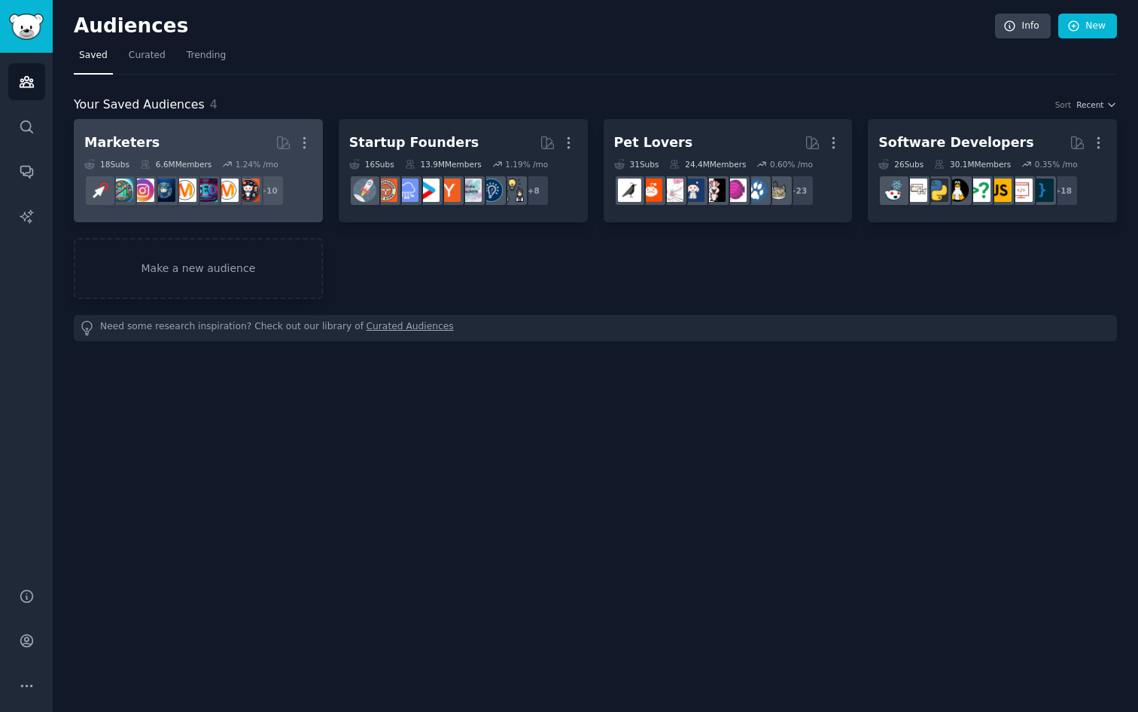
click at [146, 132] on h2 "Marketers More" at bounding box center [198, 143] width 228 height 26
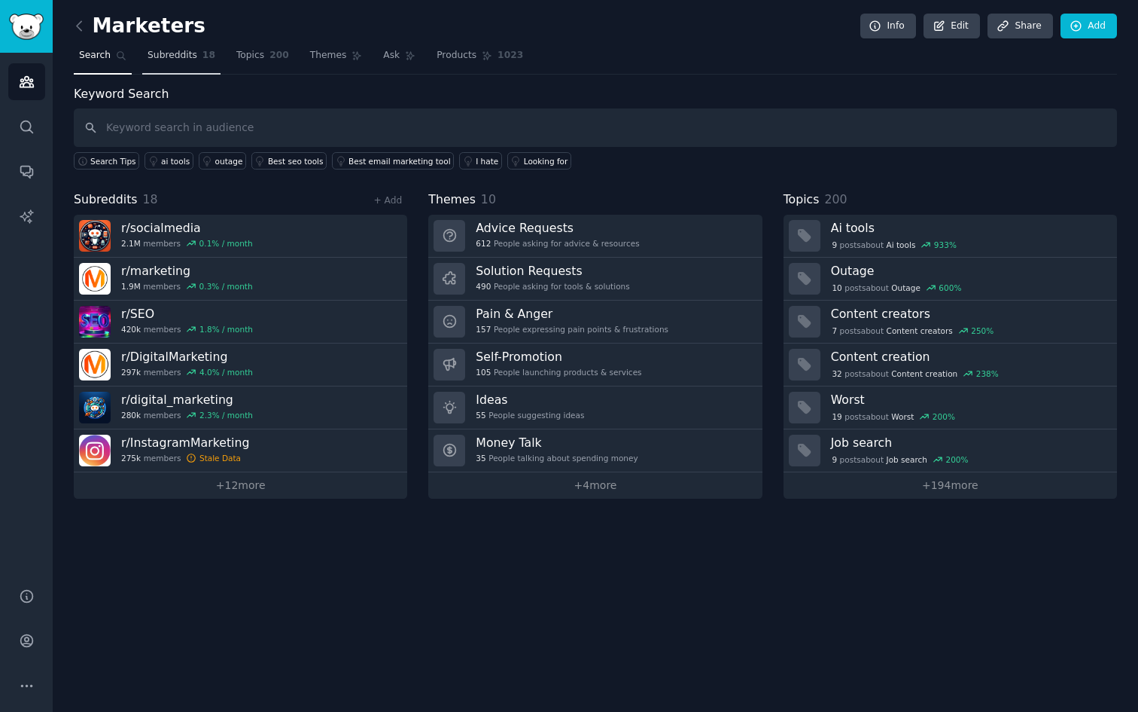
click at [181, 56] on span "Subreddits" at bounding box center [173, 56] width 50 height 14
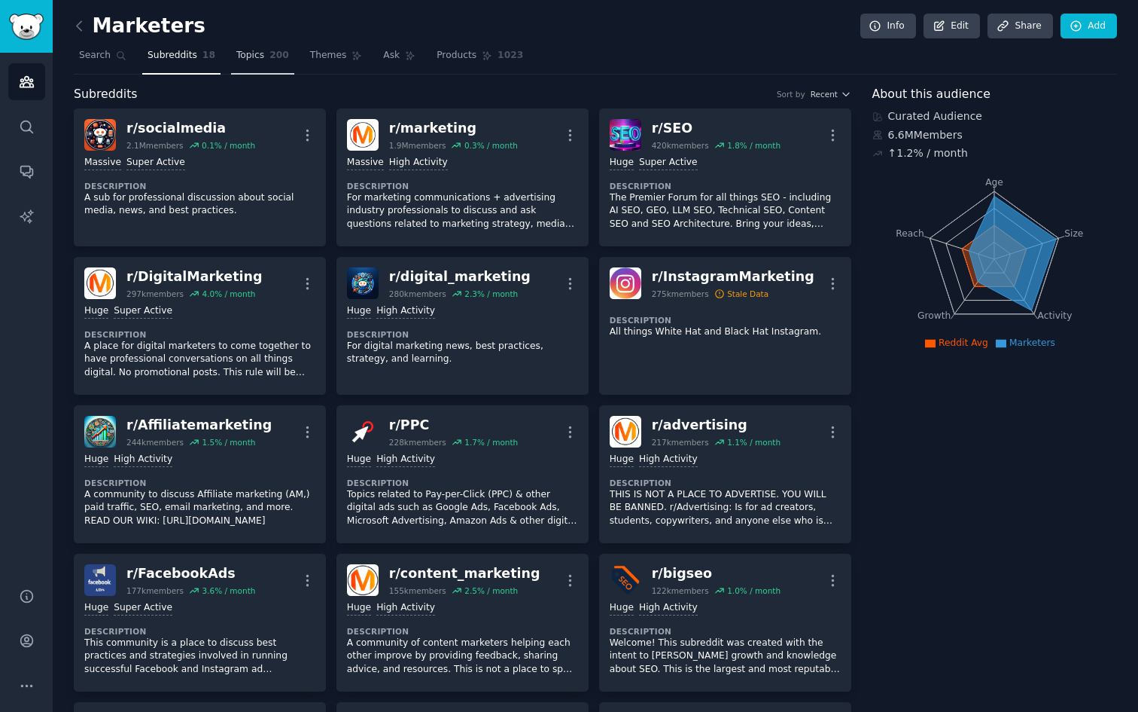
click at [275, 53] on span "200" at bounding box center [280, 56] width 20 height 14
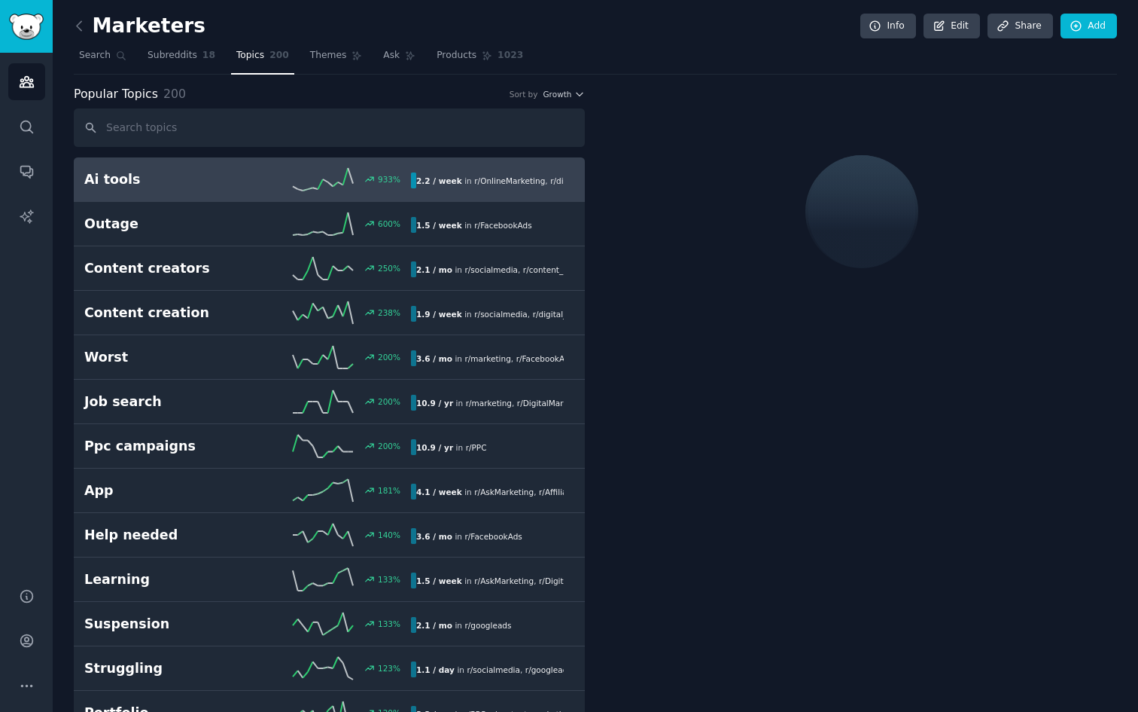
click at [235, 175] on h2 "Ai tools" at bounding box center [165, 179] width 163 height 19
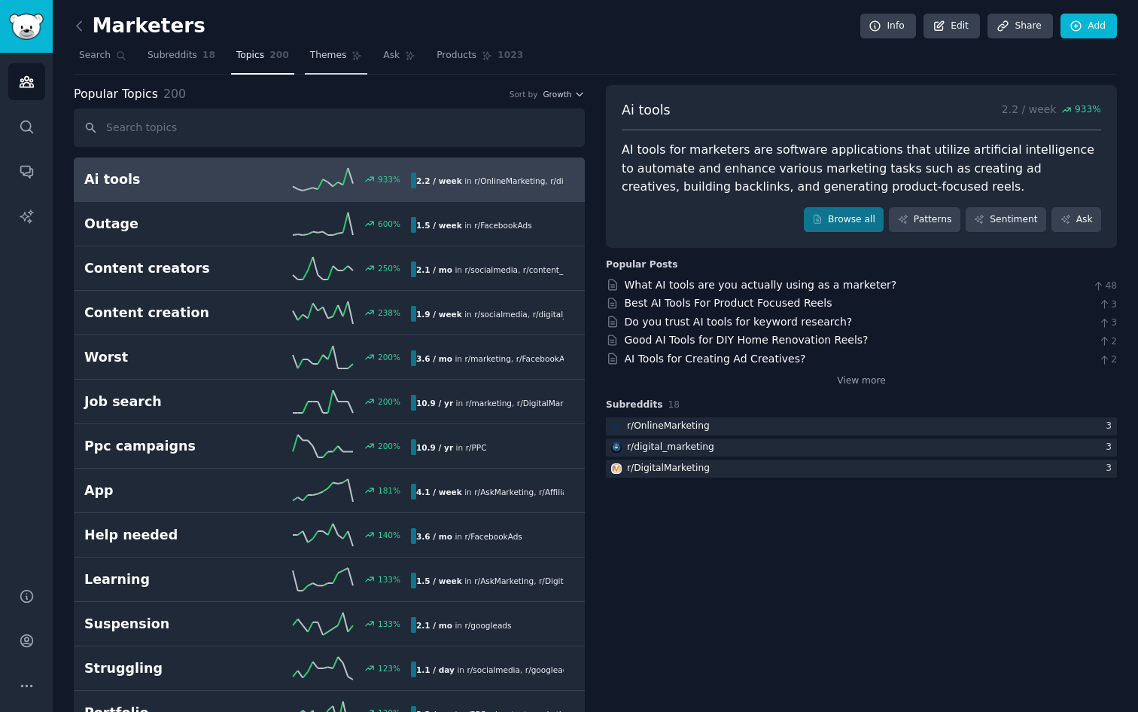
click at [313, 66] on link "Themes" at bounding box center [336, 59] width 63 height 31
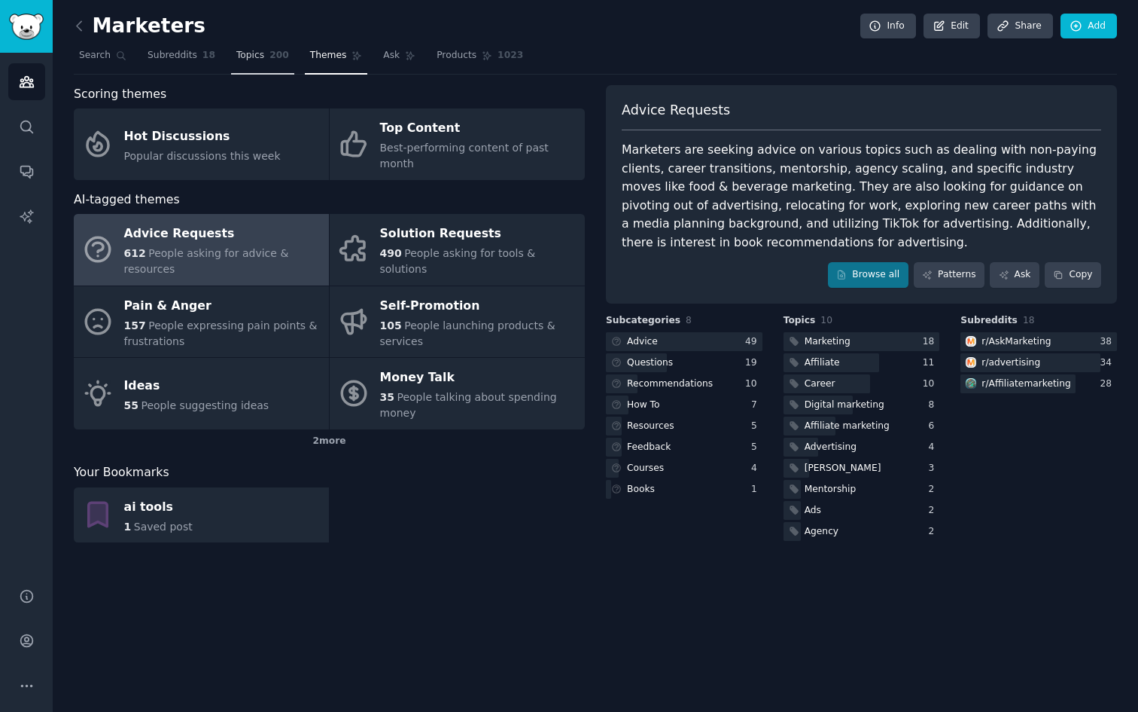
click at [245, 59] on span "Topics" at bounding box center [250, 56] width 28 height 14
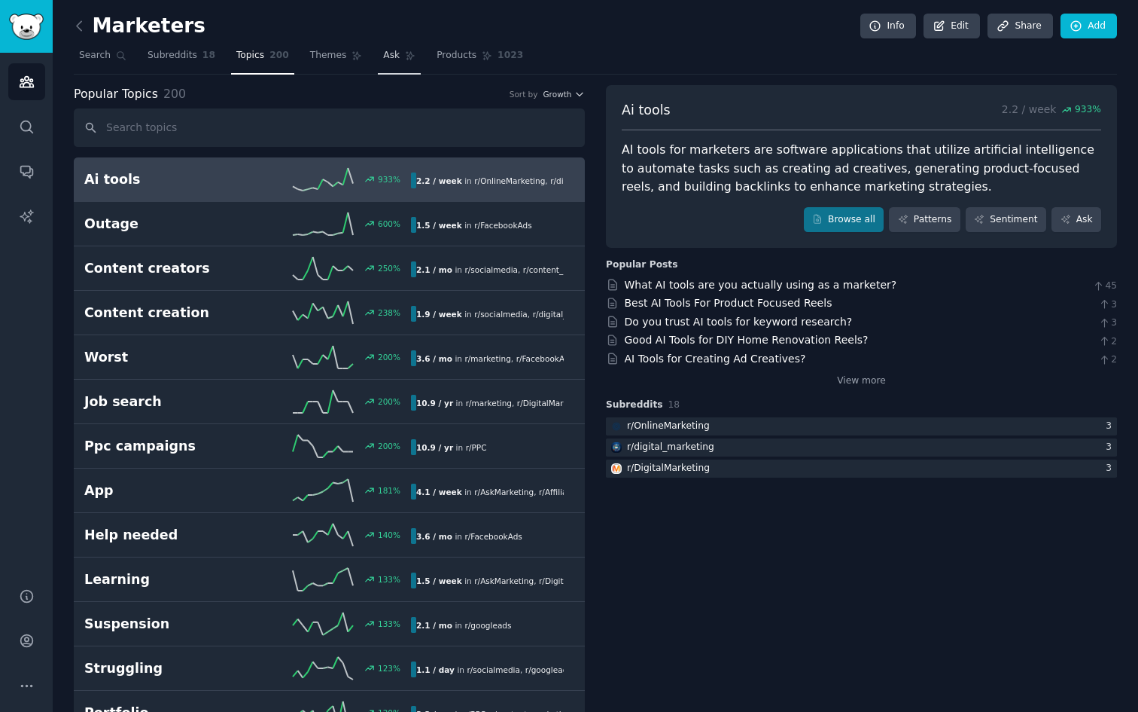
click at [407, 58] on icon at bounding box center [411, 56] width 8 height 8
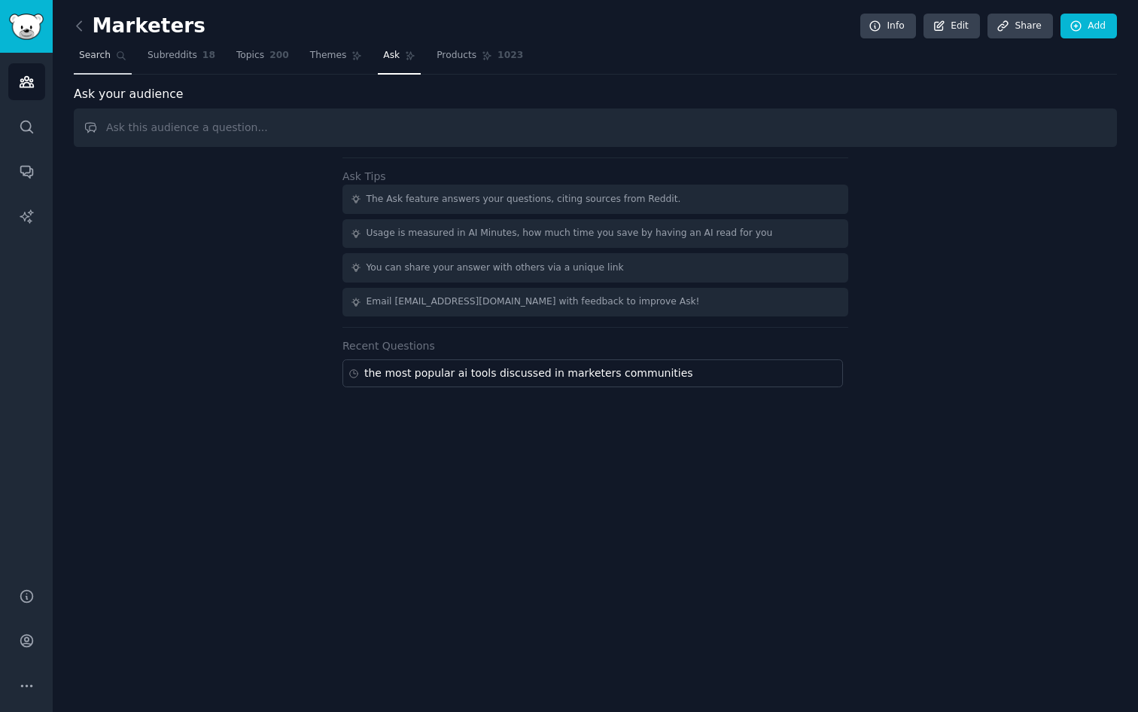
click at [106, 61] on span "Search" at bounding box center [95, 56] width 32 height 14
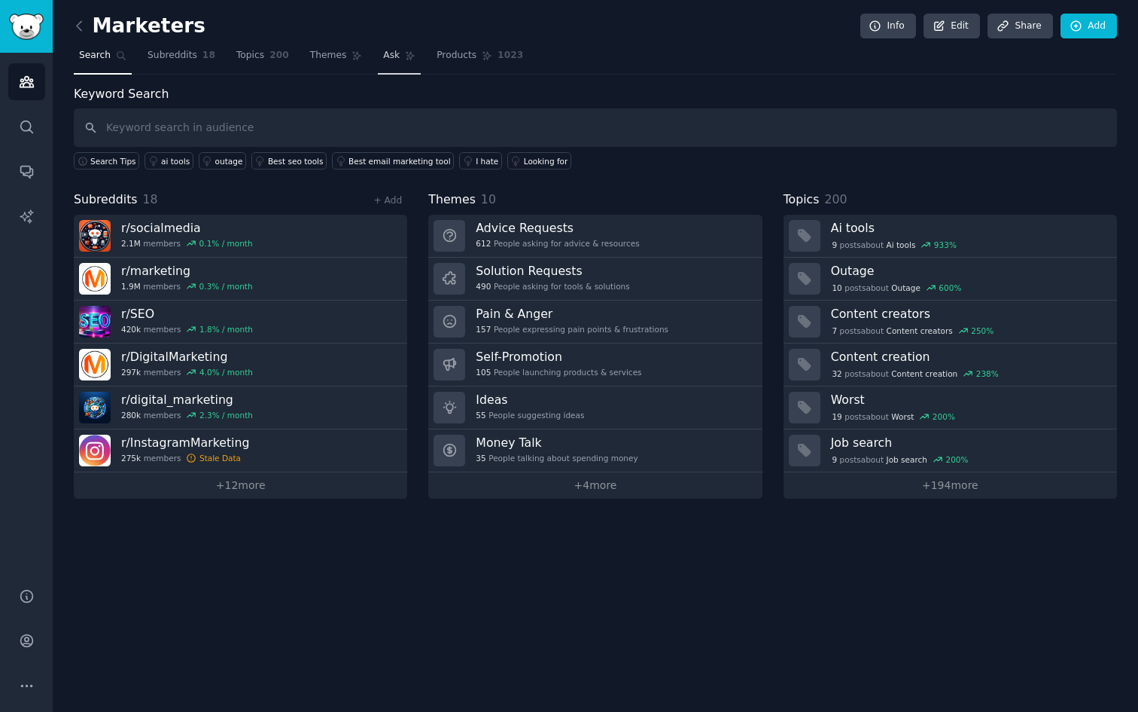
click at [392, 65] on link "Ask" at bounding box center [399, 59] width 43 height 31
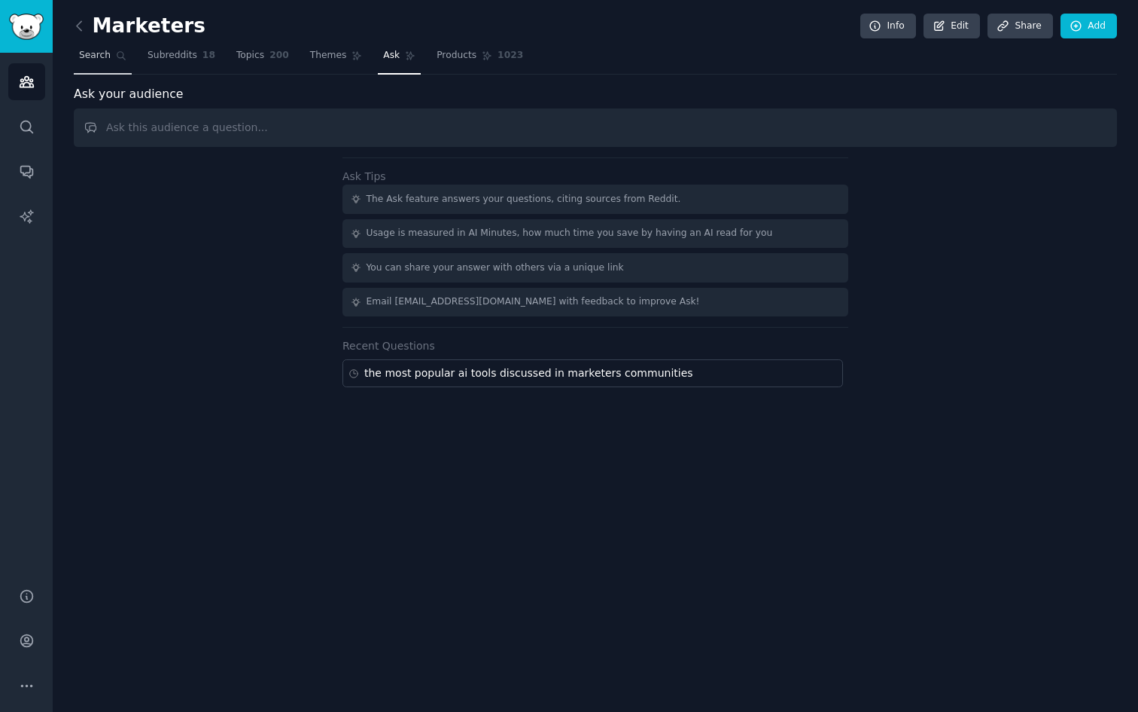
click at [98, 50] on span "Search" at bounding box center [95, 56] width 32 height 14
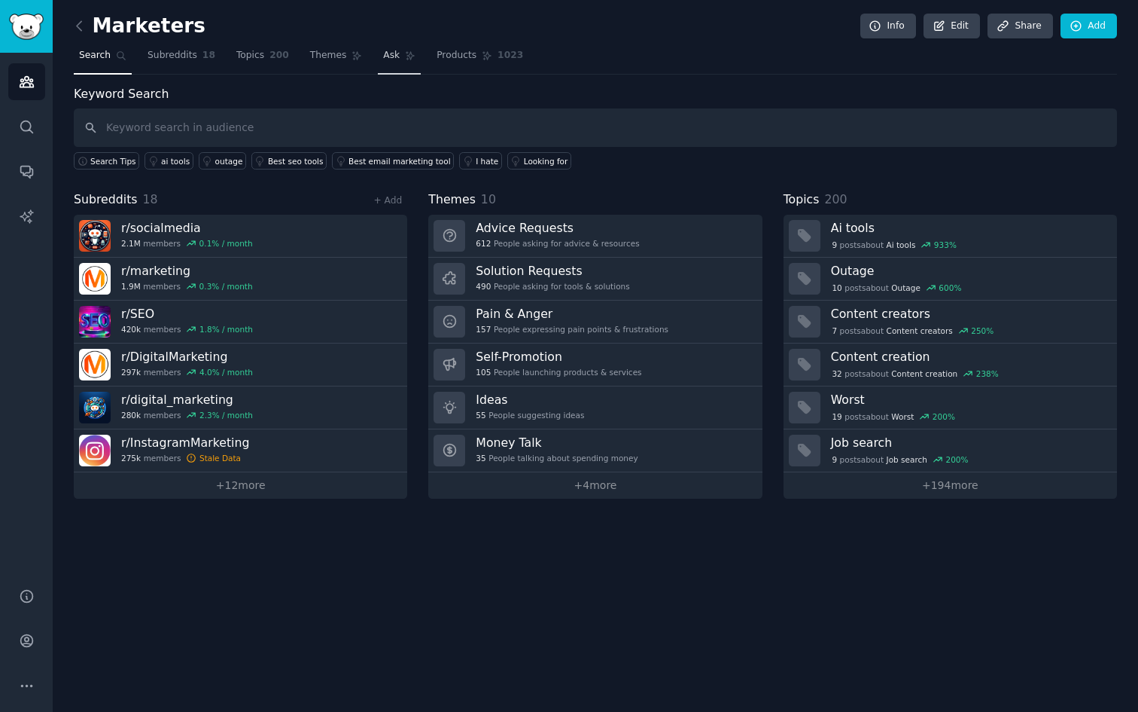
click at [394, 62] on span "Ask" at bounding box center [391, 56] width 17 height 14
